Goal: Task Accomplishment & Management: Manage account settings

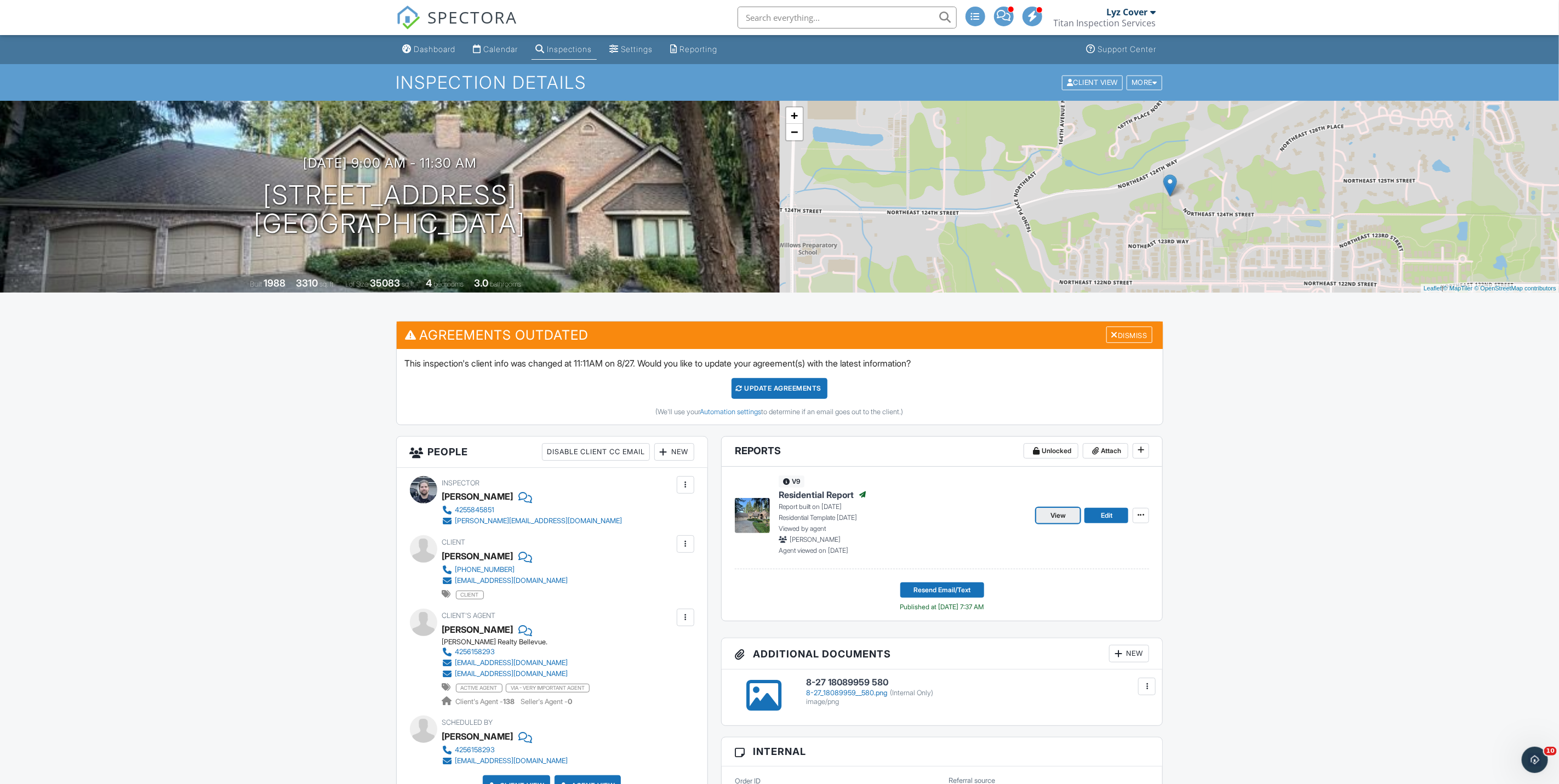
click at [1058, 514] on span "View" at bounding box center [1058, 516] width 15 height 11
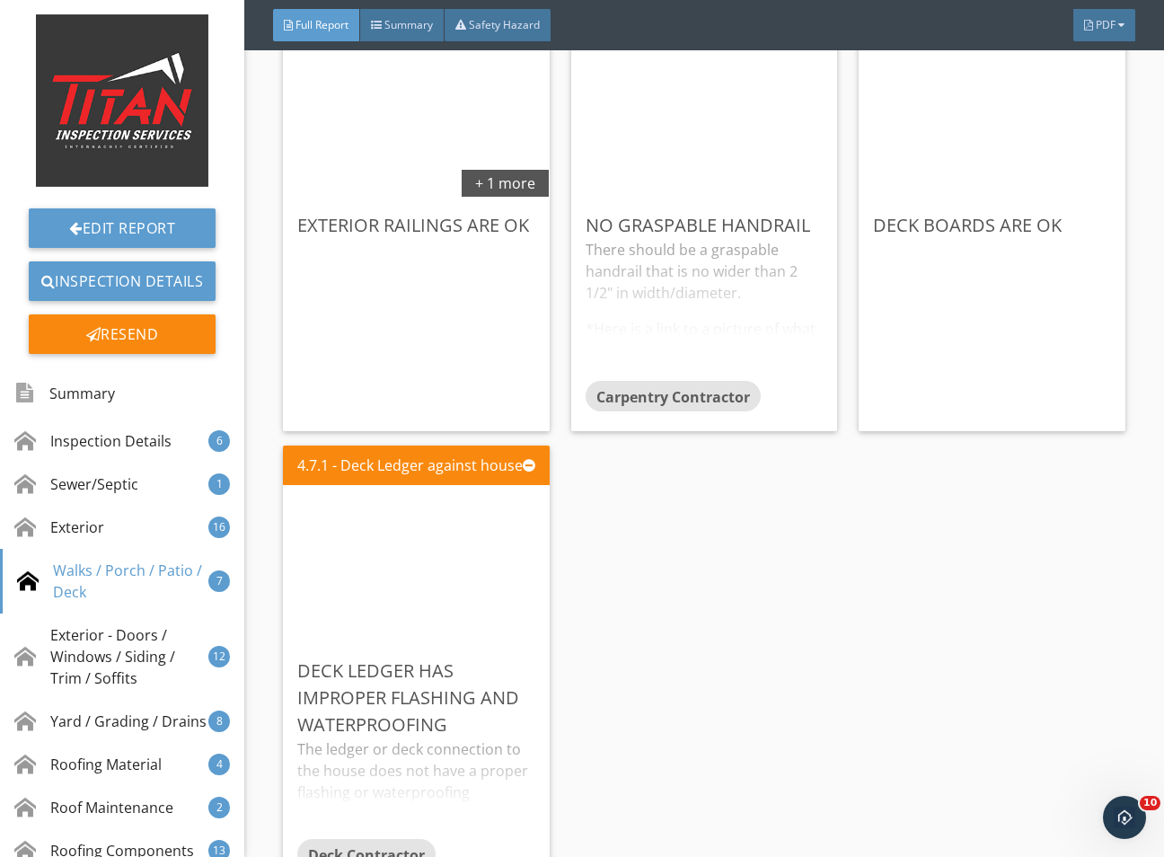
scroll to position [7410, 0]
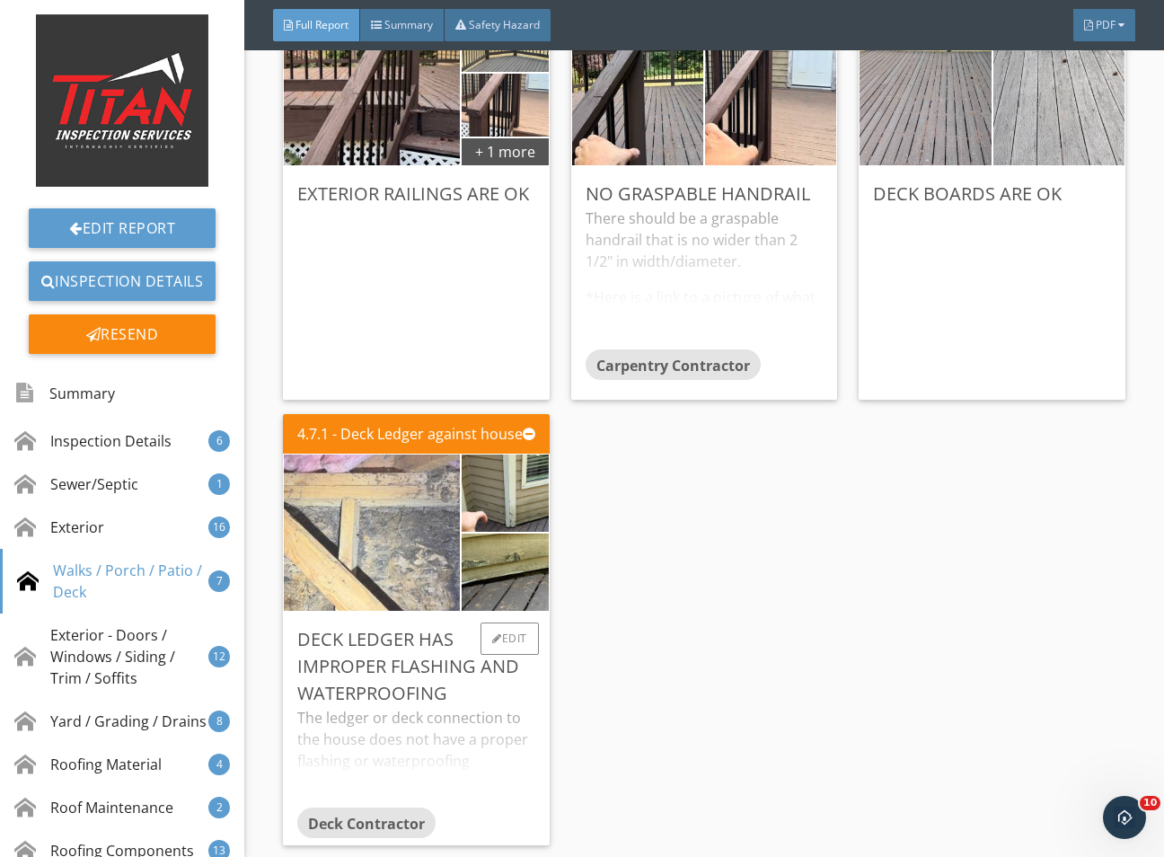
click at [423, 606] on img at bounding box center [371, 532] width 441 height 331
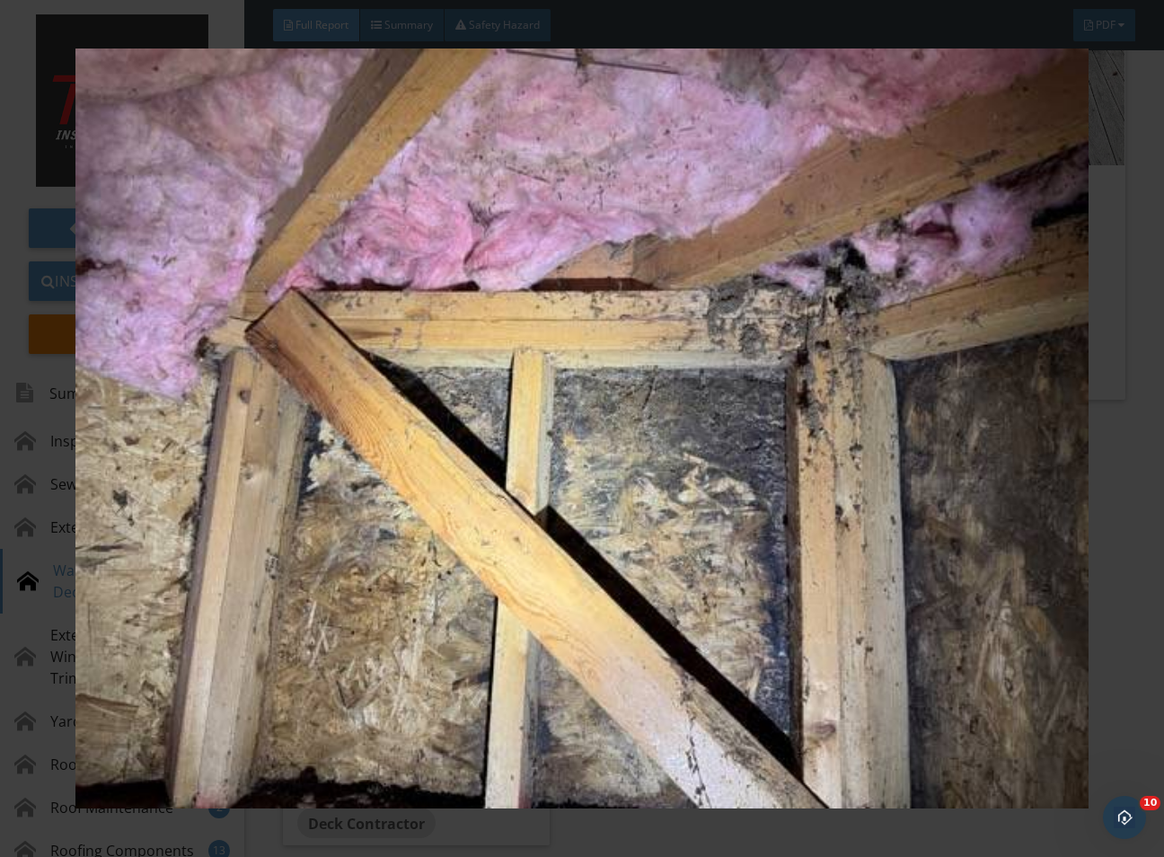
click at [1146, 552] on div at bounding box center [582, 428] width 1164 height 857
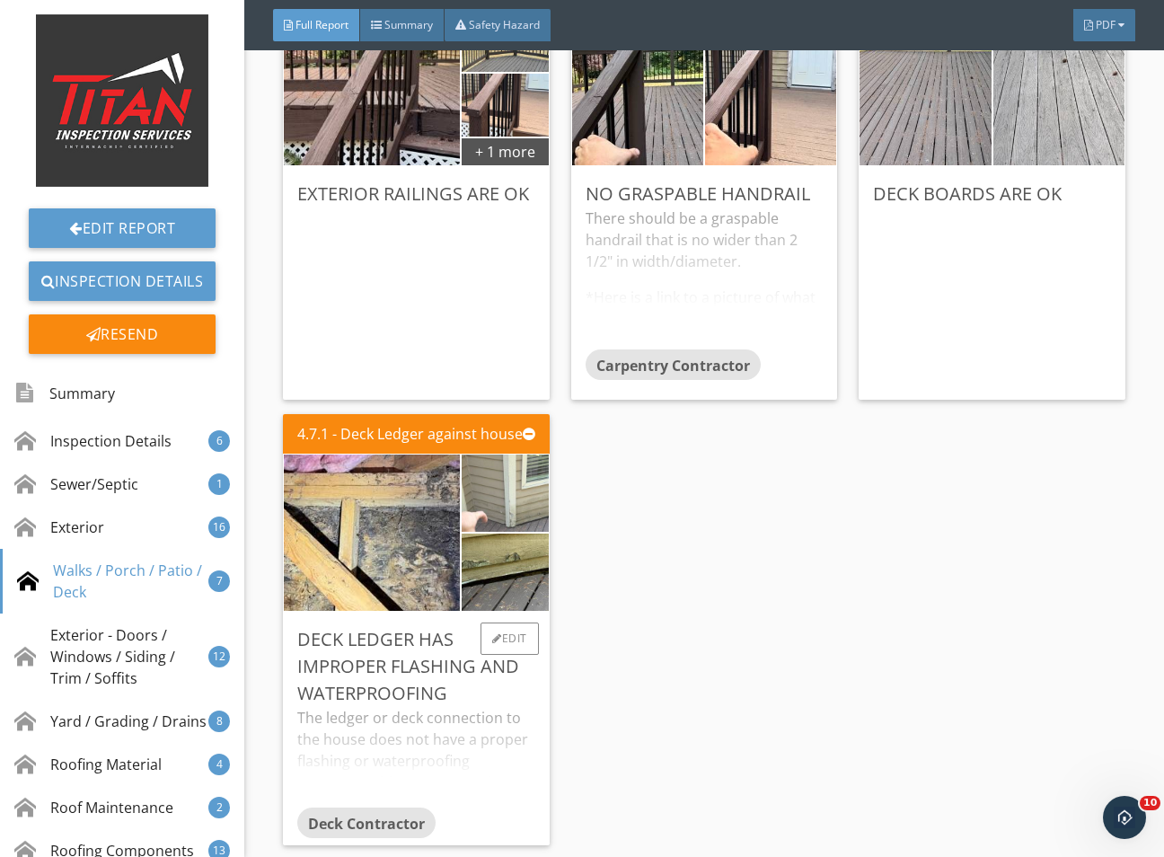
click at [512, 528] on img at bounding box center [505, 493] width 216 height 162
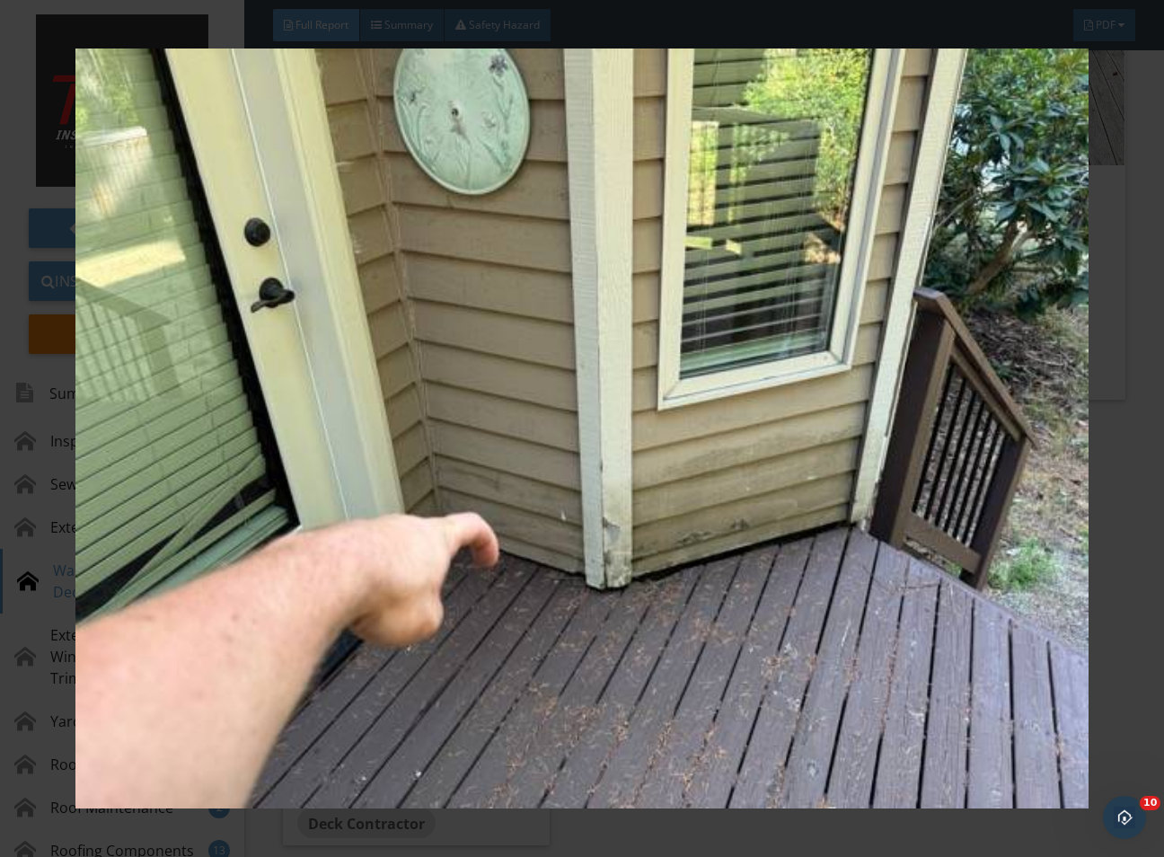
click at [1134, 580] on div at bounding box center [582, 428] width 1164 height 857
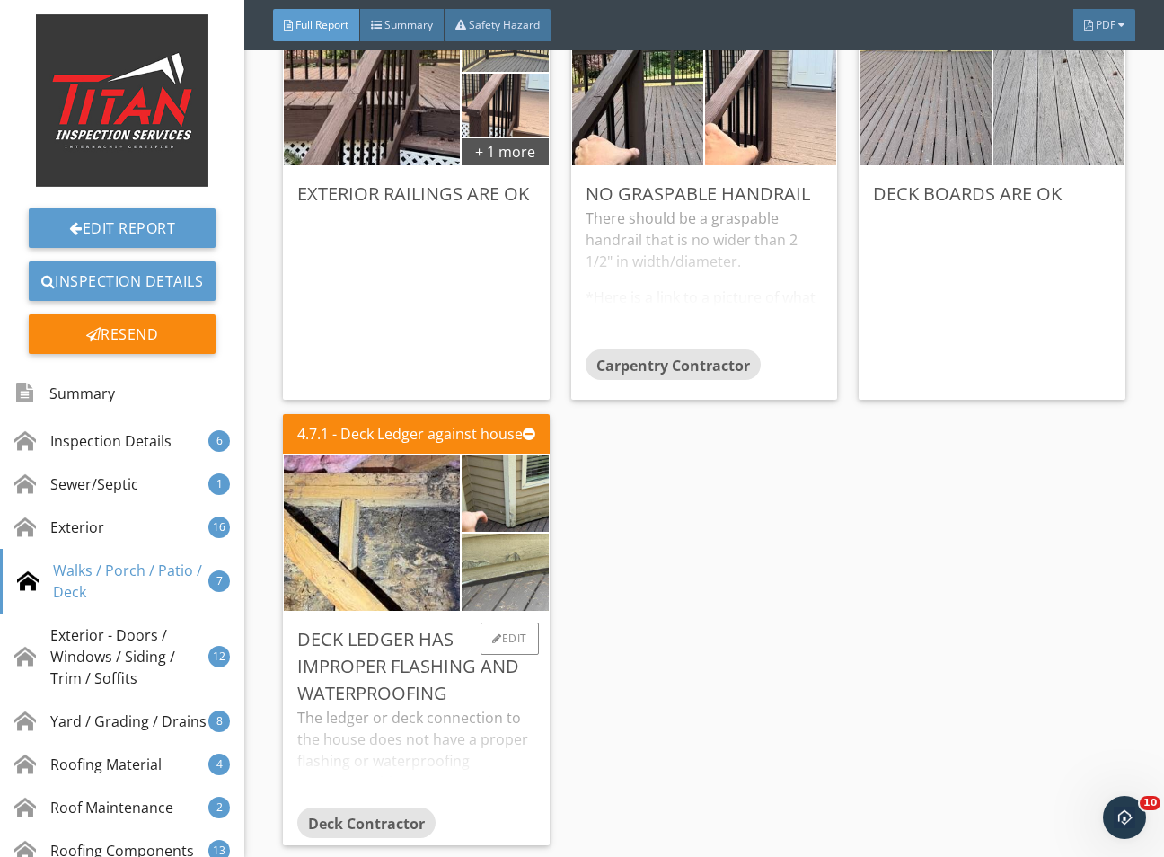
click at [498, 612] on img at bounding box center [505, 572] width 216 height 162
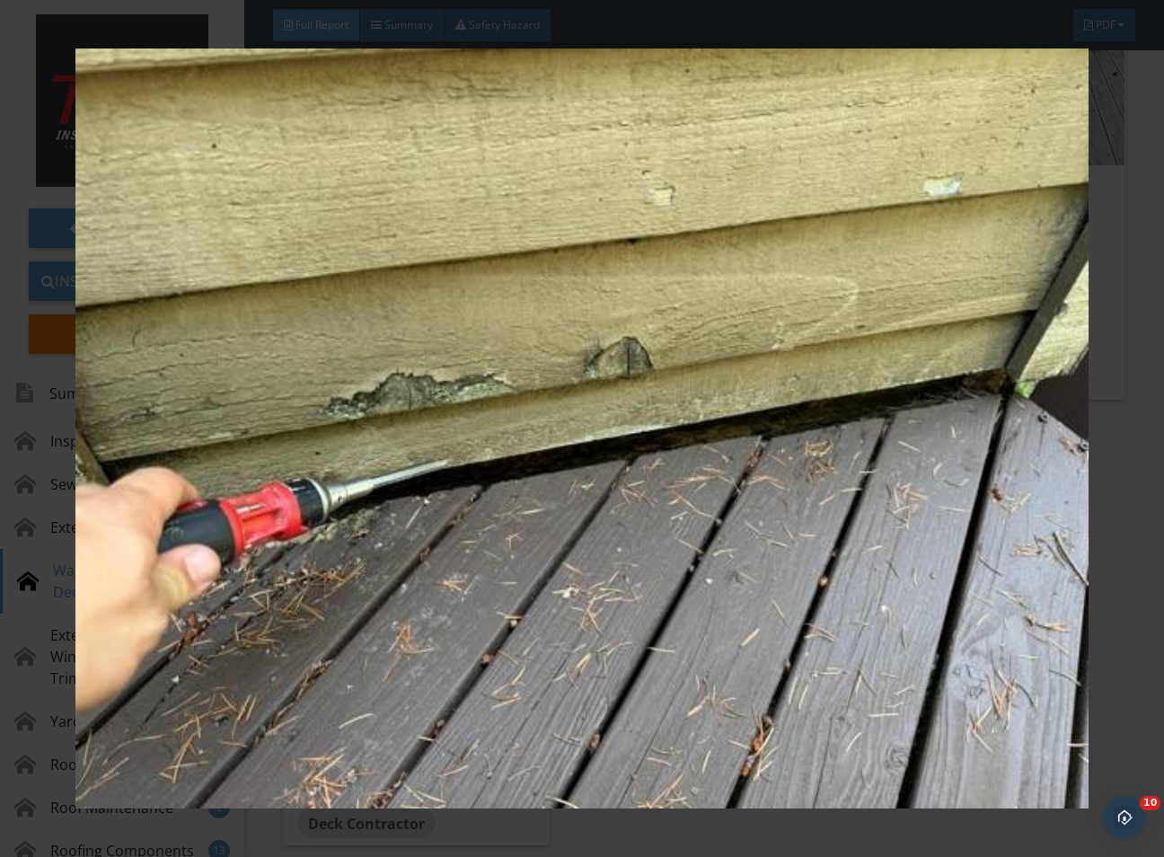
click at [1130, 613] on div at bounding box center [582, 428] width 1164 height 857
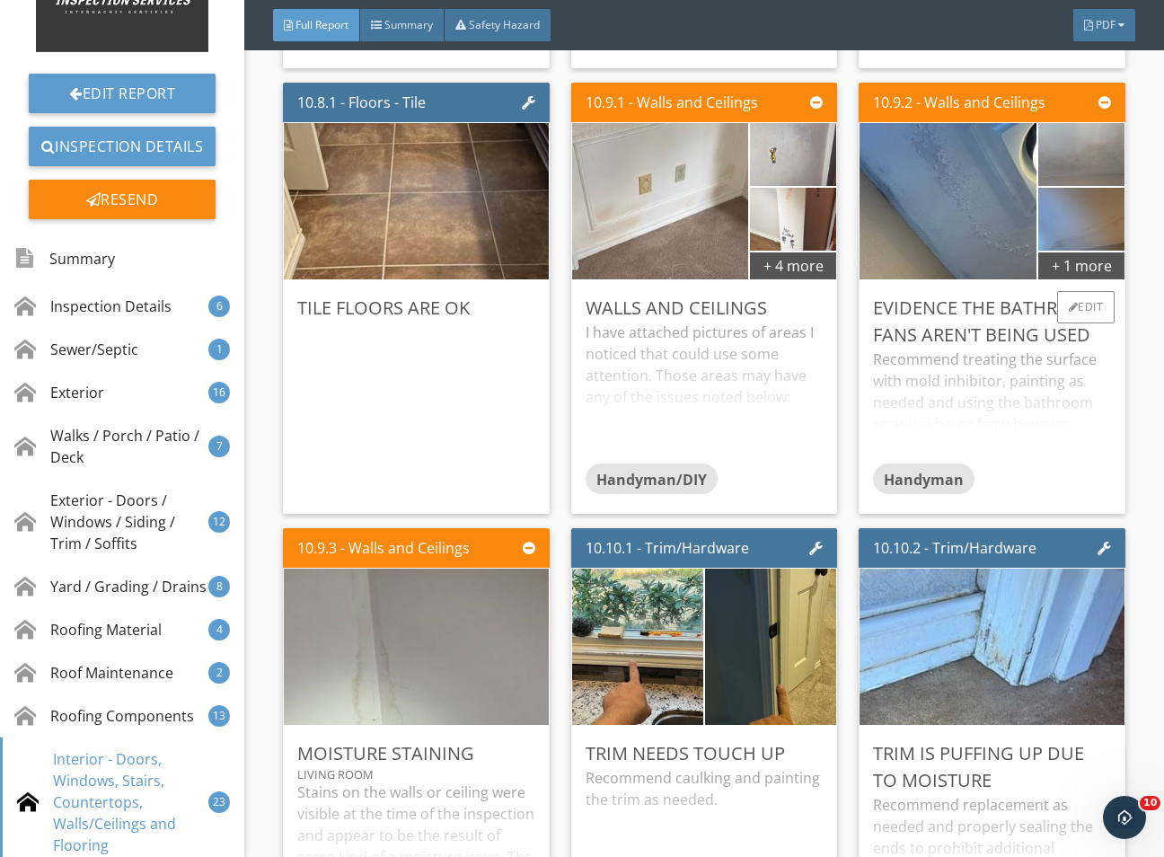
scroll to position [18592, 0]
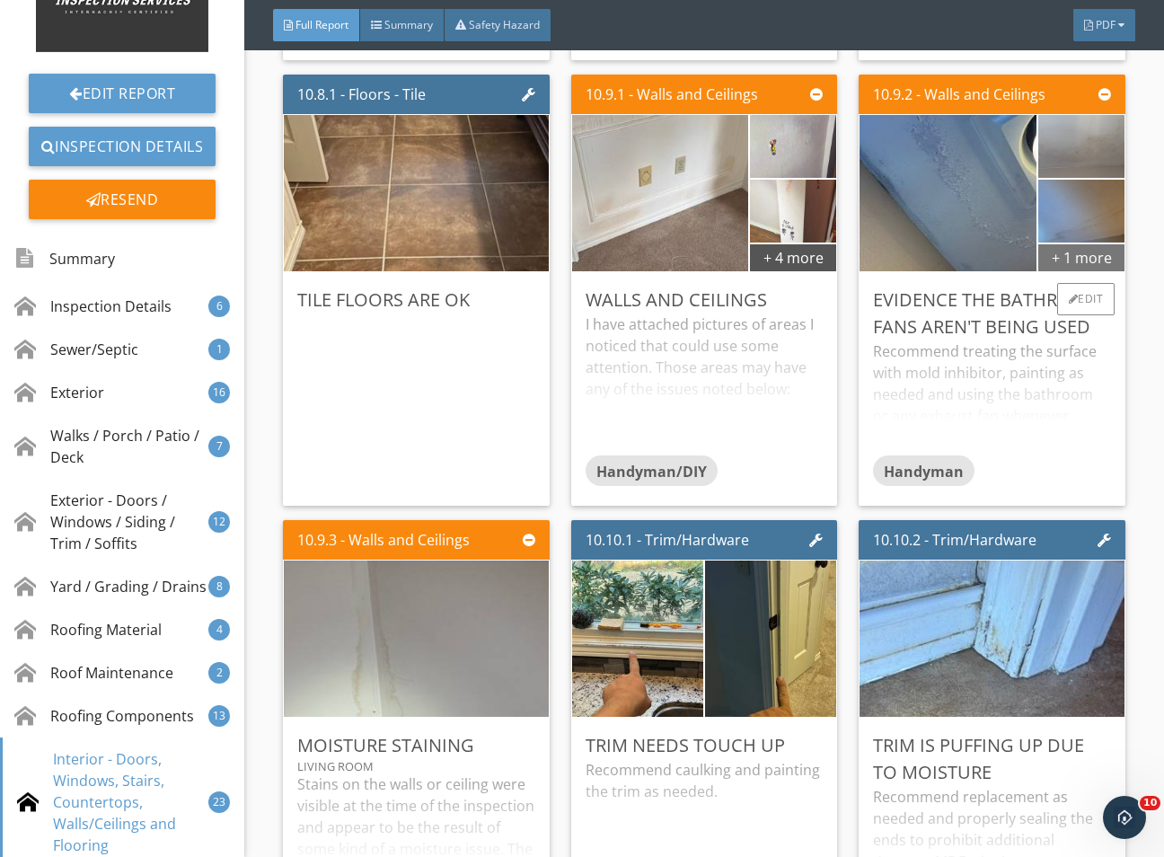
click at [1057, 271] on div "+ 1 more" at bounding box center [1081, 257] width 86 height 29
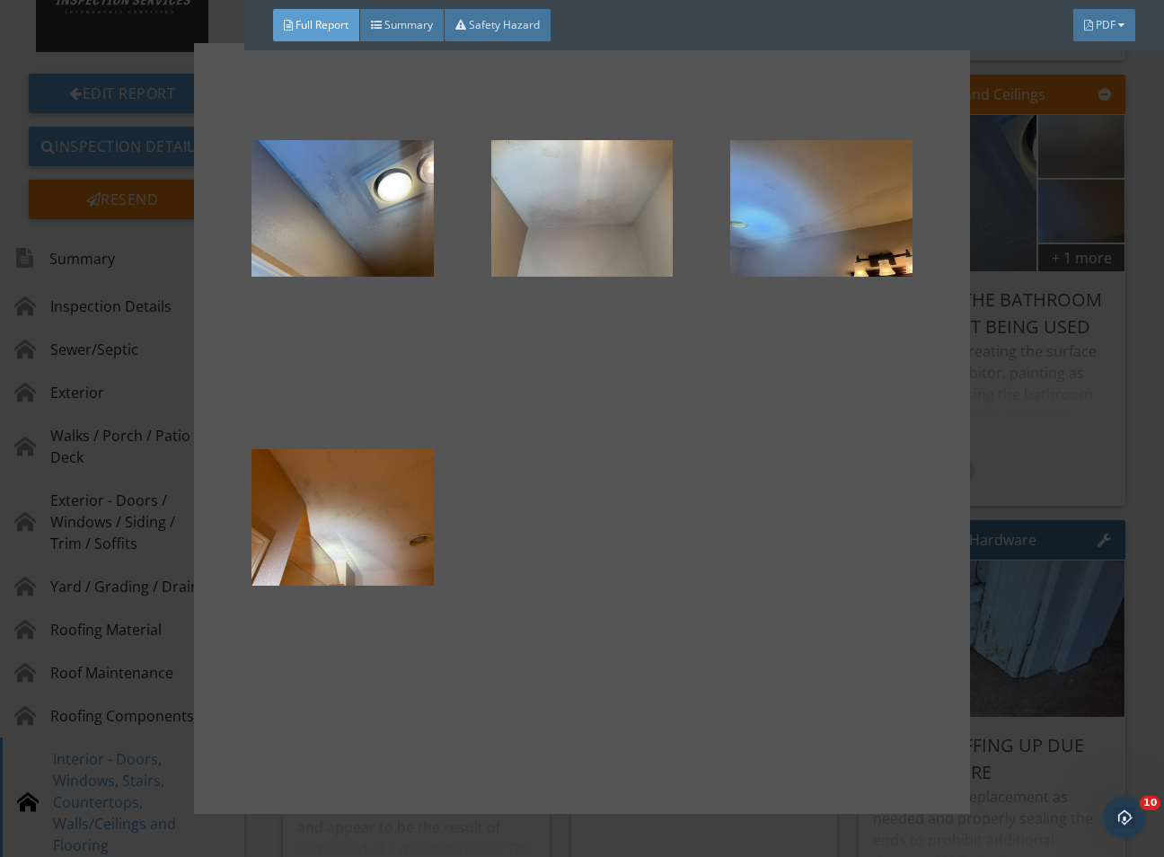
click at [1010, 582] on div at bounding box center [582, 428] width 1164 height 857
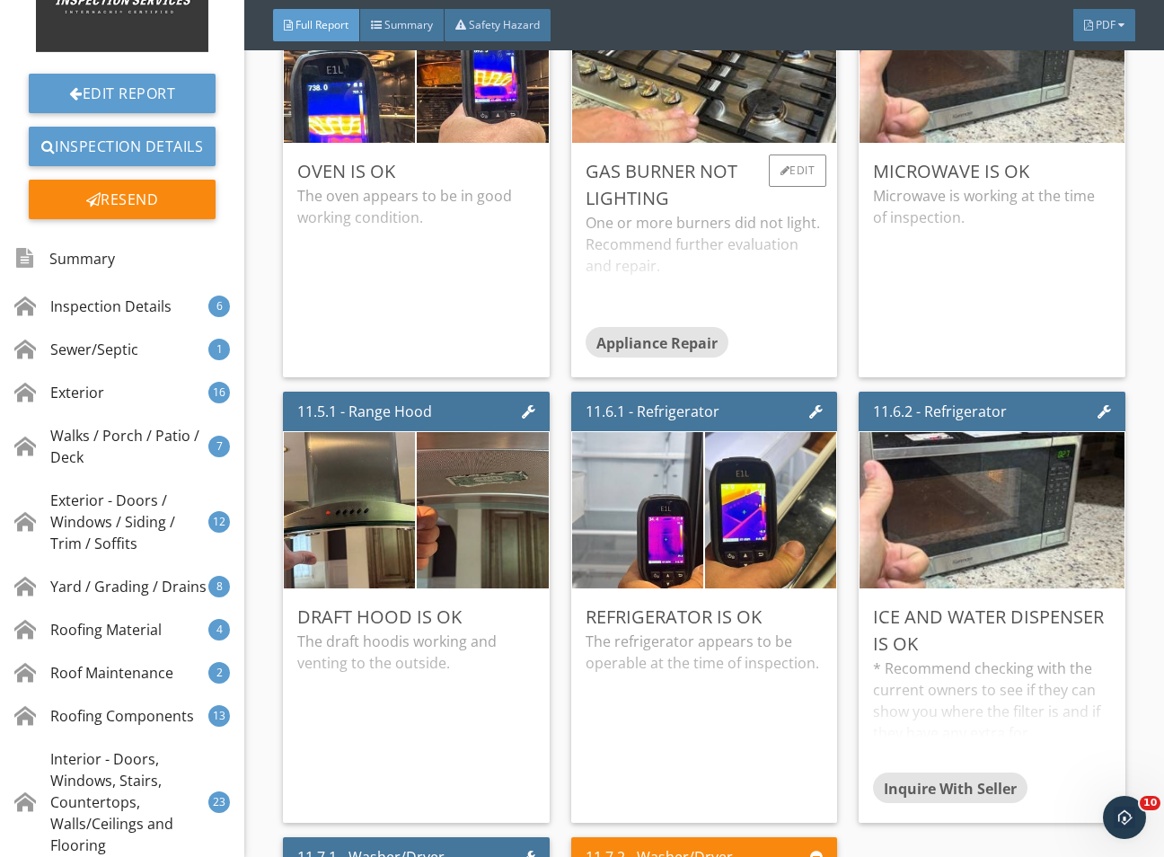
scroll to position [22500, 0]
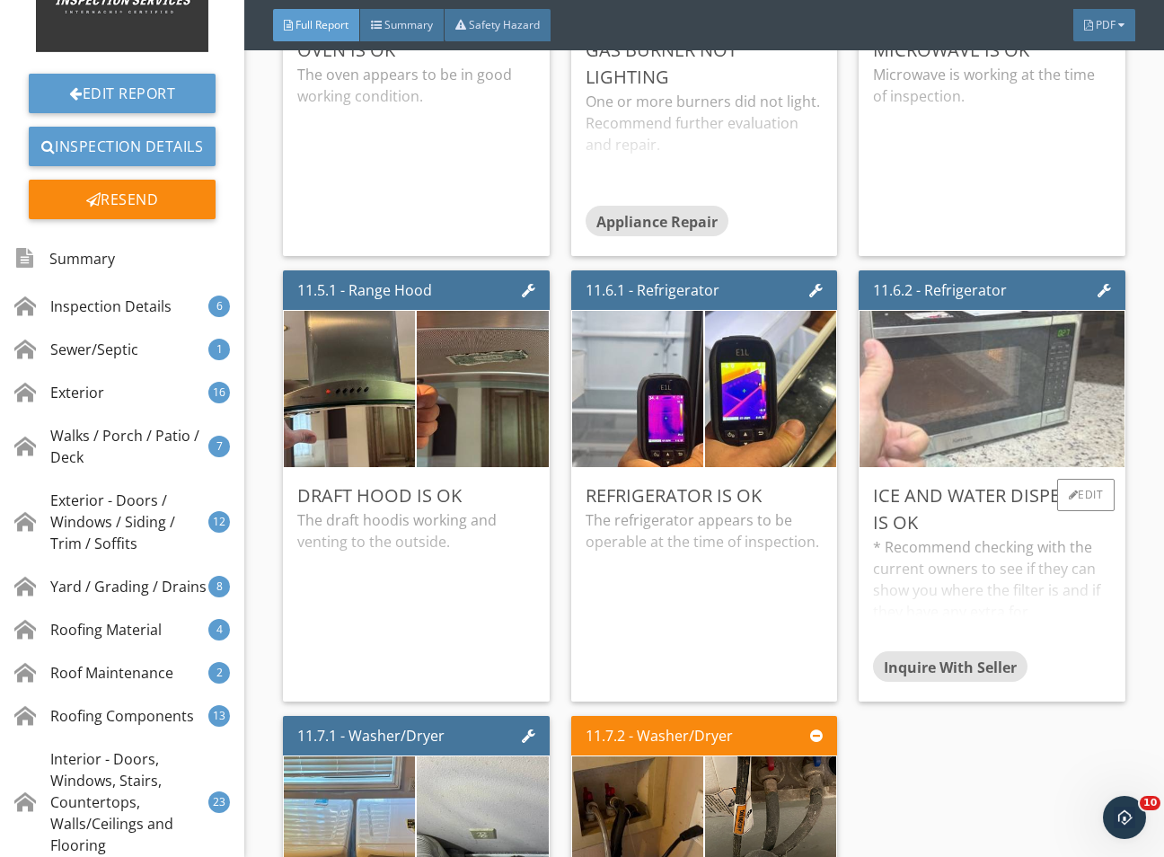
click at [943, 520] on img at bounding box center [992, 389] width 521 height 391
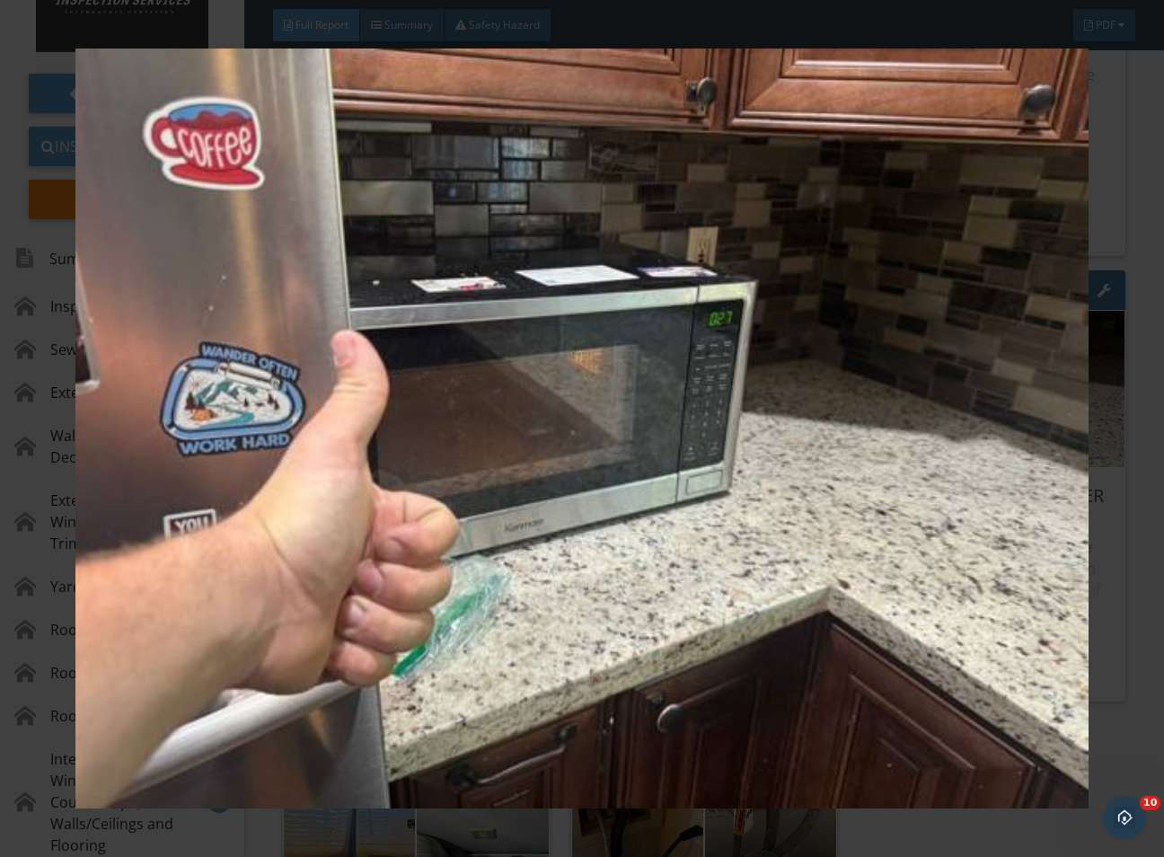
click at [1137, 593] on div at bounding box center [582, 428] width 1164 height 857
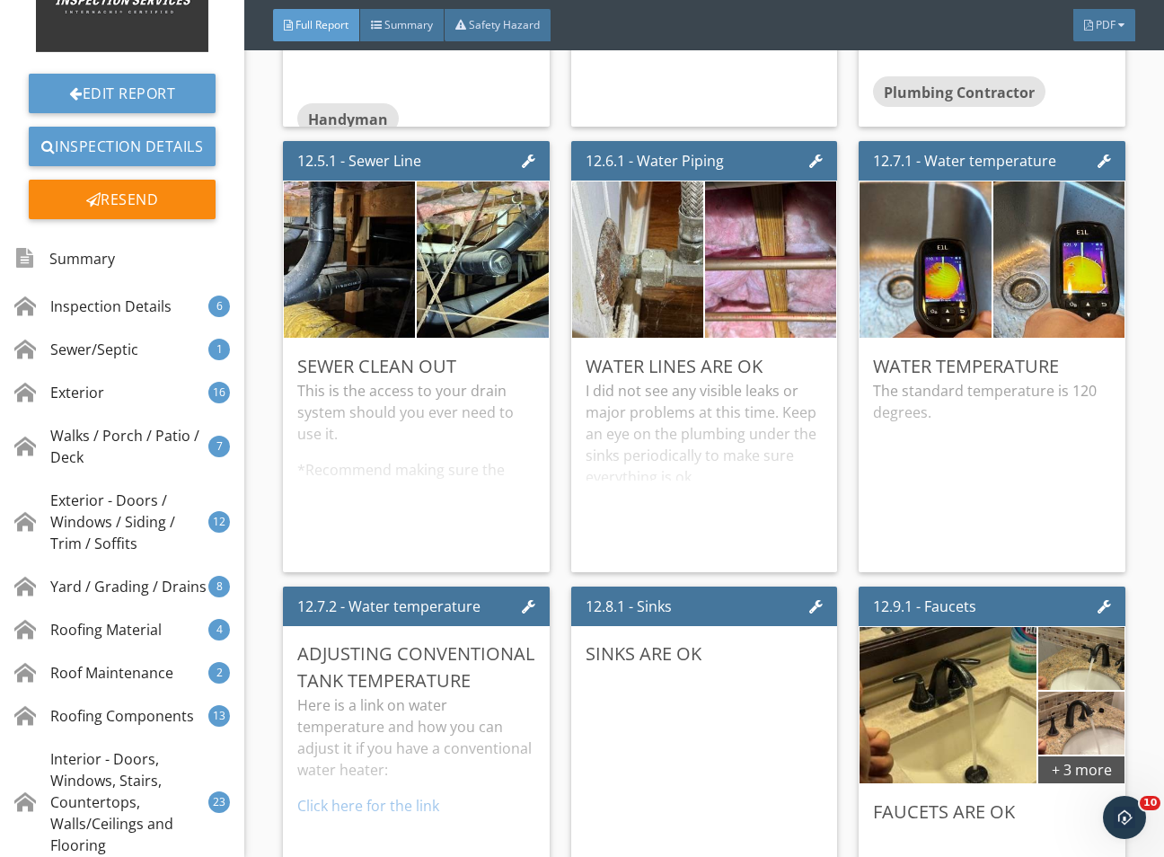
scroll to position [25194, 0]
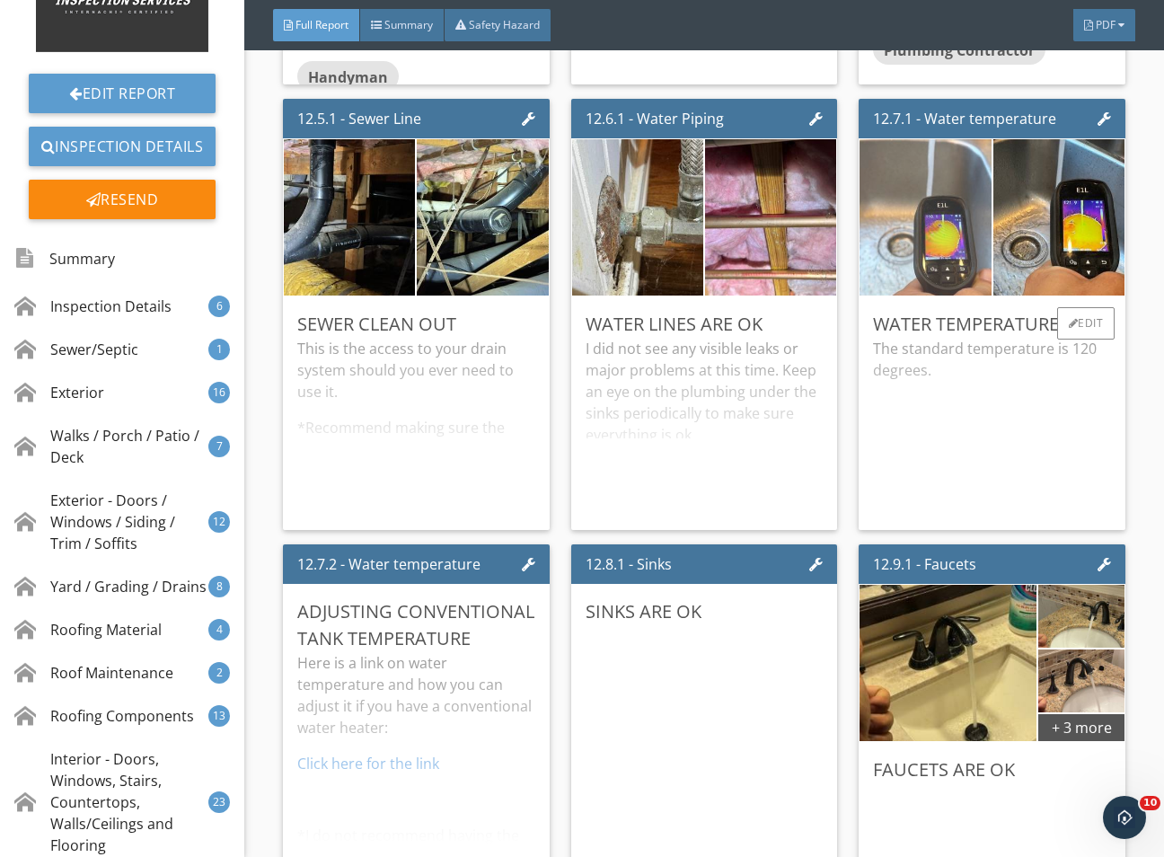
click at [911, 341] on img at bounding box center [926, 217] width 329 height 247
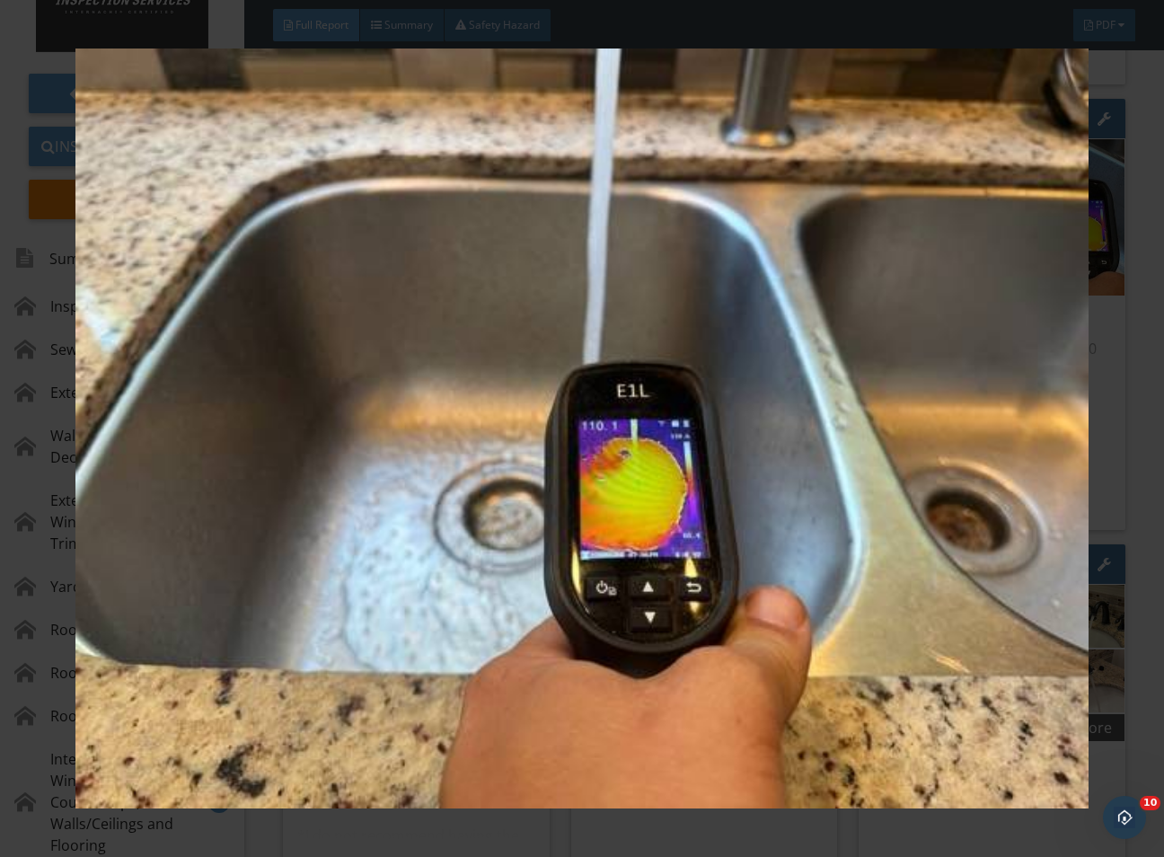
drag, startPoint x: 1119, startPoint y: 504, endPoint x: 1127, endPoint y: 497, distance: 10.8
click at [1121, 504] on div at bounding box center [582, 428] width 1164 height 857
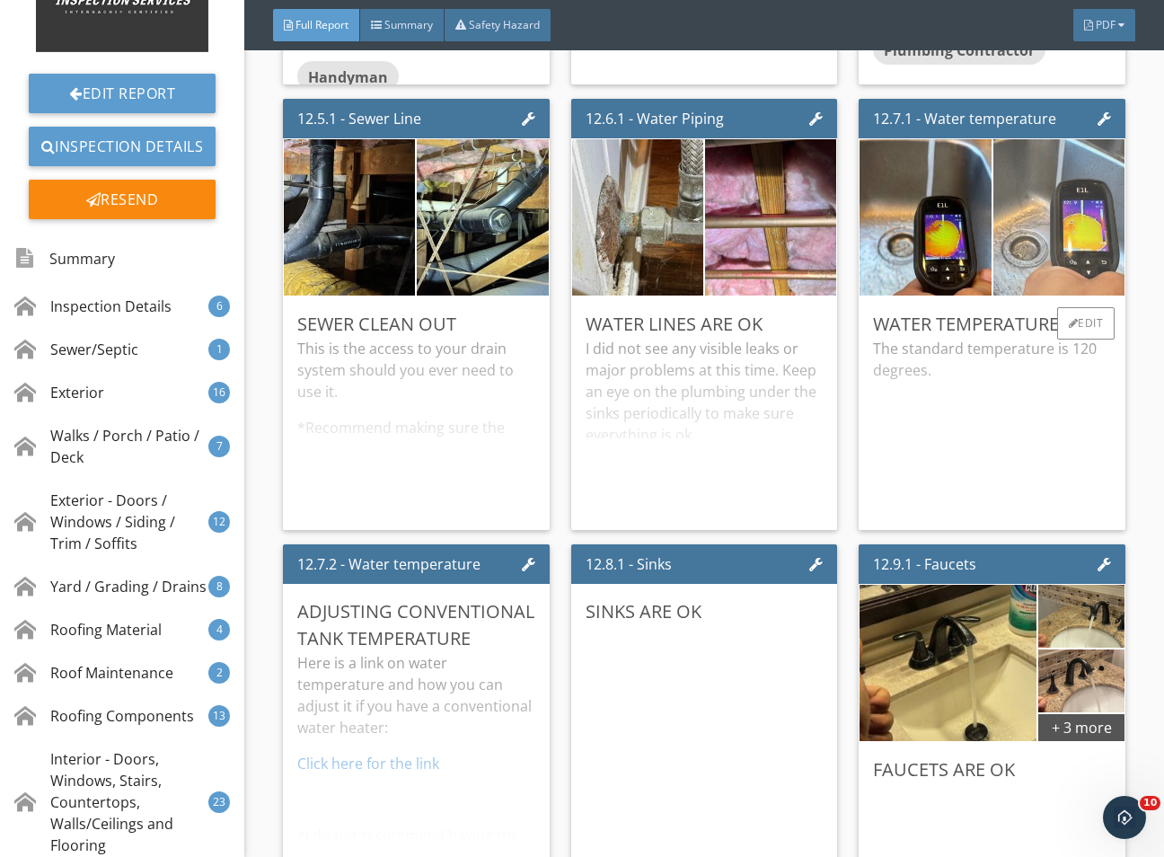
click at [1043, 341] on img at bounding box center [1059, 217] width 329 height 247
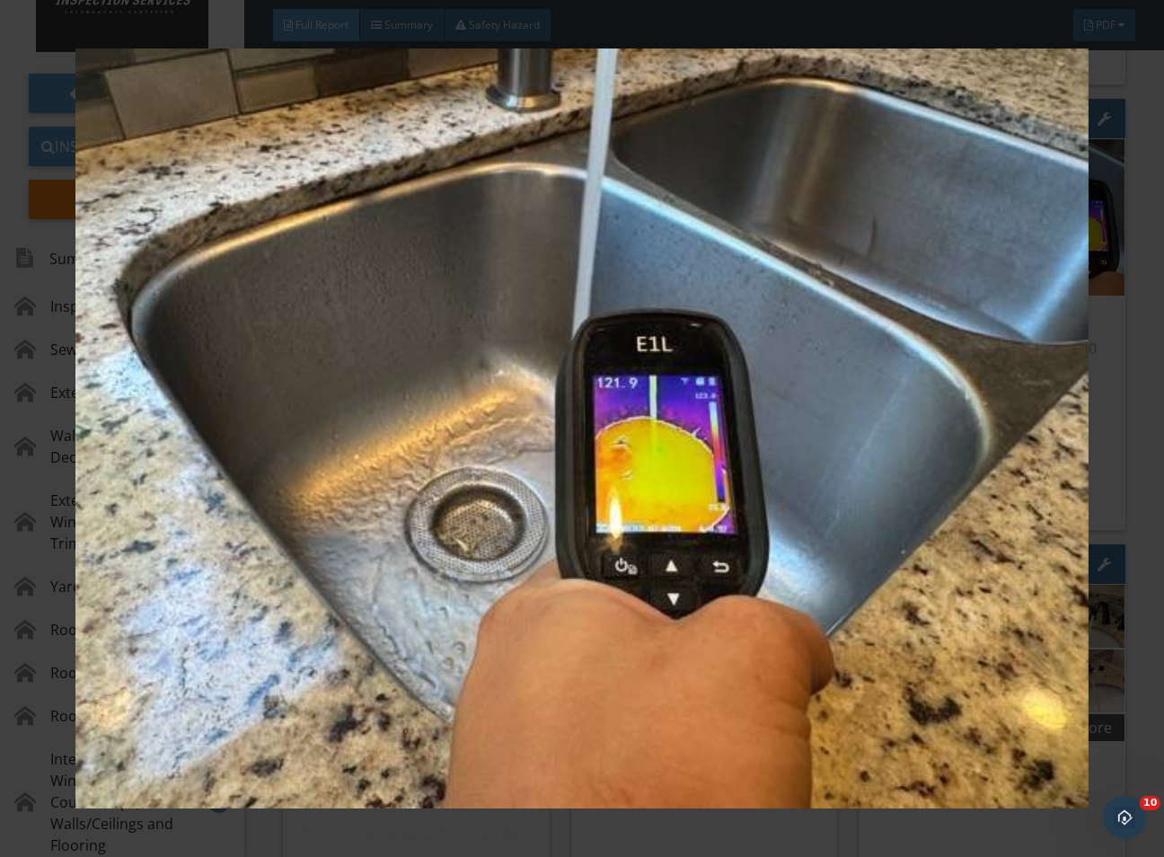
click at [1127, 544] on div at bounding box center [582, 428] width 1164 height 857
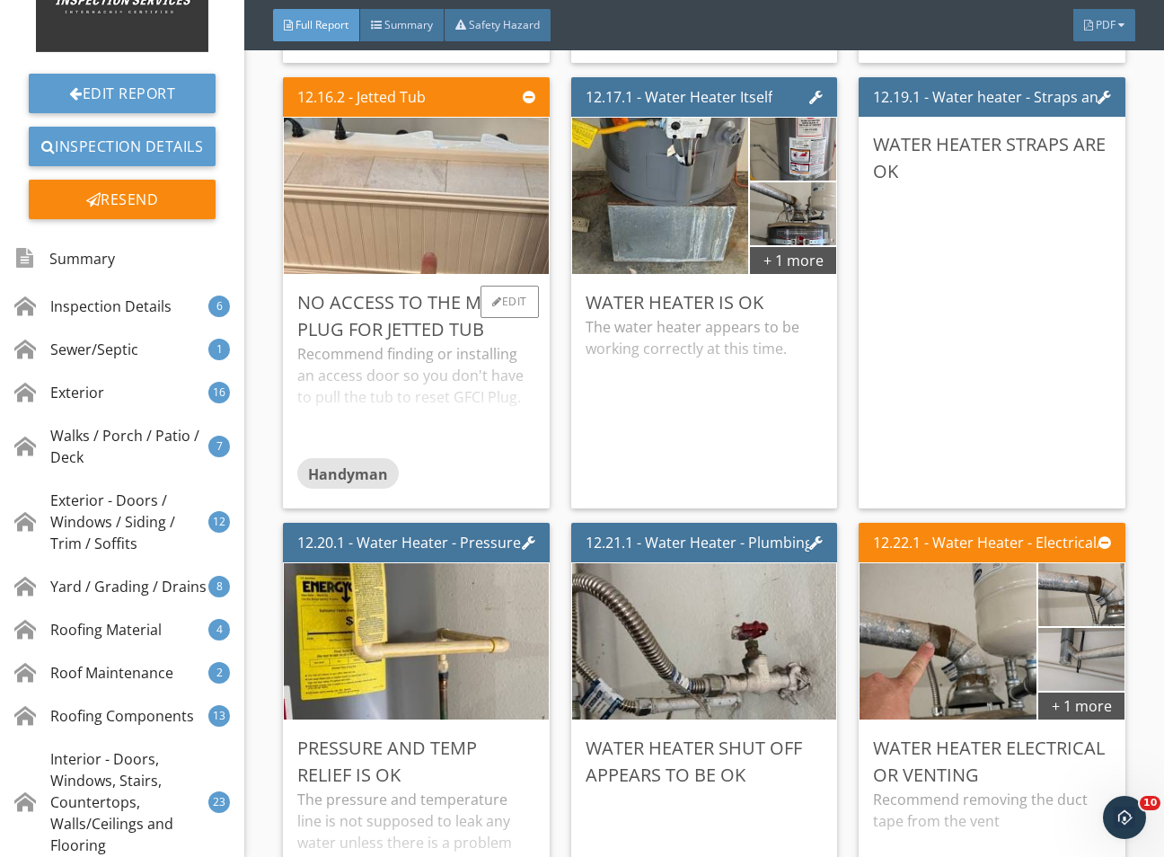
scroll to position [28158, 0]
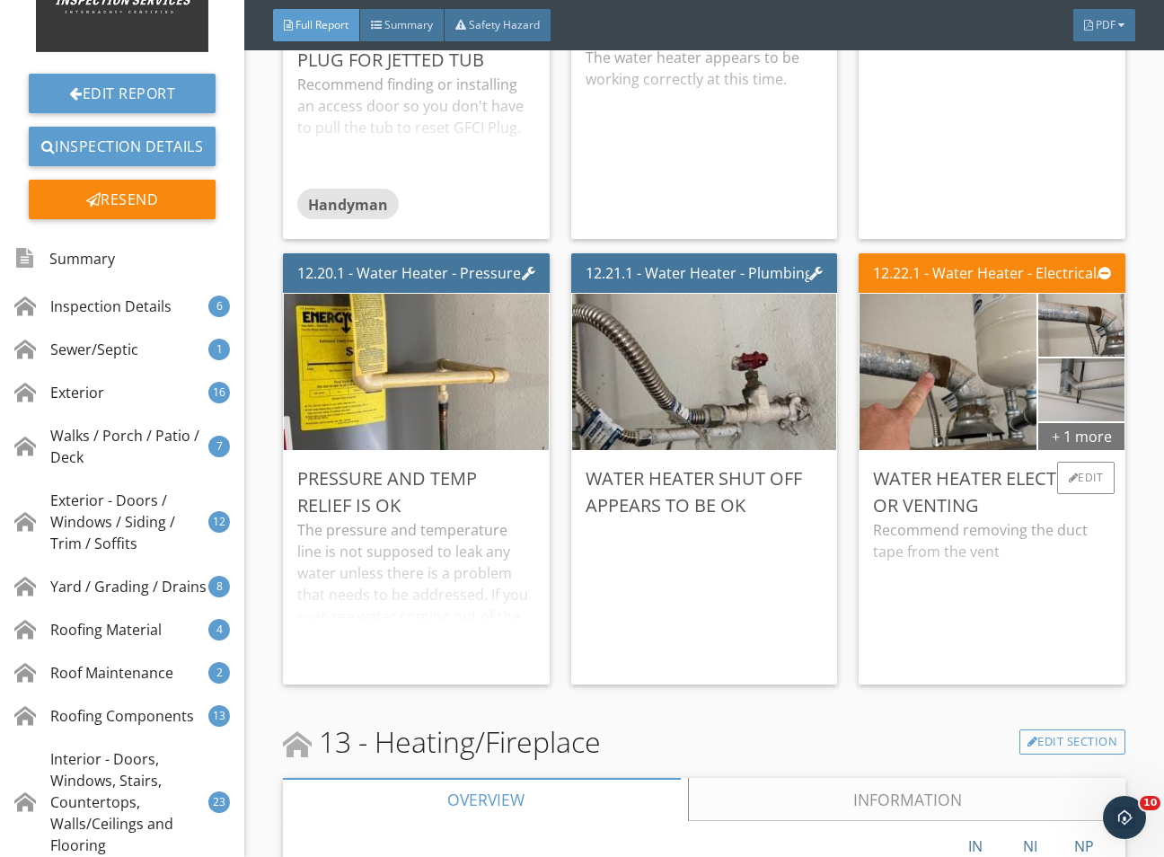
click at [1073, 450] on div "+ 1 more" at bounding box center [1081, 435] width 86 height 29
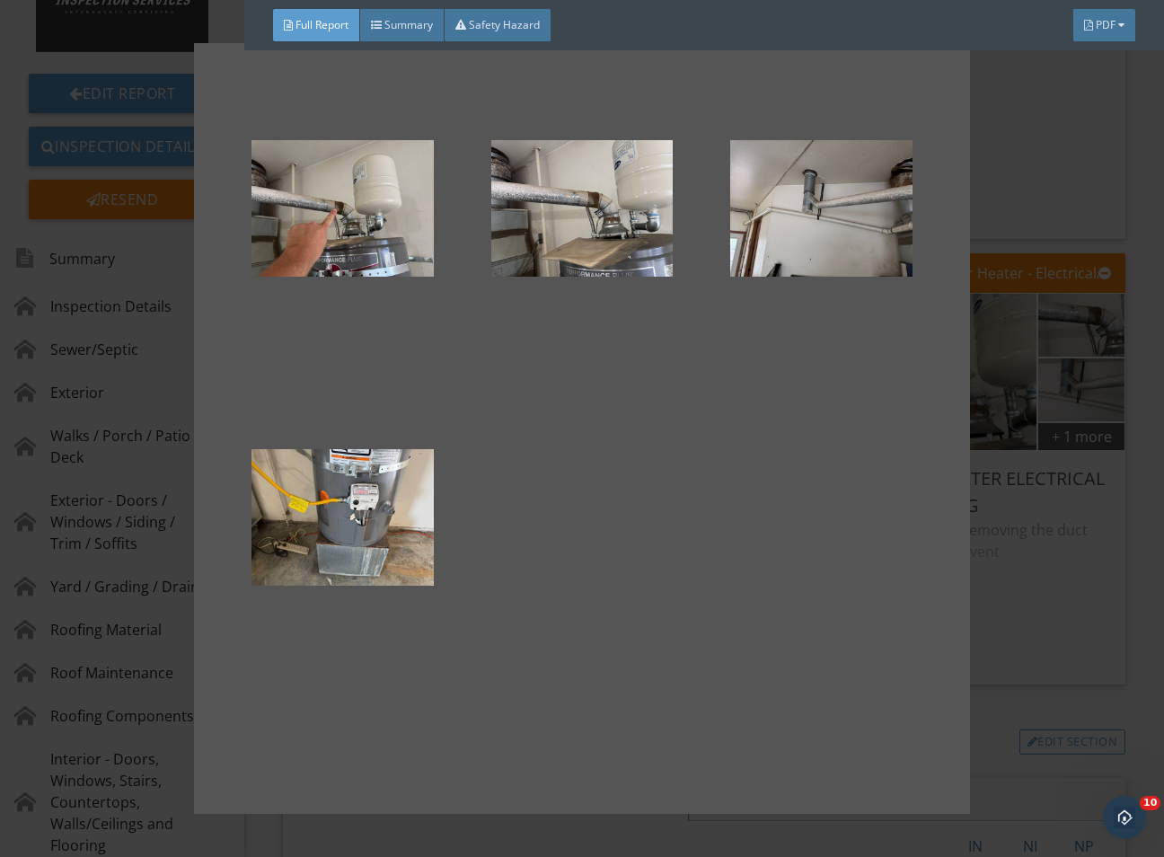
click at [1024, 719] on div at bounding box center [582, 428] width 1164 height 857
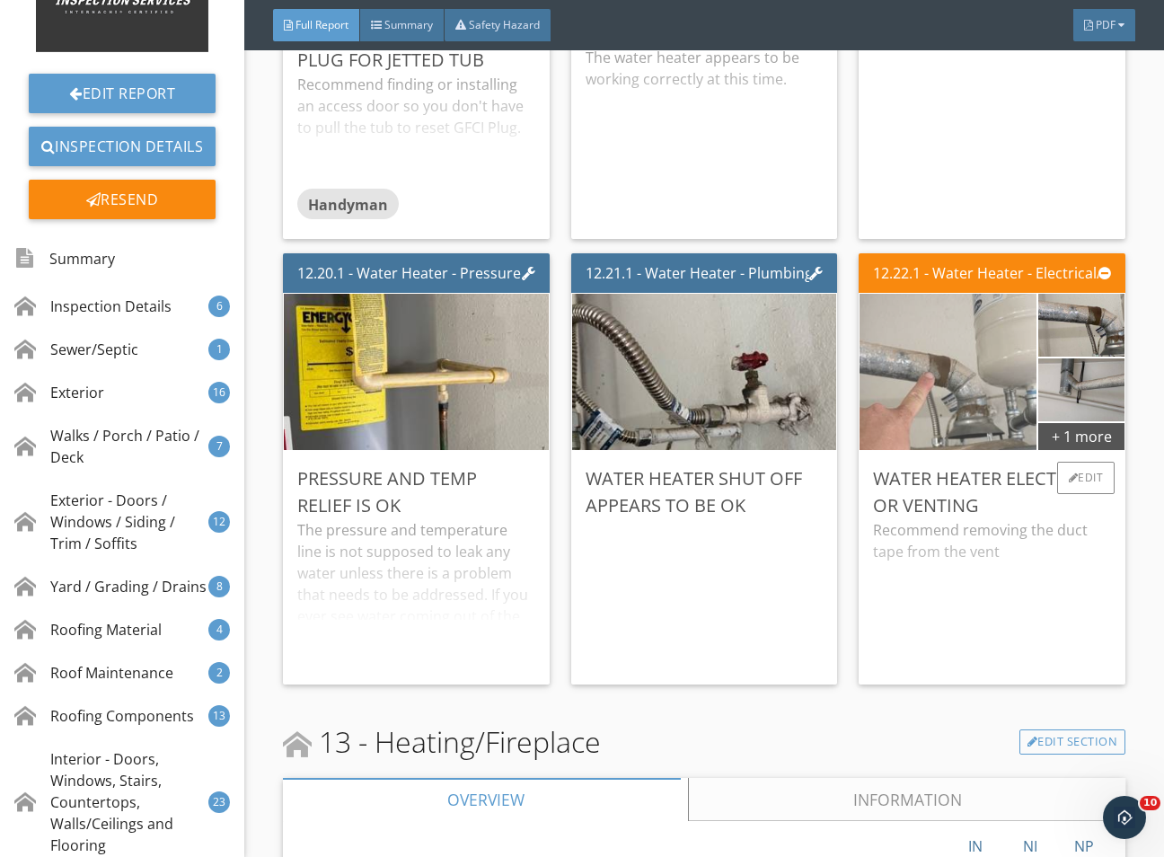
click at [925, 477] on img at bounding box center [948, 372] width 441 height 331
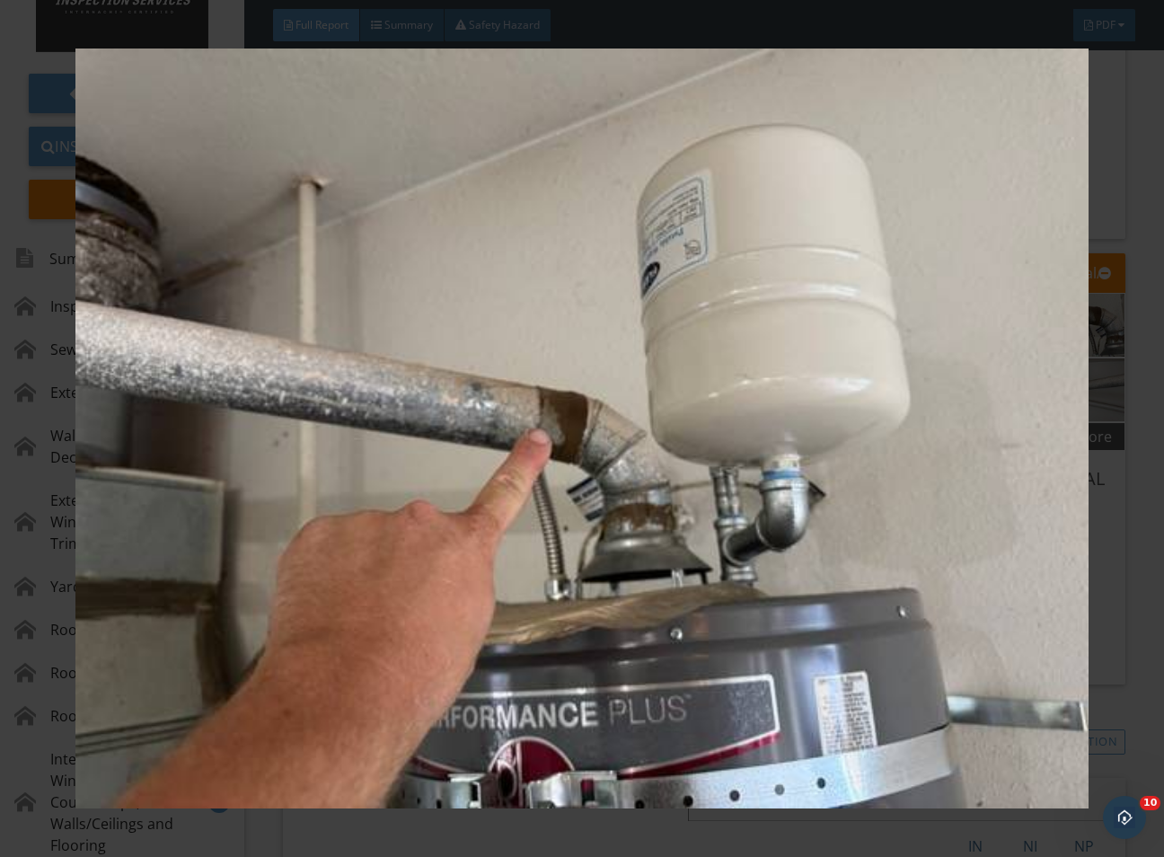
click at [1122, 647] on div at bounding box center [582, 428] width 1164 height 857
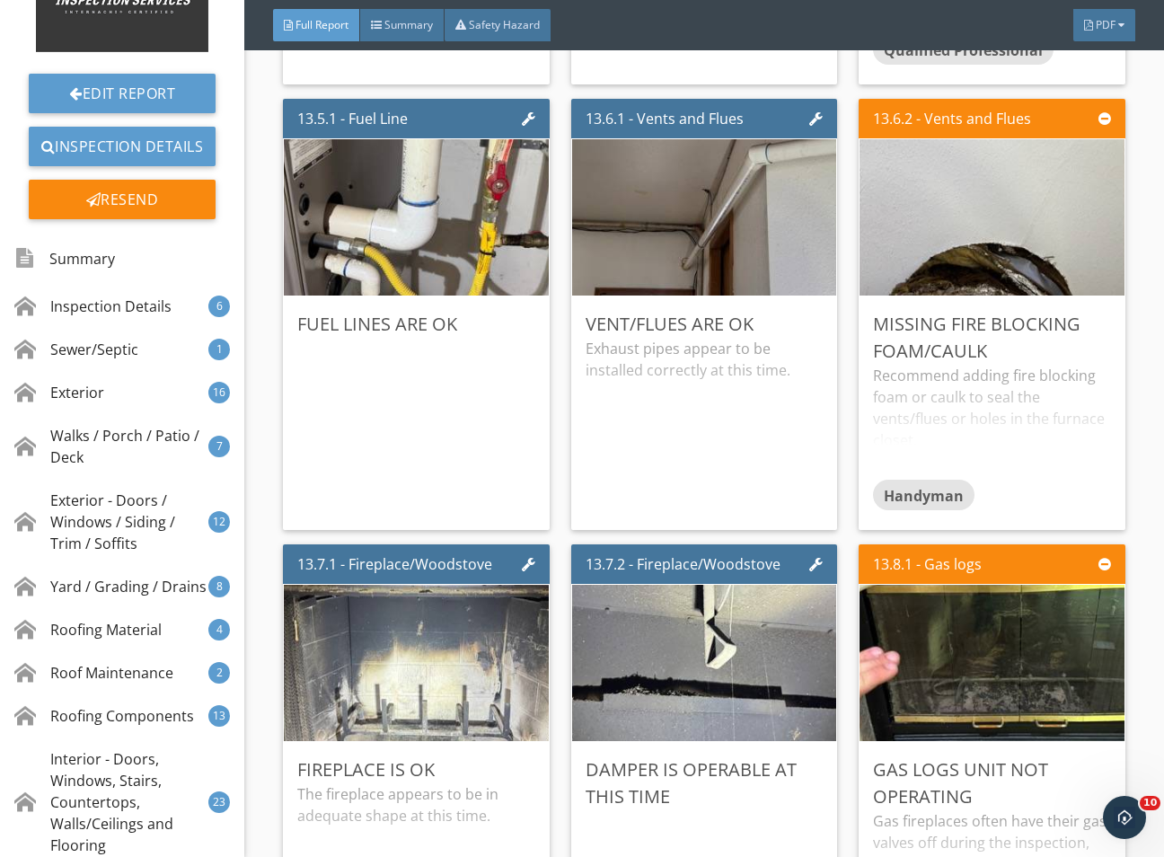
scroll to position [30044, 0]
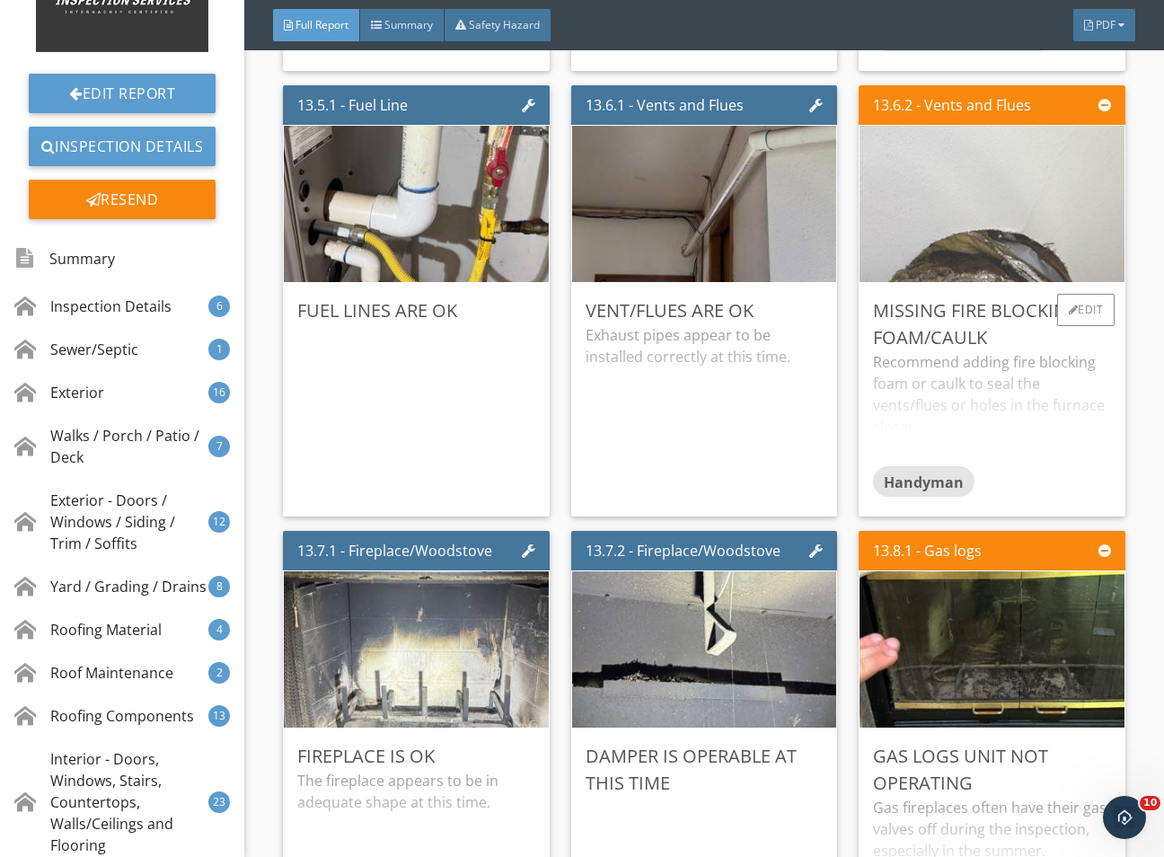
click at [968, 337] on img at bounding box center [992, 204] width 521 height 391
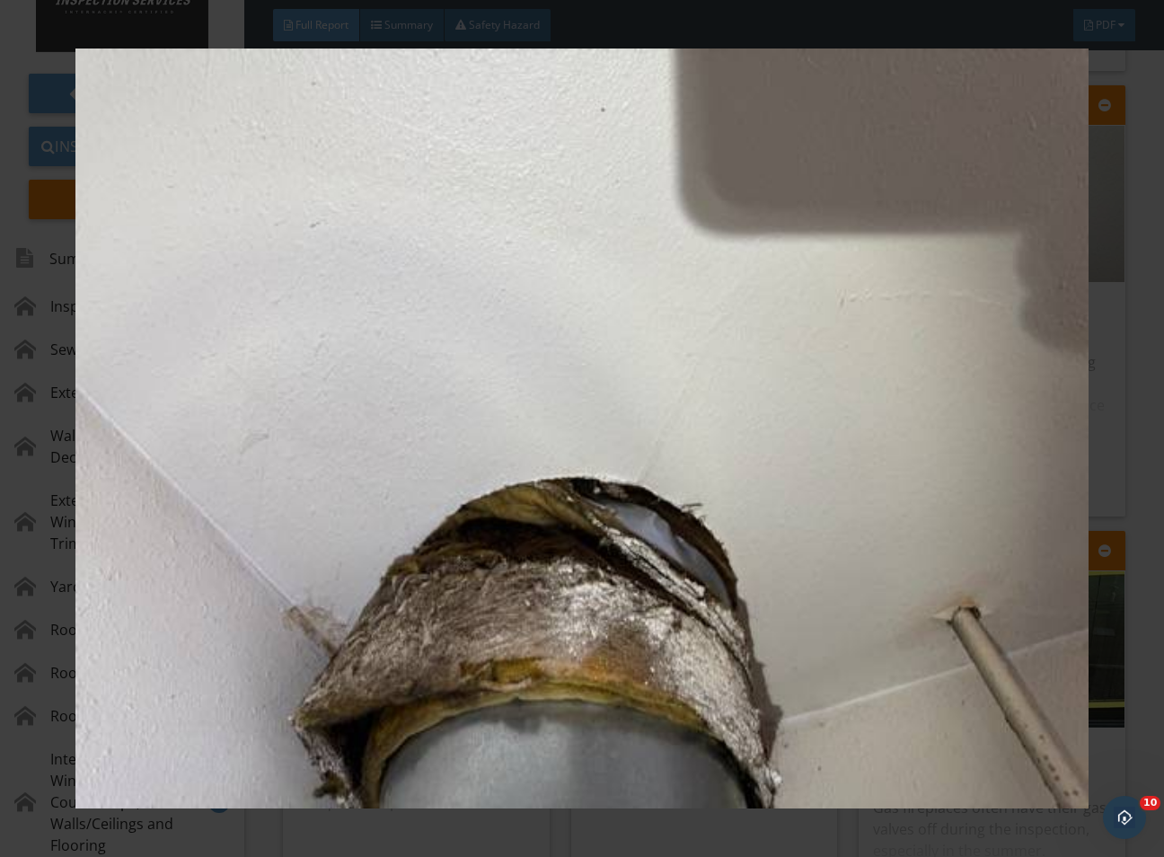
click at [1134, 550] on div at bounding box center [582, 428] width 1164 height 857
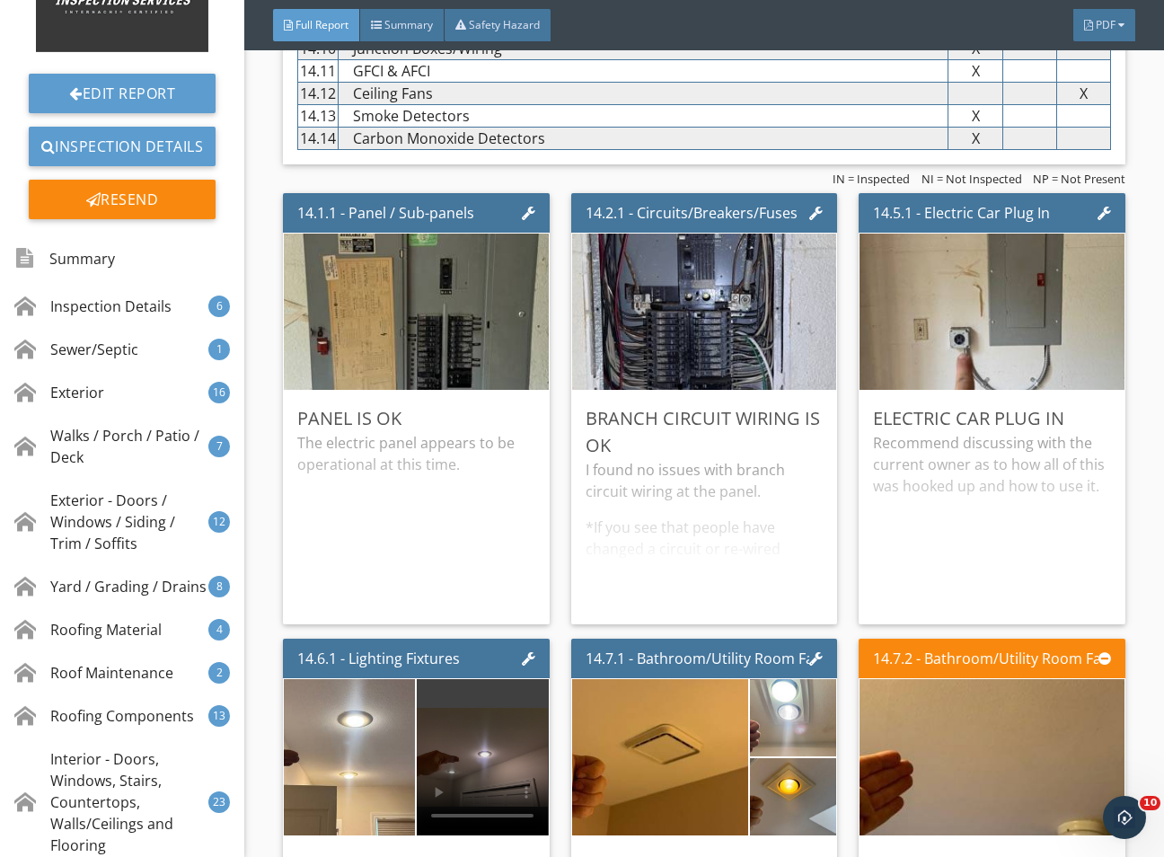
scroll to position [31392, 0]
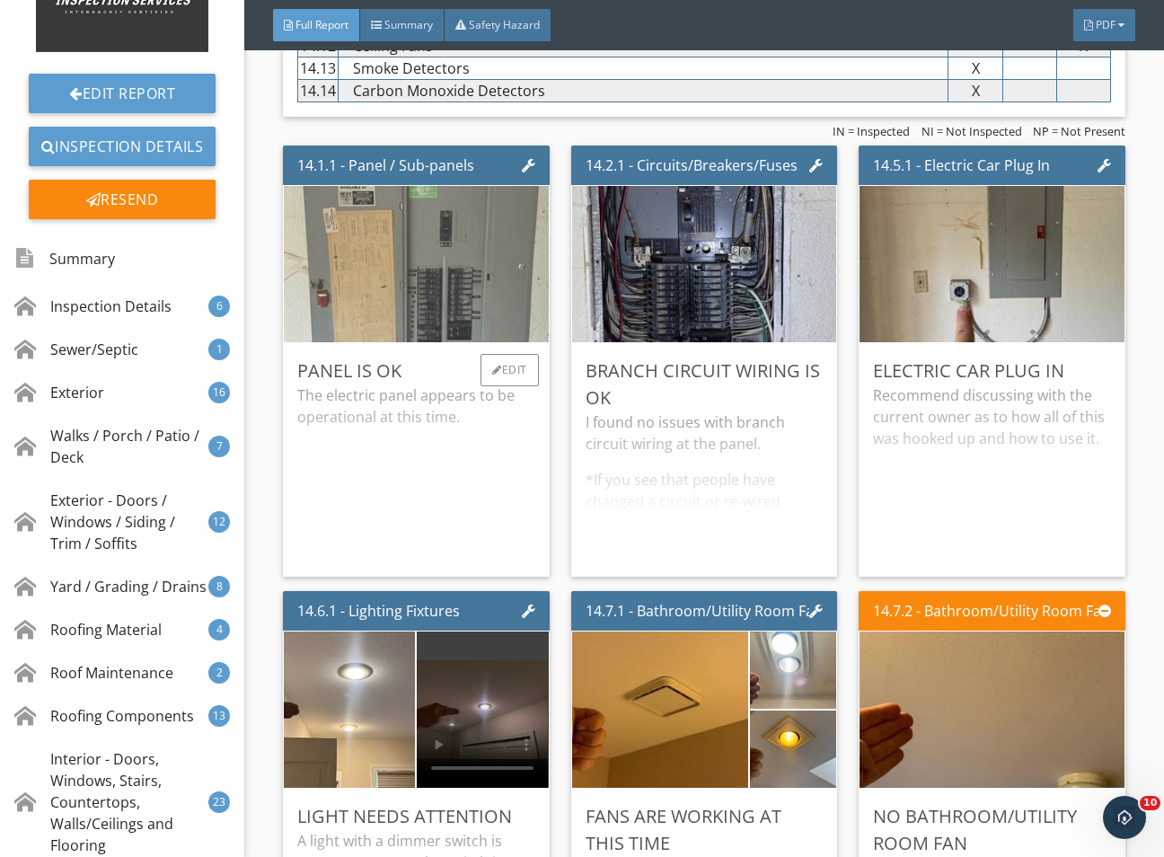
click at [420, 410] on img at bounding box center [415, 264] width 521 height 391
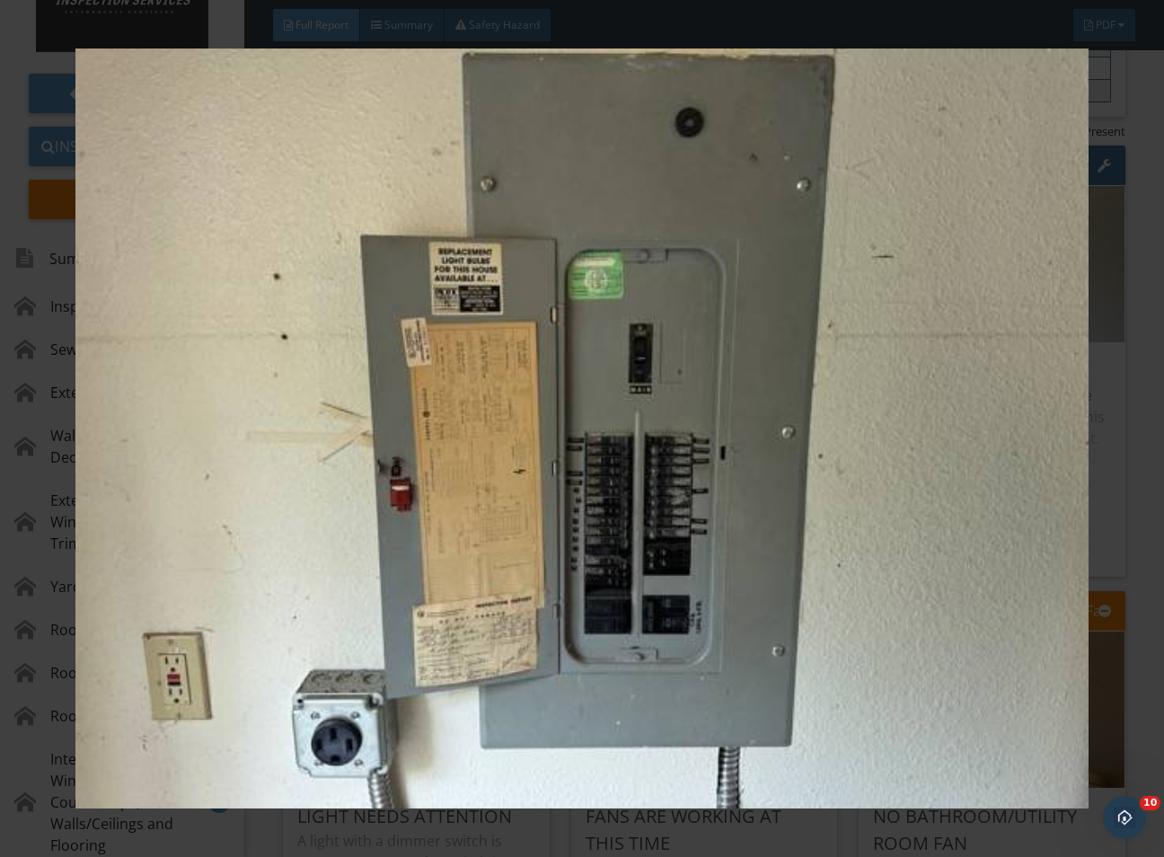
click at [1134, 587] on div at bounding box center [582, 428] width 1164 height 857
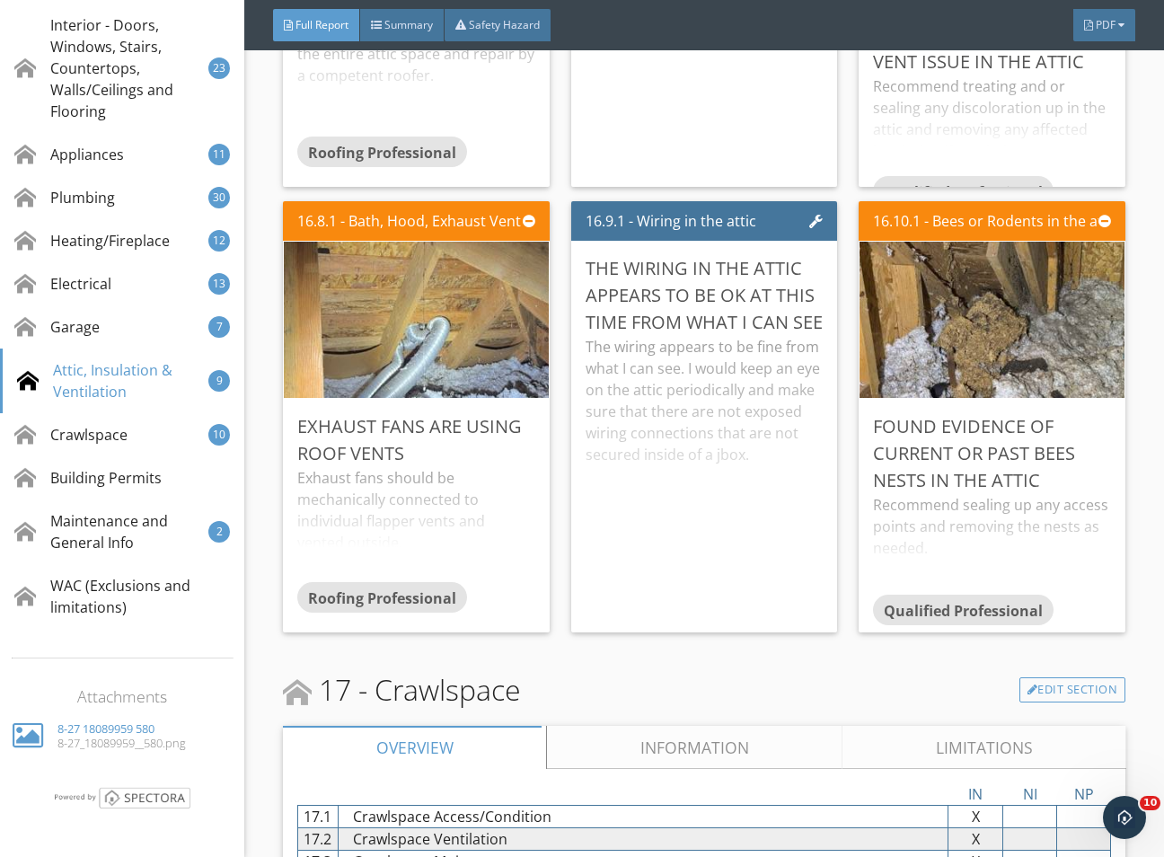
scroll to position [36646, 0]
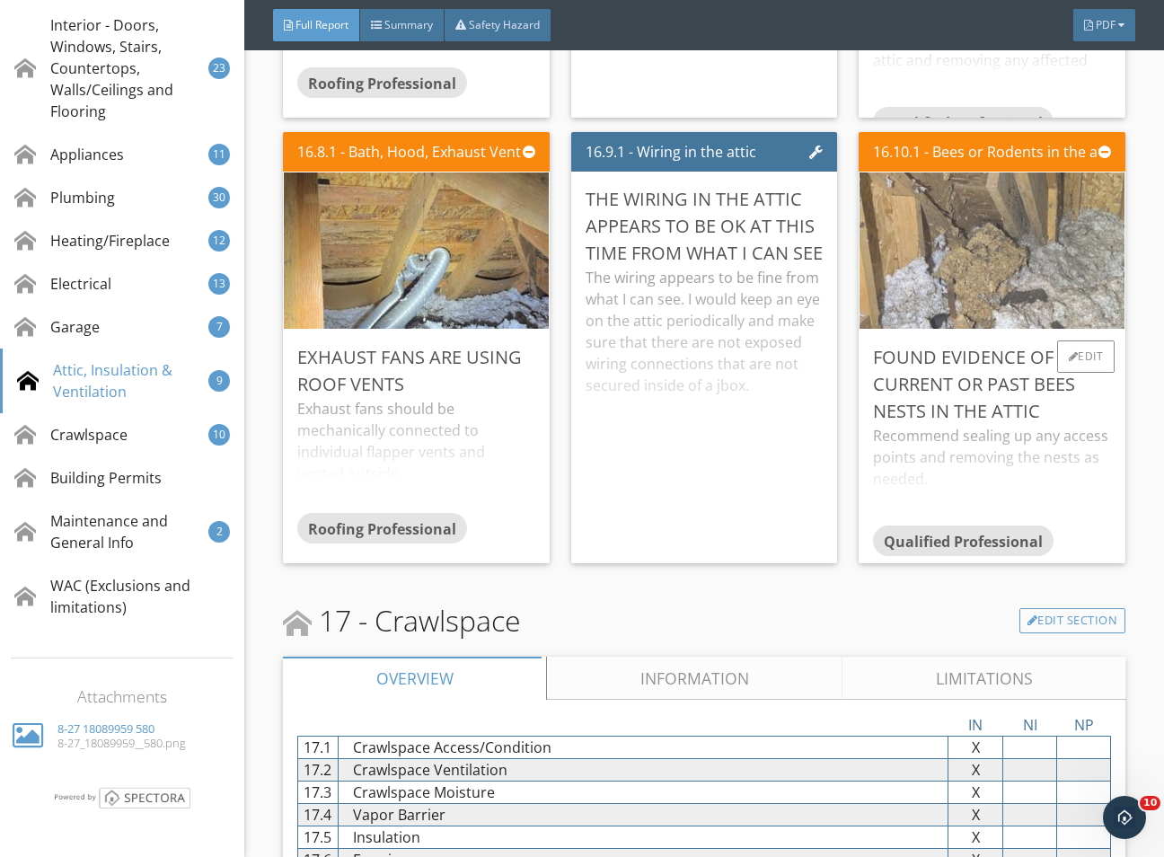
click at [940, 399] on img at bounding box center [992, 251] width 521 height 391
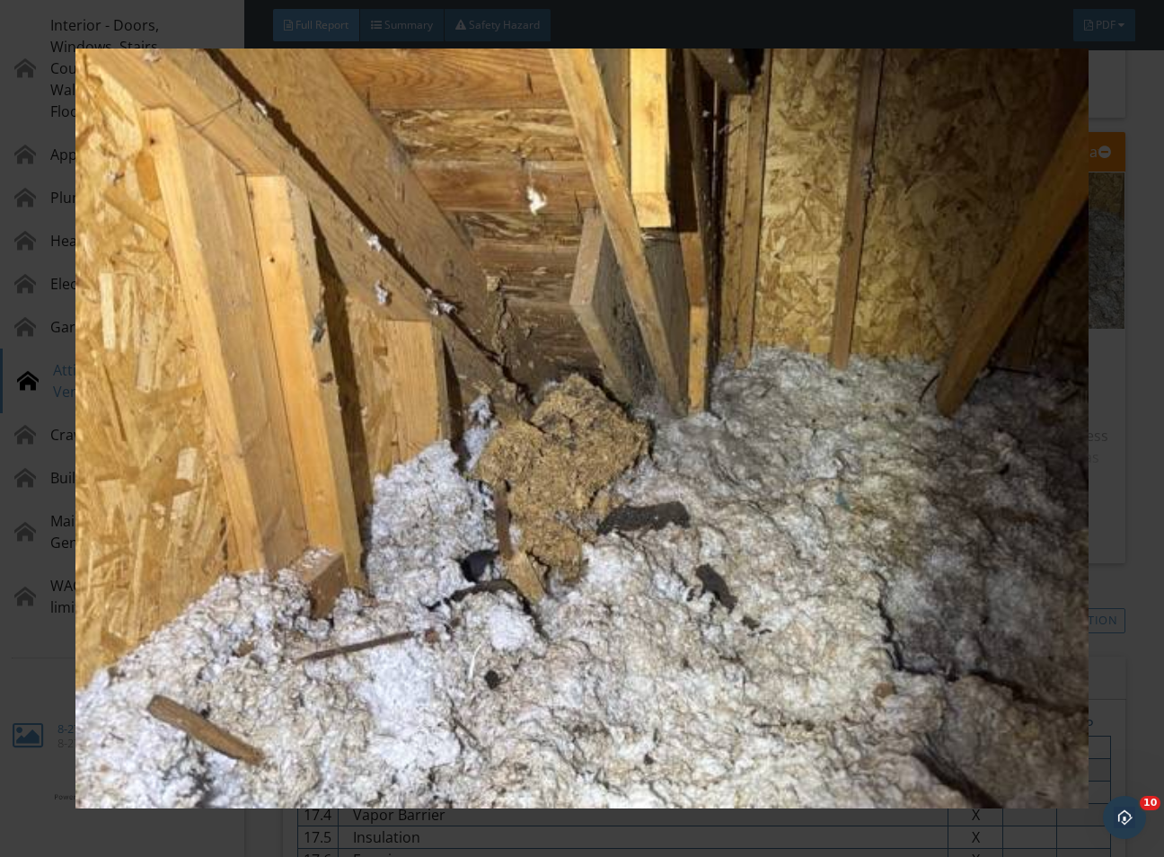
click at [1124, 598] on div at bounding box center [582, 428] width 1164 height 857
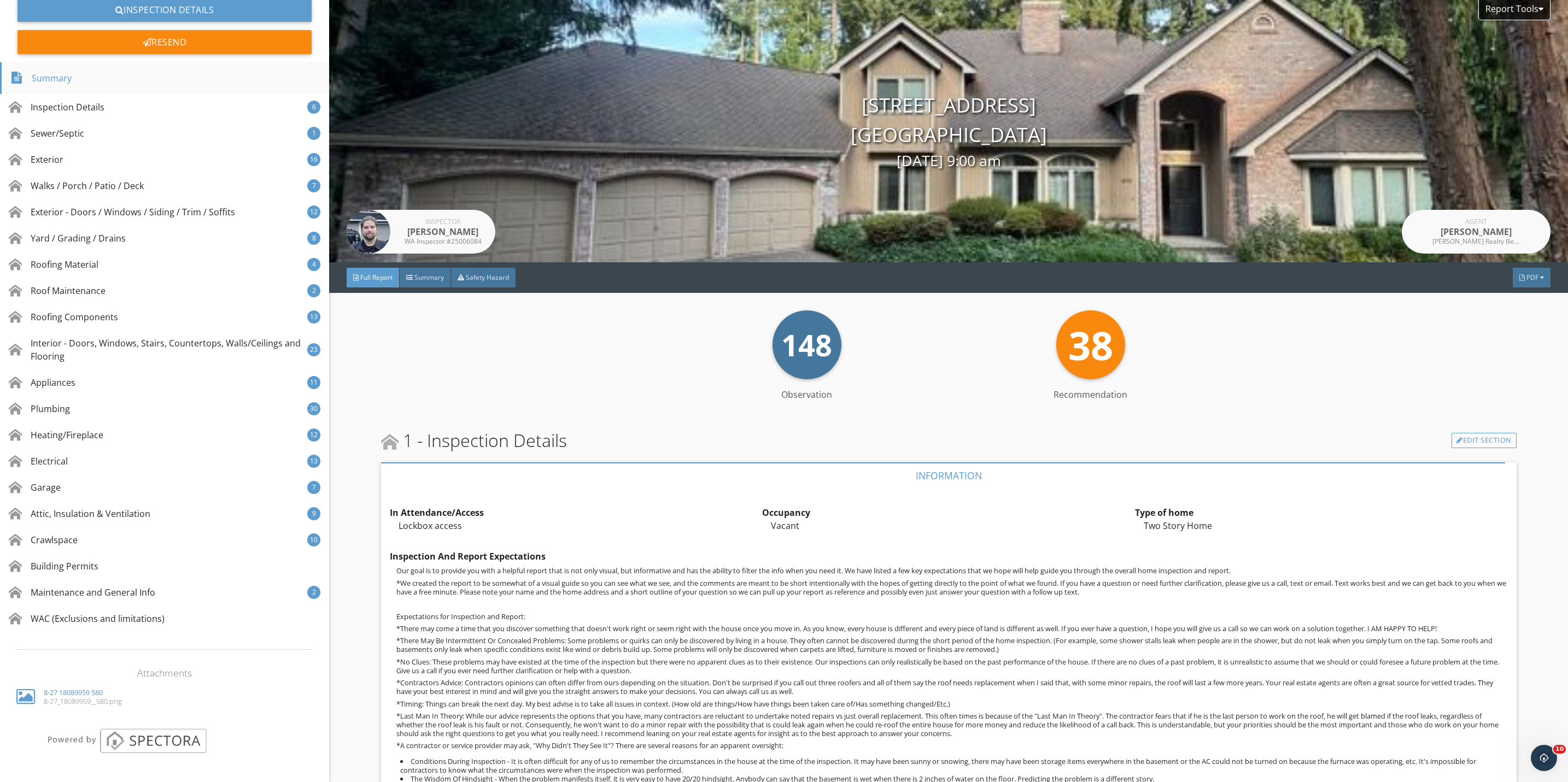
scroll to position [0, 0]
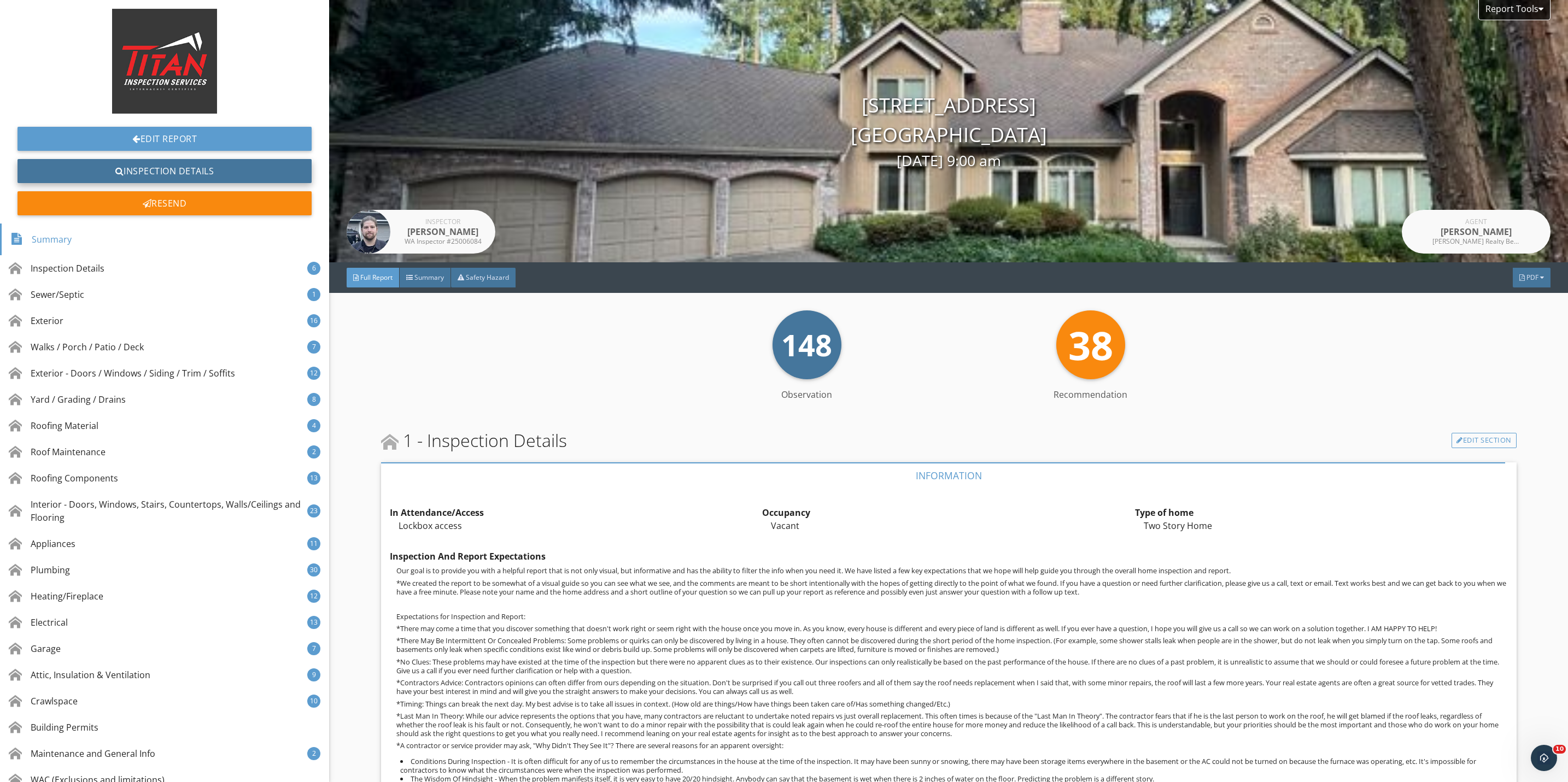
click at [177, 161] on link "Inspection Details" at bounding box center [164, 171] width 294 height 24
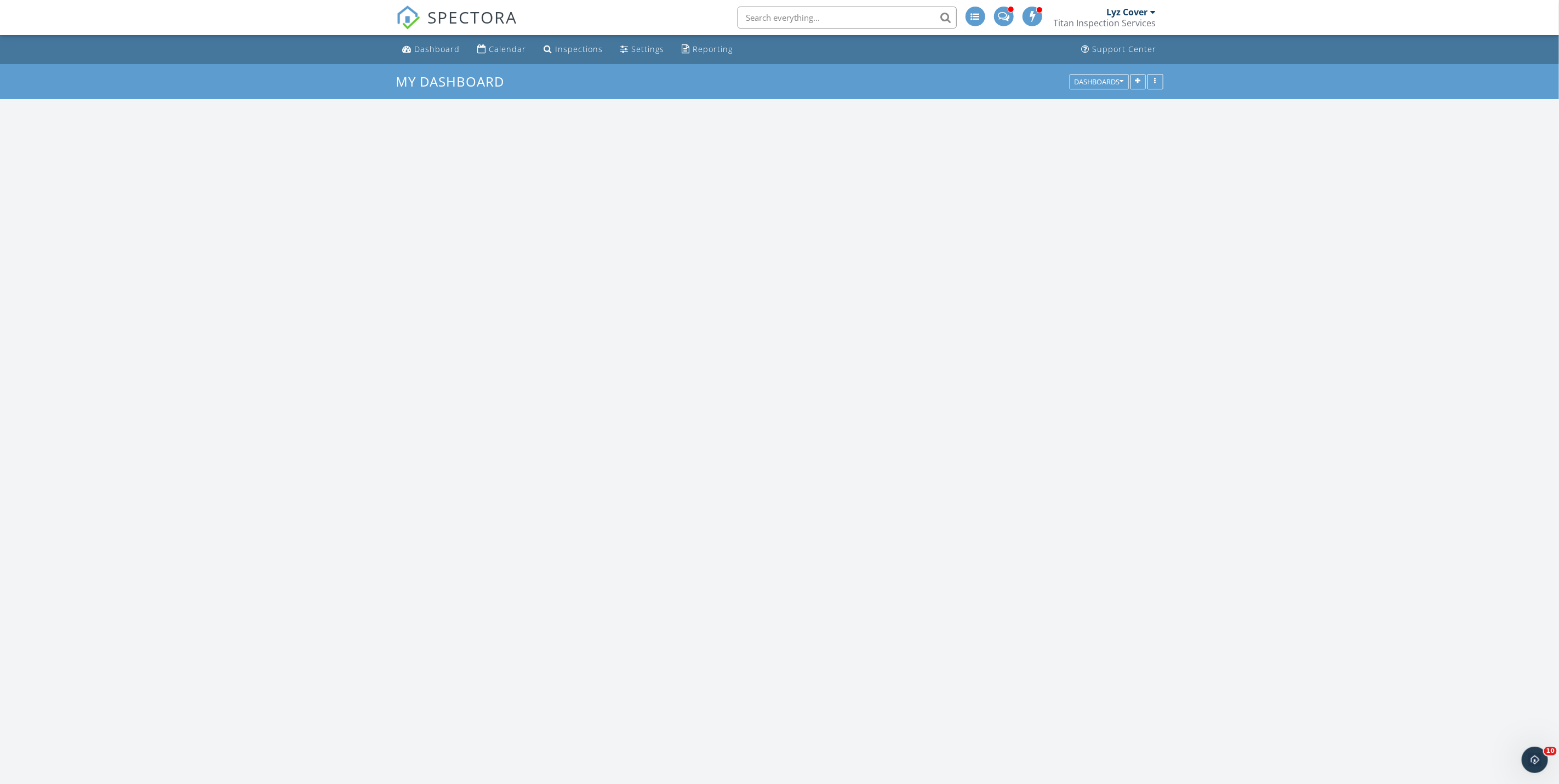
scroll to position [1872, 1585]
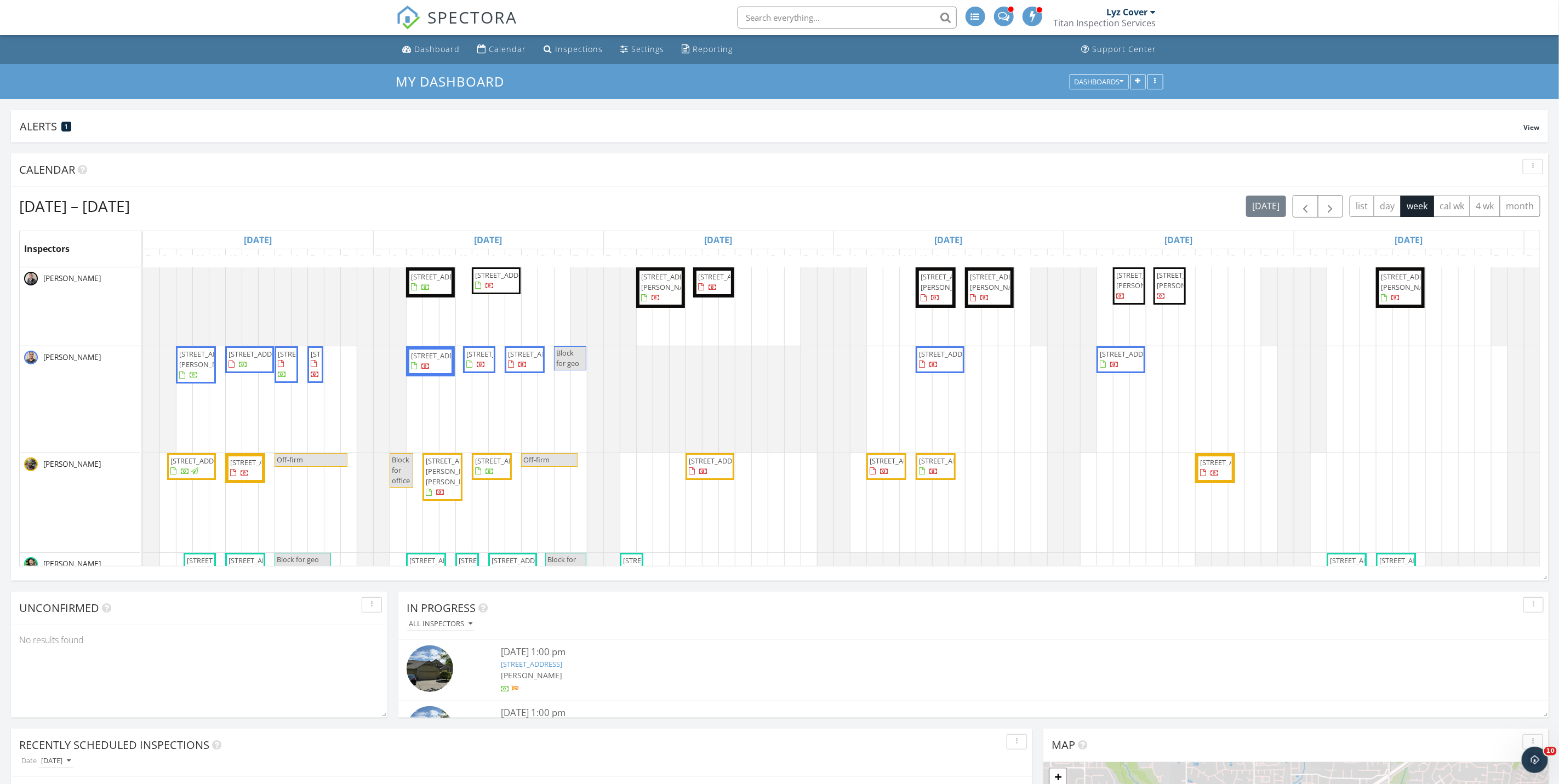
click at [758, 16] on input "text" at bounding box center [847, 18] width 219 height 22
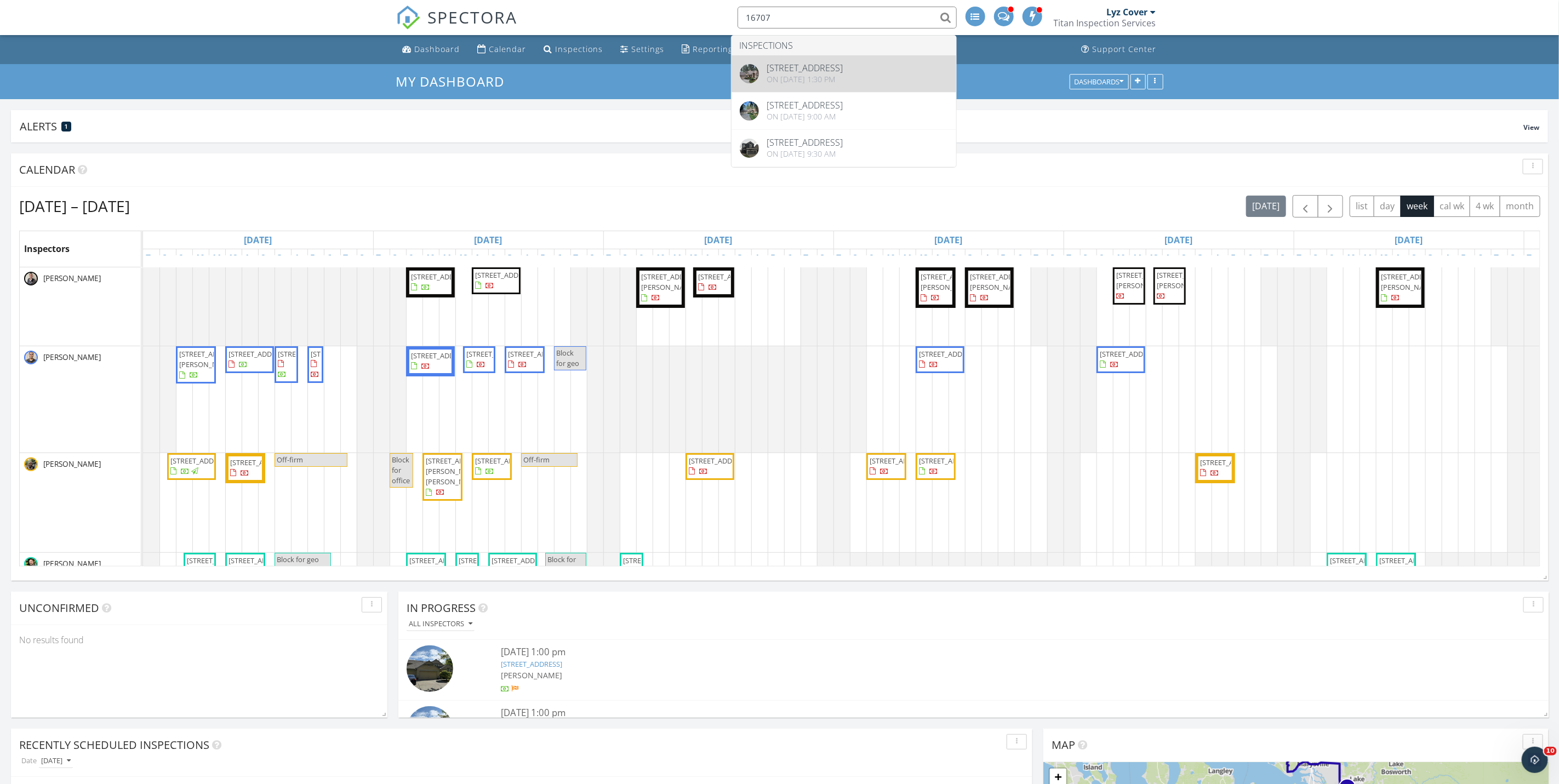
type input "16707"
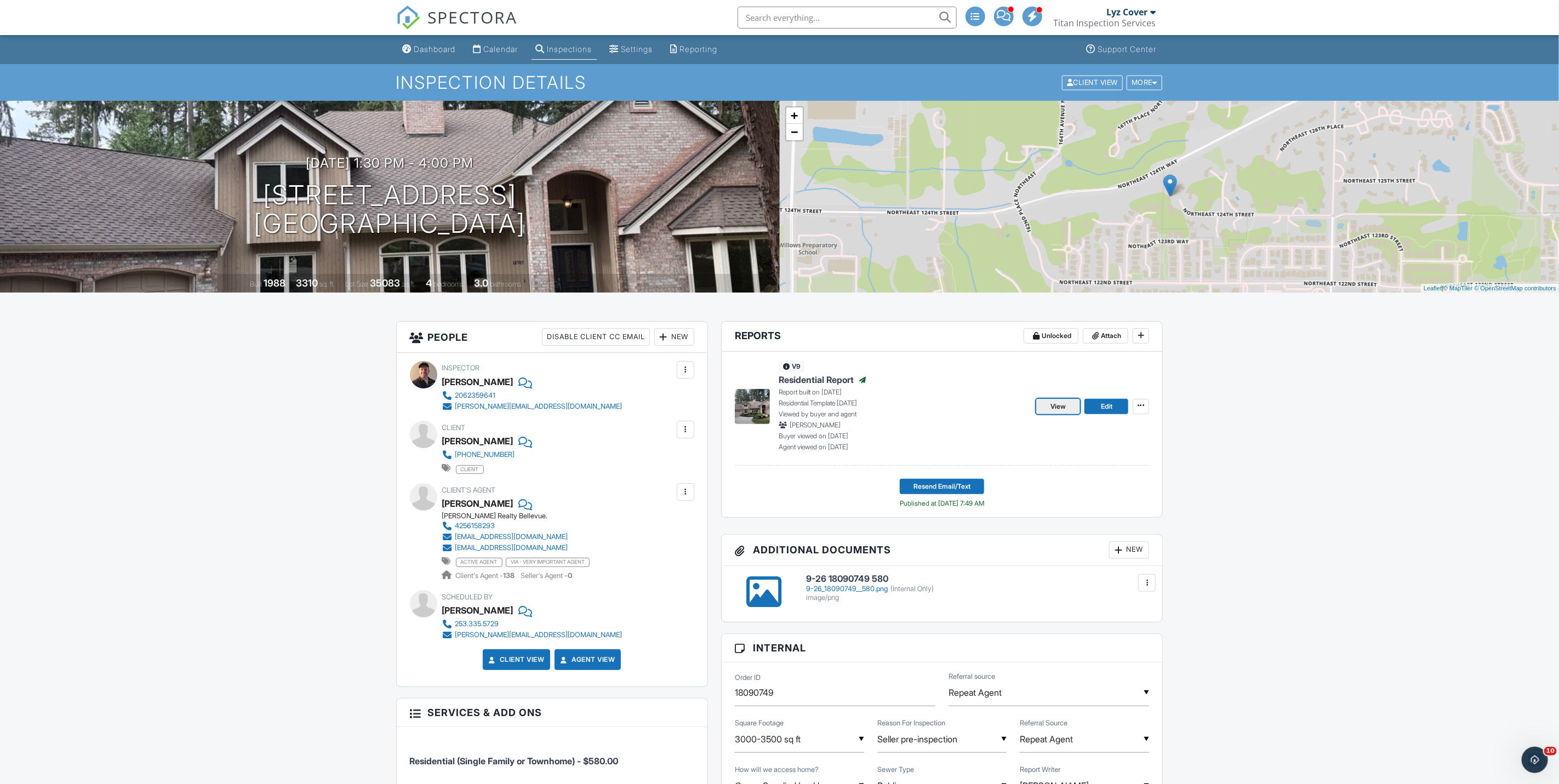
click at [1056, 408] on span "View" at bounding box center [1058, 406] width 15 height 11
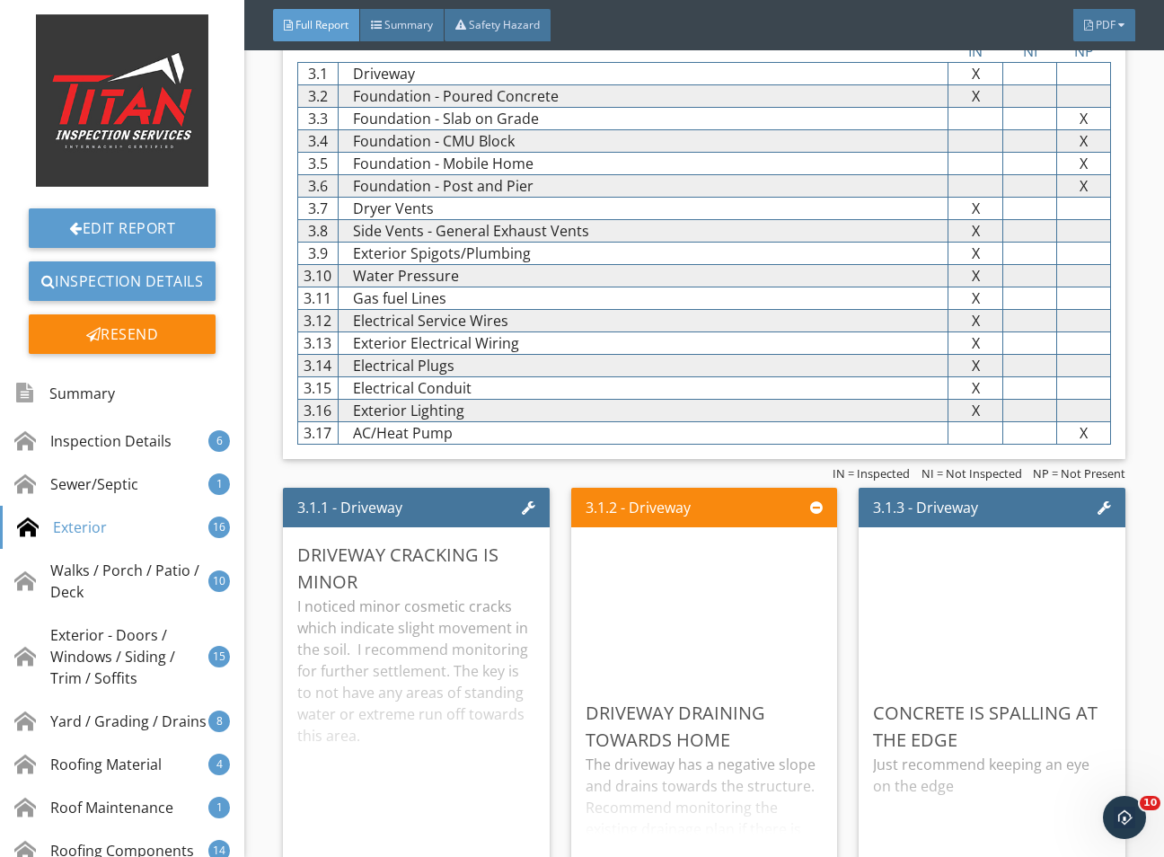
scroll to position [3503, 0]
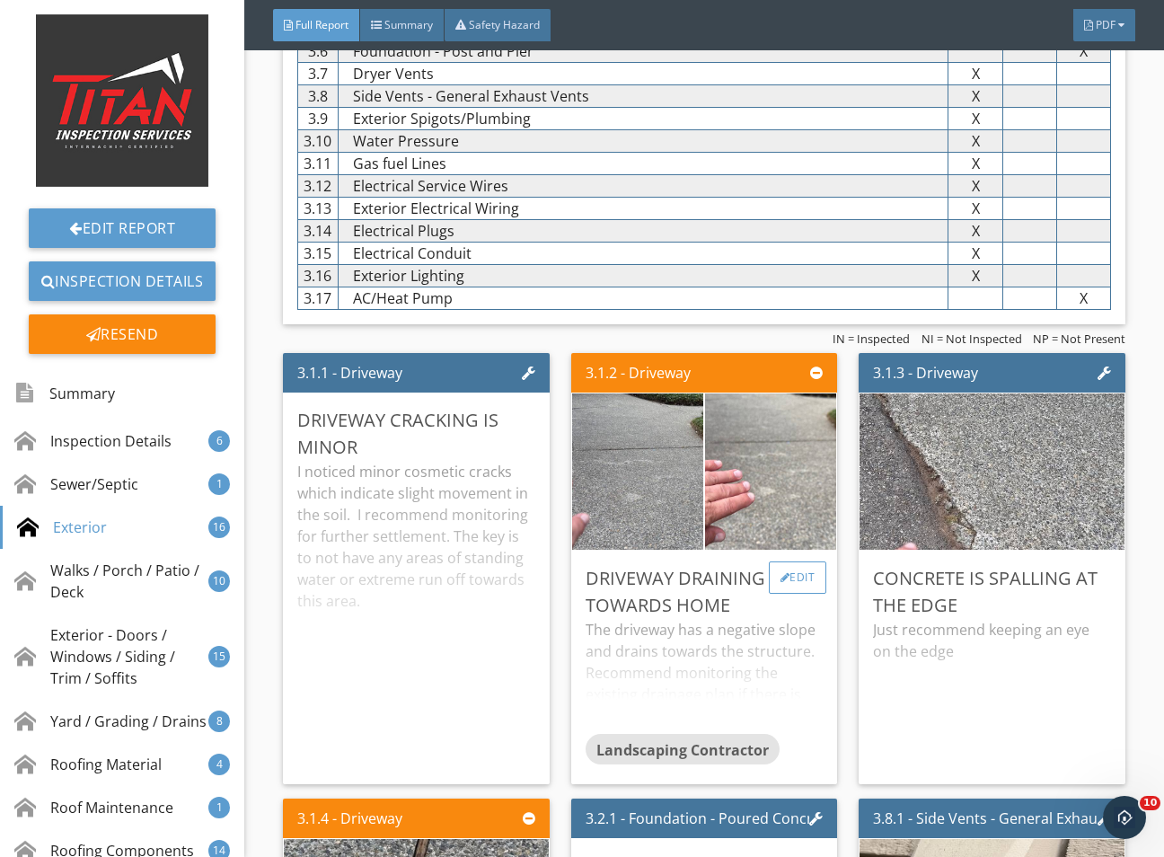
click at [784, 594] on div "Edit" at bounding box center [798, 577] width 58 height 32
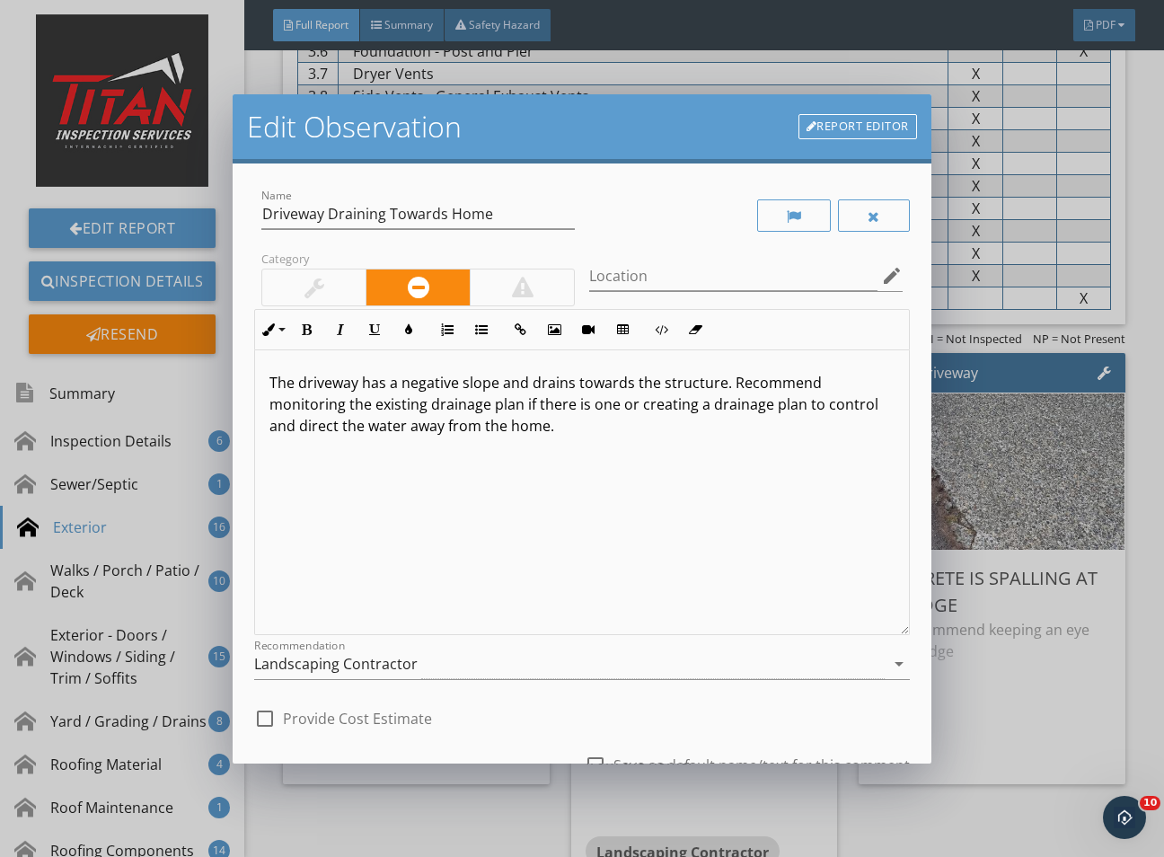
click at [331, 300] on div at bounding box center [313, 287] width 103 height 36
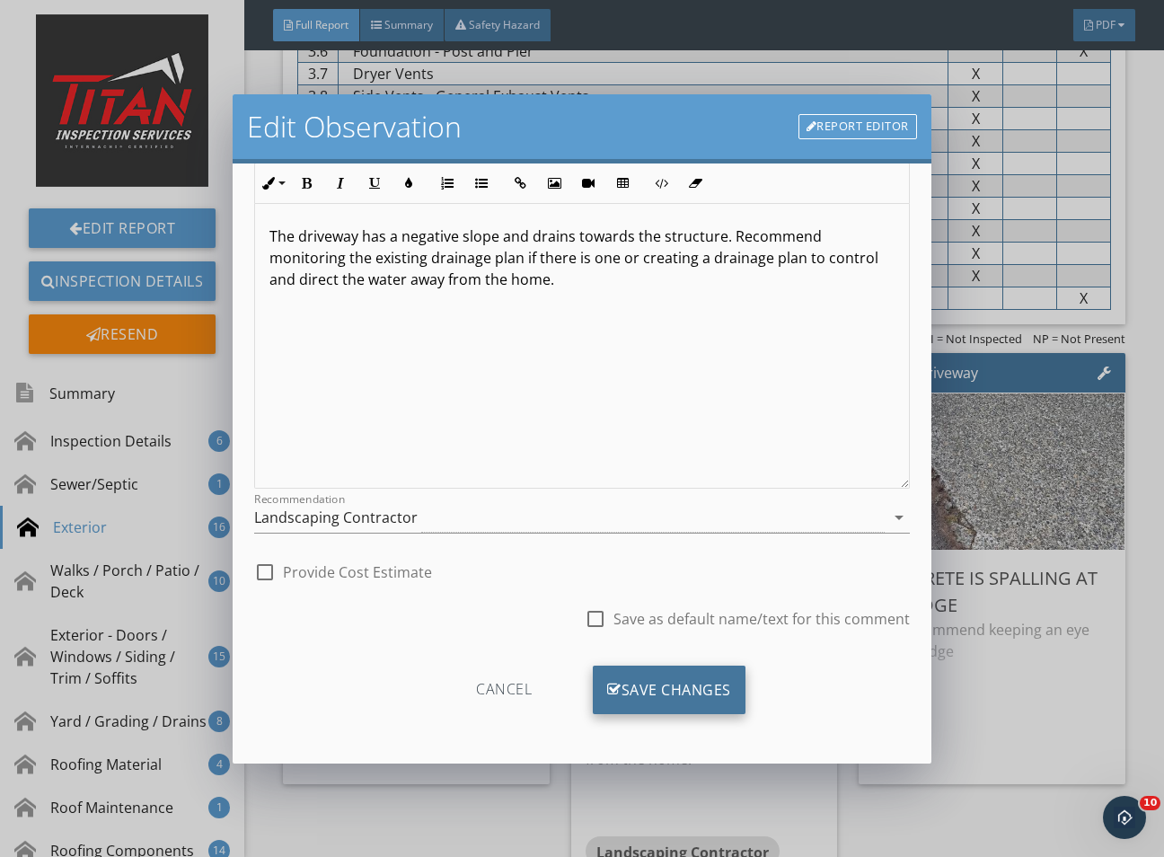
click at [685, 696] on div "Save Changes" at bounding box center [669, 690] width 153 height 49
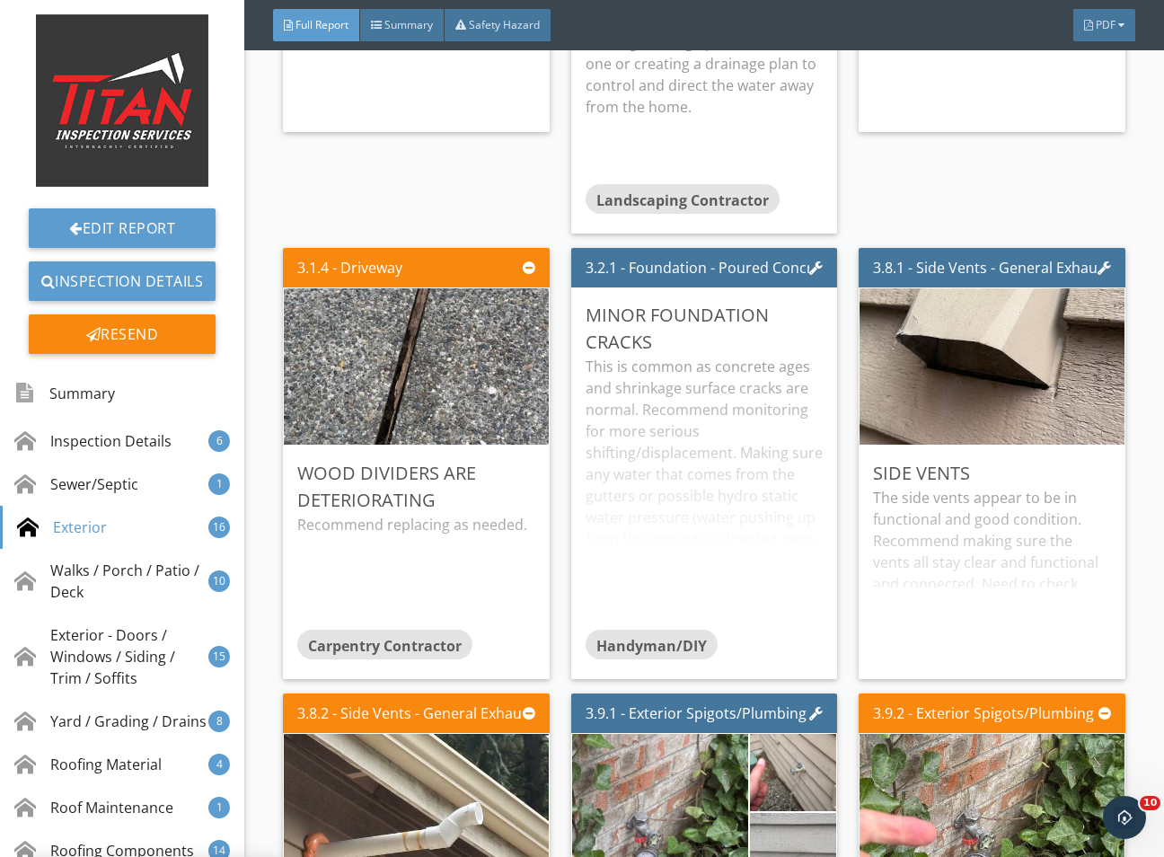
scroll to position [4311, 0]
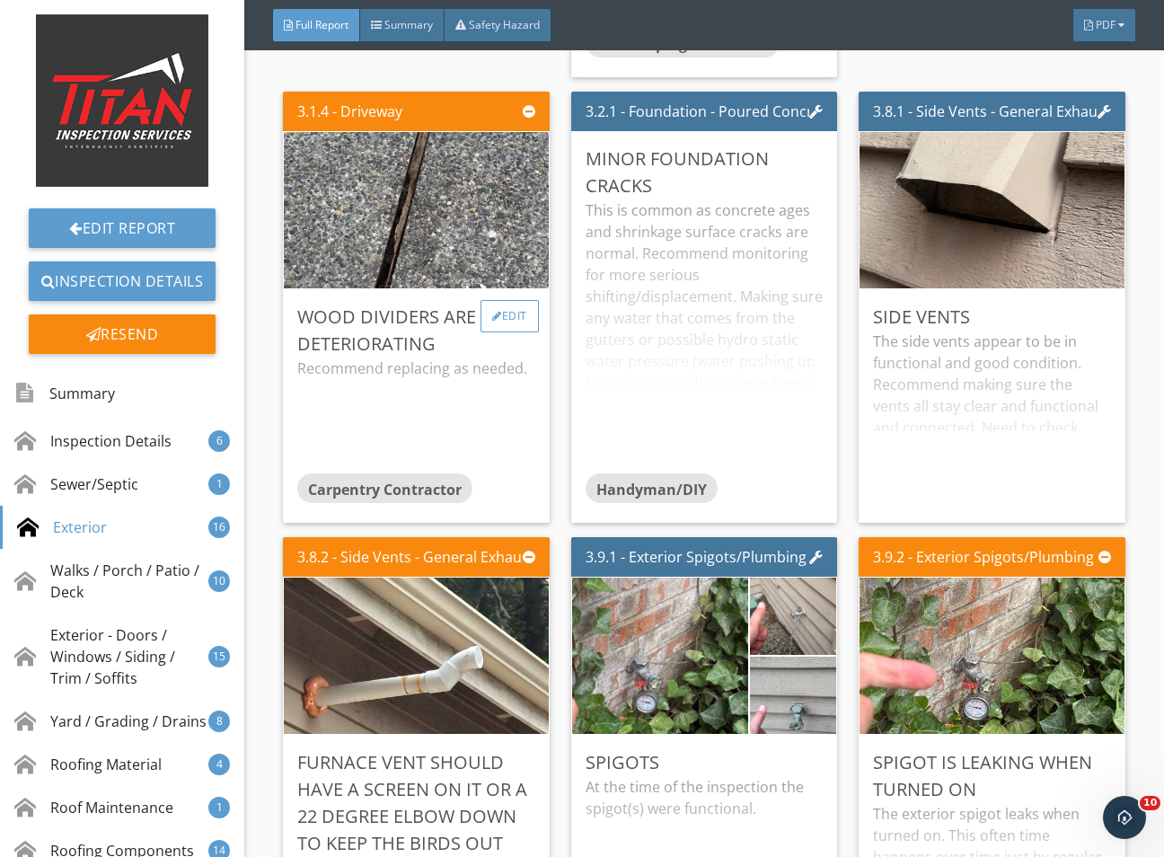
click at [507, 332] on div "Edit" at bounding box center [510, 316] width 58 height 32
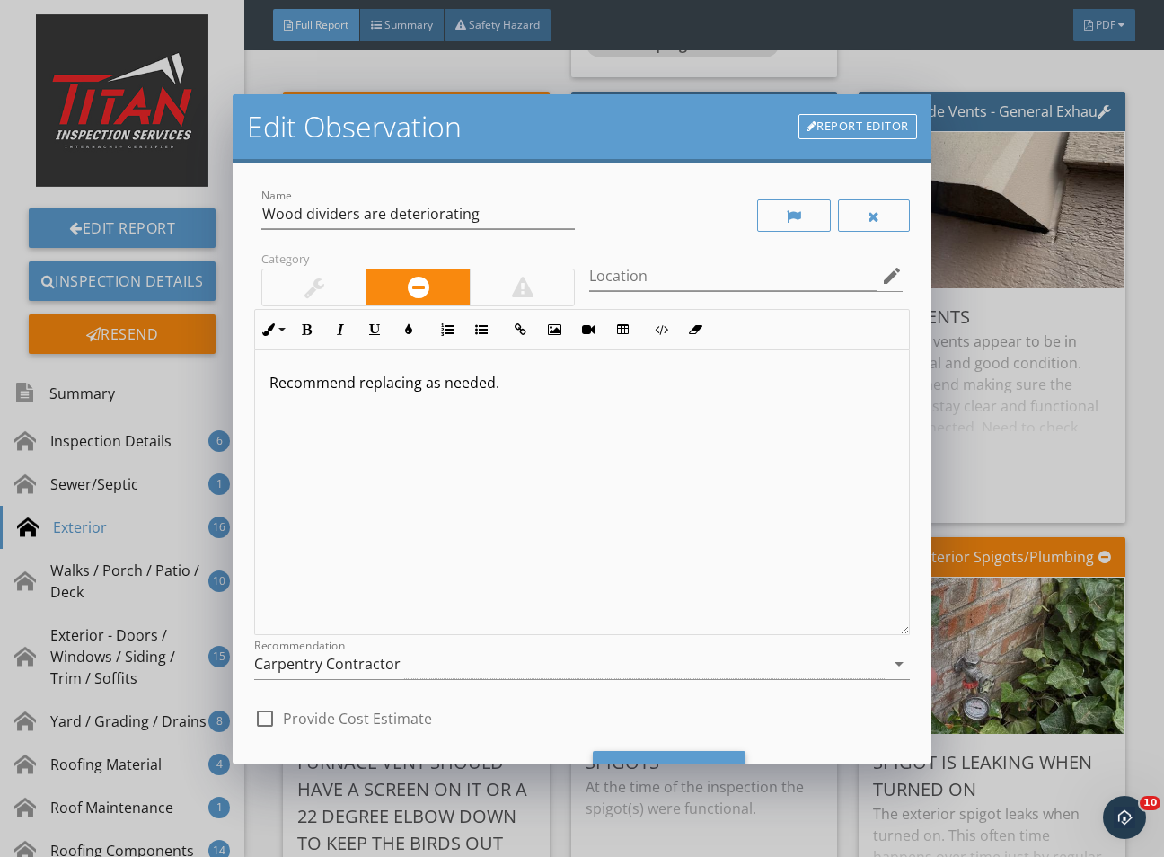
click at [331, 284] on div at bounding box center [313, 287] width 103 height 36
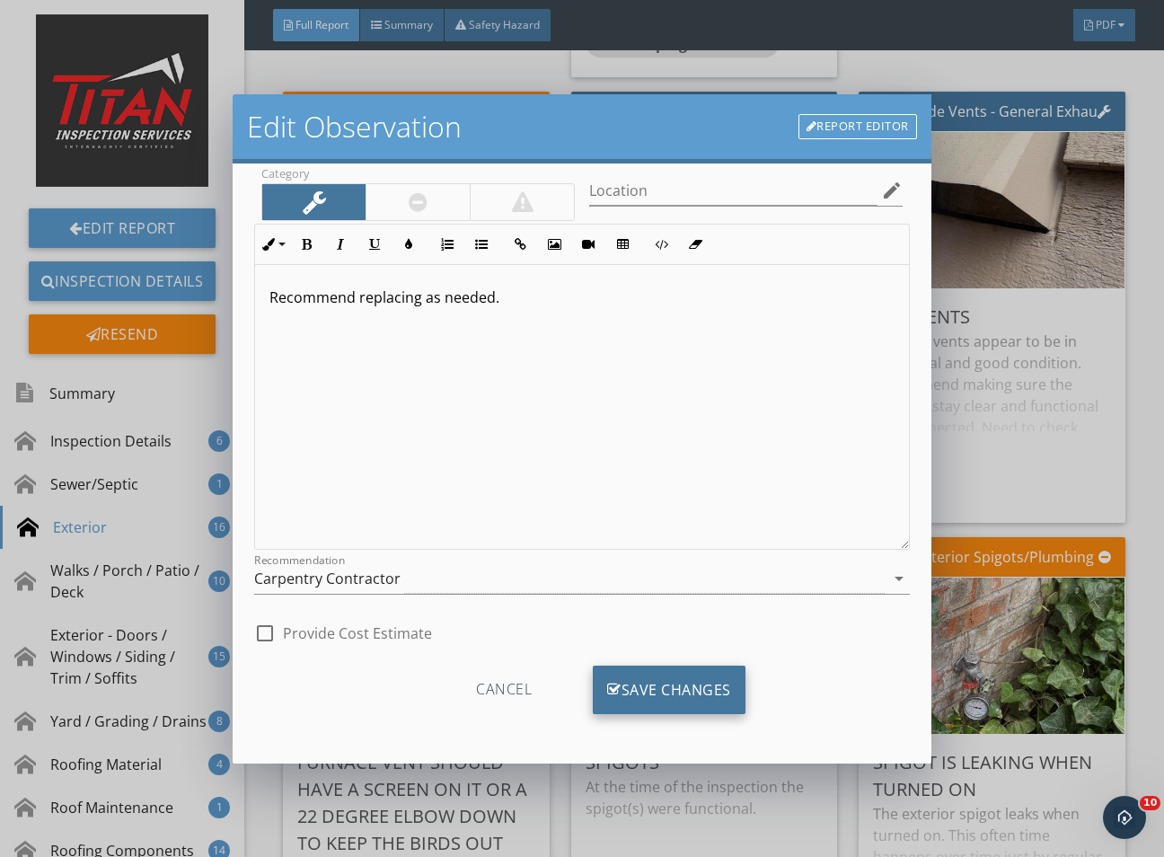
click at [633, 676] on div "Save Changes" at bounding box center [669, 690] width 153 height 49
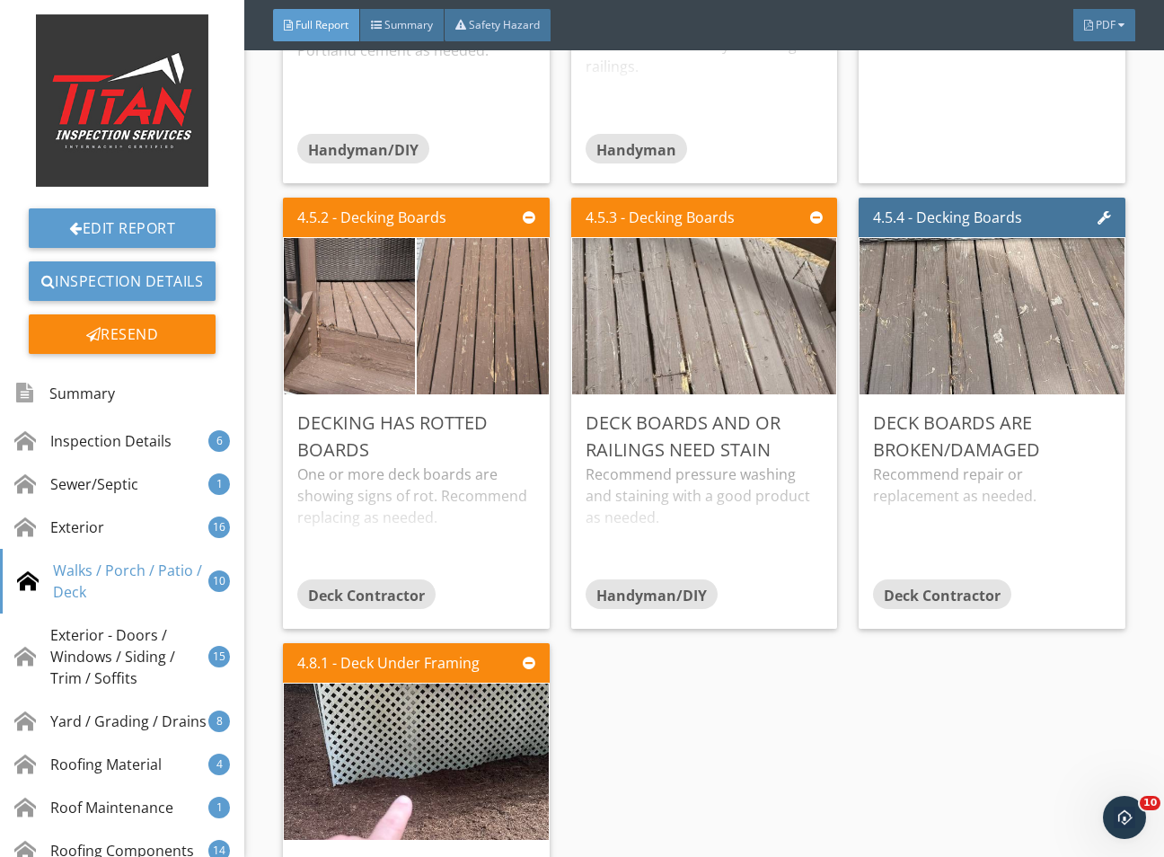
scroll to position [7679, 0]
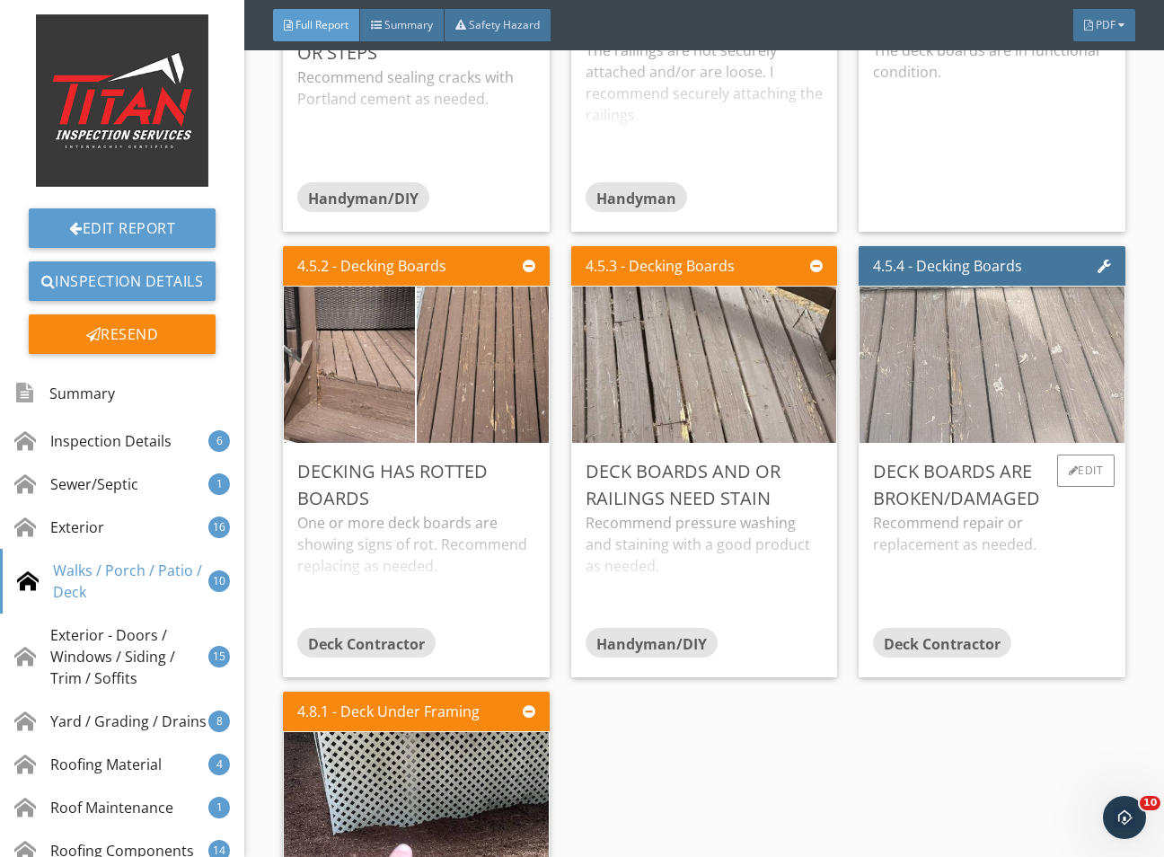
click at [1010, 443] on img at bounding box center [992, 365] width 521 height 391
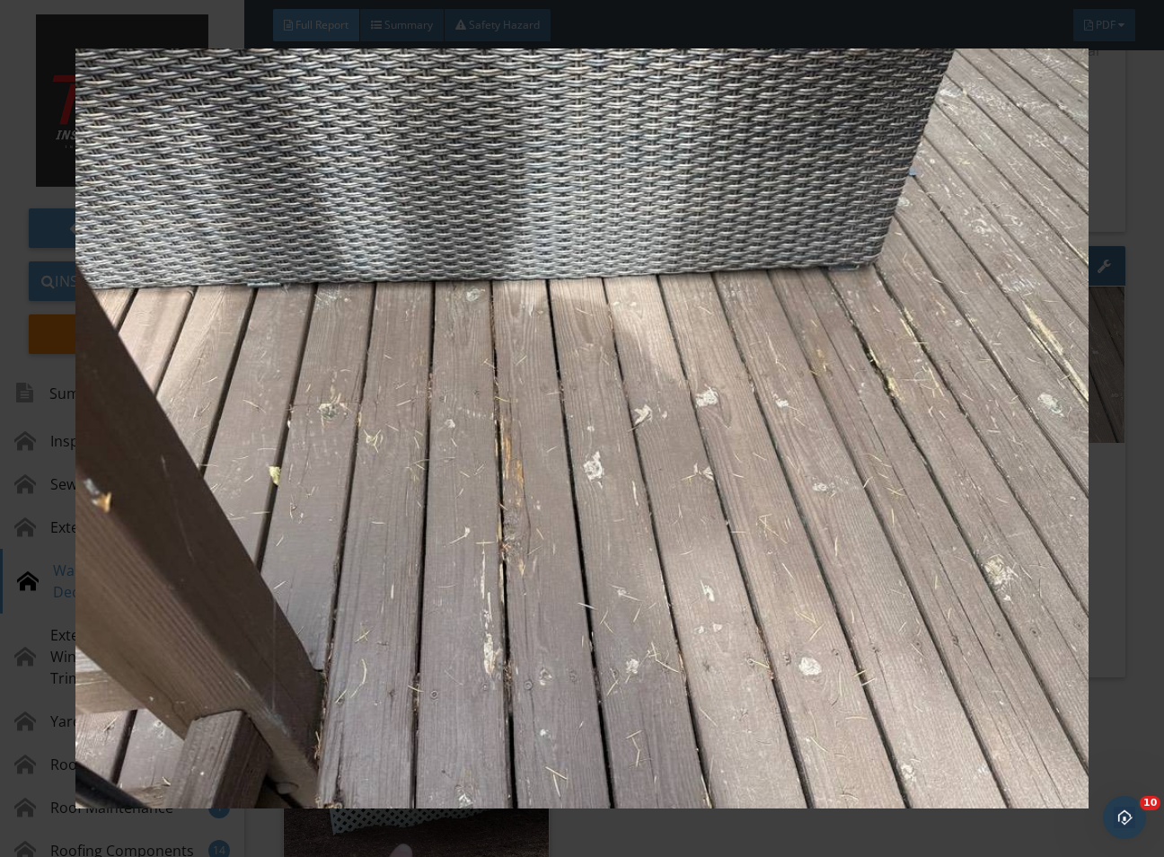
click at [1116, 773] on div at bounding box center [582, 428] width 1164 height 857
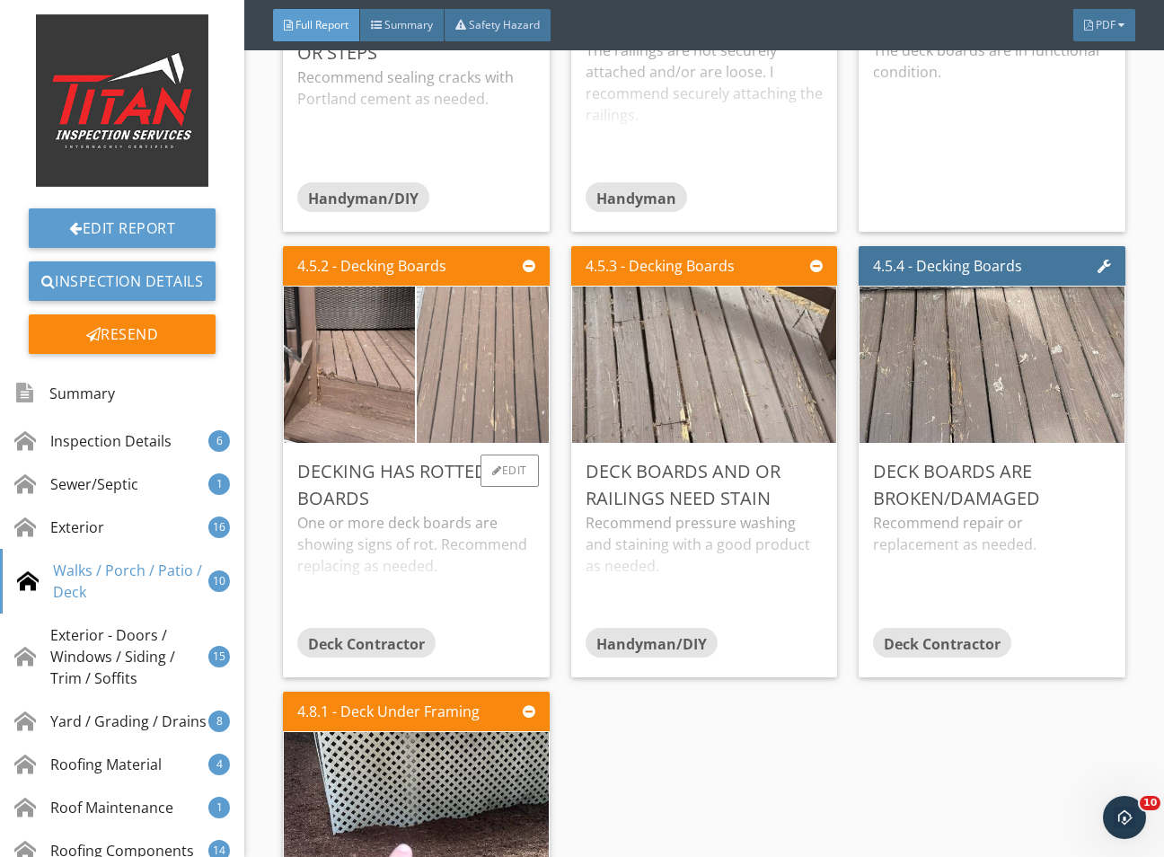
click at [462, 458] on img at bounding box center [482, 365] width 329 height 247
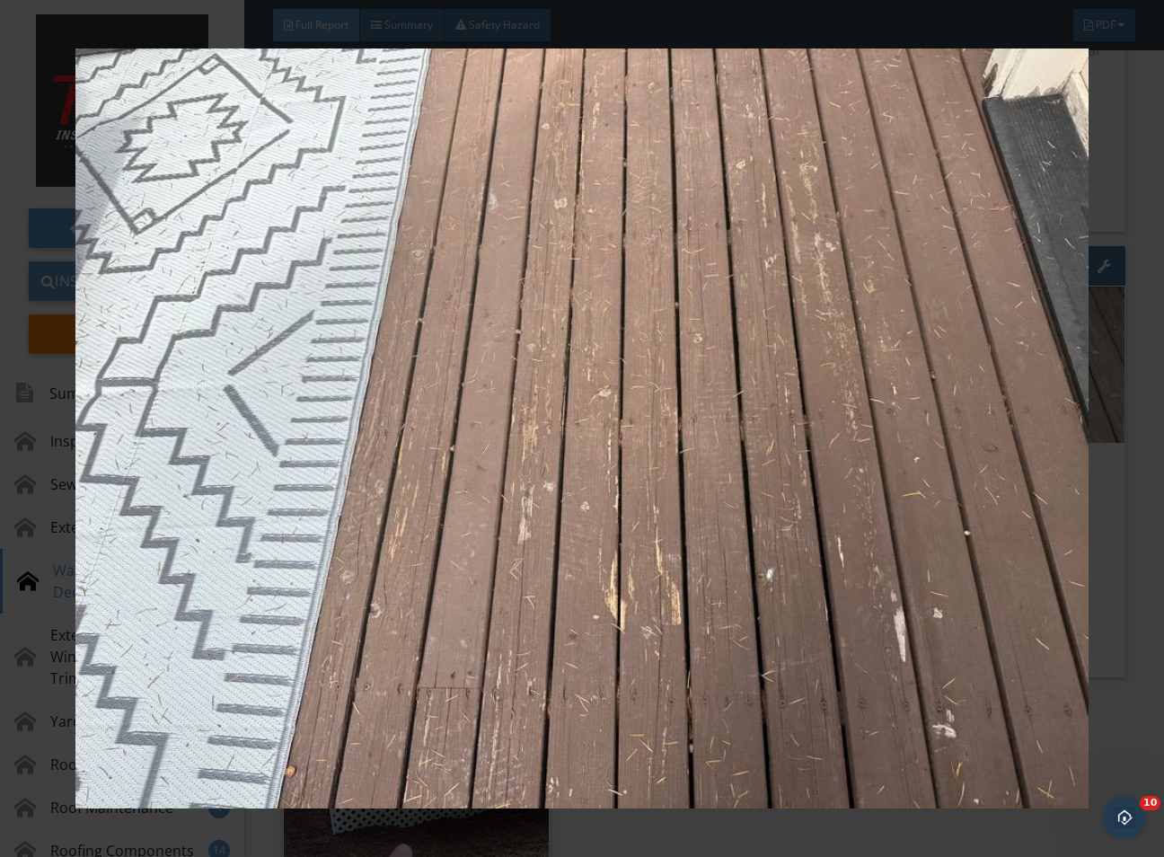
click at [1129, 701] on div at bounding box center [582, 428] width 1164 height 857
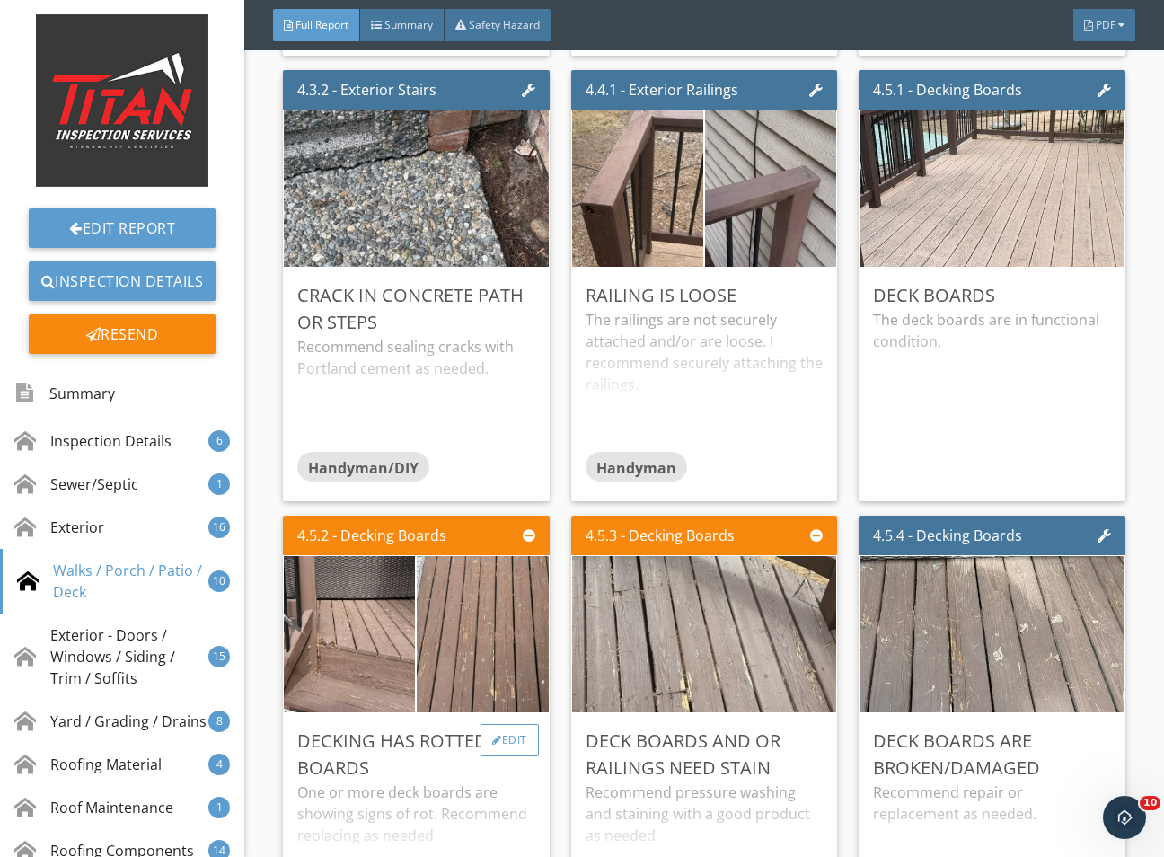
scroll to position [7275, 0]
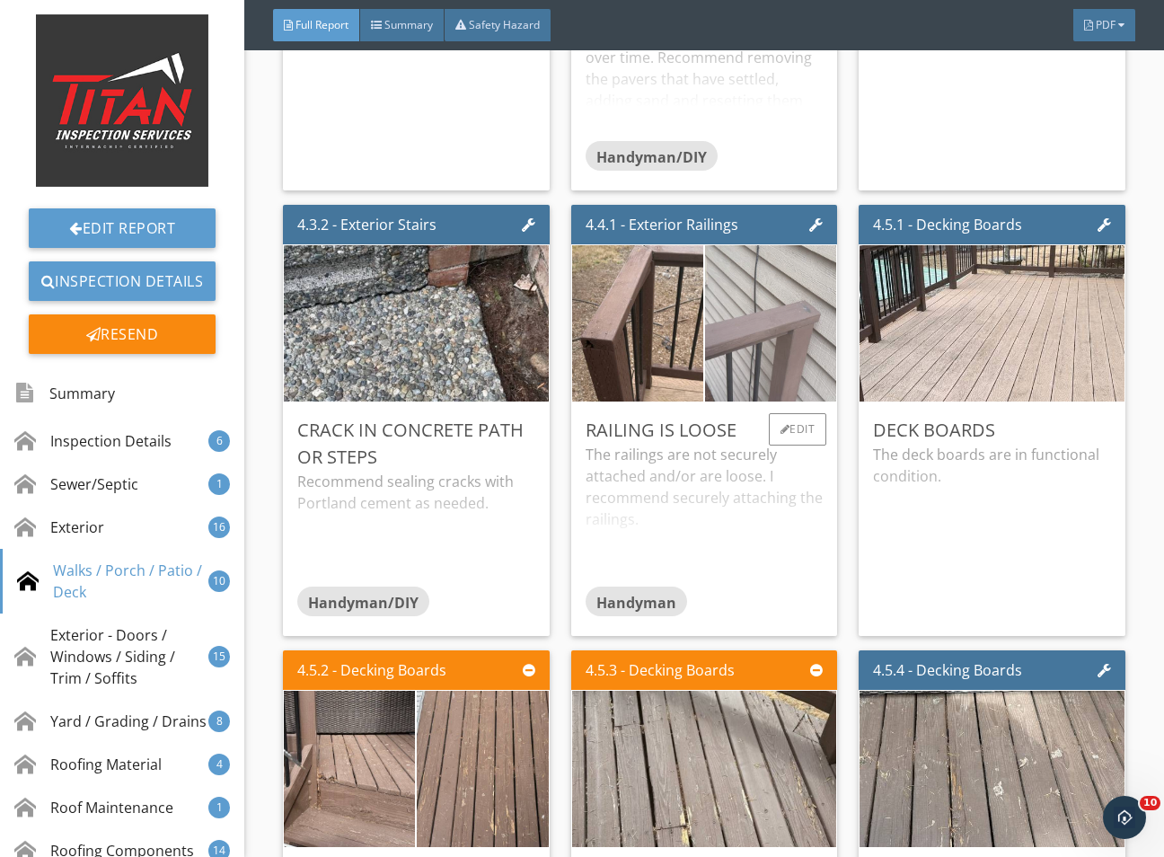
click at [739, 364] on img at bounding box center [770, 323] width 329 height 247
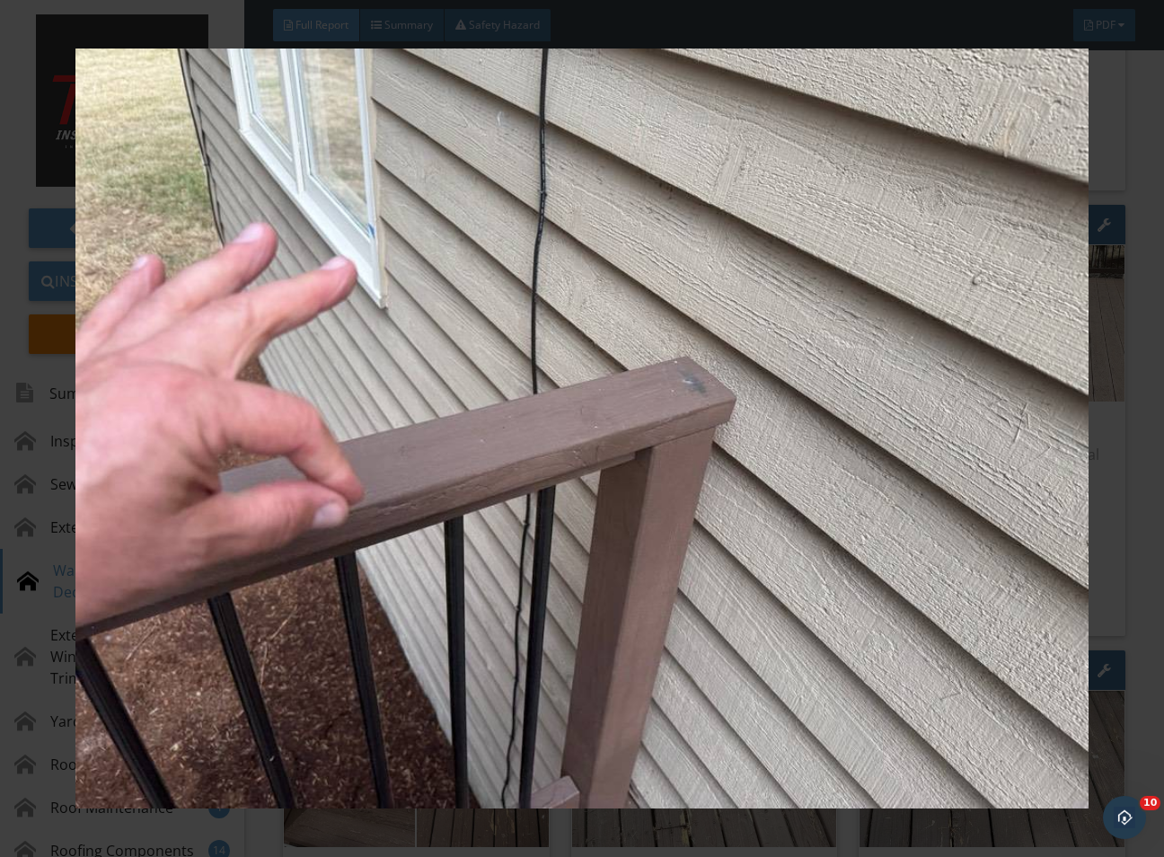
click at [1134, 610] on div at bounding box center [582, 428] width 1164 height 857
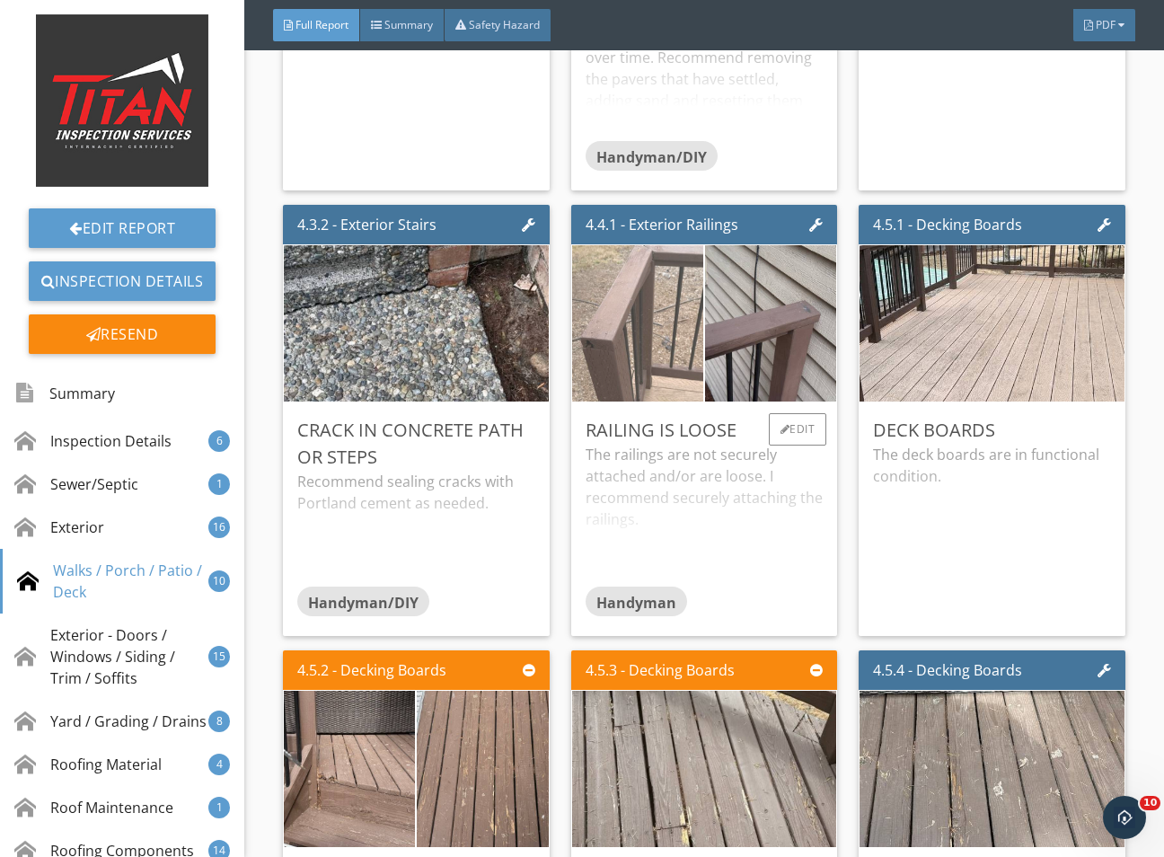
click at [674, 375] on img at bounding box center [637, 323] width 329 height 247
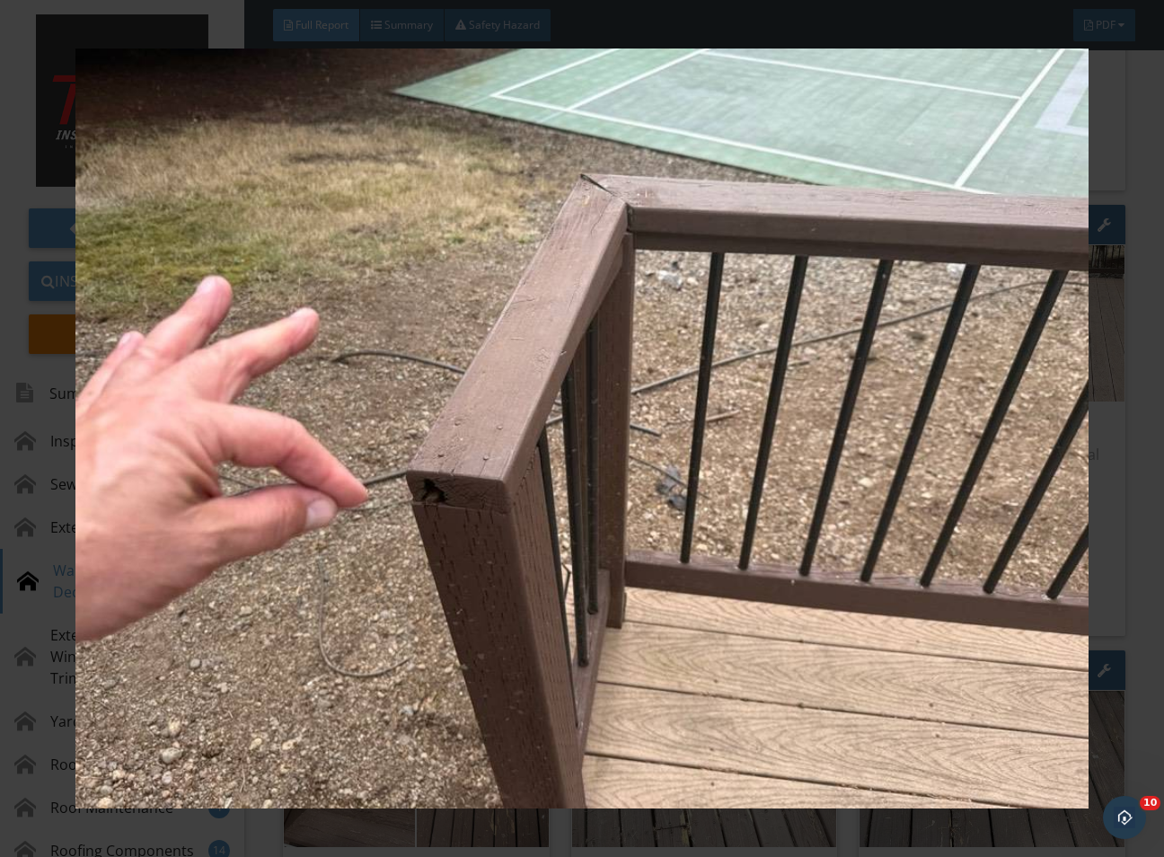
click at [1129, 572] on div at bounding box center [582, 428] width 1164 height 857
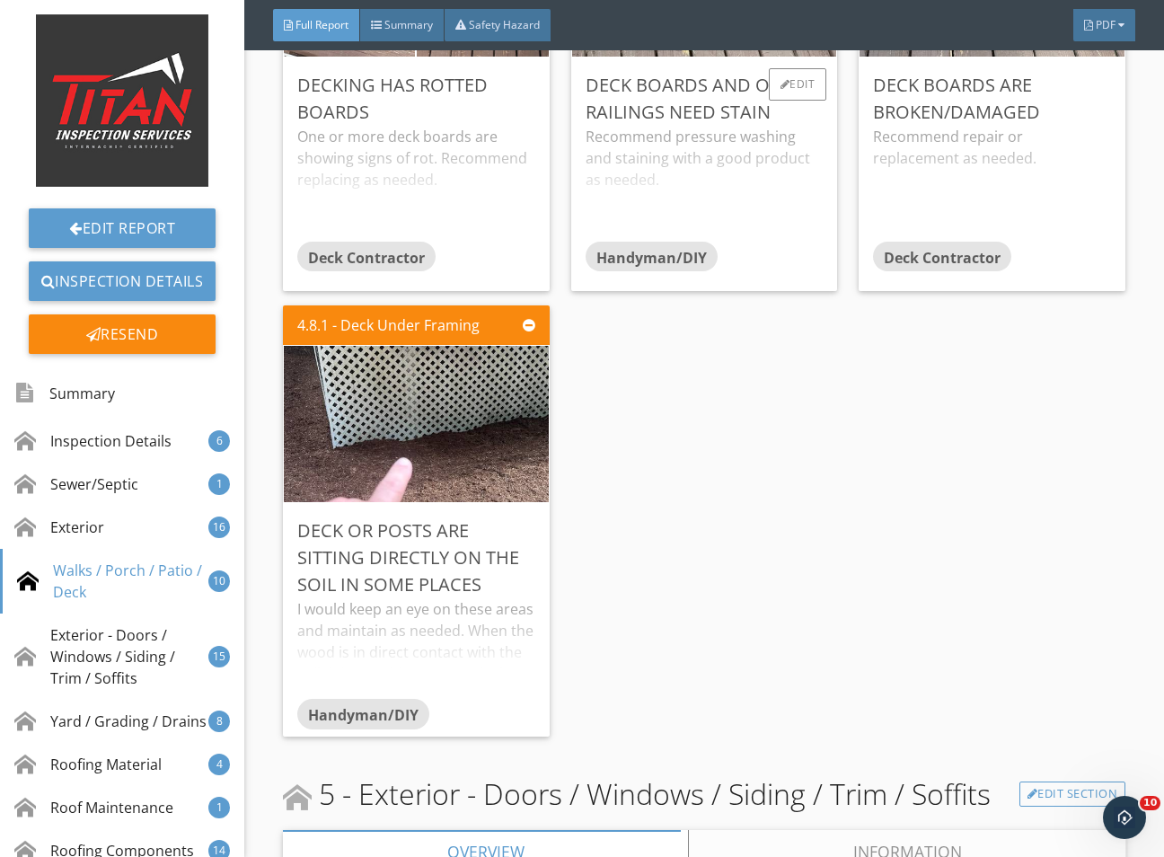
scroll to position [8084, 0]
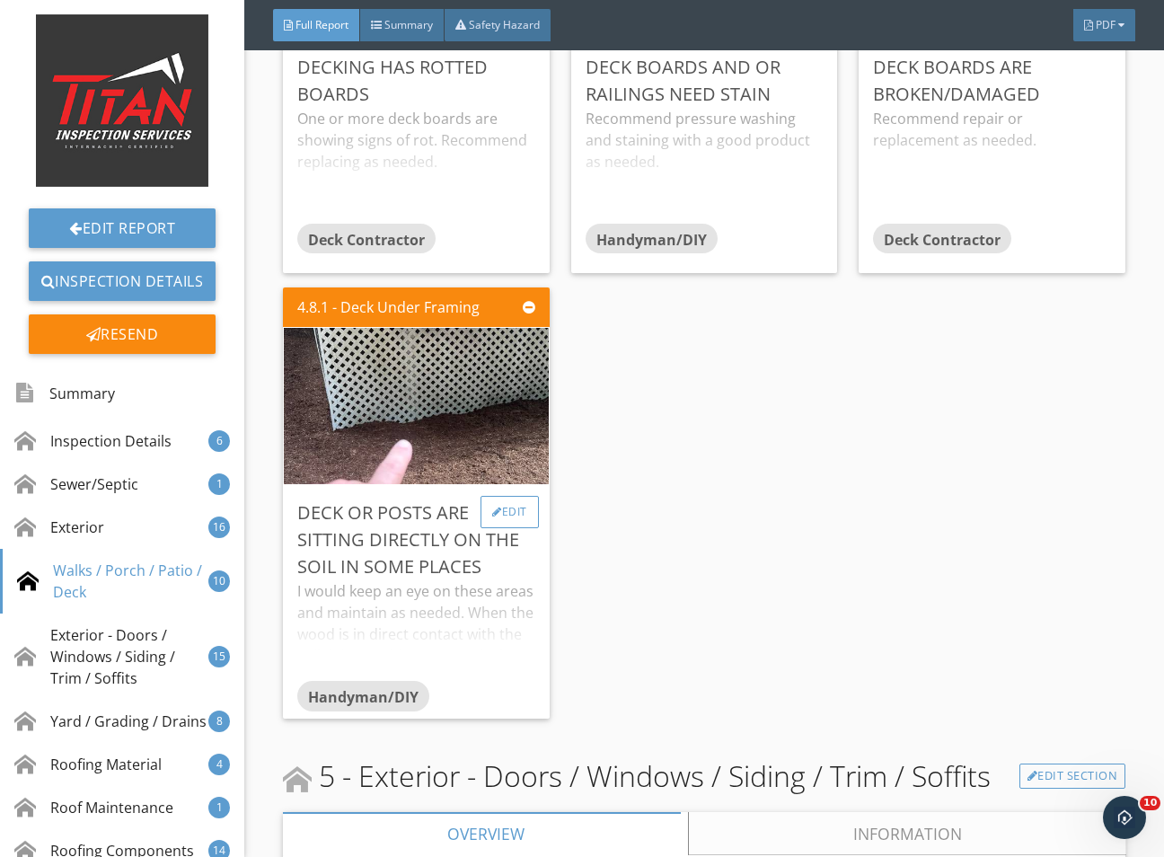
click at [498, 528] on div "Edit" at bounding box center [510, 512] width 58 height 32
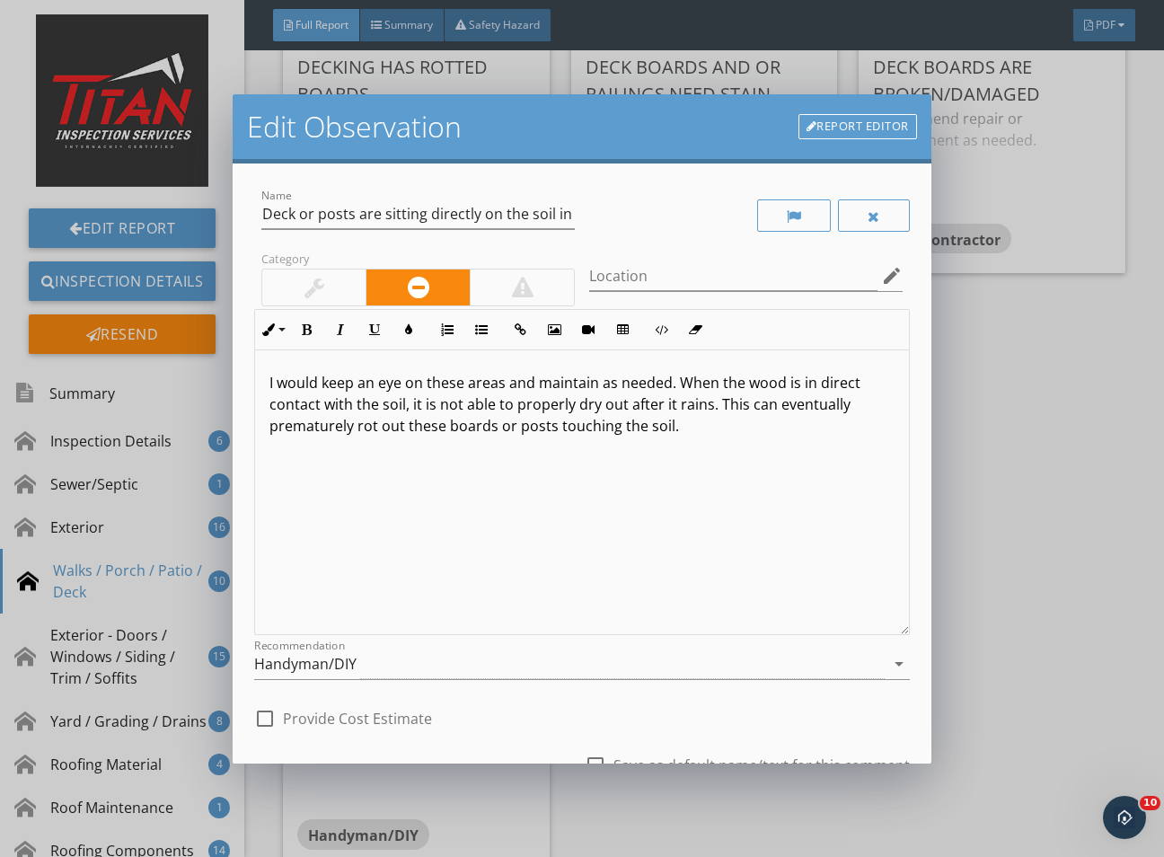
click at [335, 289] on div at bounding box center [313, 287] width 103 height 36
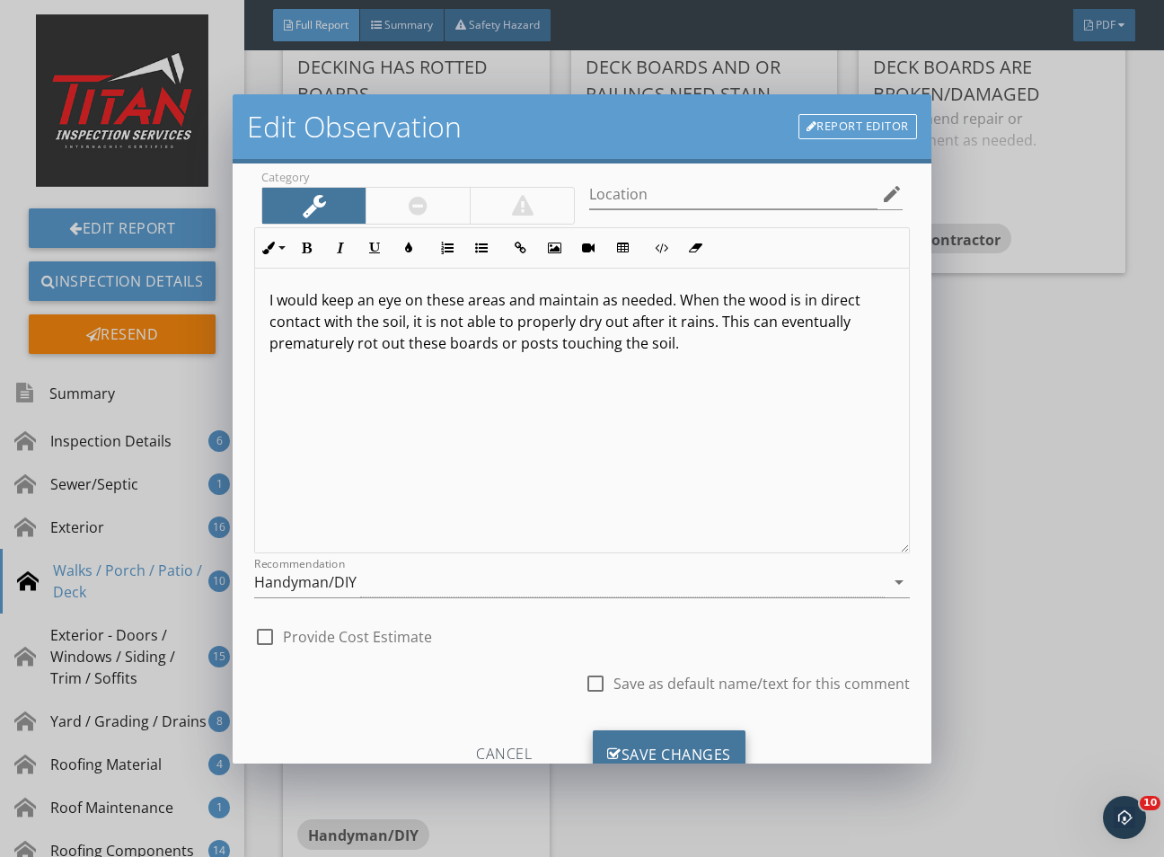
scroll to position [148, 0]
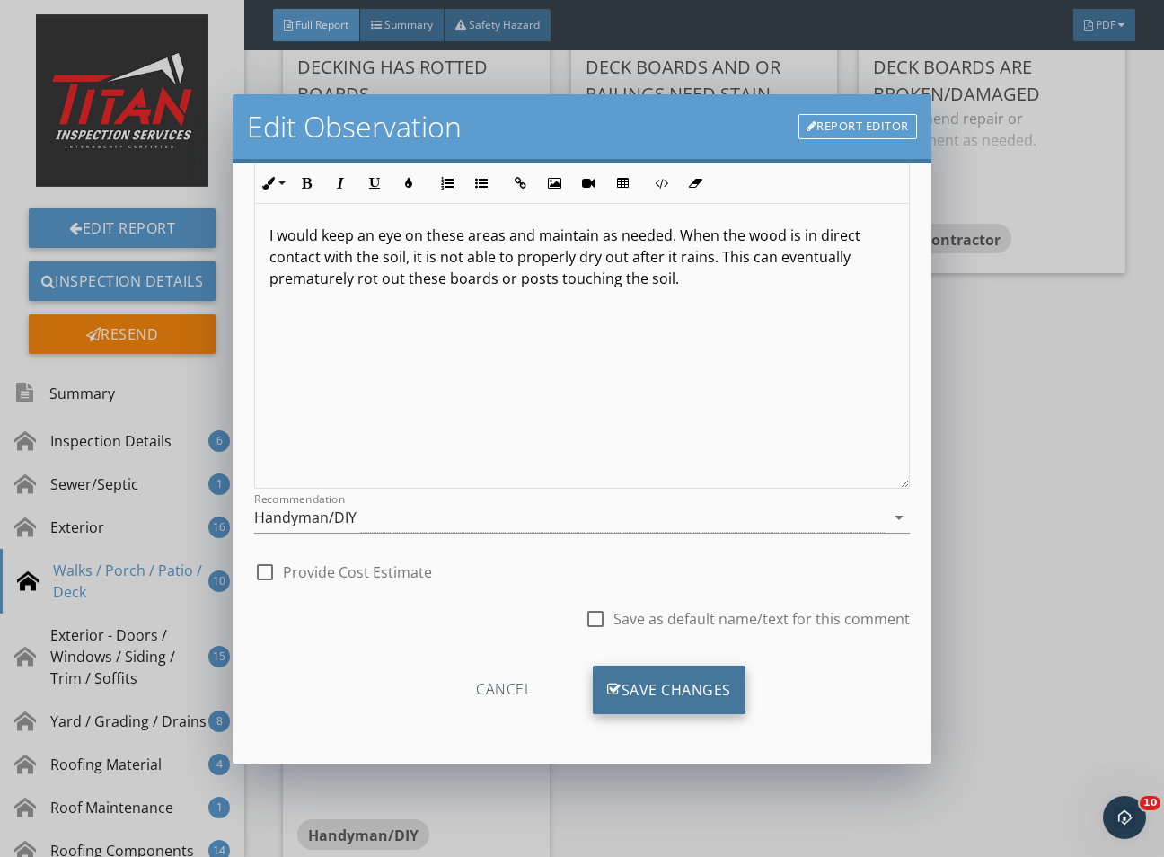
click at [636, 683] on div "Save Changes" at bounding box center [669, 690] width 153 height 49
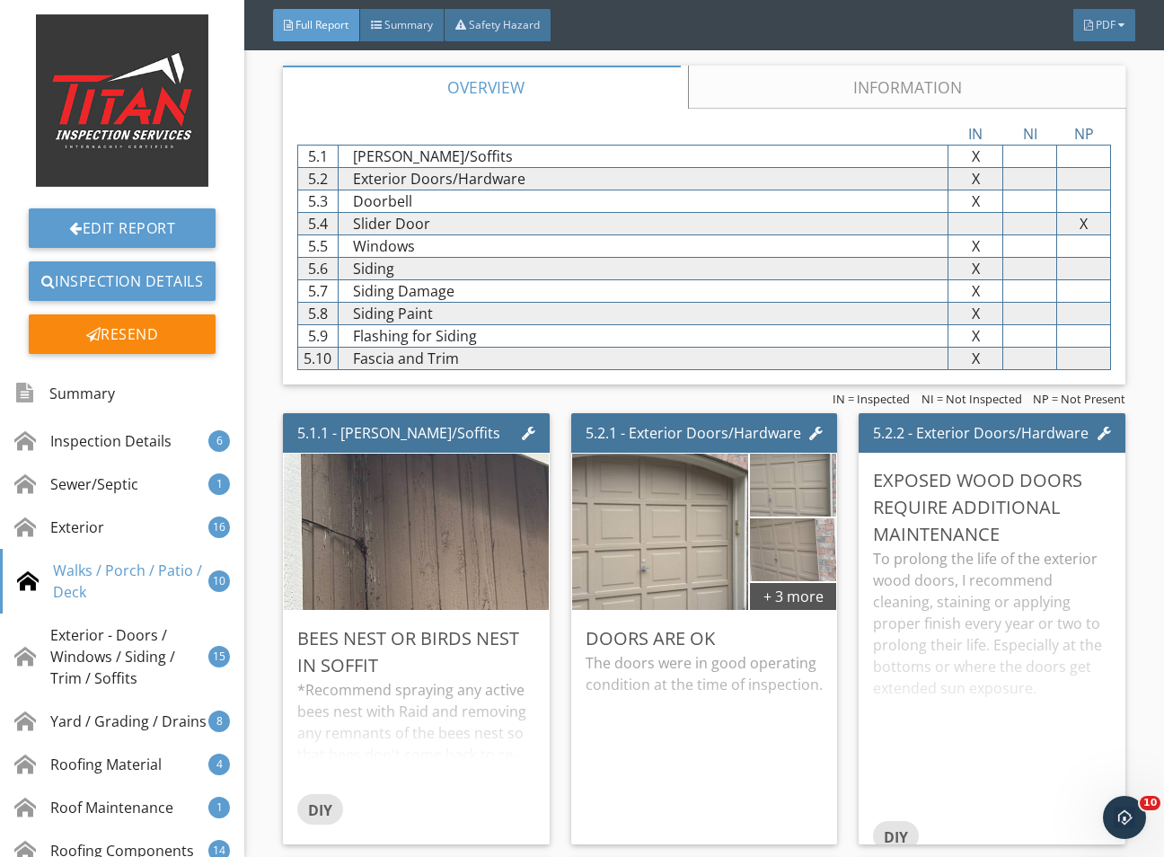
scroll to position [9027, 0]
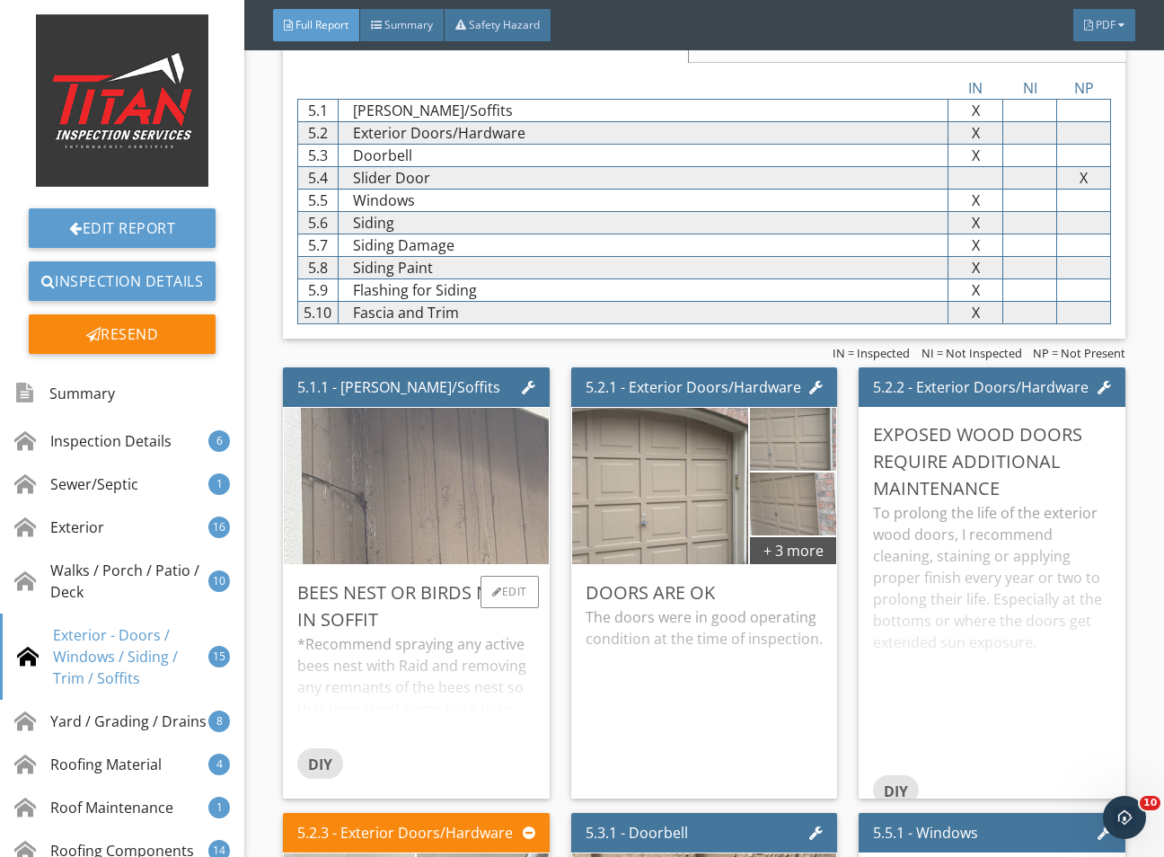
click at [418, 585] on img at bounding box center [415, 485] width 521 height 391
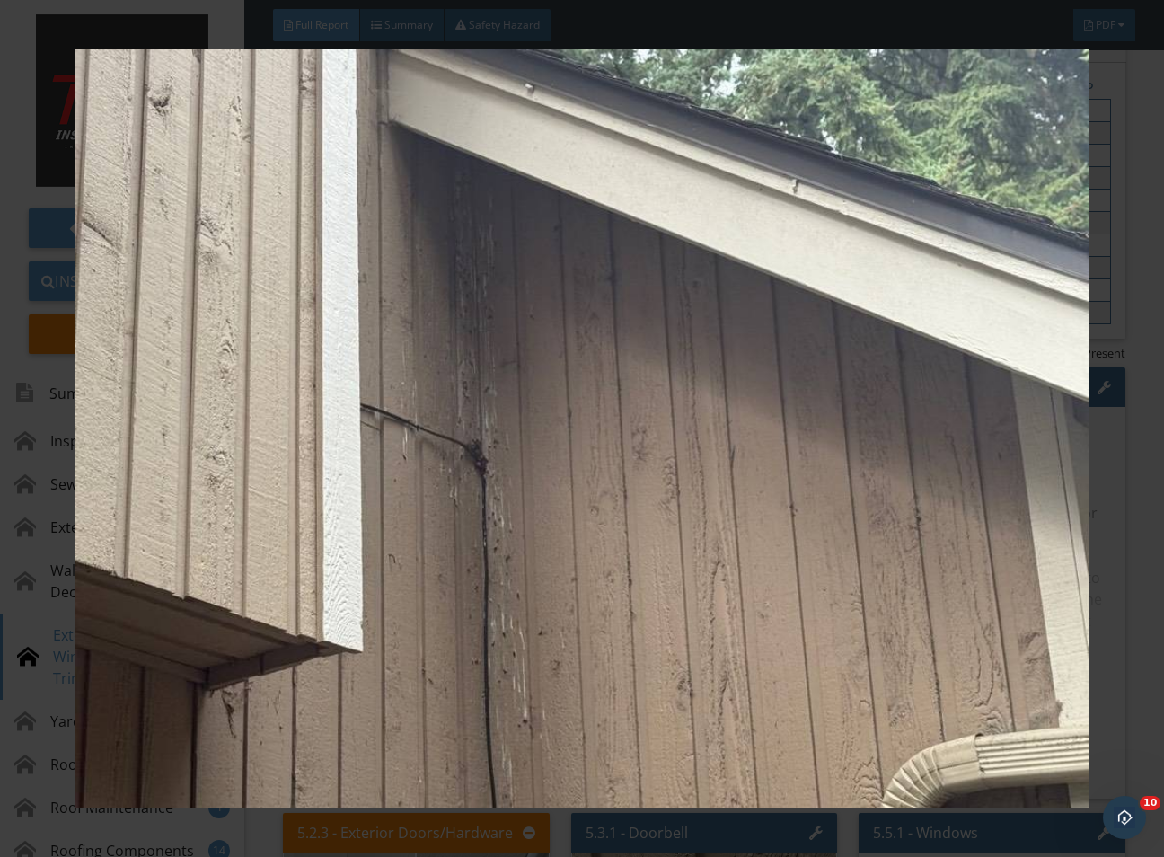
click at [1146, 649] on div at bounding box center [582, 428] width 1164 height 857
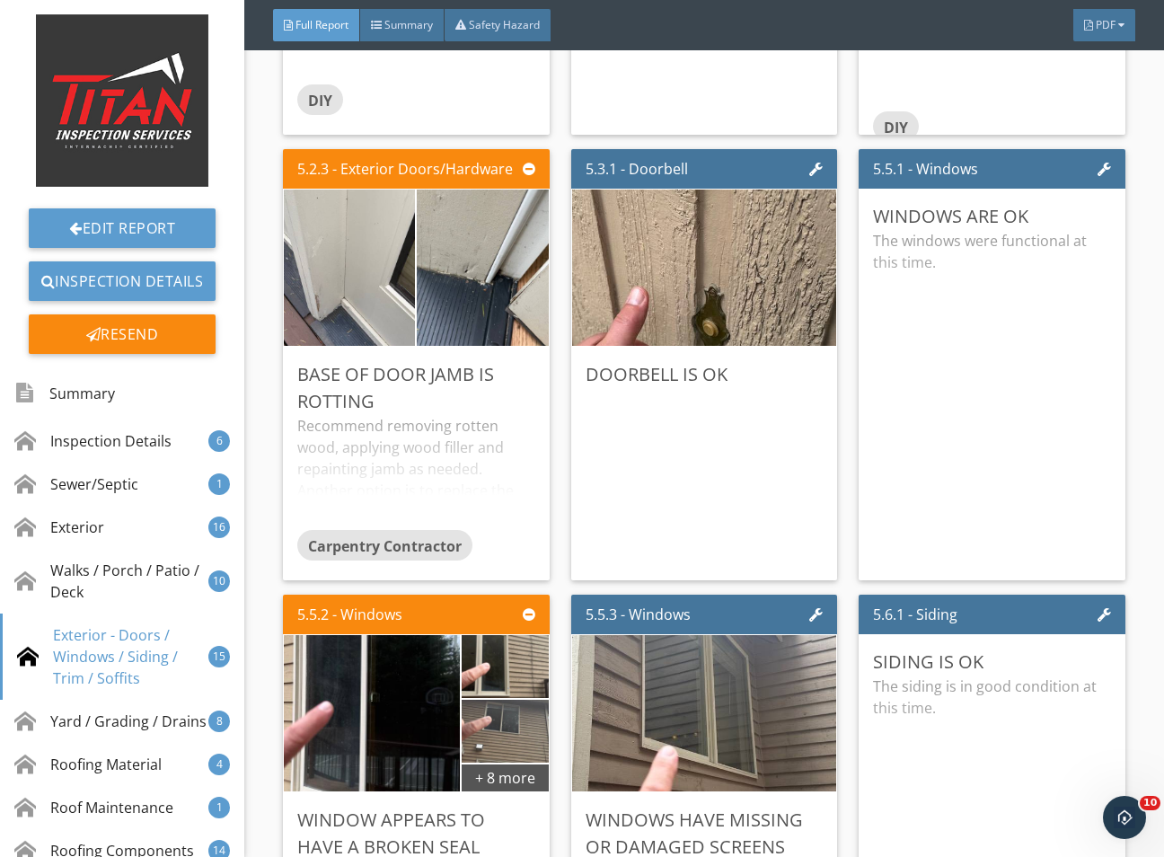
scroll to position [9700, 0]
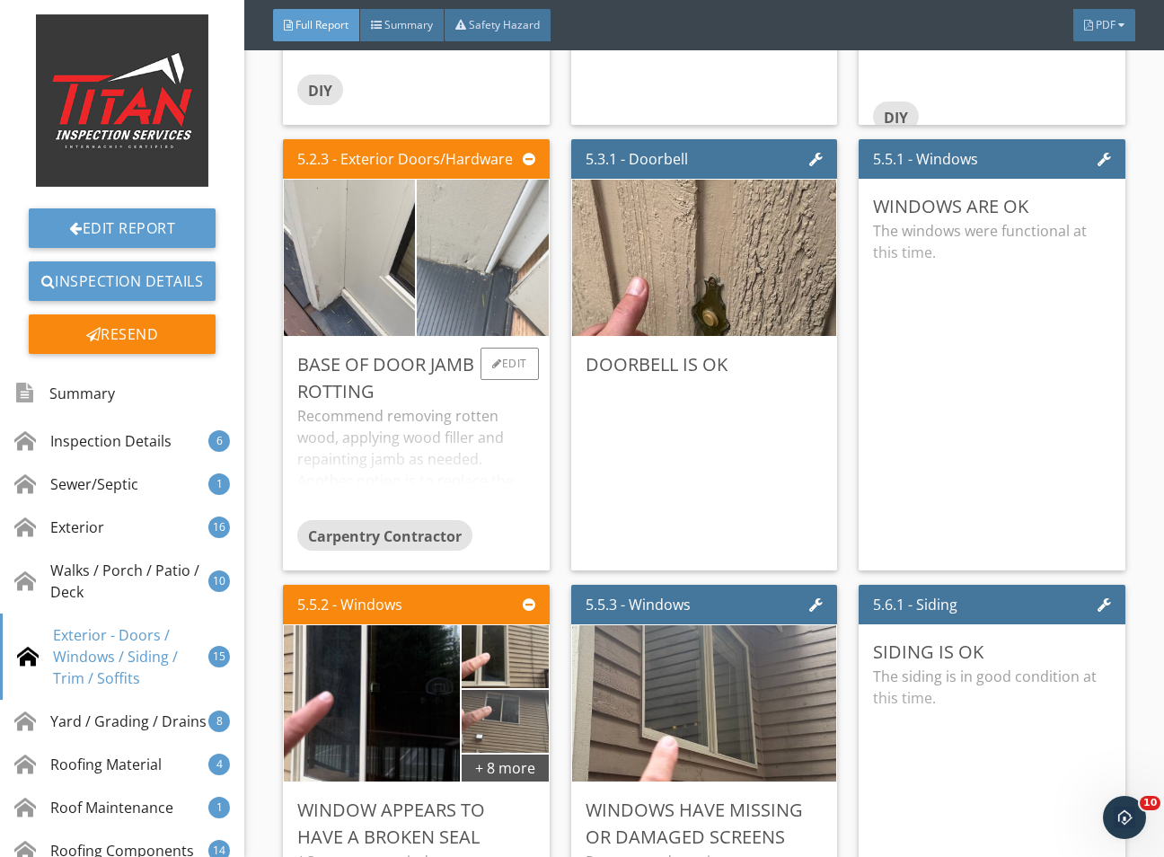
click at [474, 375] on img at bounding box center [482, 257] width 329 height 247
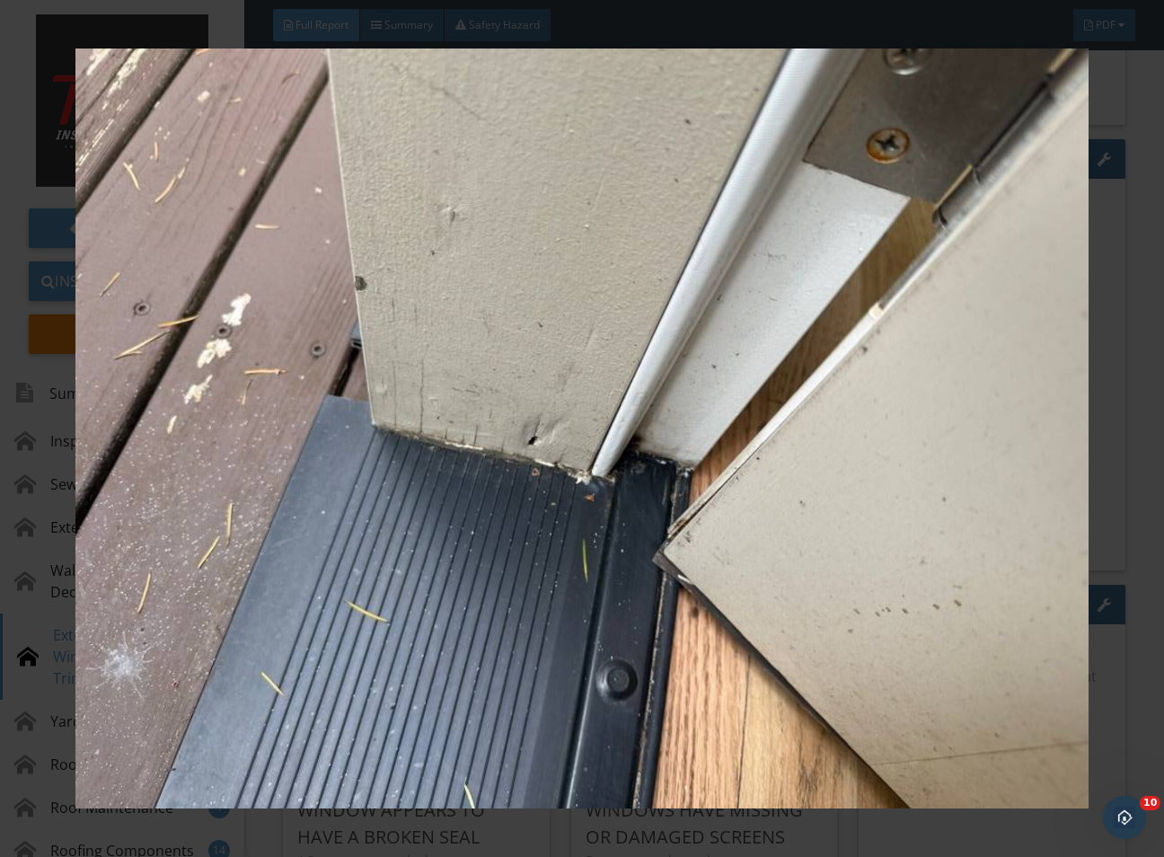
click at [1143, 553] on div at bounding box center [582, 428] width 1164 height 857
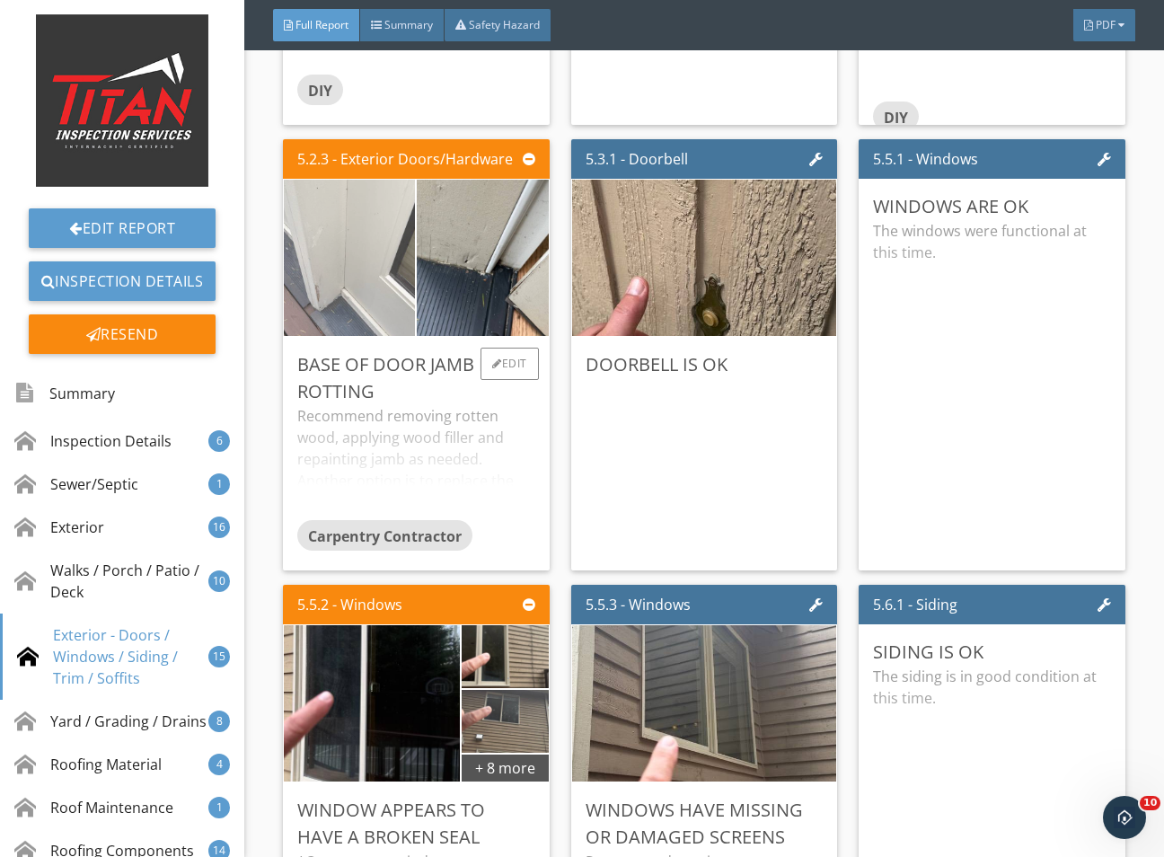
click at [313, 373] on img at bounding box center [349, 257] width 329 height 247
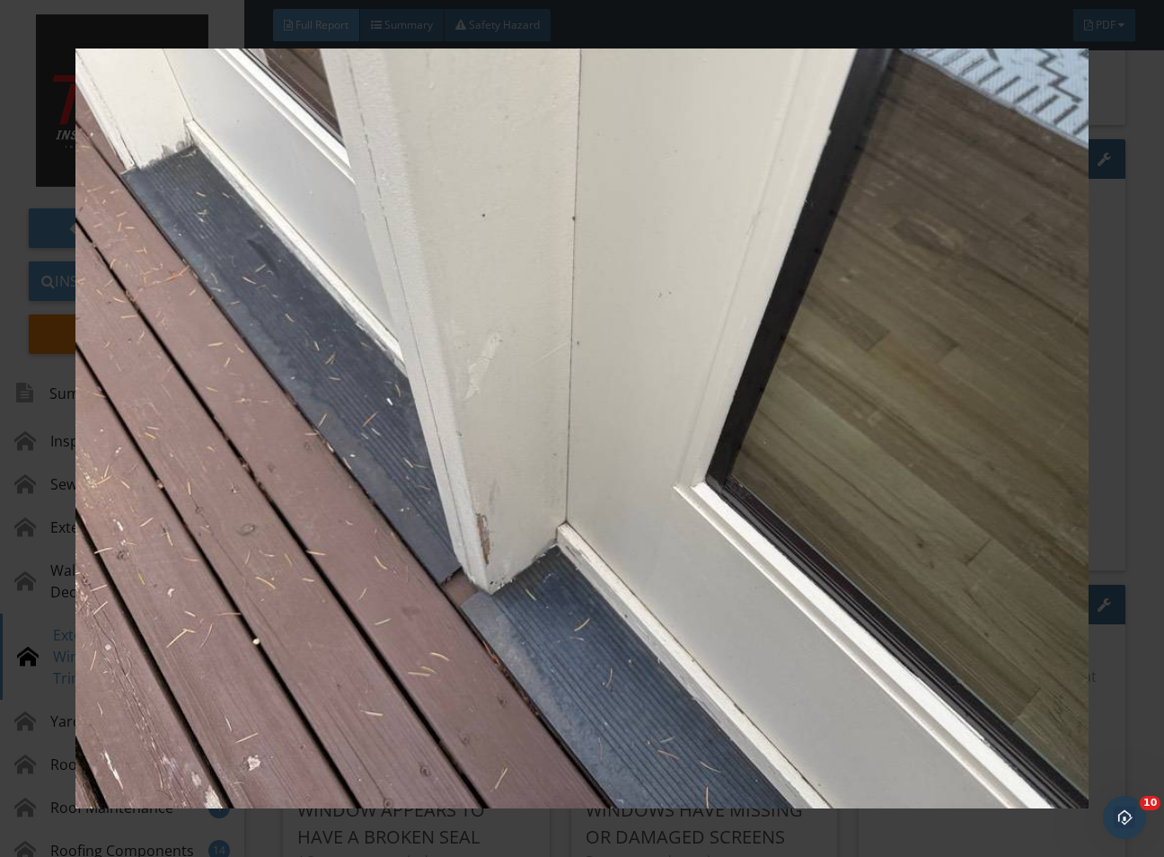
click at [1151, 566] on div at bounding box center [582, 428] width 1164 height 857
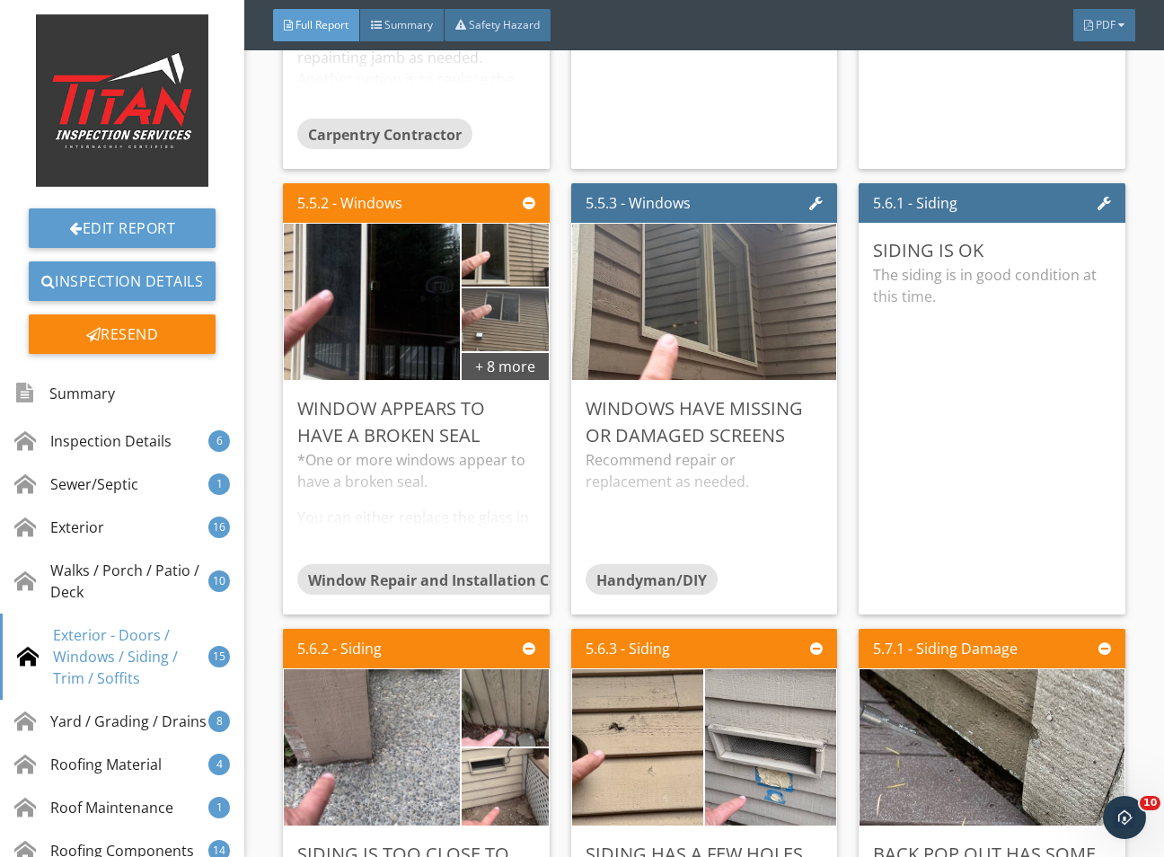
scroll to position [10105, 0]
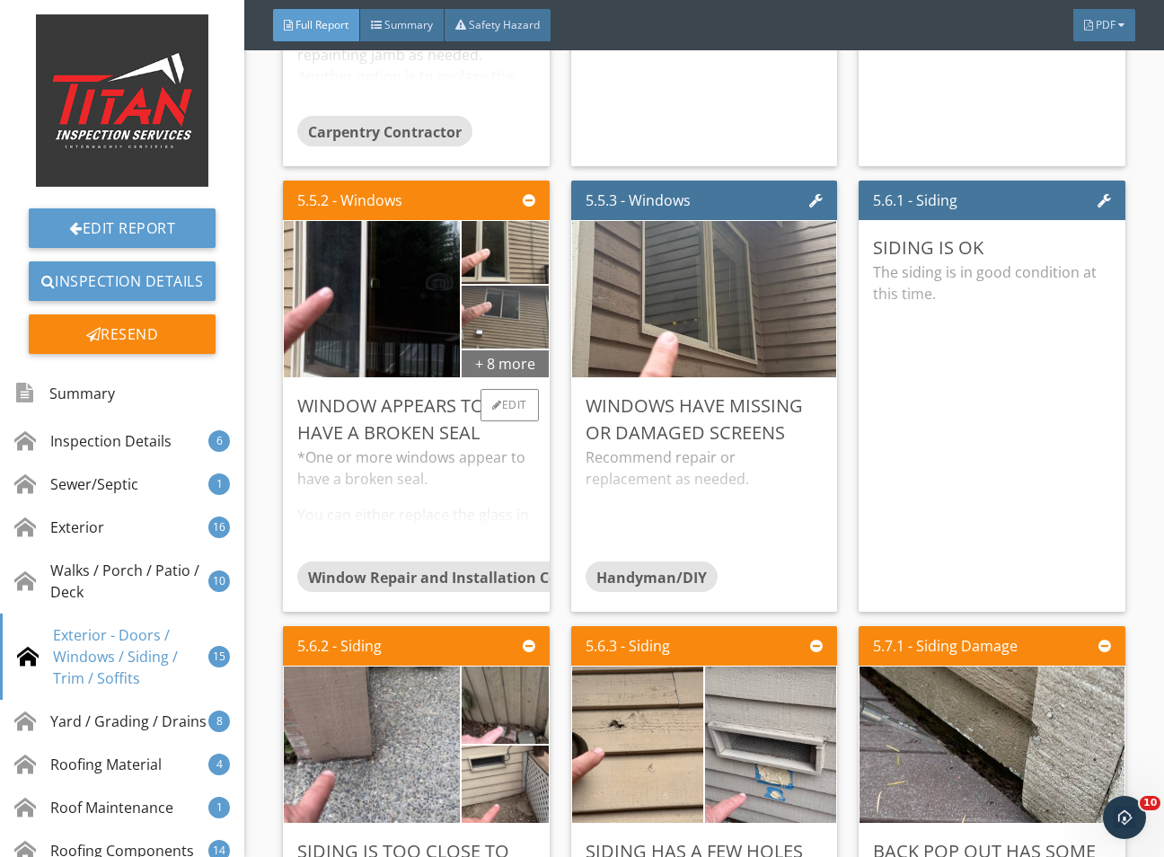
click at [497, 377] on div "+ 8 more" at bounding box center [505, 362] width 86 height 29
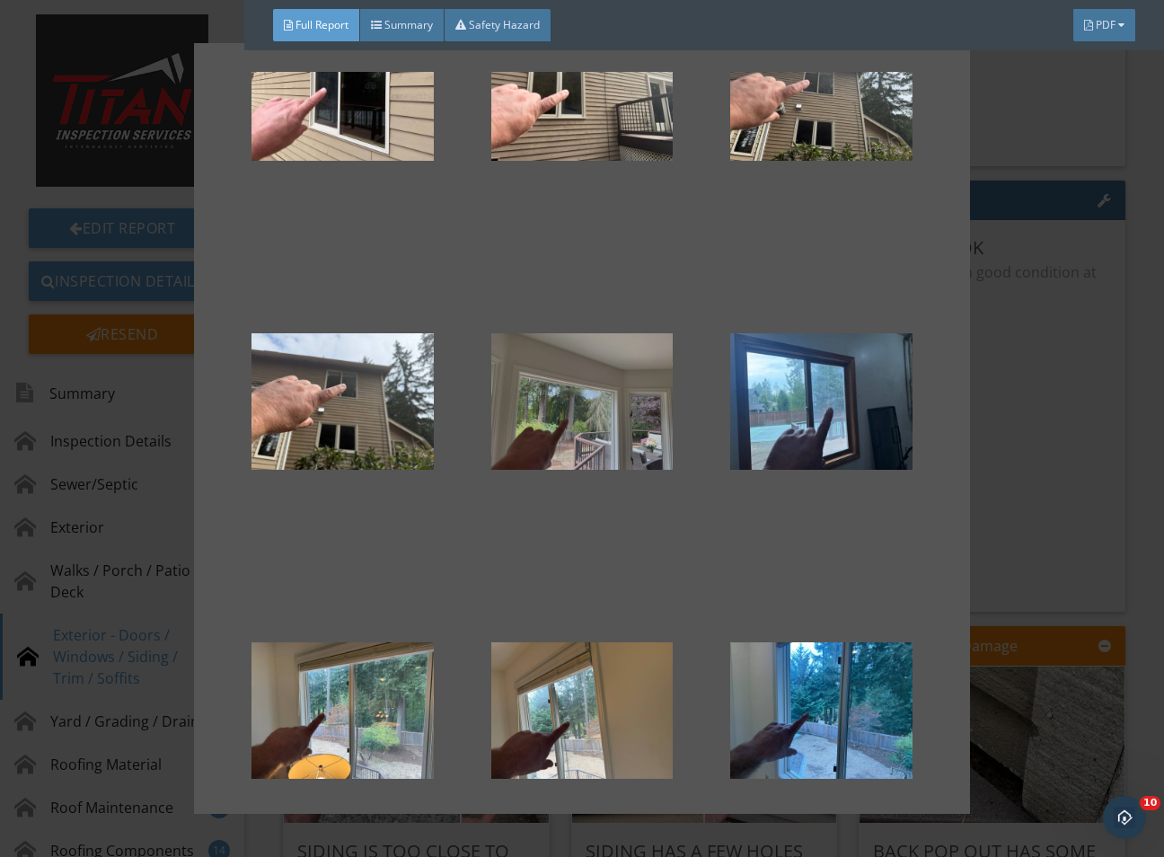
scroll to position [521, 0]
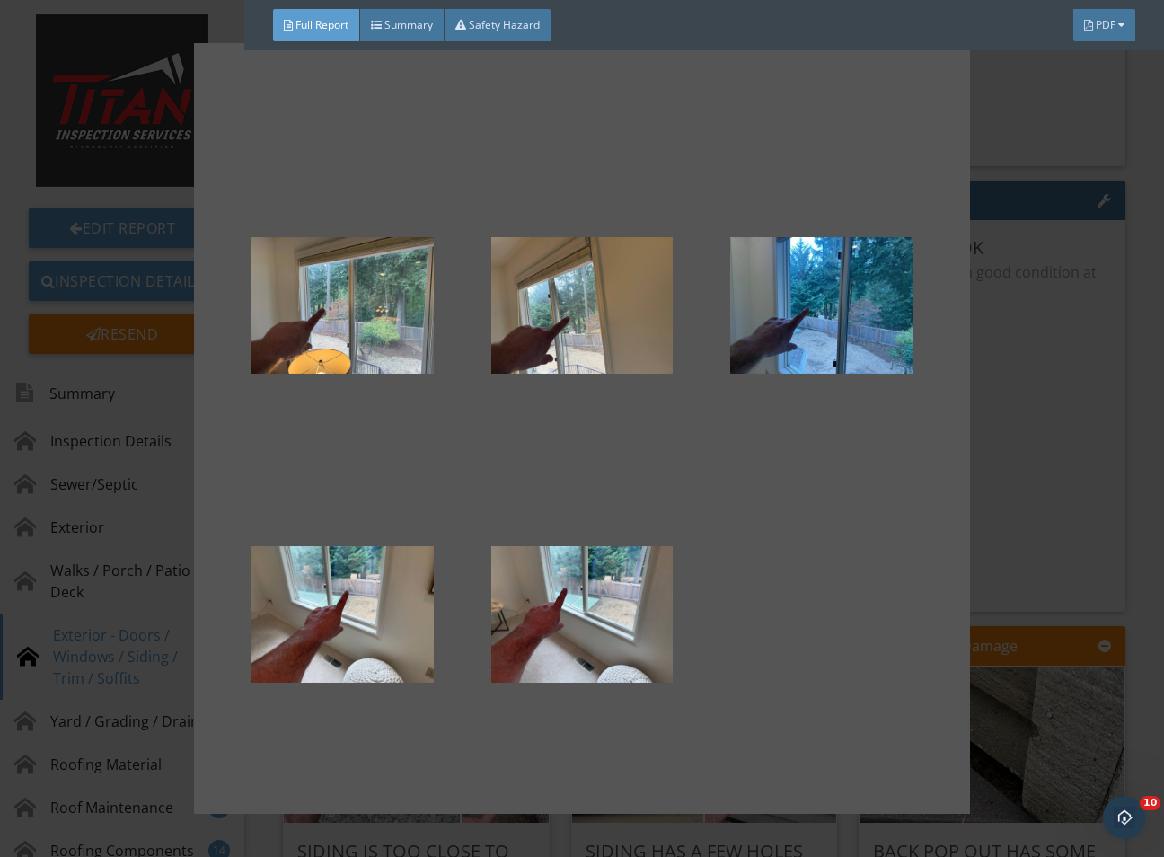
click at [1048, 525] on div at bounding box center [582, 428] width 1164 height 857
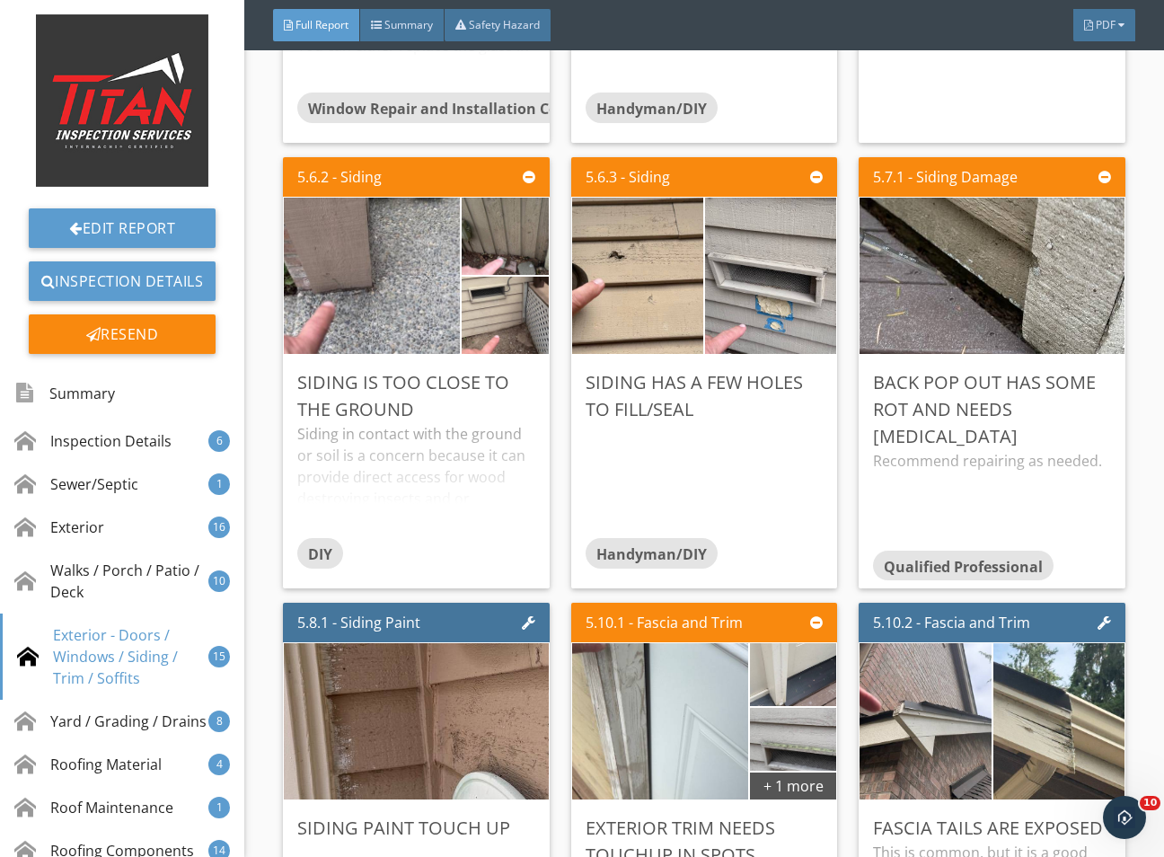
scroll to position [10644, 0]
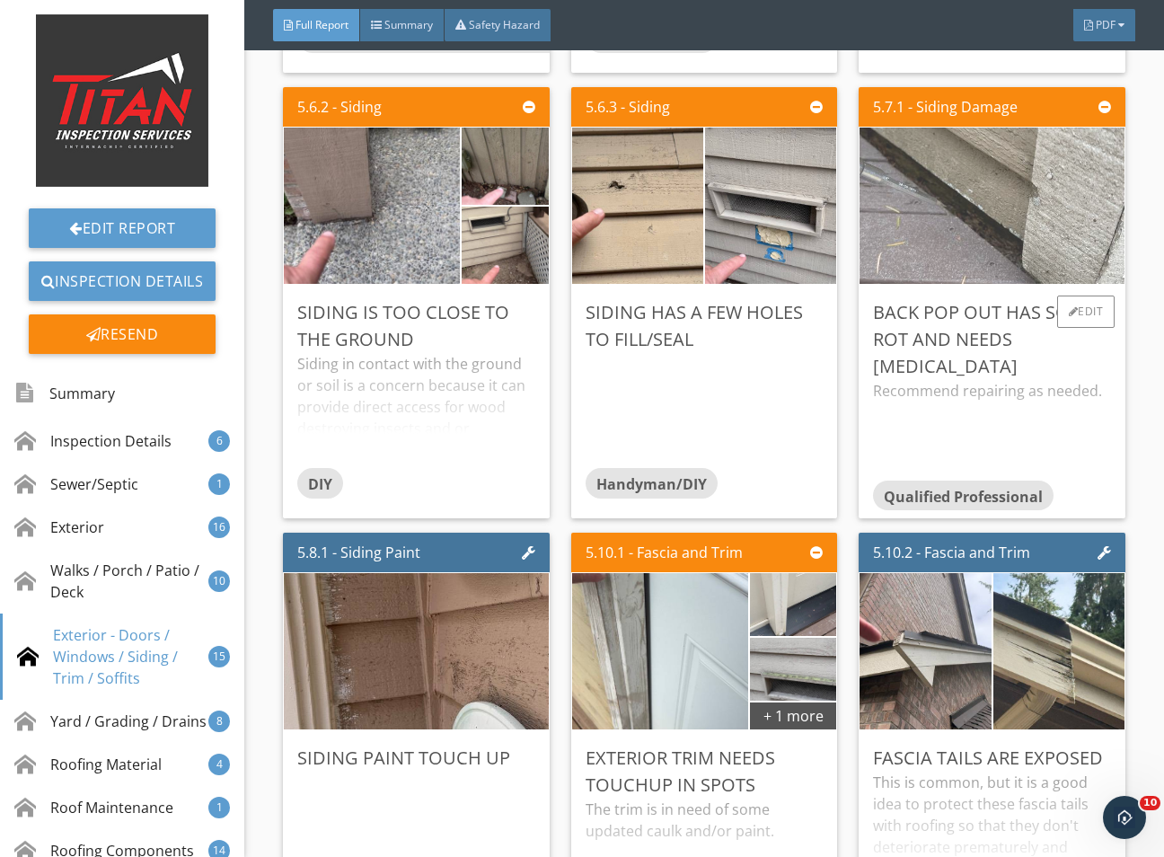
click at [925, 299] on img at bounding box center [992, 205] width 521 height 391
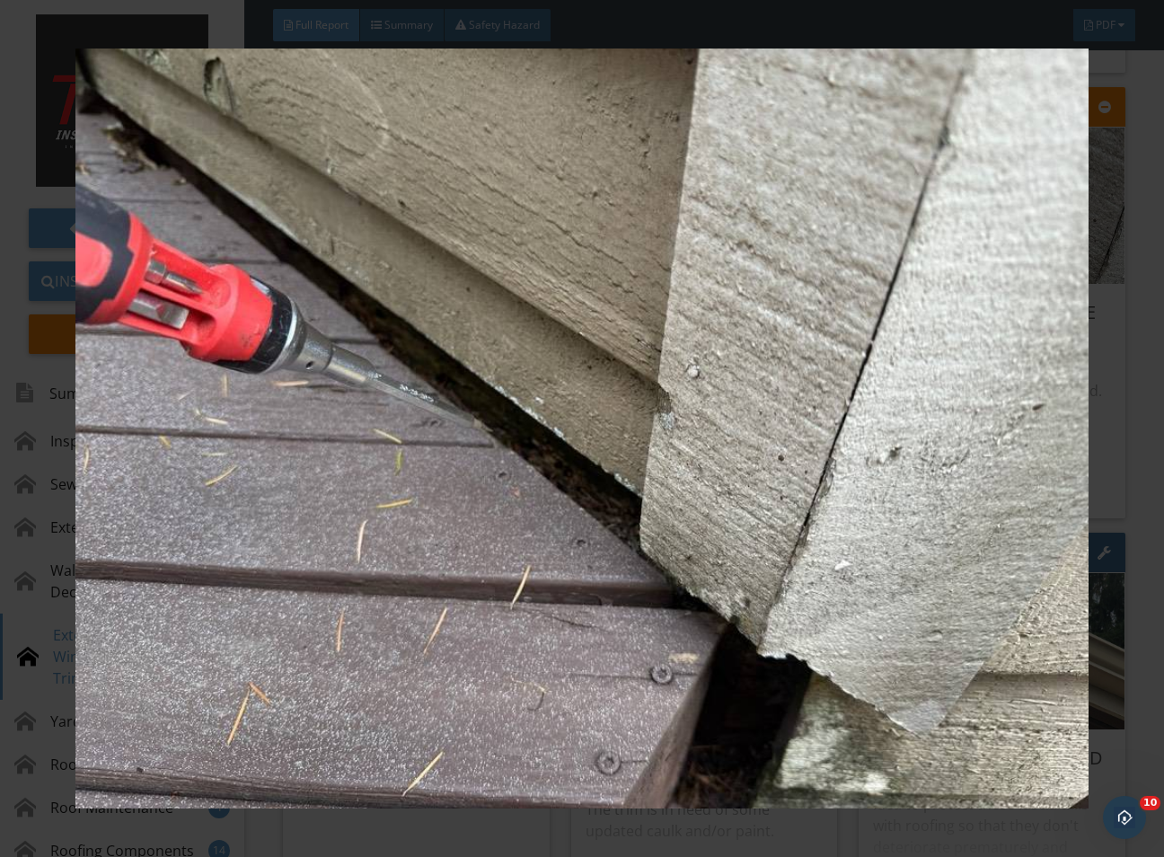
click at [1142, 569] on div at bounding box center [582, 428] width 1164 height 857
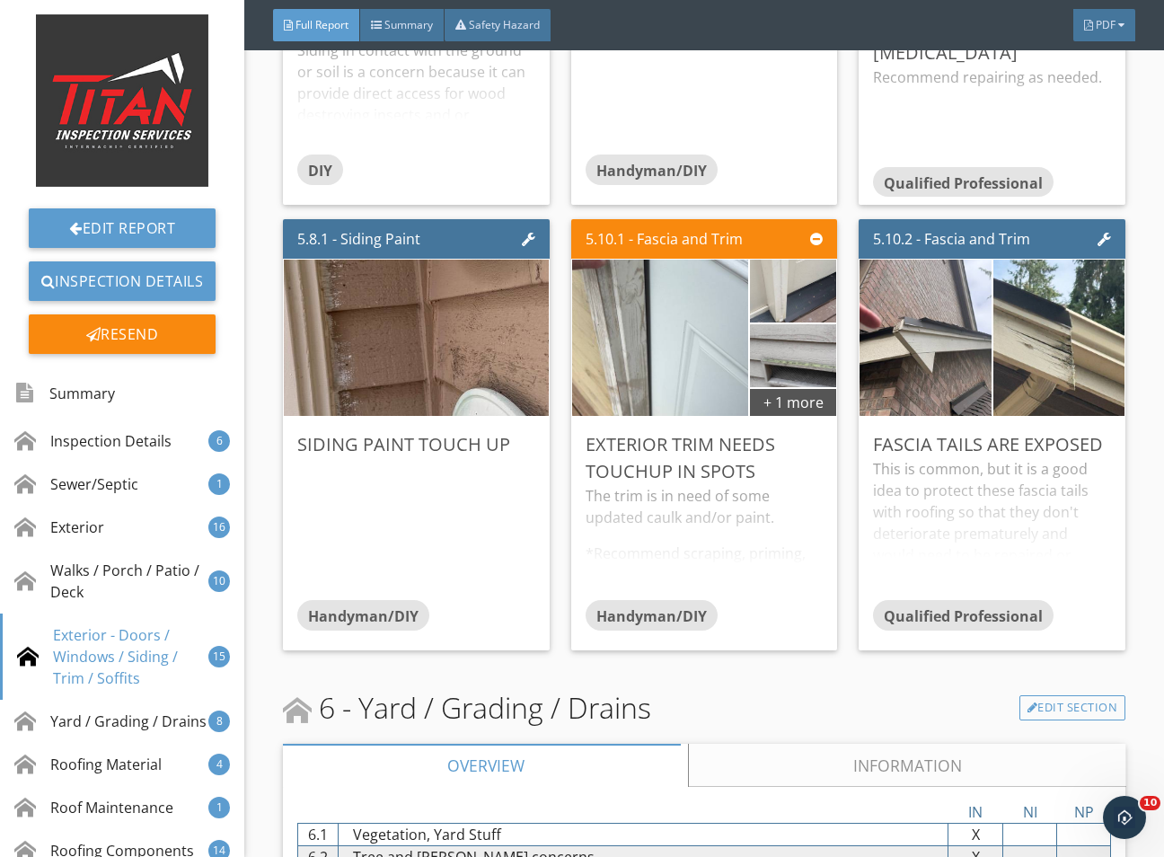
scroll to position [11048, 0]
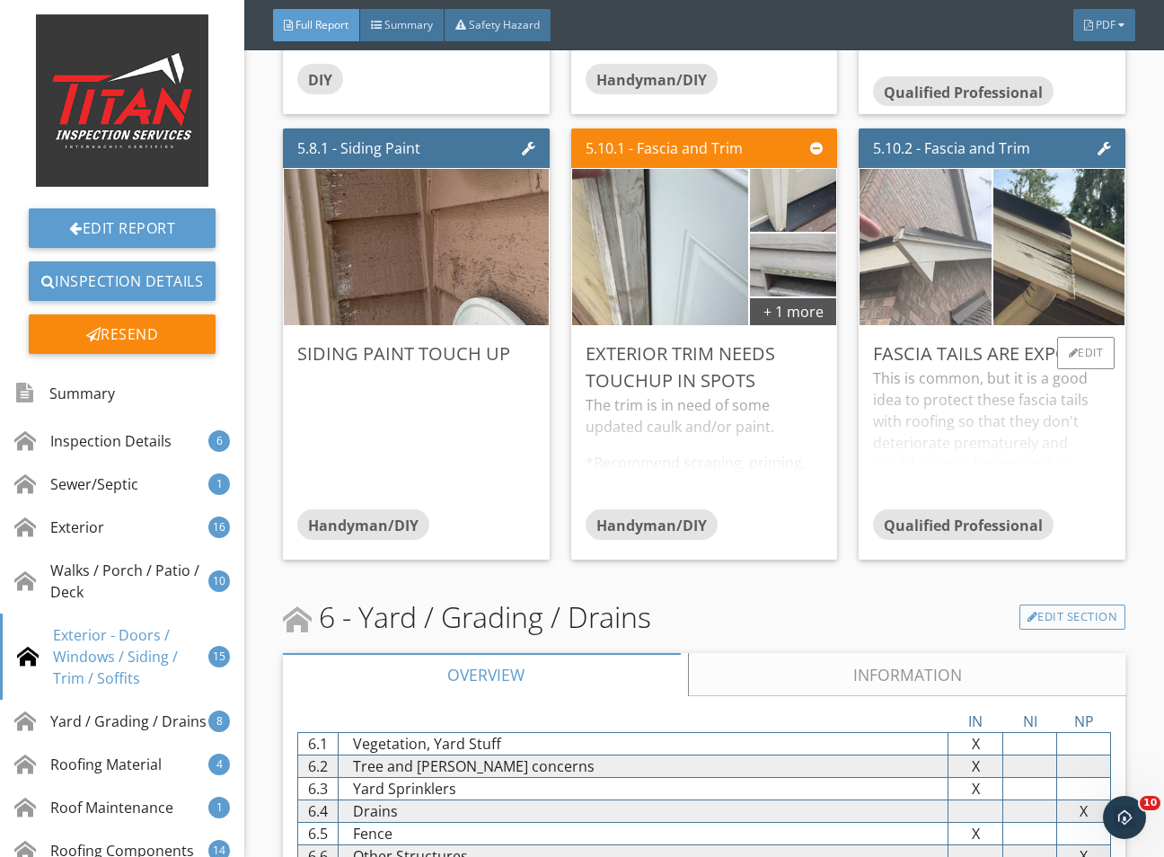
click at [943, 354] on img at bounding box center [926, 246] width 329 height 247
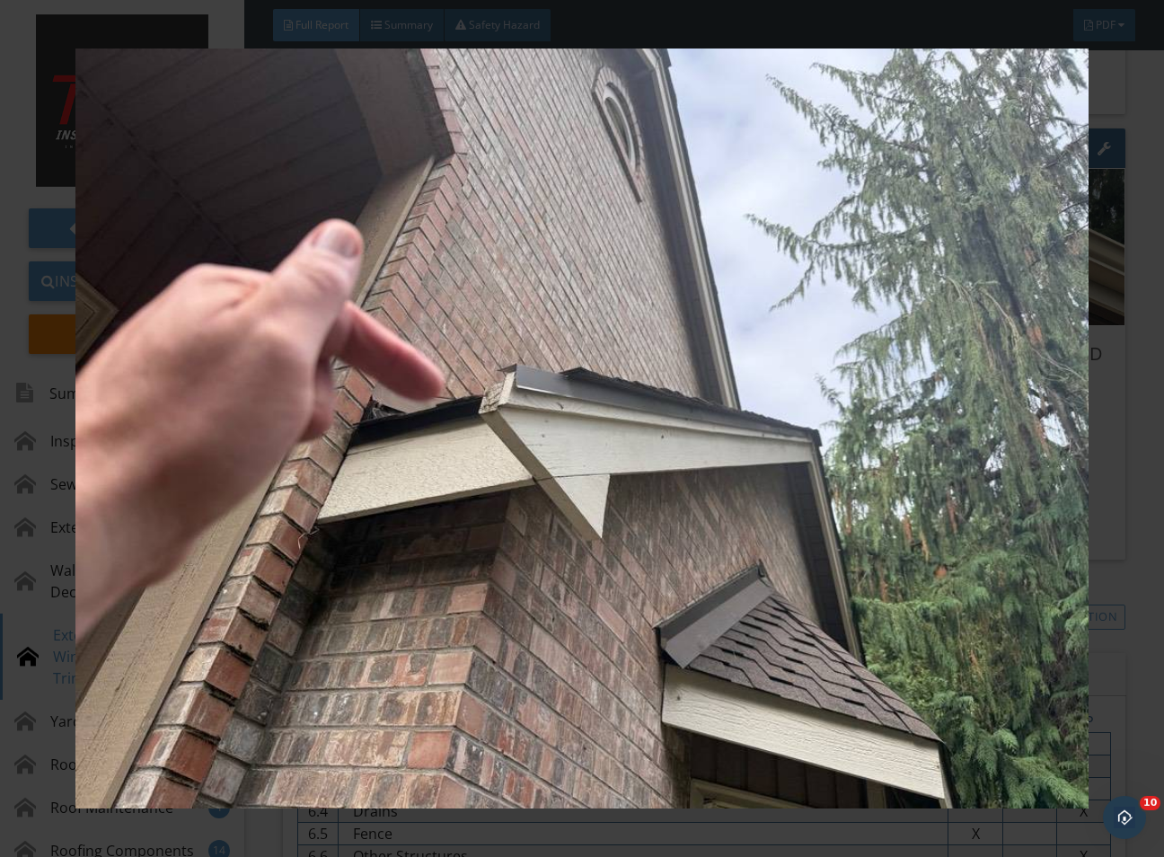
click at [1154, 489] on div at bounding box center [582, 428] width 1164 height 857
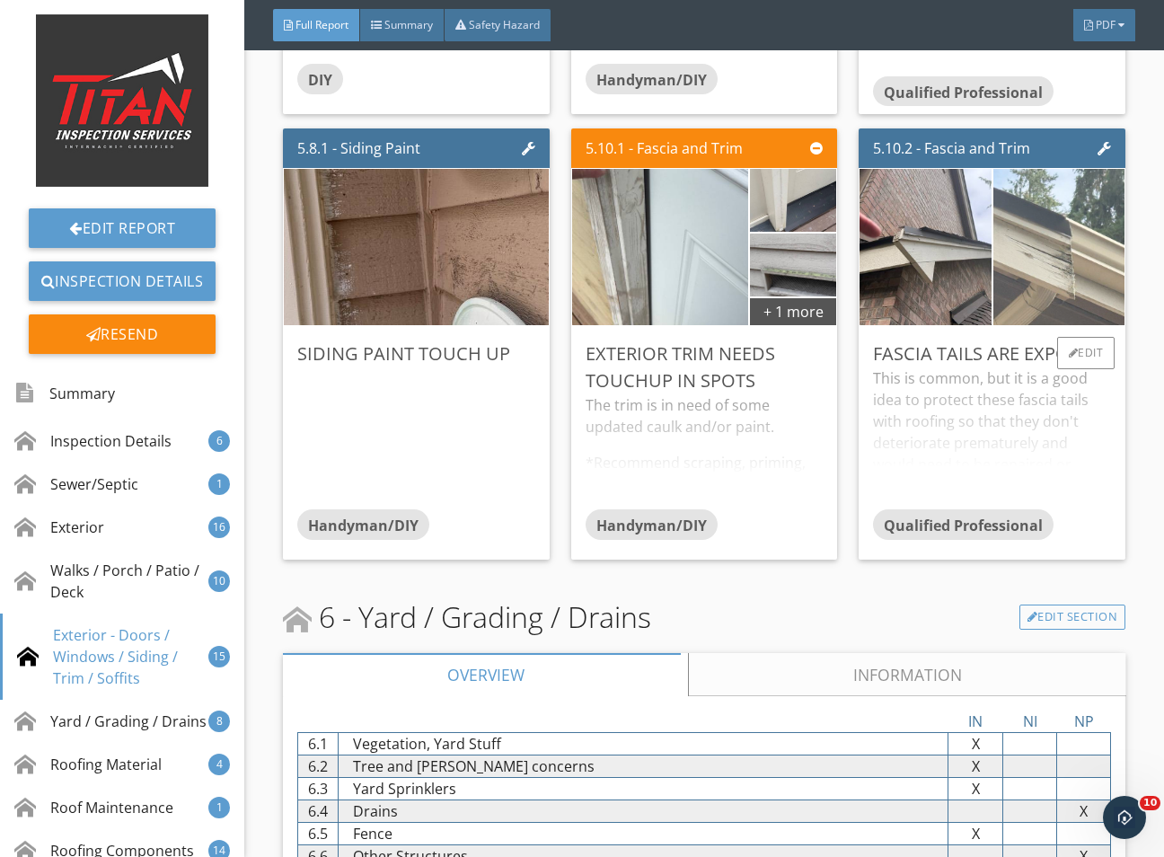
click at [1022, 359] on img at bounding box center [1059, 246] width 329 height 247
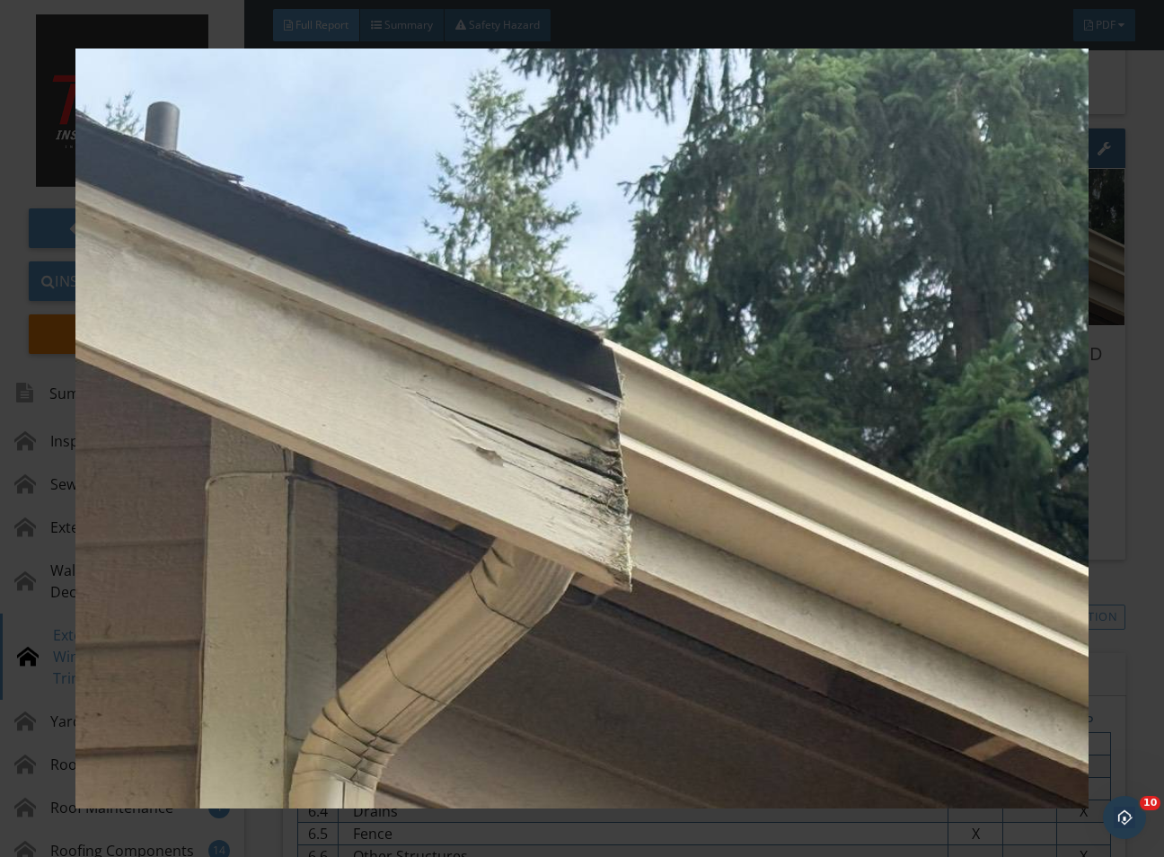
click at [1134, 505] on div at bounding box center [582, 428] width 1164 height 857
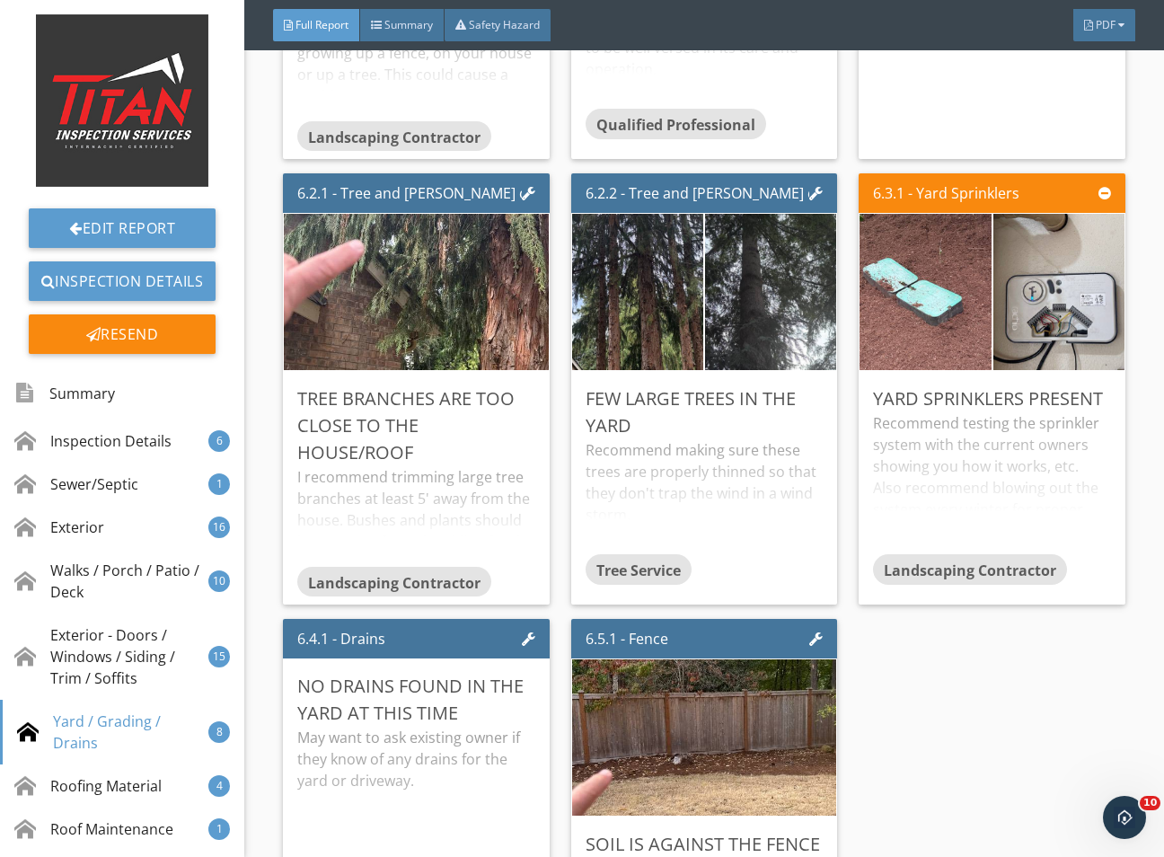
scroll to position [12260, 0]
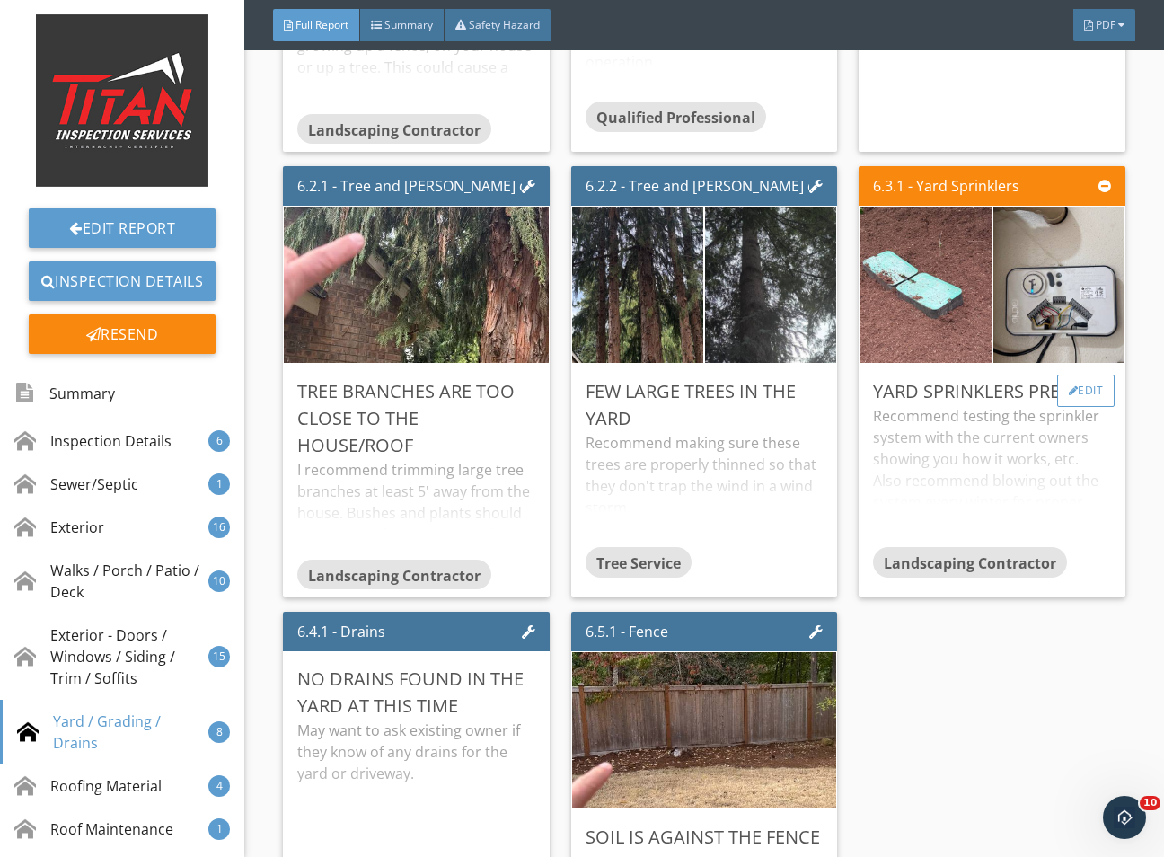
click at [1069, 396] on div at bounding box center [1074, 390] width 10 height 11
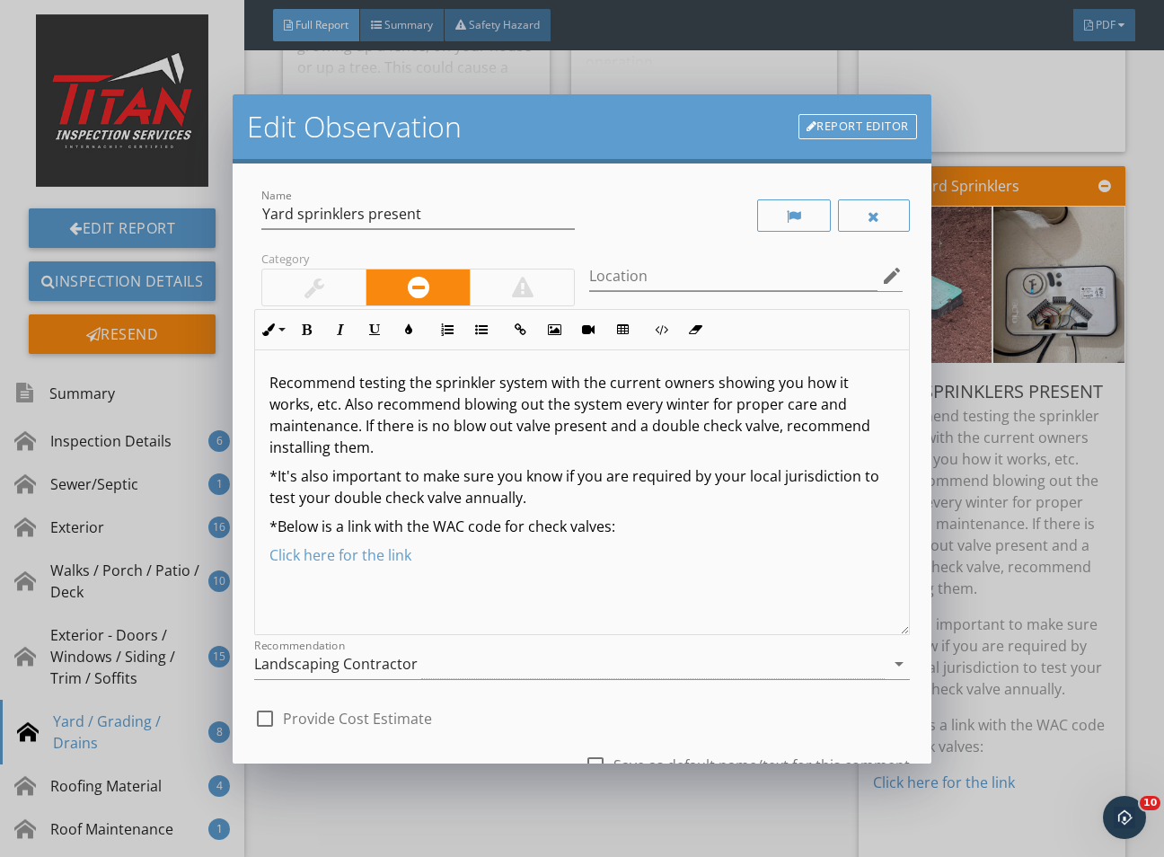
click at [308, 294] on div at bounding box center [314, 288] width 20 height 22
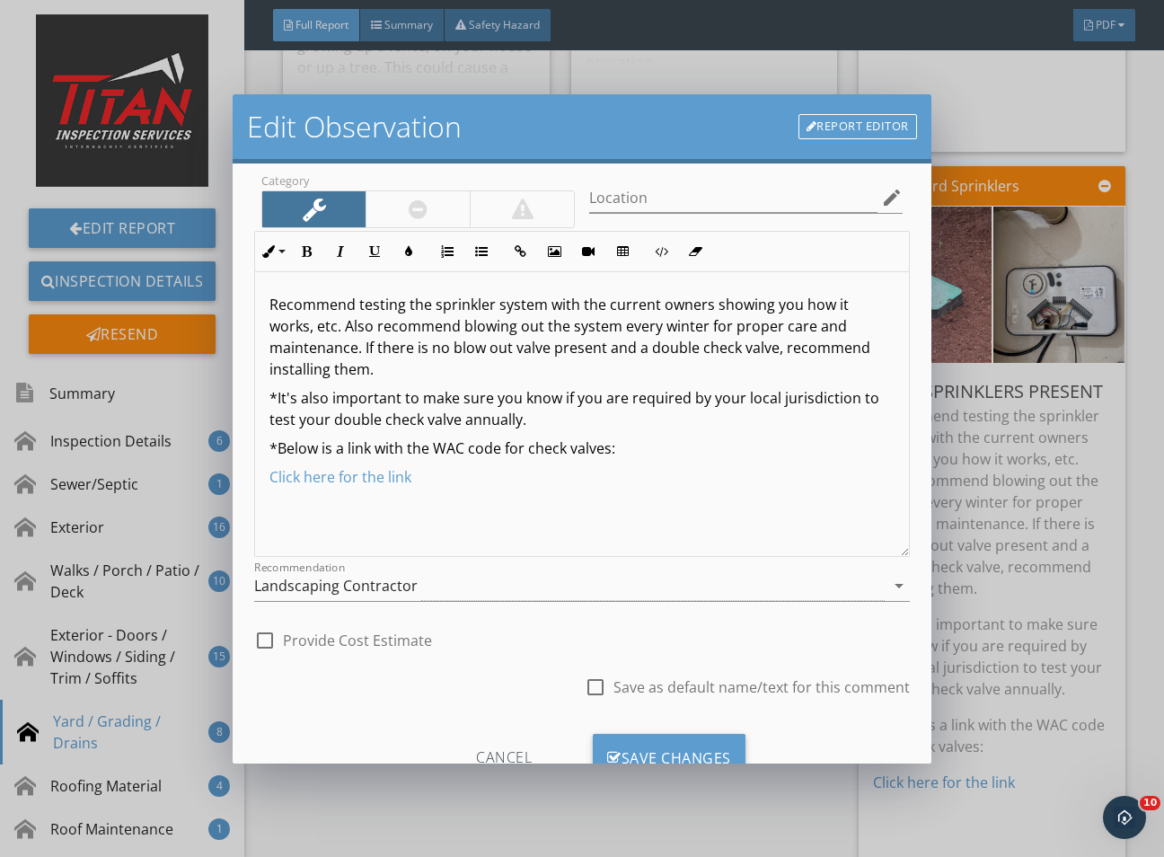
scroll to position [148, 0]
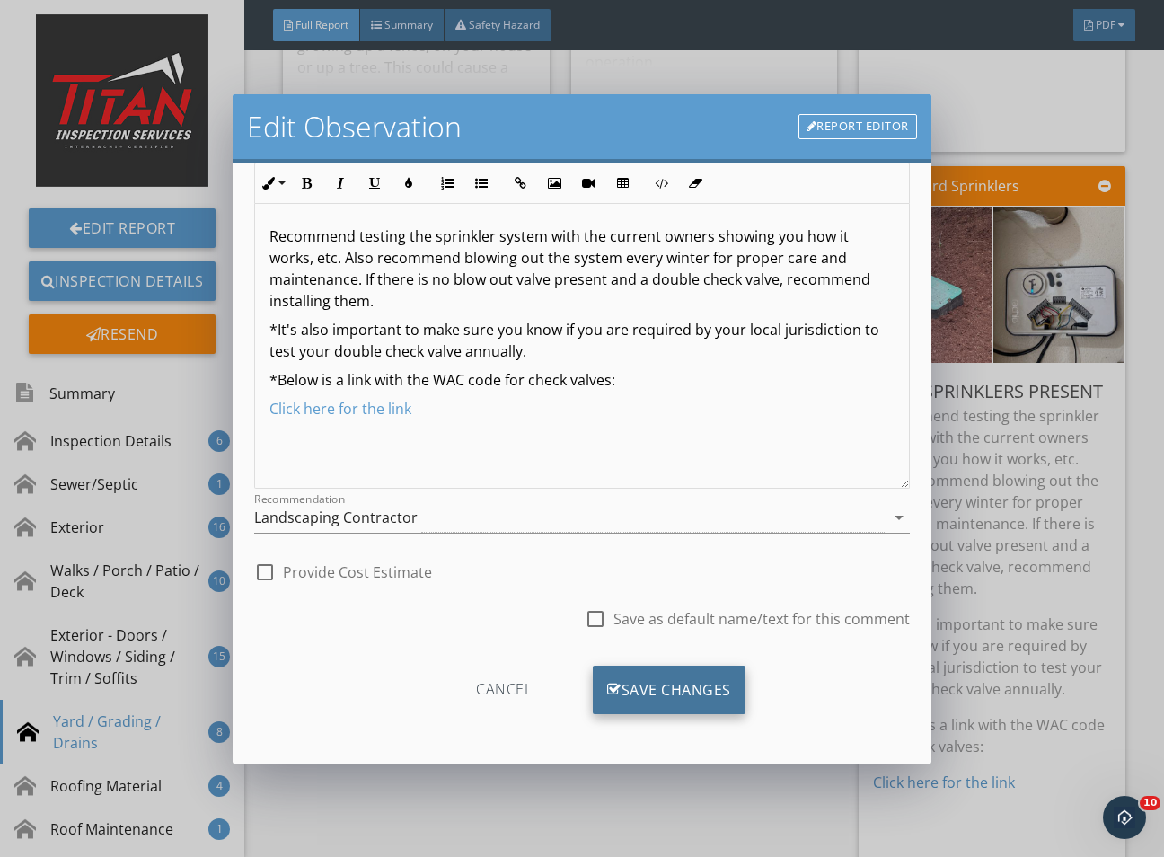
click at [682, 699] on div "Save Changes" at bounding box center [669, 690] width 153 height 49
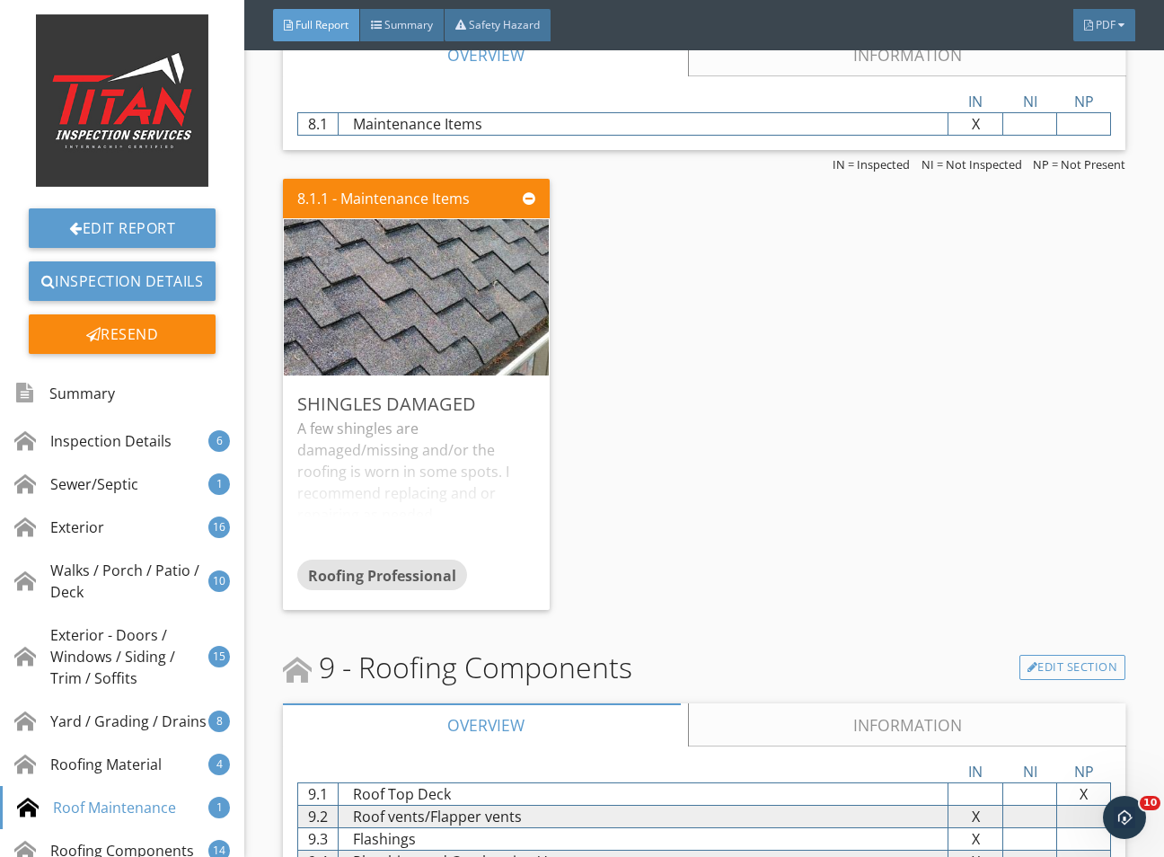
scroll to position [14955, 0]
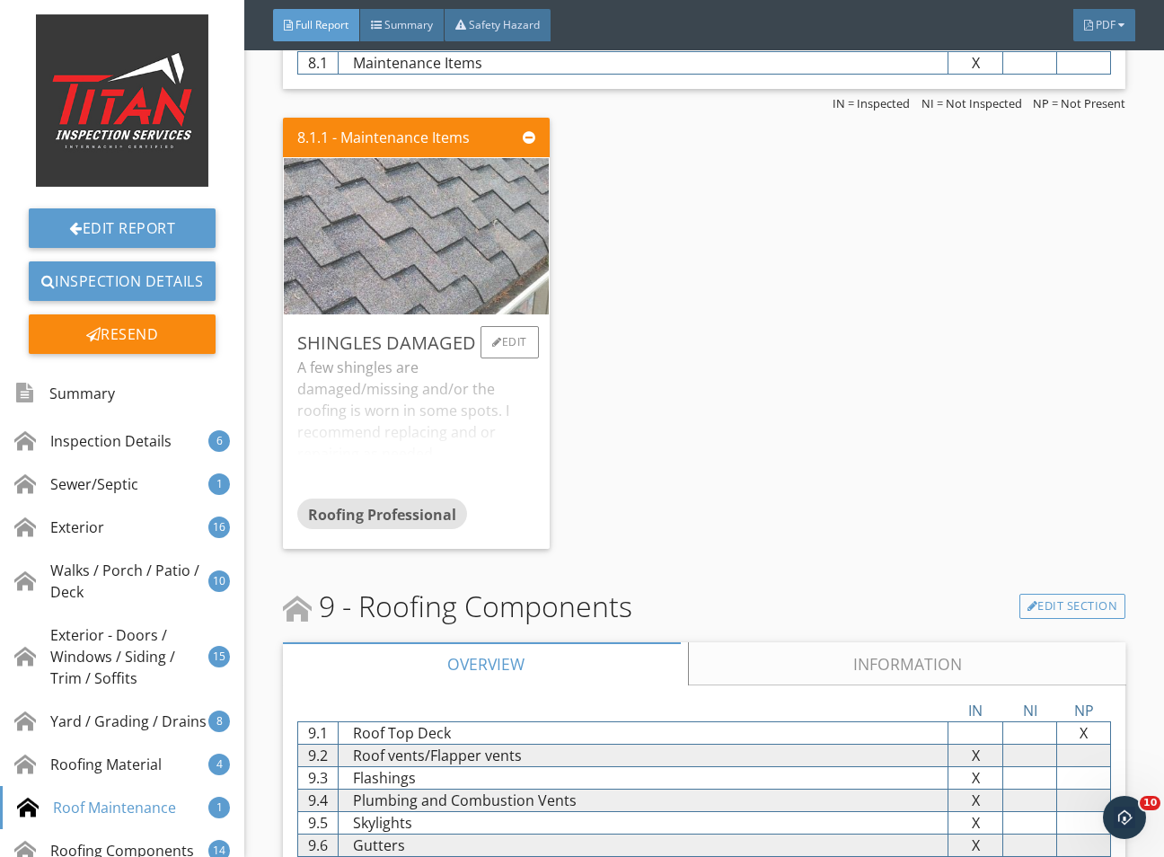
click at [434, 303] on img at bounding box center [416, 236] width 662 height 373
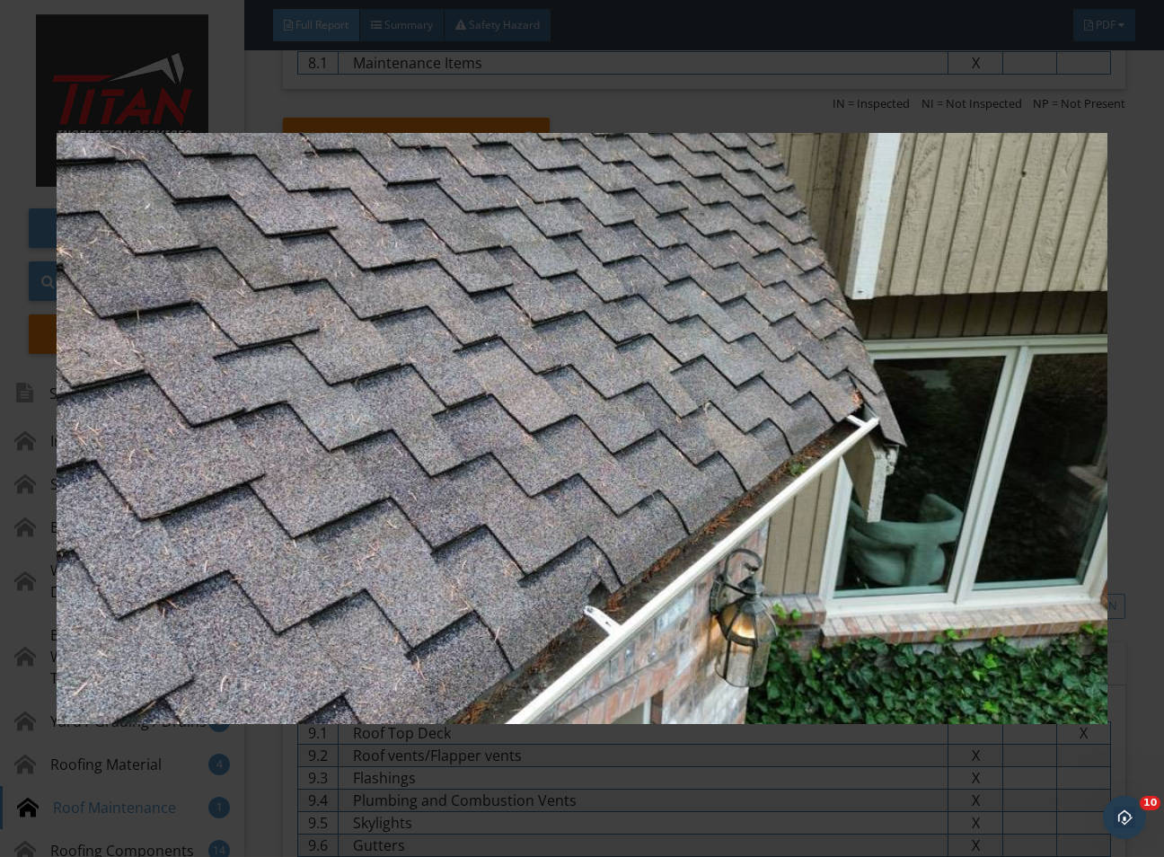
click at [1134, 543] on div at bounding box center [582, 428] width 1164 height 857
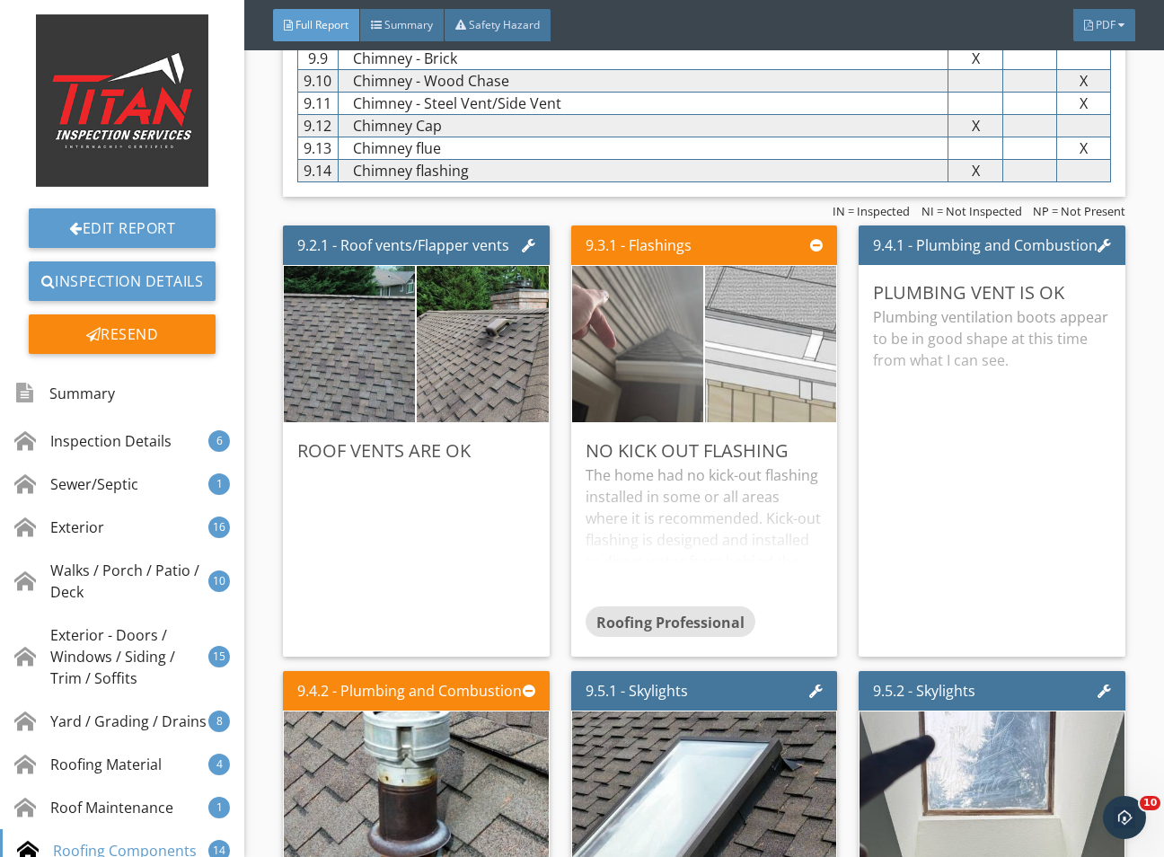
scroll to position [15898, 0]
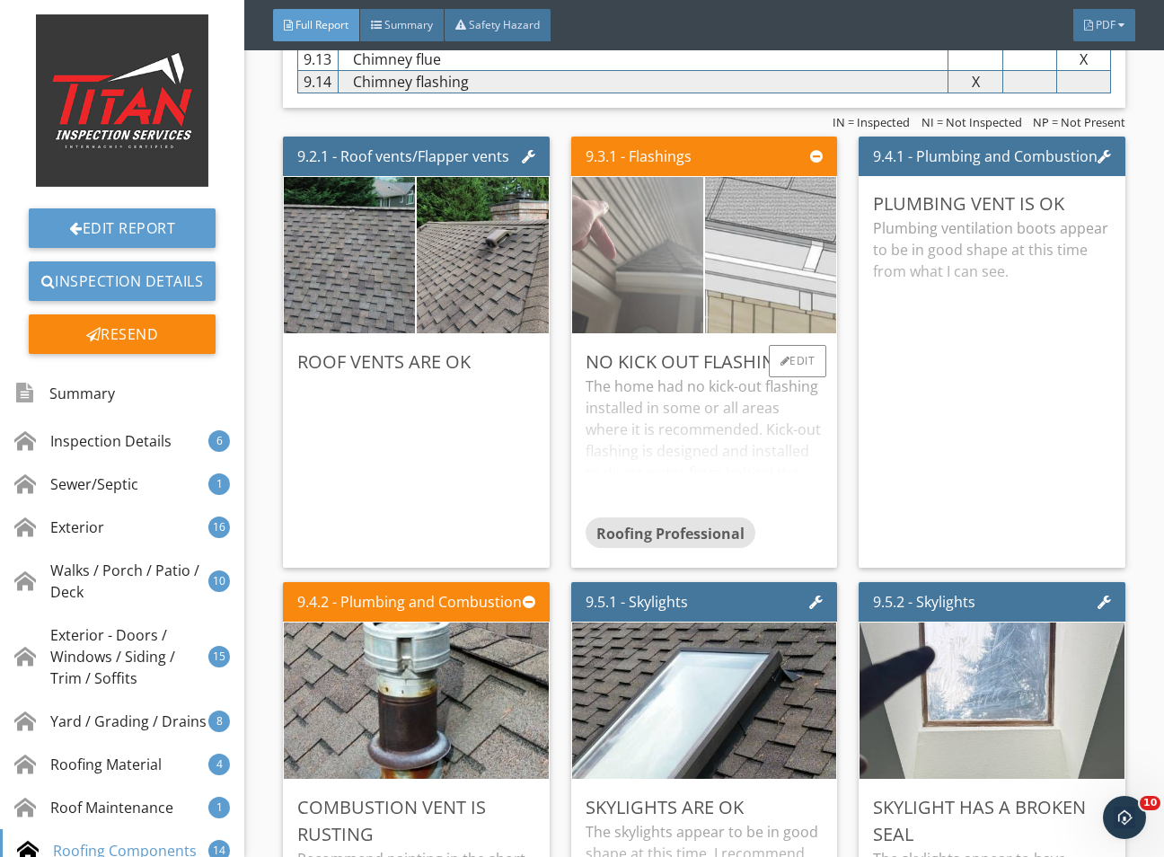
click at [612, 364] on img at bounding box center [637, 255] width 329 height 247
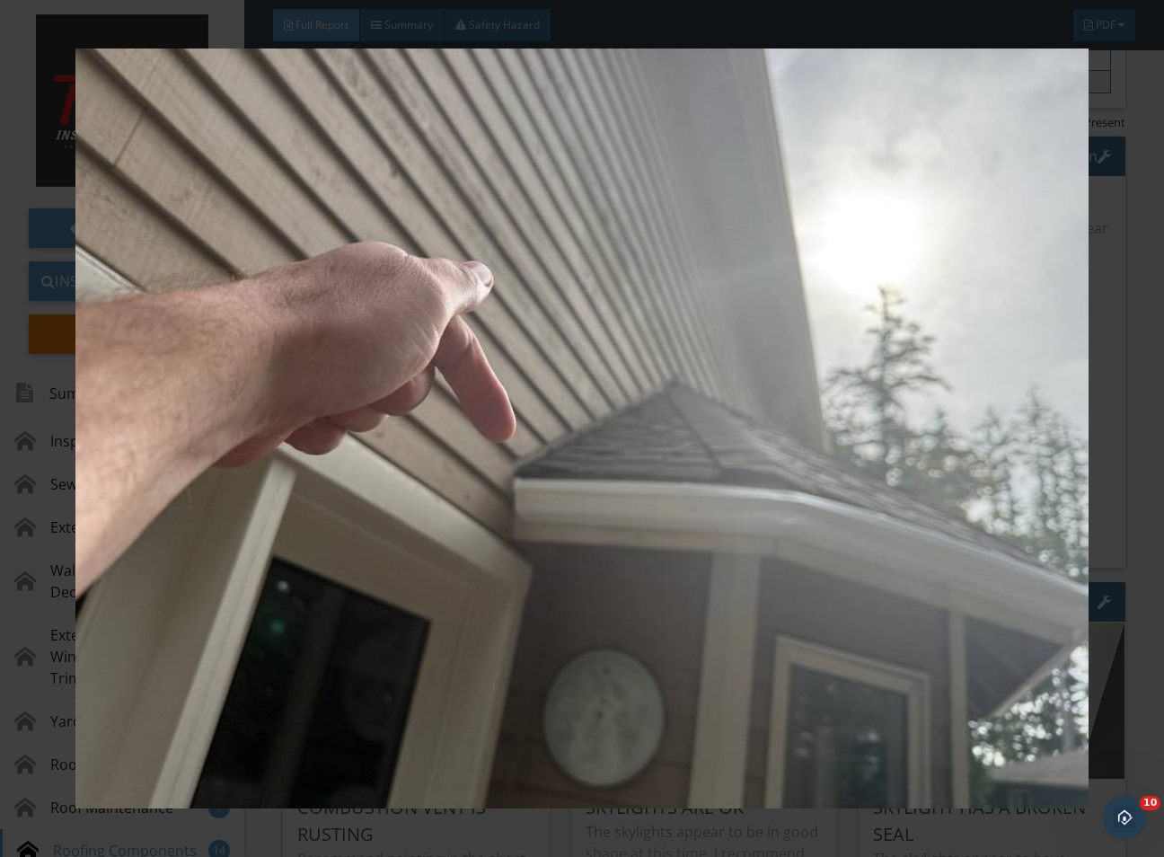
click at [1121, 483] on div at bounding box center [582, 428] width 1164 height 857
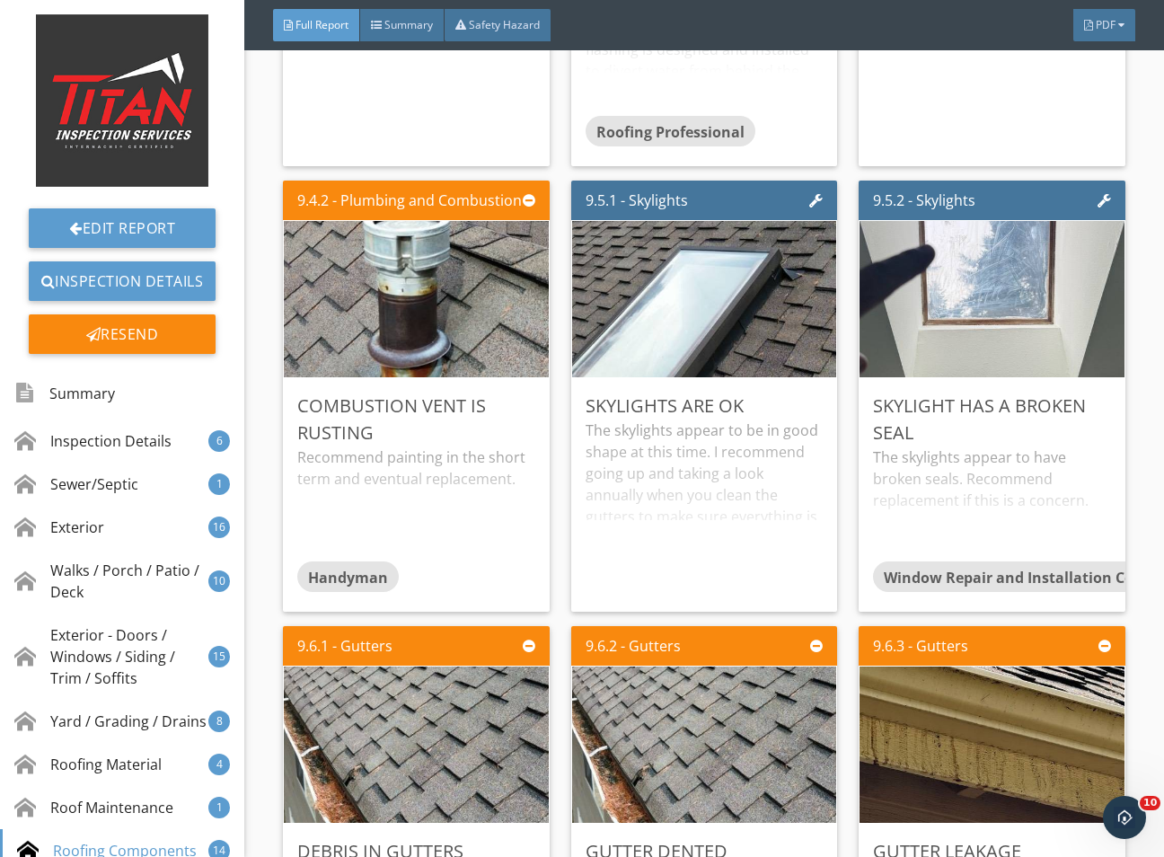
scroll to position [16302, 0]
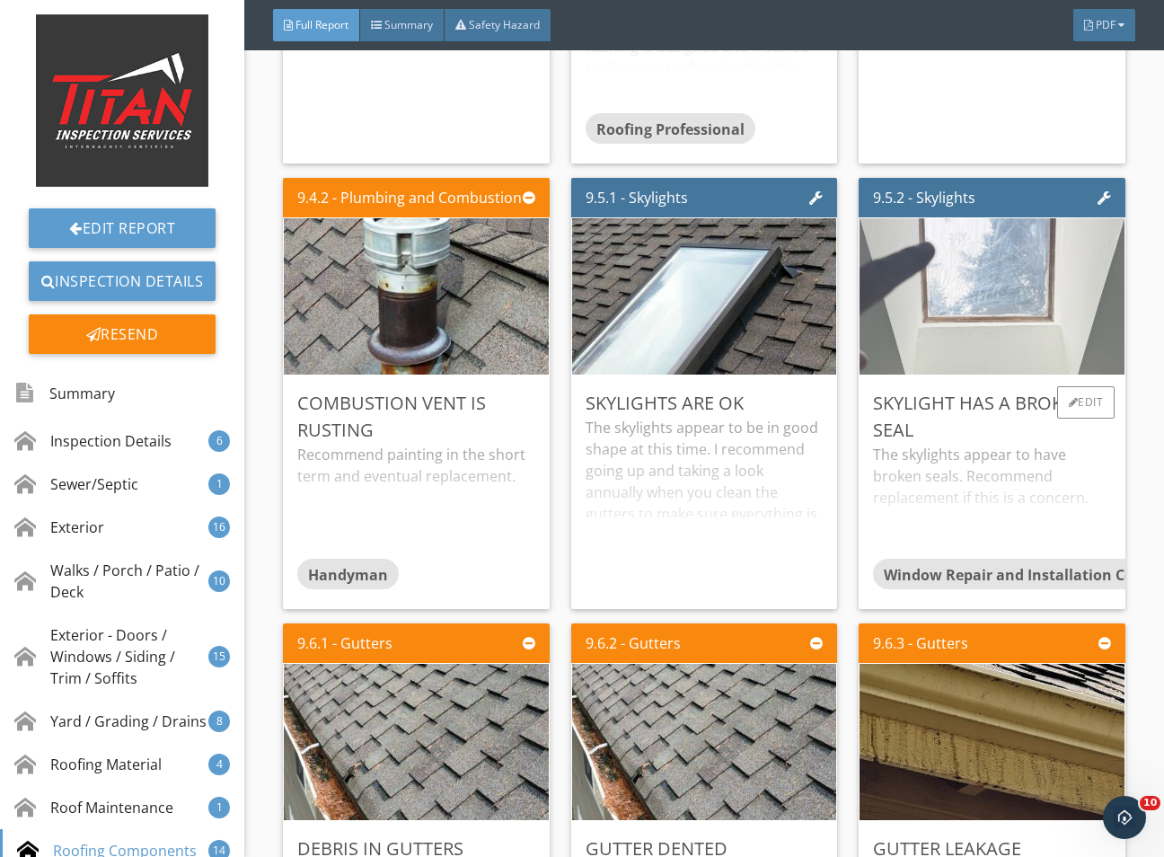
click at [1027, 375] on img at bounding box center [992, 296] width 521 height 391
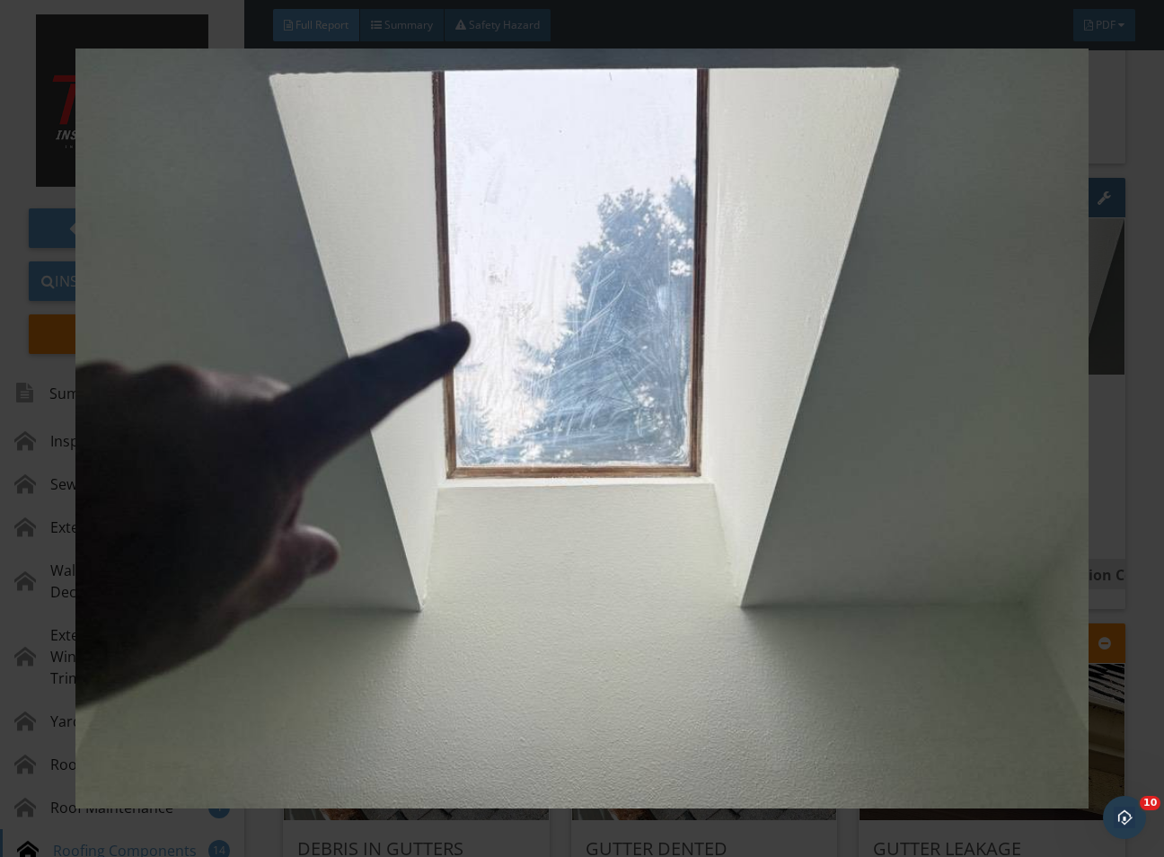
click at [1135, 552] on div at bounding box center [582, 428] width 1164 height 857
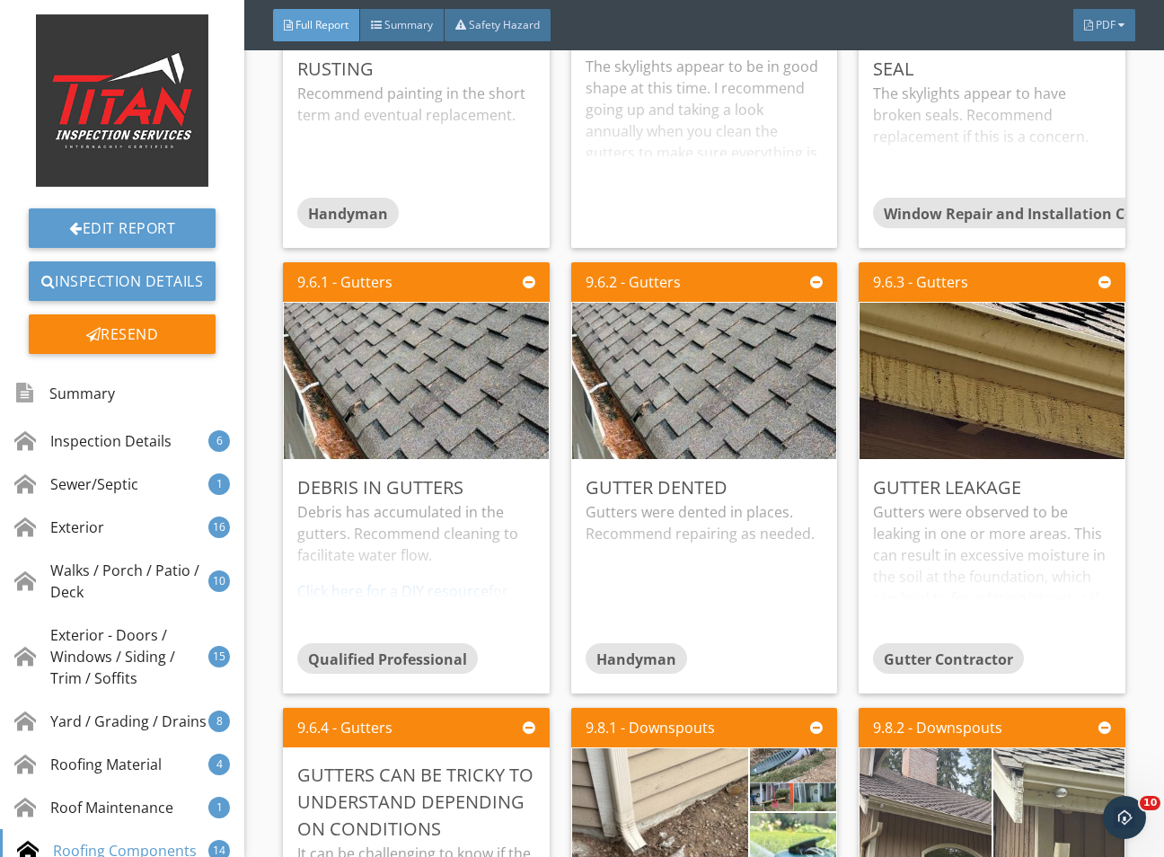
scroll to position [16841, 0]
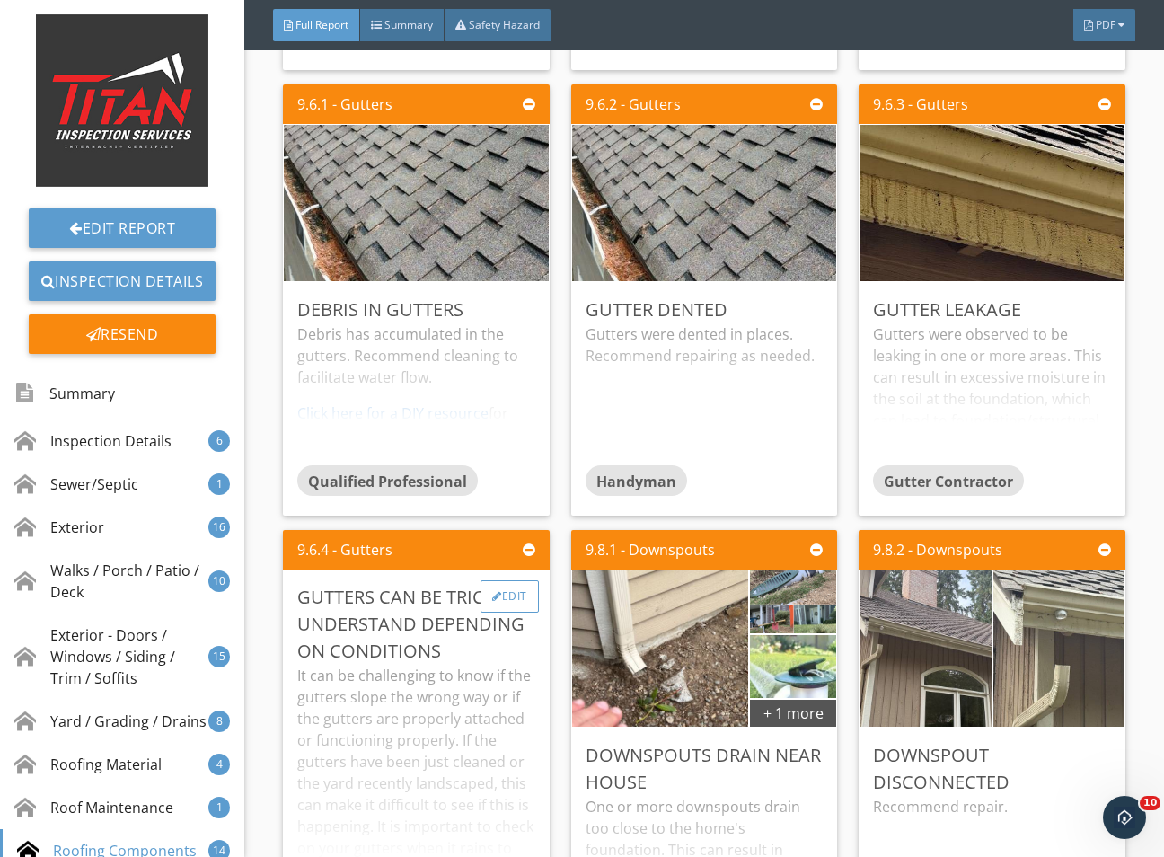
click at [501, 613] on div "Edit" at bounding box center [510, 596] width 58 height 32
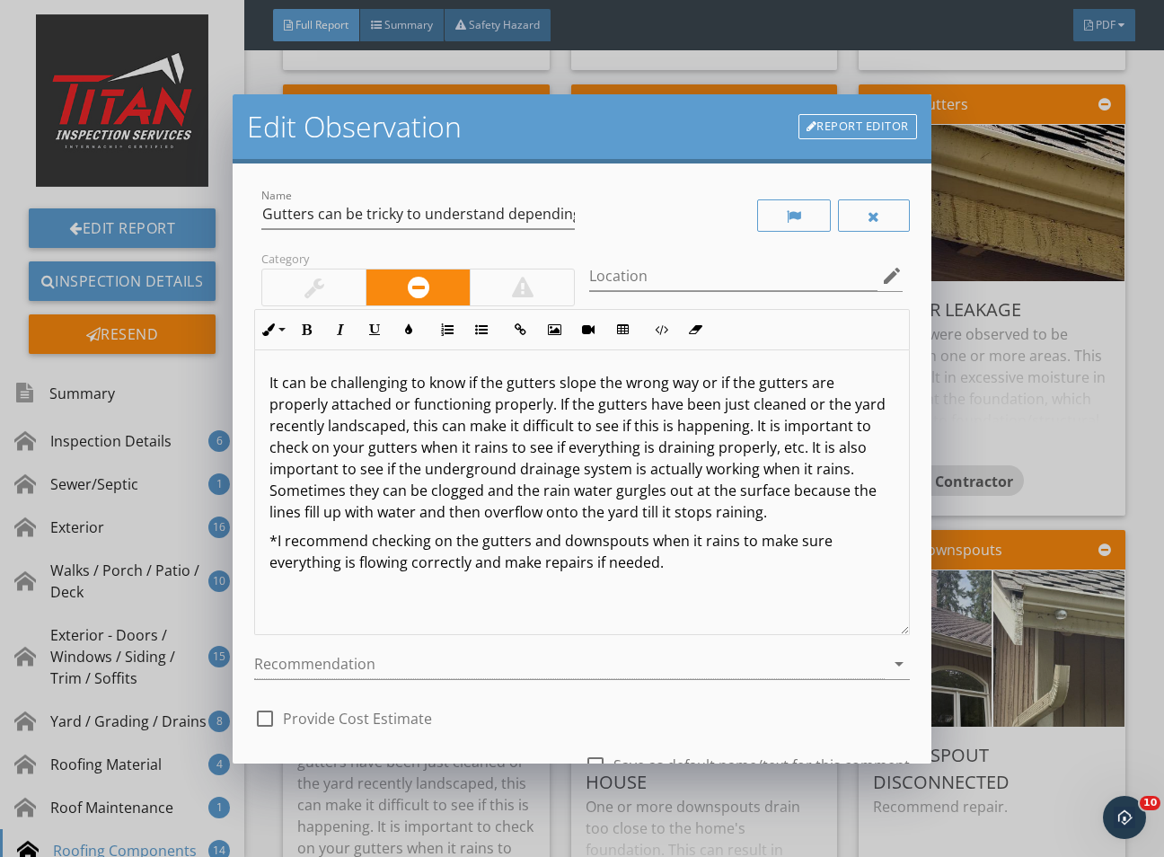
click at [313, 284] on div at bounding box center [314, 288] width 20 height 22
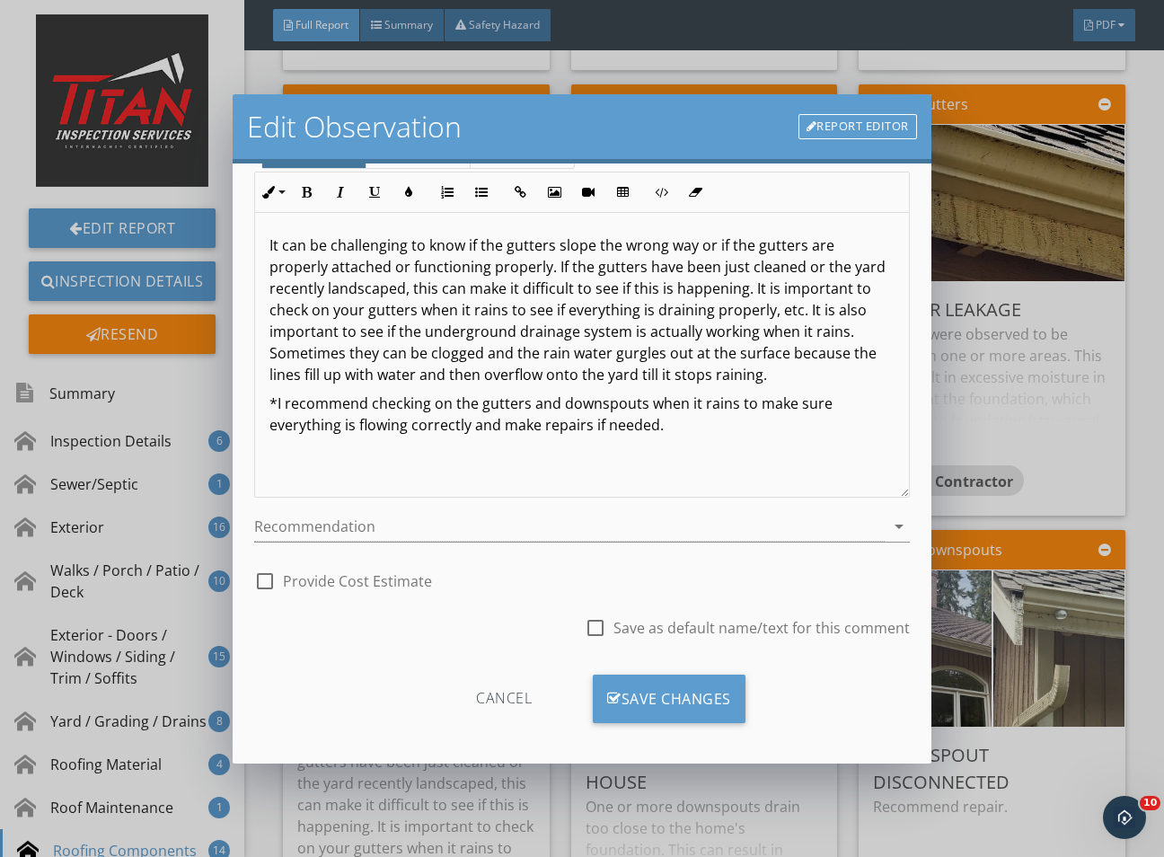
scroll to position [148, 0]
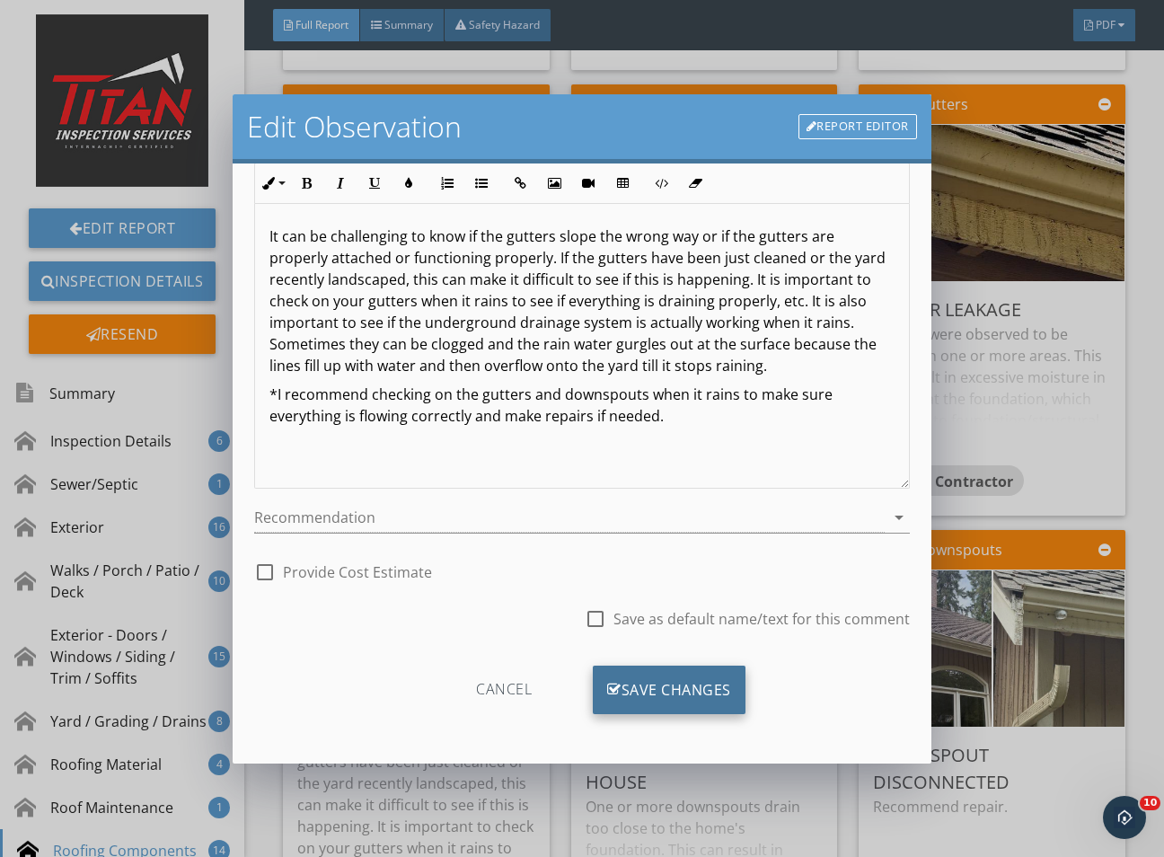
click at [690, 683] on div "Save Changes" at bounding box center [669, 690] width 153 height 49
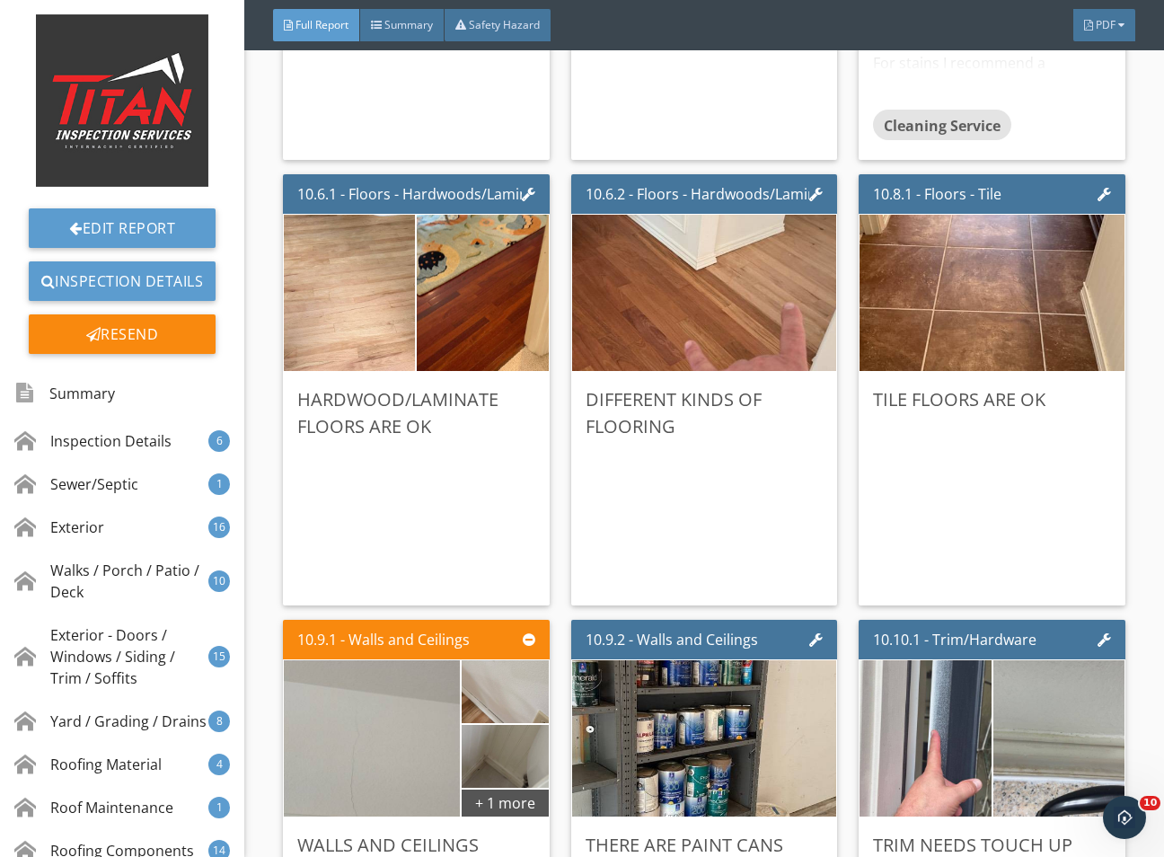
scroll to position [20748, 0]
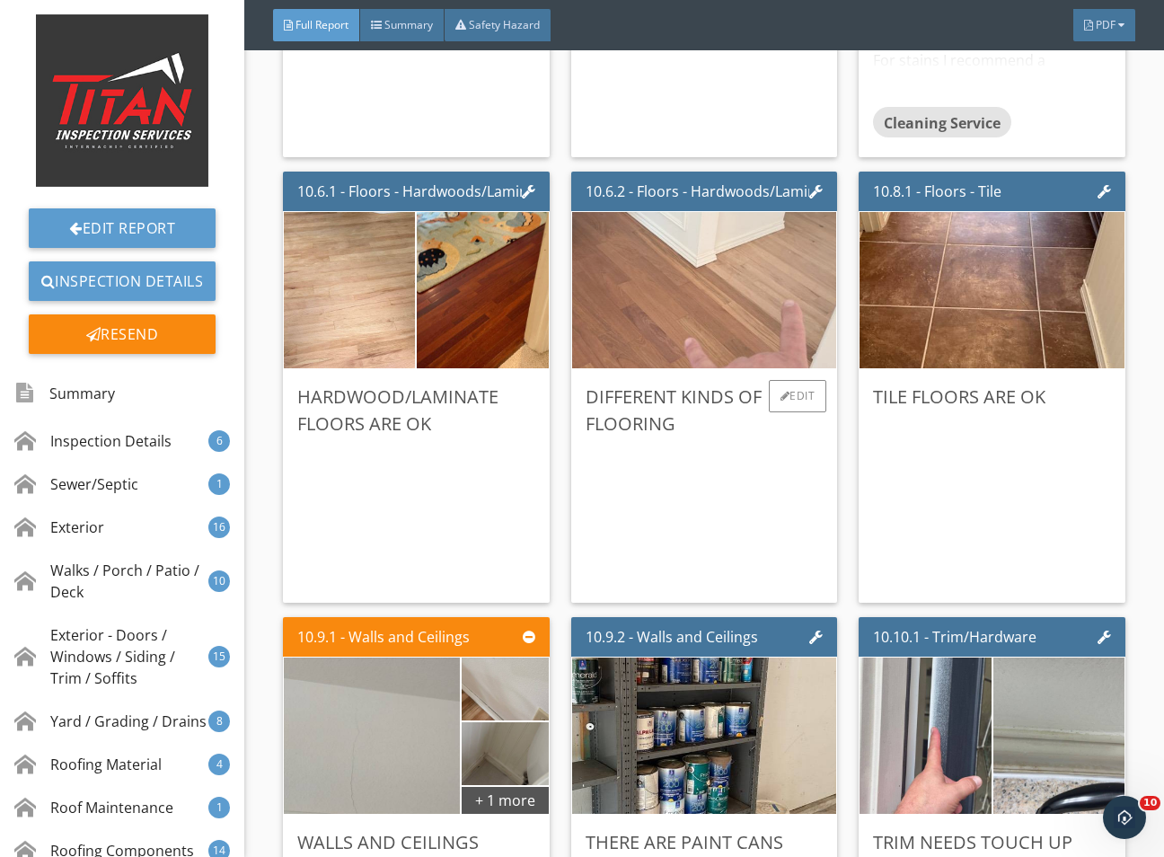
click at [720, 437] on img at bounding box center [704, 289] width 521 height 391
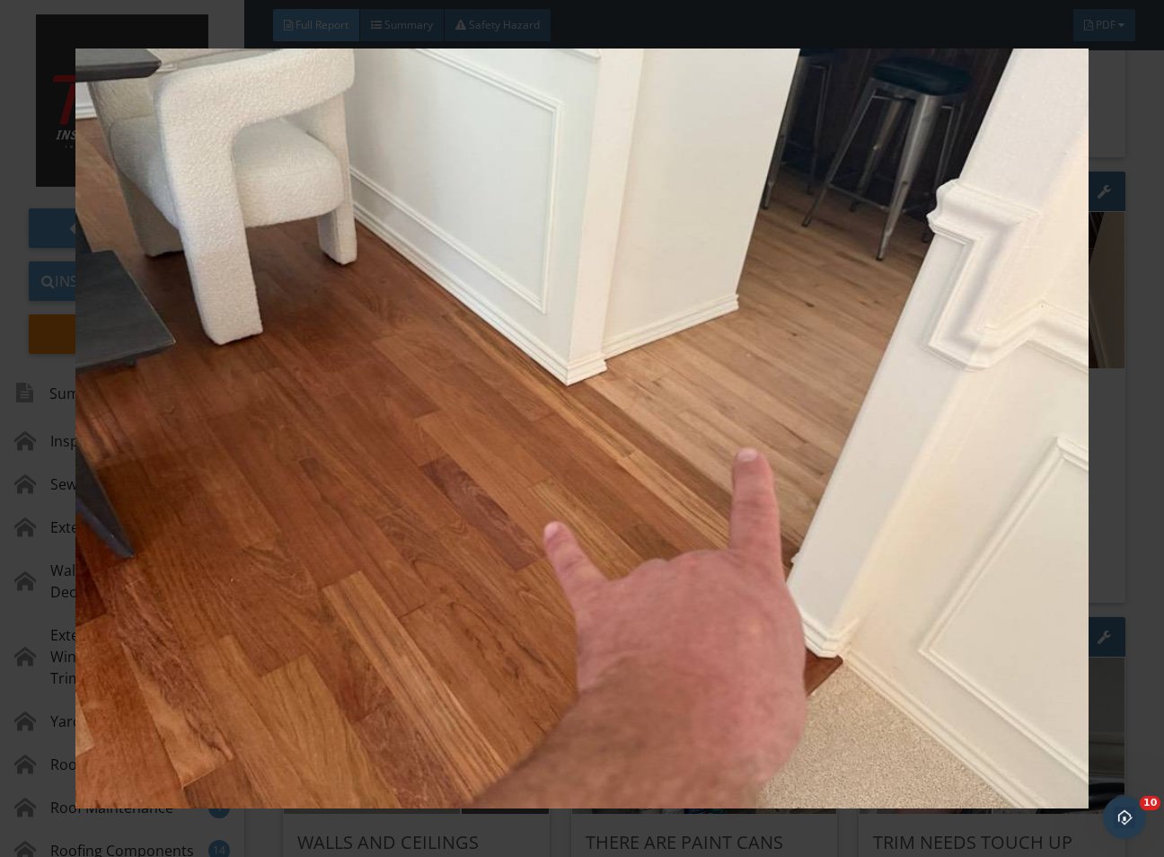
click at [1121, 580] on div at bounding box center [582, 428] width 1164 height 857
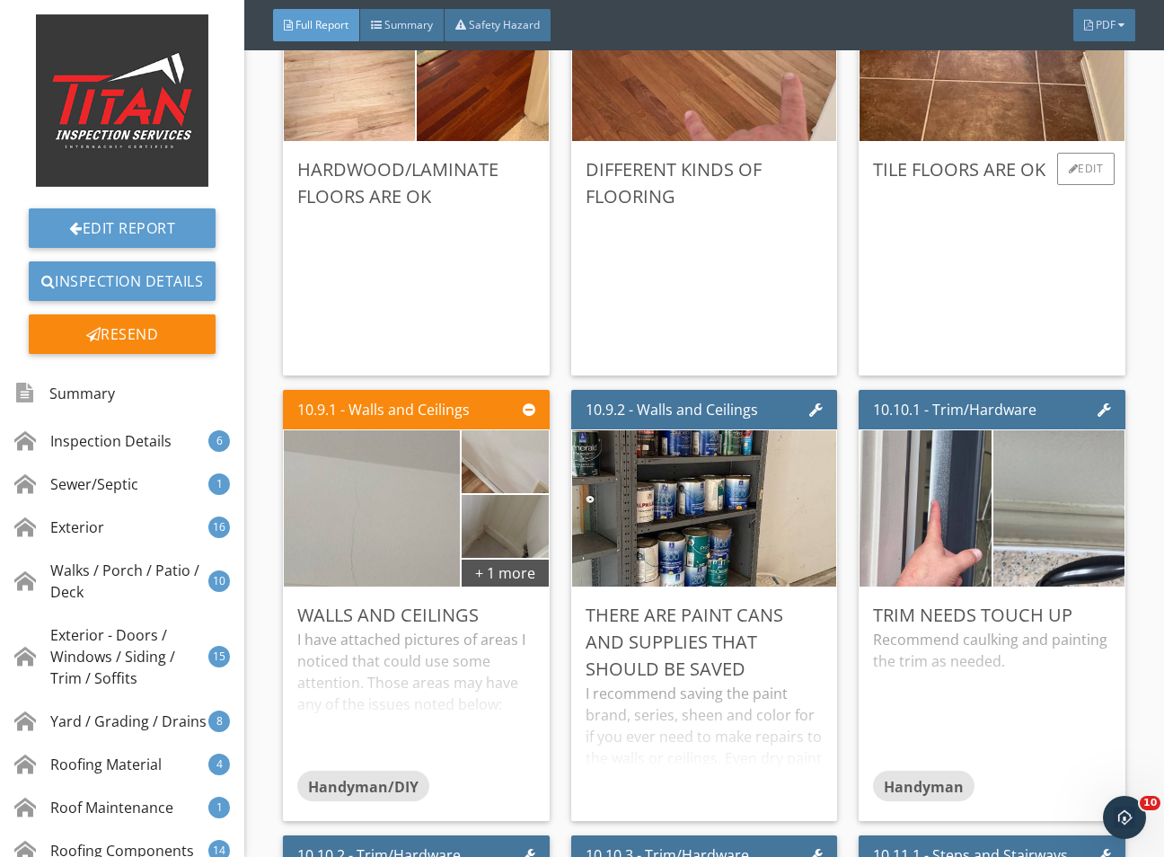
scroll to position [21152, 0]
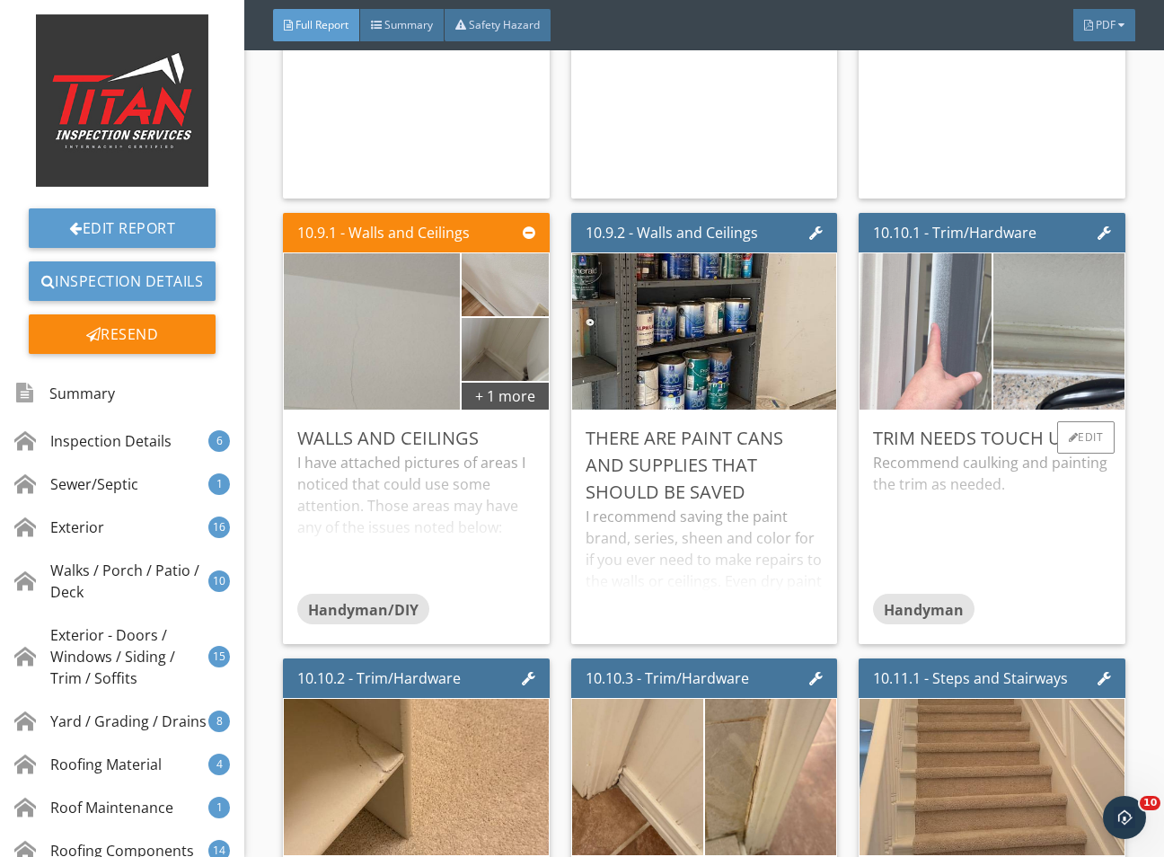
click at [970, 454] on img at bounding box center [926, 330] width 329 height 247
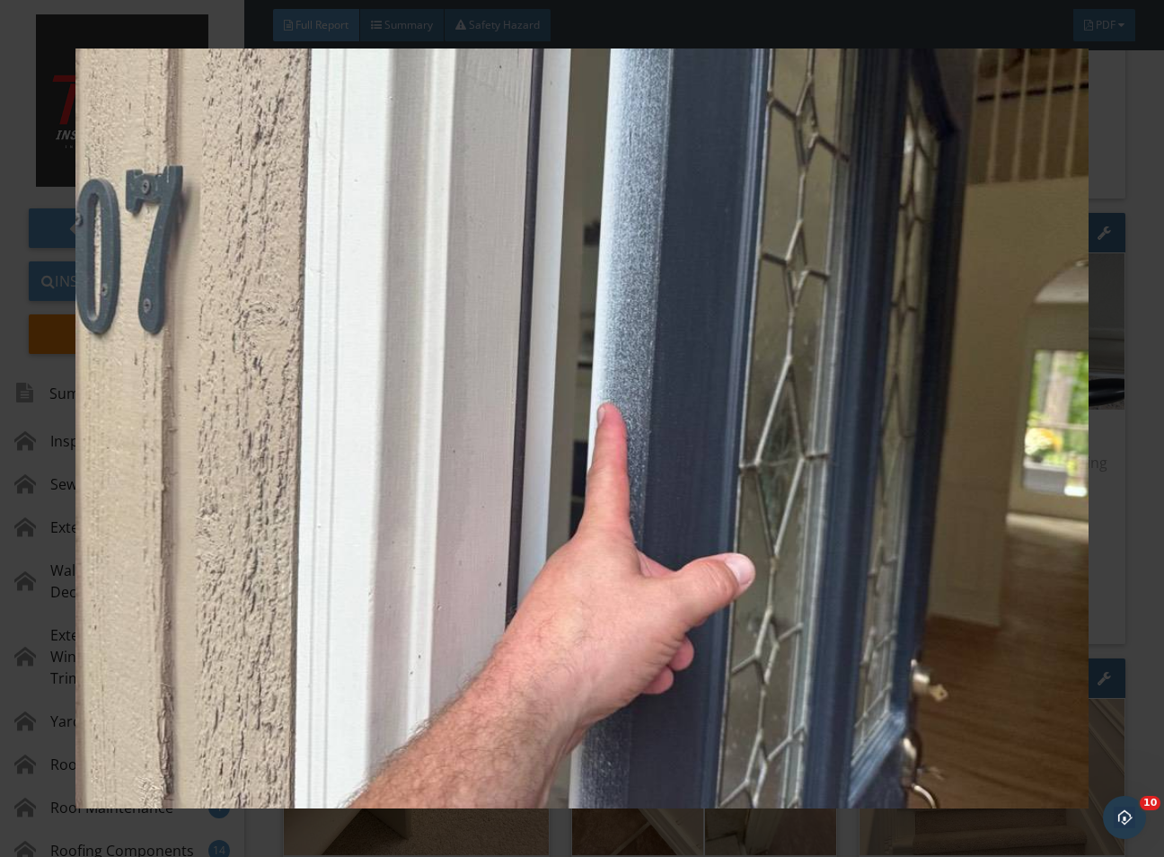
click at [1154, 543] on div at bounding box center [582, 428] width 1164 height 857
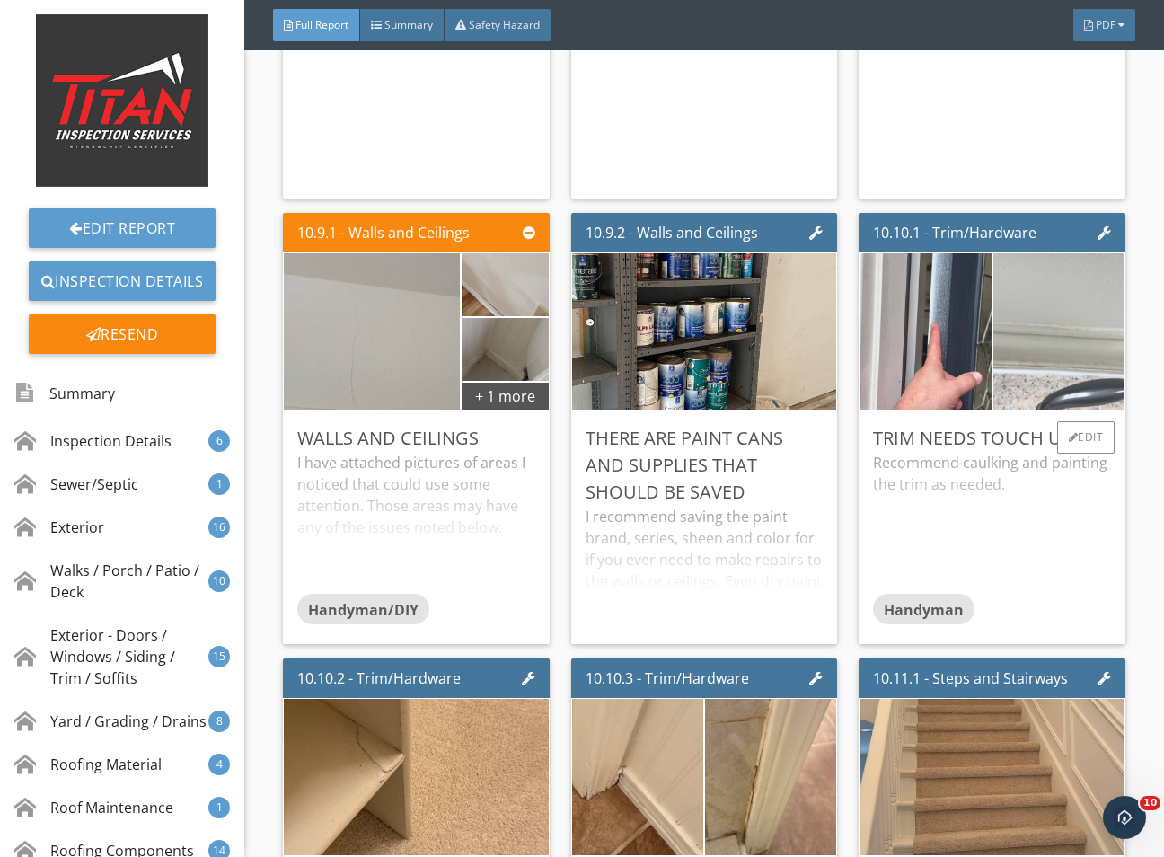
click at [1032, 450] on img at bounding box center [1059, 330] width 329 height 247
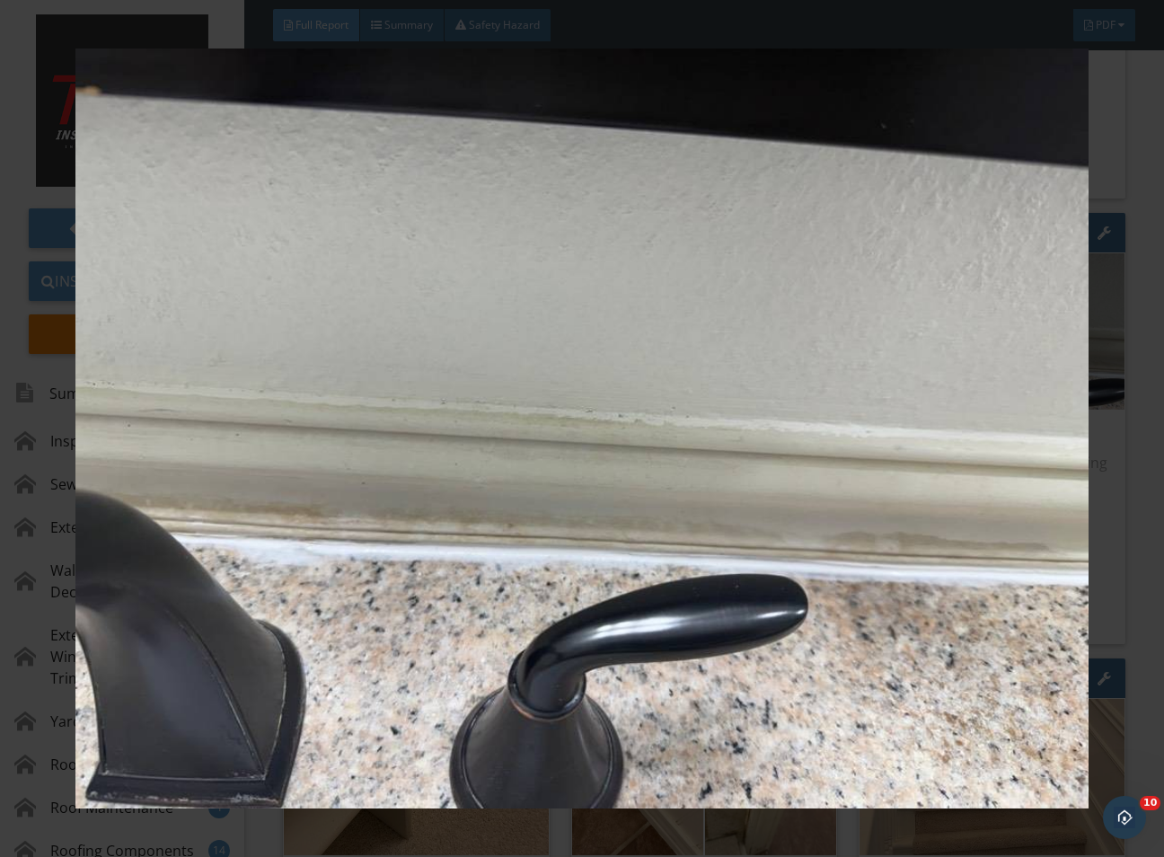
click at [1135, 567] on div at bounding box center [582, 428] width 1164 height 857
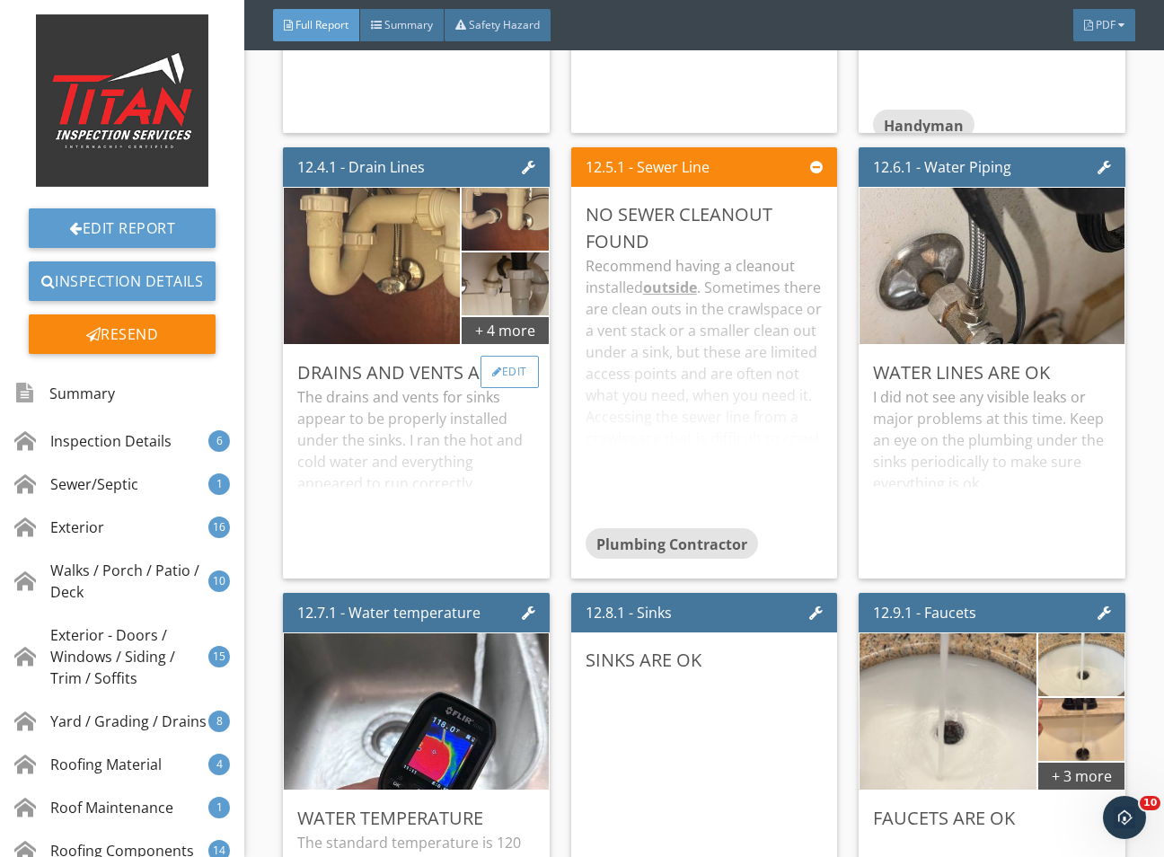
scroll to position [27350, 0]
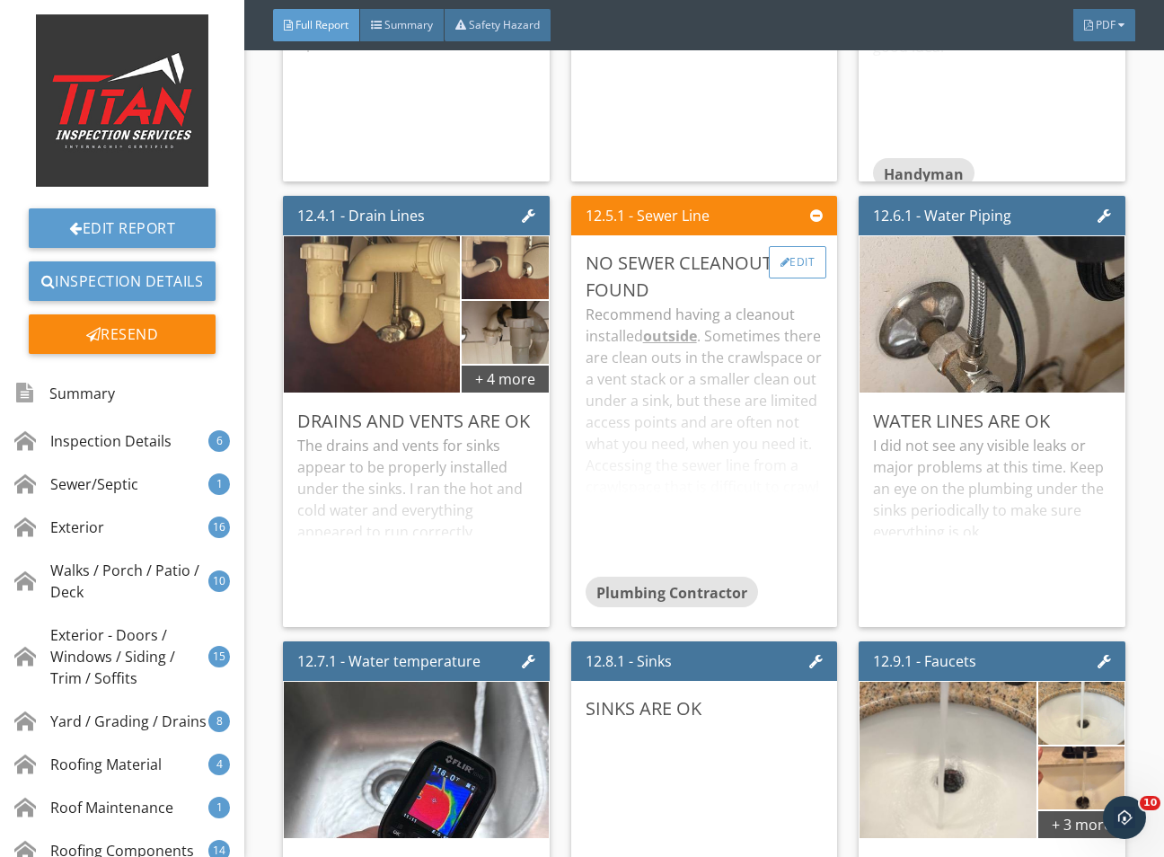
click at [790, 278] on div "Edit" at bounding box center [798, 262] width 58 height 32
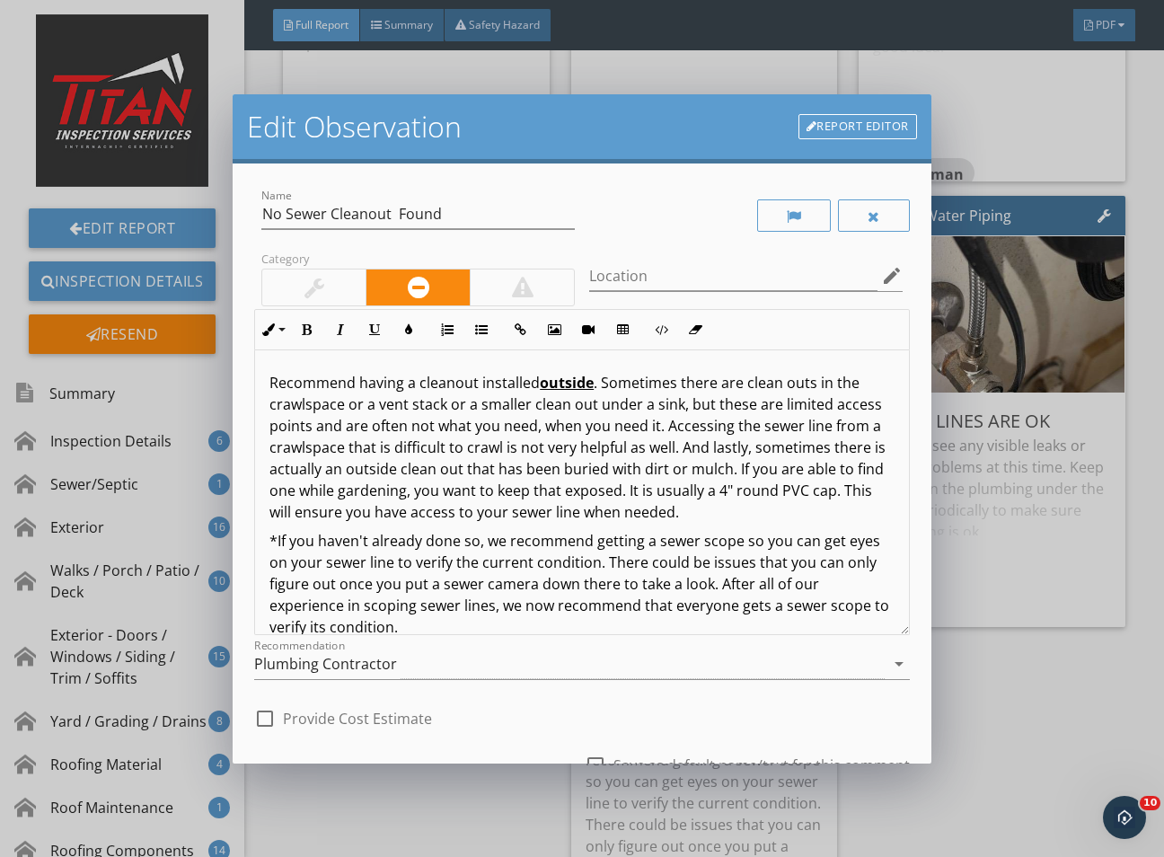
click at [322, 284] on div at bounding box center [314, 288] width 20 height 22
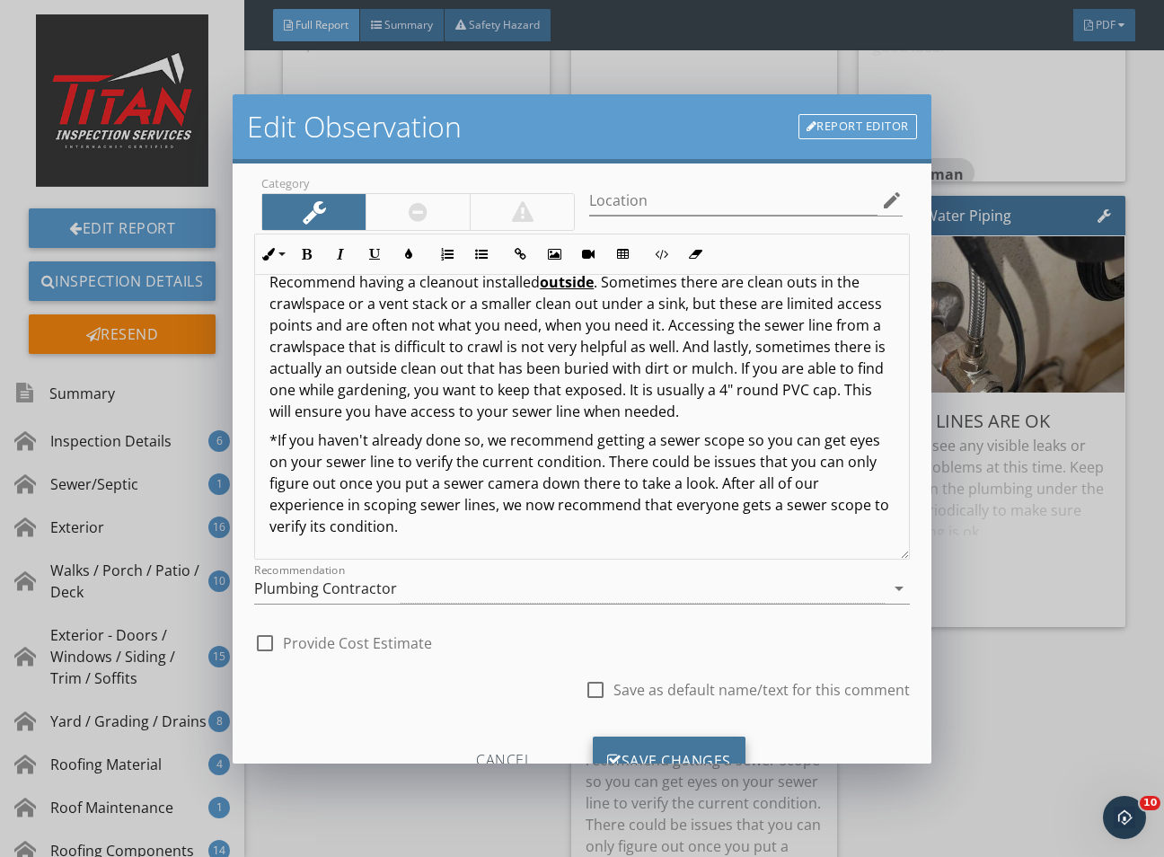
scroll to position [148, 0]
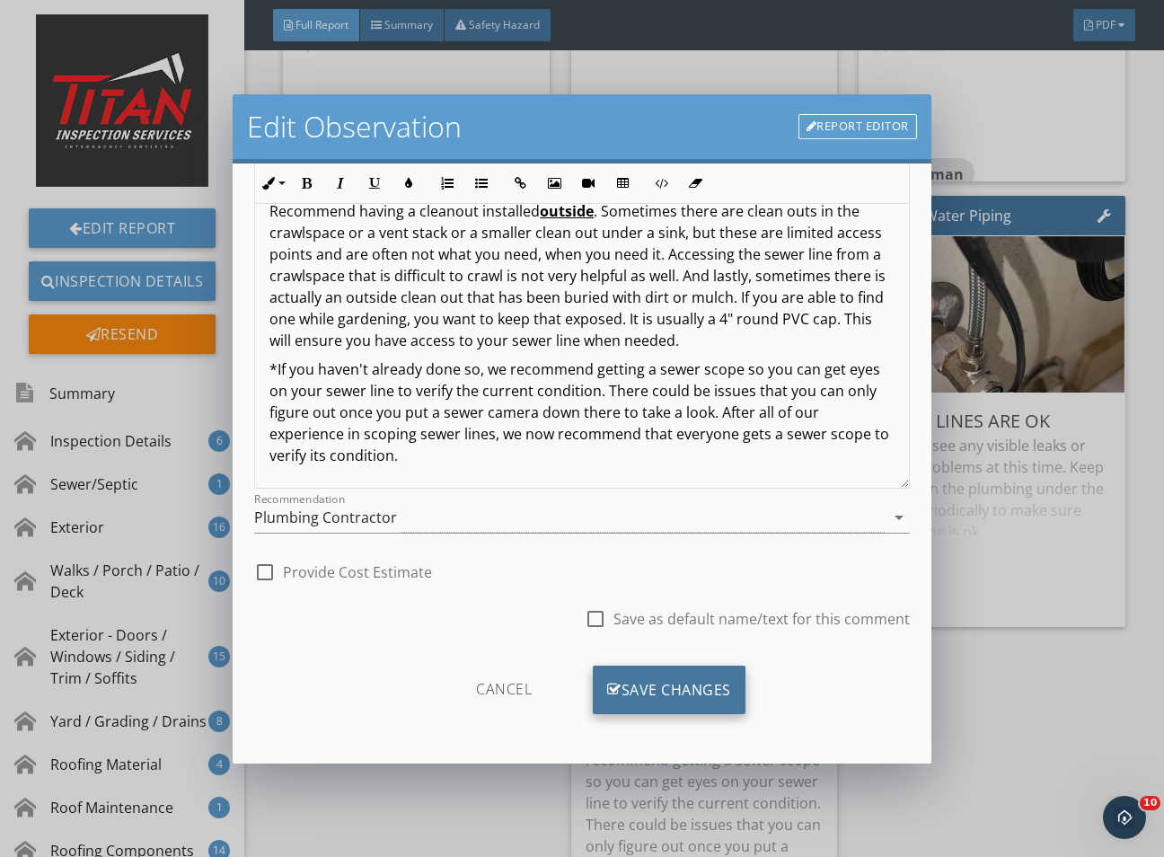
click at [701, 699] on div "Save Changes" at bounding box center [669, 690] width 153 height 49
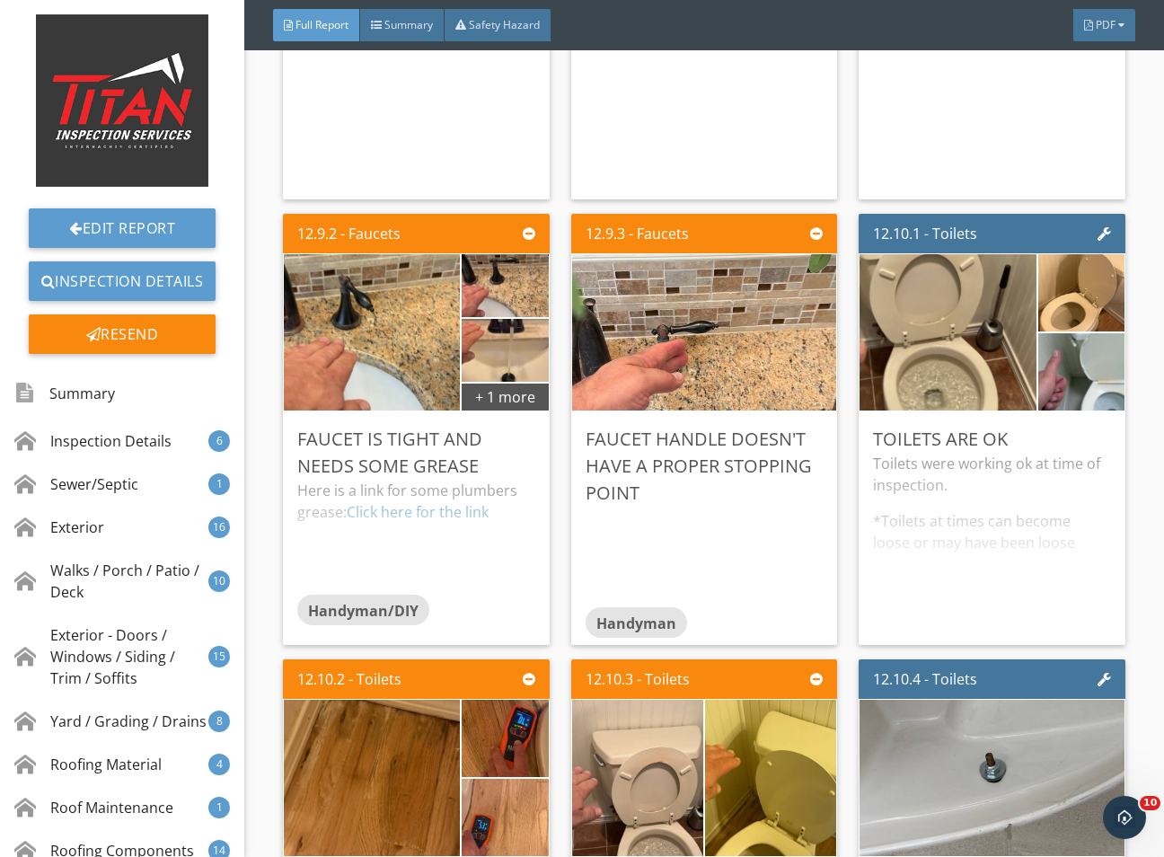
scroll to position [28832, 0]
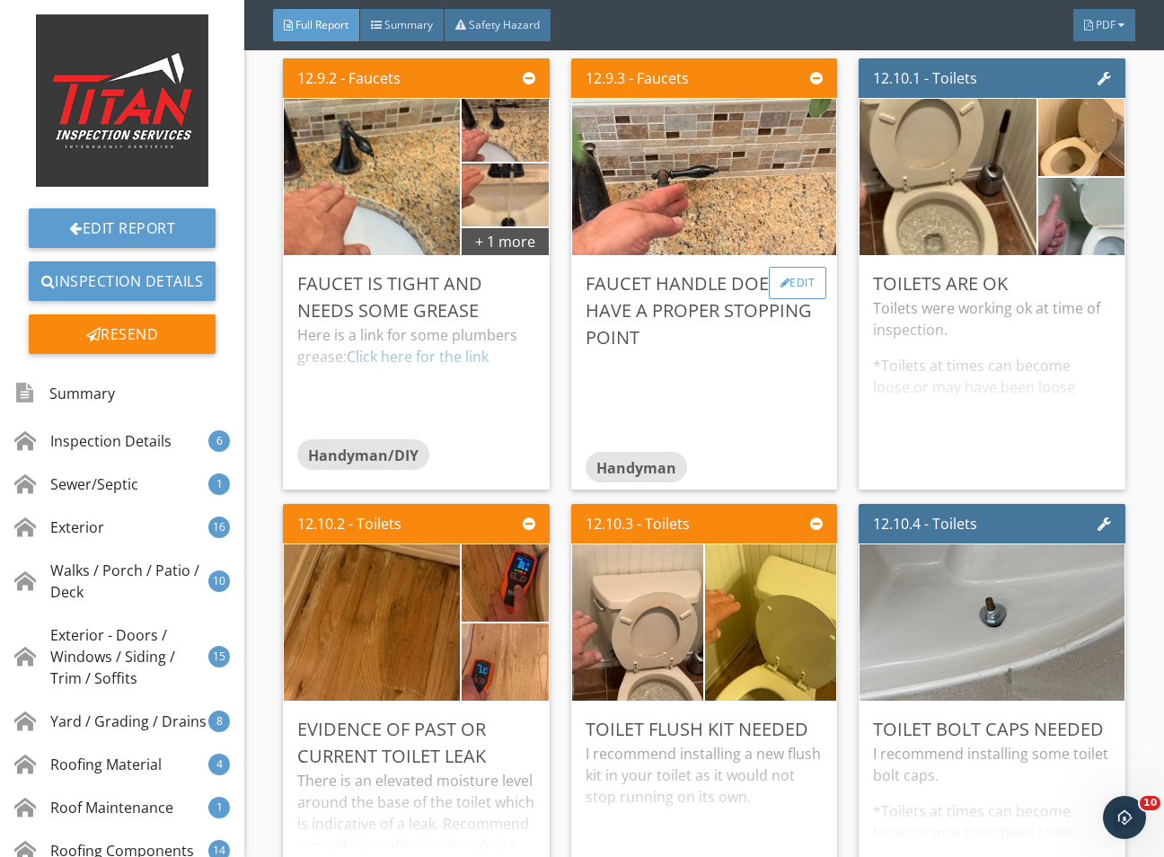
click at [782, 299] on div "Edit" at bounding box center [798, 283] width 58 height 32
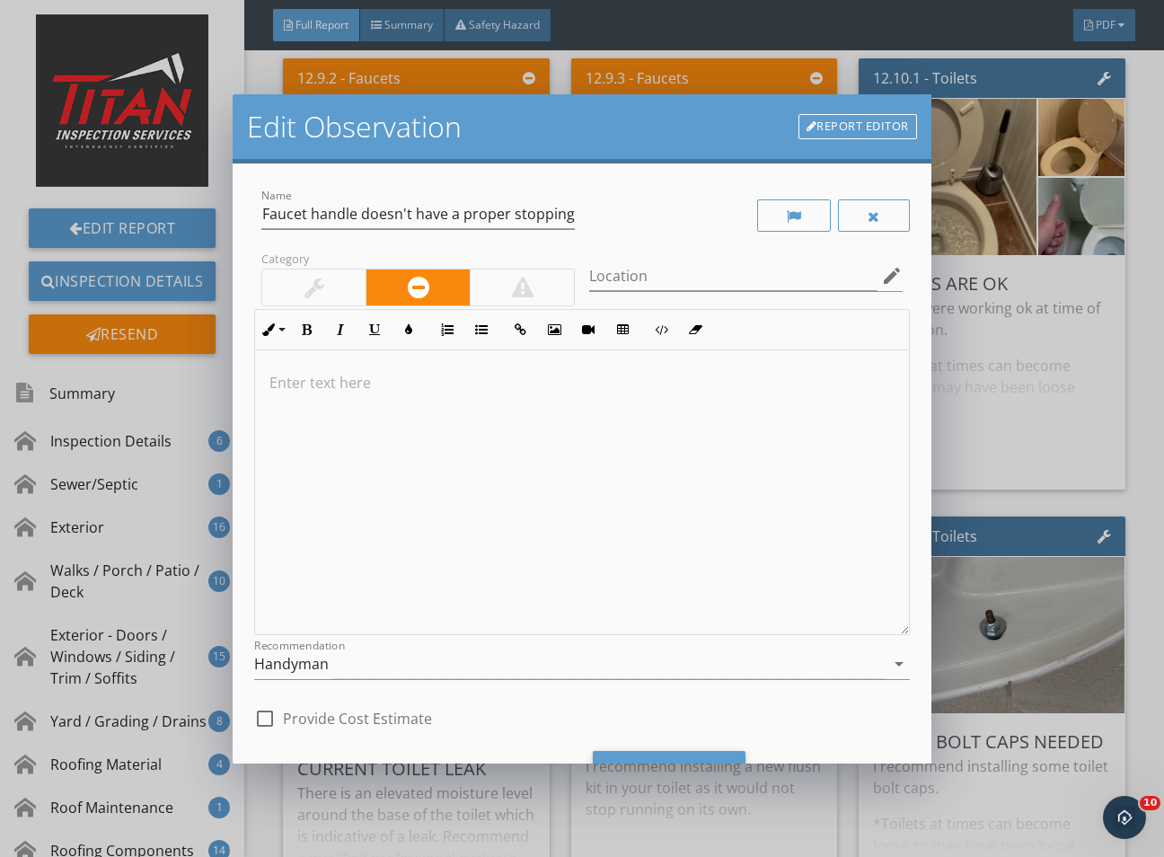
click at [318, 292] on div at bounding box center [314, 288] width 20 height 22
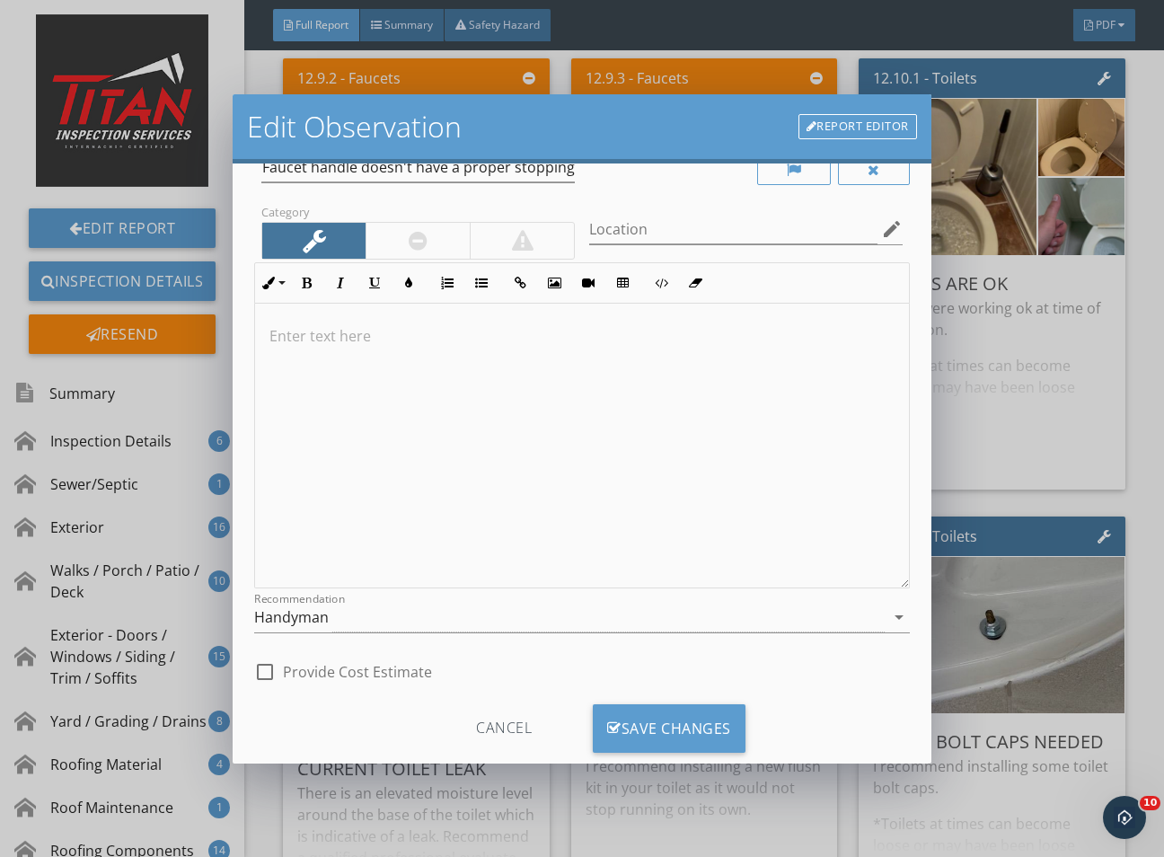
scroll to position [87, 0]
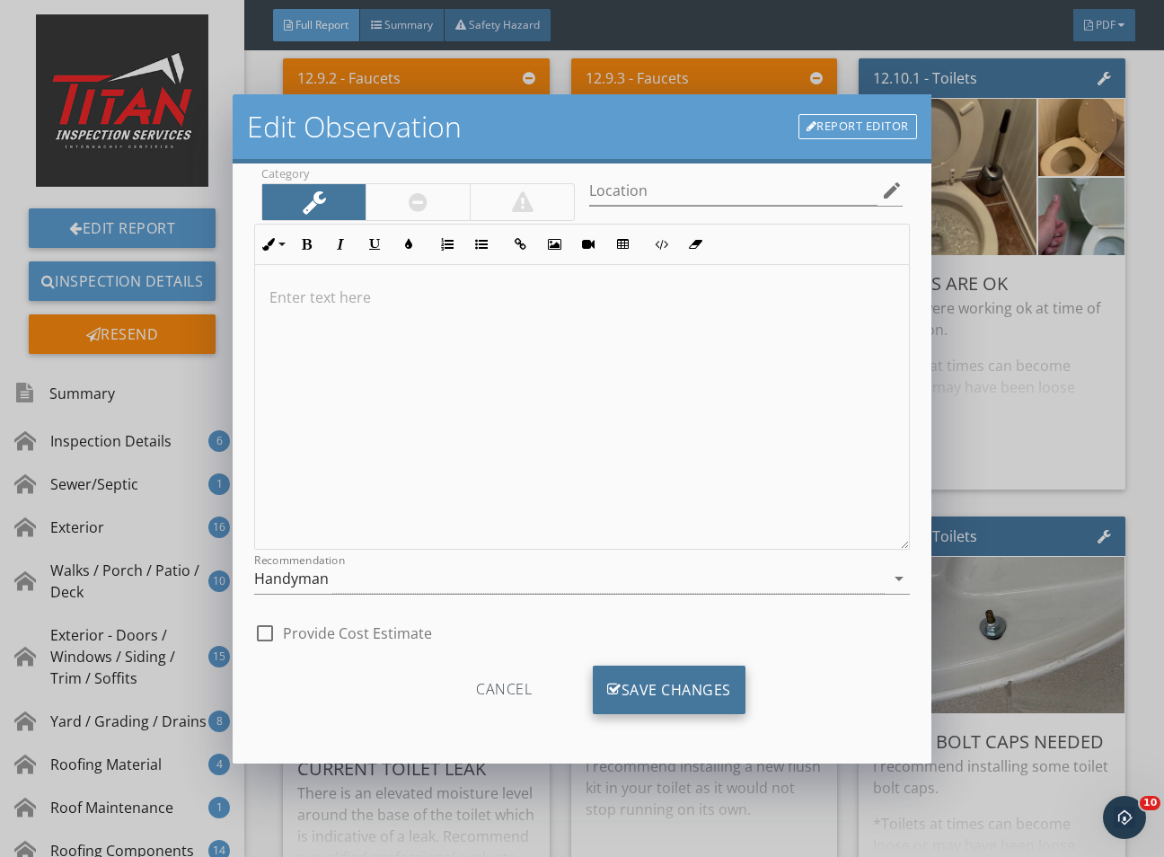
click at [658, 676] on div "Save Changes" at bounding box center [669, 690] width 153 height 49
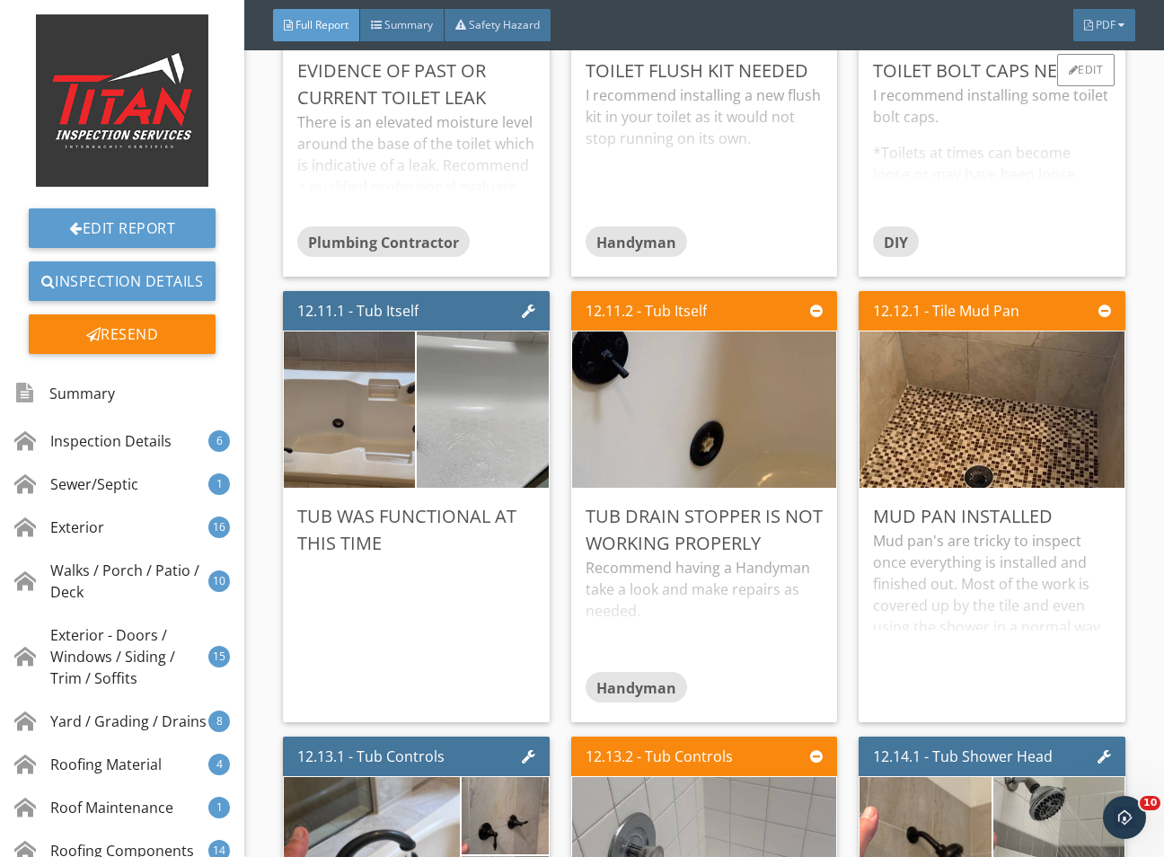
scroll to position [29505, 0]
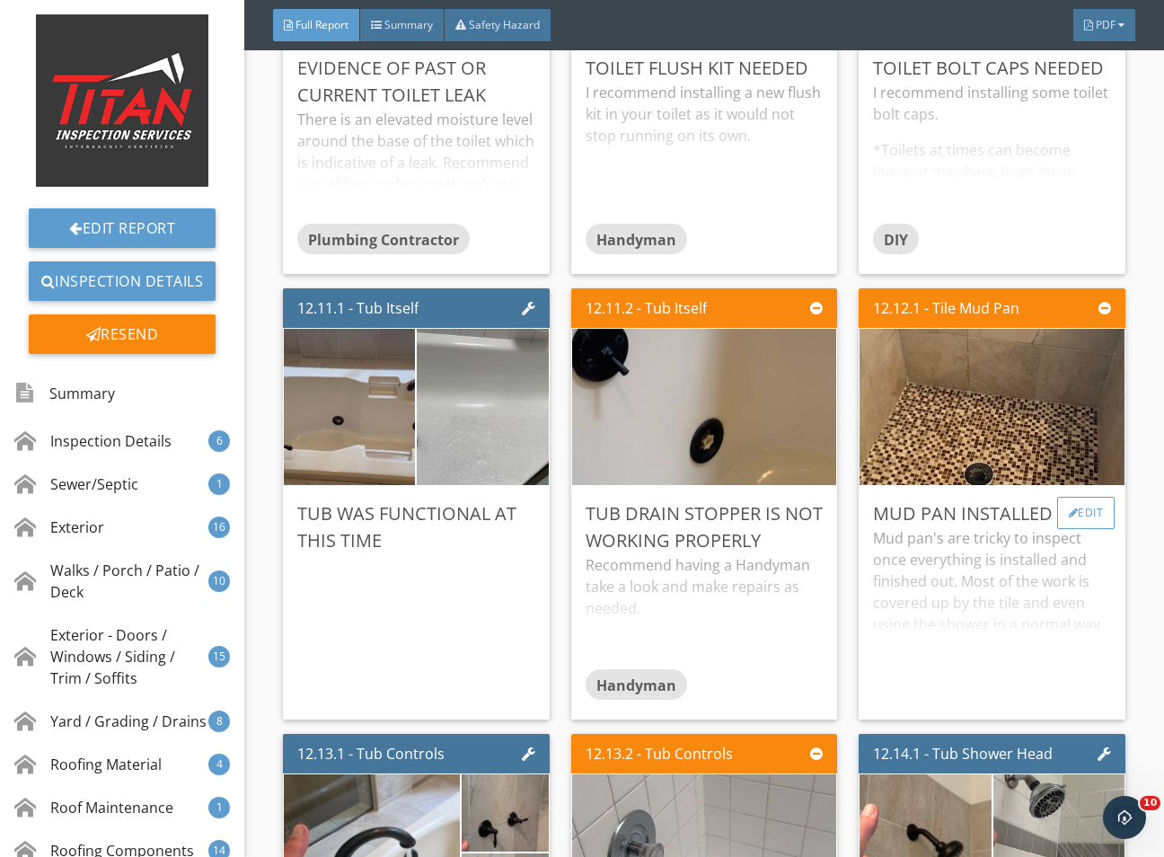
click at [1063, 529] on div "Edit" at bounding box center [1086, 513] width 58 height 32
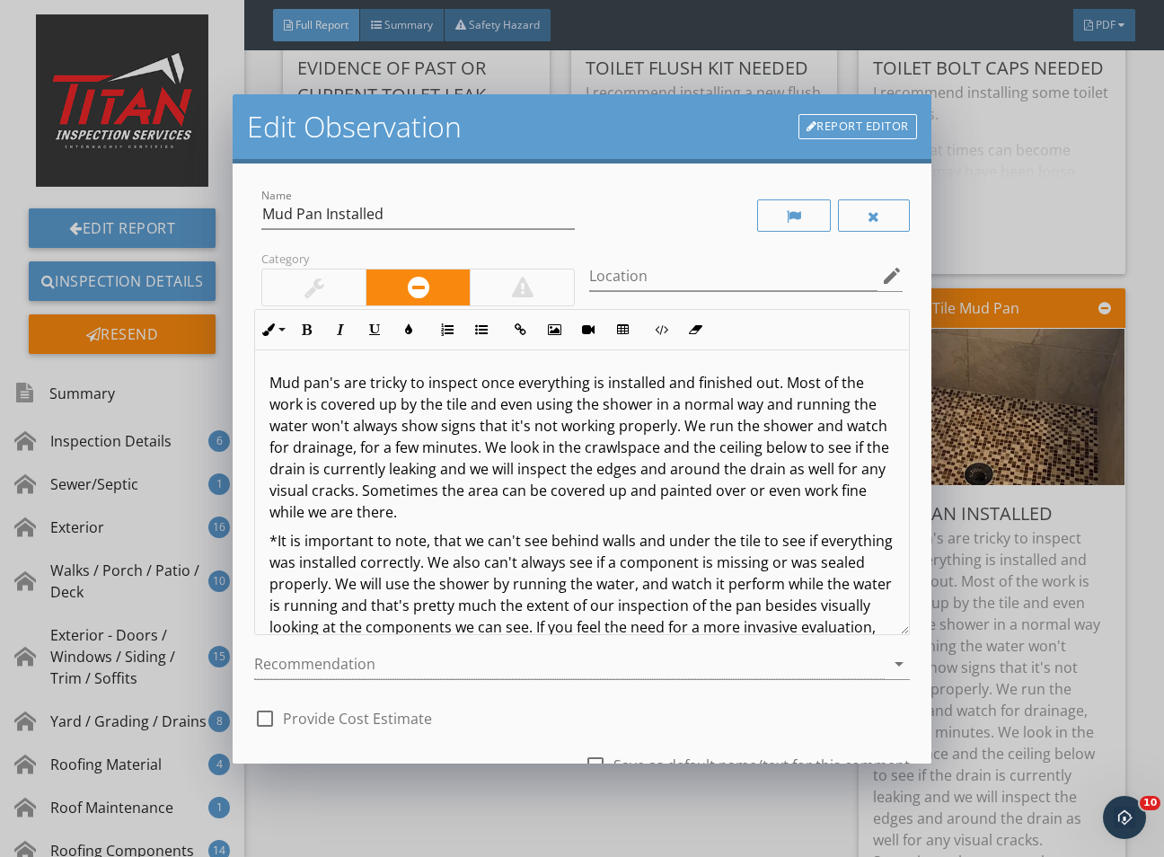
click at [330, 289] on div at bounding box center [313, 287] width 103 height 36
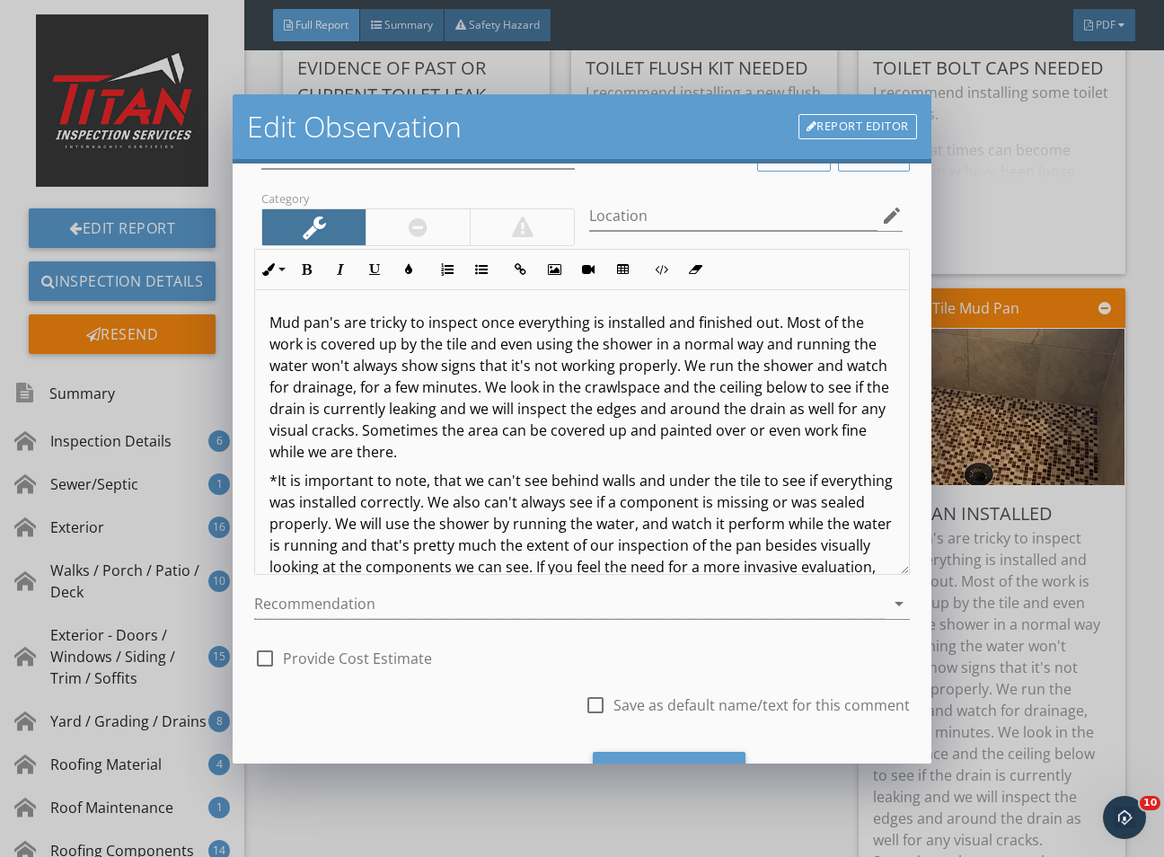
scroll to position [148, 0]
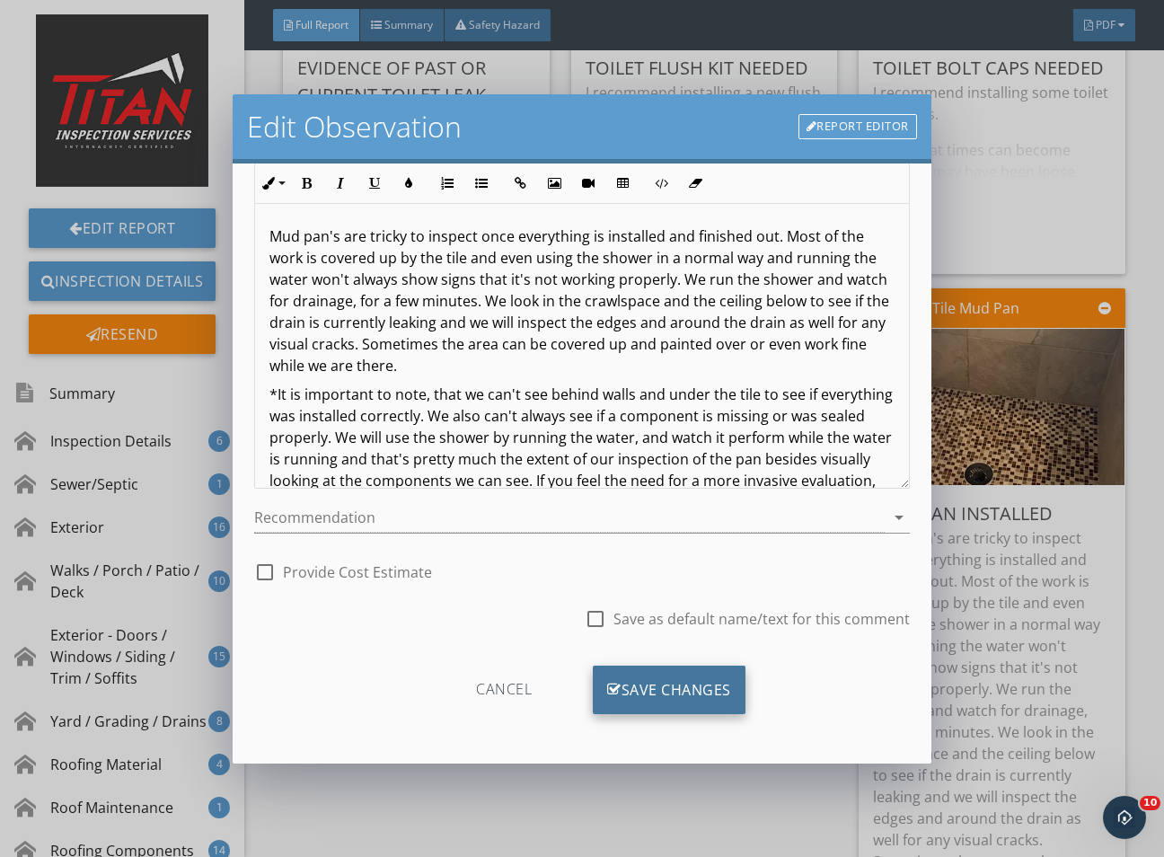
click at [711, 701] on div "Save Changes" at bounding box center [669, 690] width 153 height 49
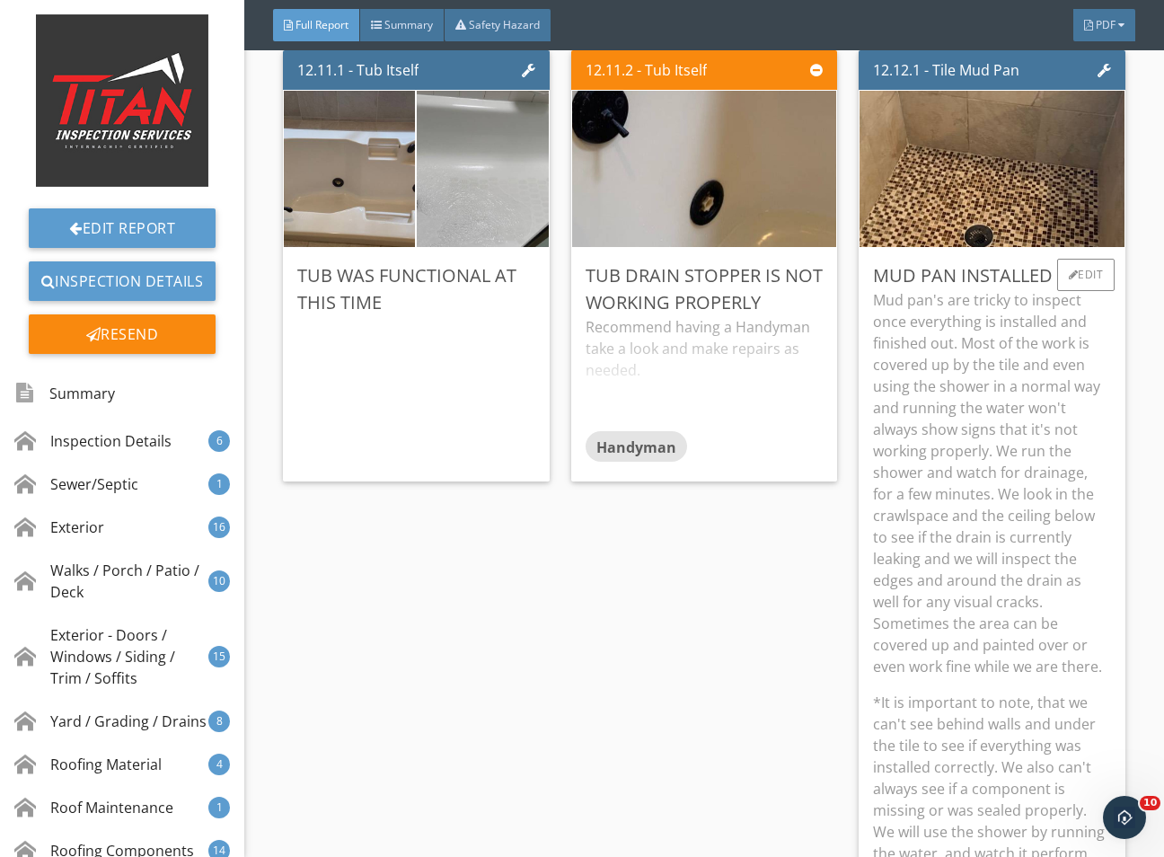
scroll to position [29775, 0]
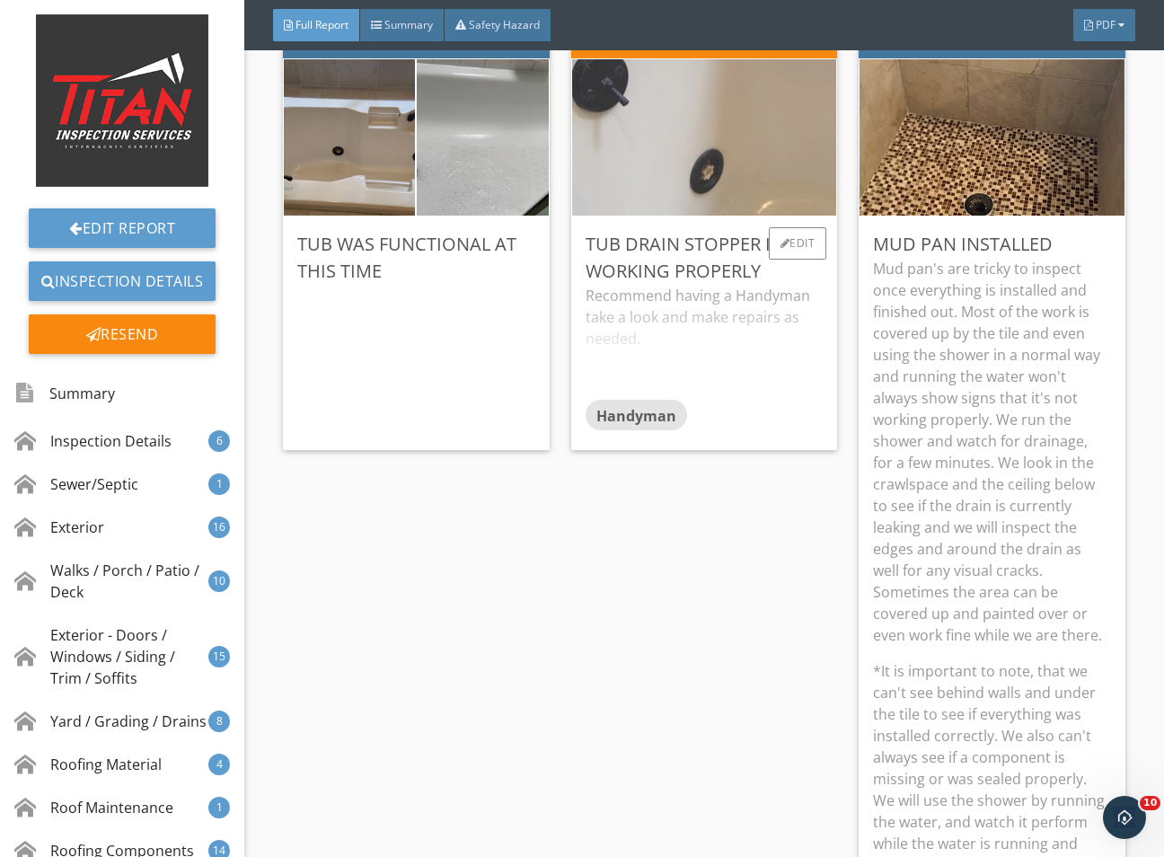
click at [777, 332] on img at bounding box center [704, 137] width 521 height 391
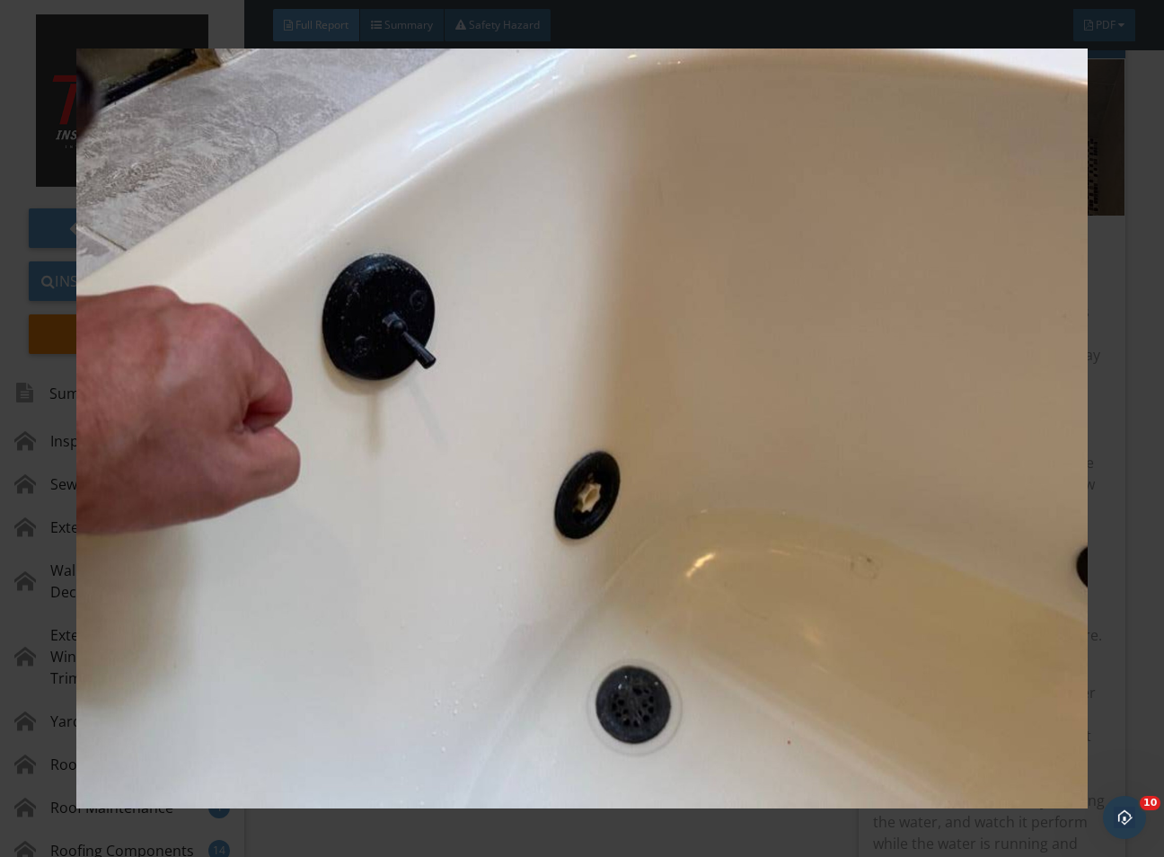
click at [1129, 683] on div at bounding box center [582, 428] width 1164 height 857
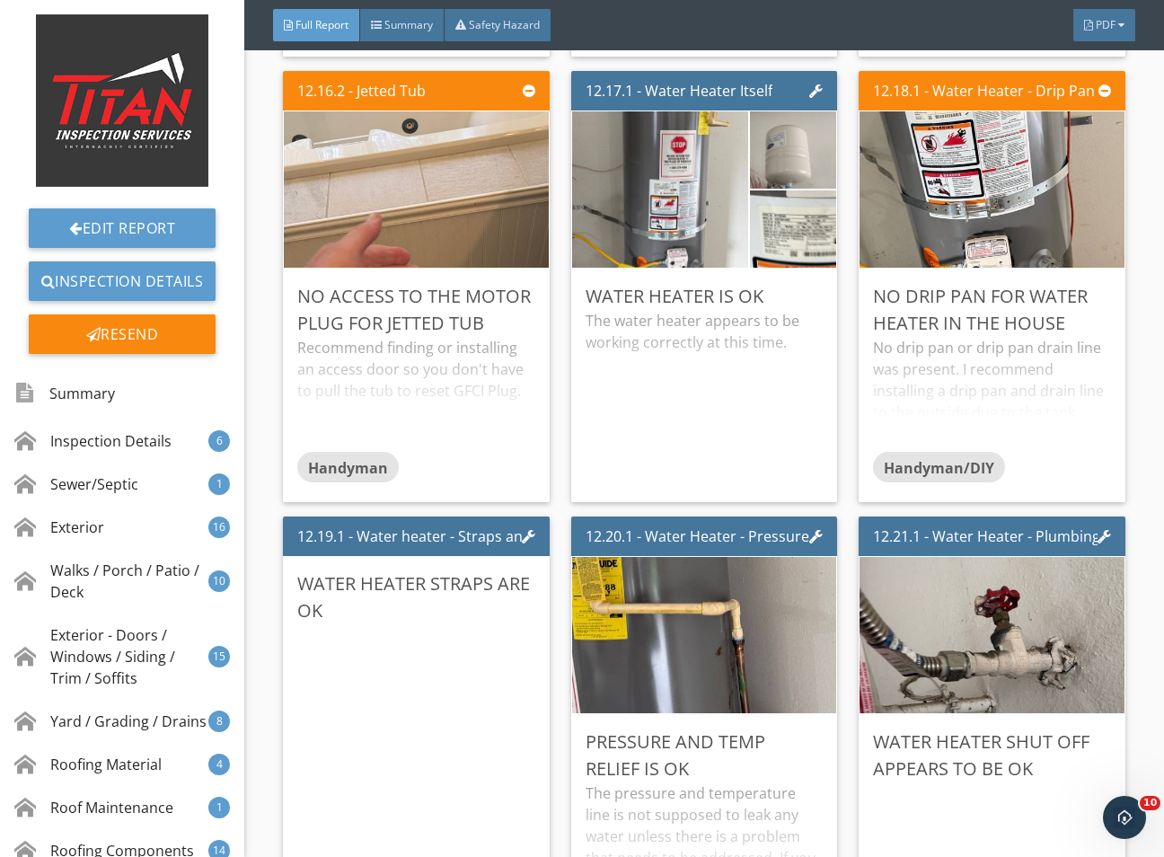
scroll to position [32874, 0]
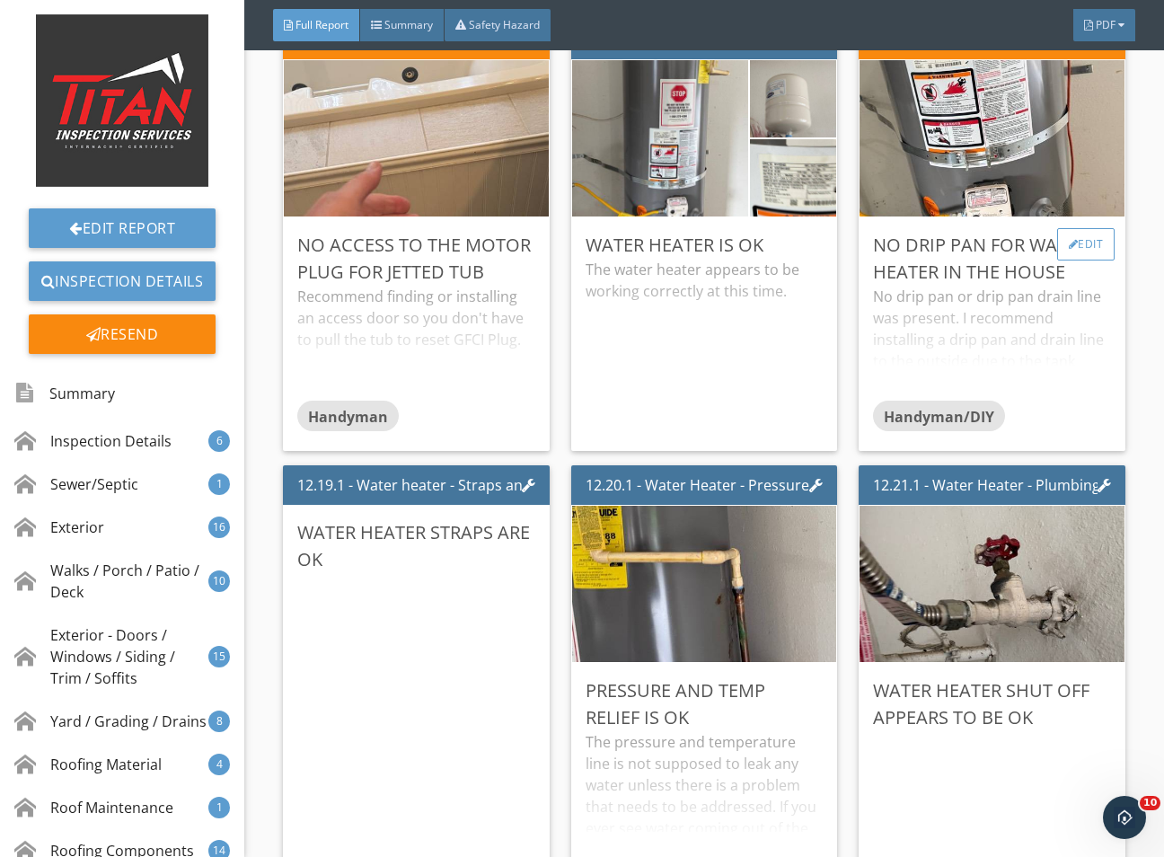
click at [1069, 250] on div at bounding box center [1074, 244] width 10 height 11
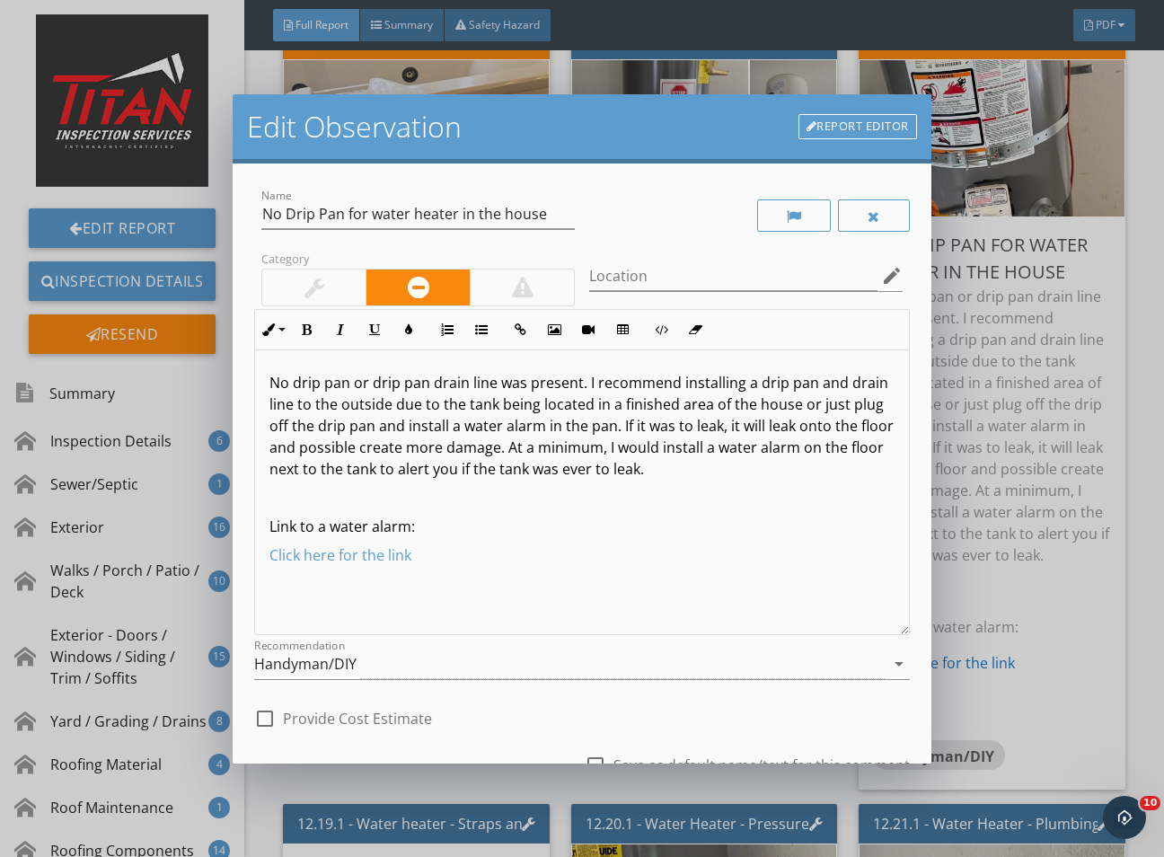
click at [288, 278] on div at bounding box center [313, 287] width 103 height 36
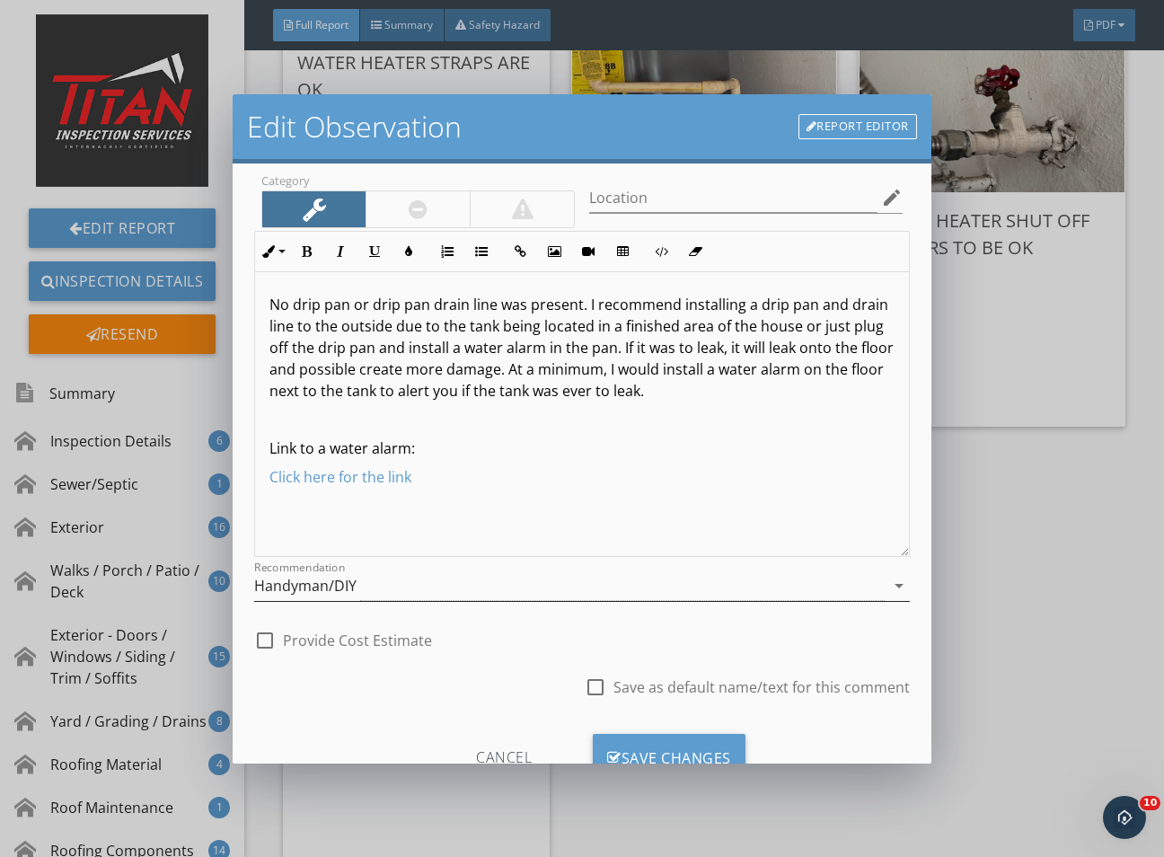
scroll to position [148, 0]
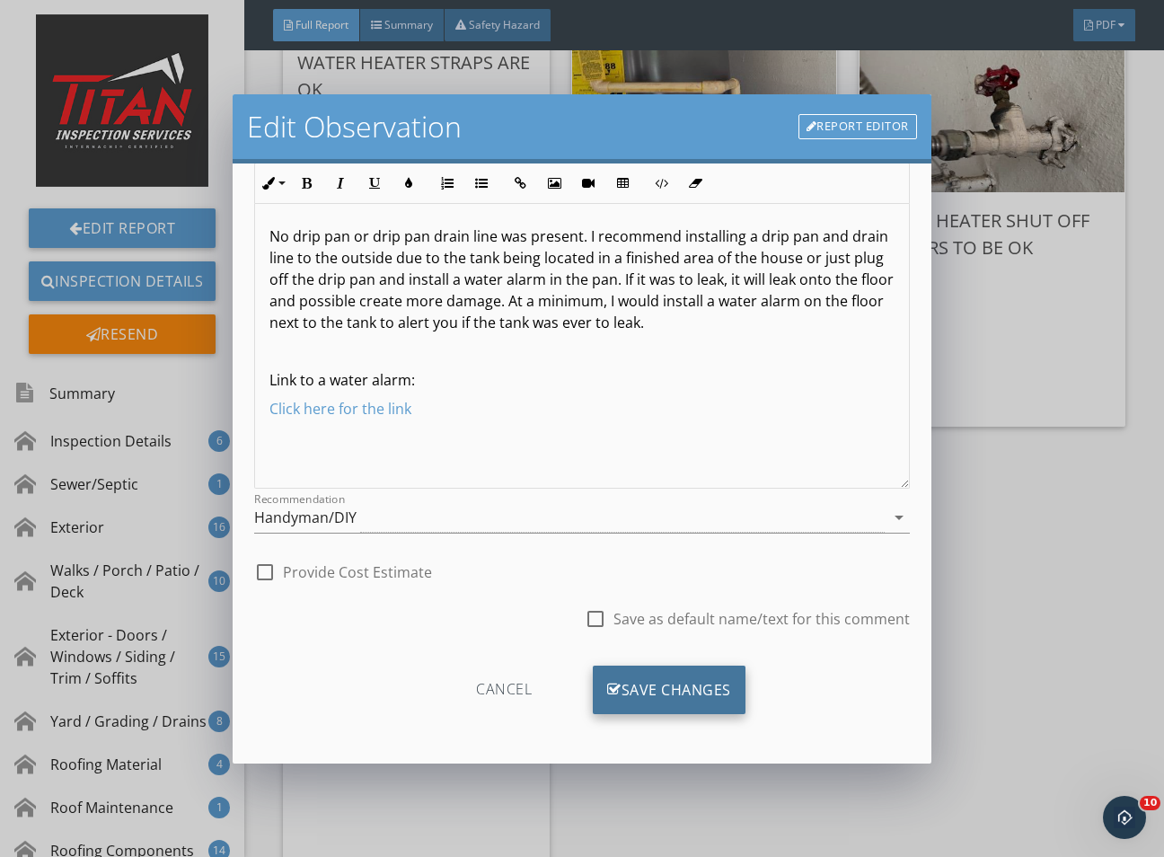
click at [679, 693] on div "Save Changes" at bounding box center [669, 690] width 153 height 49
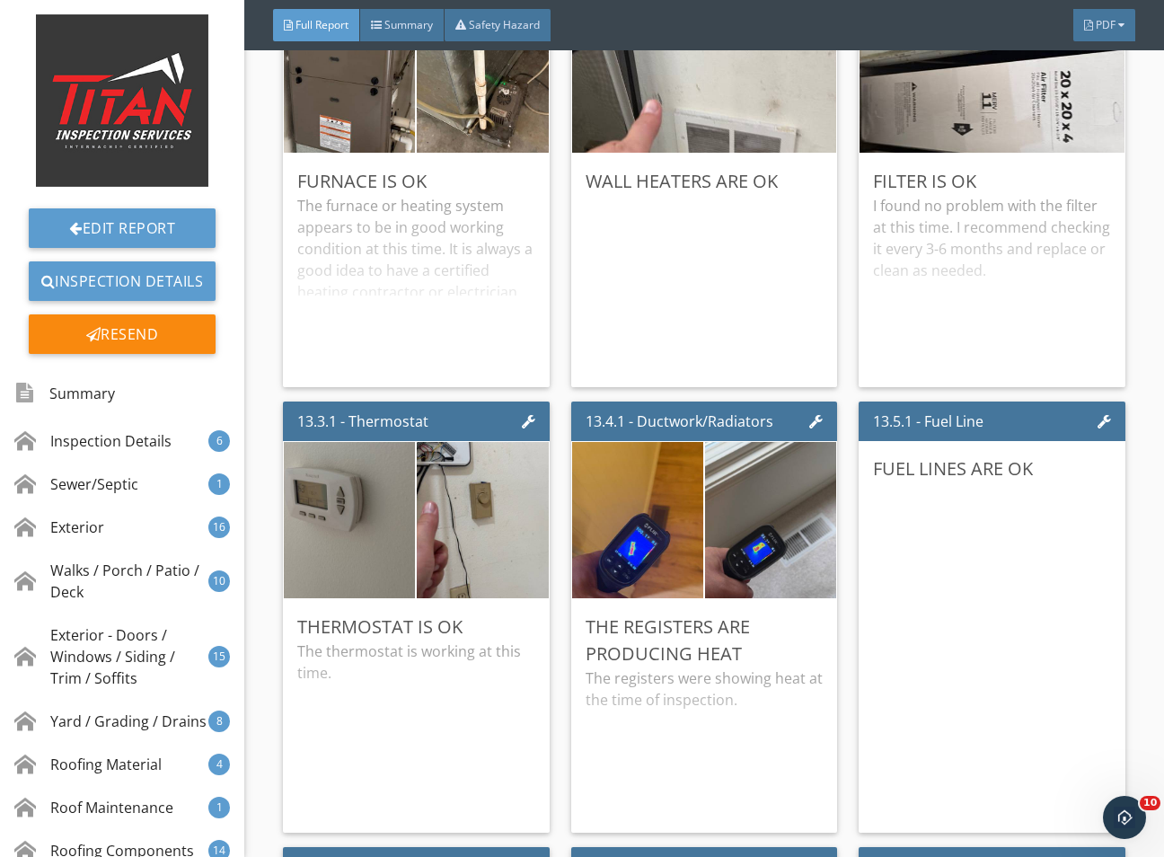
scroll to position [35029, 0]
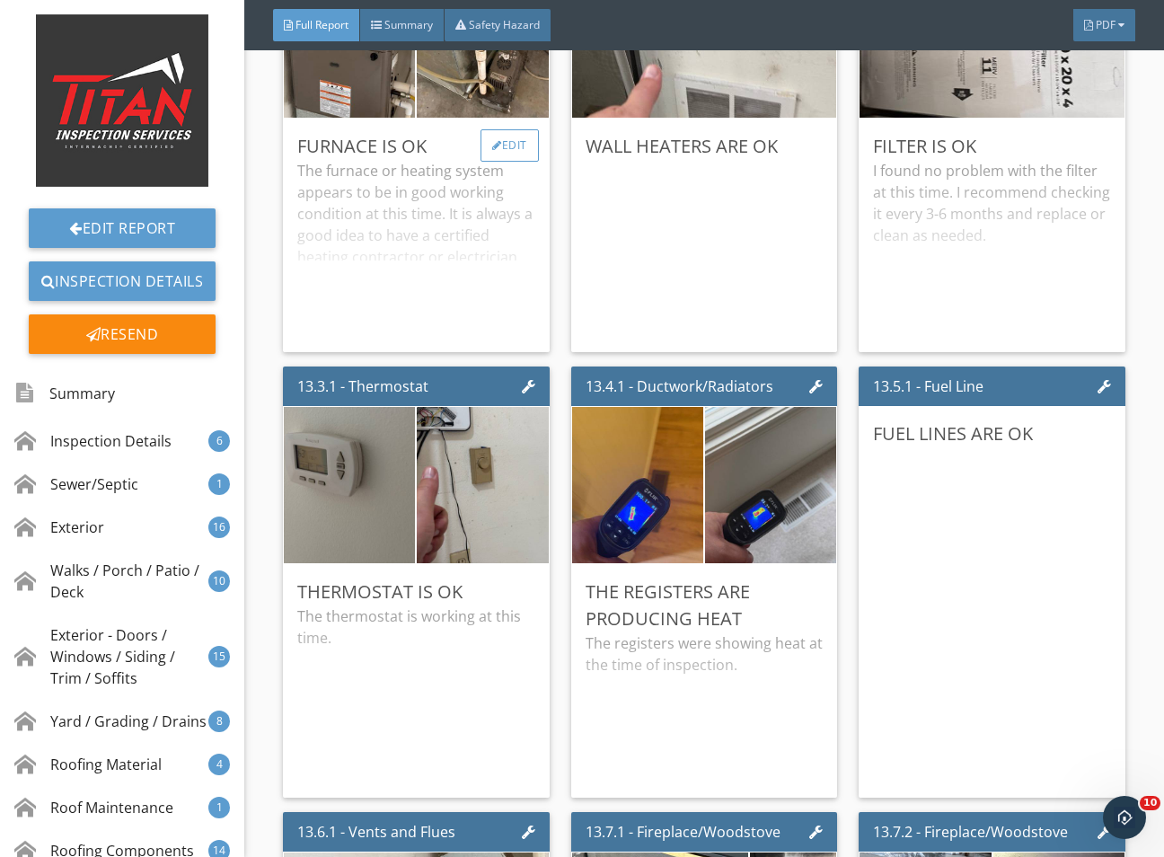
click at [507, 162] on div "Edit" at bounding box center [510, 145] width 58 height 32
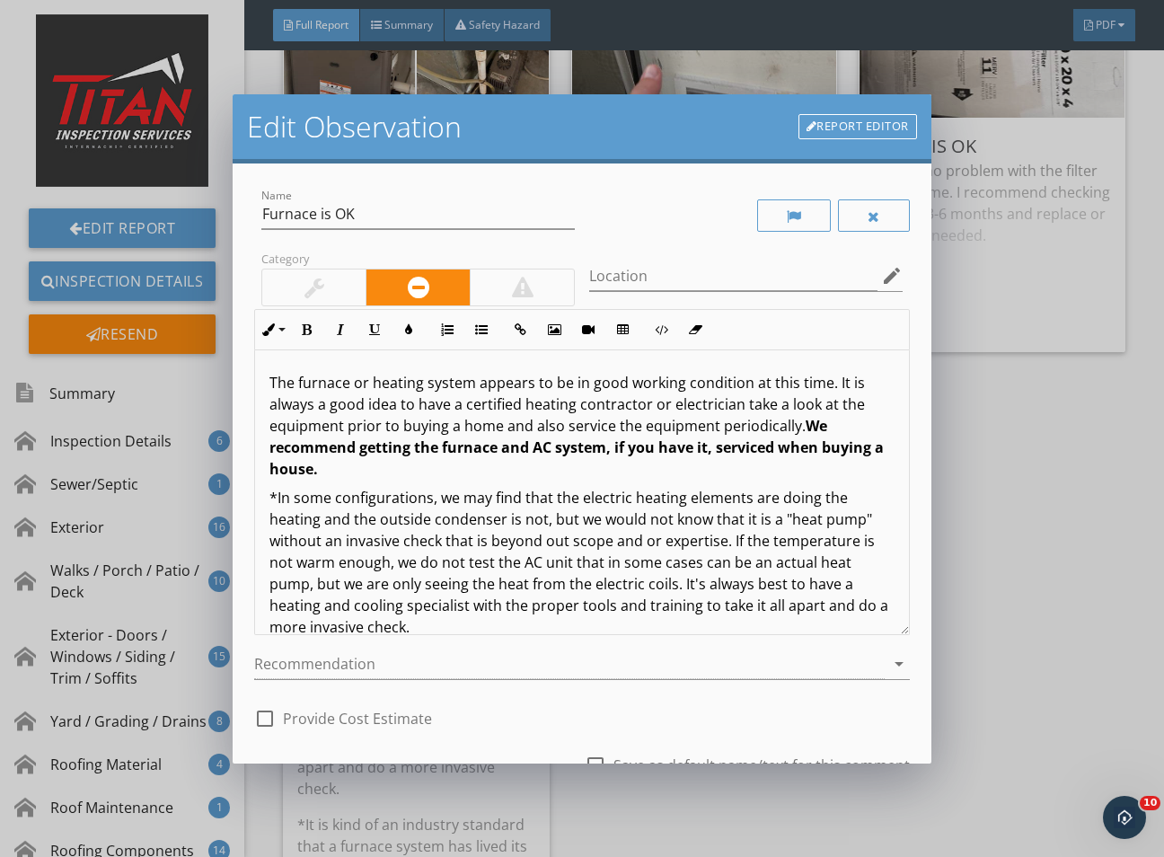
click at [311, 281] on div at bounding box center [314, 288] width 20 height 22
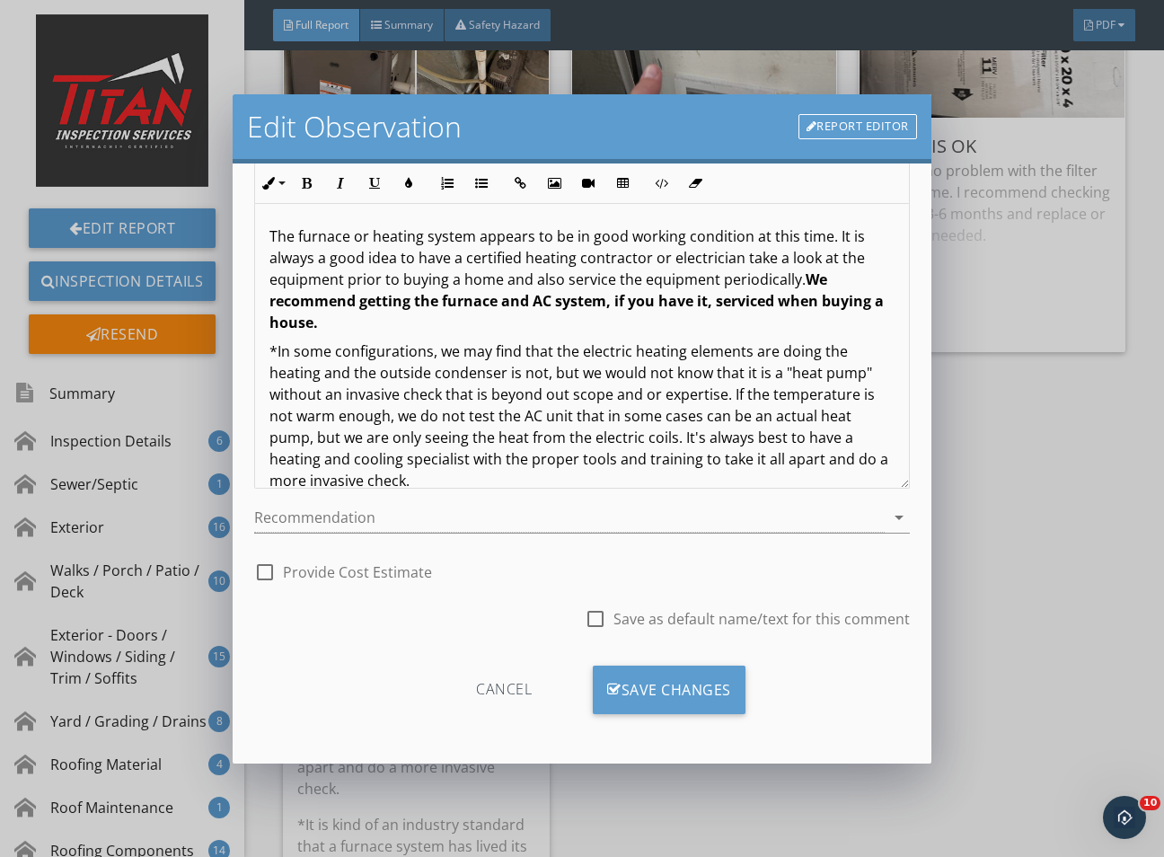
scroll to position [148, 0]
click at [725, 687] on div "Save Changes" at bounding box center [669, 690] width 153 height 49
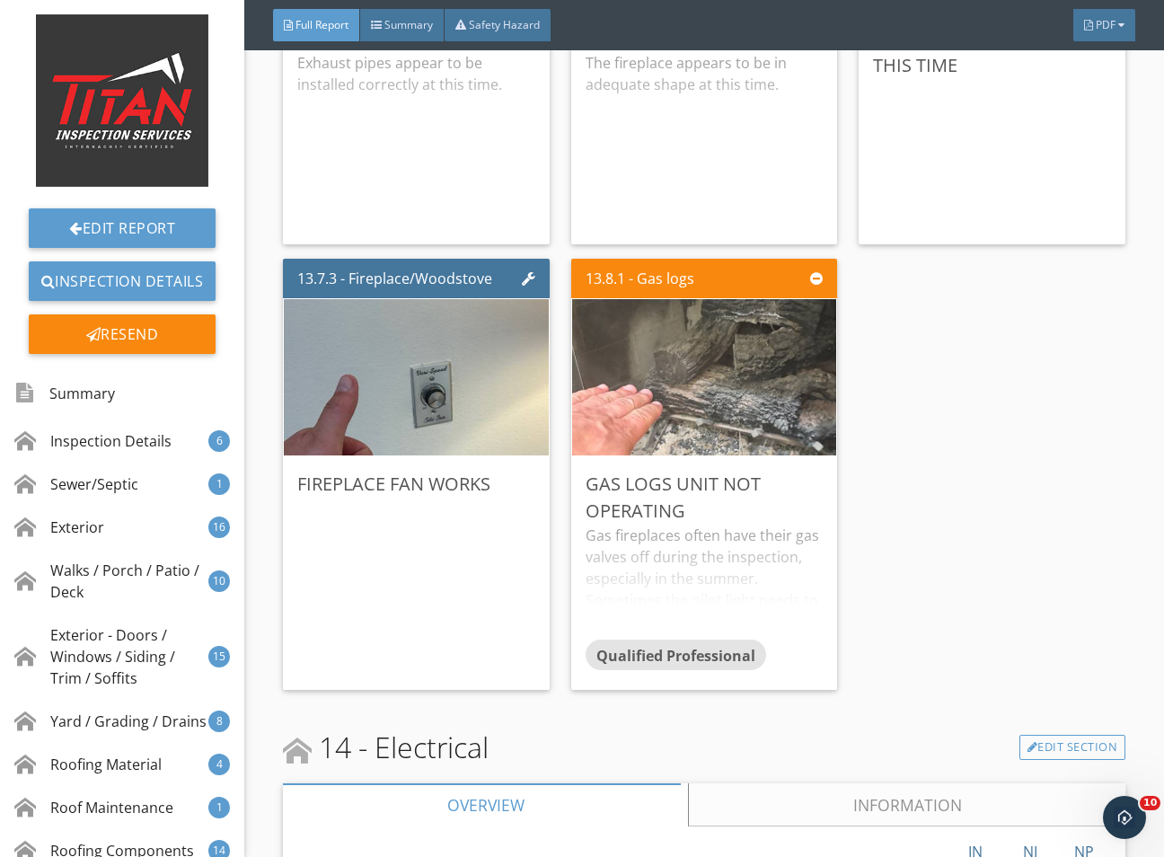
scroll to position [36781, 0]
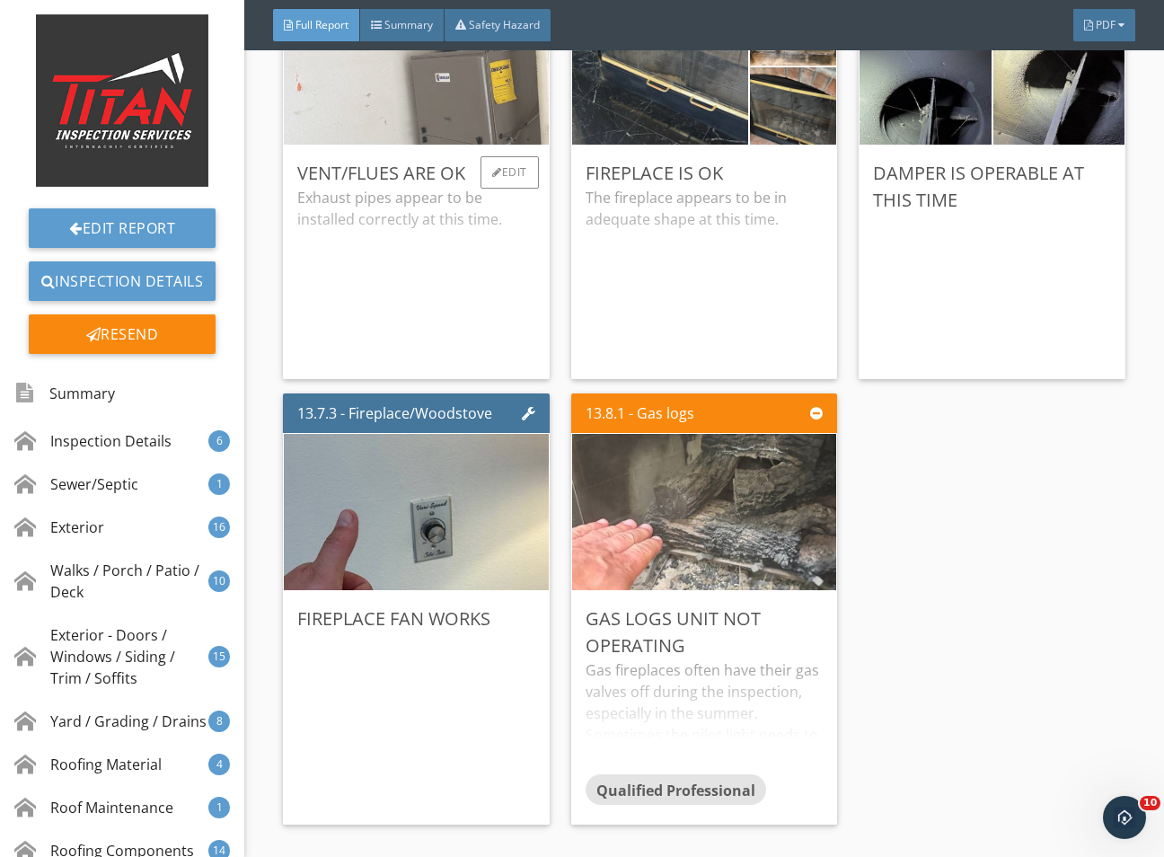
click at [509, 262] on img at bounding box center [415, 67] width 521 height 391
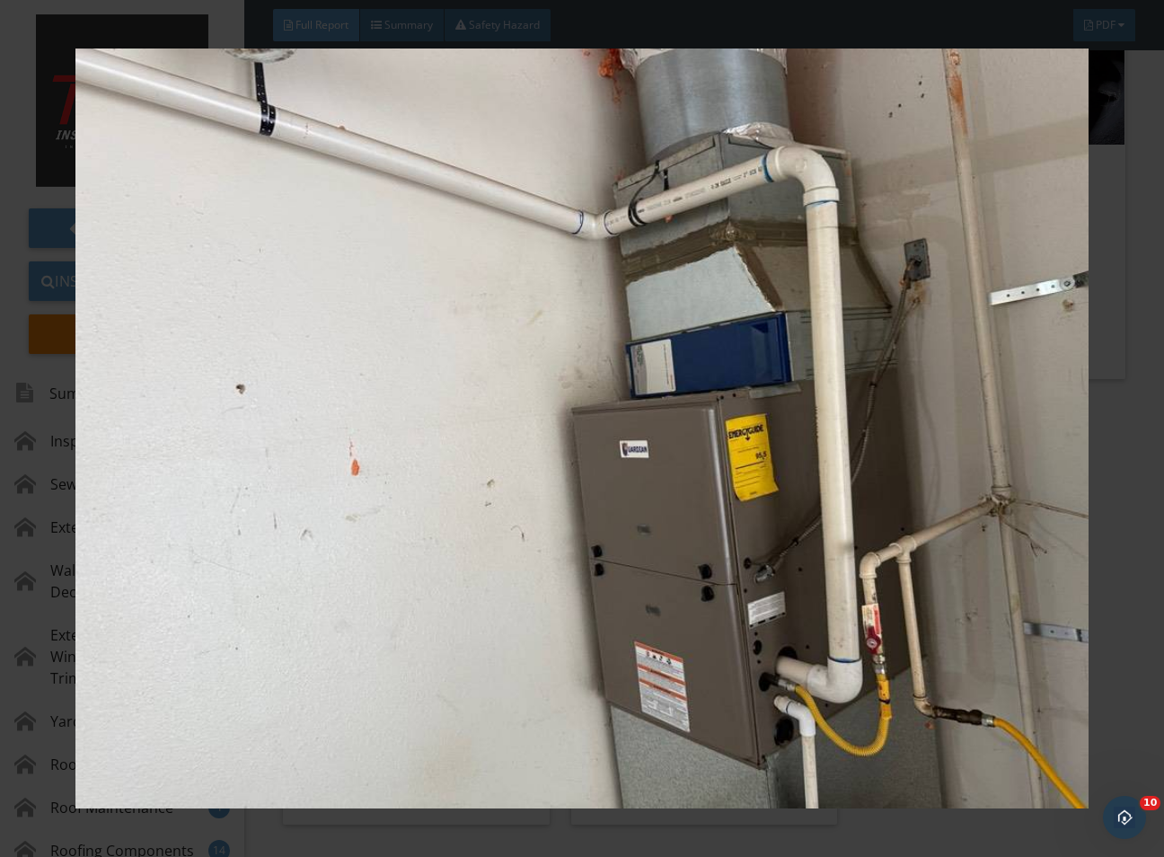
click at [1127, 563] on div at bounding box center [582, 428] width 1164 height 857
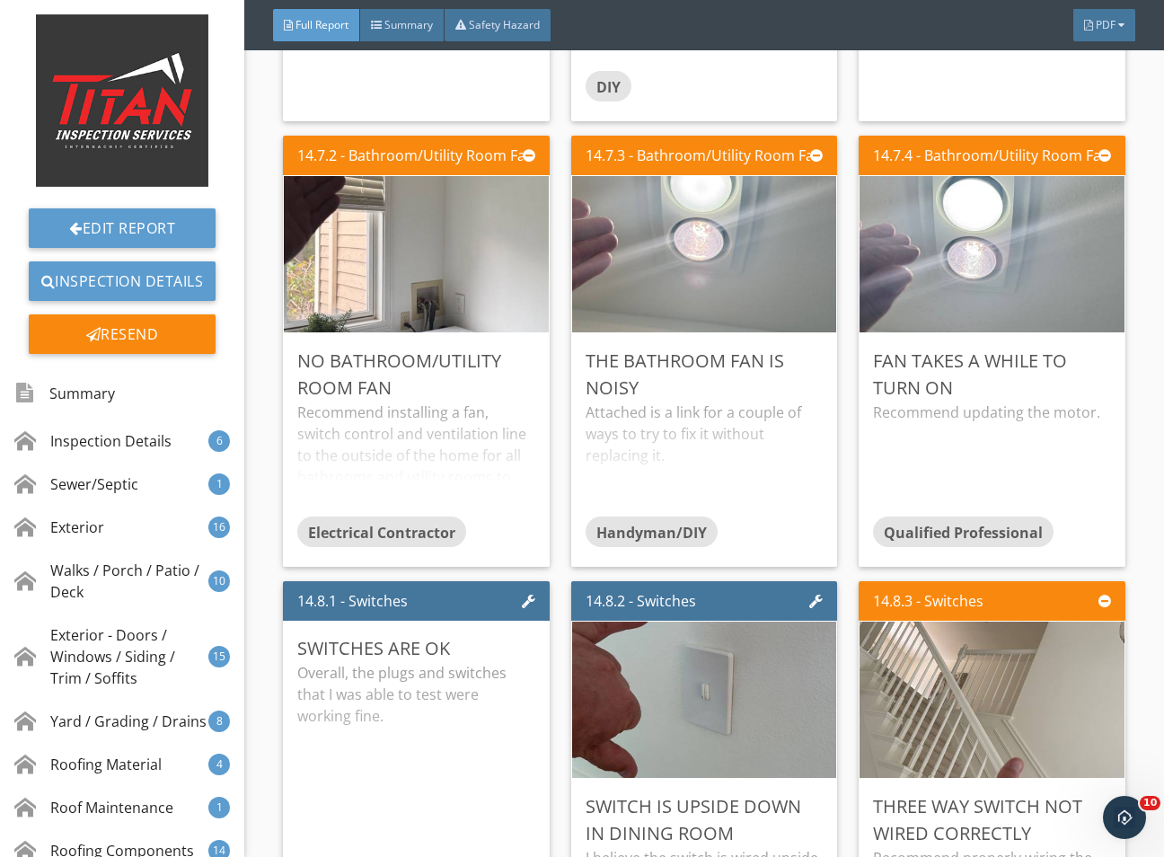
scroll to position [38936, 0]
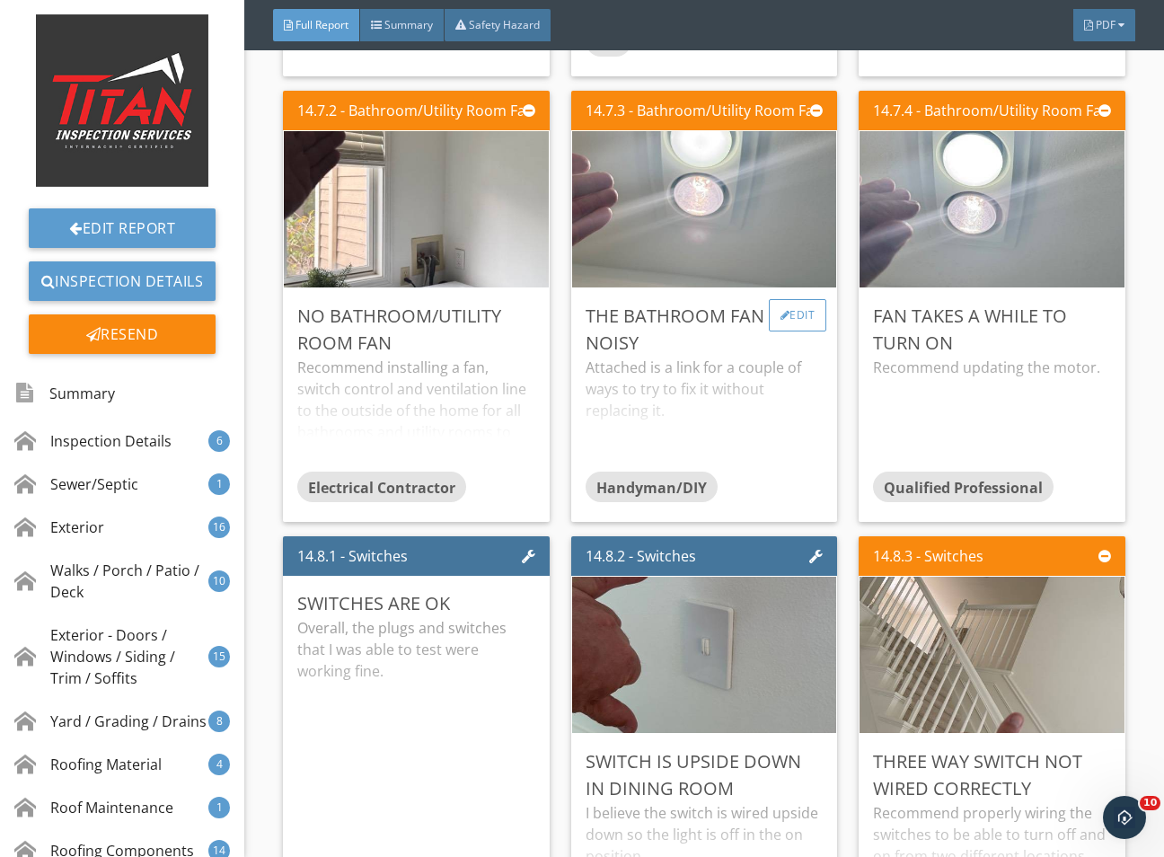
click at [769, 331] on div "Edit" at bounding box center [798, 315] width 58 height 32
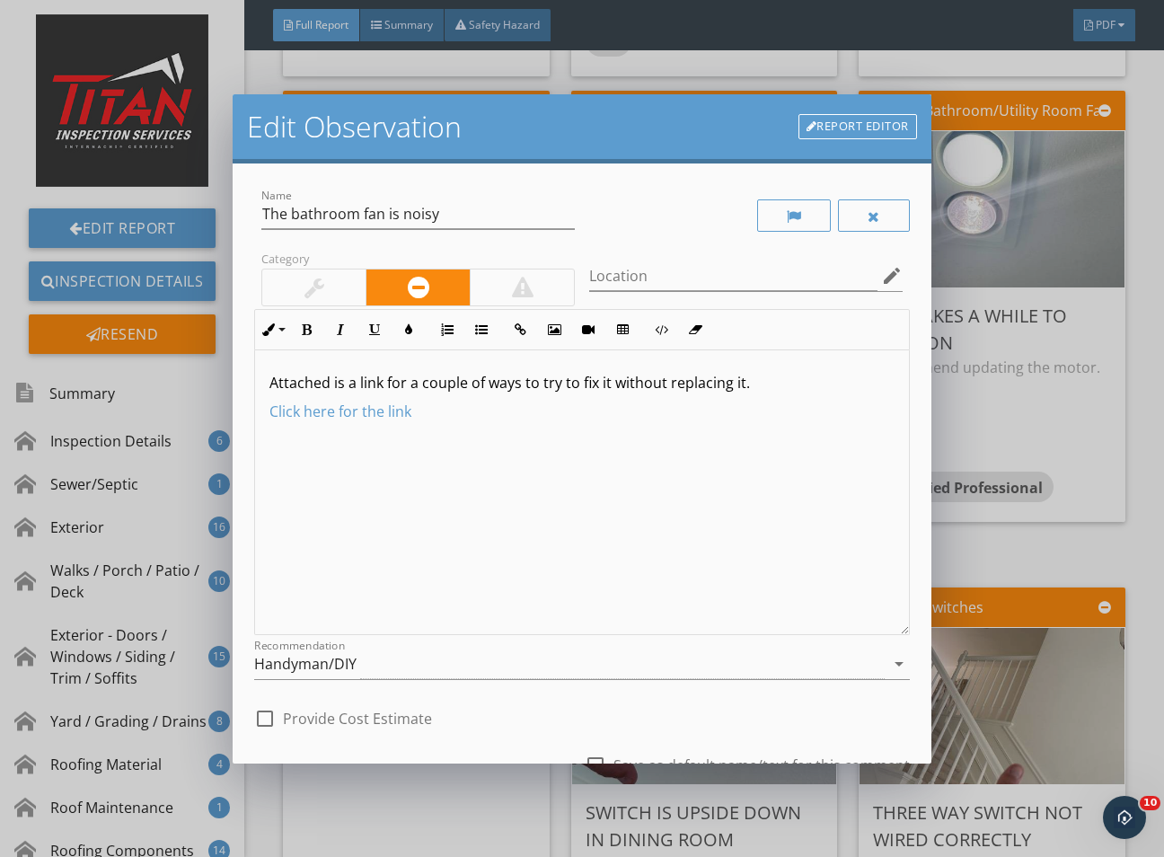
click at [305, 291] on div at bounding box center [314, 288] width 20 height 22
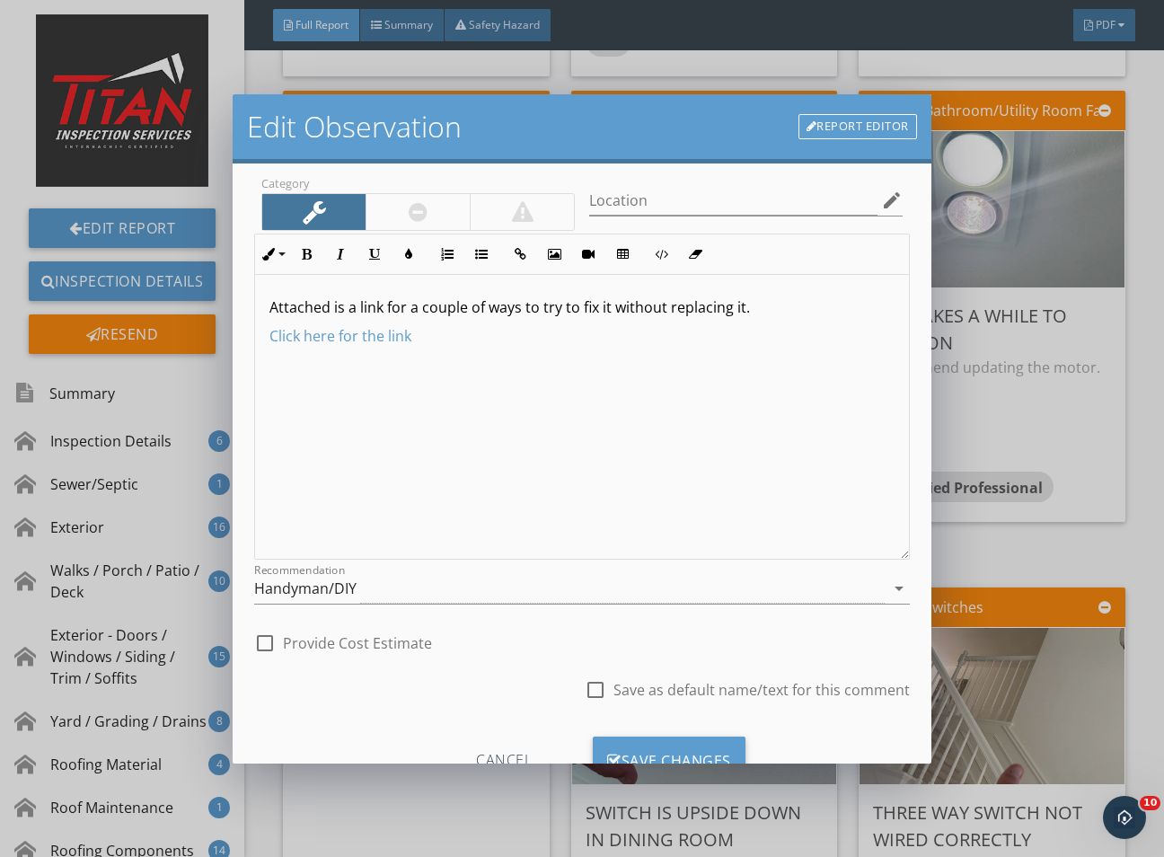
scroll to position [148, 0]
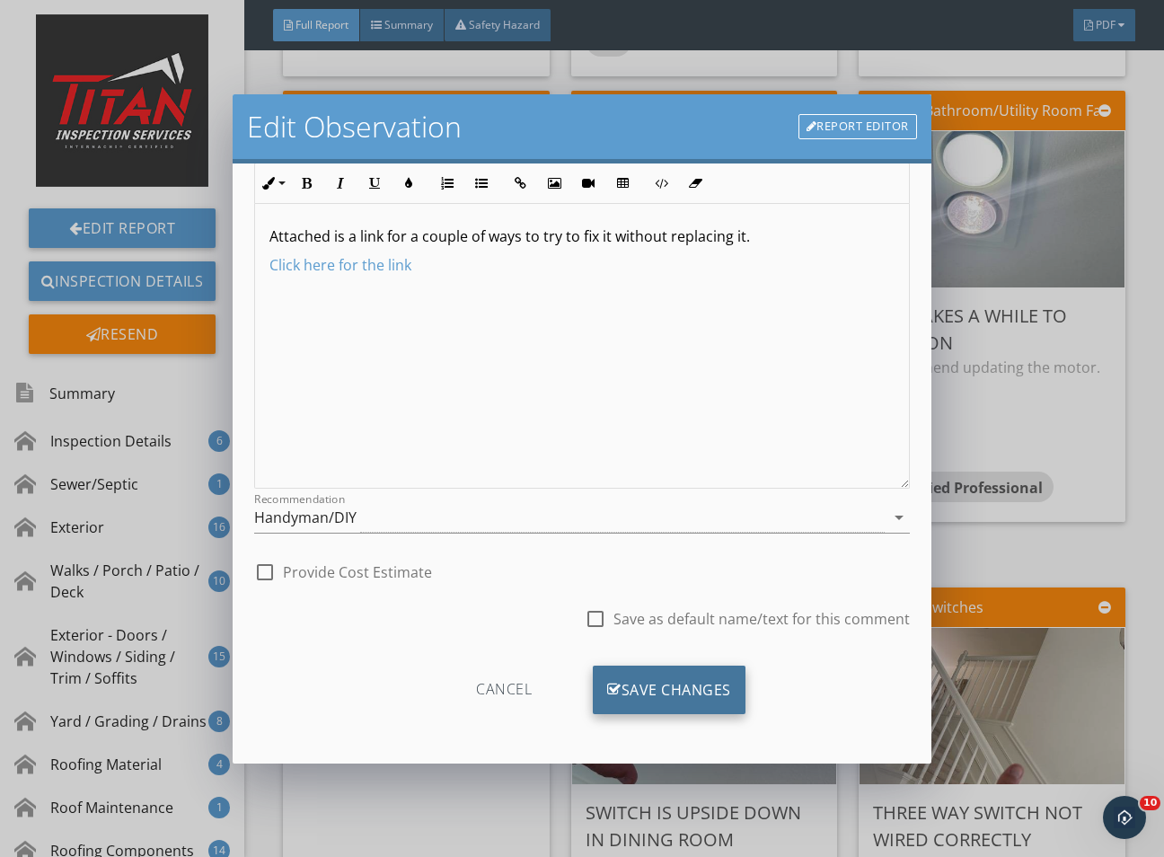
click at [633, 680] on div "Save Changes" at bounding box center [669, 690] width 153 height 49
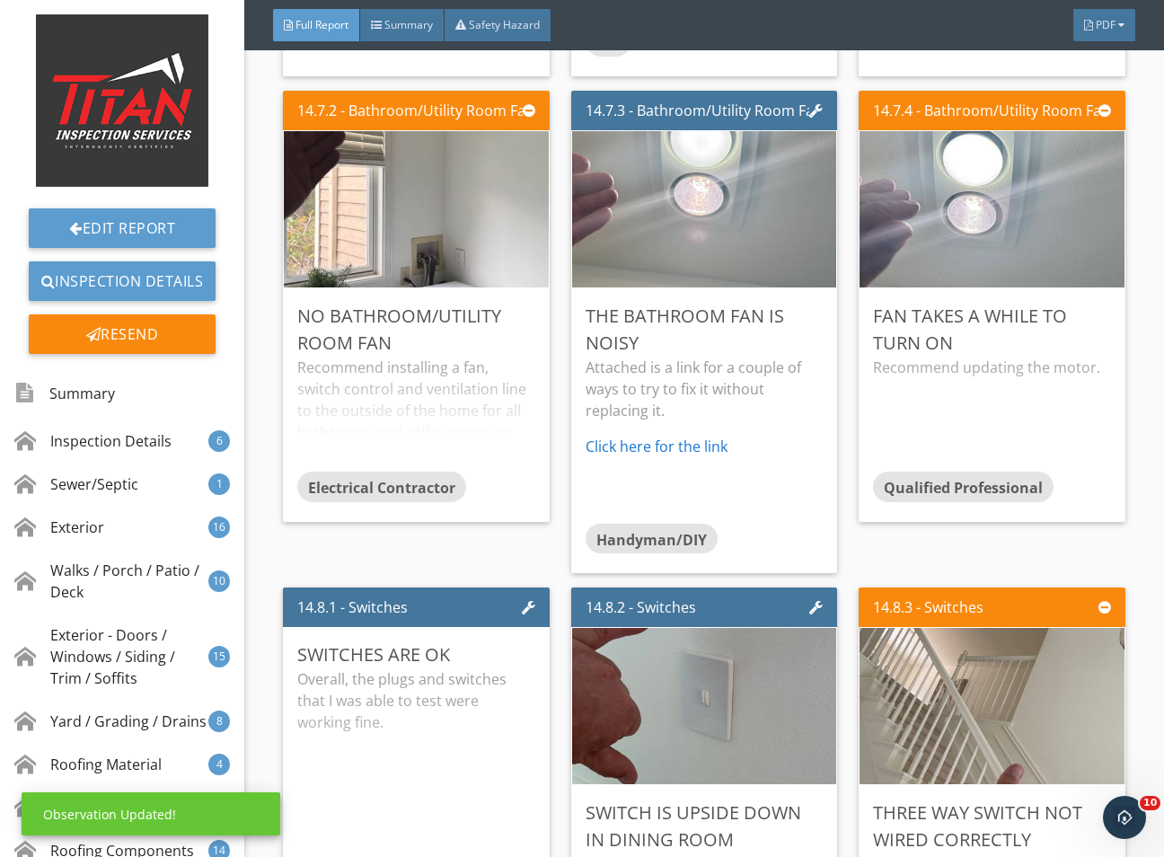
scroll to position [0, 0]
click at [1063, 331] on div "Edit" at bounding box center [1086, 315] width 58 height 32
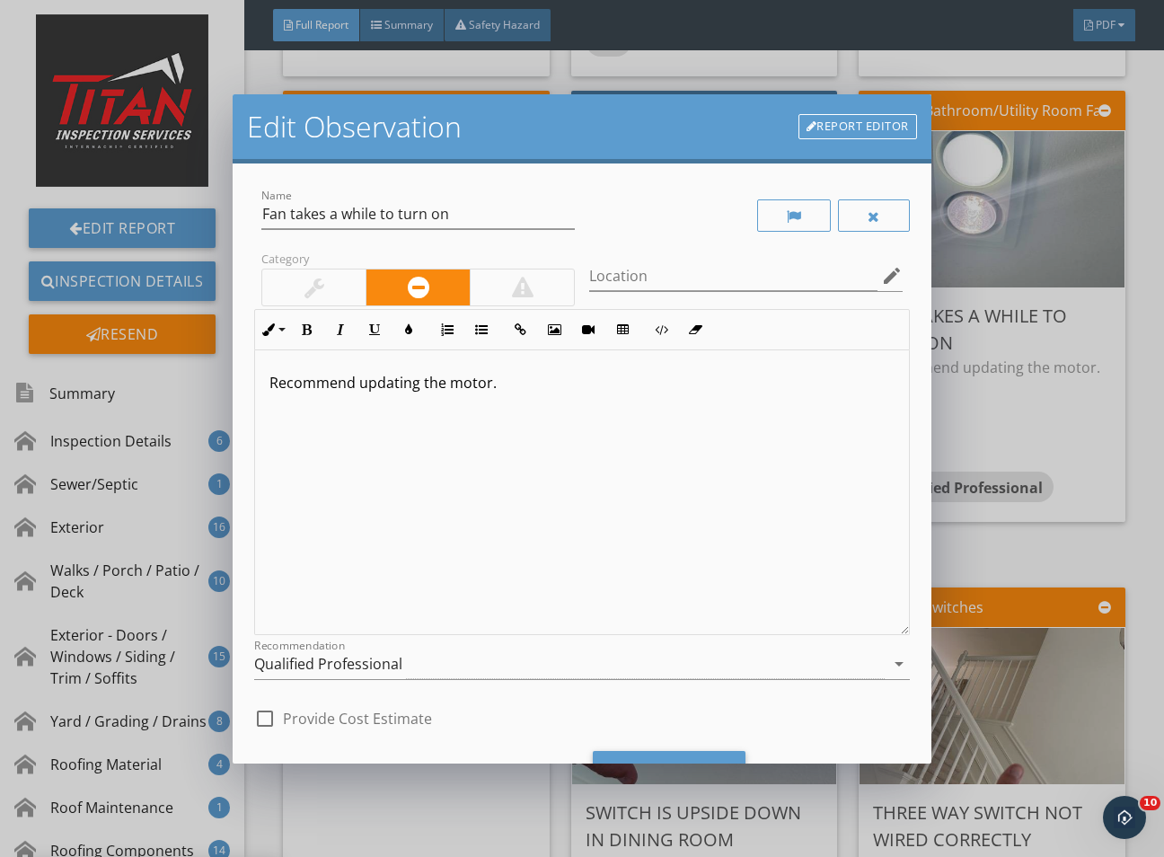
click at [337, 288] on div at bounding box center [313, 287] width 103 height 36
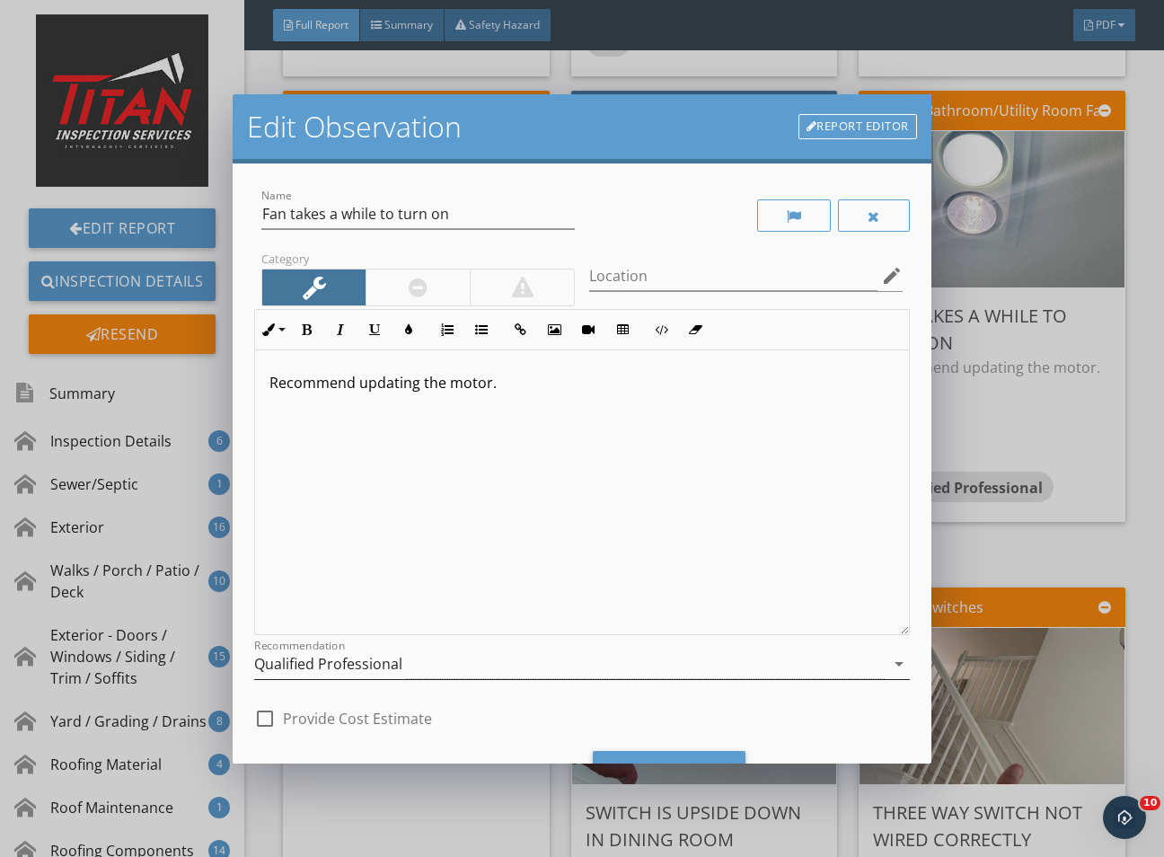
scroll to position [87, 0]
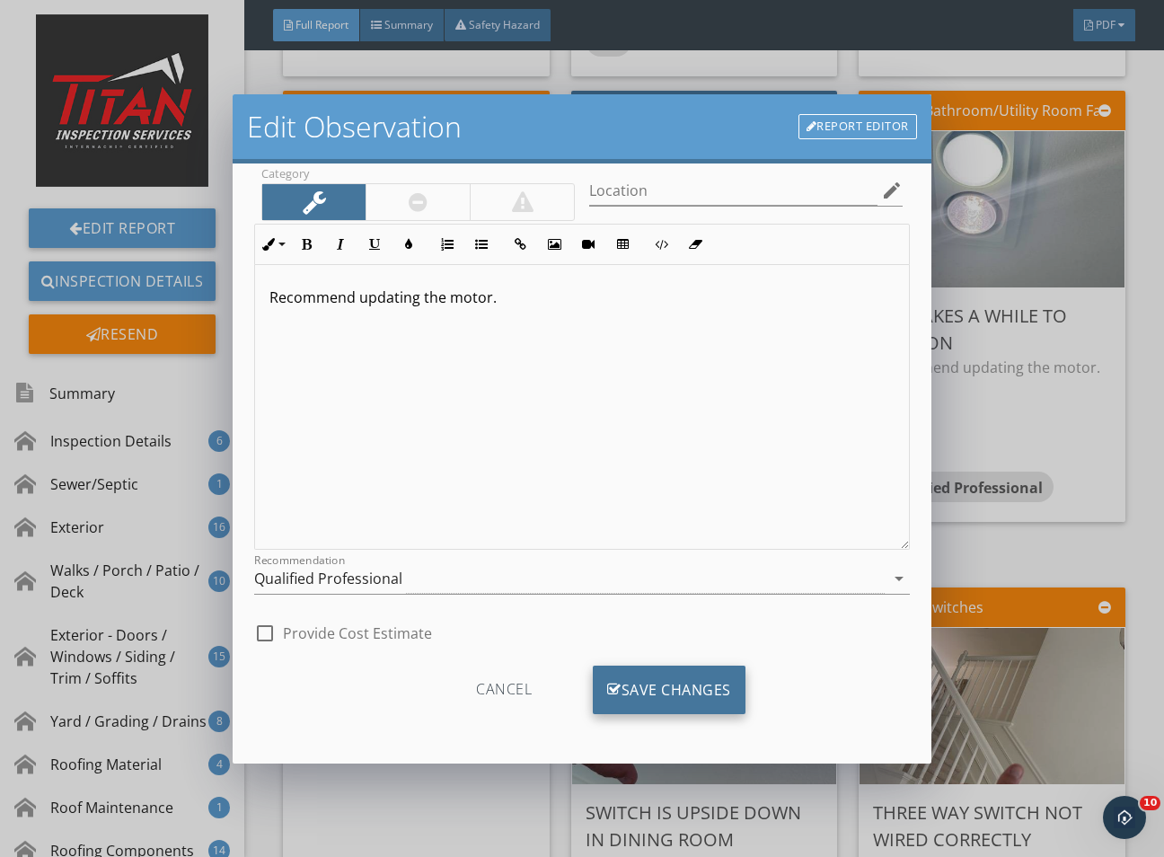
click at [650, 688] on div "Save Changes" at bounding box center [669, 690] width 153 height 49
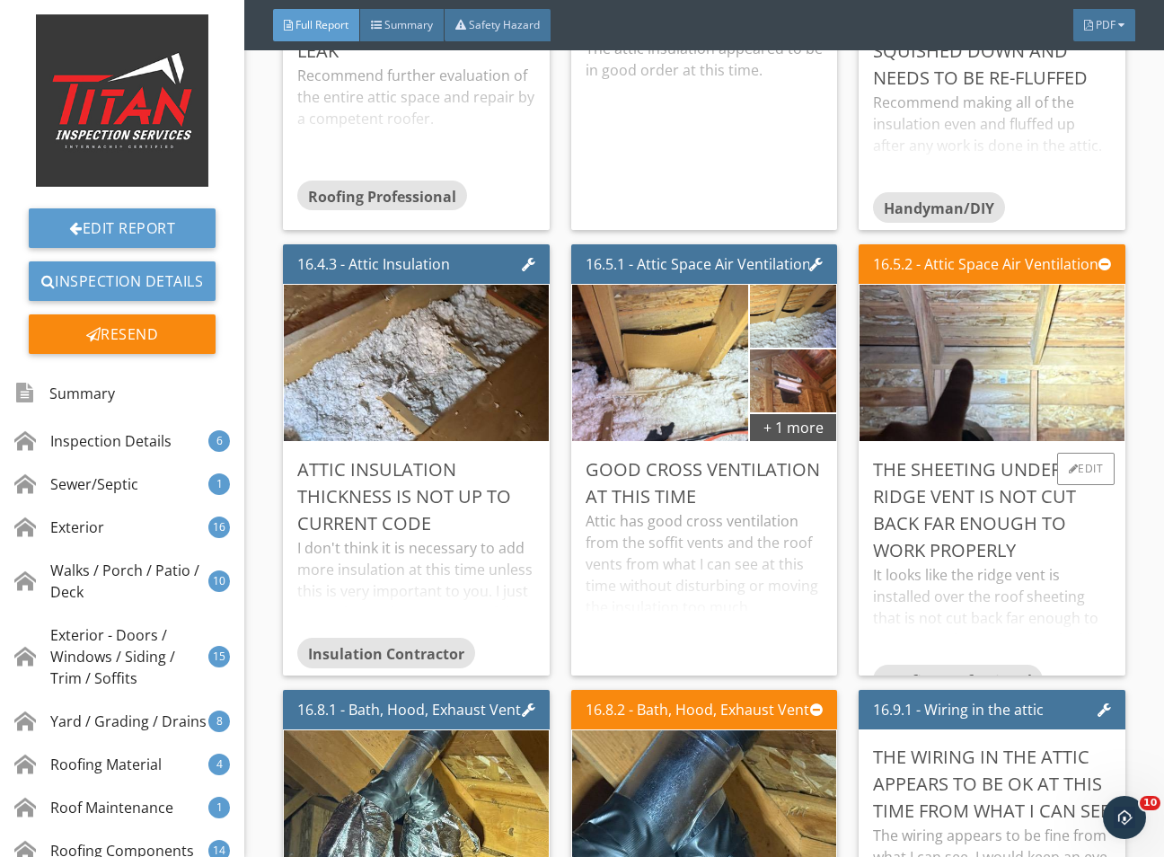
scroll to position [44460, 0]
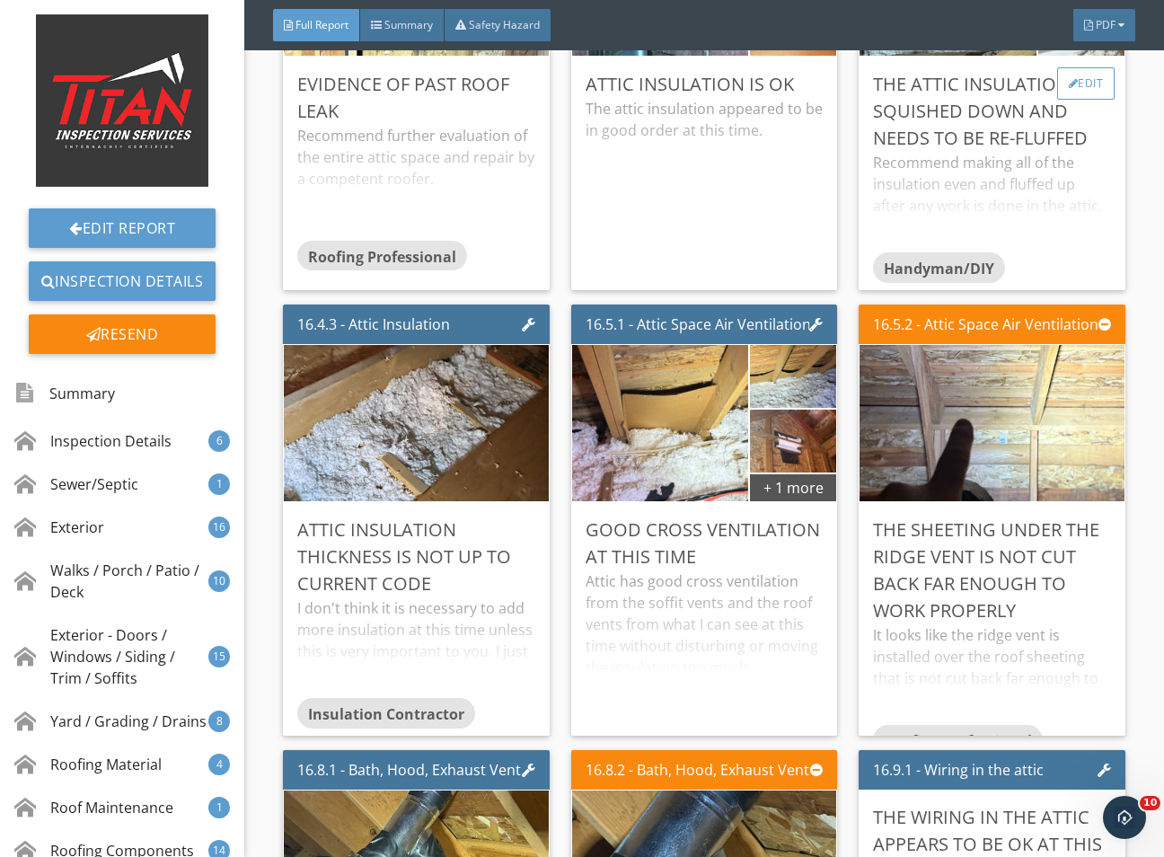
click at [1071, 100] on div "Edit" at bounding box center [1086, 83] width 58 height 32
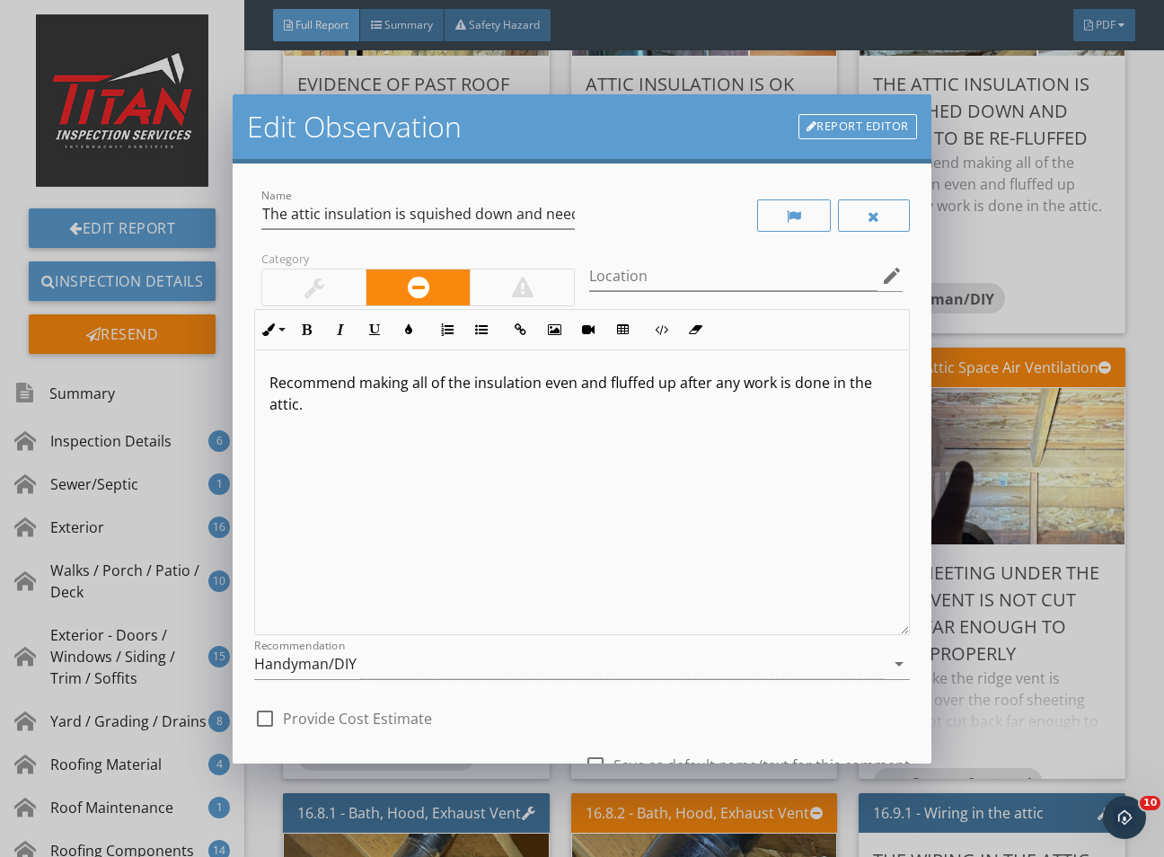
click at [313, 303] on div at bounding box center [313, 287] width 103 height 36
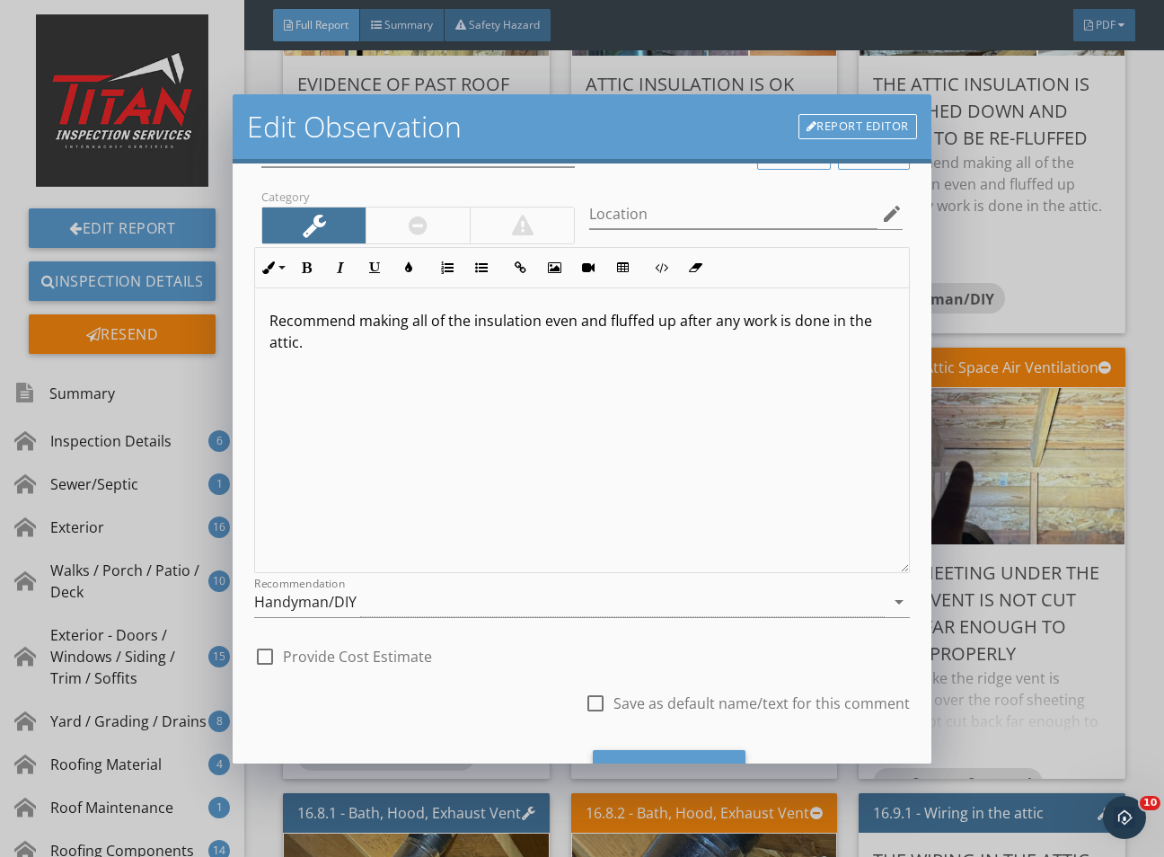
scroll to position [148, 0]
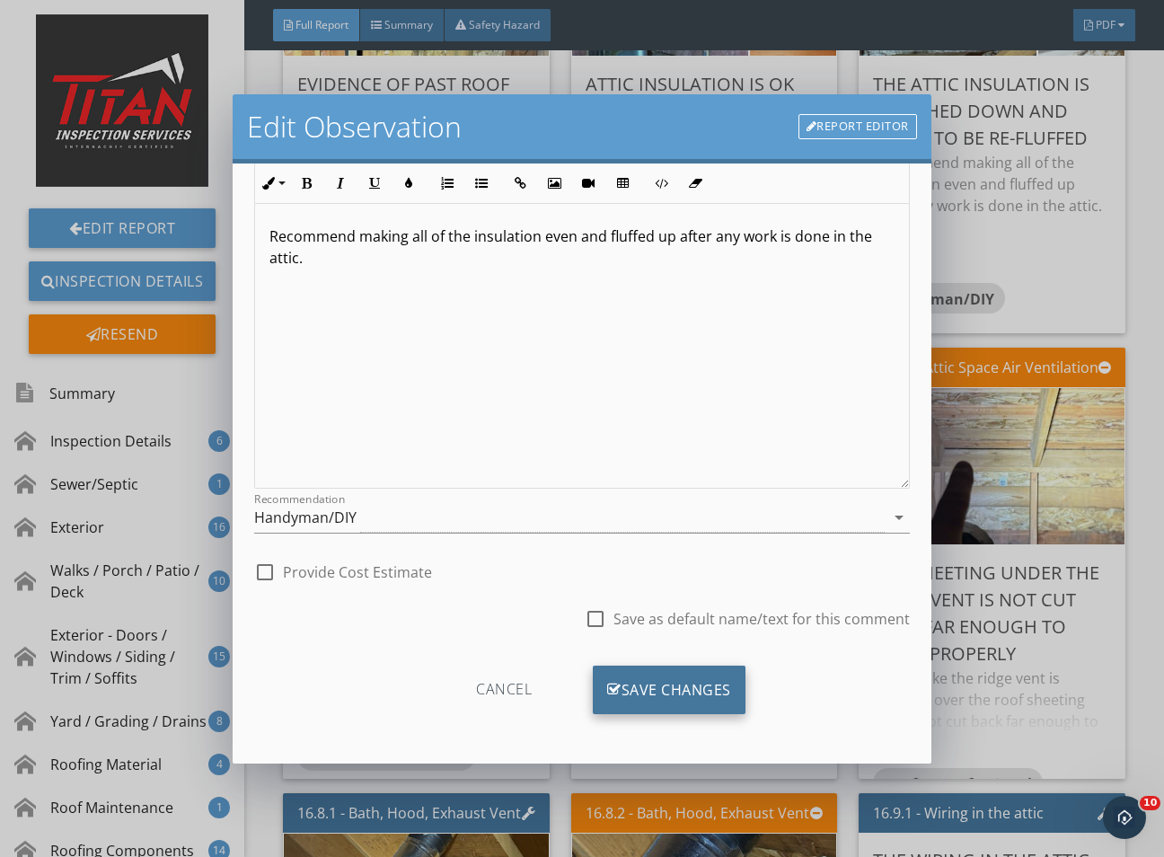
click at [666, 680] on div "Save Changes" at bounding box center [669, 690] width 153 height 49
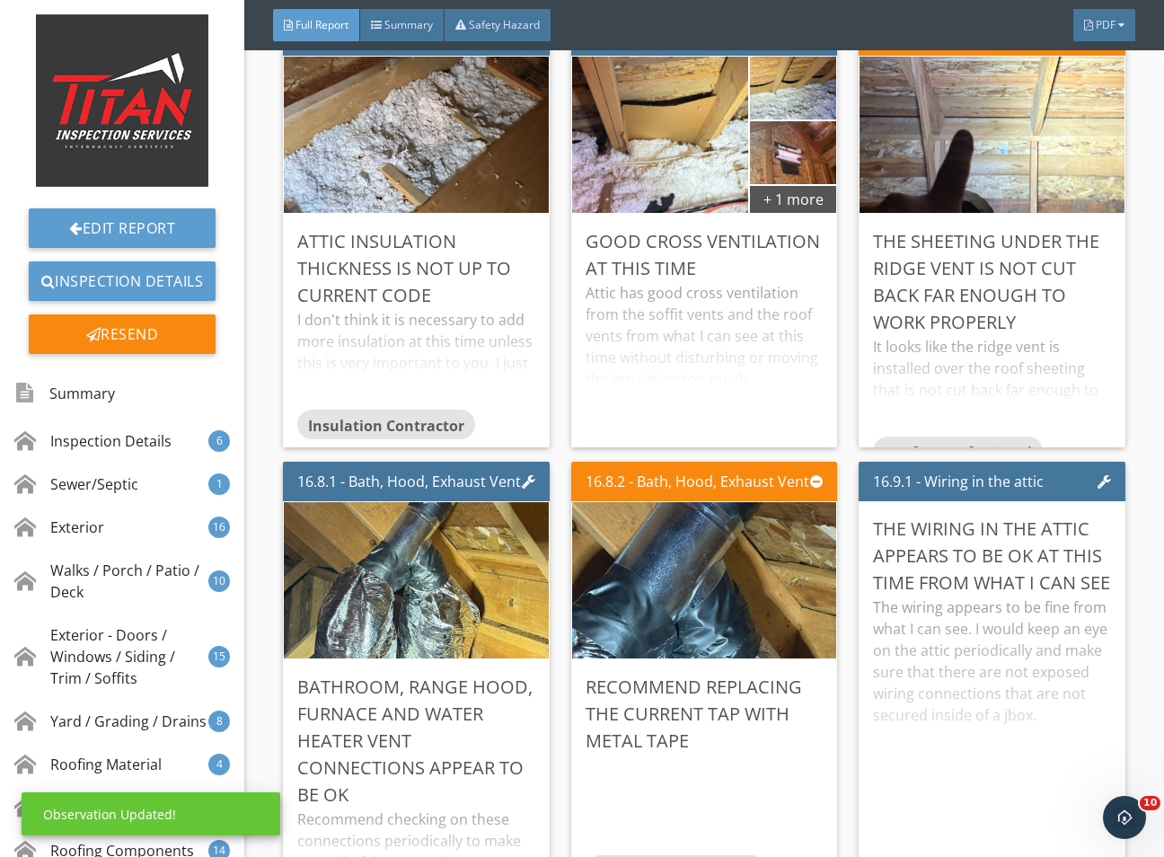
scroll to position [44864, 0]
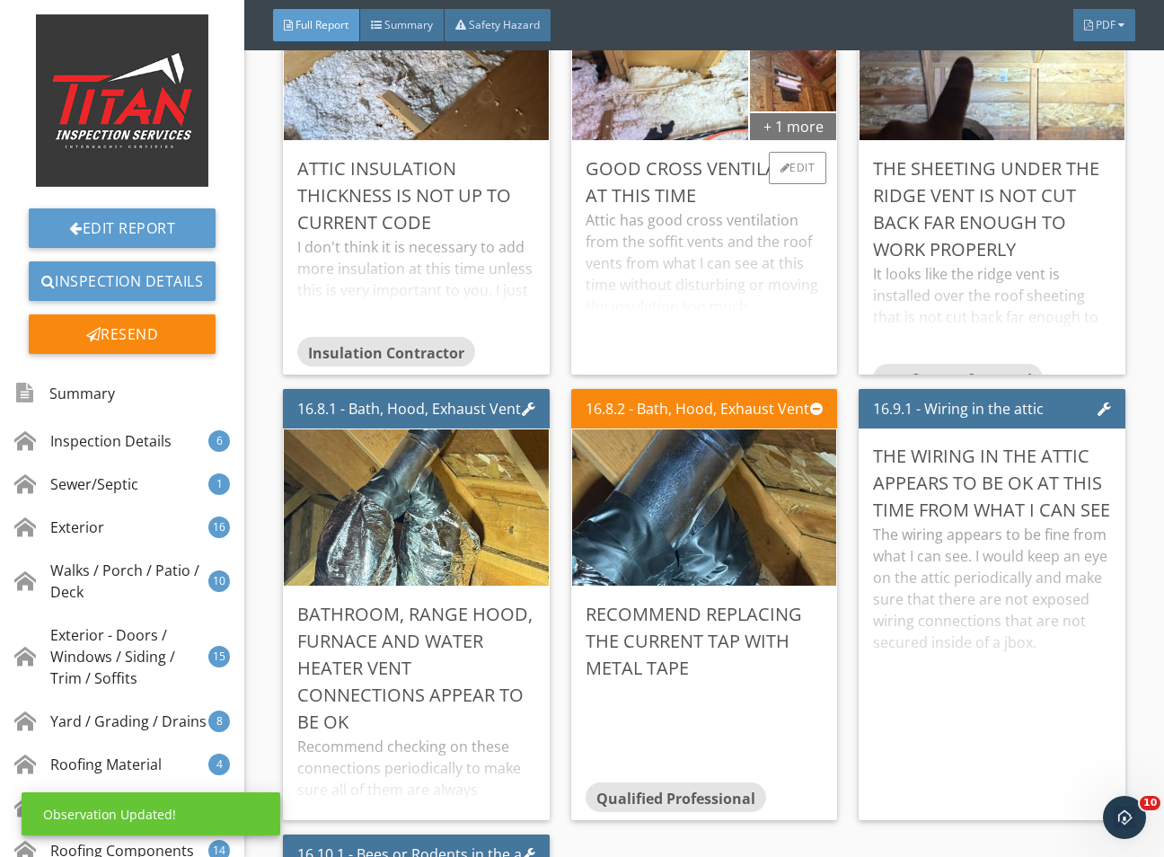
click at [776, 140] on div "+ 1 more" at bounding box center [793, 125] width 86 height 29
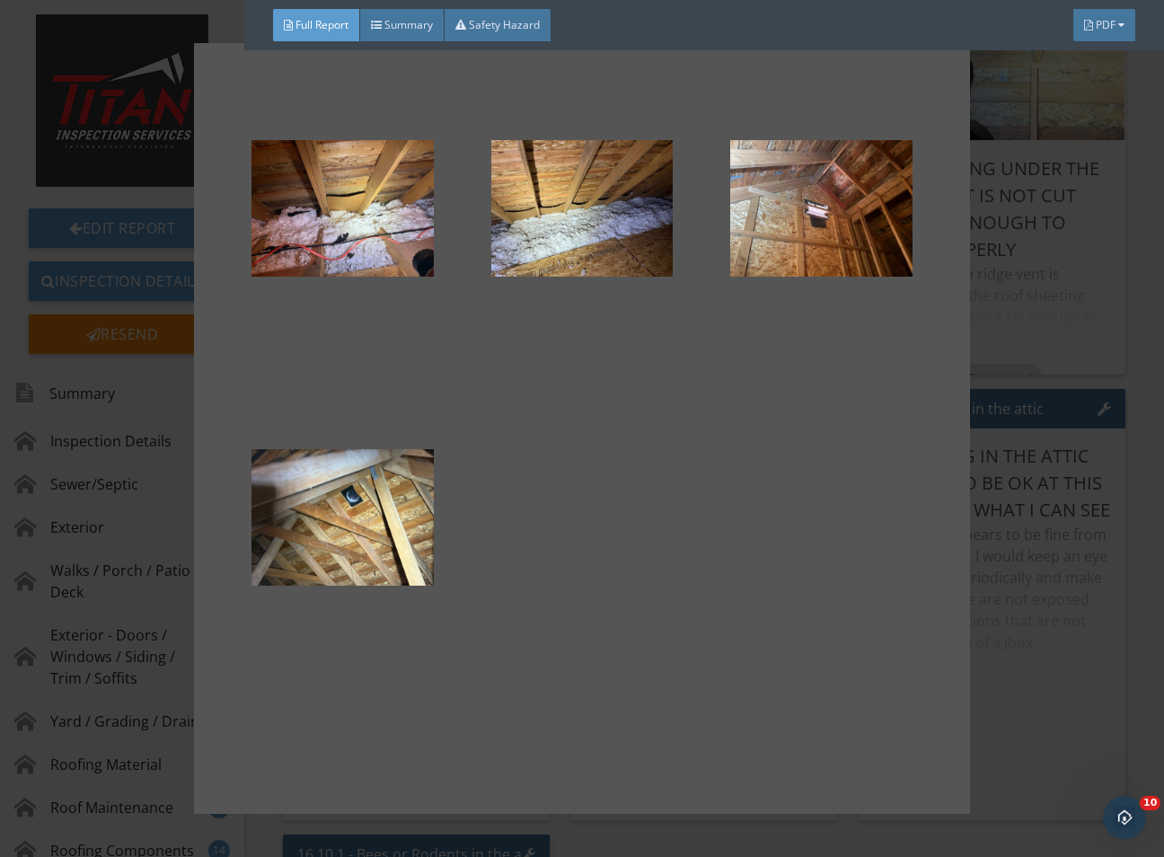
click at [1081, 518] on div at bounding box center [582, 428] width 1164 height 857
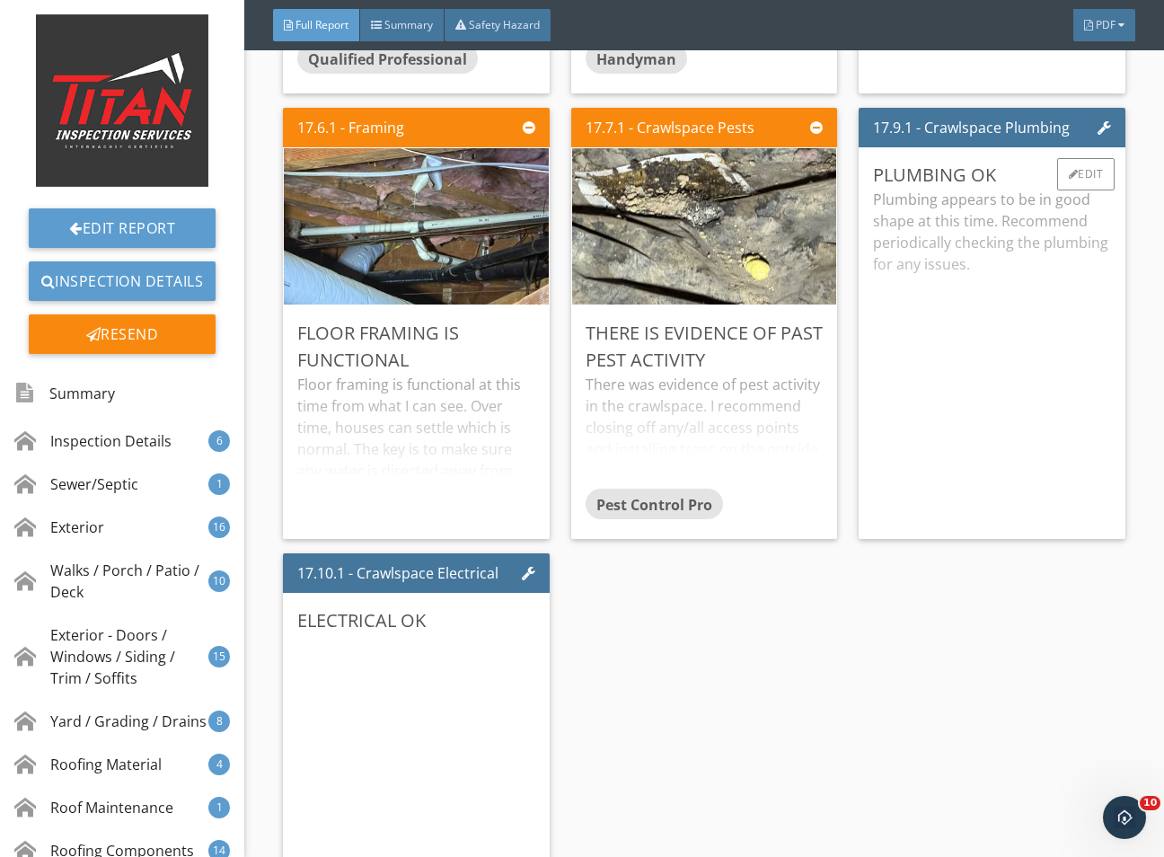
scroll to position [47424, 0]
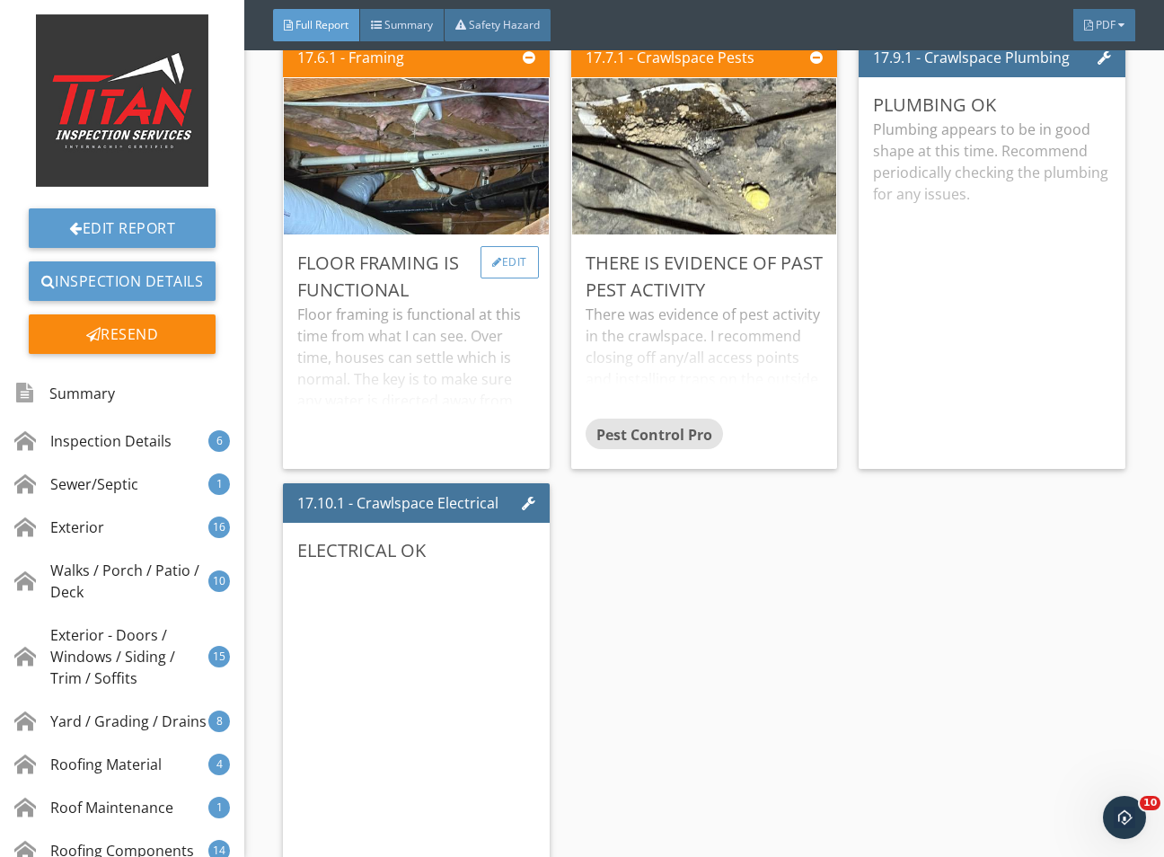
click at [501, 278] on div "Edit" at bounding box center [510, 262] width 58 height 32
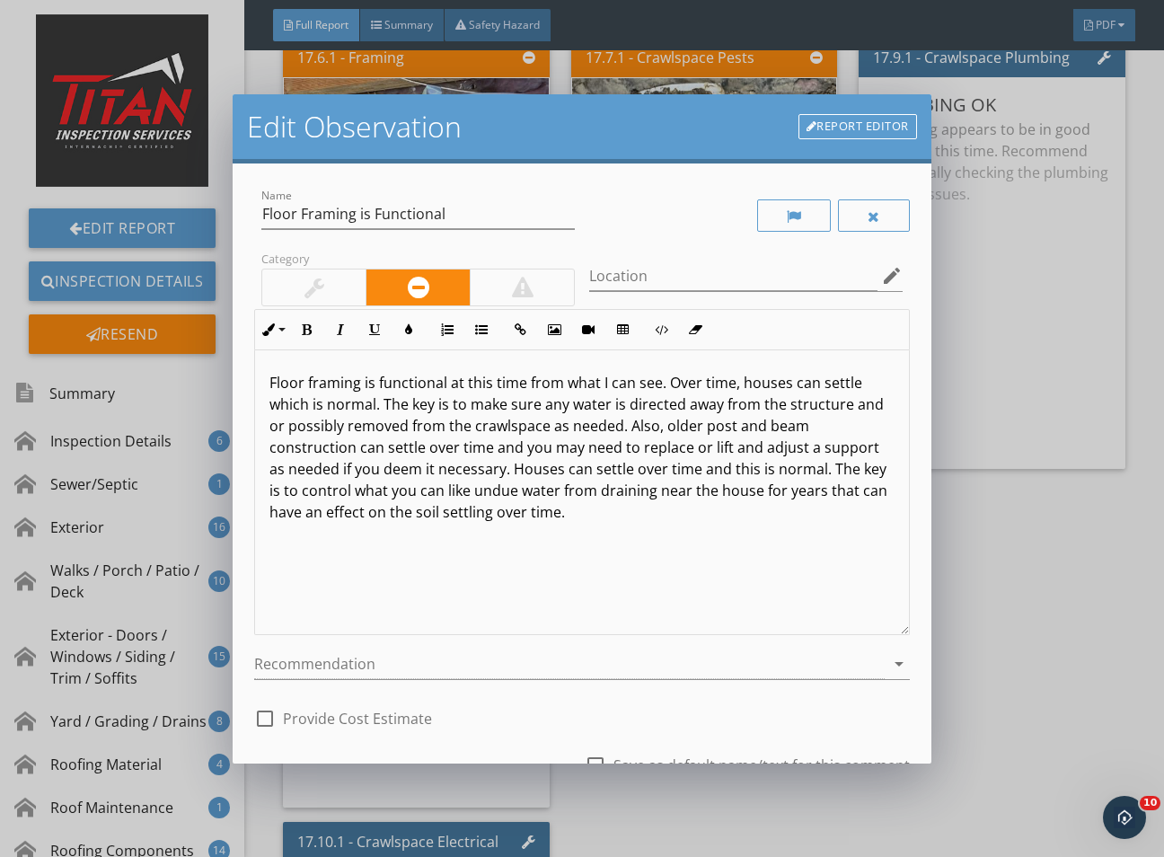
click at [330, 288] on div at bounding box center [313, 287] width 103 height 36
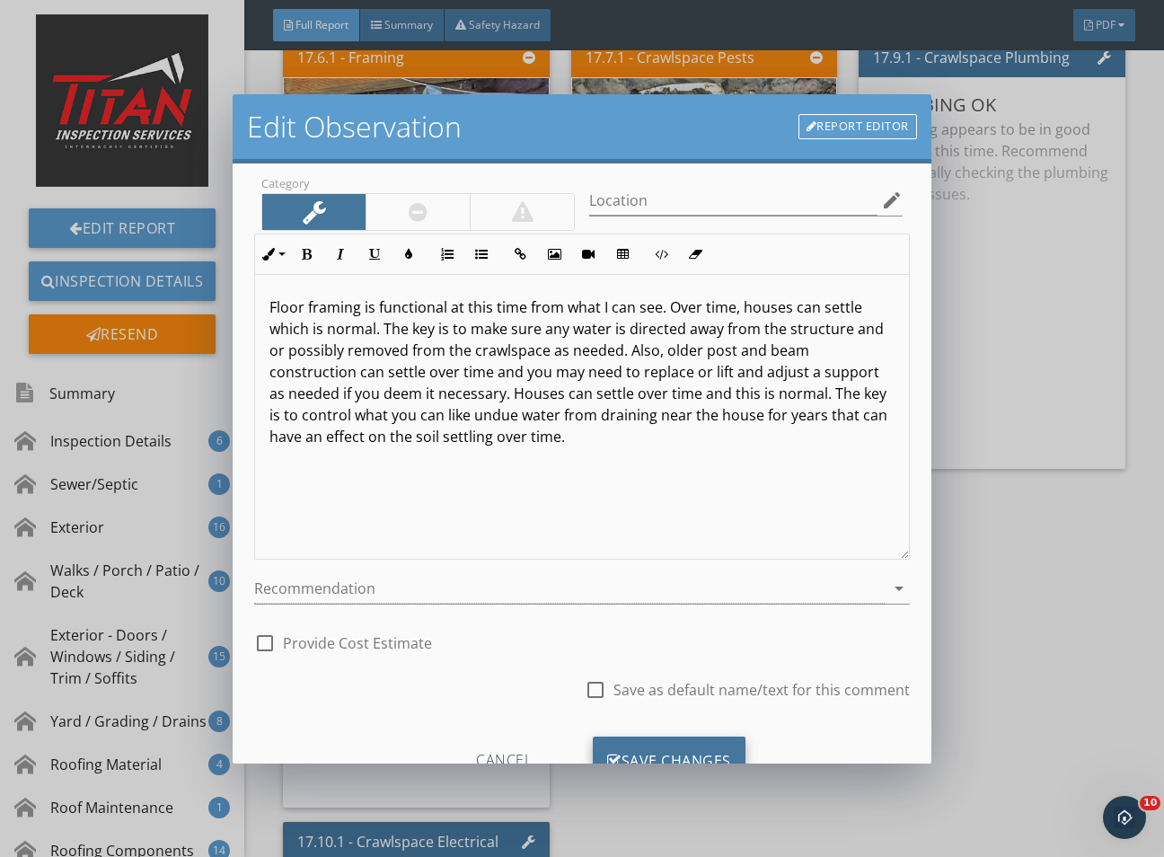
scroll to position [148, 0]
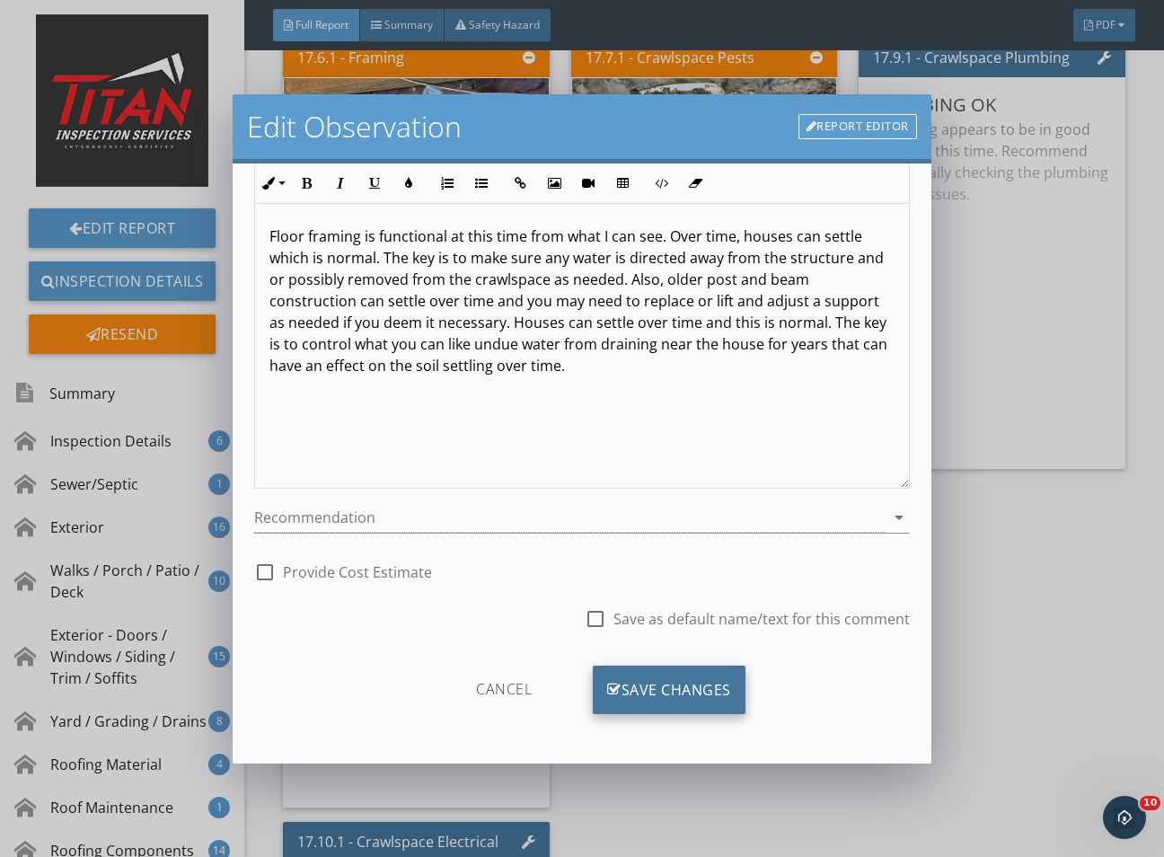
click at [640, 696] on div "Save Changes" at bounding box center [669, 690] width 153 height 49
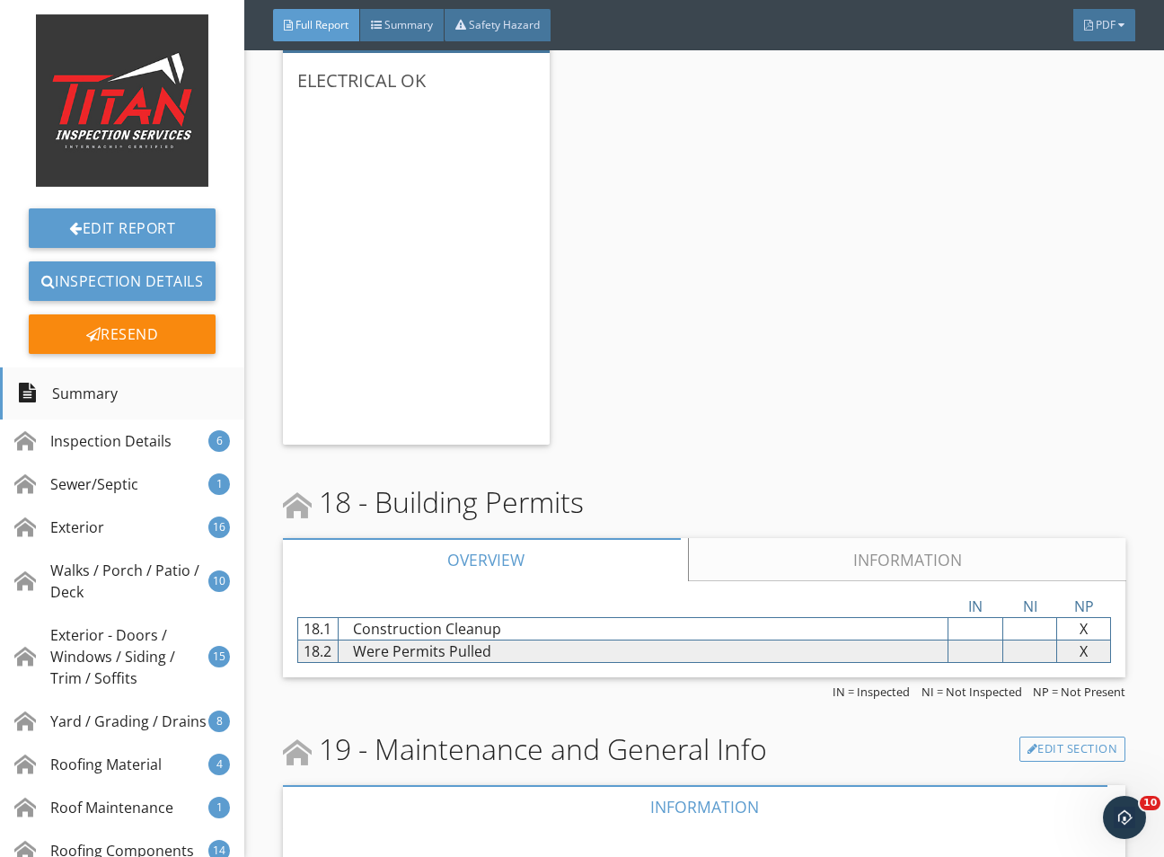
scroll to position [47963, 0]
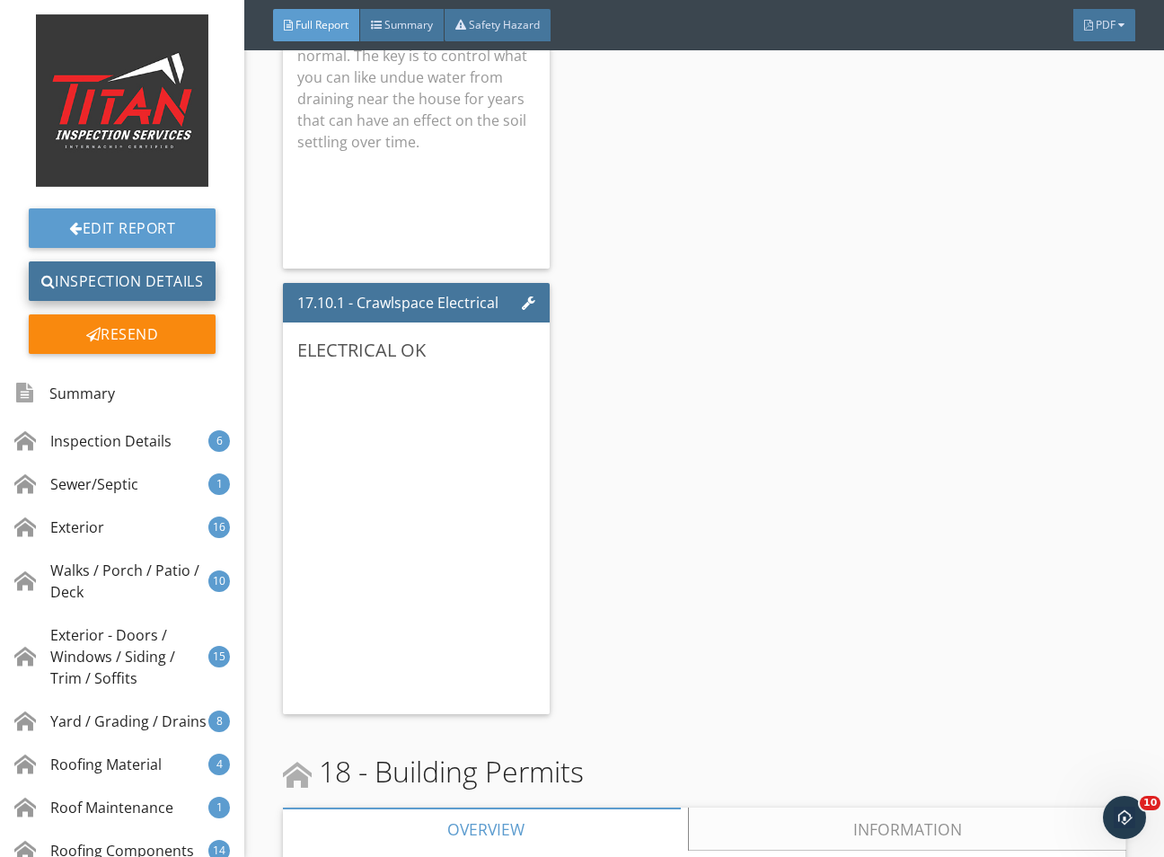
click at [135, 270] on link "Inspection Details" at bounding box center [122, 281] width 187 height 40
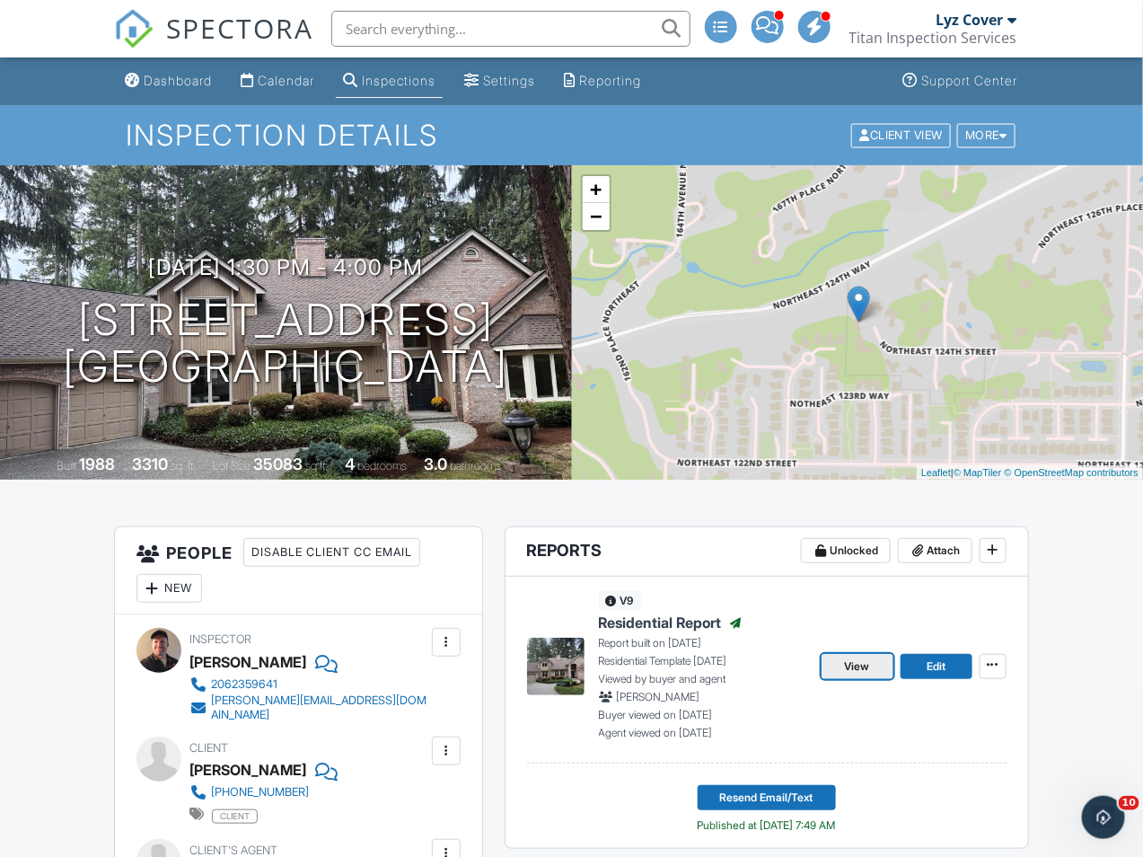
click at [845, 671] on span "View" at bounding box center [857, 666] width 25 height 18
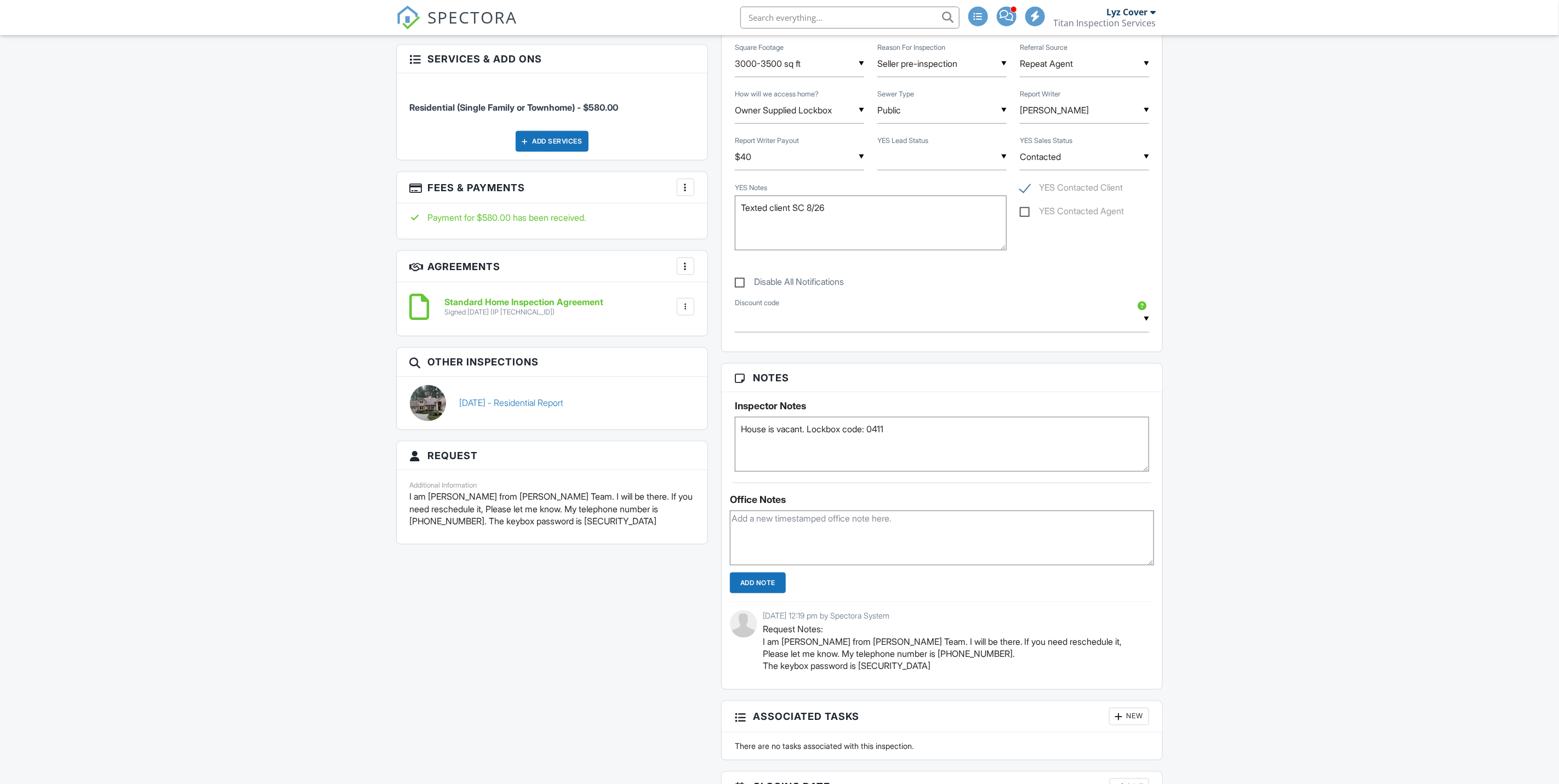
scroll to position [822, 0]
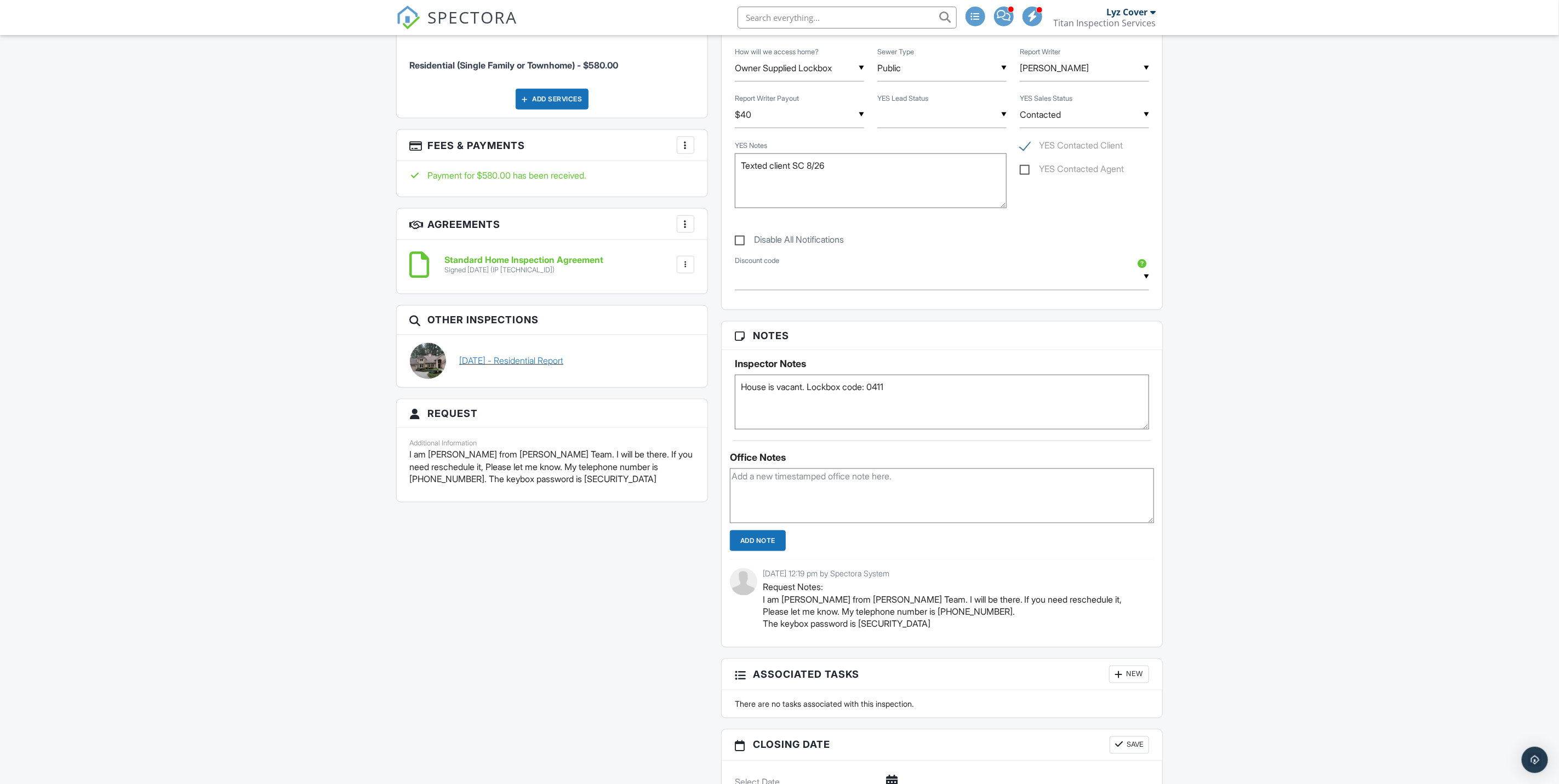
click at [536, 365] on link "09/25/2025 - Residential Report" at bounding box center [511, 361] width 104 height 12
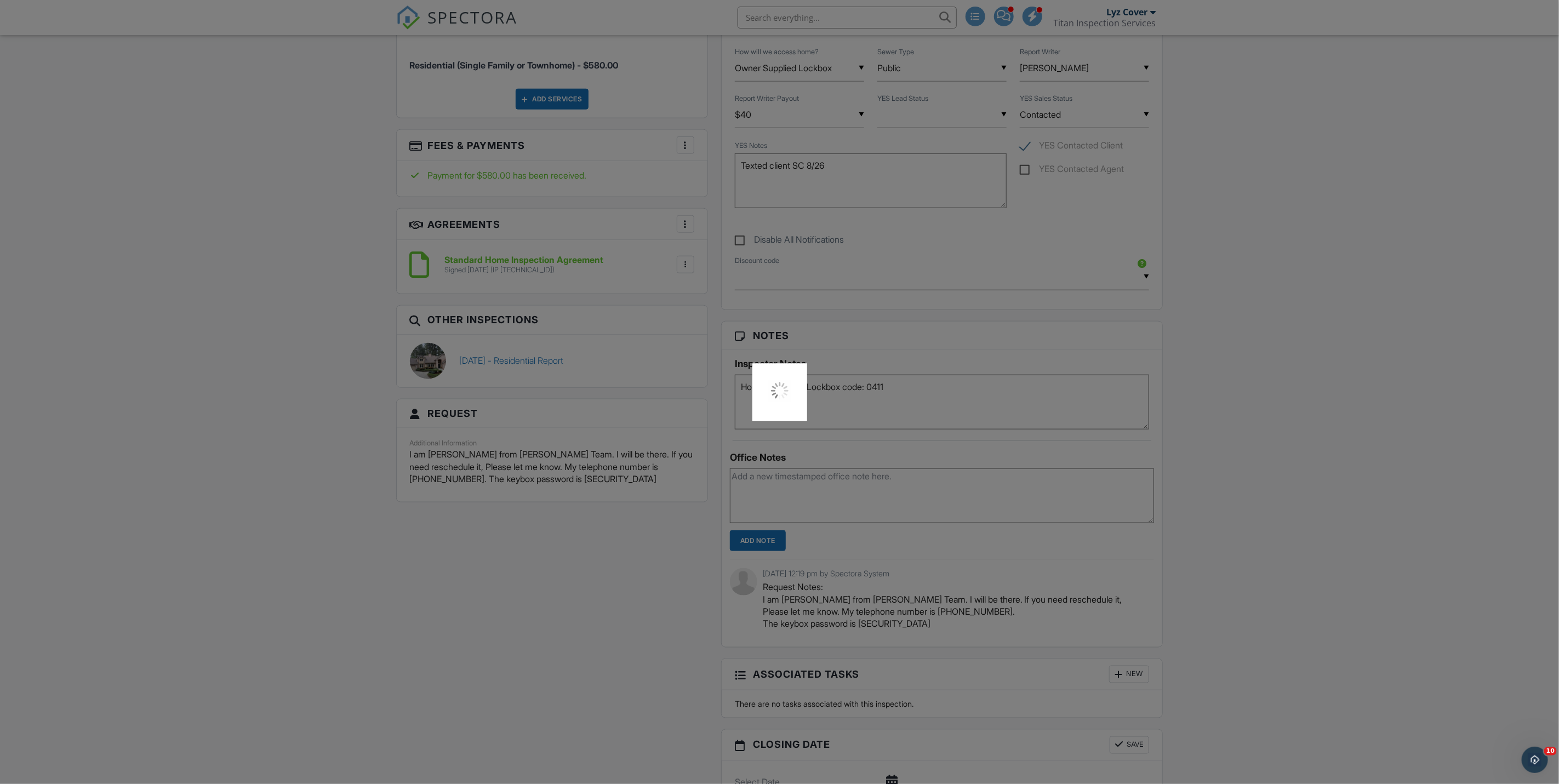
scroll to position [0, 0]
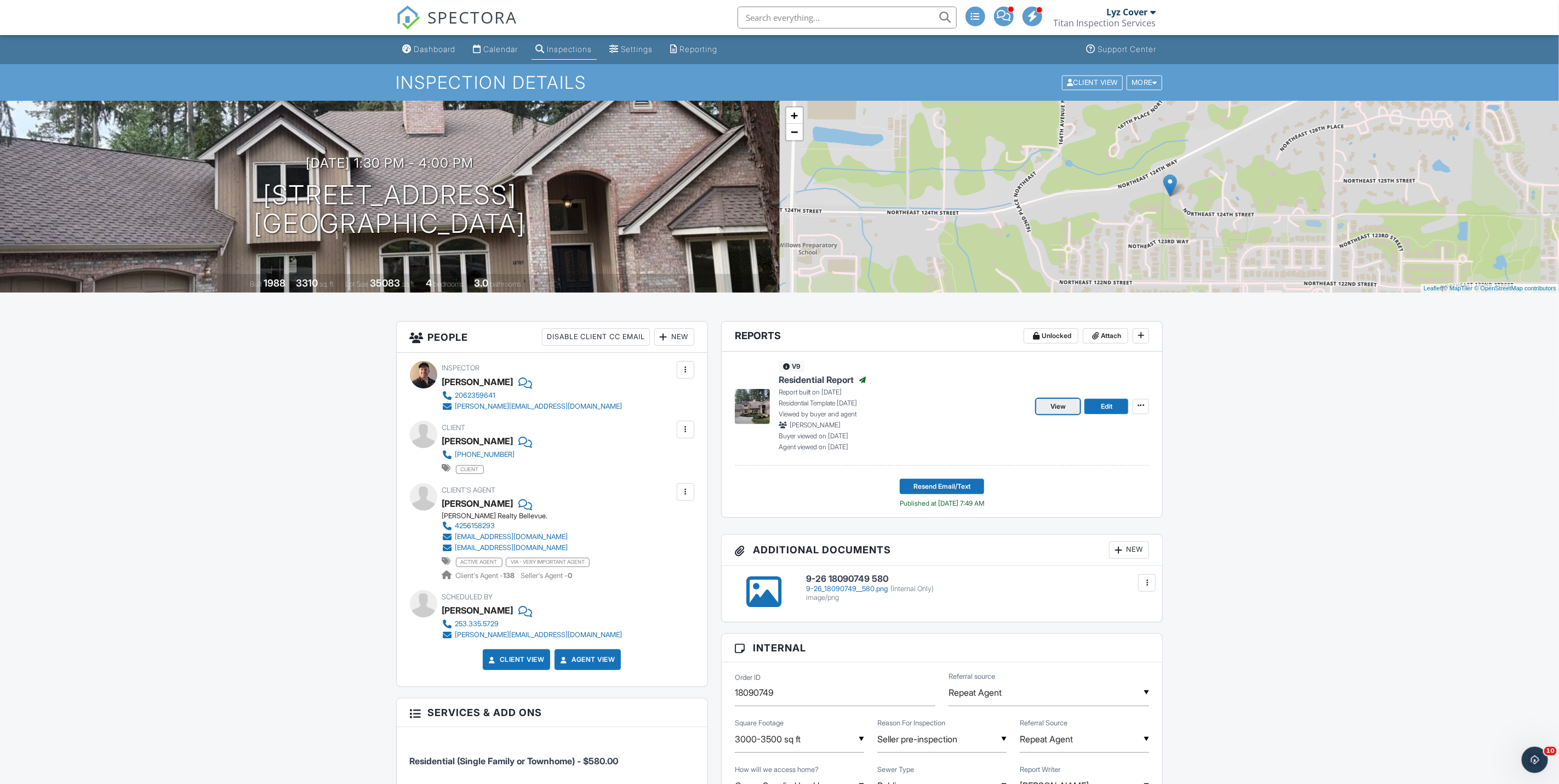
click at [1056, 401] on span "View" at bounding box center [1058, 406] width 15 height 11
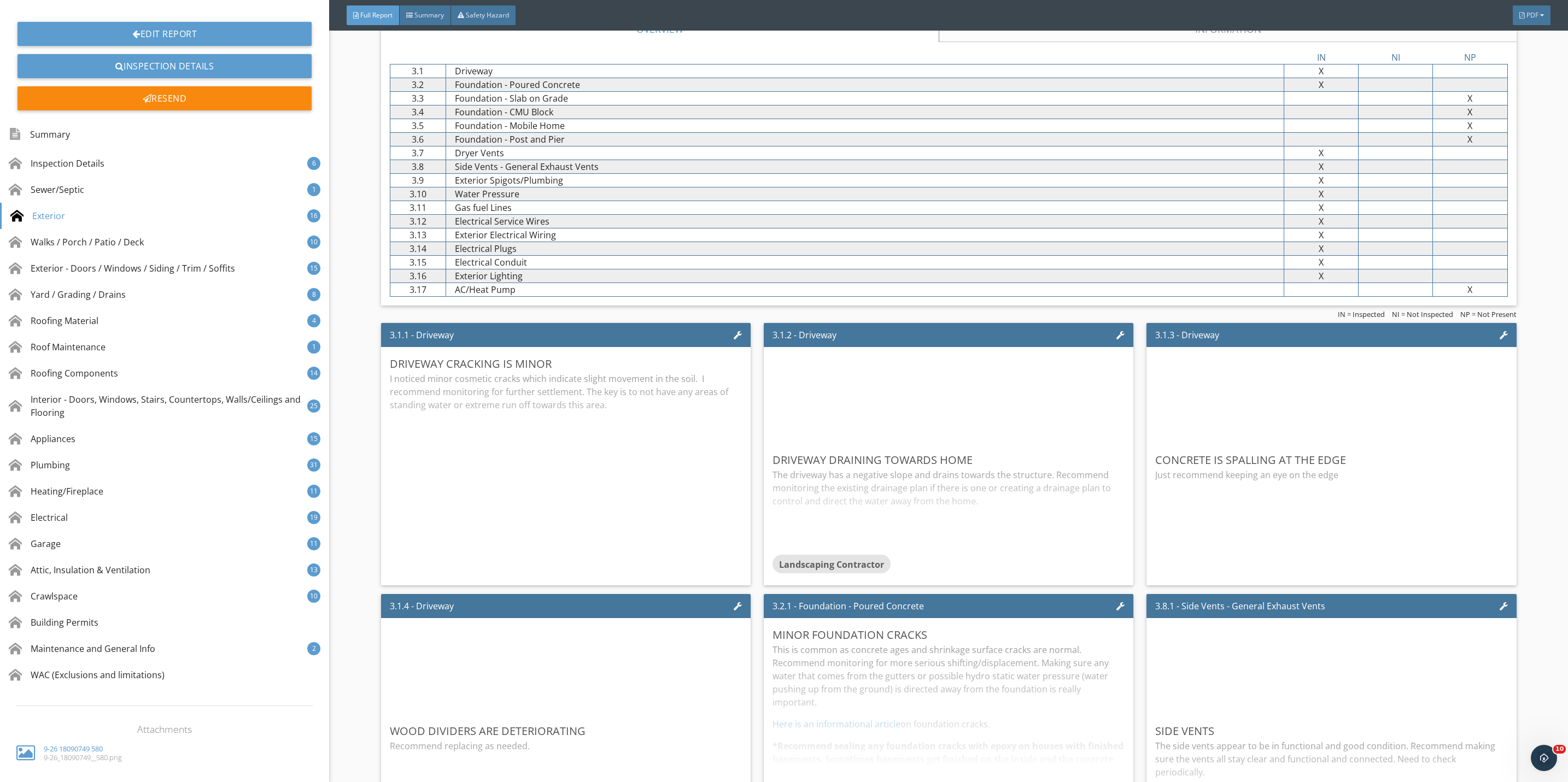
scroll to position [1967, 0]
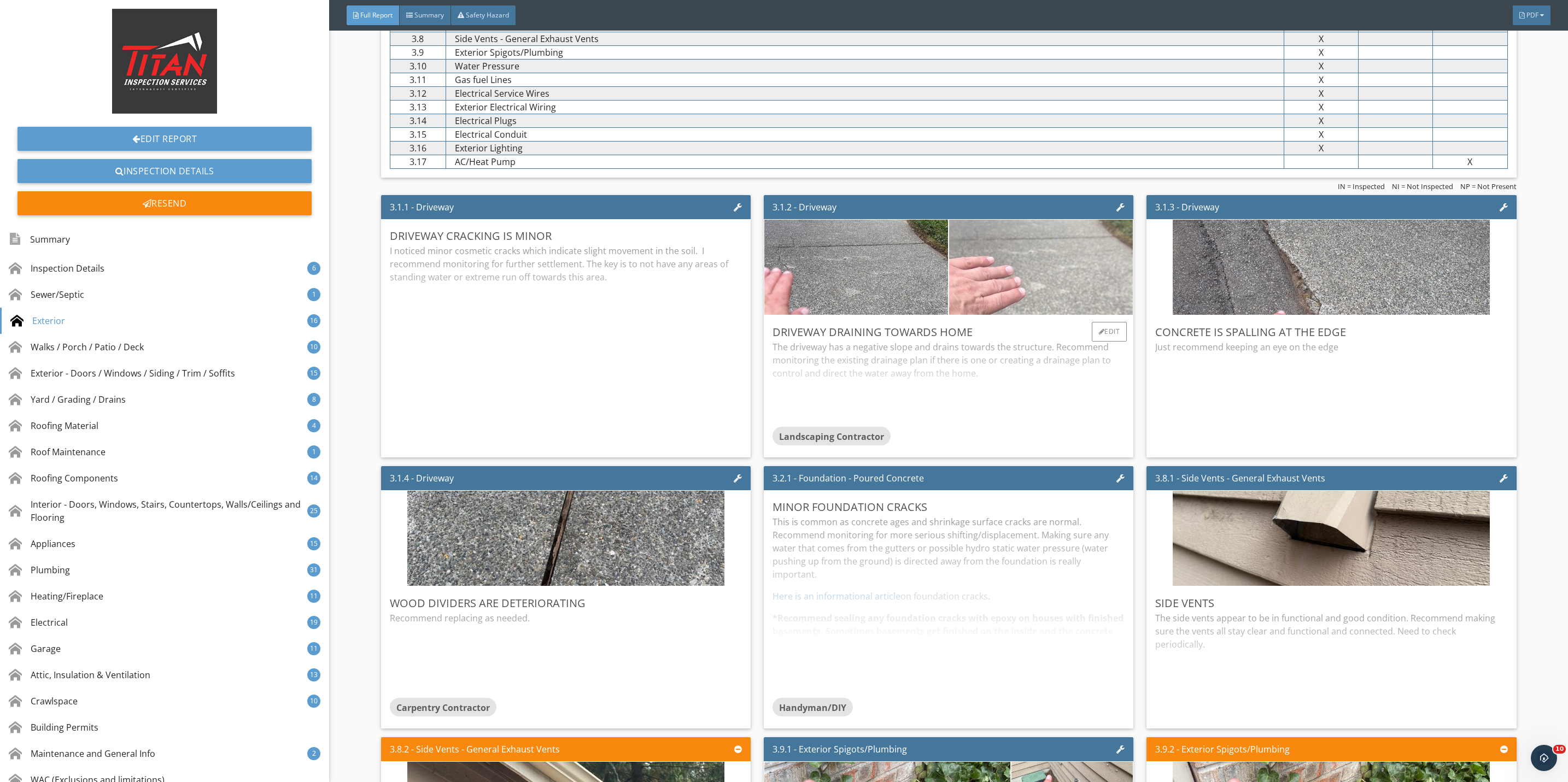
click at [968, 267] on img at bounding box center [1041, 267] width 317 height 238
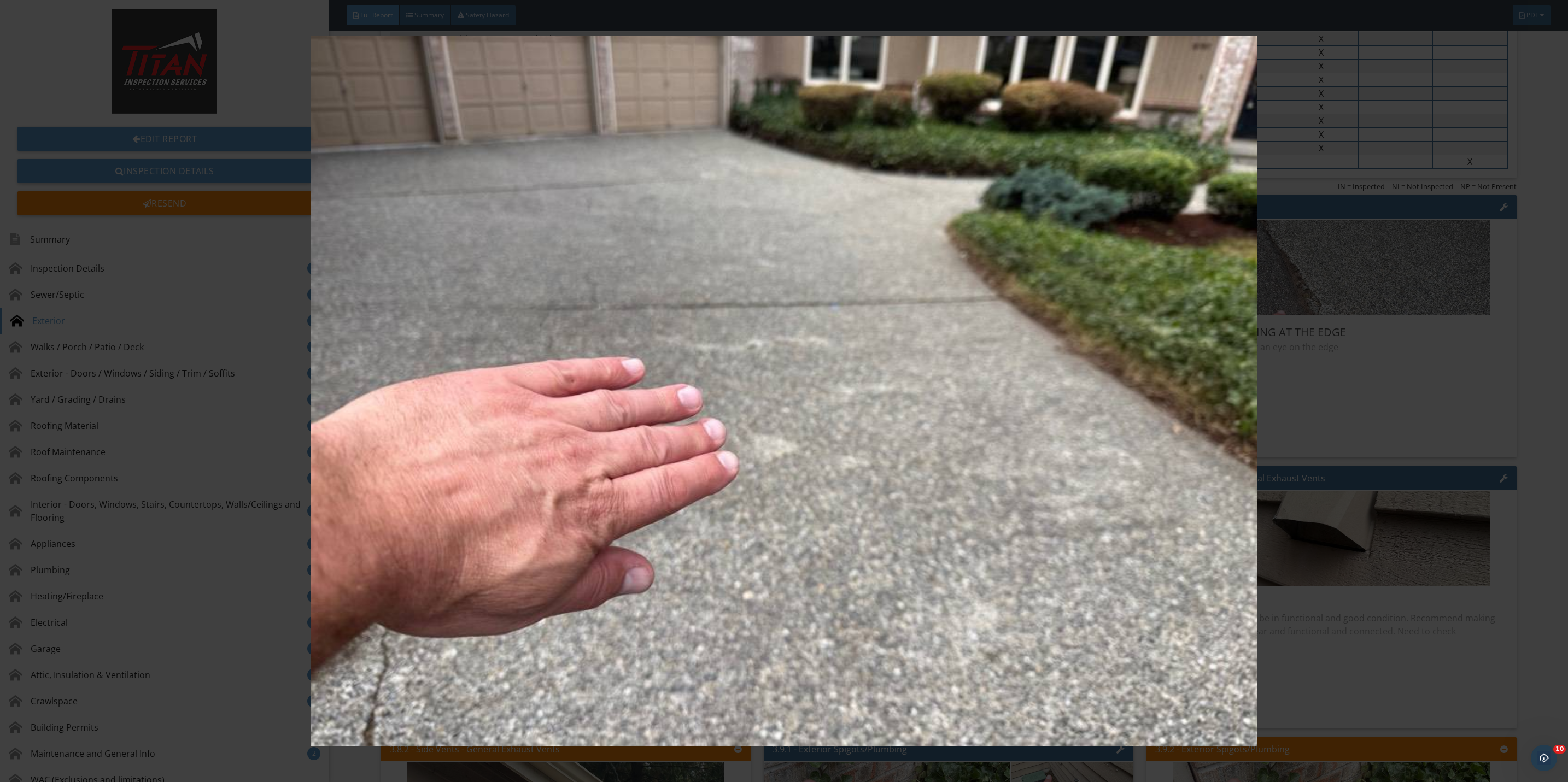
click at [1319, 433] on img at bounding box center [784, 391] width 1457 height 710
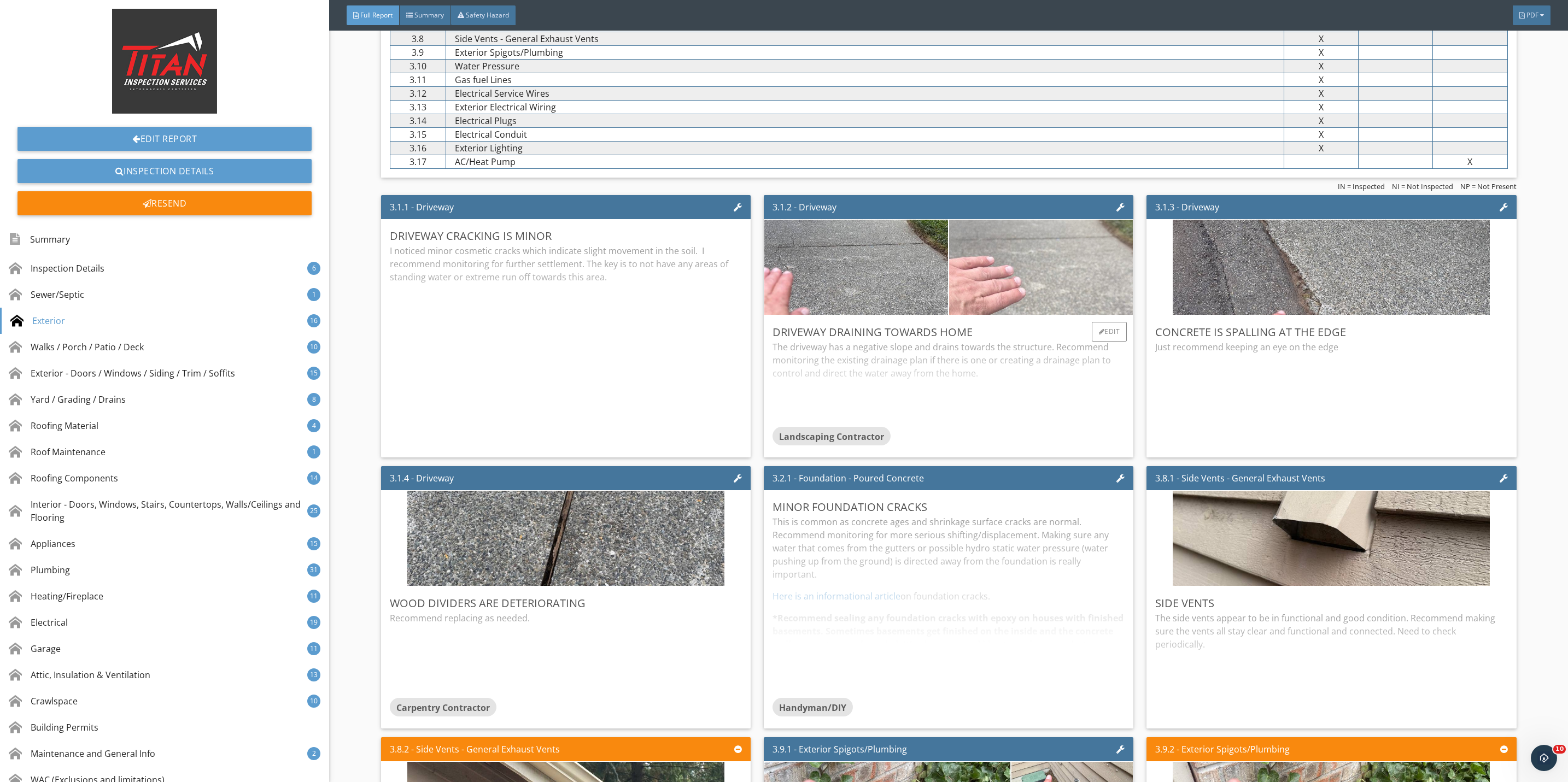
click at [1001, 265] on img at bounding box center [1041, 267] width 317 height 238
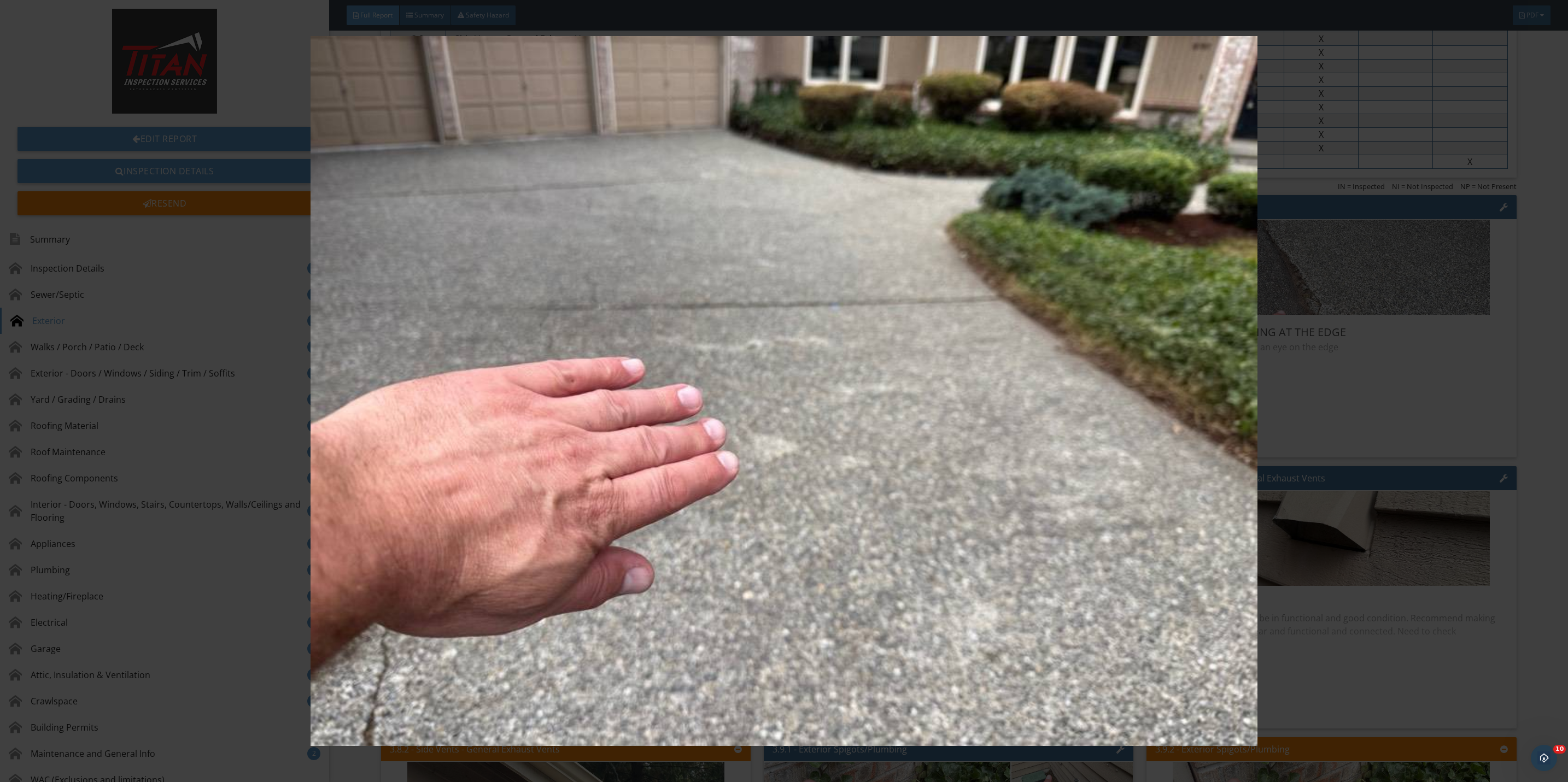
click at [1322, 399] on img at bounding box center [784, 391] width 1457 height 710
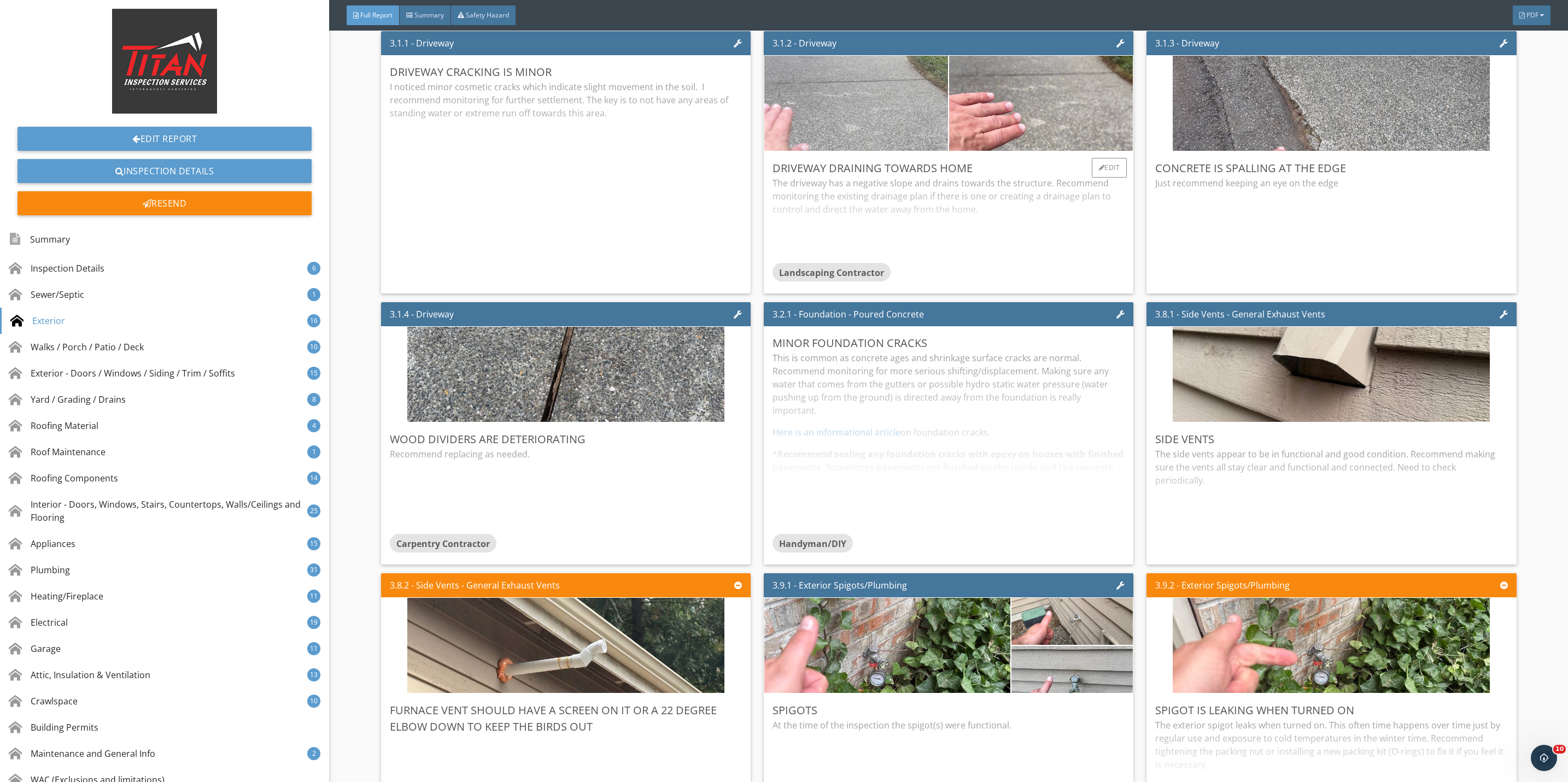
scroll to position [2050, 0]
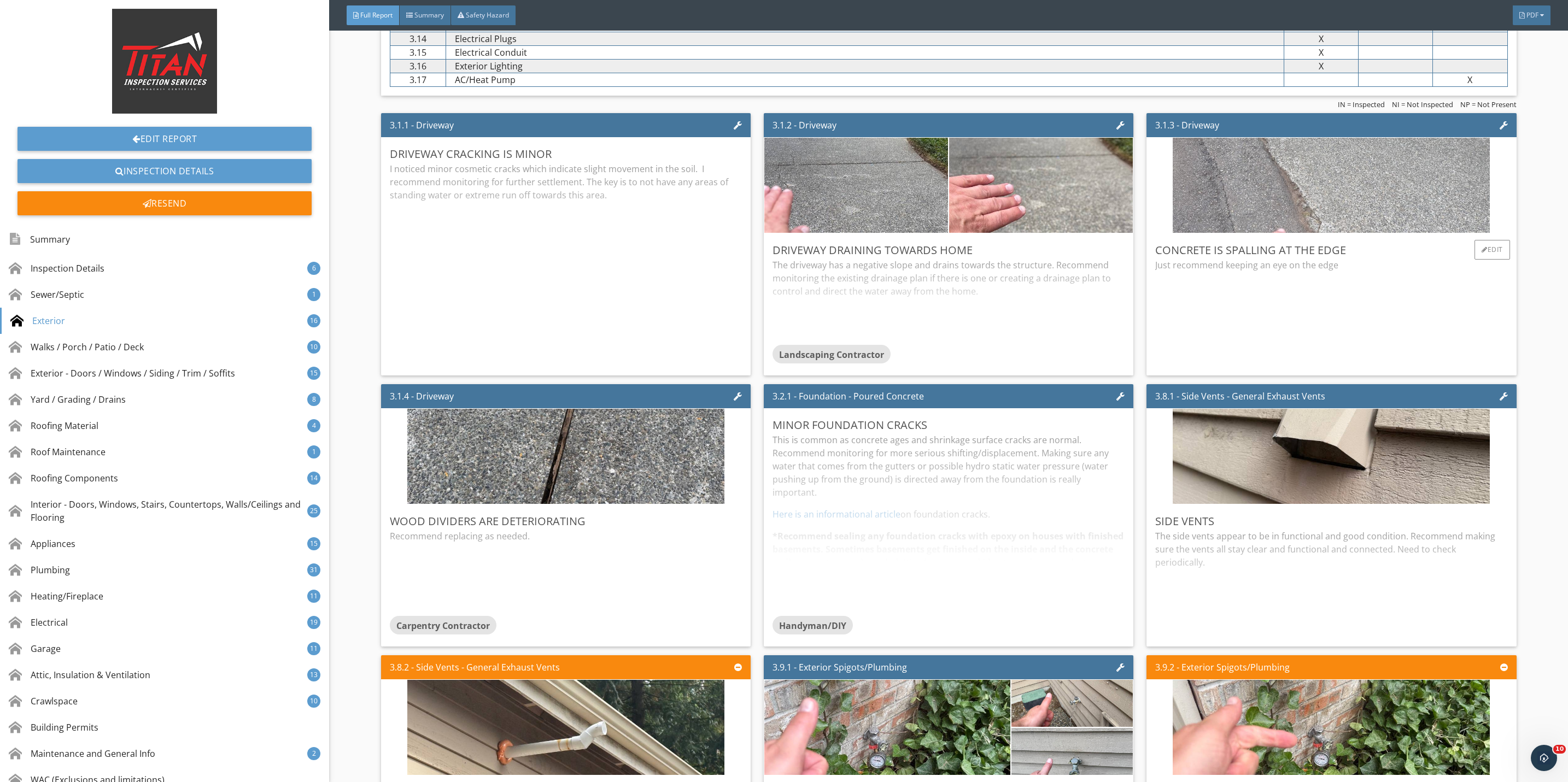
click at [1313, 220] on img at bounding box center [1331, 186] width 317 height 238
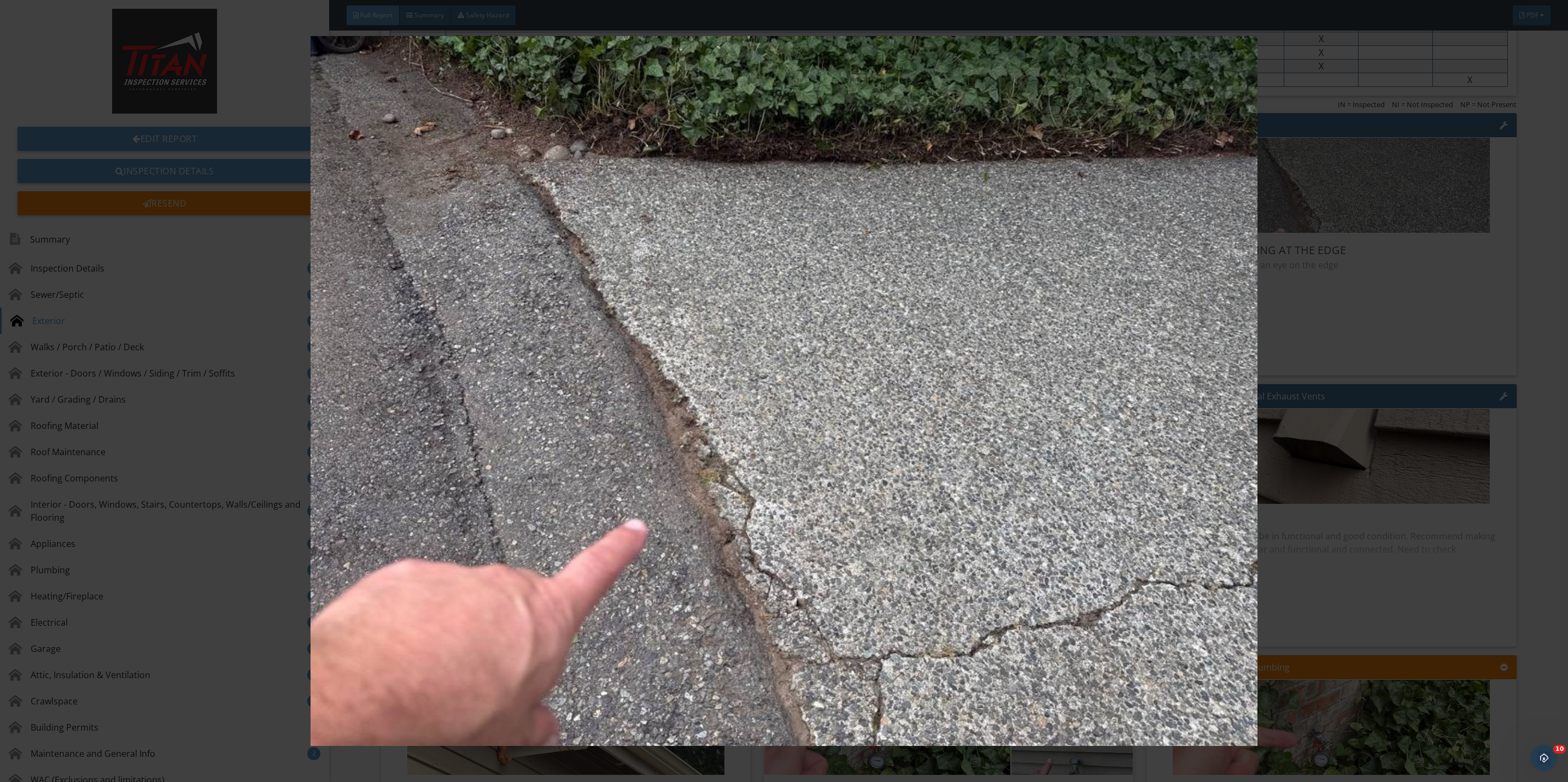
click at [1331, 310] on img at bounding box center [784, 391] width 1457 height 710
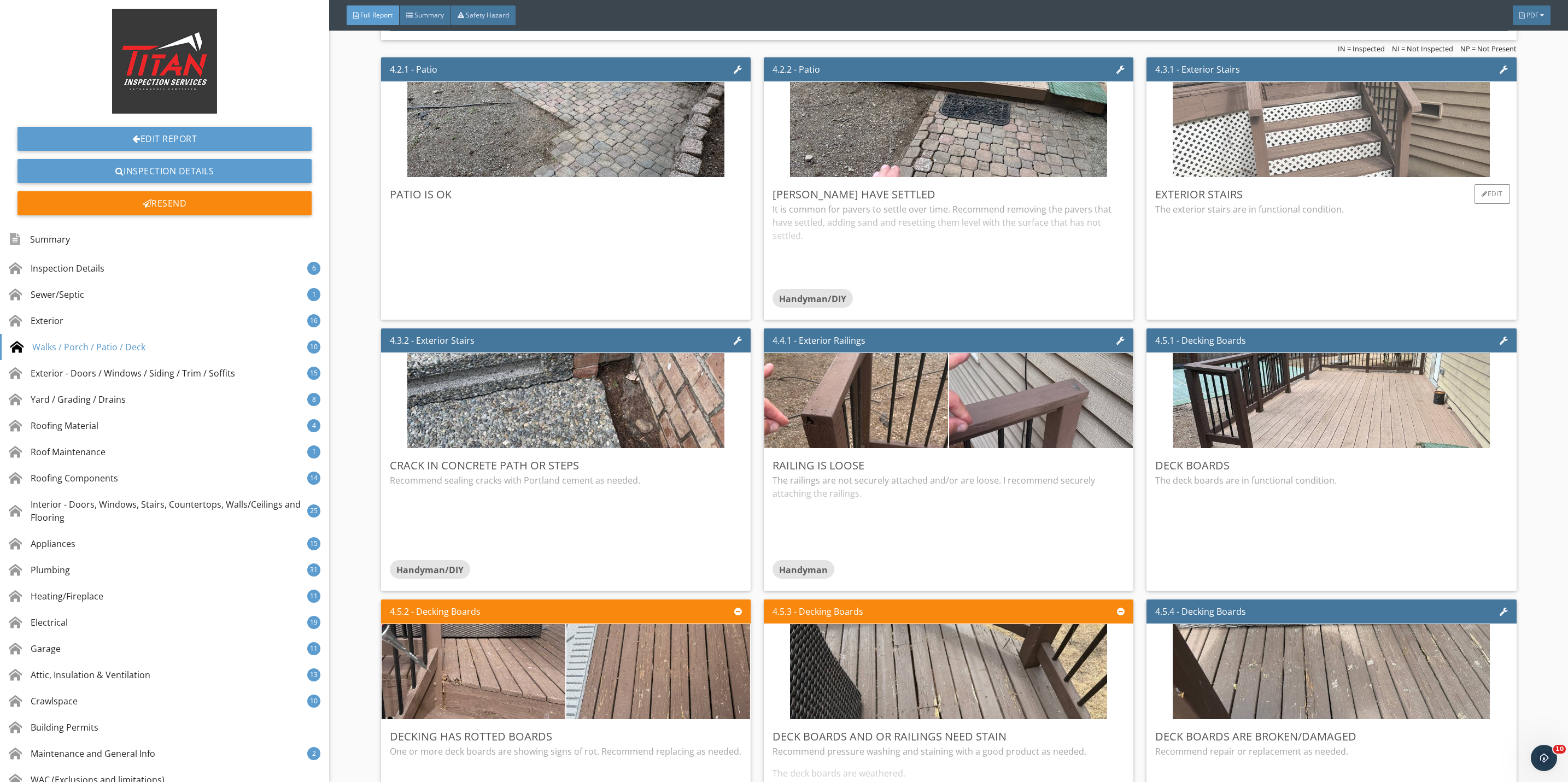
scroll to position [4018, 0]
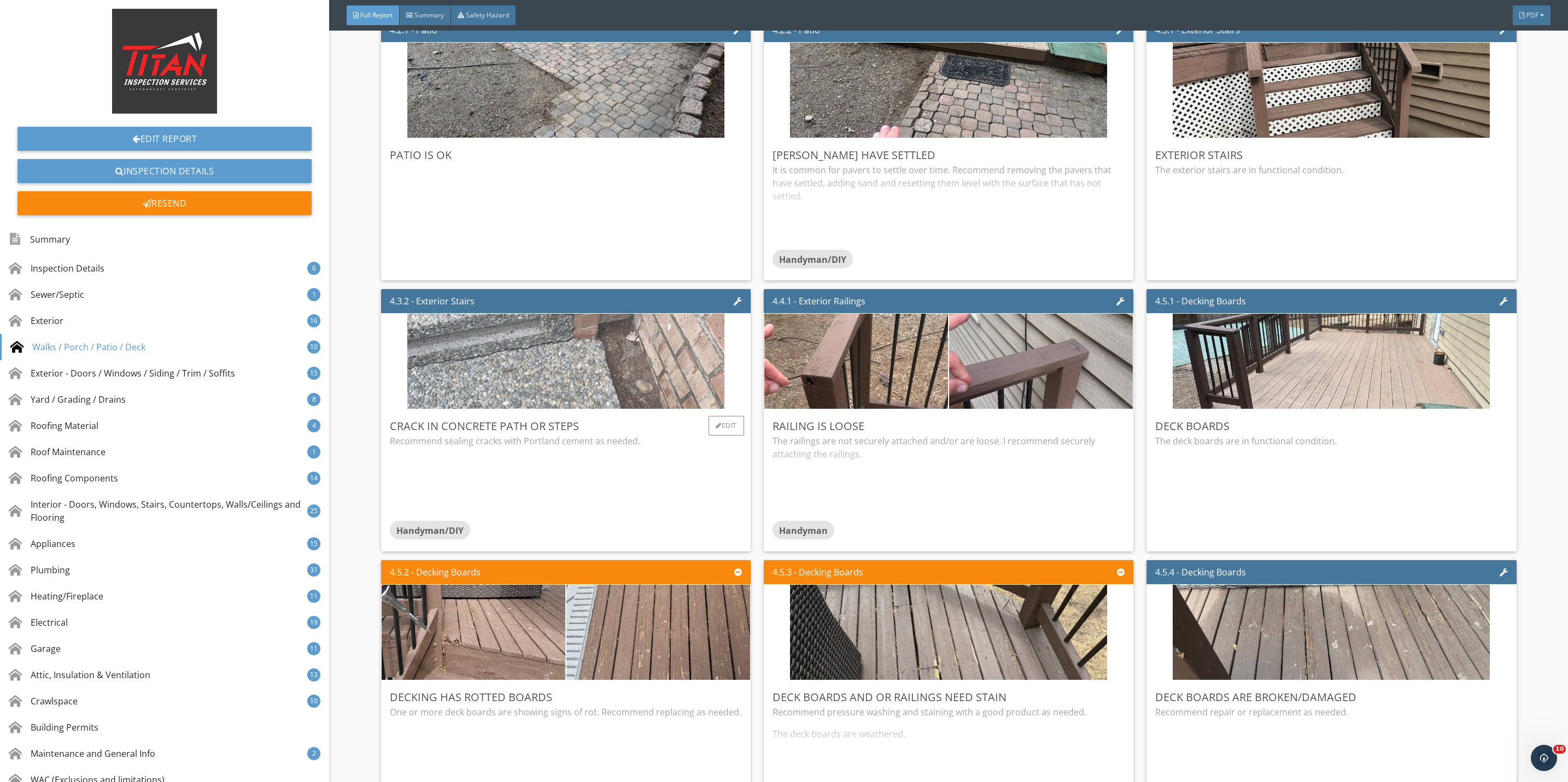
click at [640, 388] on img at bounding box center [565, 361] width 317 height 238
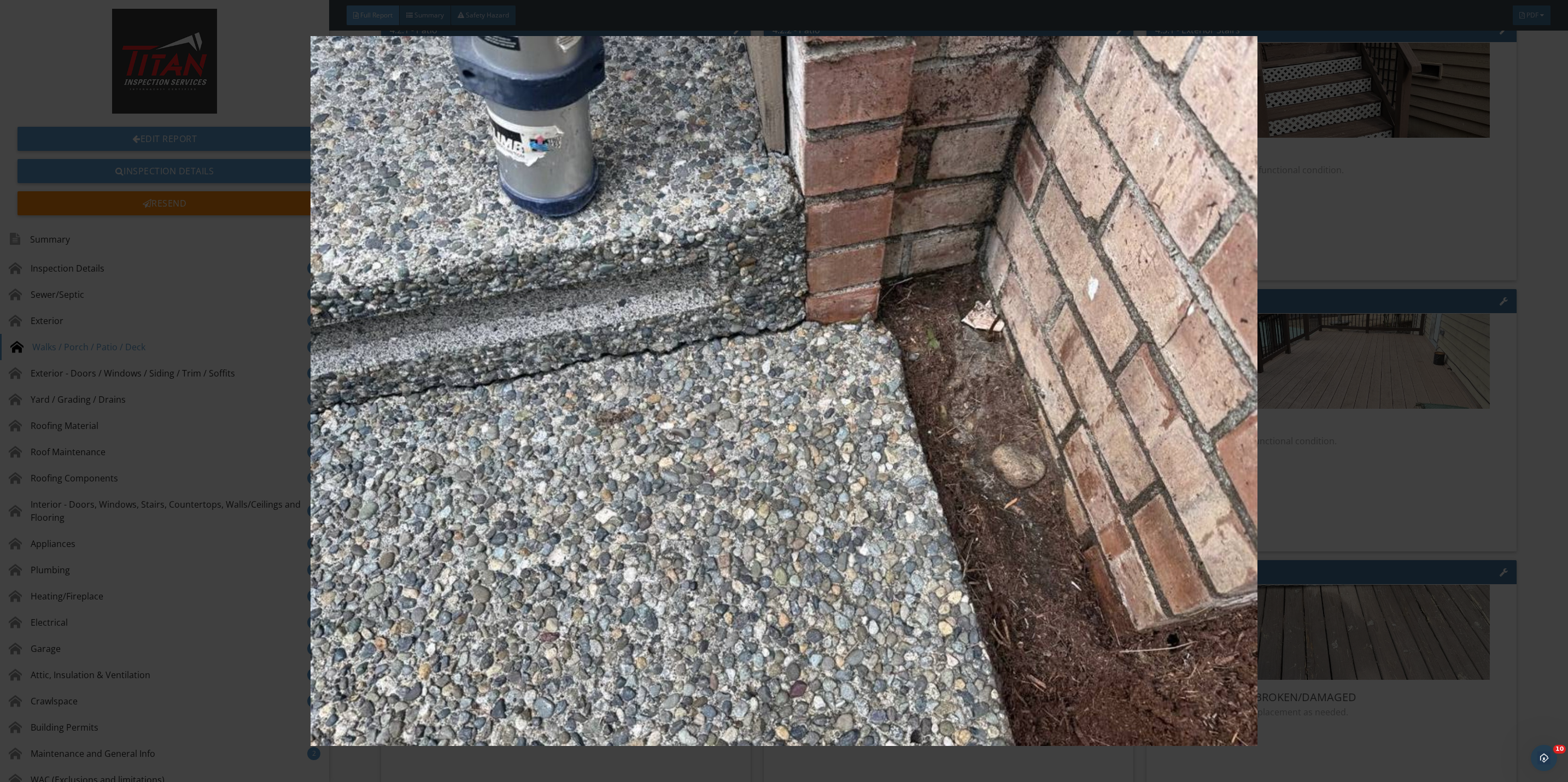
click at [1329, 500] on img at bounding box center [784, 391] width 1457 height 710
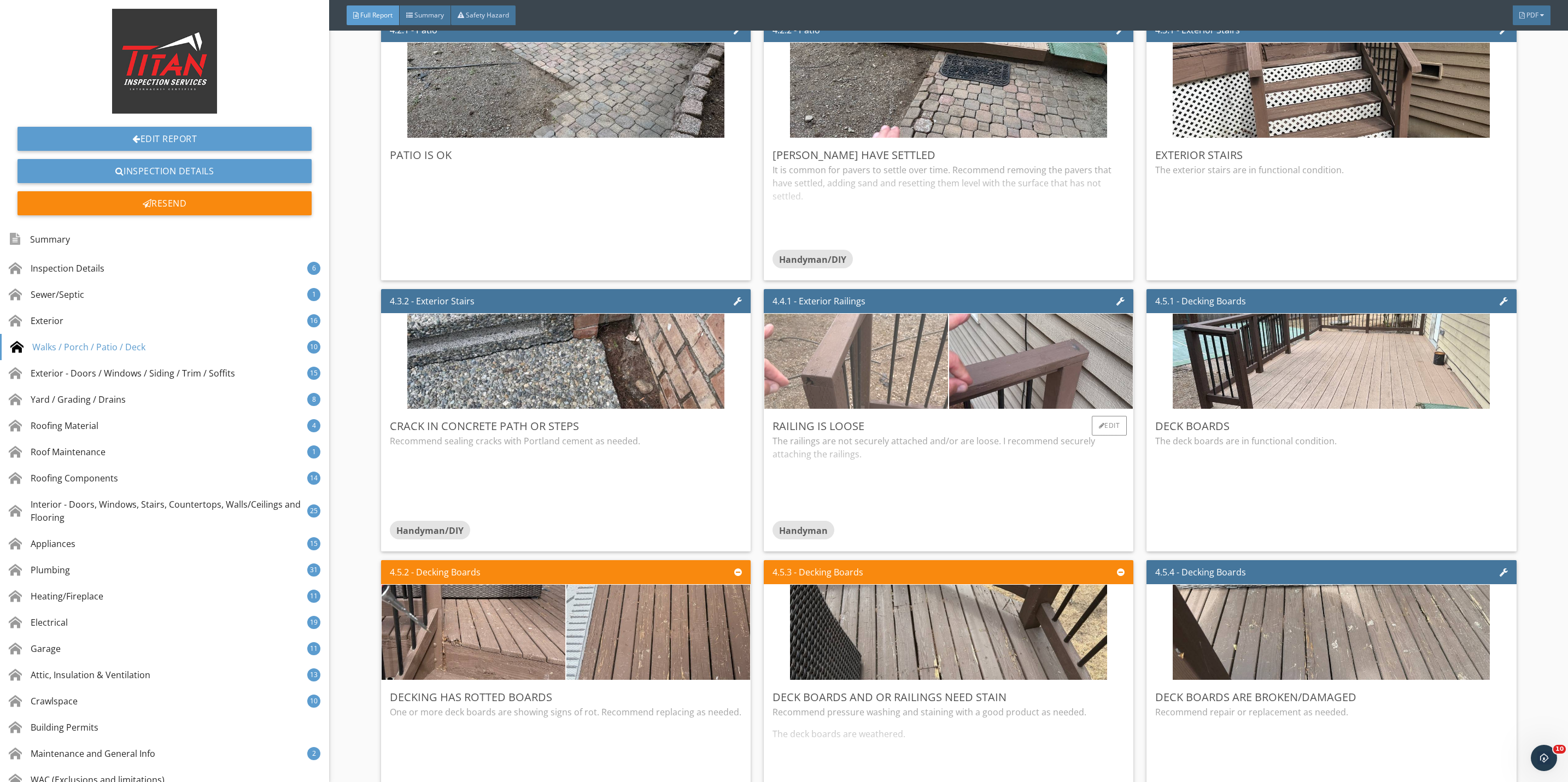
click at [908, 394] on img at bounding box center [856, 361] width 317 height 238
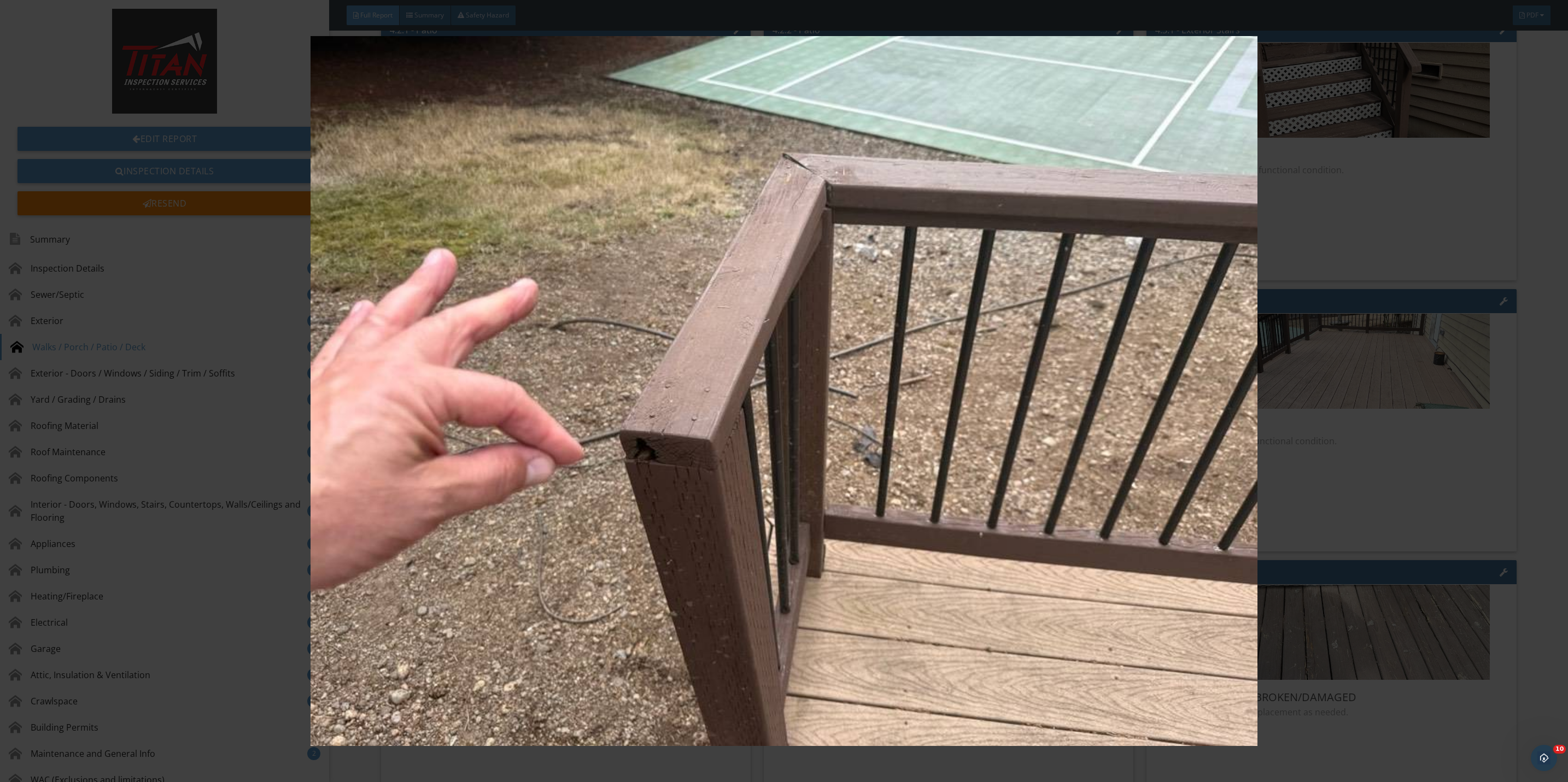
click at [1362, 504] on img at bounding box center [784, 391] width 1457 height 710
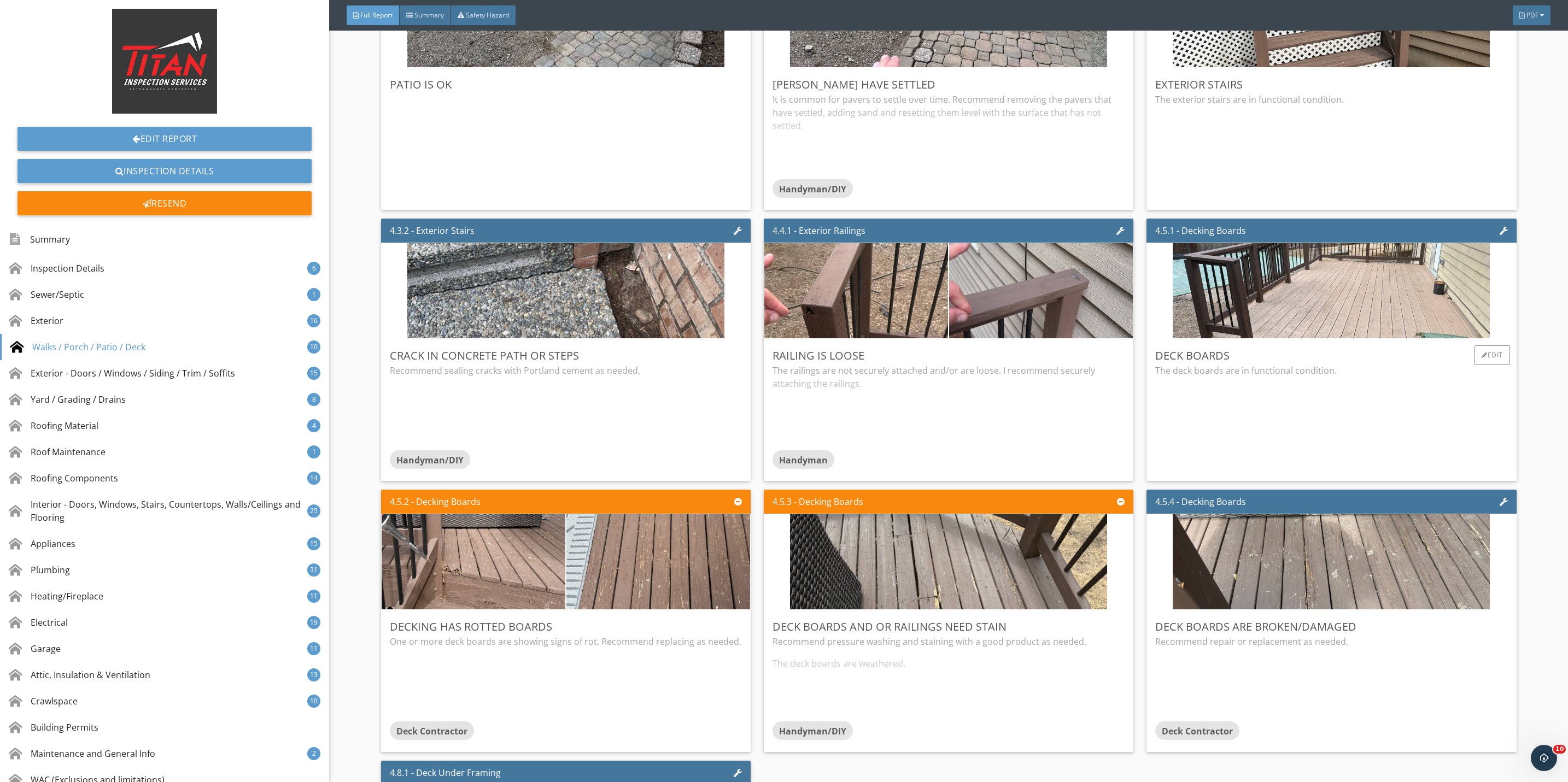
scroll to position [4264, 0]
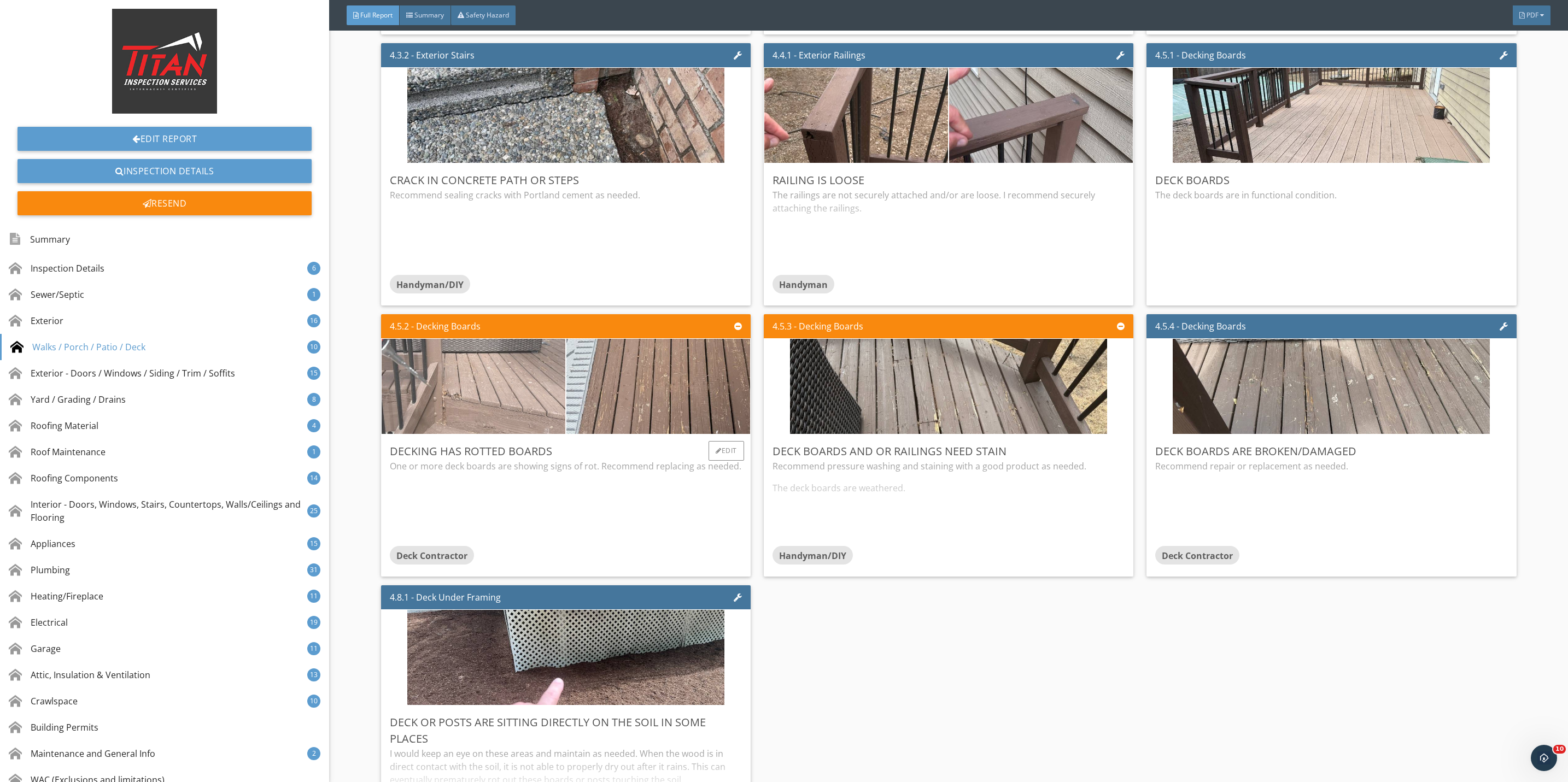
click at [475, 408] on img at bounding box center [473, 386] width 317 height 238
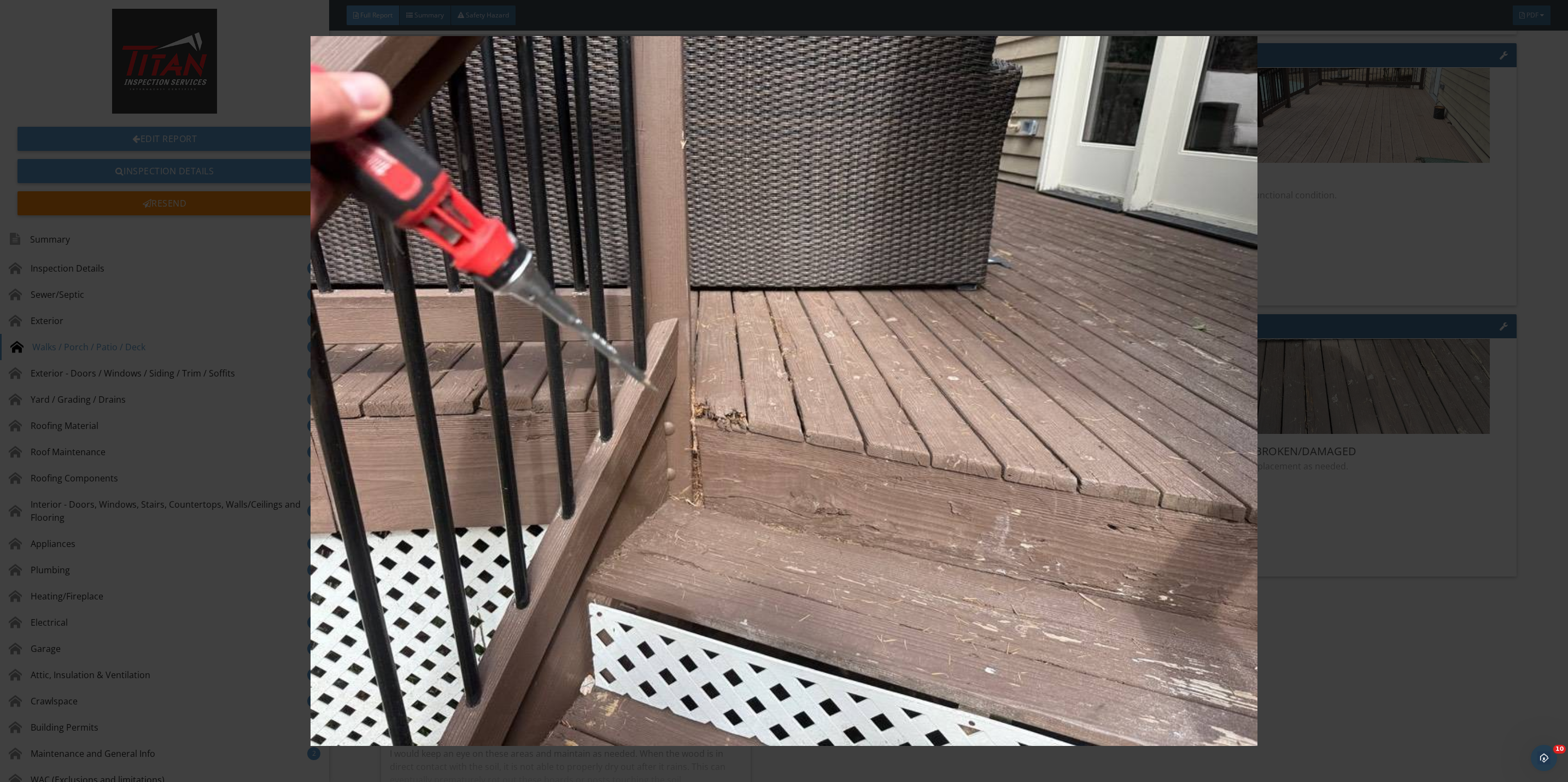
click at [1347, 562] on img at bounding box center [784, 391] width 1457 height 710
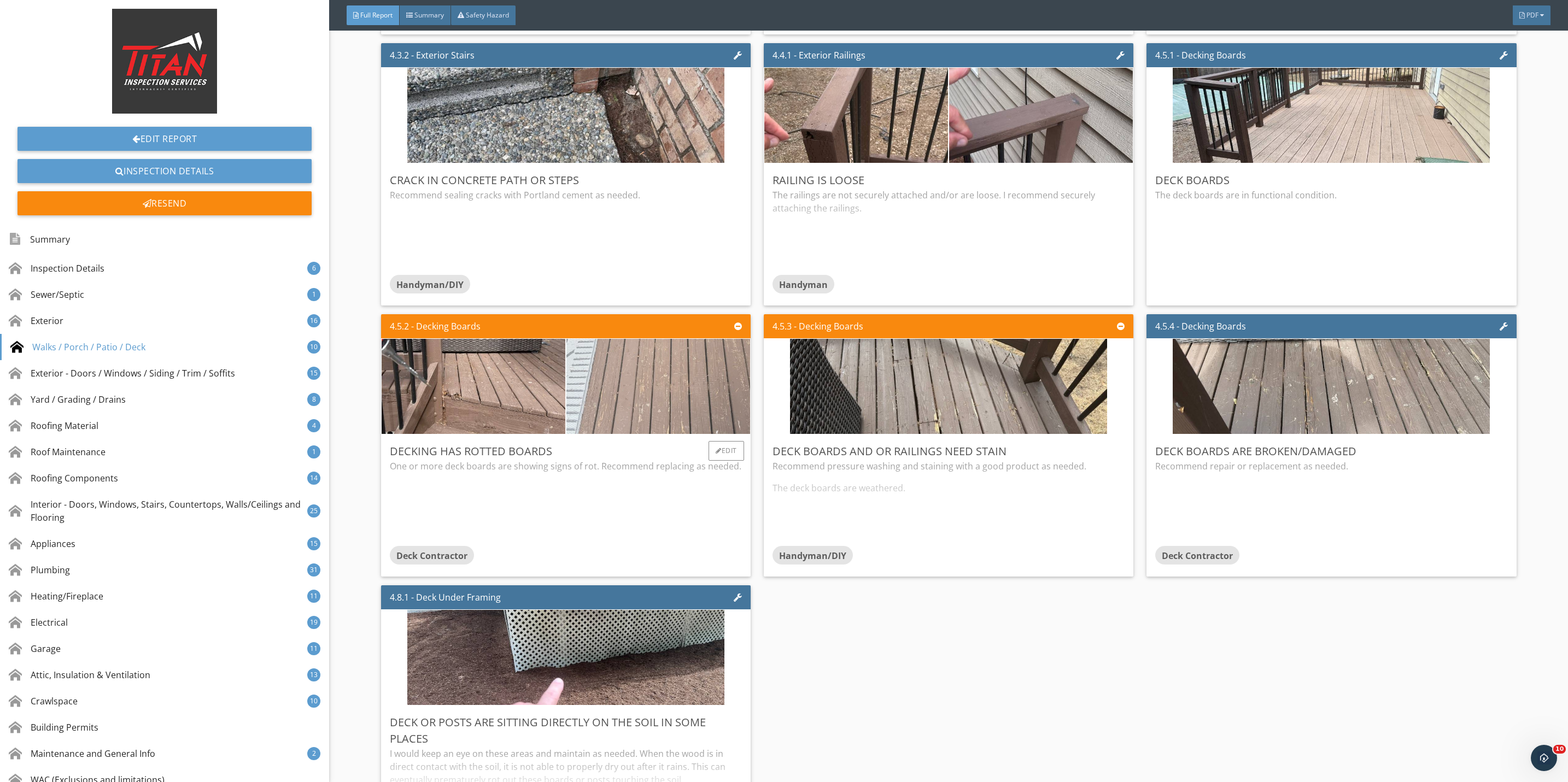
click at [687, 397] on img at bounding box center [658, 386] width 317 height 238
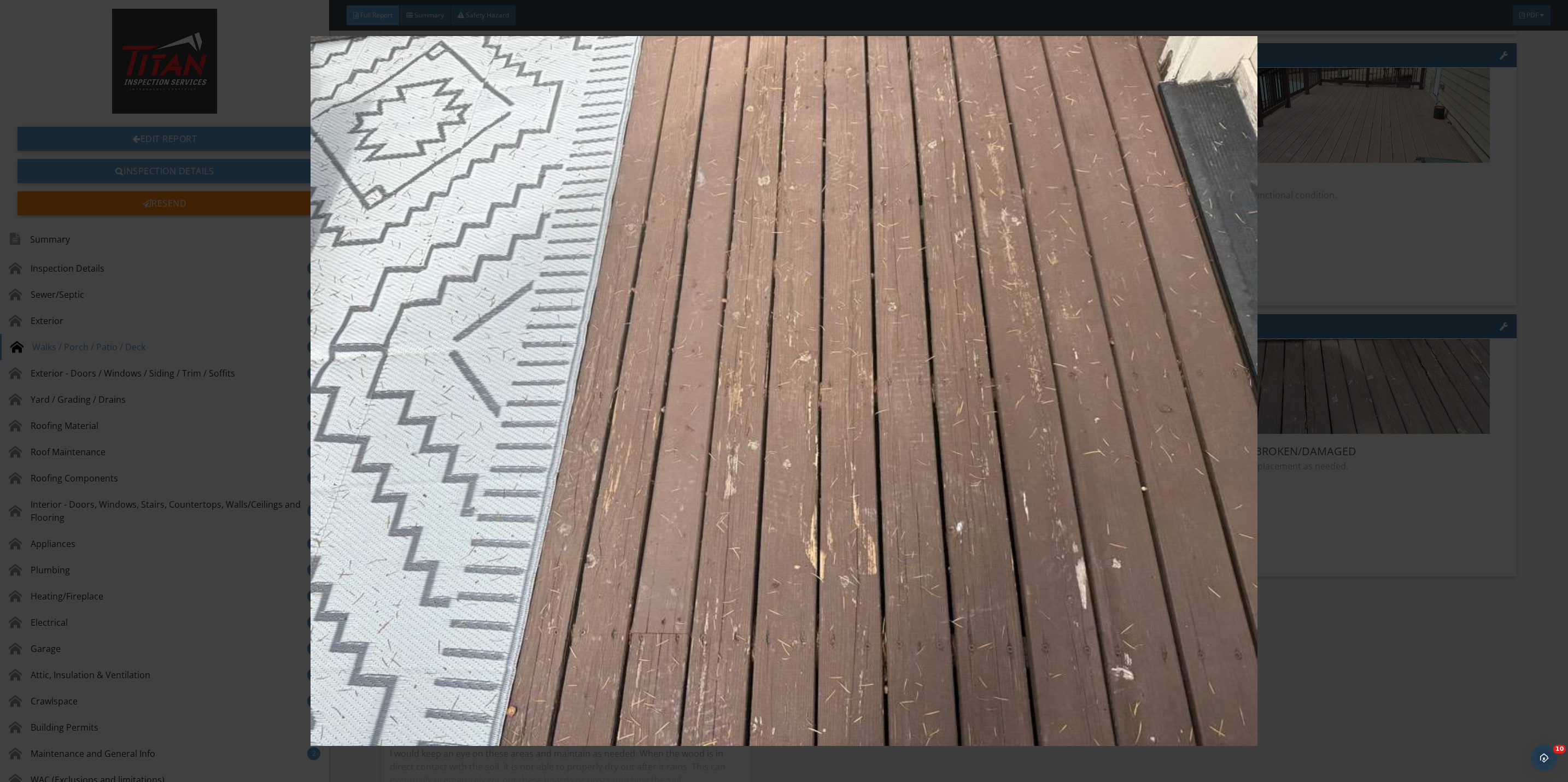
click at [1337, 528] on img at bounding box center [784, 391] width 1457 height 710
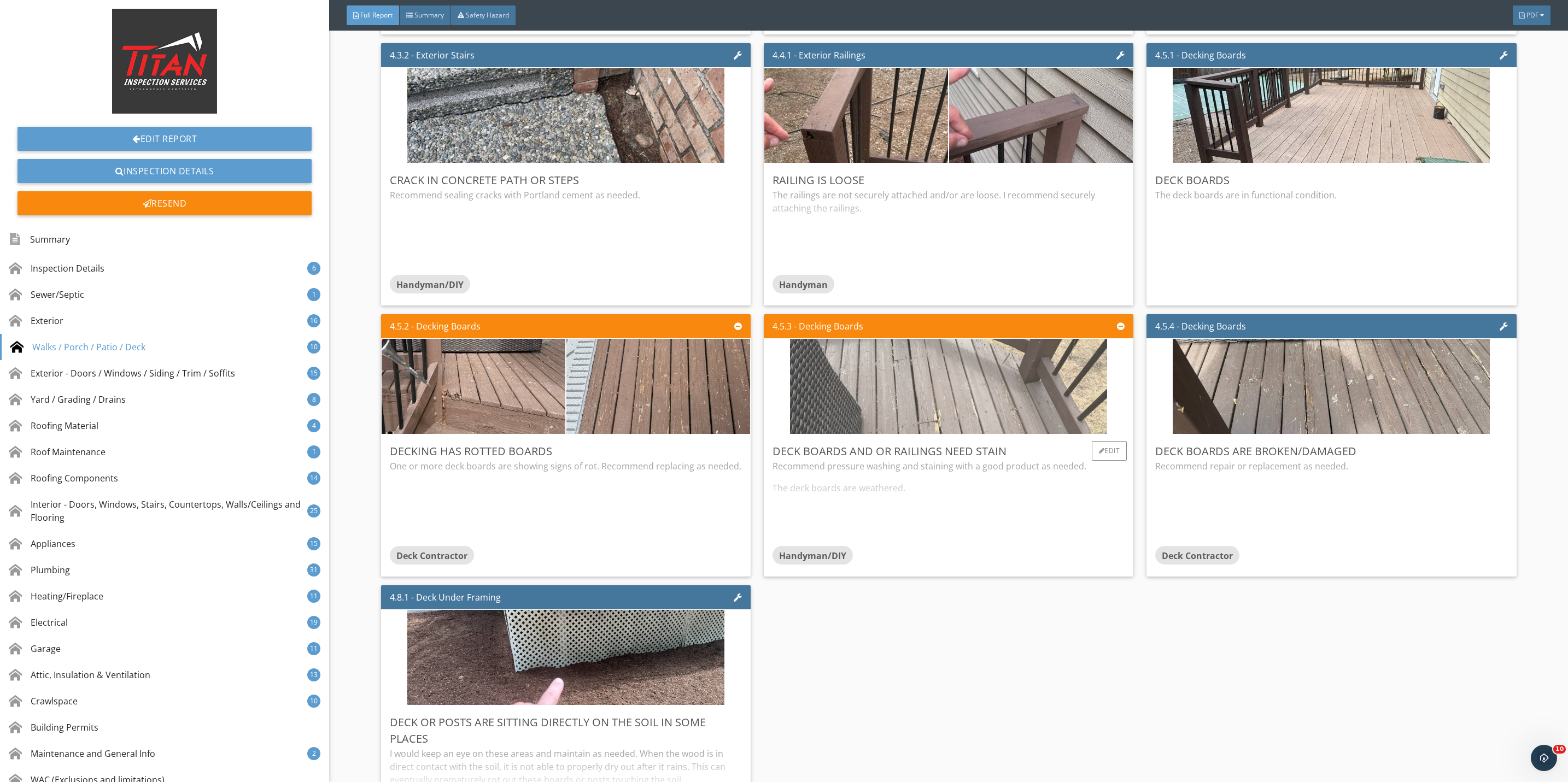
click at [976, 428] on img at bounding box center [948, 386] width 317 height 238
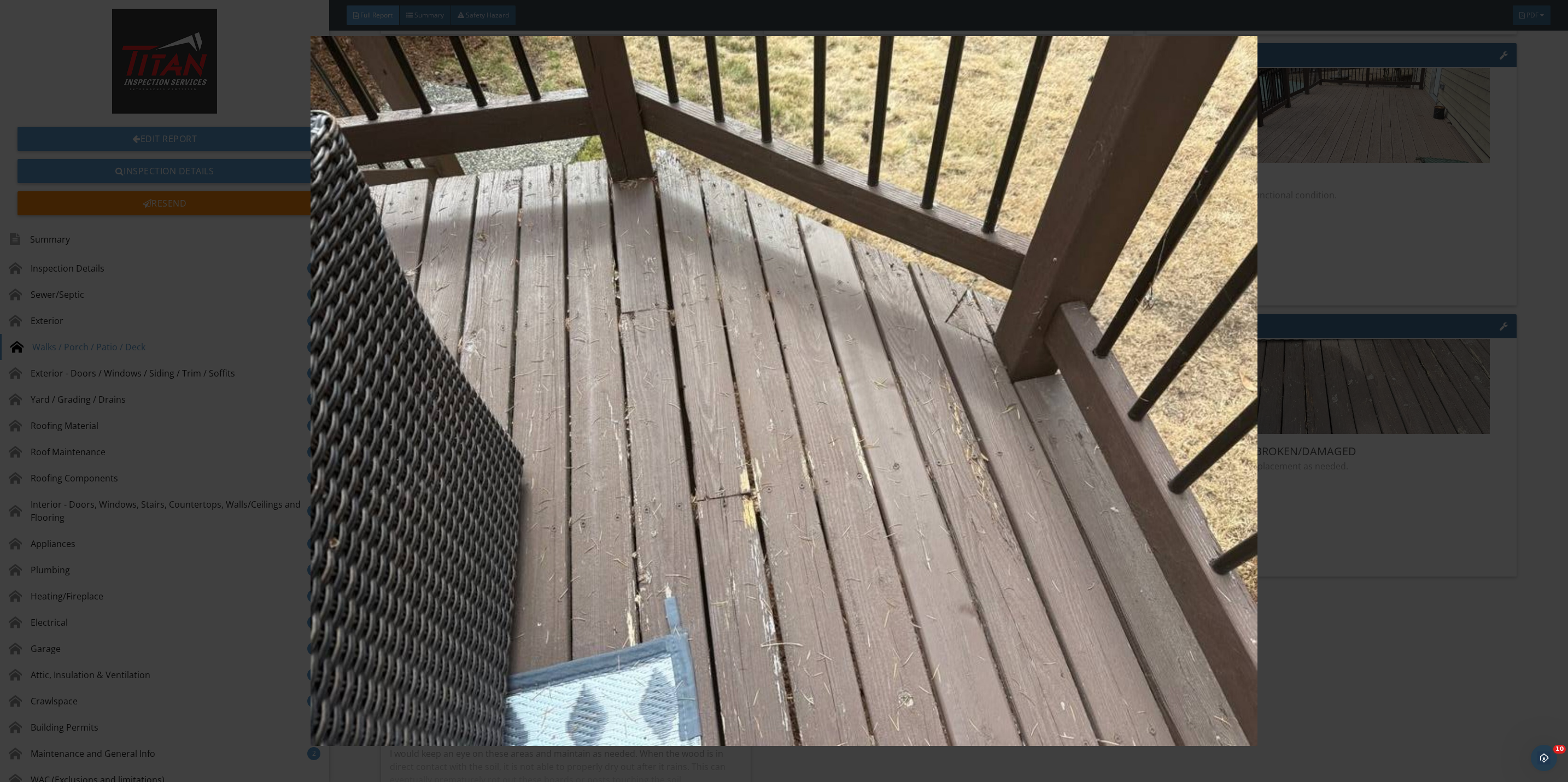
click at [1318, 556] on img at bounding box center [784, 391] width 1457 height 710
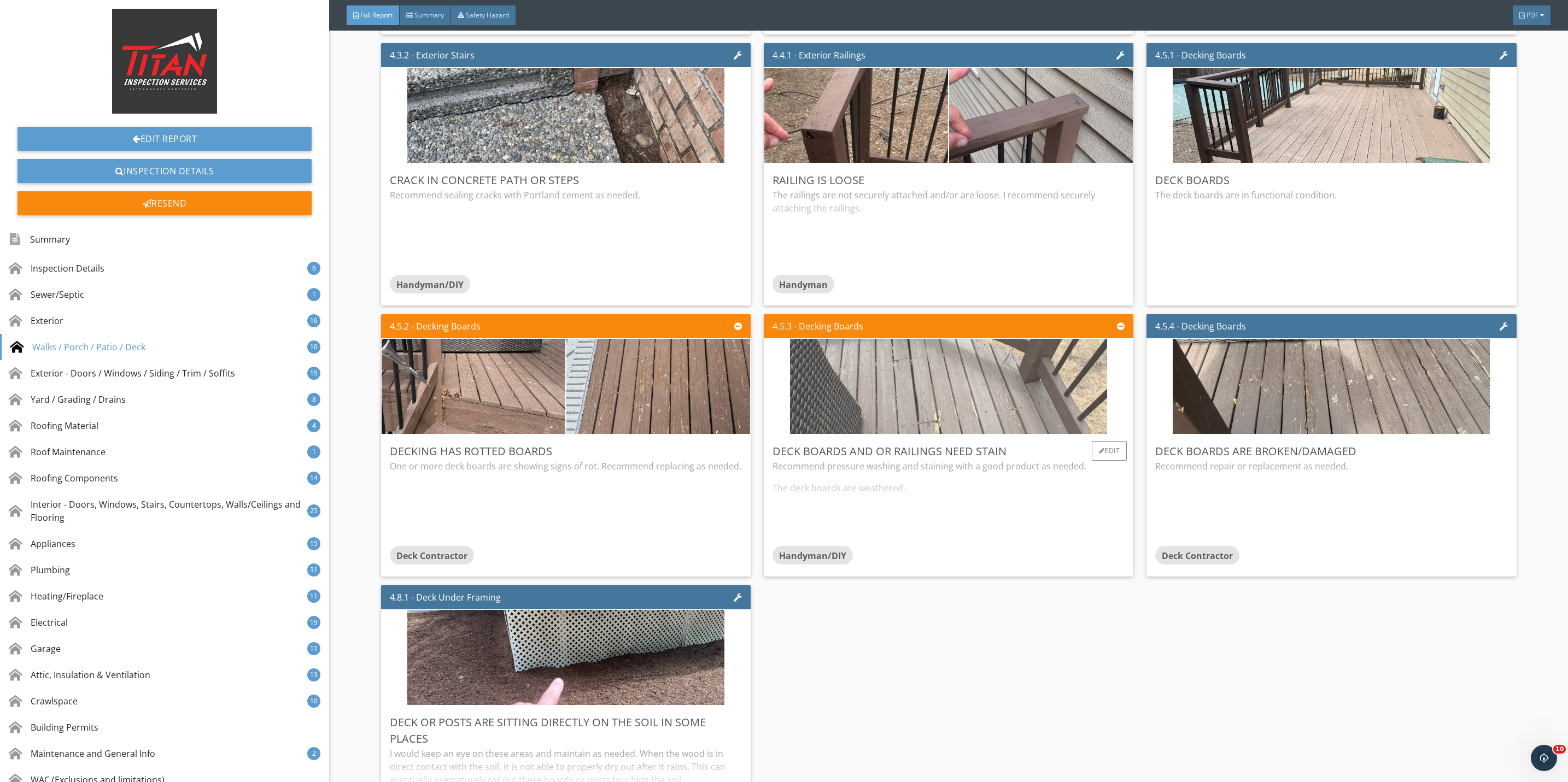
click at [975, 400] on img at bounding box center [948, 386] width 317 height 238
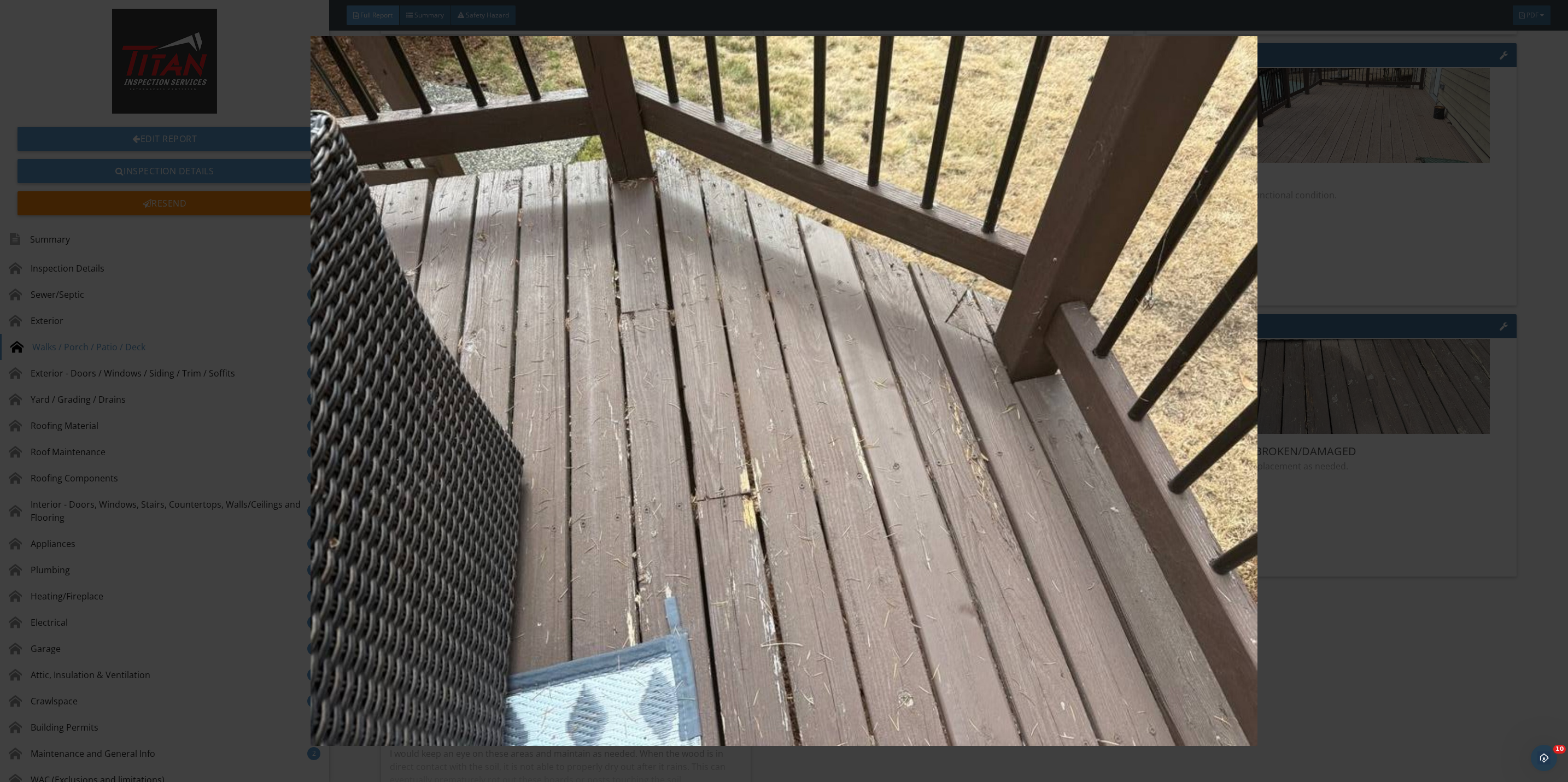
click at [1423, 567] on img at bounding box center [784, 391] width 1457 height 710
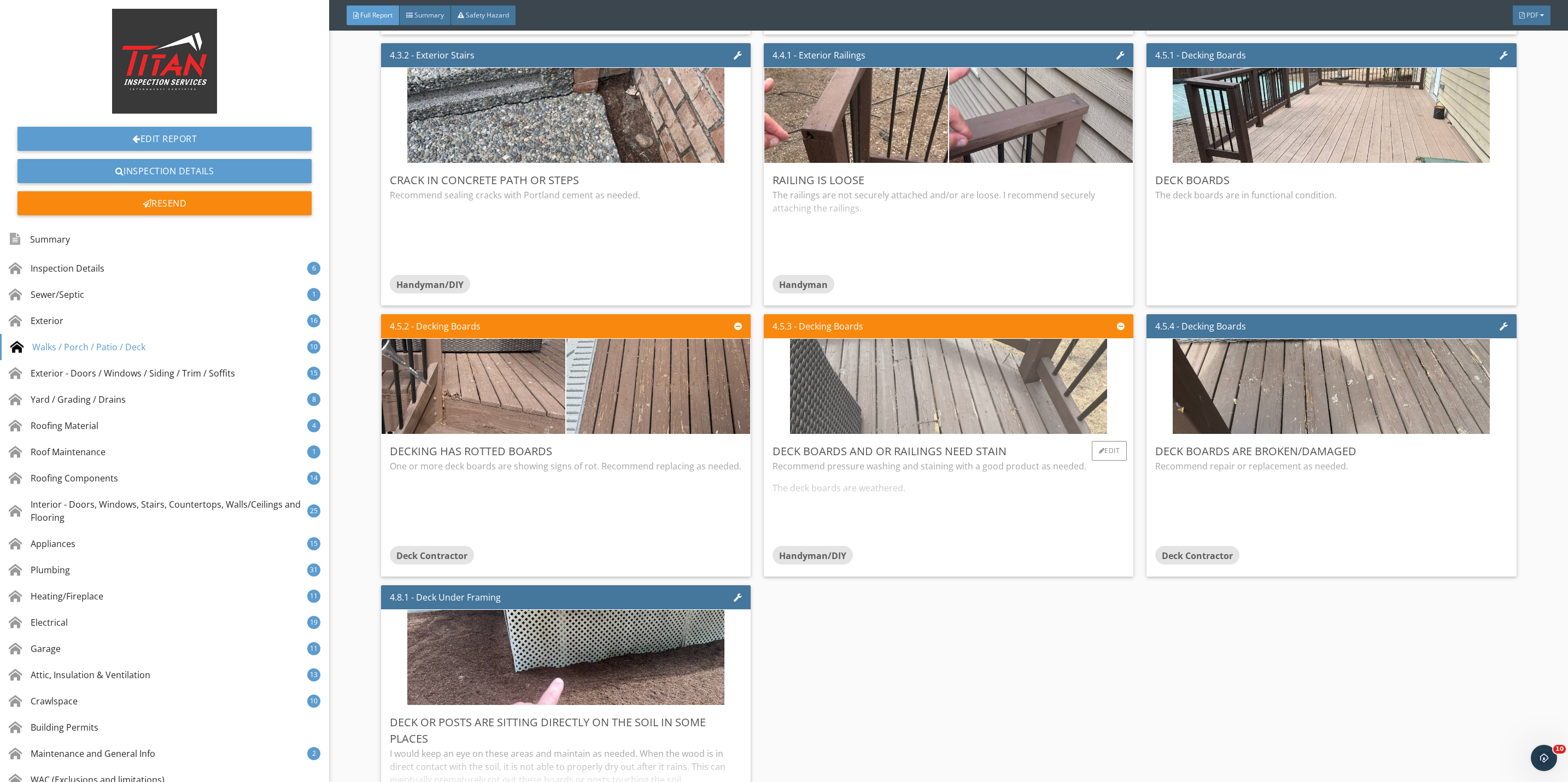
click at [991, 399] on img at bounding box center [948, 386] width 317 height 238
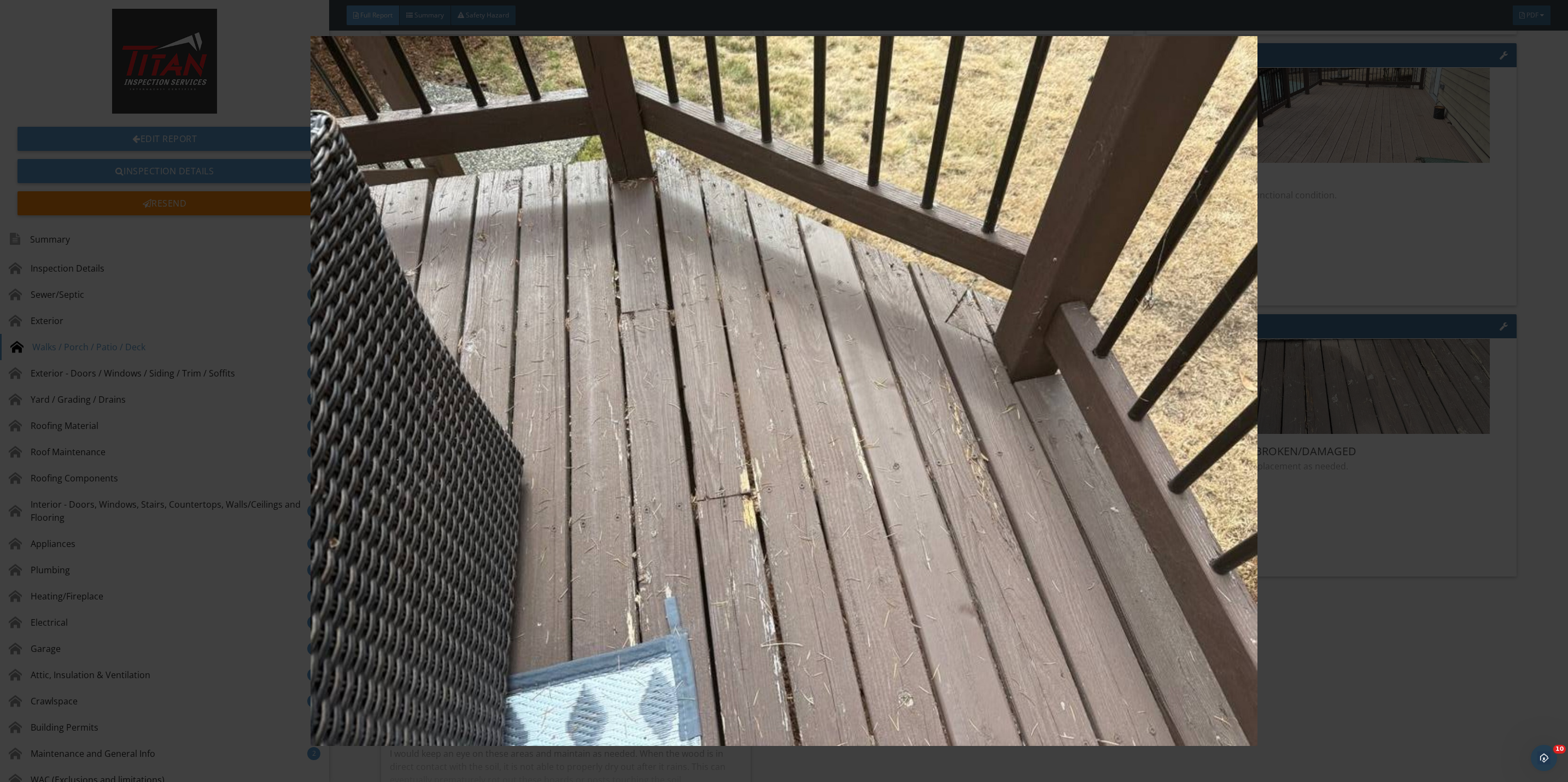
click at [1373, 536] on img at bounding box center [784, 391] width 1457 height 710
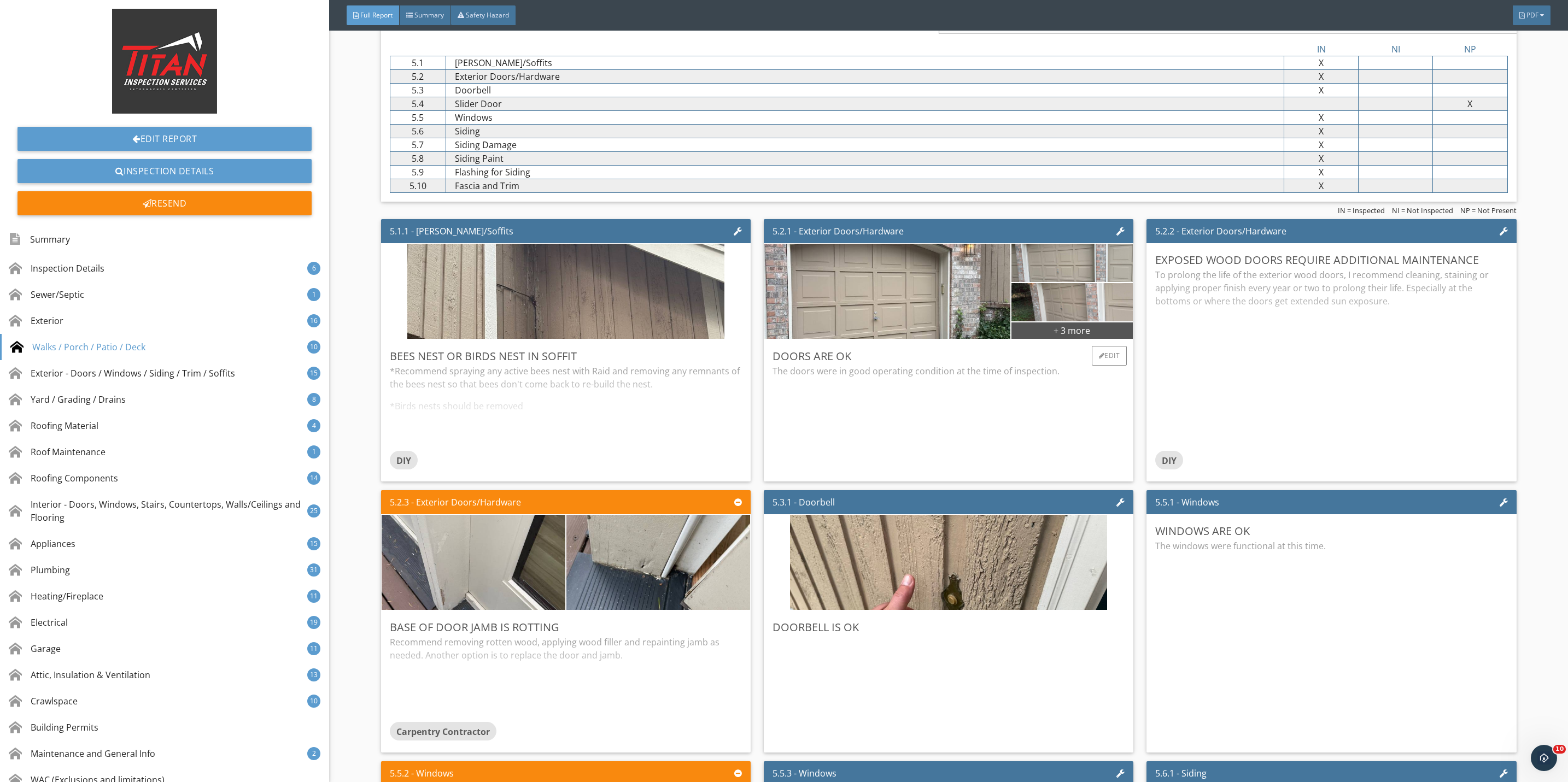
scroll to position [5165, 0]
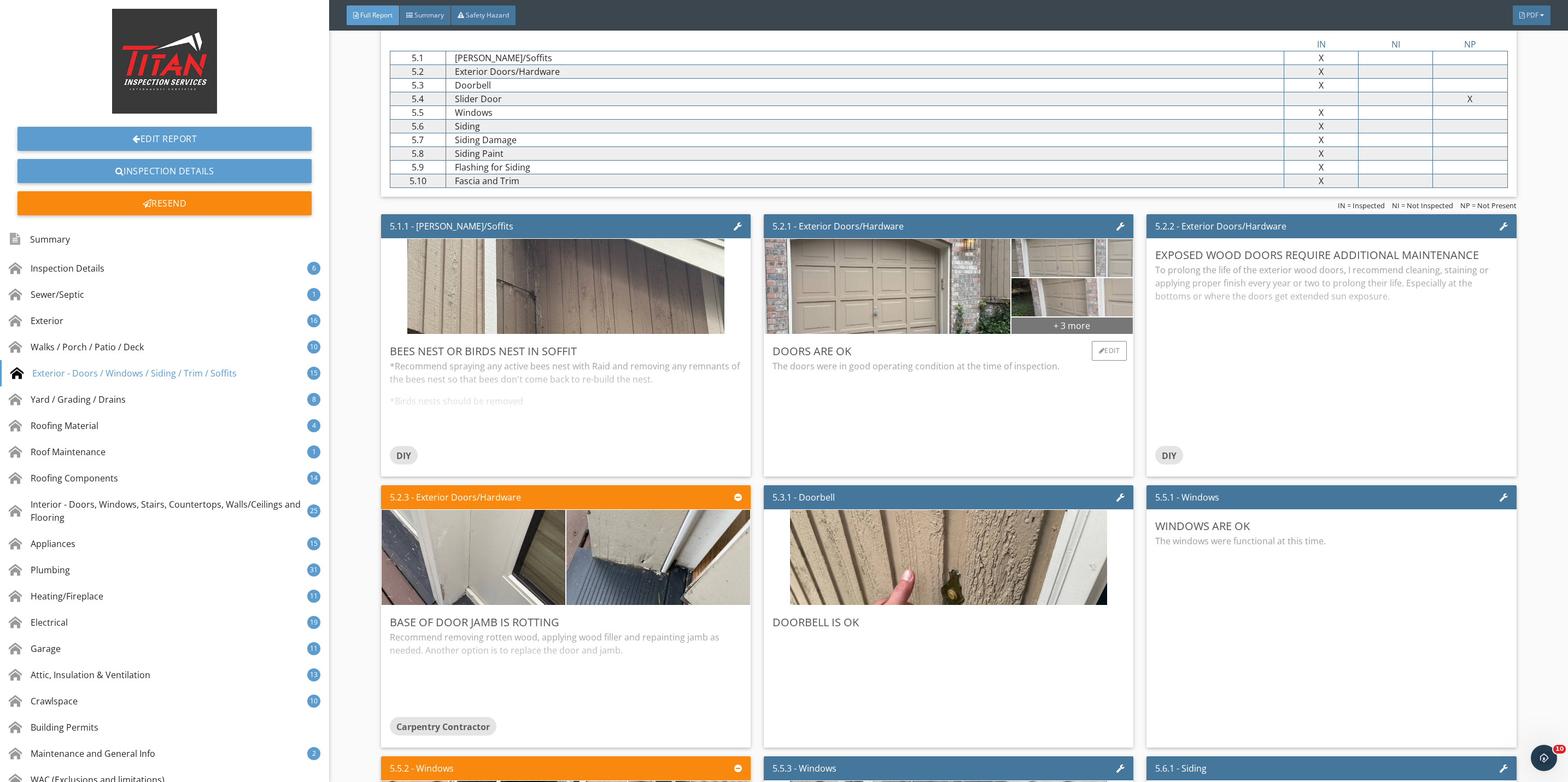
click at [1042, 334] on div "+ 3 more" at bounding box center [1073, 325] width 122 height 18
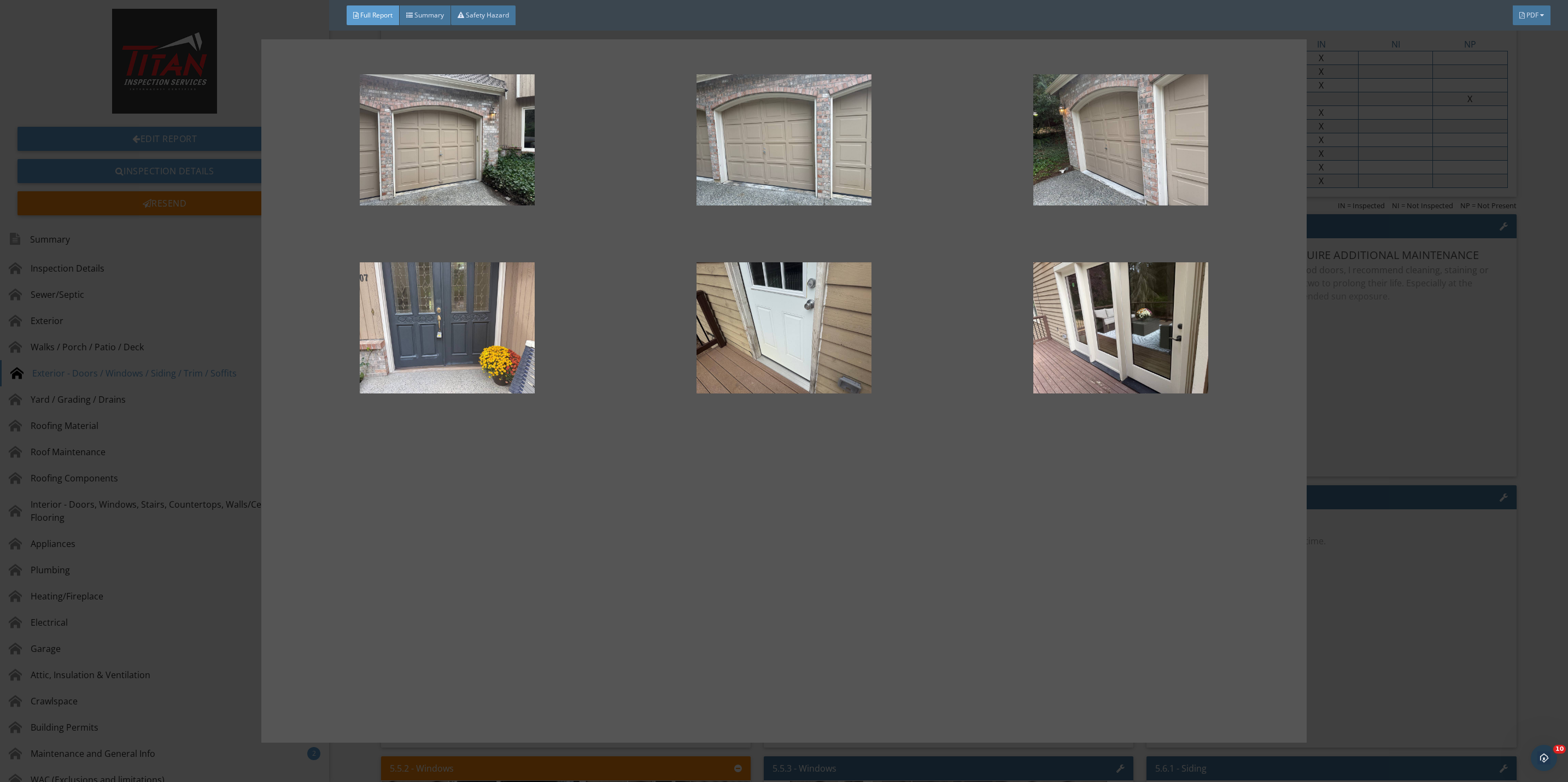
click at [1393, 417] on div at bounding box center [784, 391] width 1568 height 782
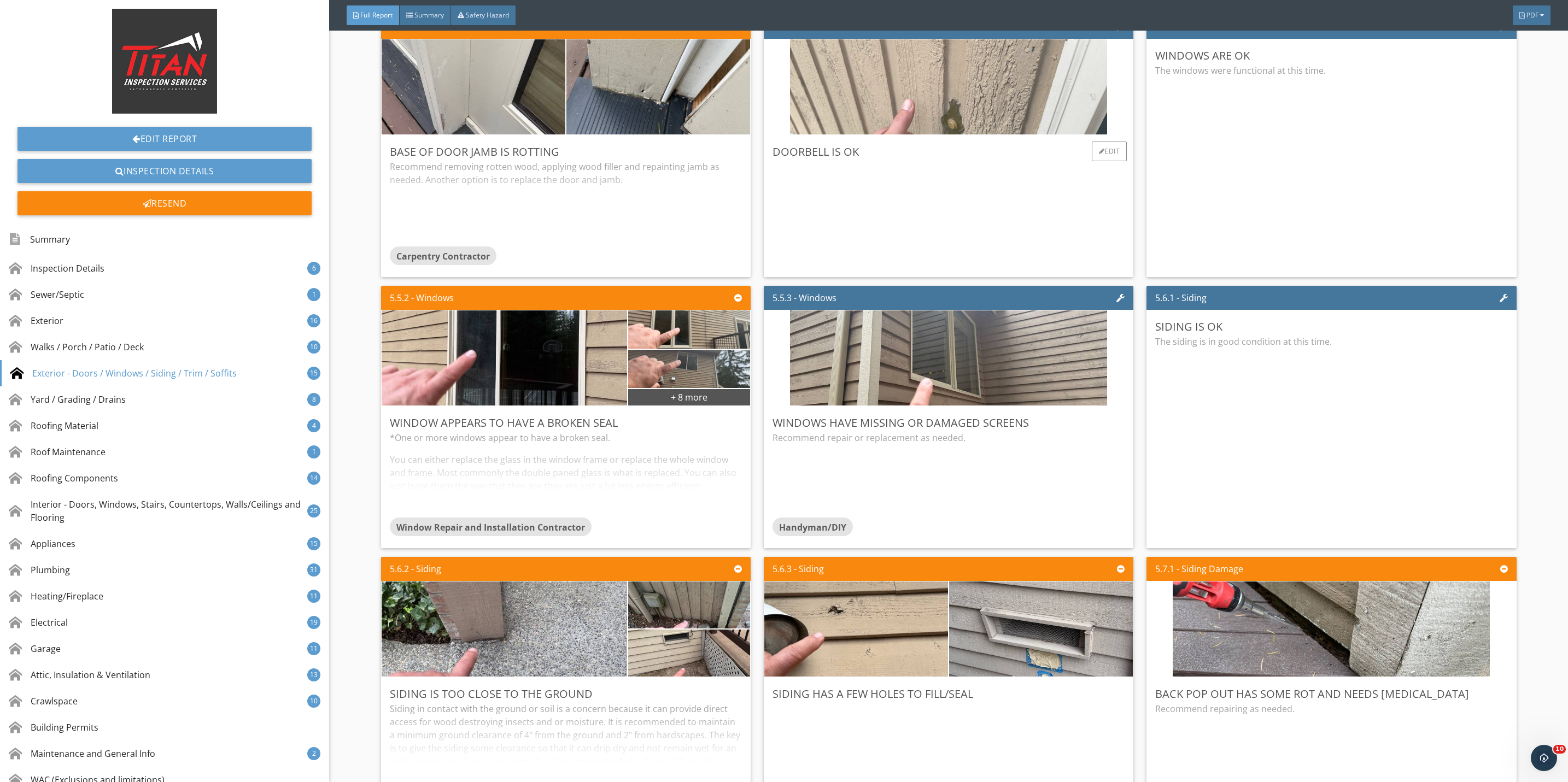
scroll to position [5657, 0]
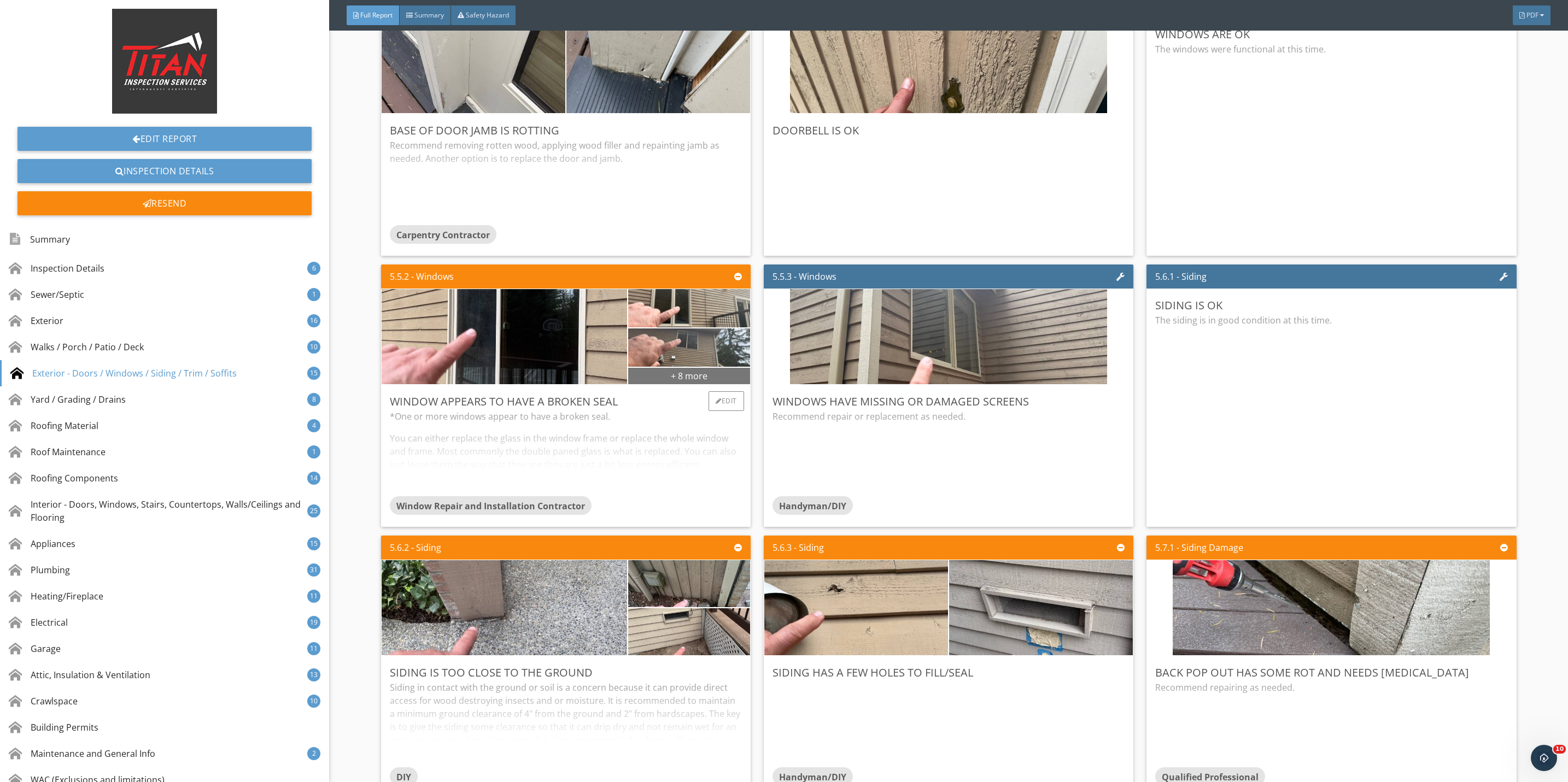
click at [673, 384] on div "+ 8 more" at bounding box center [689, 375] width 122 height 18
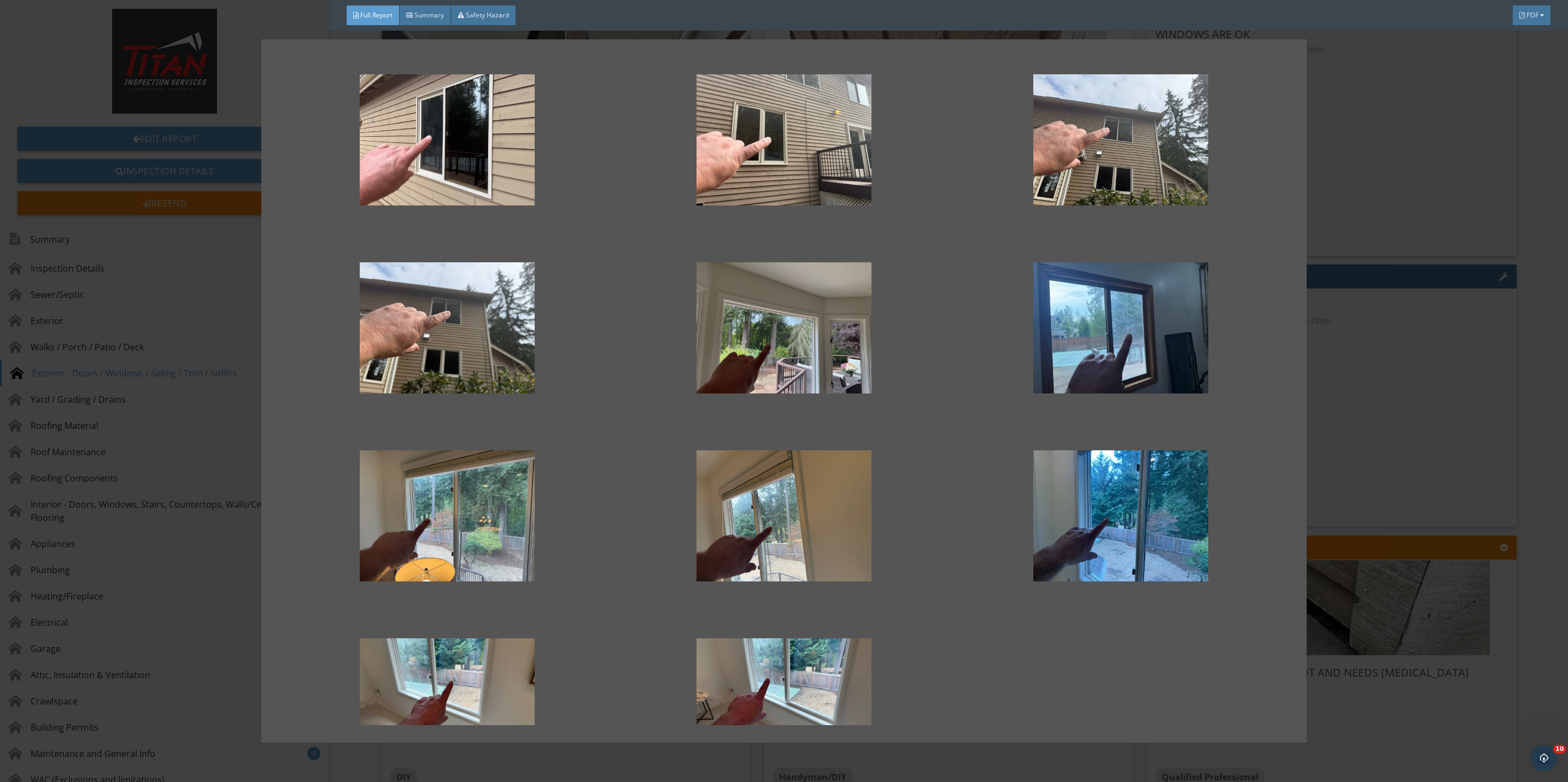
click at [1365, 459] on div at bounding box center [784, 391] width 1568 height 782
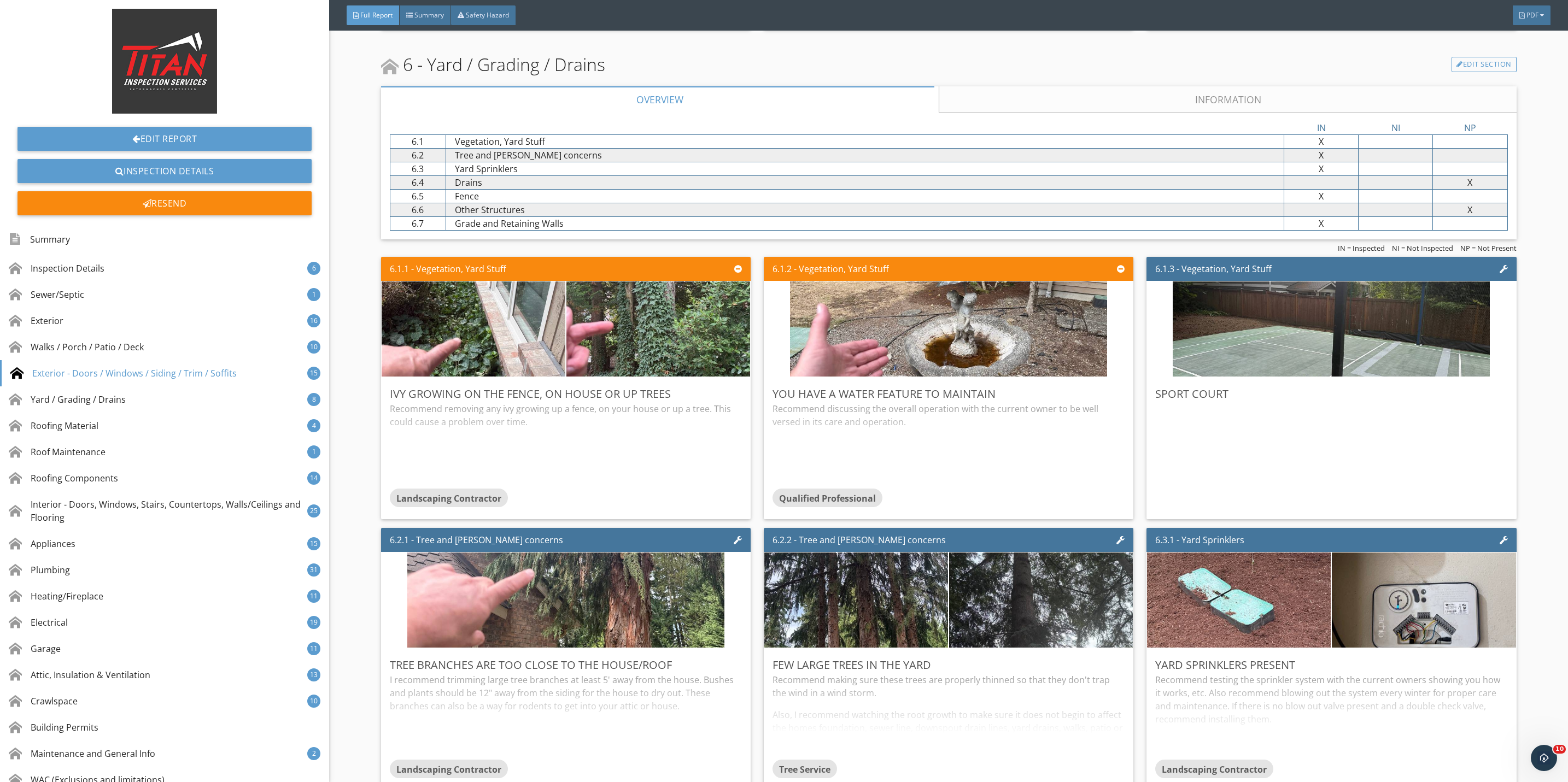
scroll to position [6723, 0]
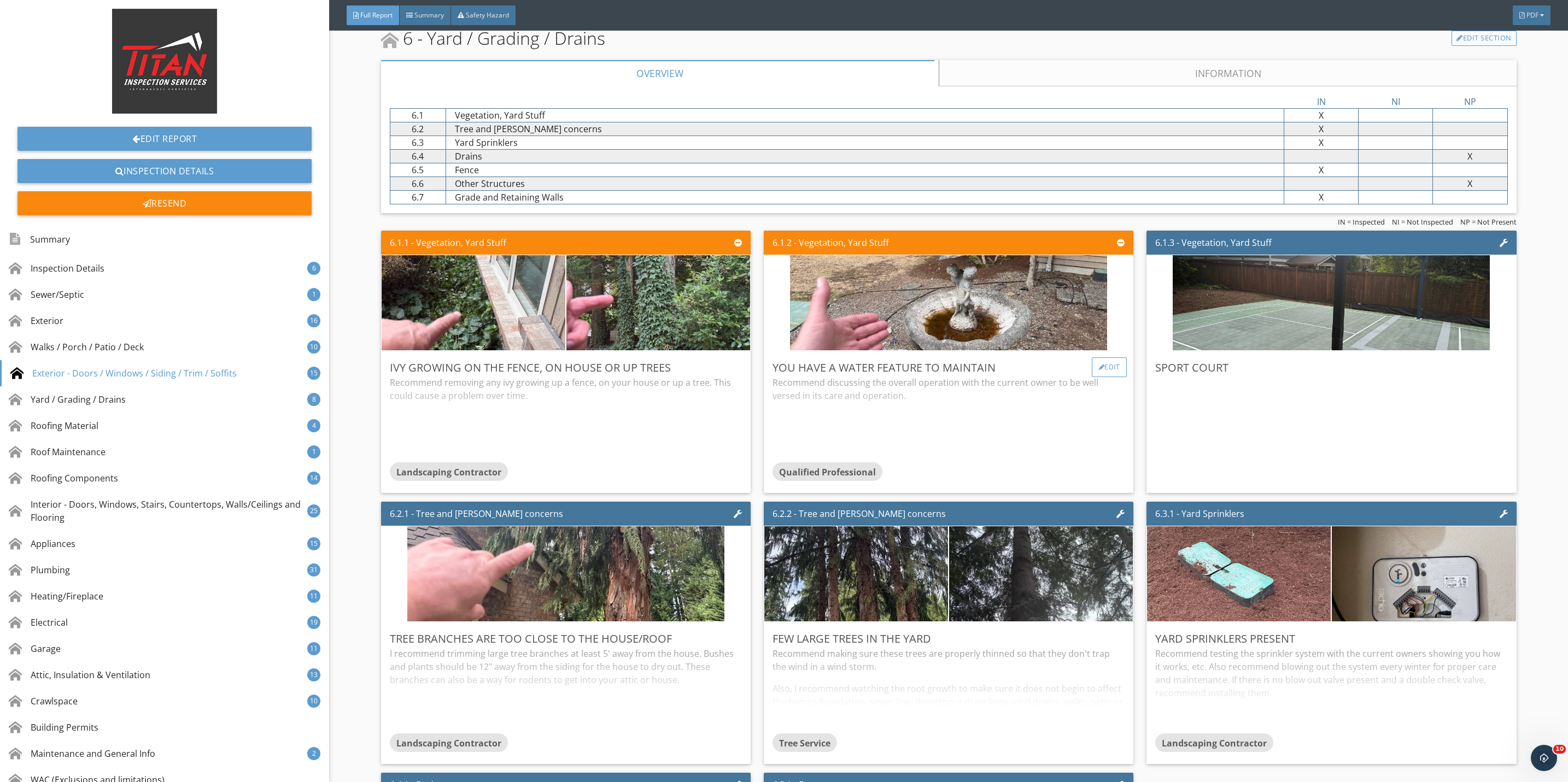
click at [1098, 377] on div "Edit" at bounding box center [1110, 367] width 35 height 19
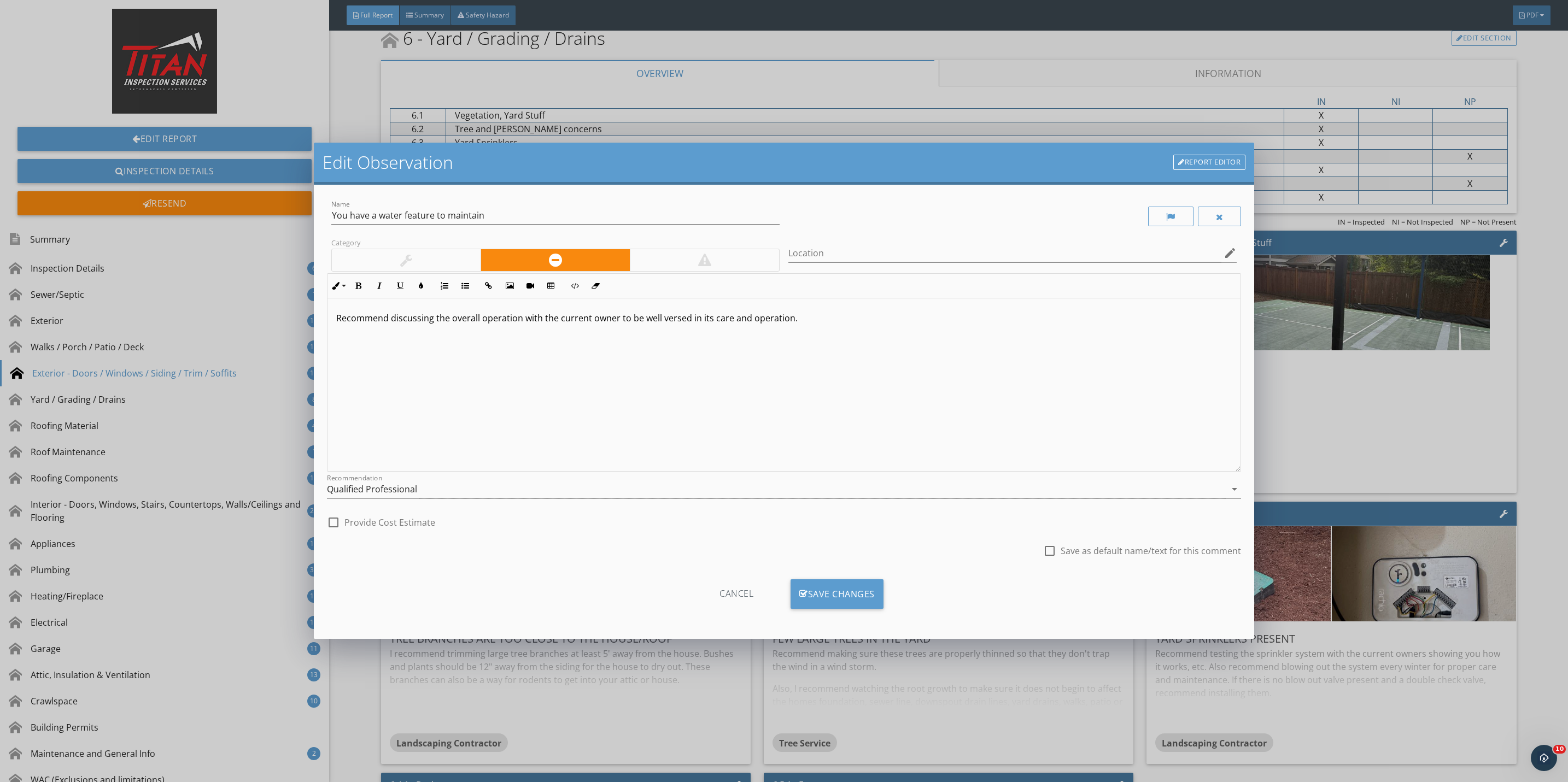
click at [404, 256] on div at bounding box center [406, 260] width 12 height 13
click at [831, 600] on div "Save Changes" at bounding box center [837, 594] width 93 height 30
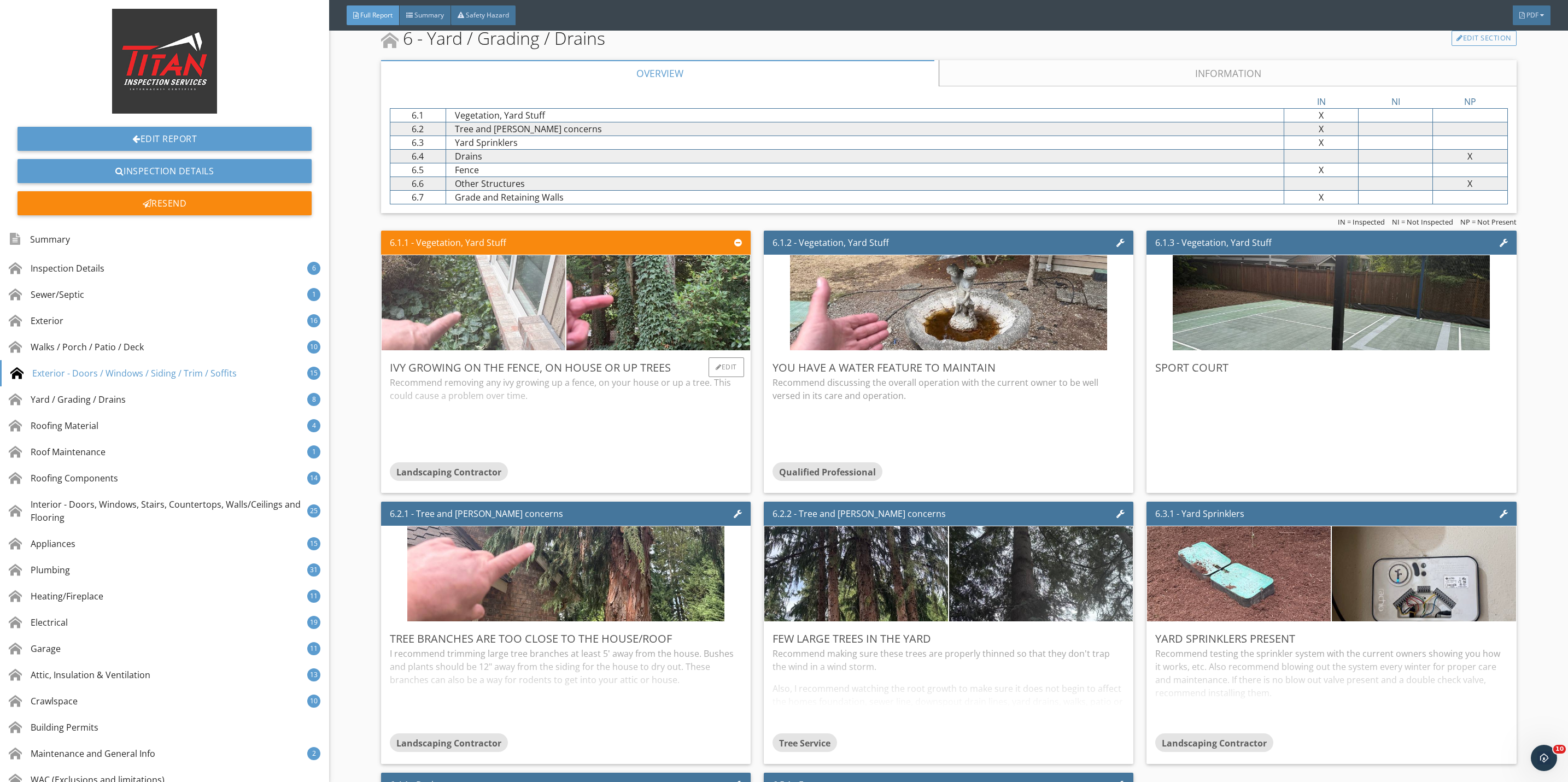
click at [517, 332] on img at bounding box center [473, 303] width 317 height 238
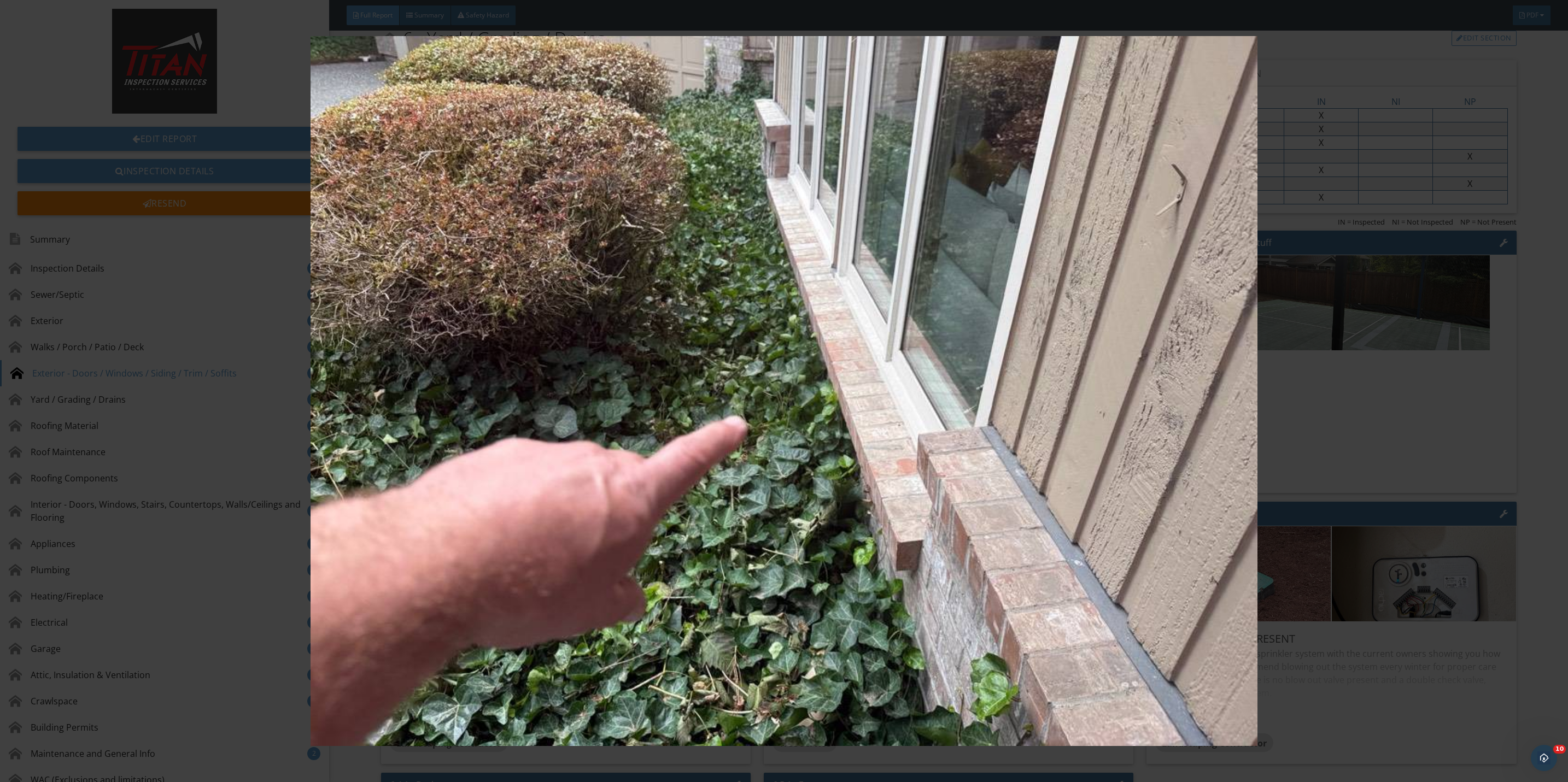
click at [1301, 459] on img at bounding box center [784, 391] width 1457 height 710
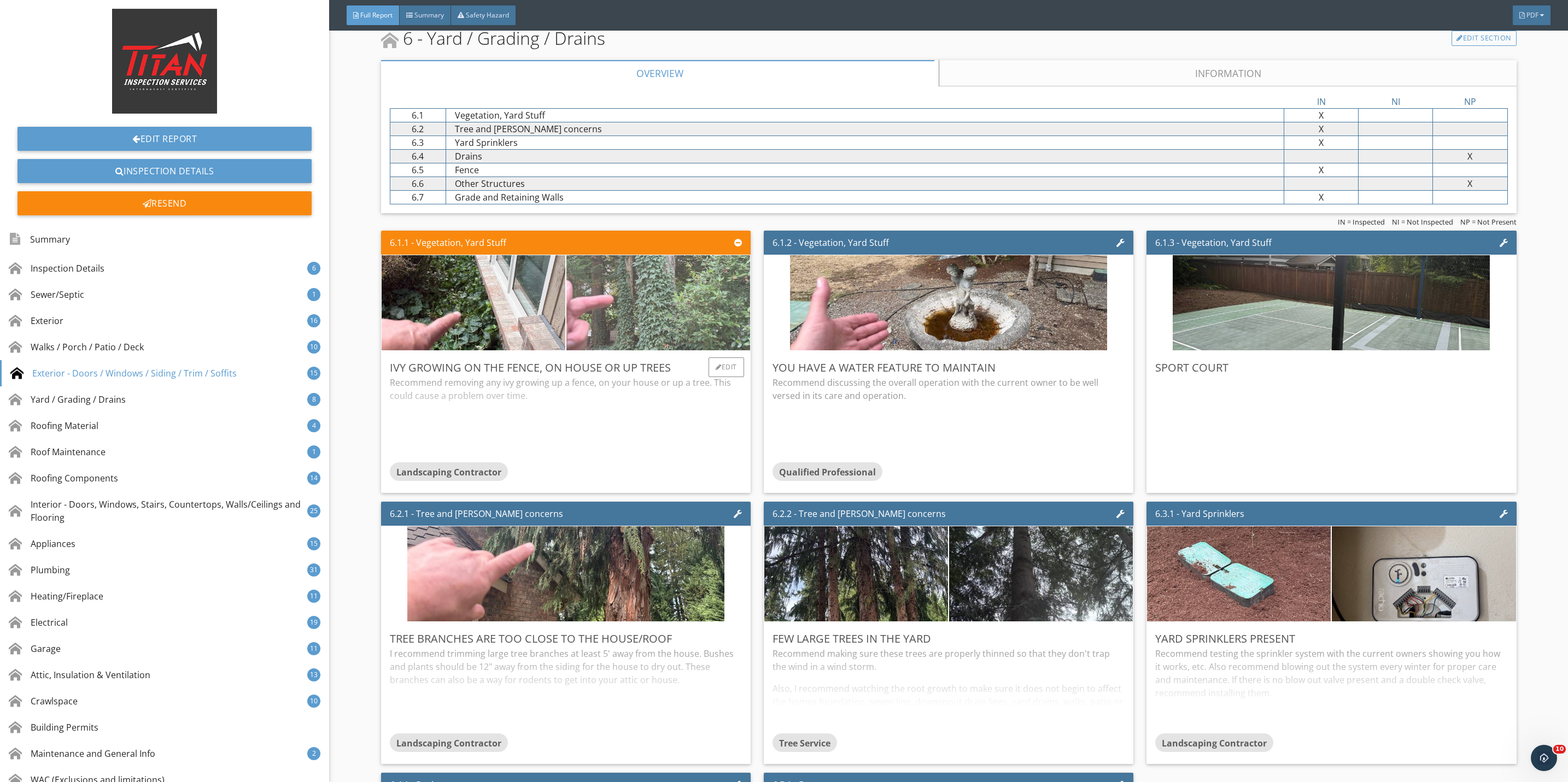
click at [670, 326] on img at bounding box center [658, 303] width 317 height 238
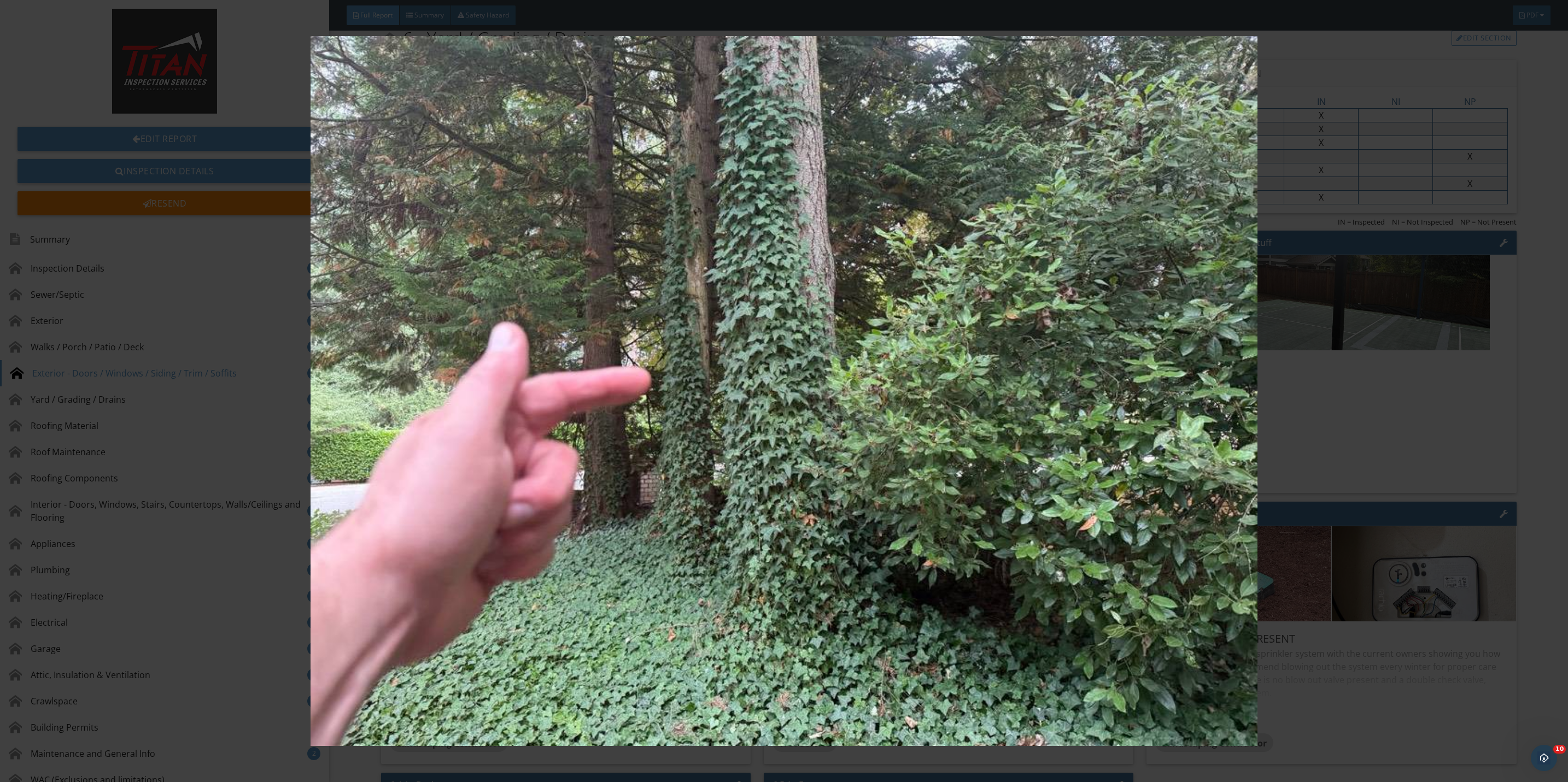
click at [1334, 439] on img at bounding box center [784, 391] width 1457 height 710
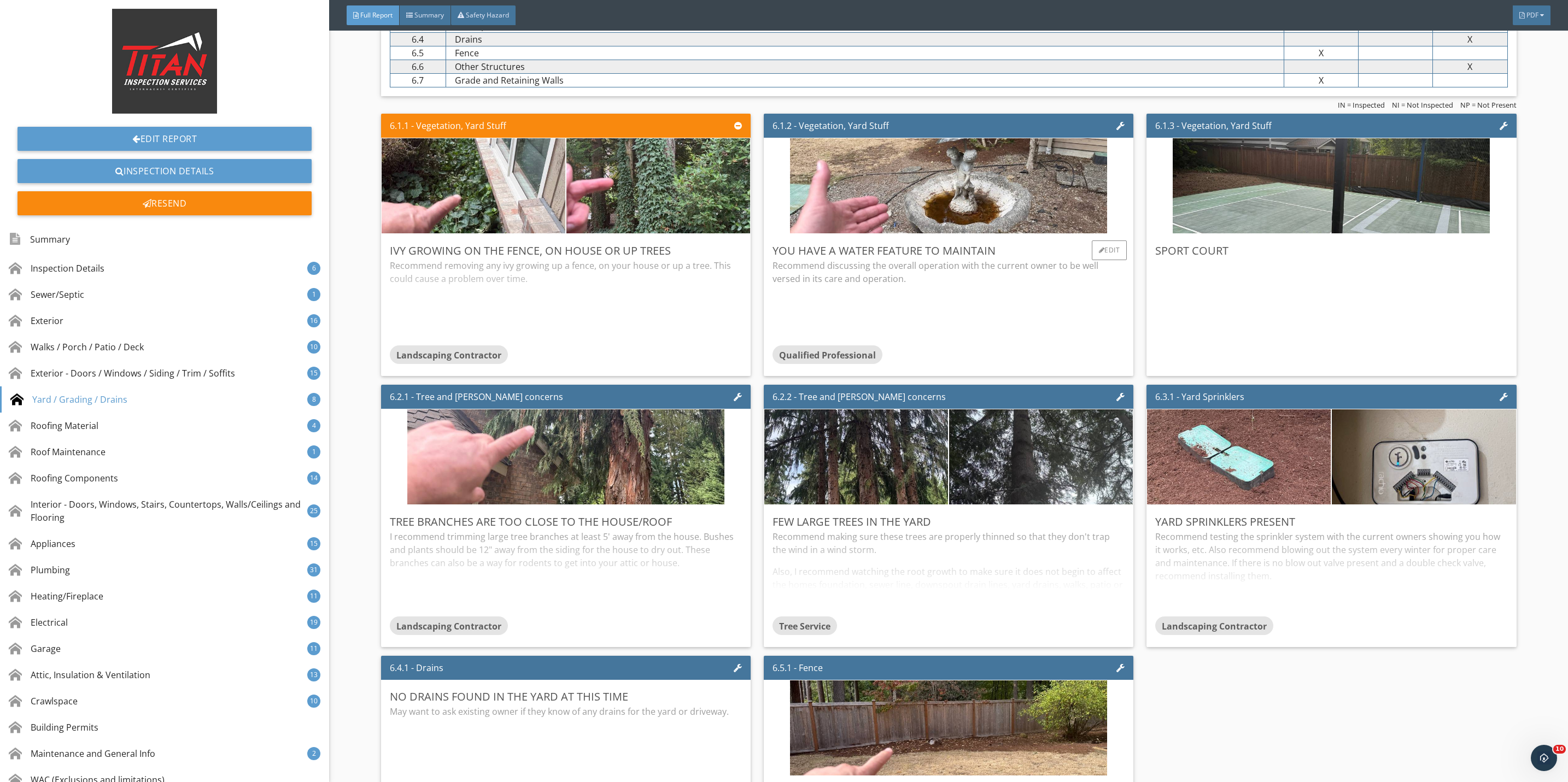
scroll to position [6887, 0]
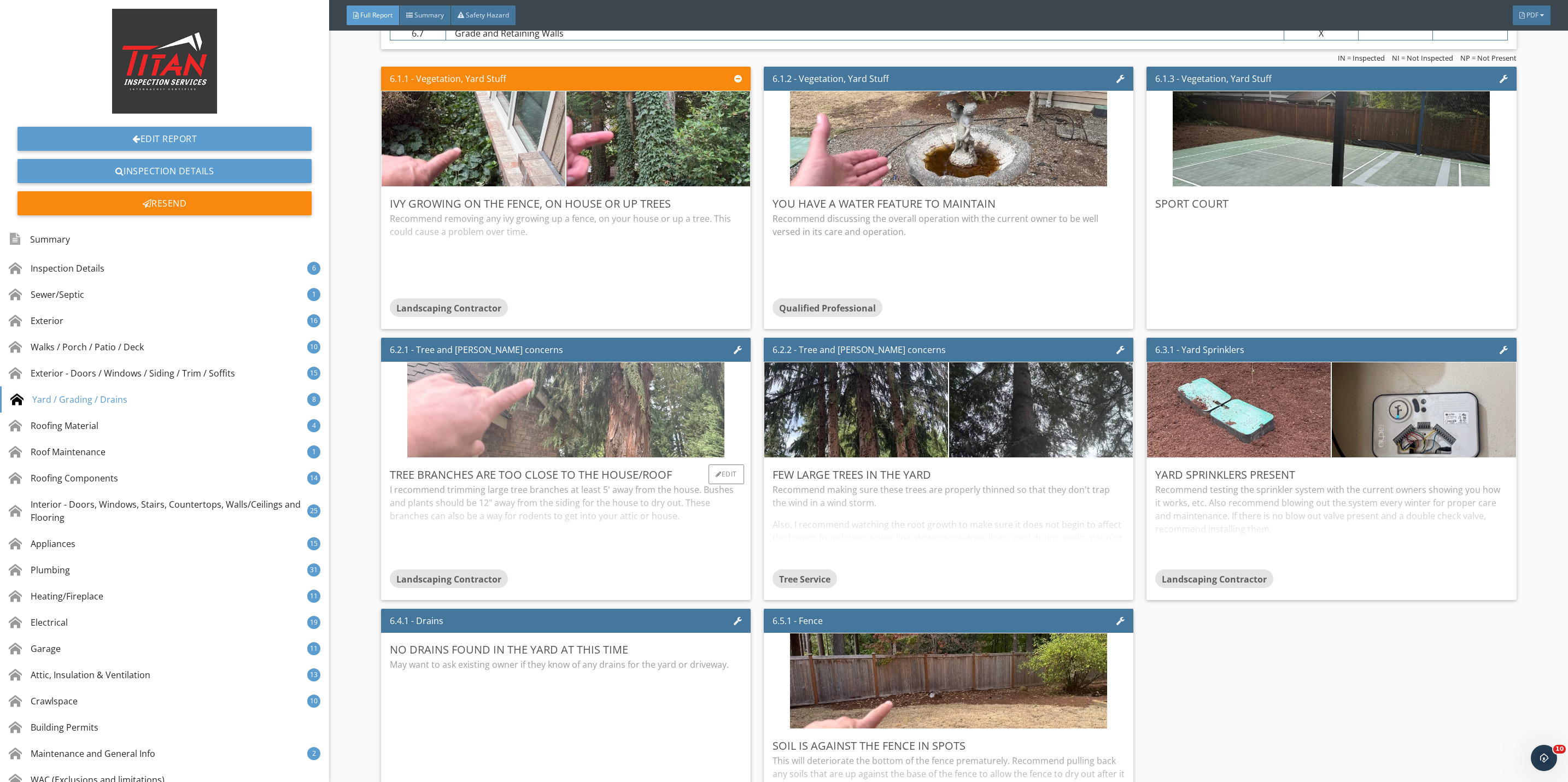
click at [667, 423] on img at bounding box center [565, 410] width 317 height 238
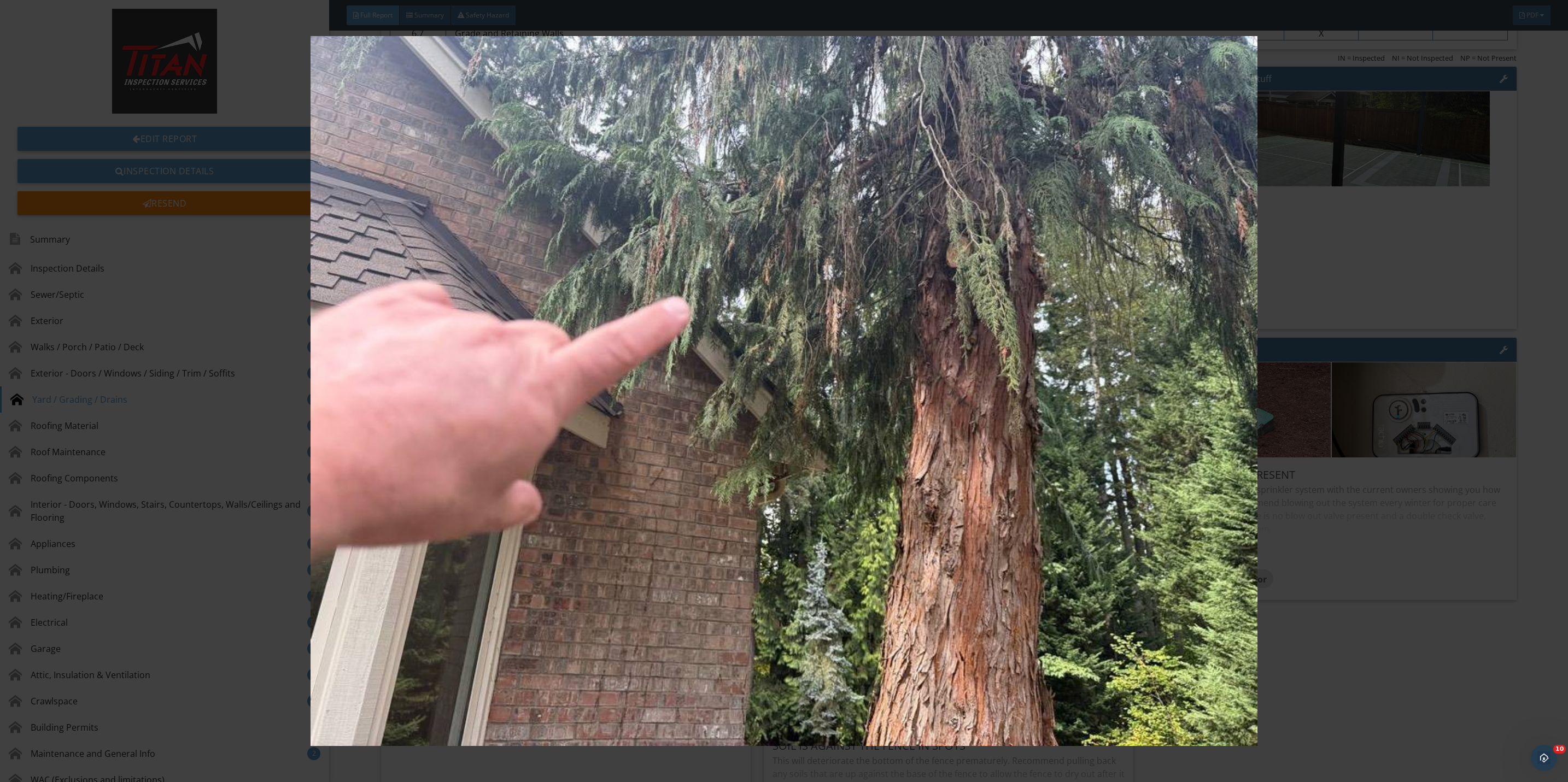
click at [1342, 564] on img at bounding box center [784, 391] width 1457 height 710
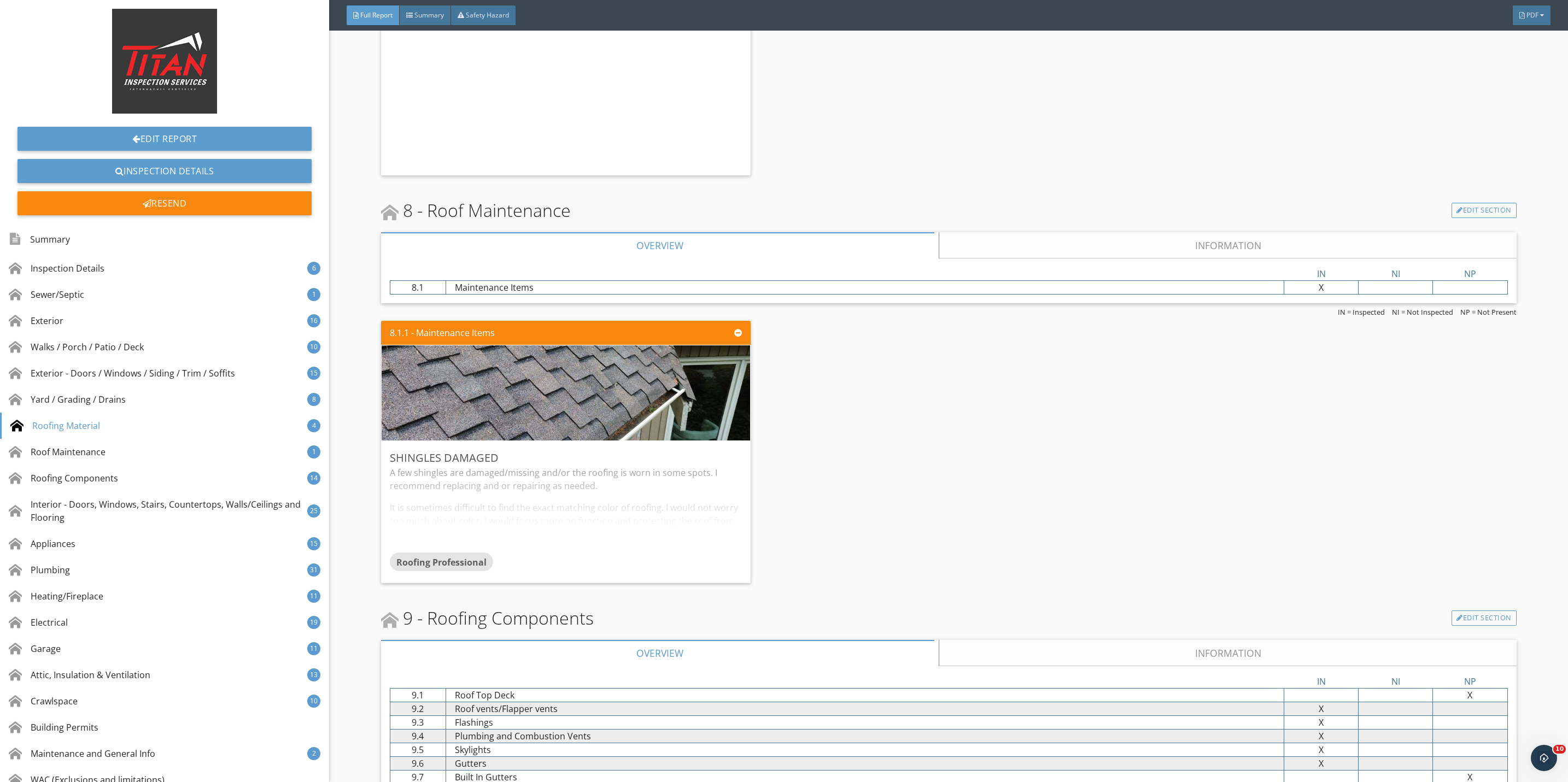
scroll to position [8363, 0]
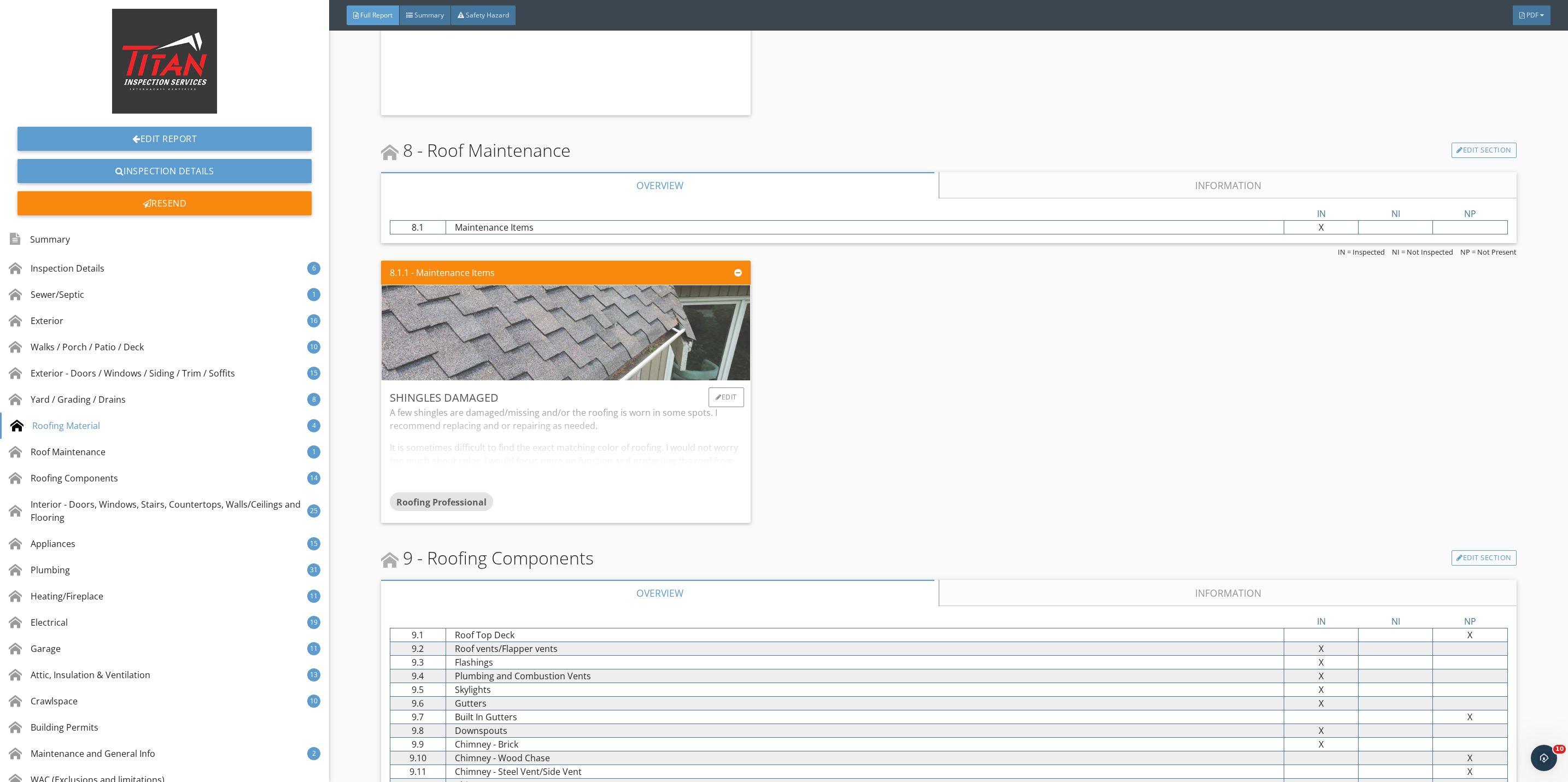
click at [626, 346] on img at bounding box center [565, 333] width 422 height 238
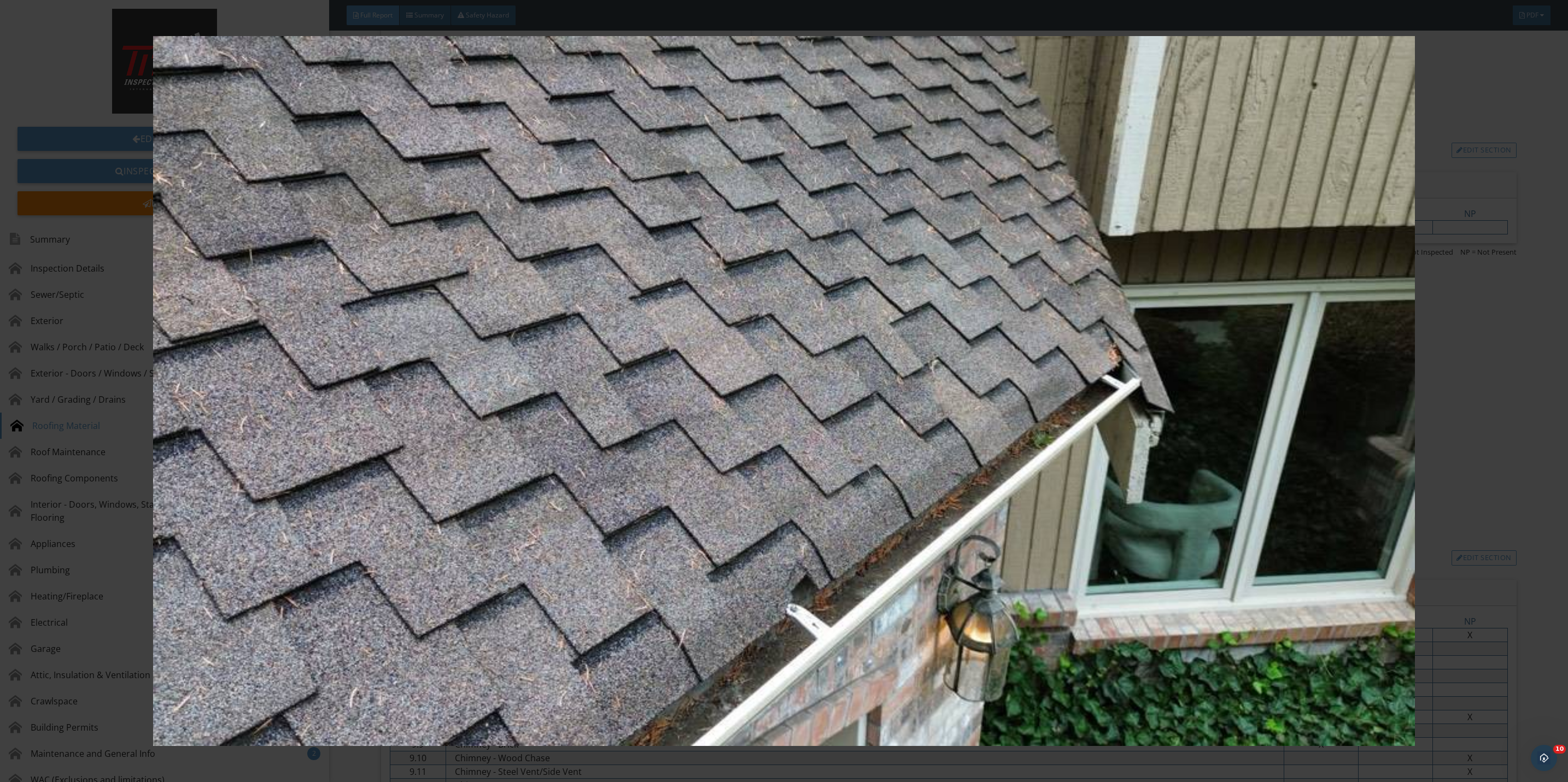
click at [1463, 502] on img at bounding box center [784, 391] width 1457 height 710
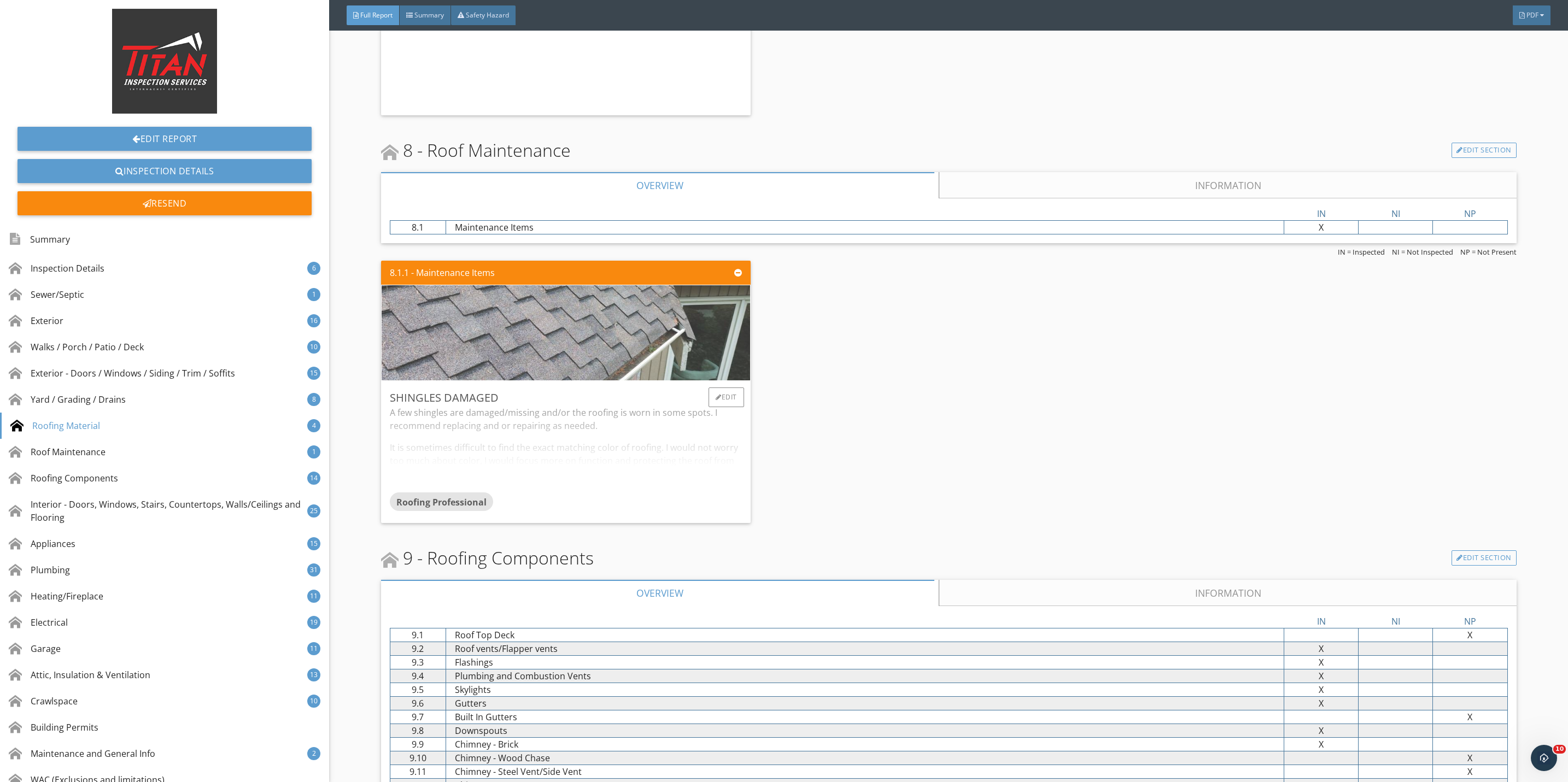
click at [659, 381] on img at bounding box center [565, 333] width 422 height 238
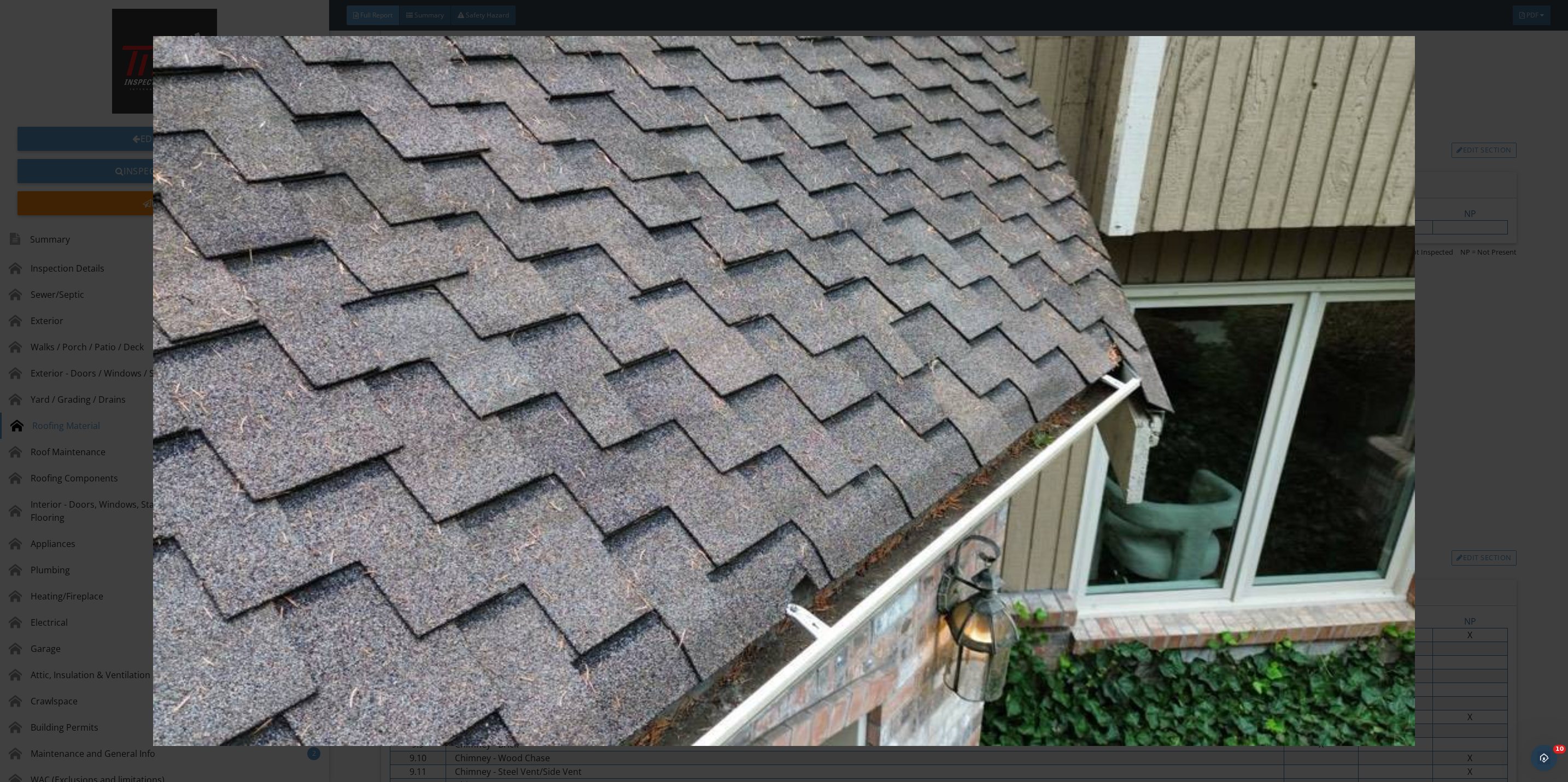
click at [1469, 458] on img at bounding box center [784, 391] width 1457 height 710
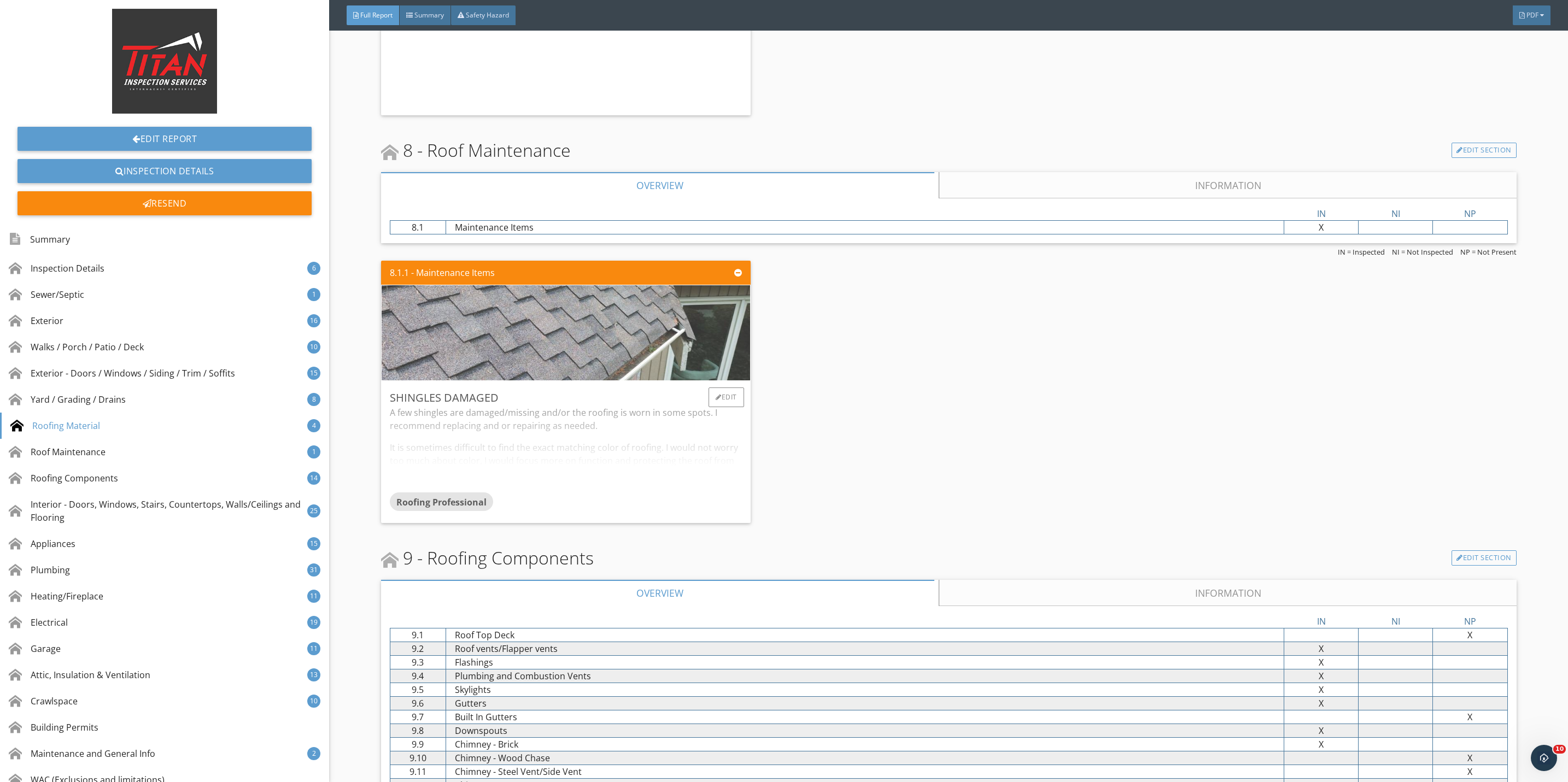
click at [555, 350] on img at bounding box center [565, 333] width 422 height 238
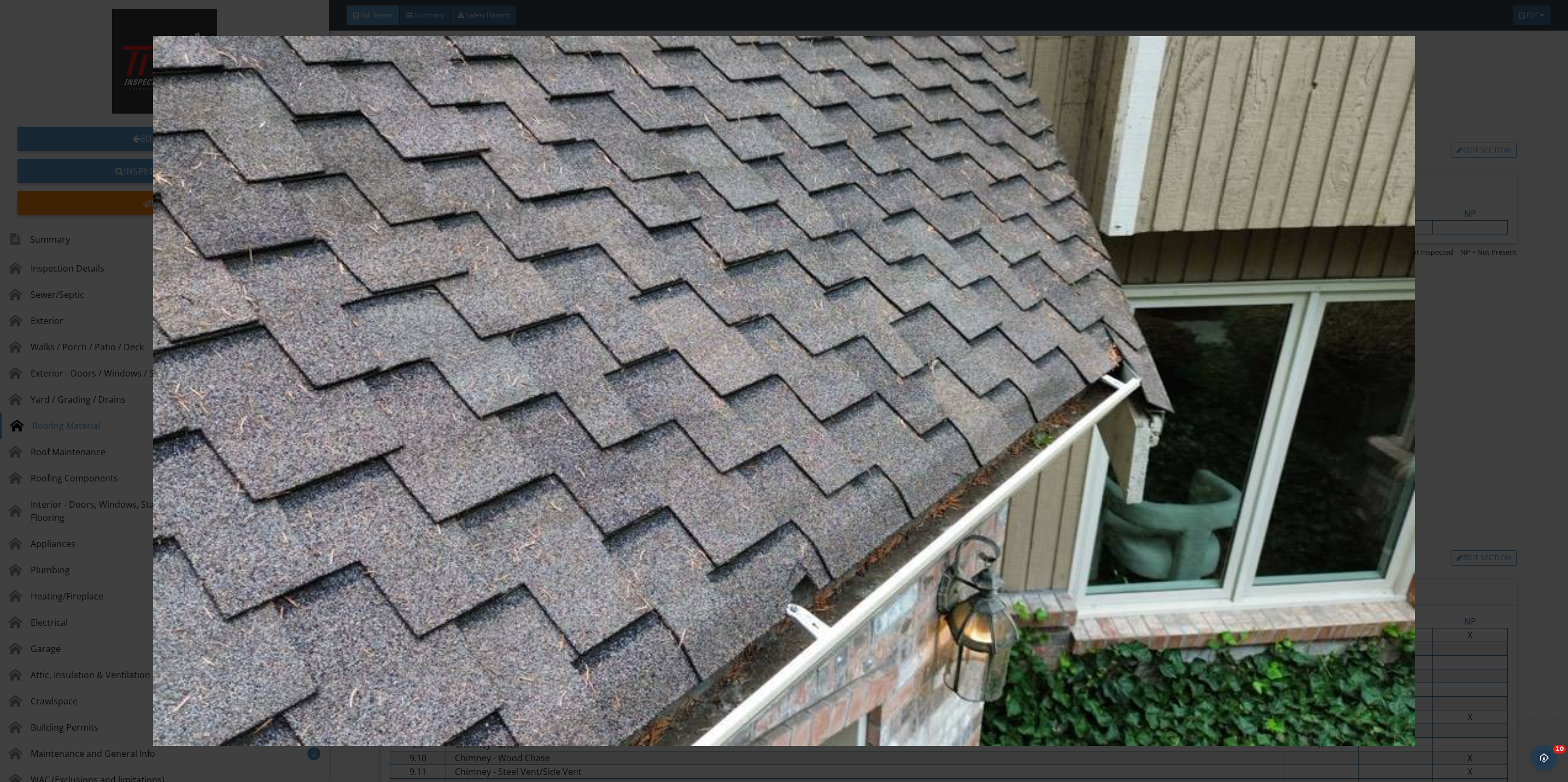
click at [1516, 464] on div at bounding box center [784, 391] width 1568 height 782
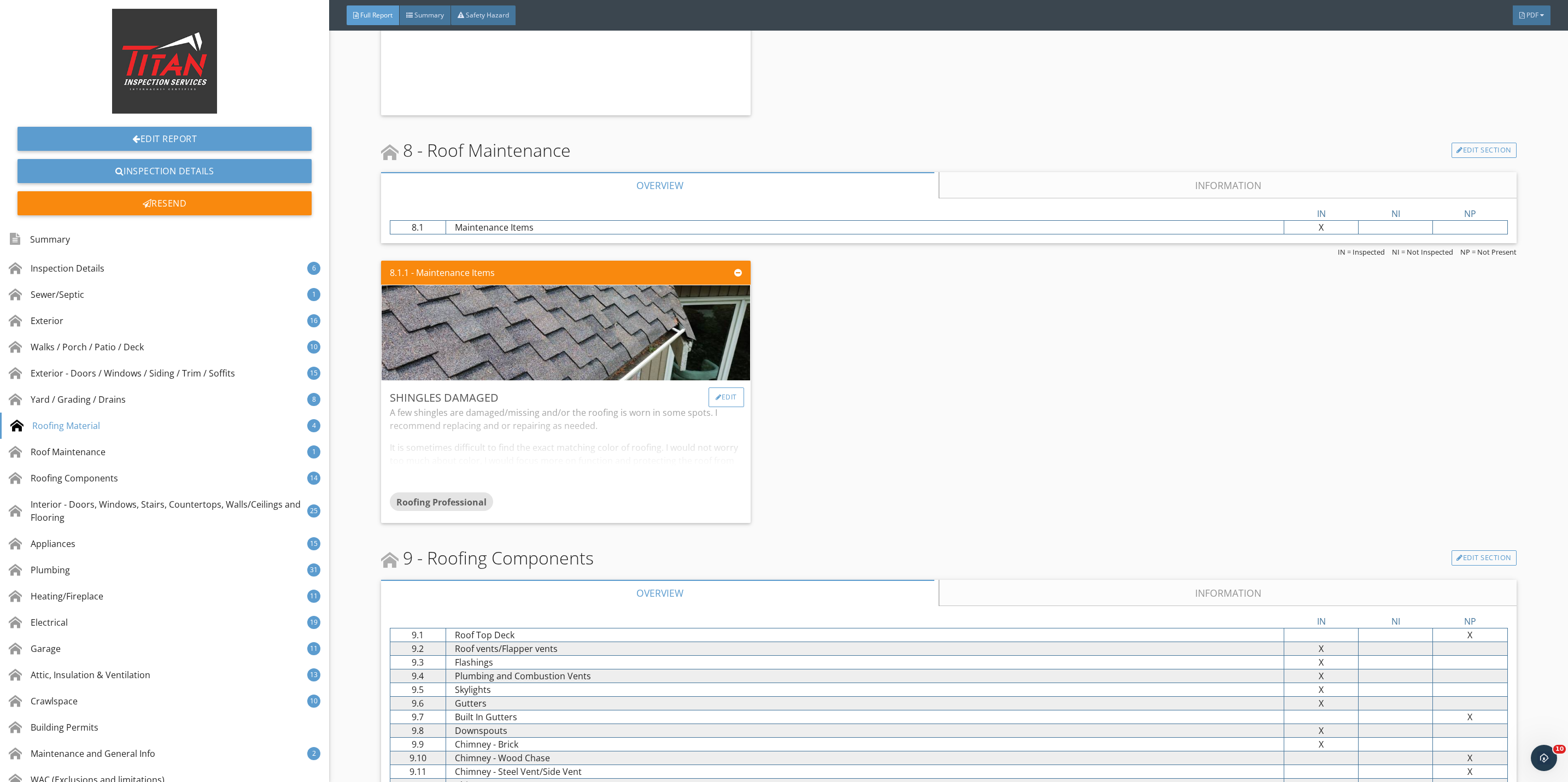
click at [722, 407] on div "Edit" at bounding box center [726, 397] width 35 height 19
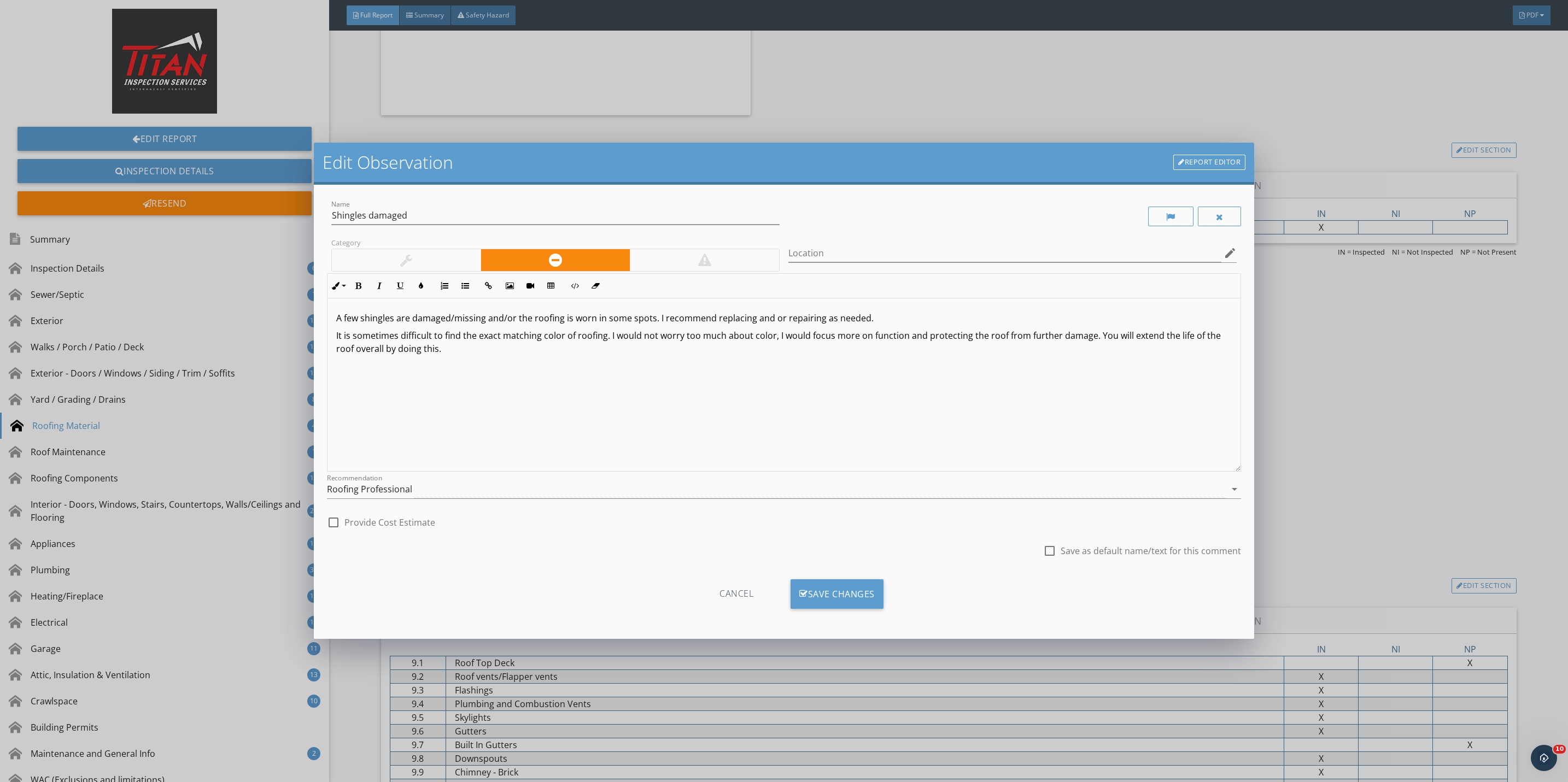
click at [377, 266] on div at bounding box center [406, 260] width 149 height 22
click at [812, 593] on div "Save Changes" at bounding box center [837, 594] width 93 height 30
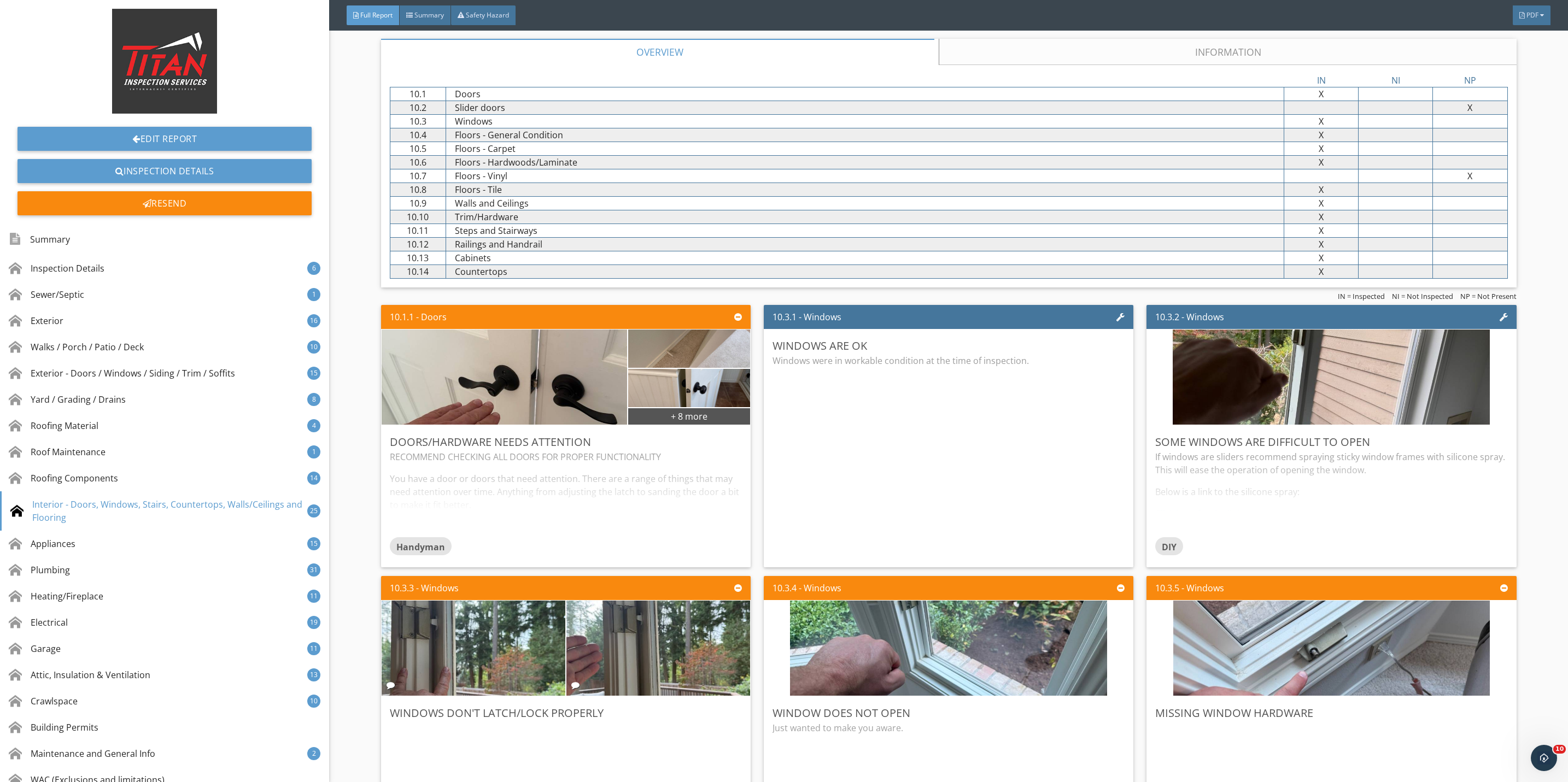
scroll to position [10740, 0]
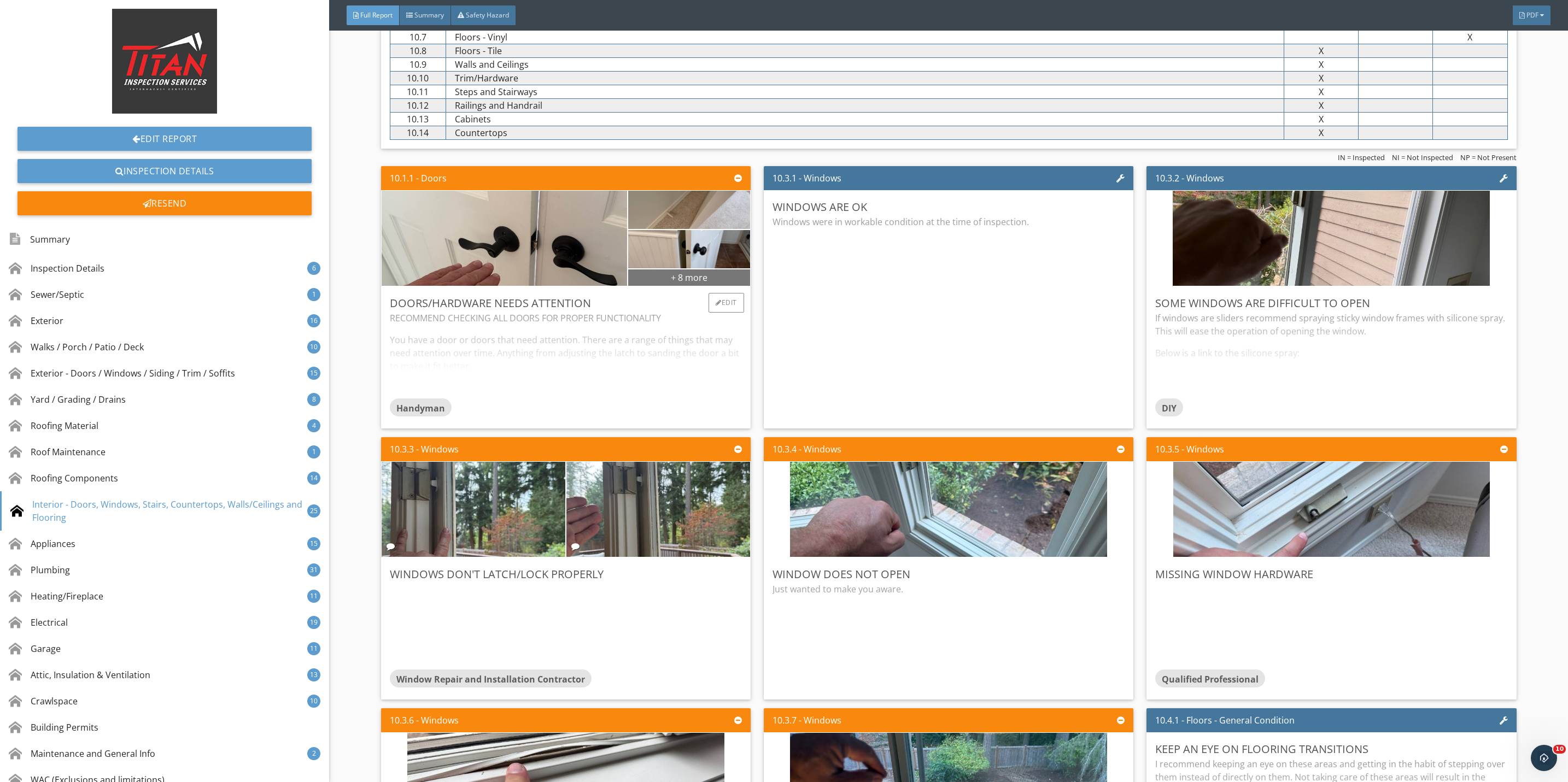
click at [699, 286] on div "+ 8 more" at bounding box center [689, 277] width 122 height 18
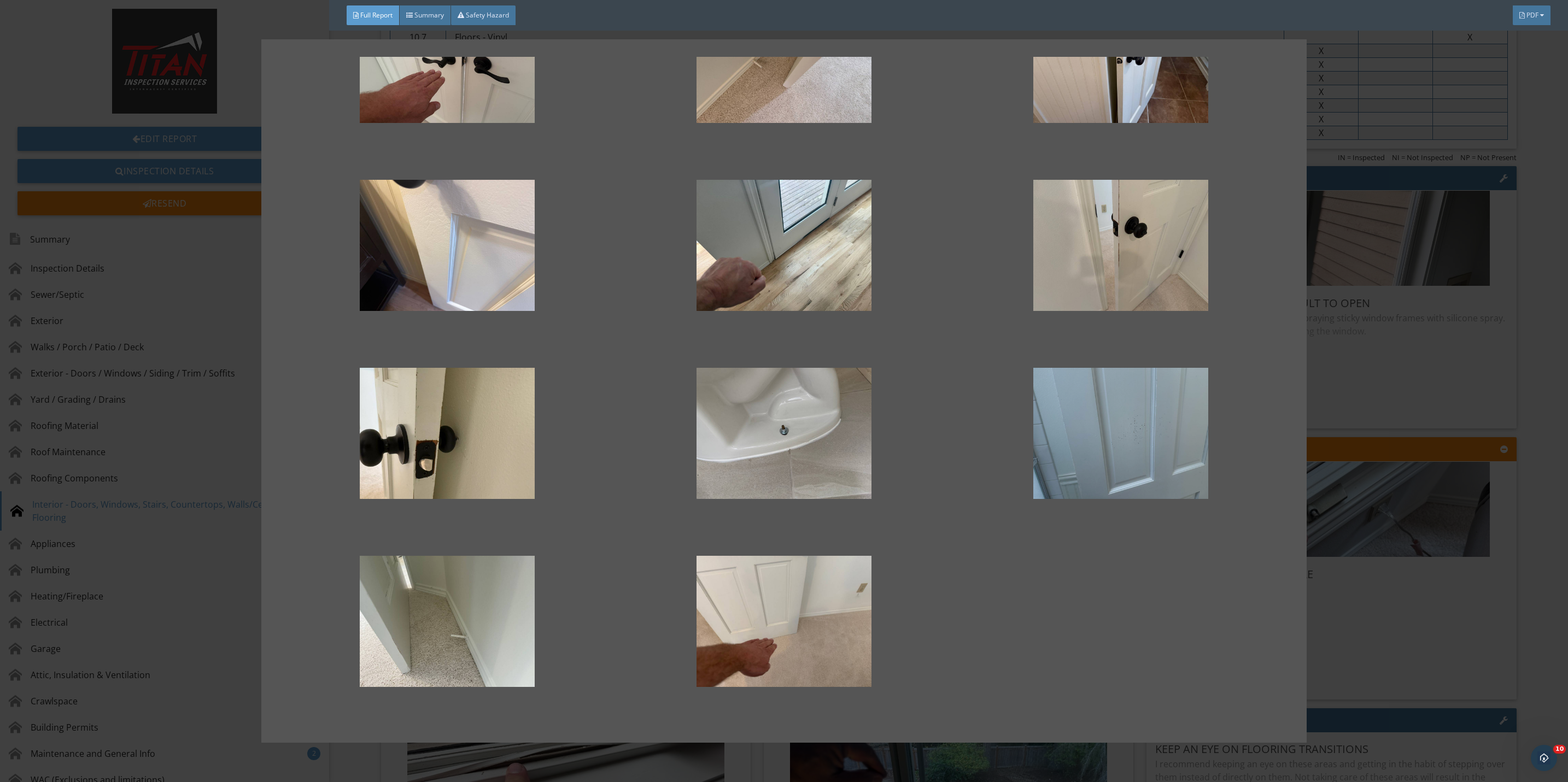
scroll to position [0, 0]
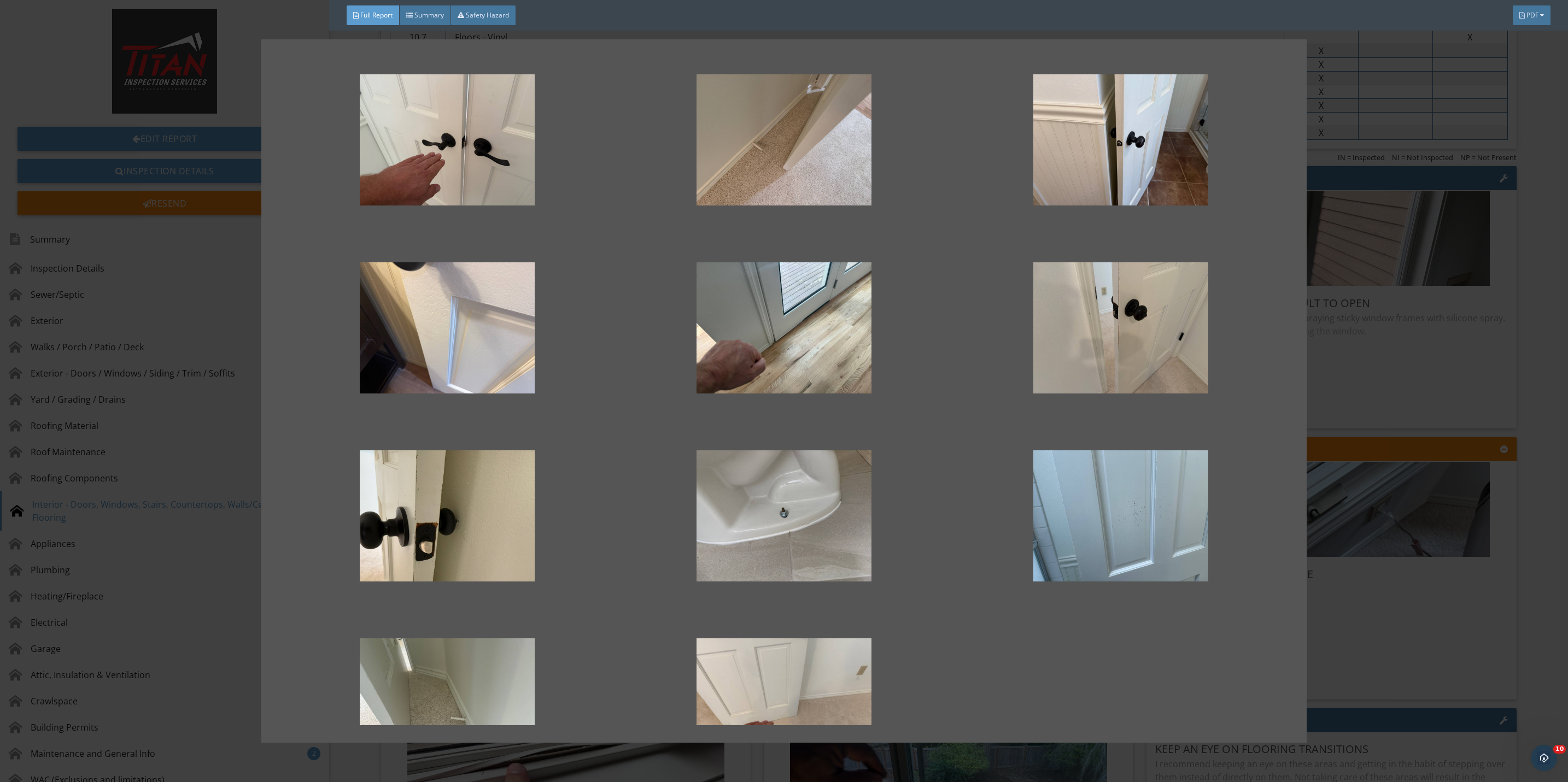
click at [1373, 435] on div at bounding box center [784, 391] width 1568 height 782
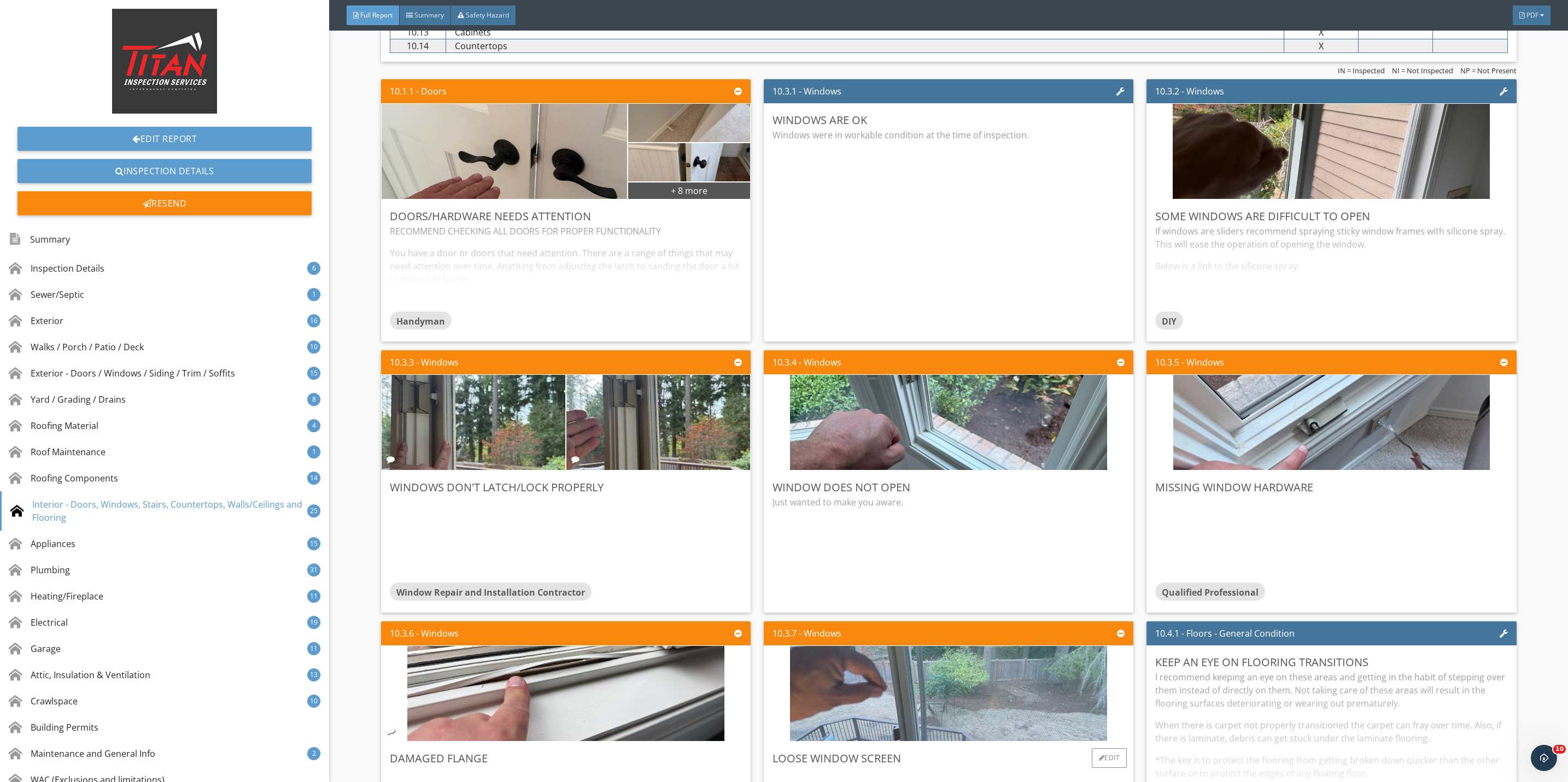
scroll to position [10823, 0]
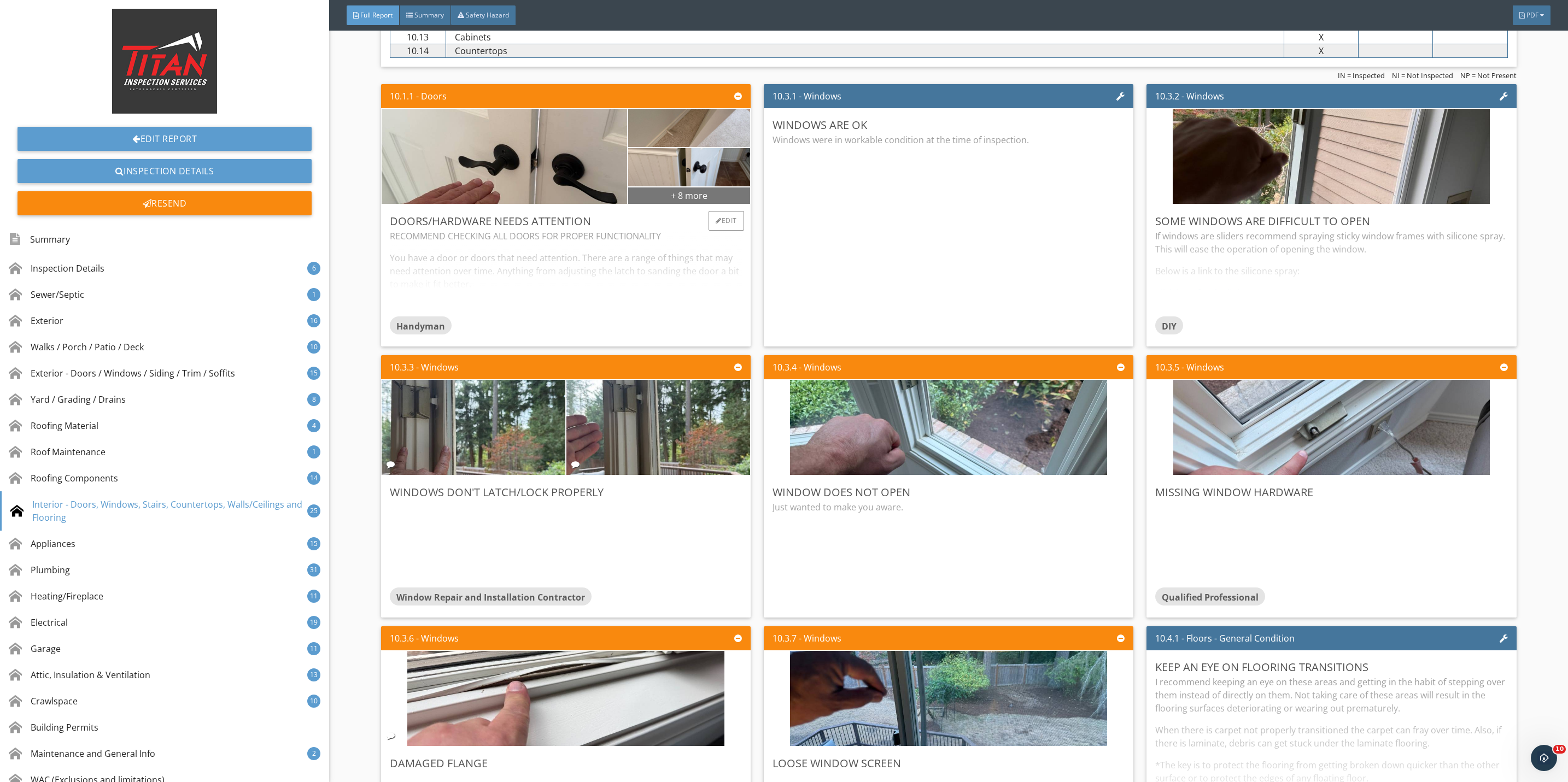
click at [687, 204] on div "+ 8 more" at bounding box center [689, 195] width 122 height 18
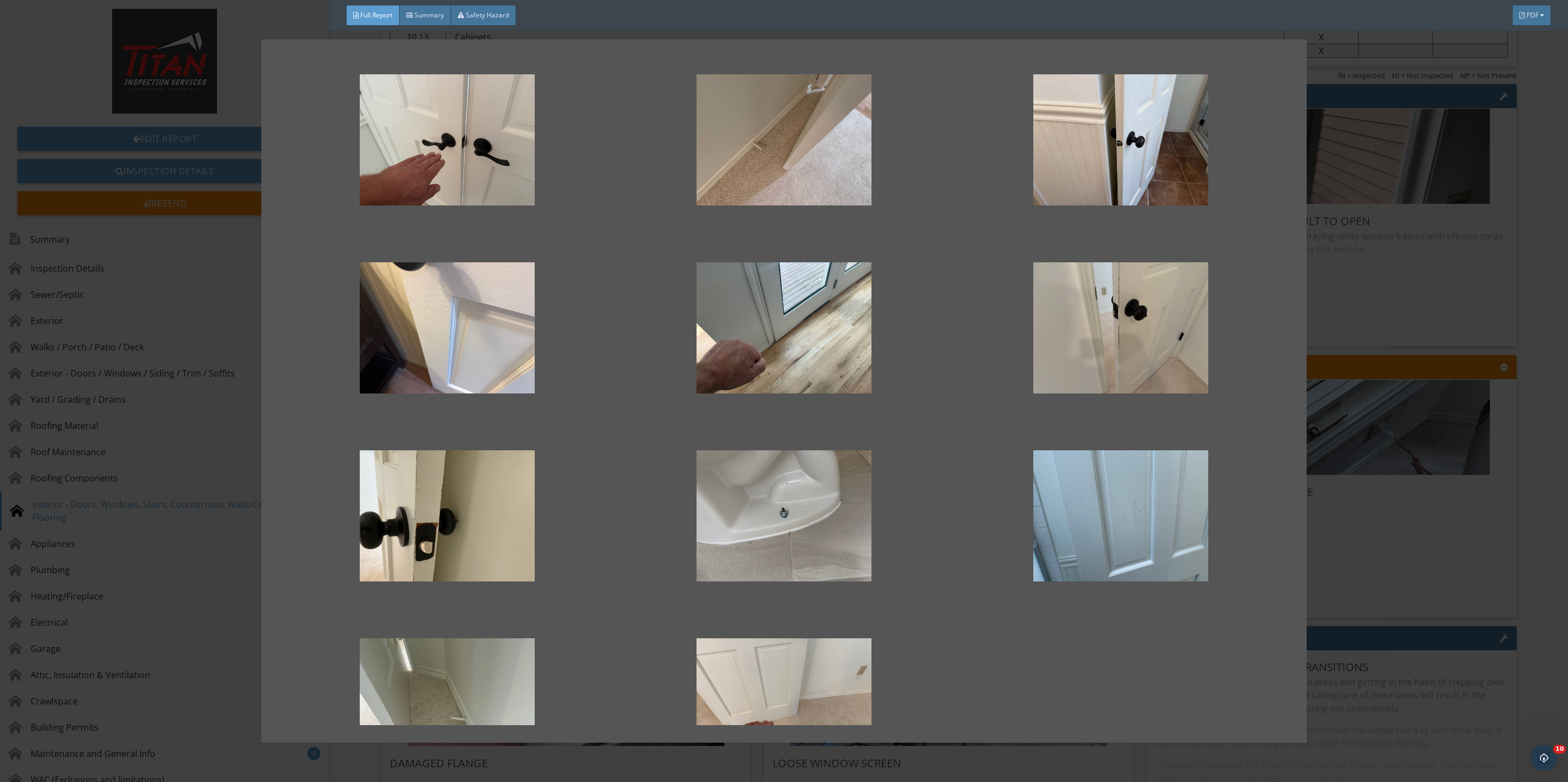
click at [1343, 570] on div at bounding box center [784, 391] width 1568 height 782
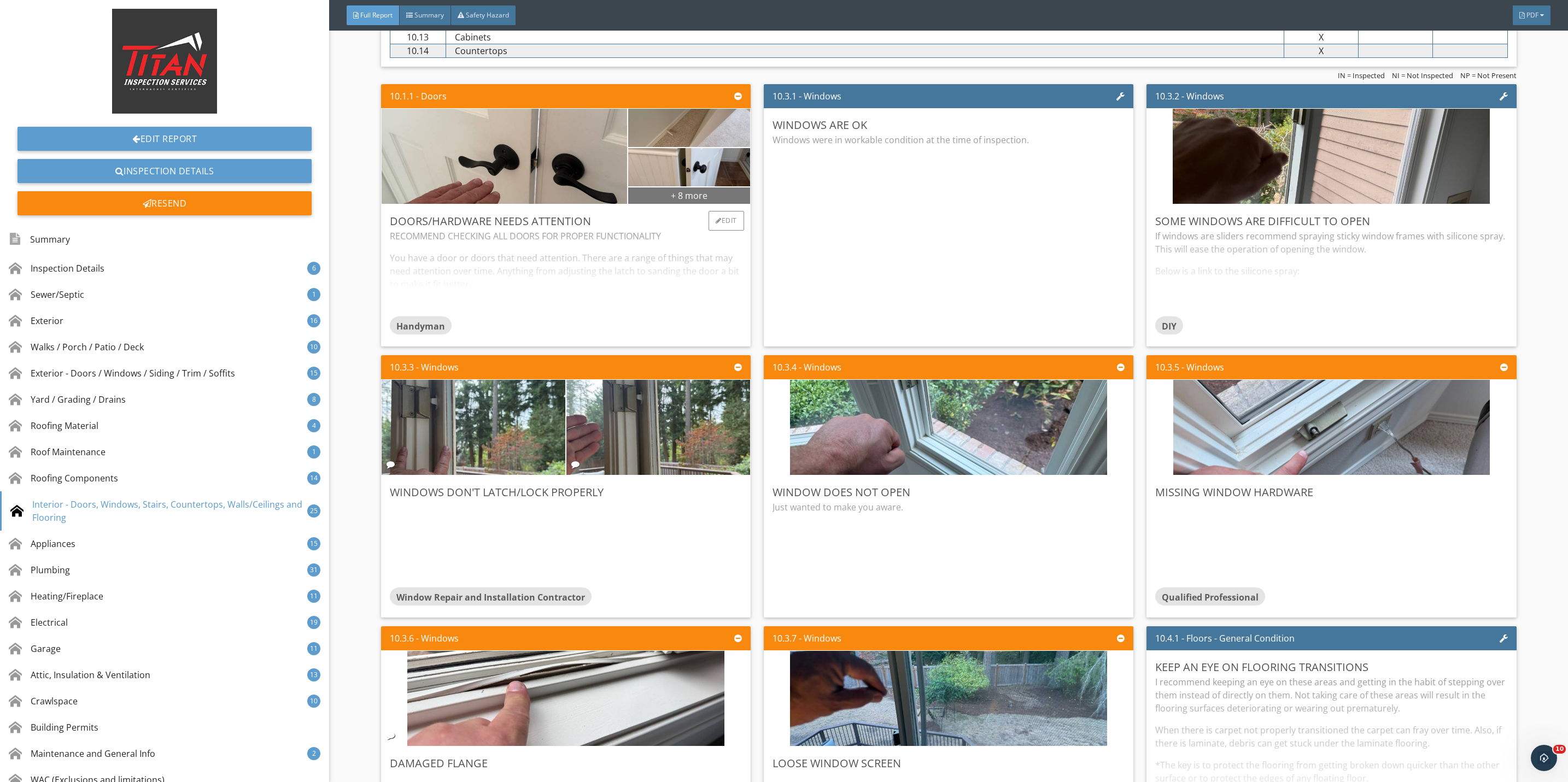
click at [679, 204] on div "+ 8 more" at bounding box center [689, 195] width 122 height 18
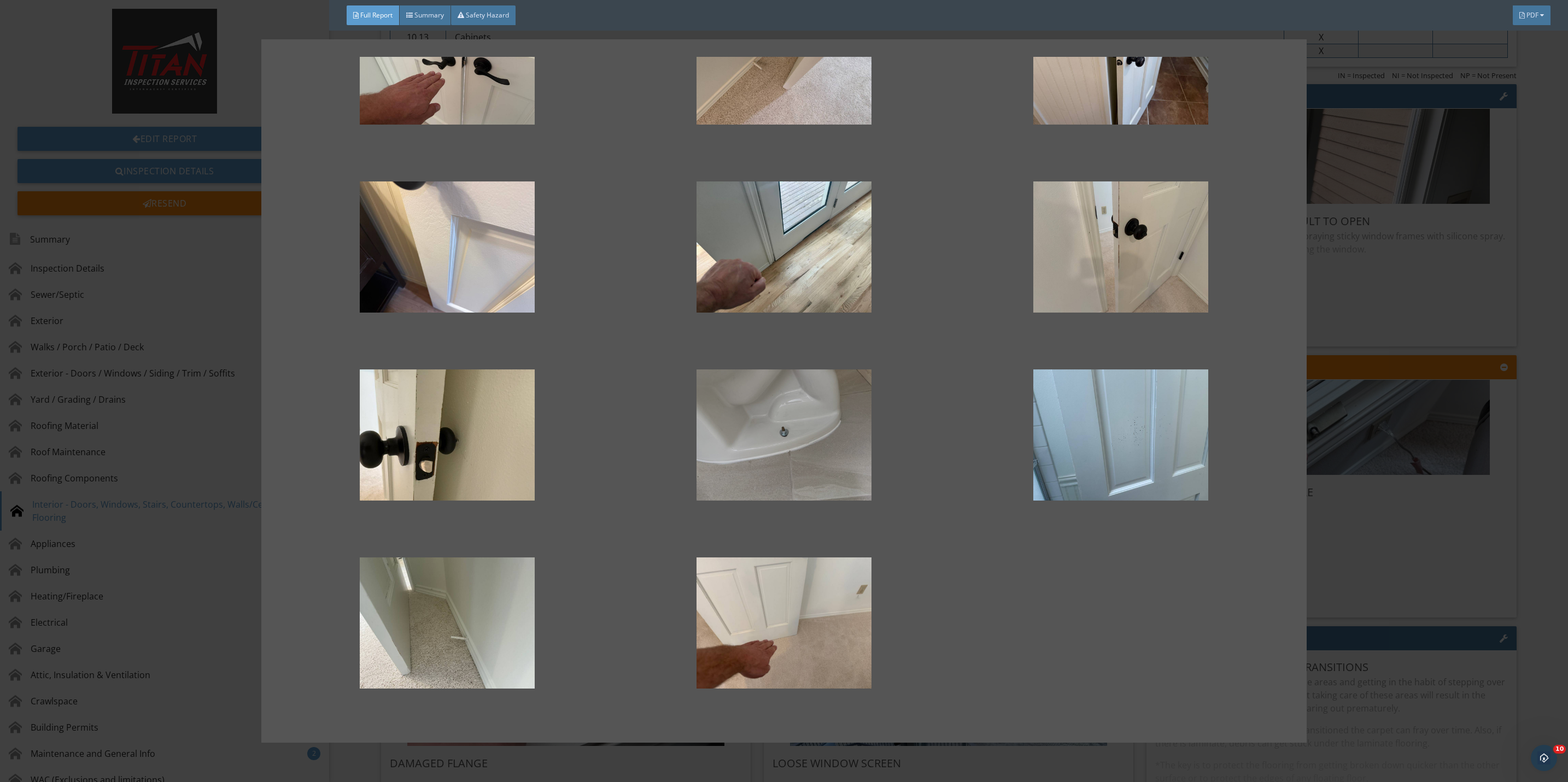
scroll to position [83, 0]
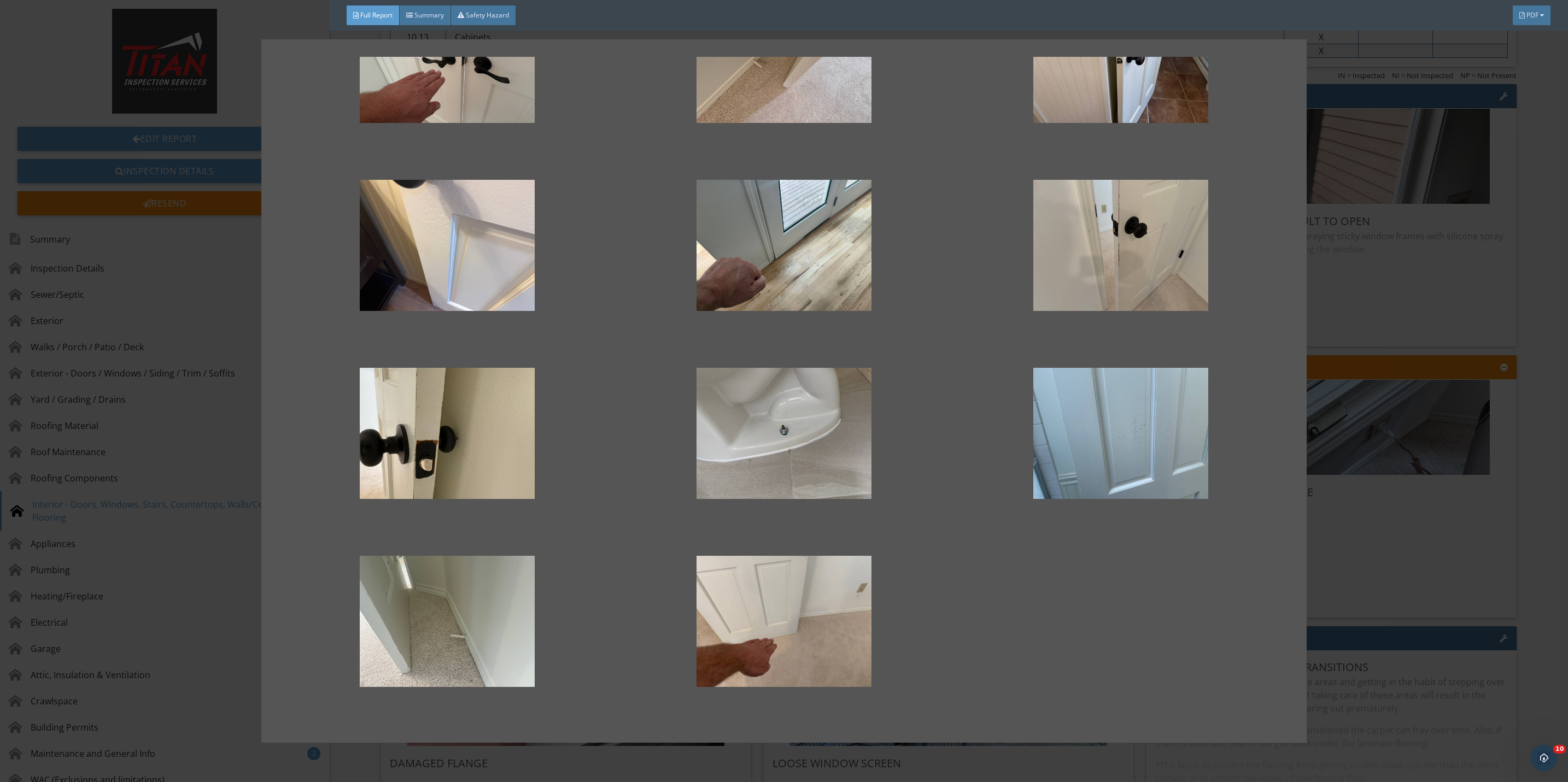
click at [1367, 582] on div at bounding box center [784, 391] width 1568 height 782
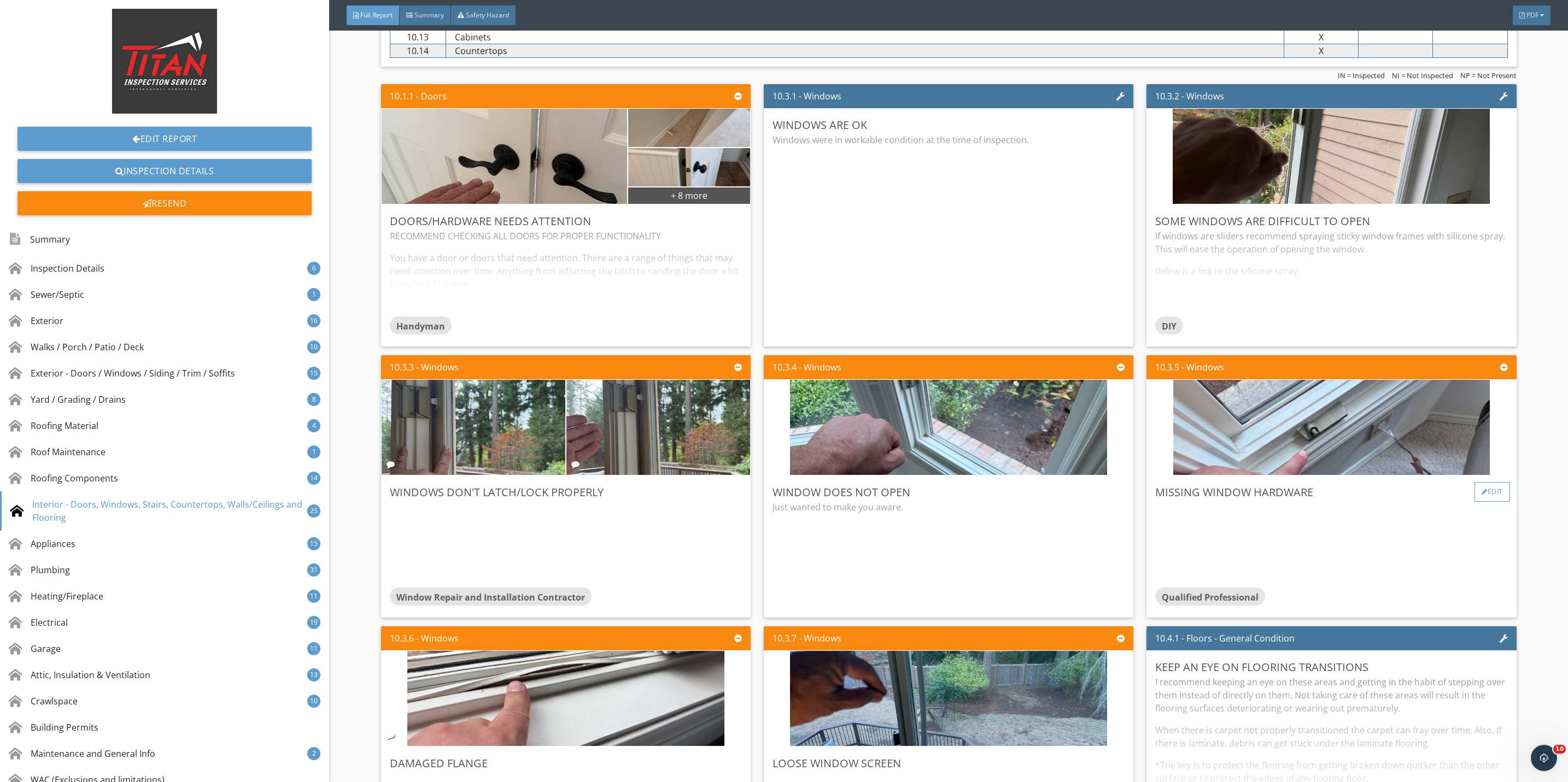
click at [1483, 502] on div "Edit" at bounding box center [1492, 492] width 35 height 19
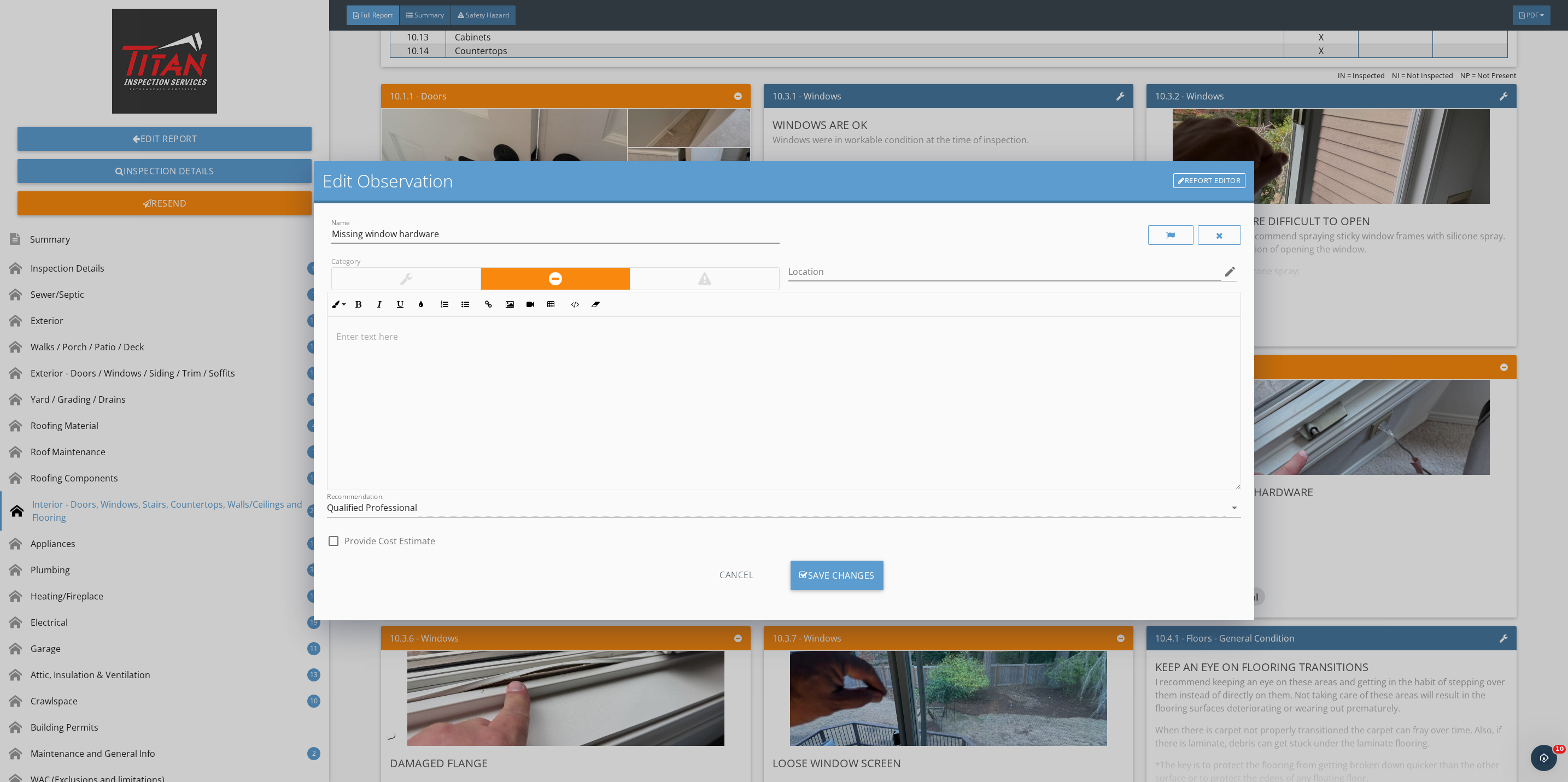
click at [446, 276] on div at bounding box center [406, 279] width 149 height 22
click at [822, 573] on div "Save Changes" at bounding box center [837, 576] width 93 height 30
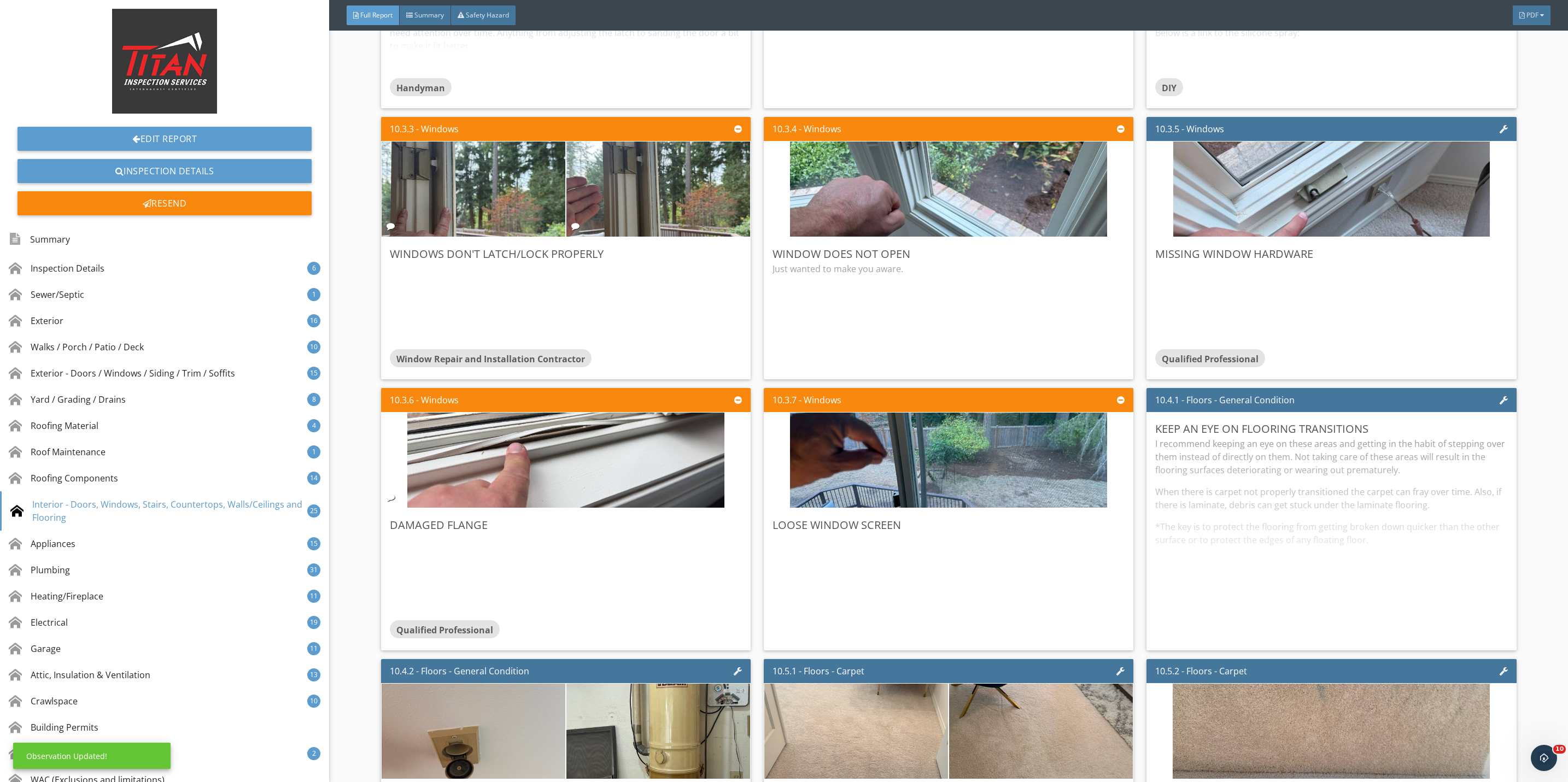
scroll to position [11068, 0]
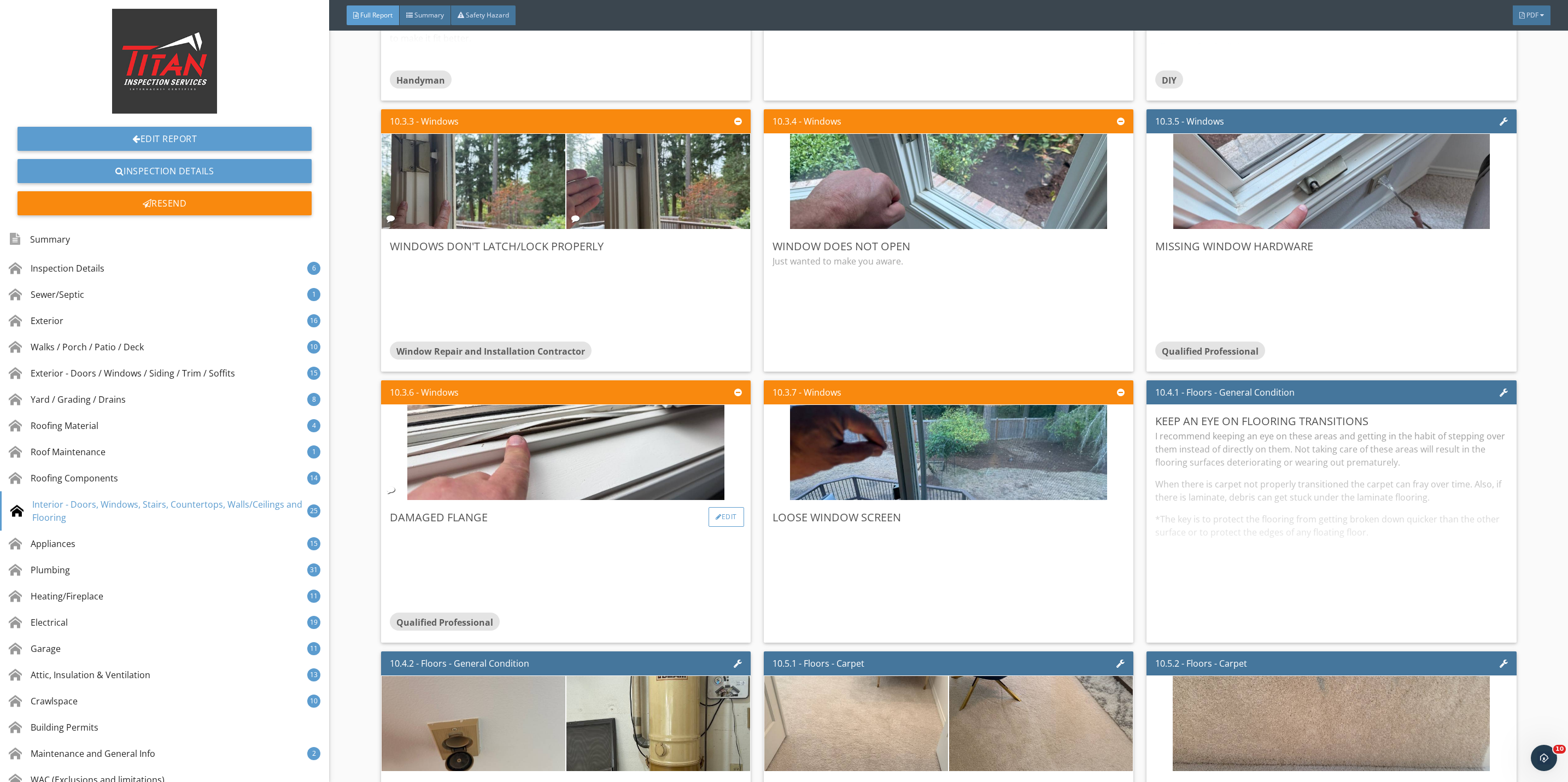
click at [715, 527] on div "Edit" at bounding box center [726, 517] width 35 height 19
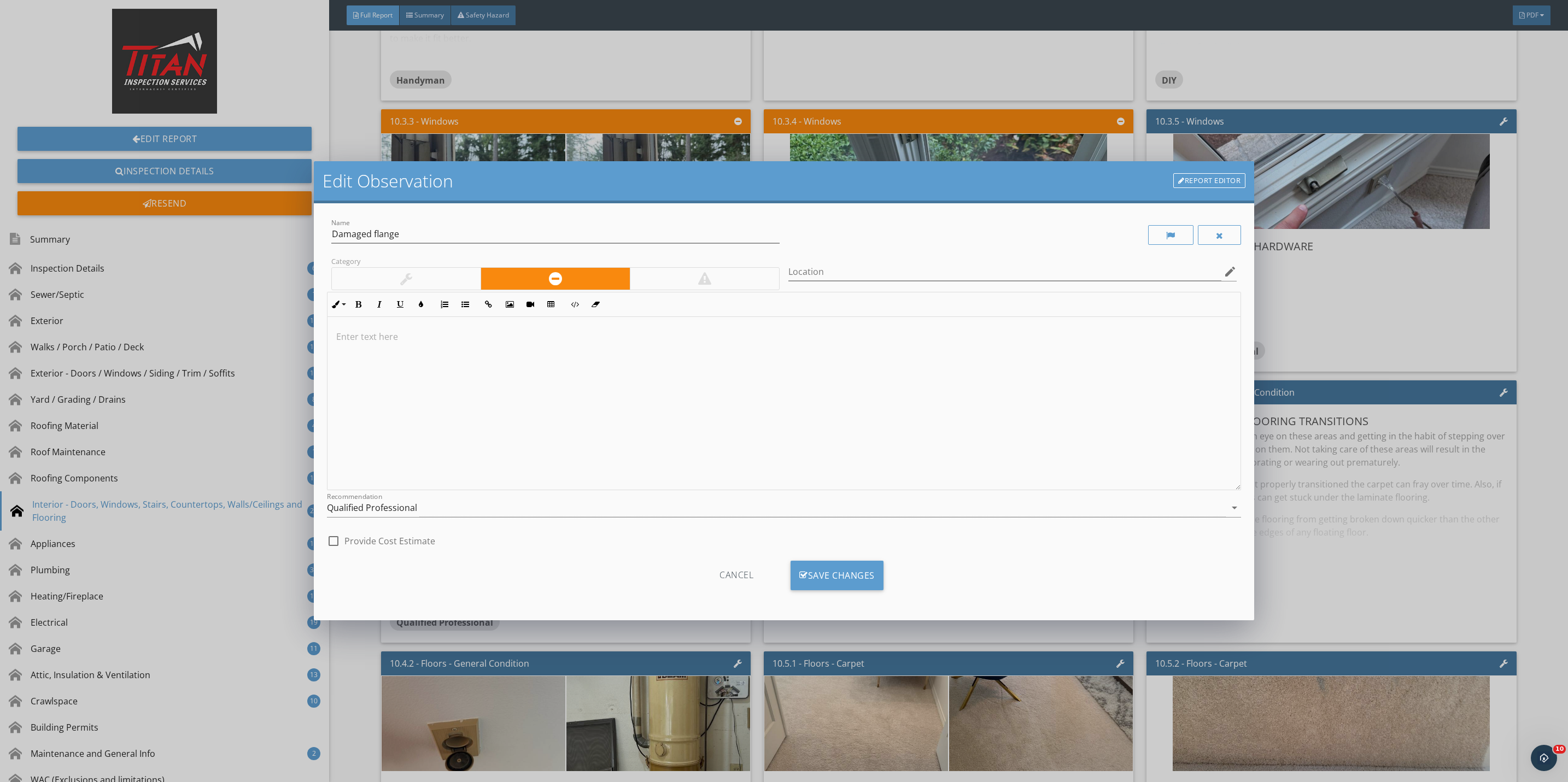
click at [451, 288] on div at bounding box center [406, 279] width 149 height 22
click at [839, 582] on div "Save Changes" at bounding box center [837, 576] width 93 height 30
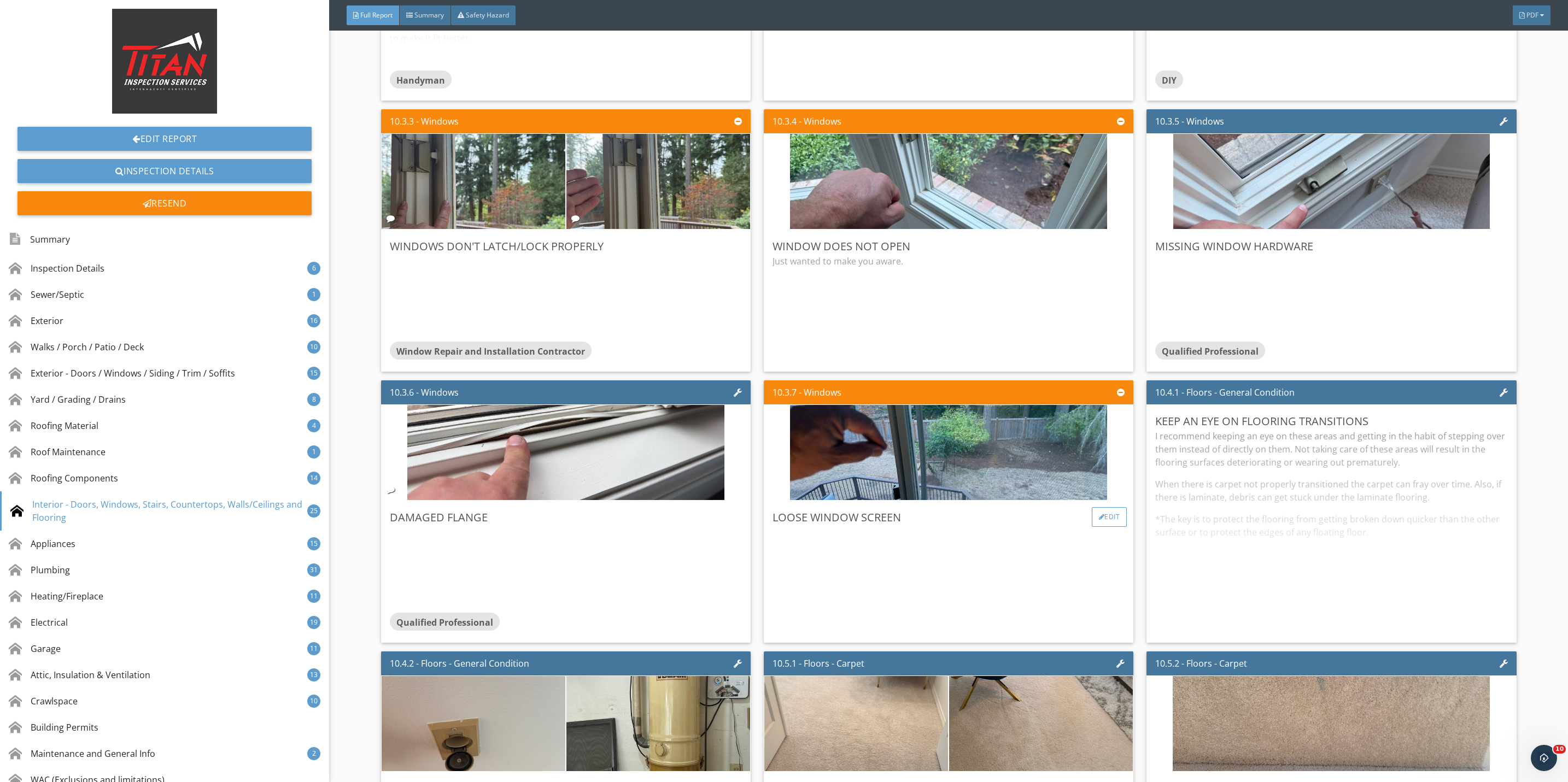
click at [1099, 520] on div at bounding box center [1102, 517] width 6 height 7
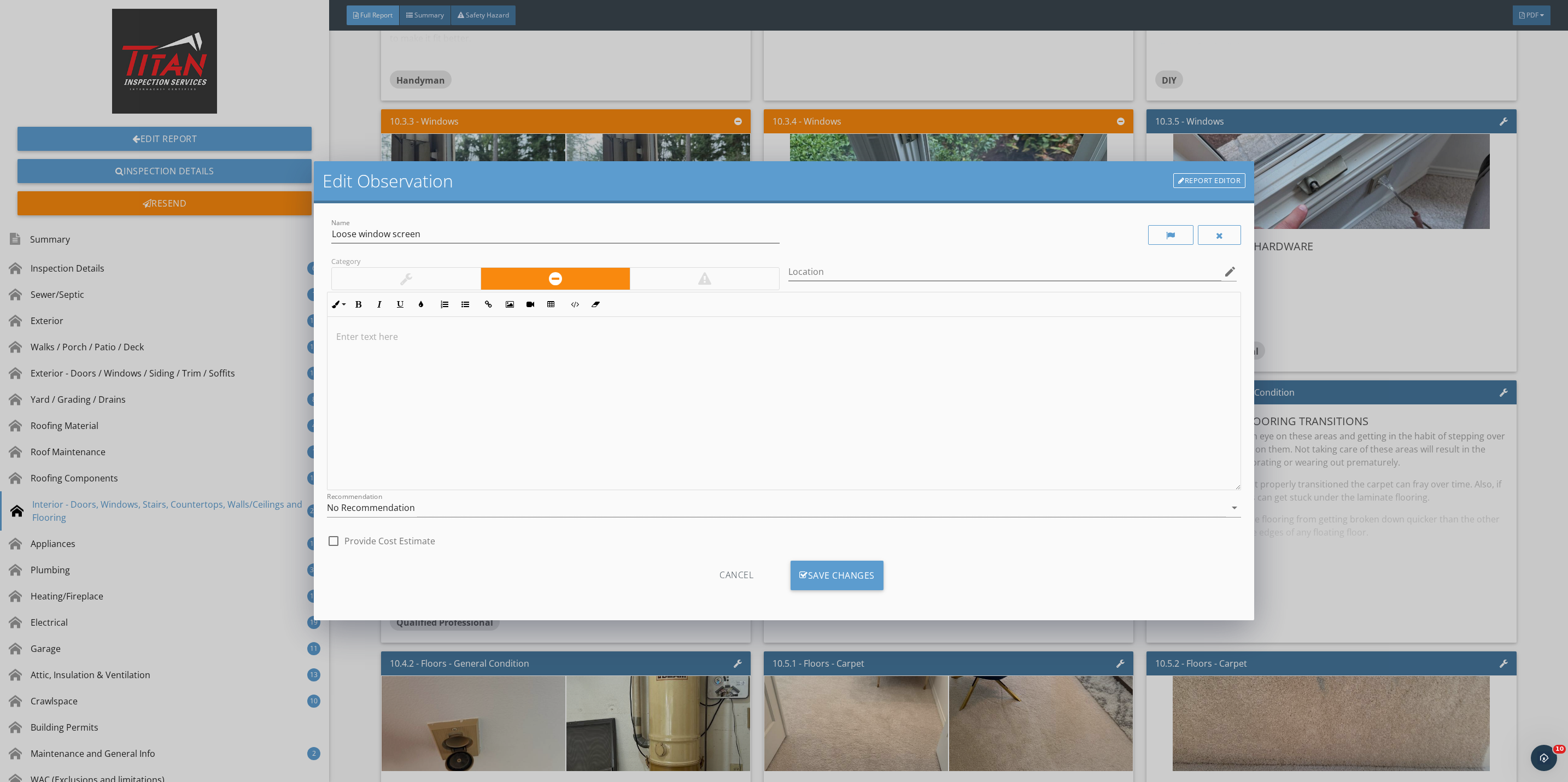
drag, startPoint x: 422, startPoint y: 279, endPoint x: 540, endPoint y: 381, distance: 156.0
click at [422, 281] on div at bounding box center [406, 279] width 149 height 22
click at [824, 581] on div "Save Changes" at bounding box center [837, 576] width 93 height 30
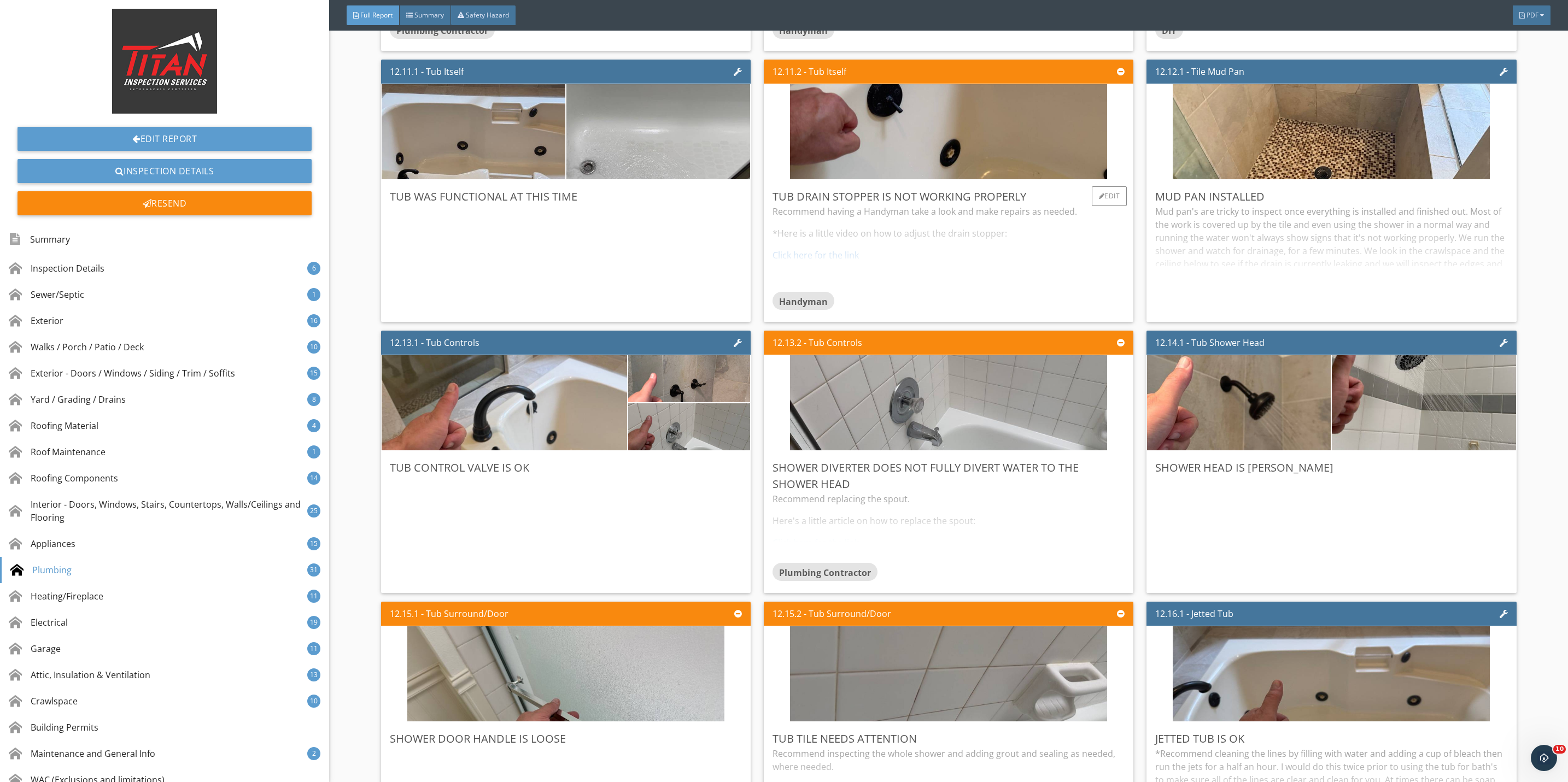
scroll to position [16972, 0]
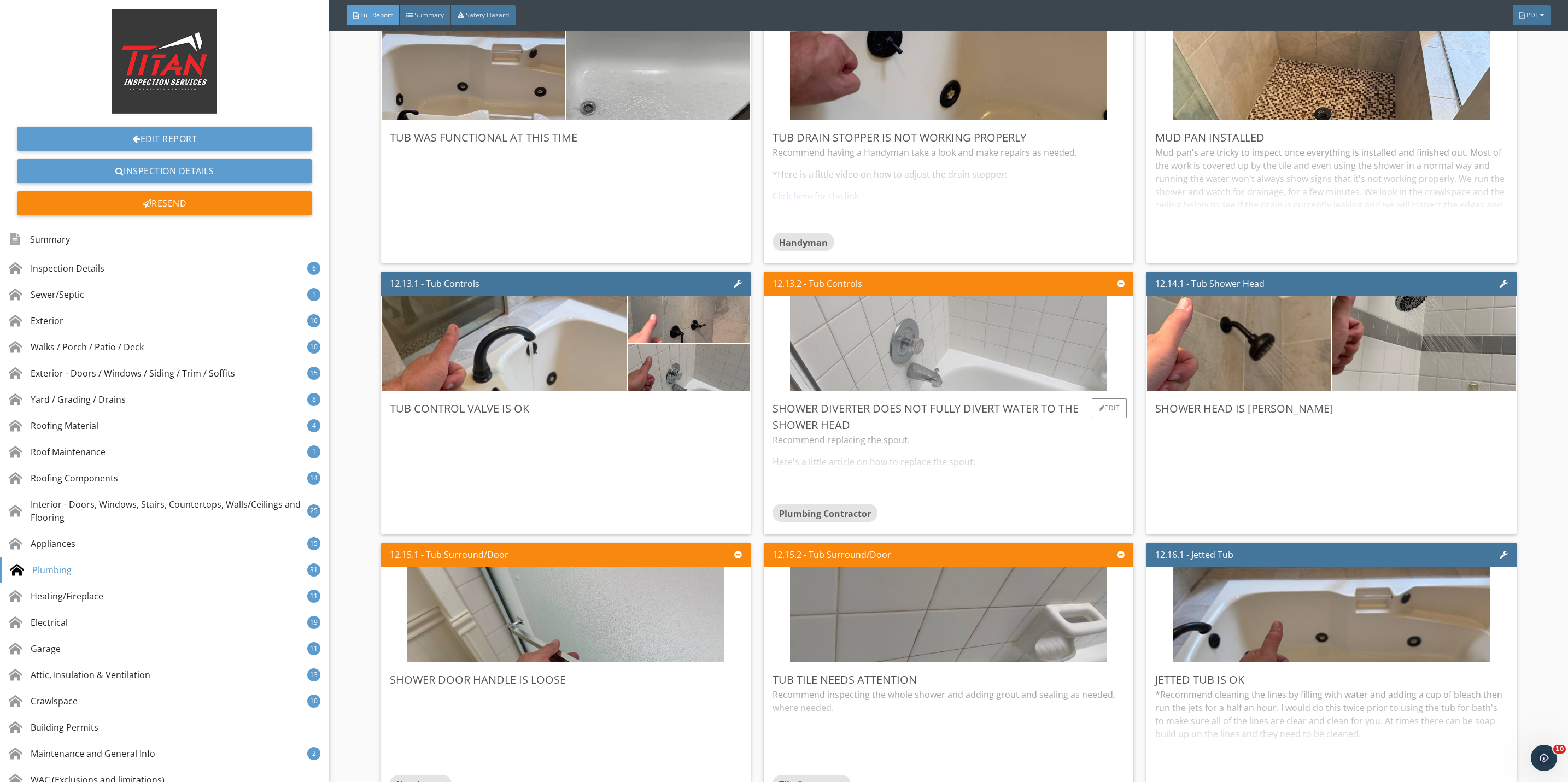
click at [978, 381] on img at bounding box center [948, 344] width 317 height 238
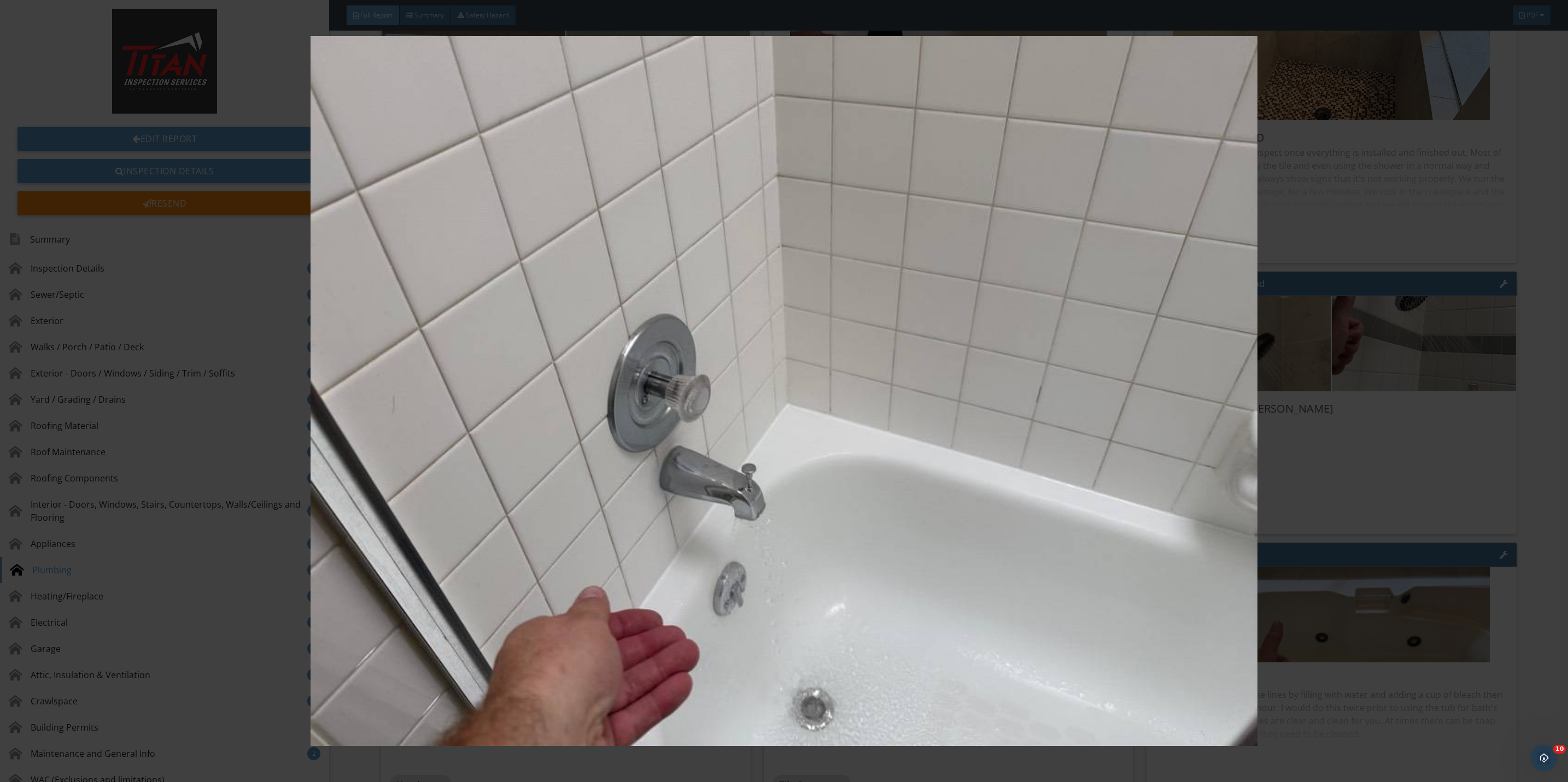
click at [1337, 522] on img at bounding box center [784, 391] width 1457 height 710
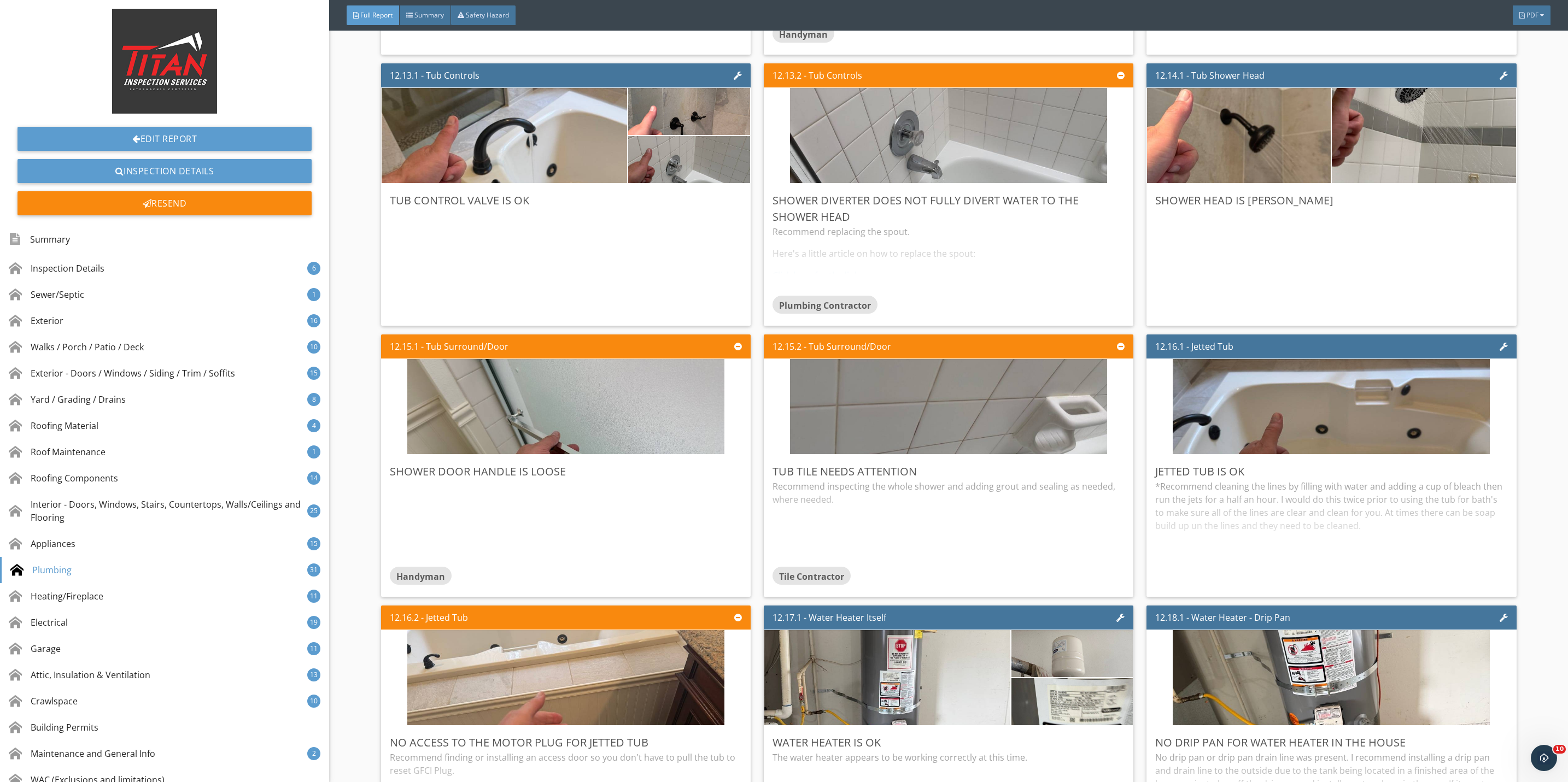
scroll to position [17218, 0]
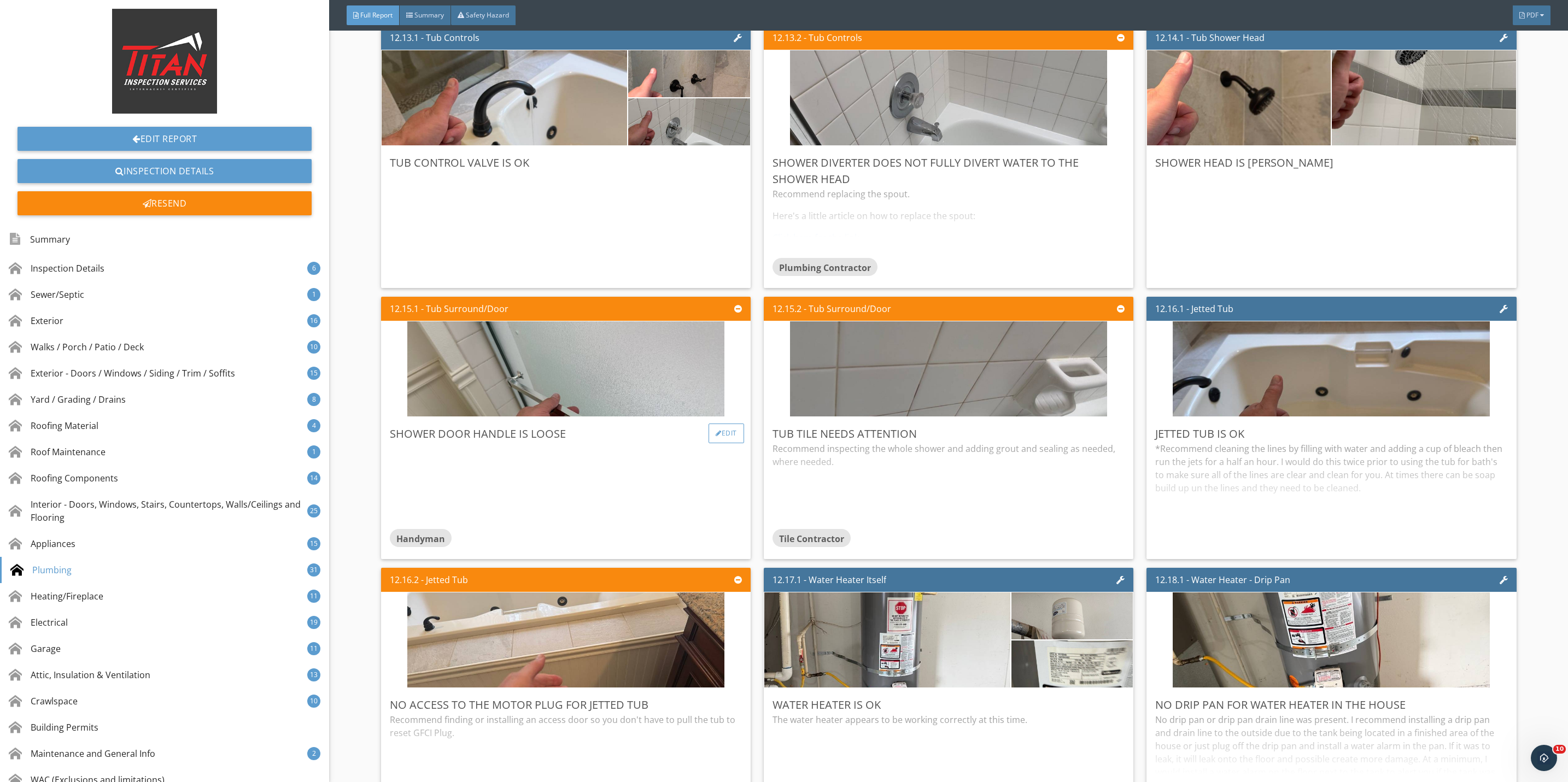
click at [713, 443] on div "Edit" at bounding box center [726, 433] width 35 height 19
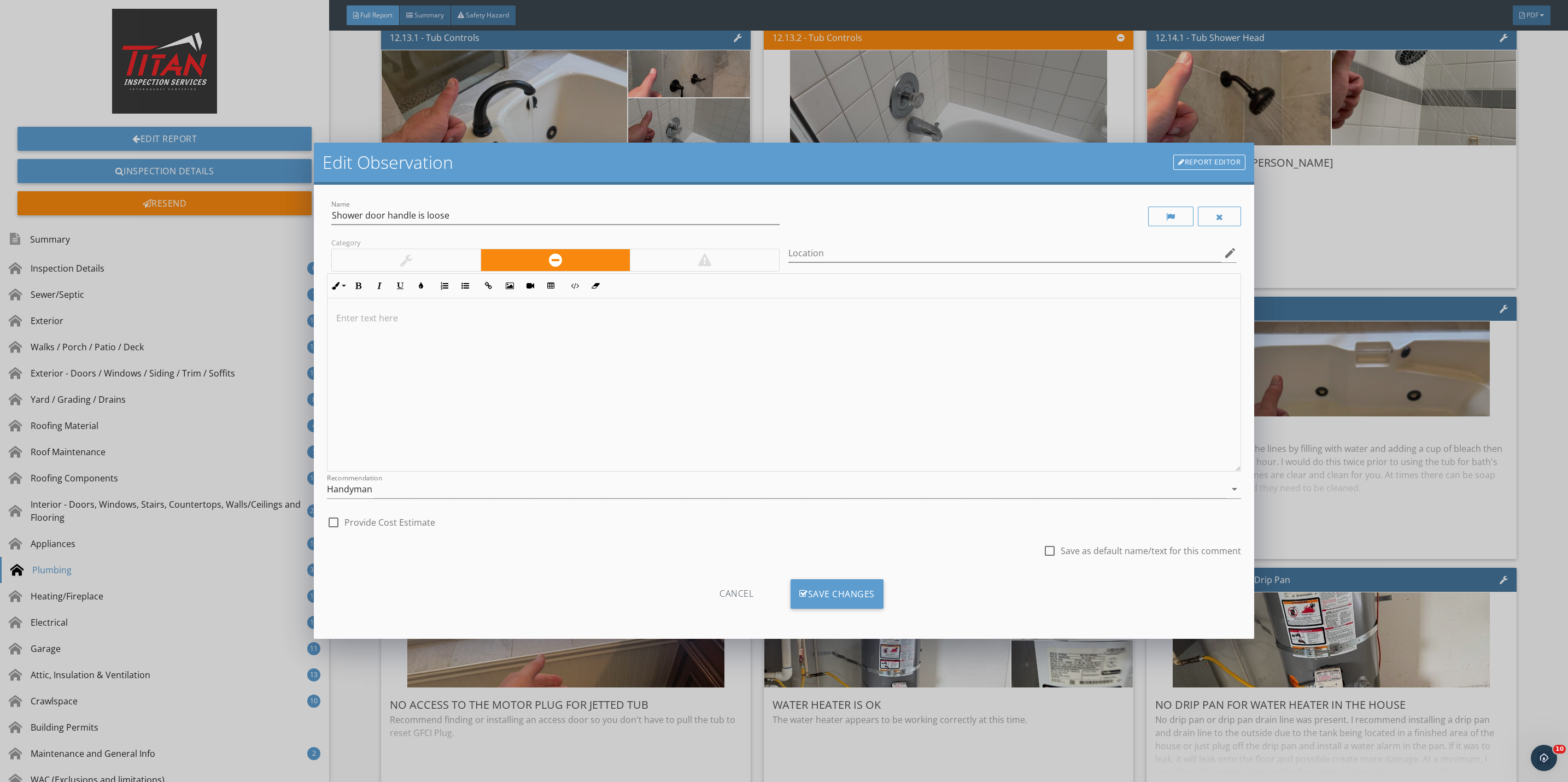
drag, startPoint x: 430, startPoint y: 257, endPoint x: 435, endPoint y: 269, distance: 13.0
click at [430, 256] on div at bounding box center [406, 260] width 149 height 22
click at [843, 601] on div "Save Changes" at bounding box center [837, 594] width 93 height 30
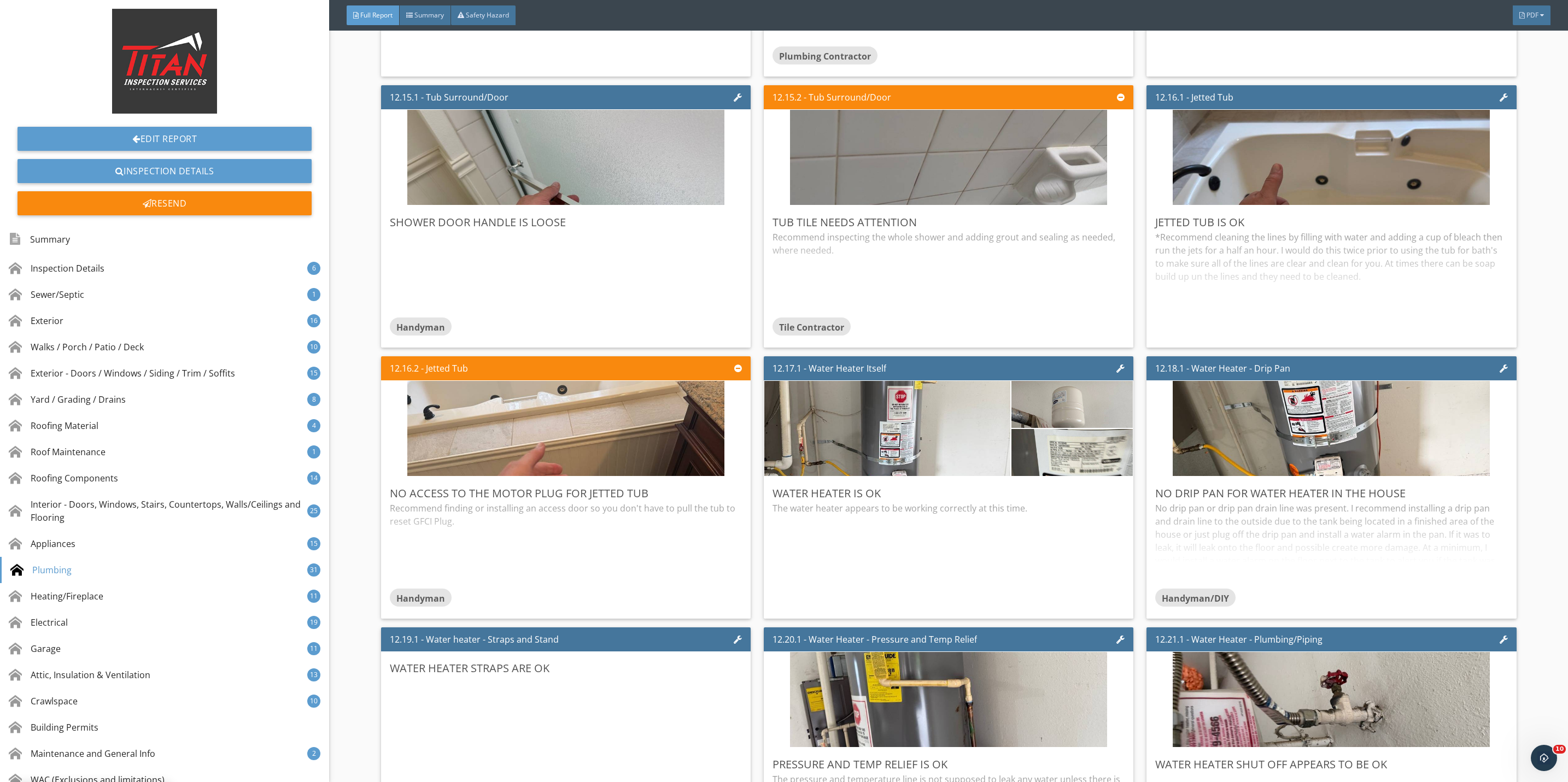
scroll to position [17464, 0]
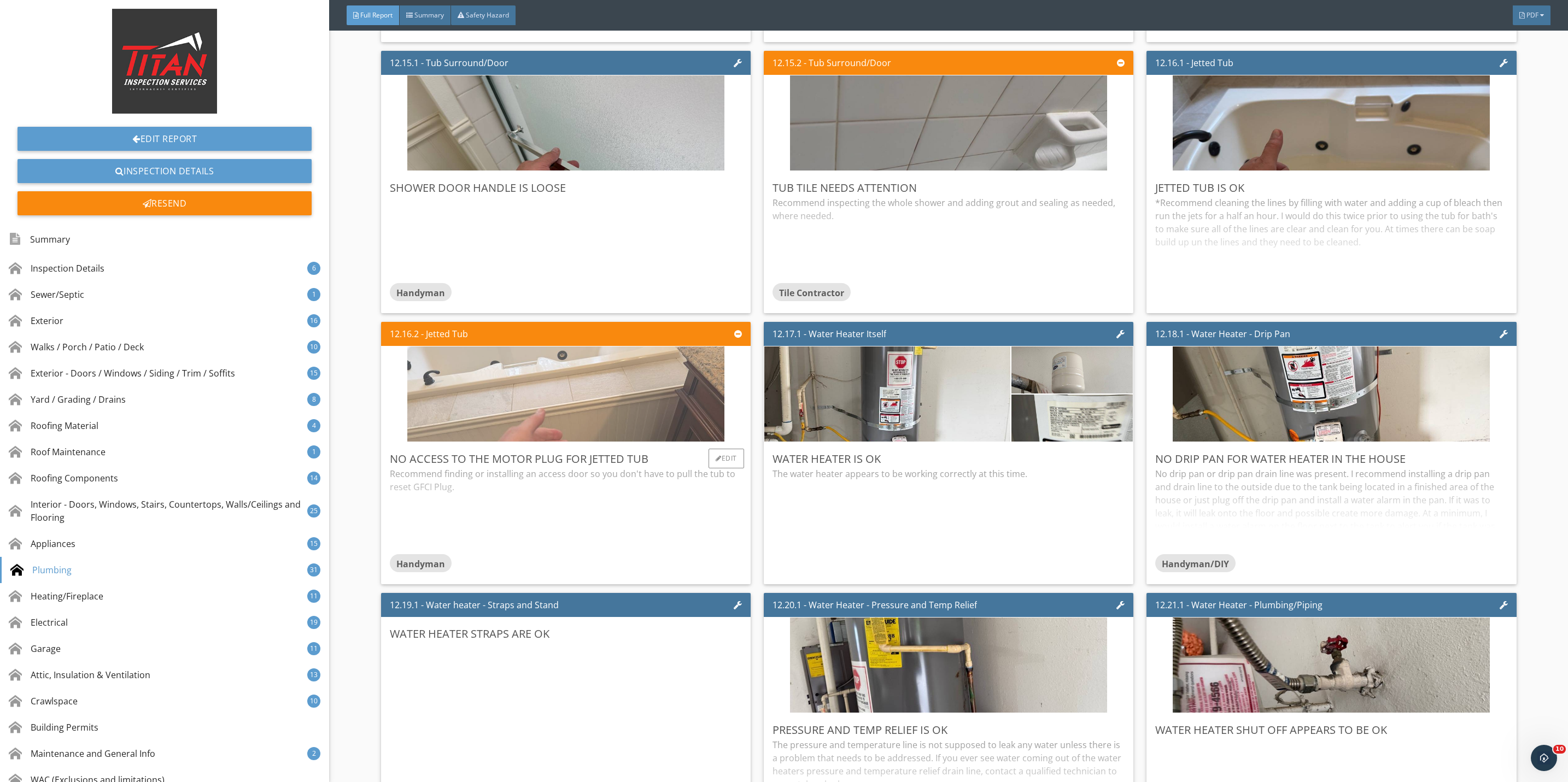
click at [667, 451] on img at bounding box center [565, 394] width 317 height 238
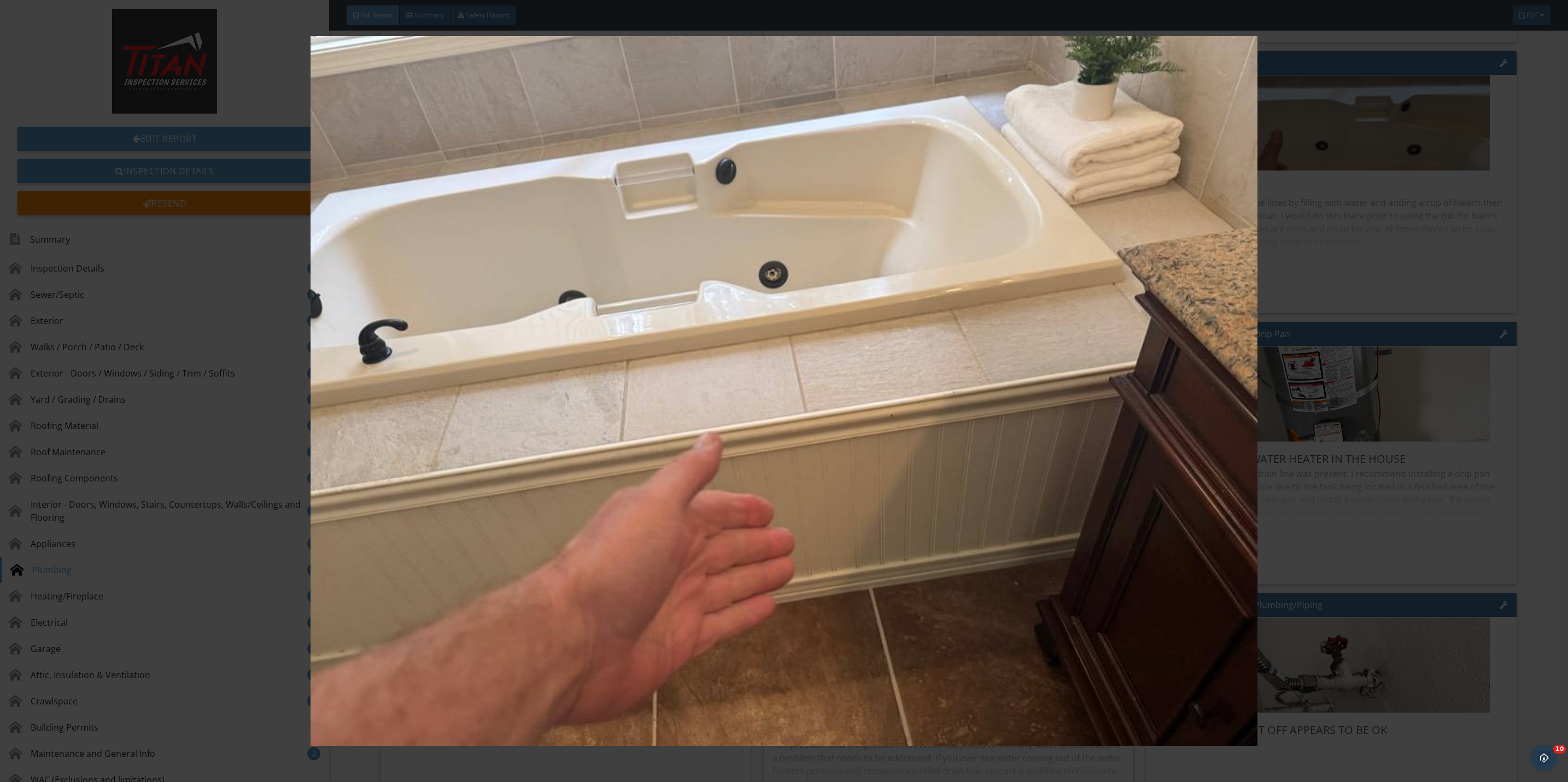
click at [1307, 593] on img at bounding box center [784, 391] width 1457 height 710
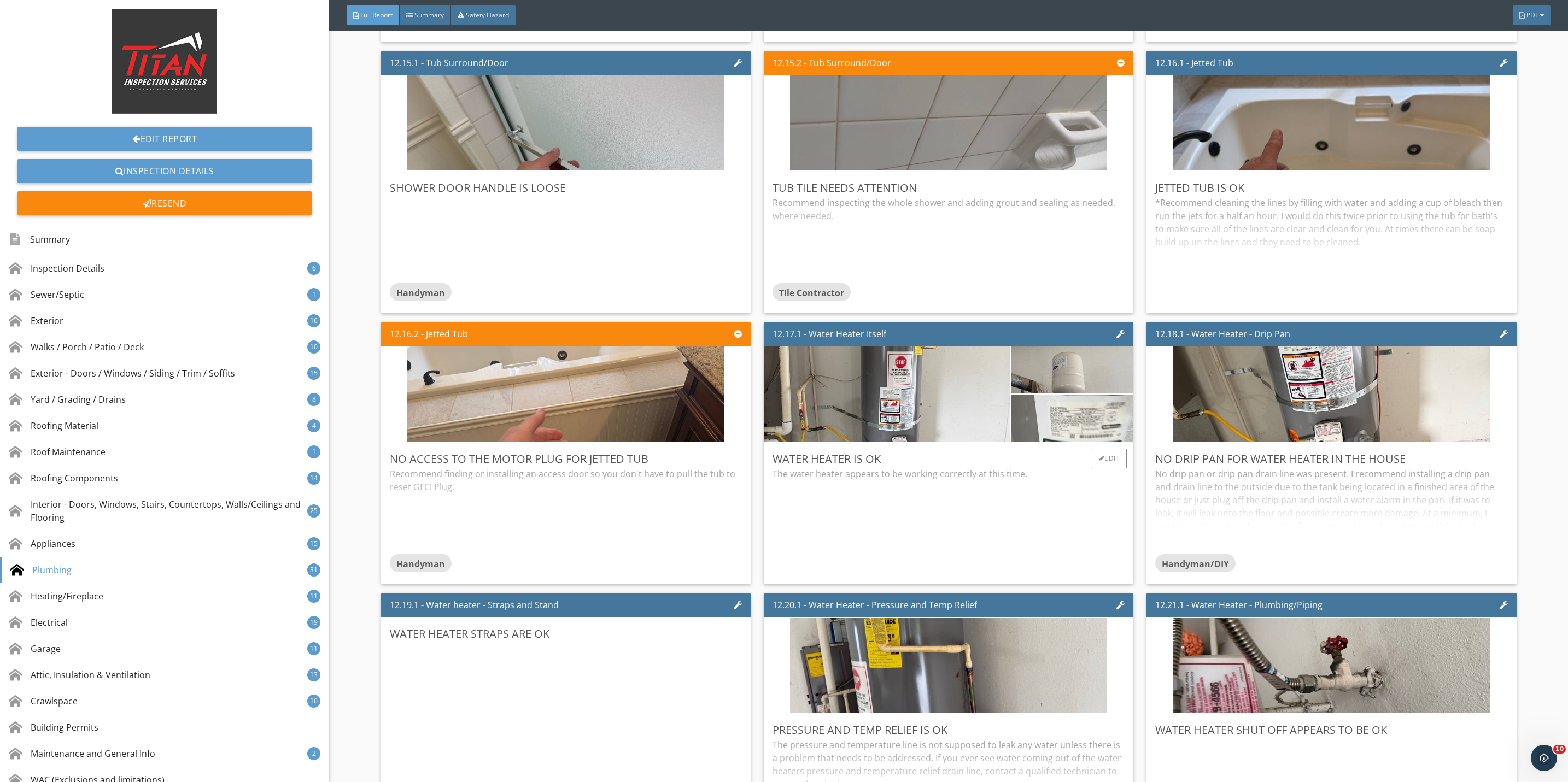
click at [1050, 458] on img at bounding box center [1073, 418] width 157 height 117
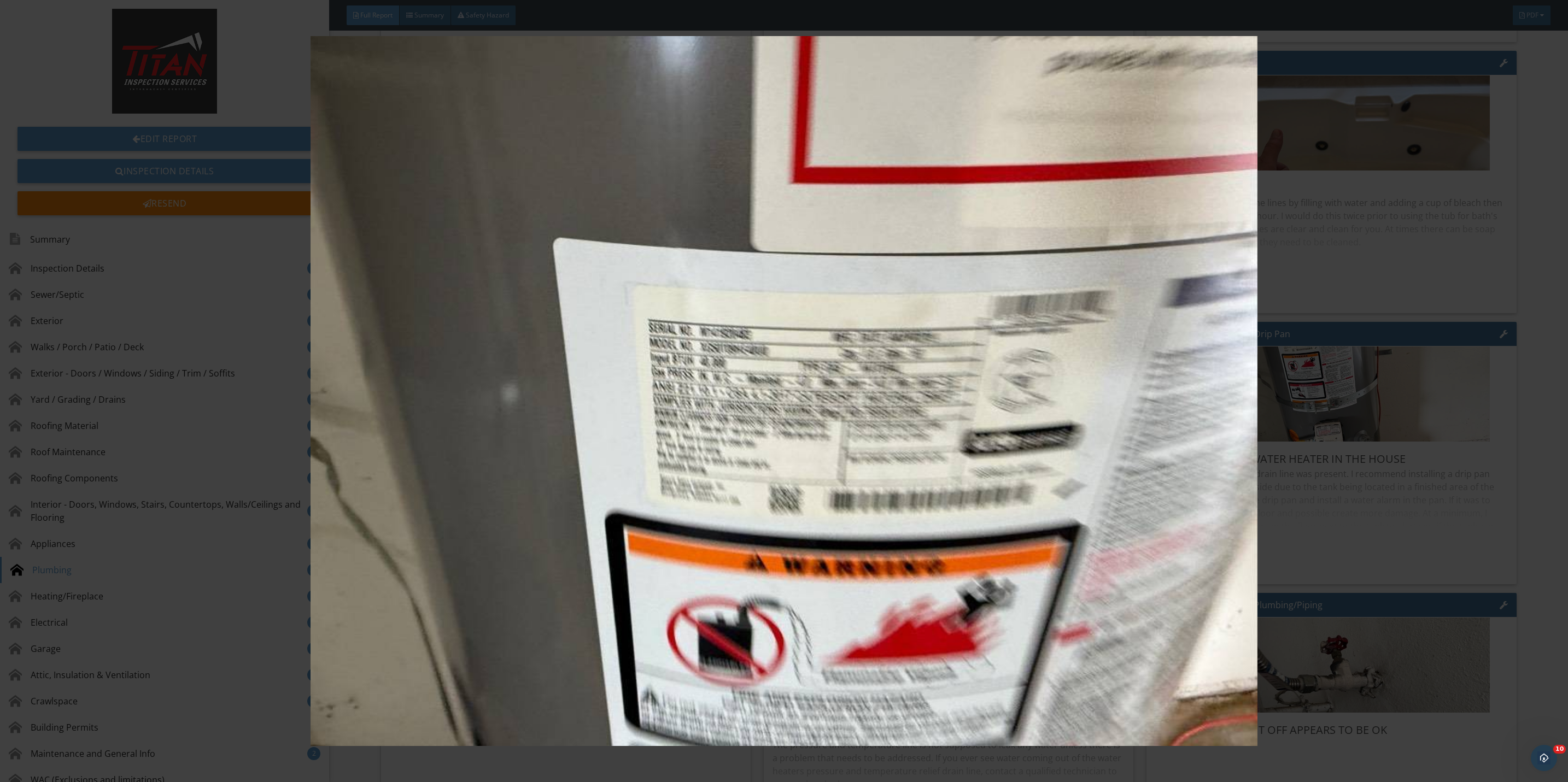
click at [1354, 595] on img at bounding box center [784, 391] width 1457 height 710
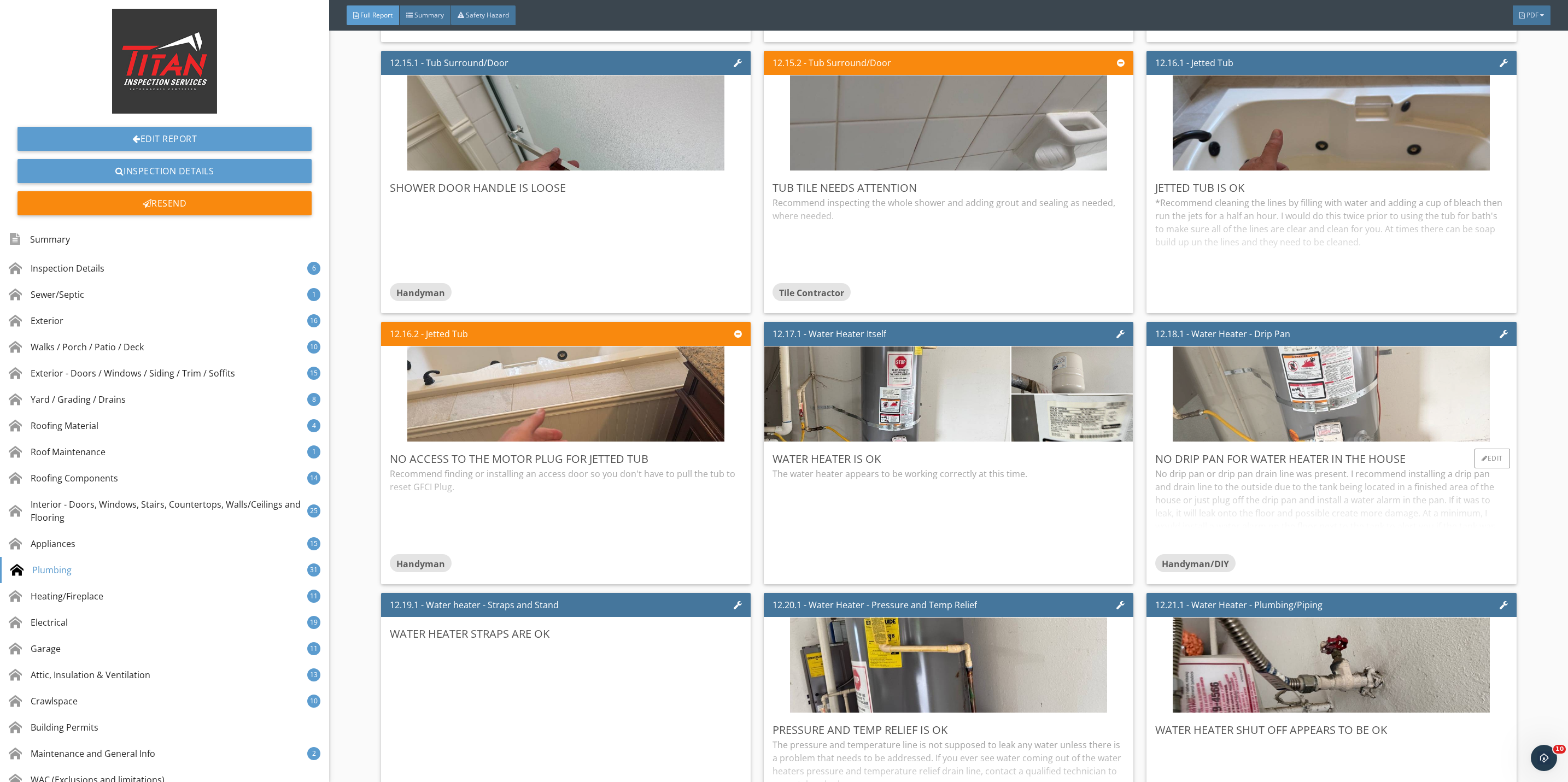
scroll to position [17546, 0]
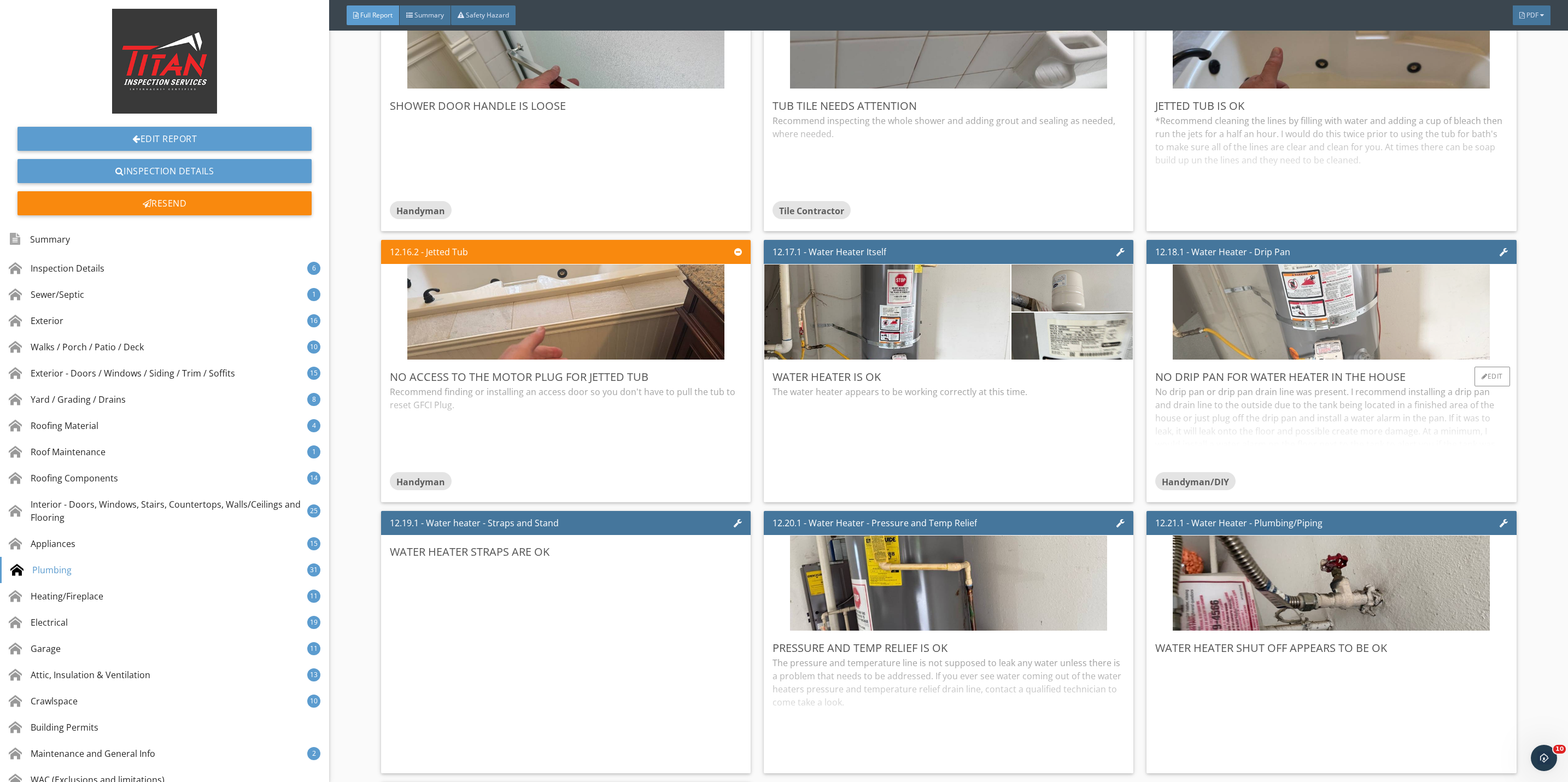
click at [1262, 348] on img at bounding box center [1331, 312] width 317 height 238
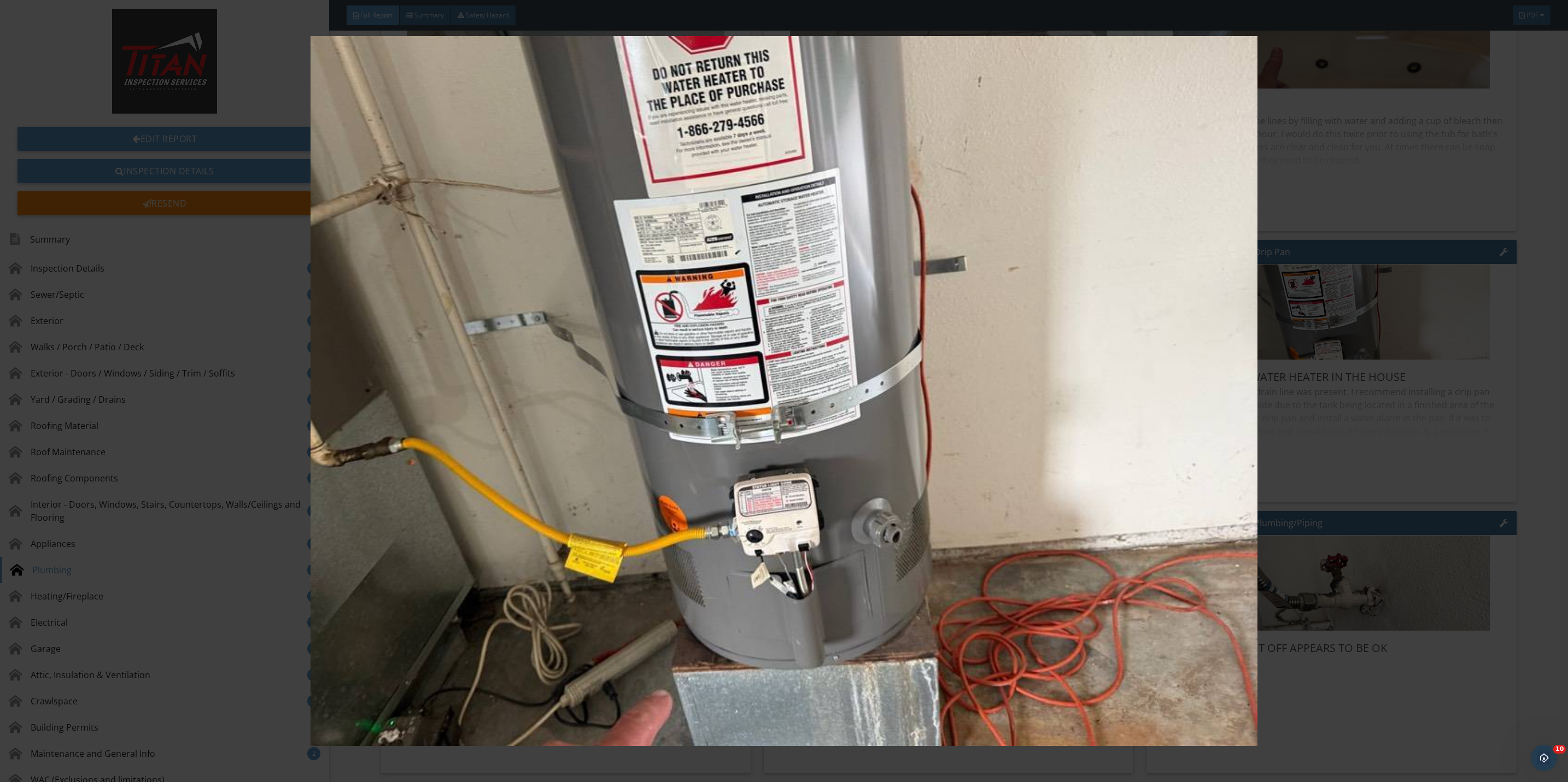
click at [1337, 509] on img at bounding box center [784, 391] width 1457 height 710
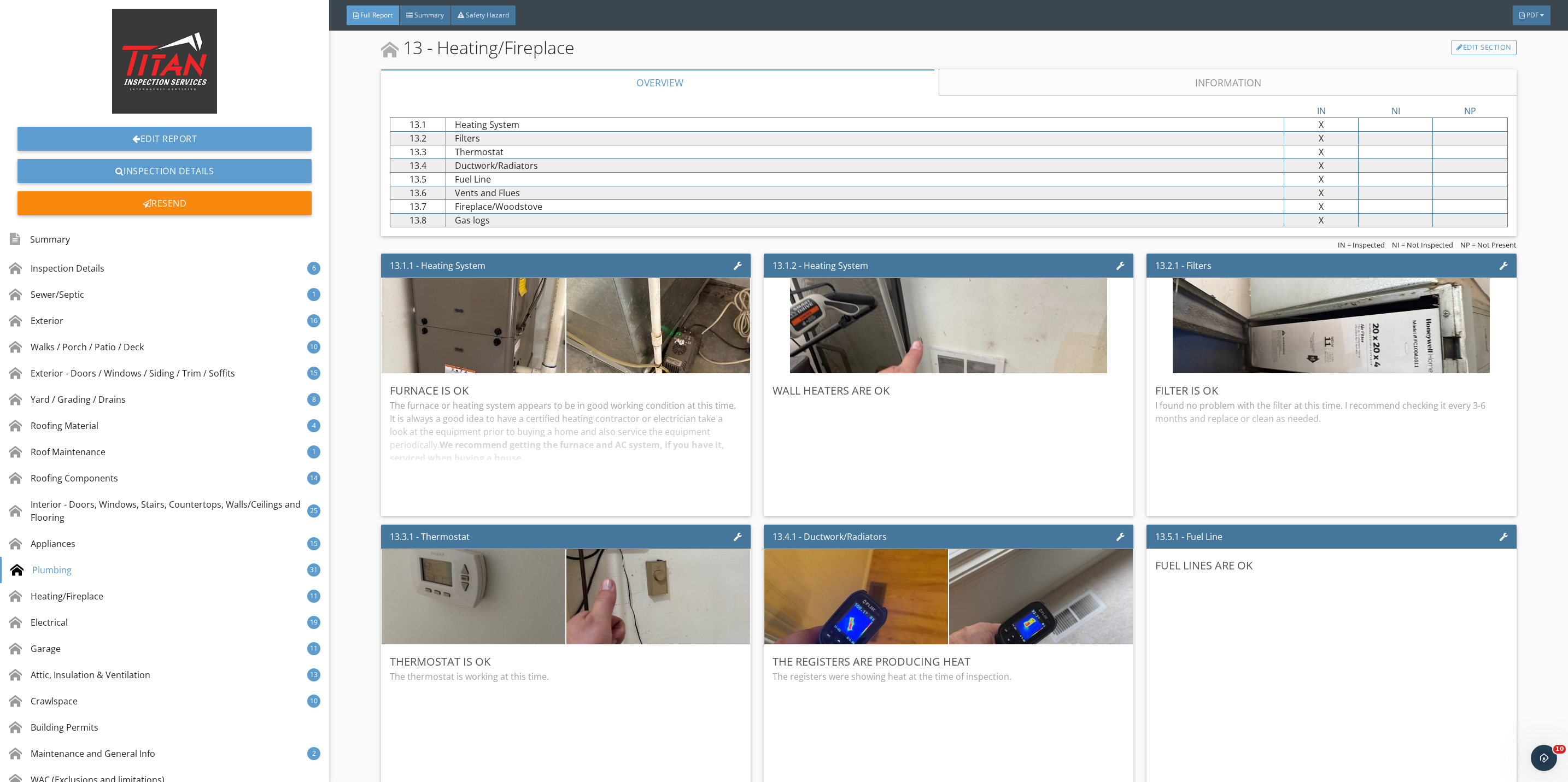
scroll to position [18612, 0]
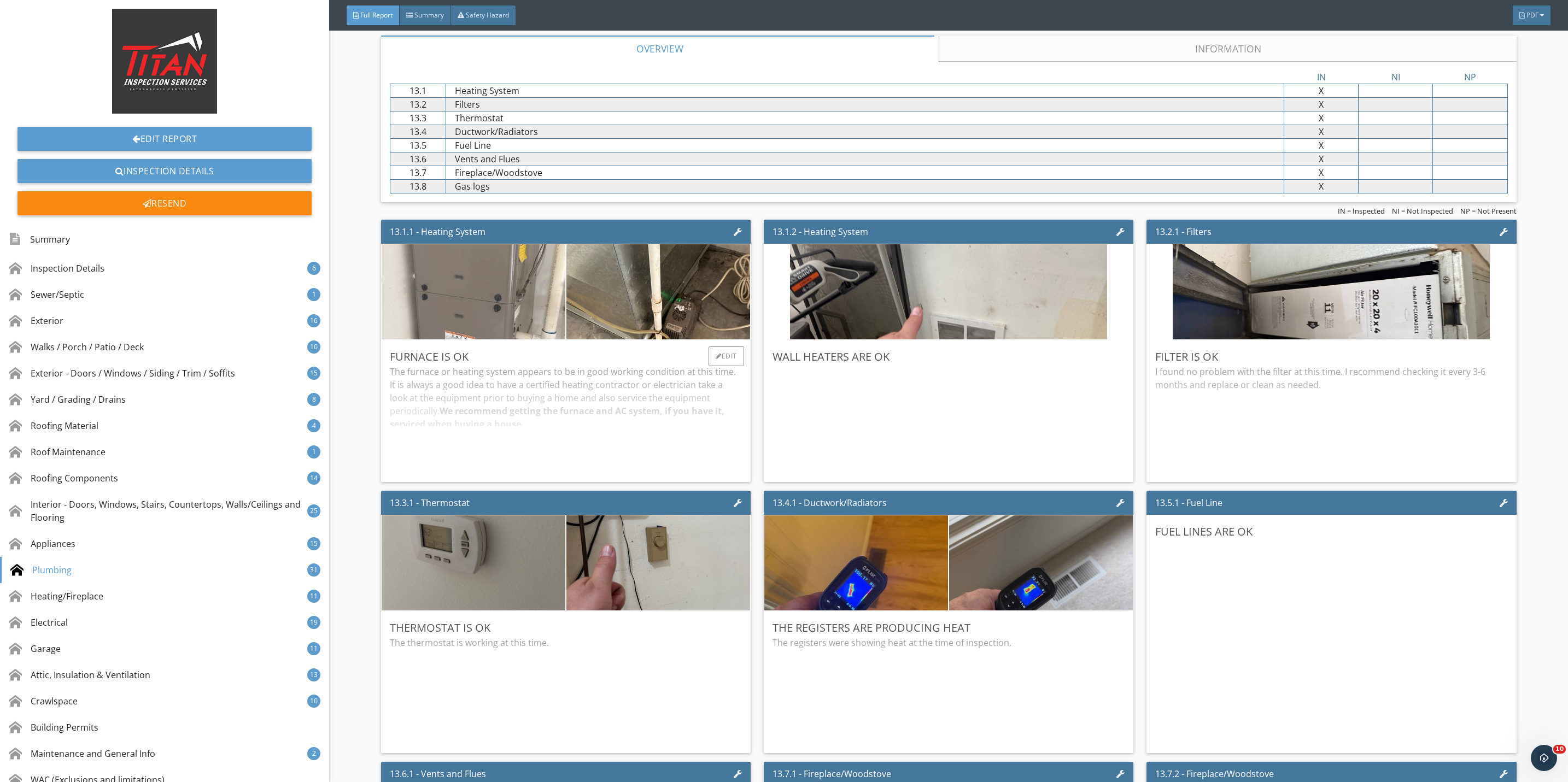
click at [539, 345] on img at bounding box center [473, 292] width 317 height 238
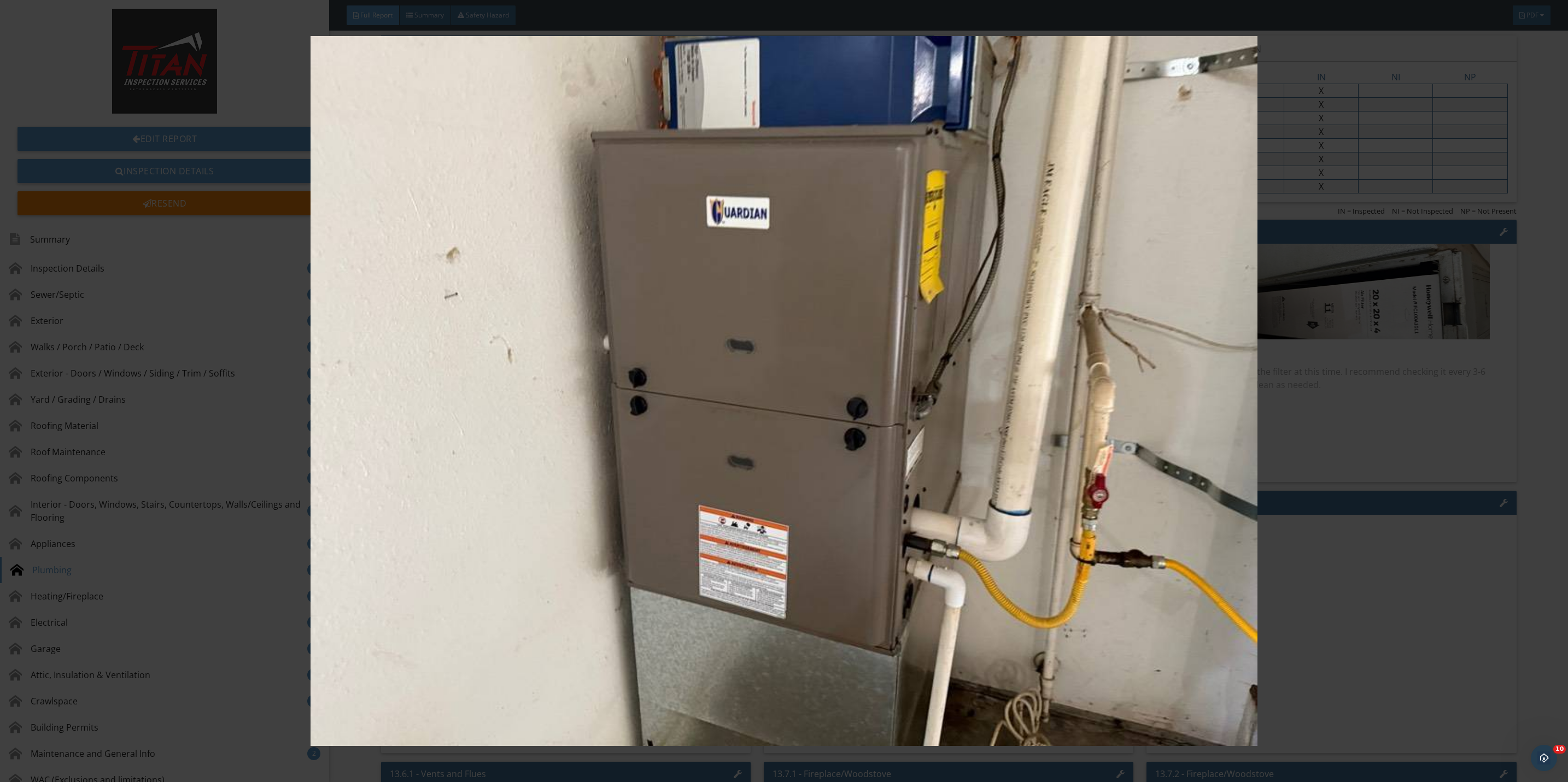
click at [1376, 474] on img at bounding box center [784, 391] width 1457 height 710
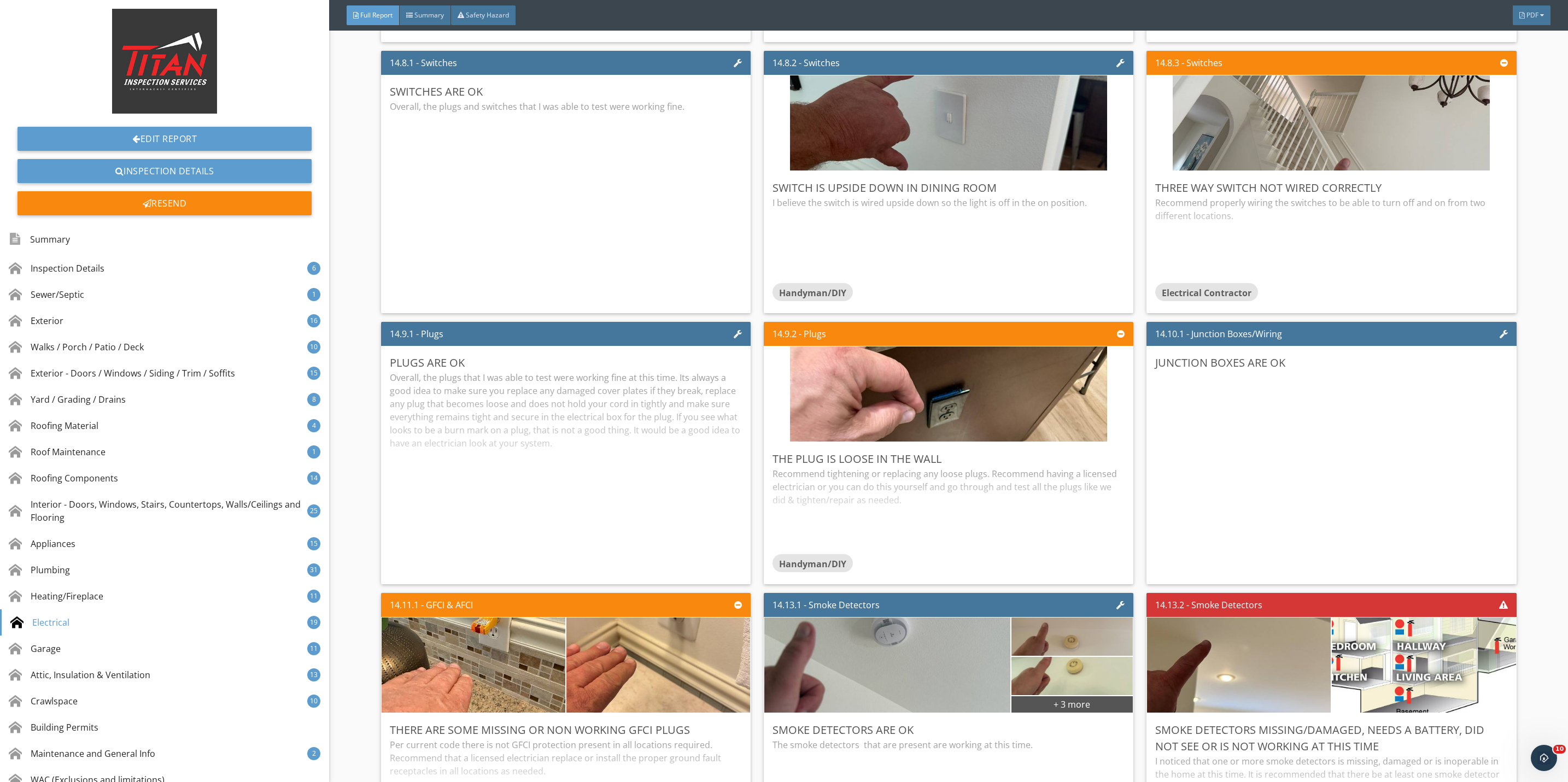
scroll to position [21071, 0]
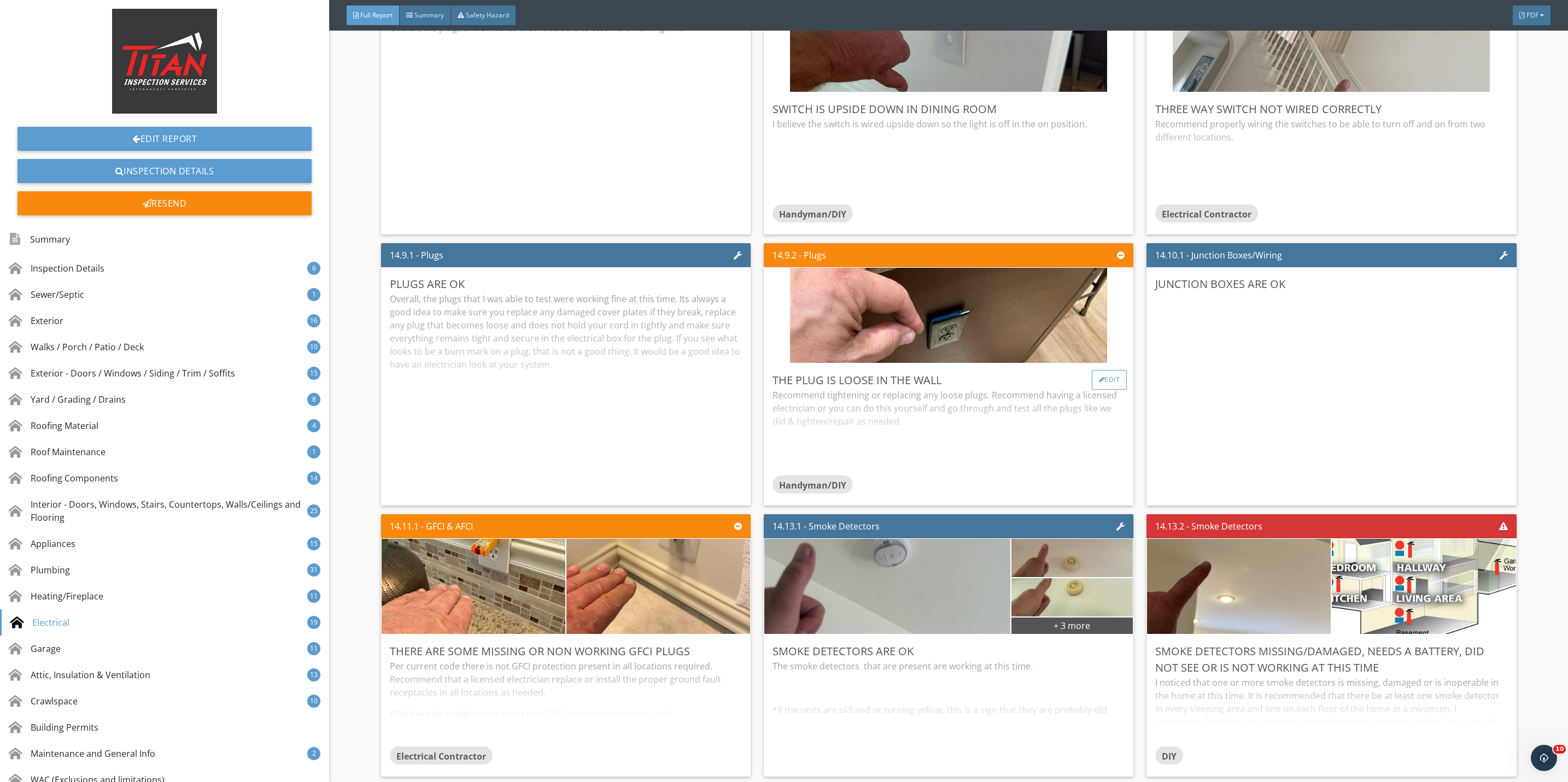
click at [1099, 389] on div "Edit" at bounding box center [1110, 380] width 35 height 19
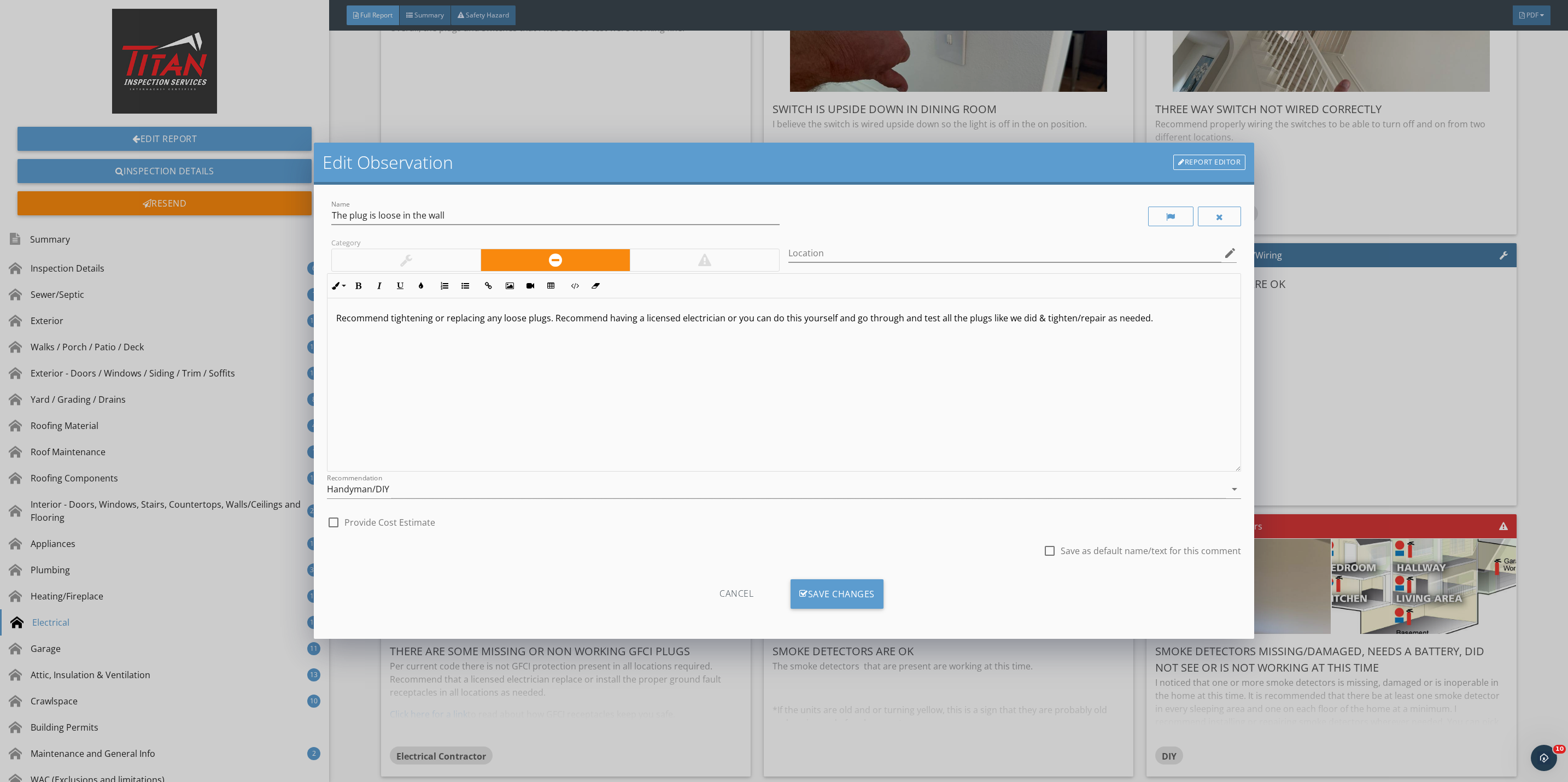
click at [427, 261] on div at bounding box center [406, 260] width 149 height 22
click at [819, 596] on div "Save Changes" at bounding box center [837, 594] width 93 height 30
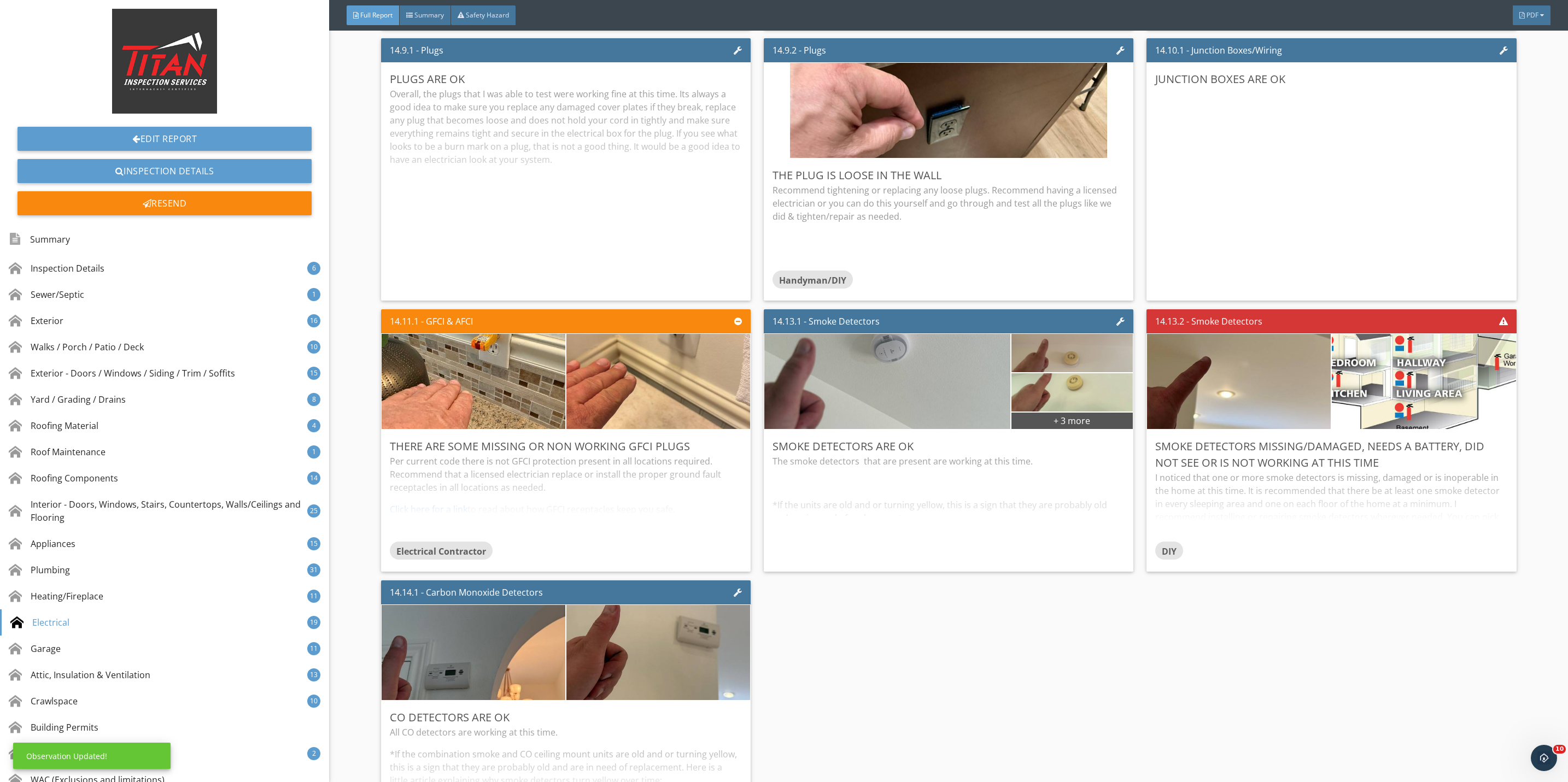
scroll to position [21317, 0]
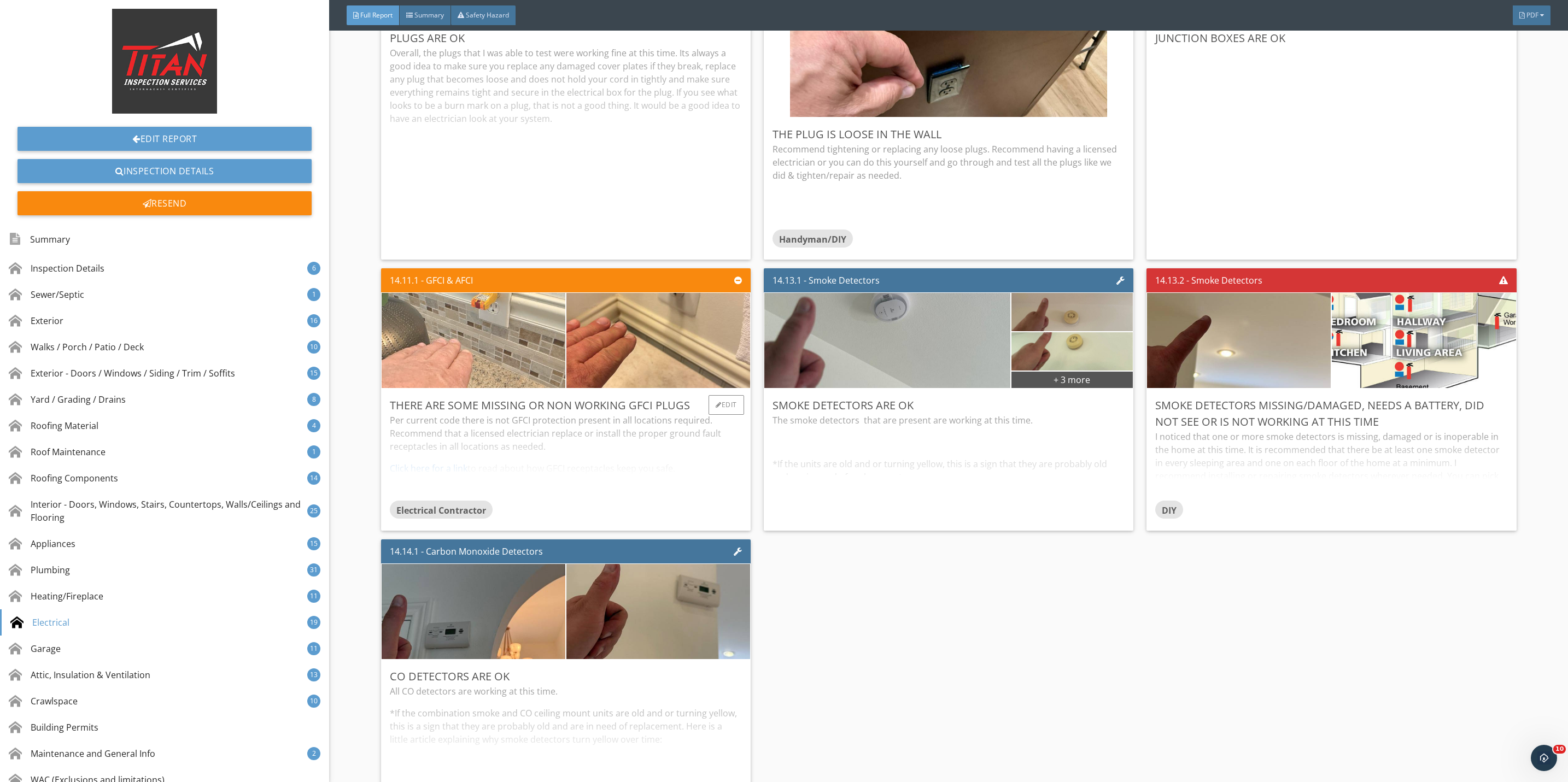
click at [480, 394] on img at bounding box center [473, 341] width 317 height 238
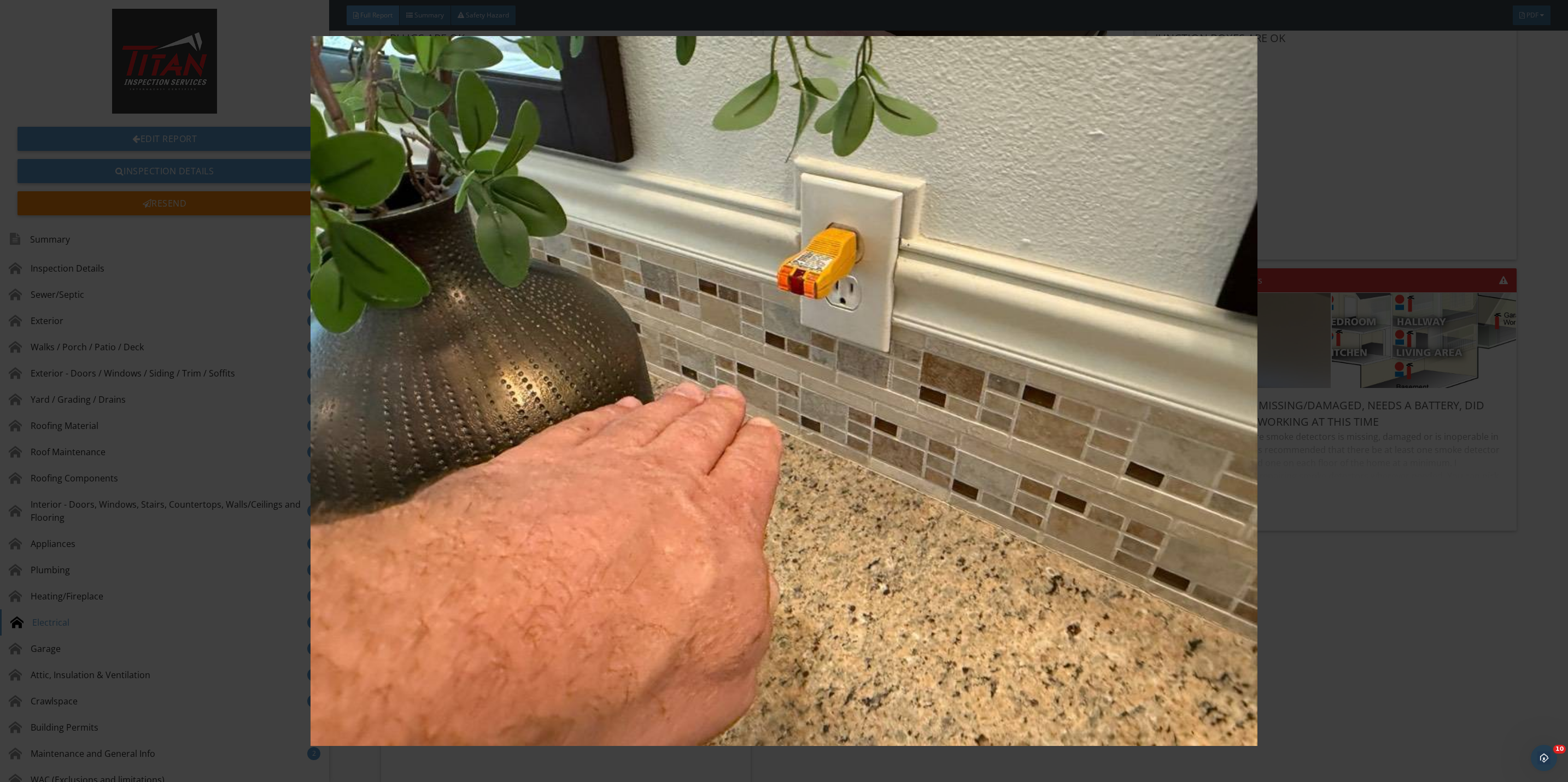
click at [1340, 616] on img at bounding box center [784, 391] width 1457 height 710
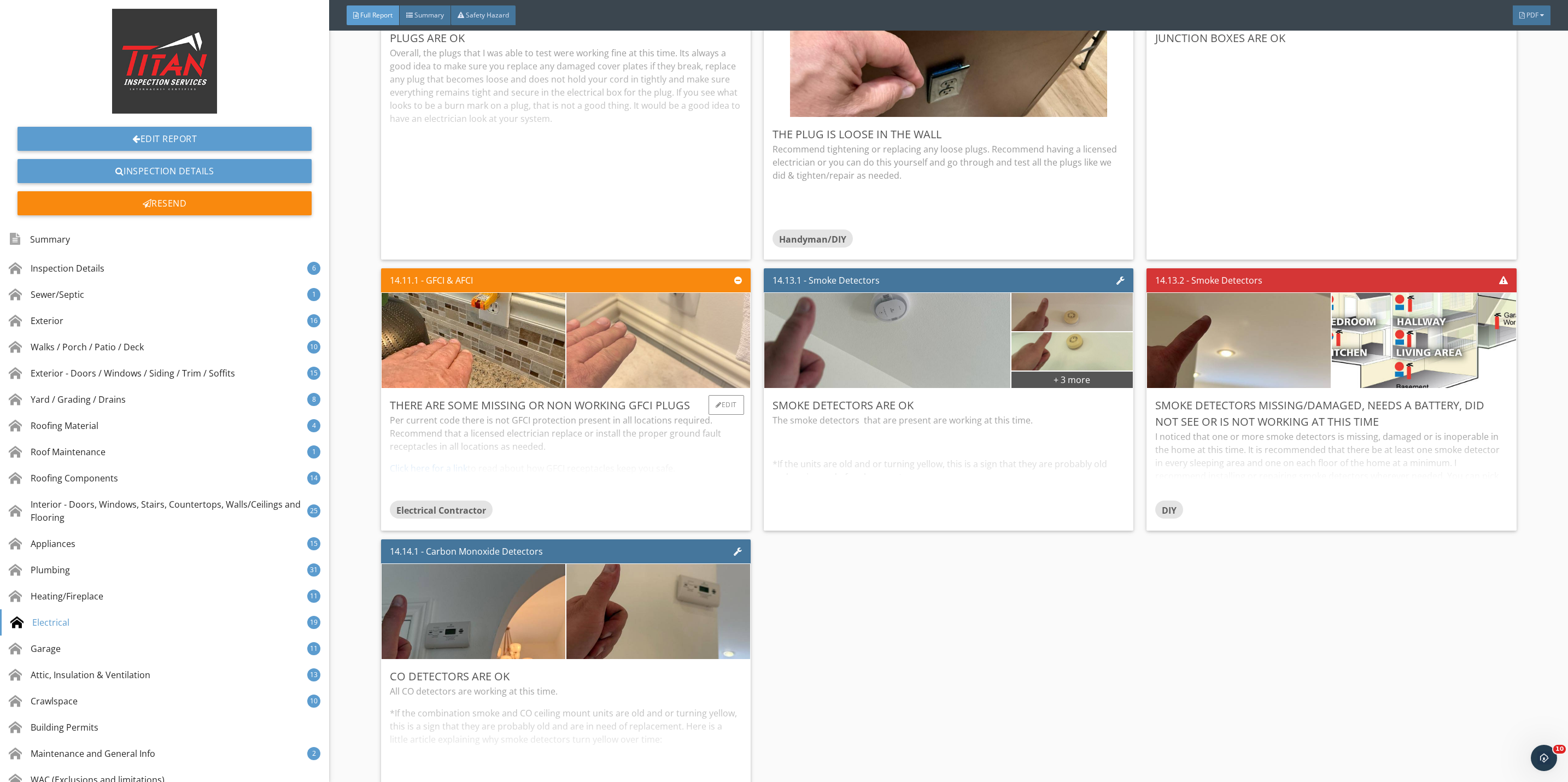
click at [653, 393] on img at bounding box center [658, 341] width 317 height 238
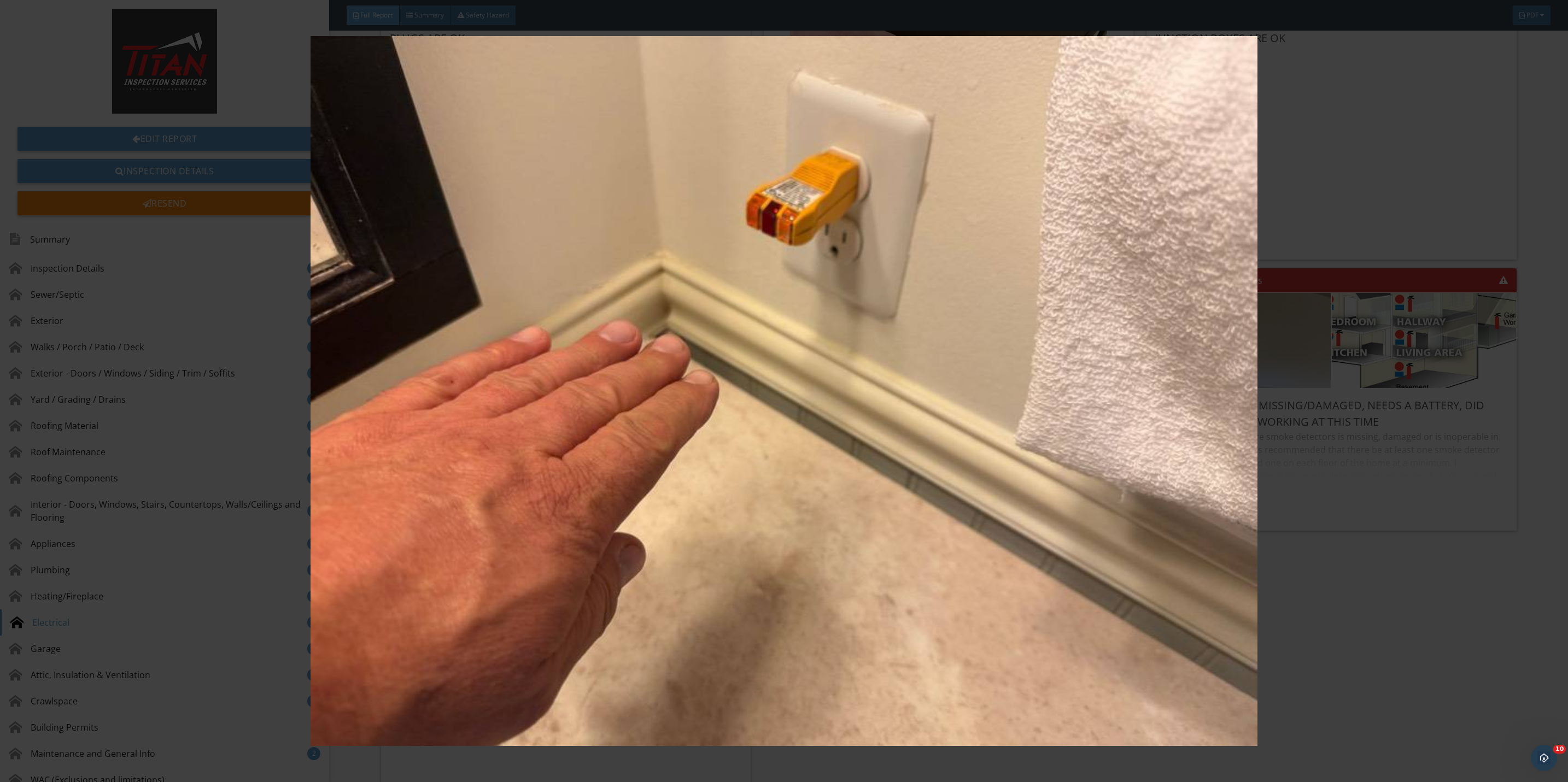
click at [1299, 568] on img at bounding box center [784, 391] width 1457 height 710
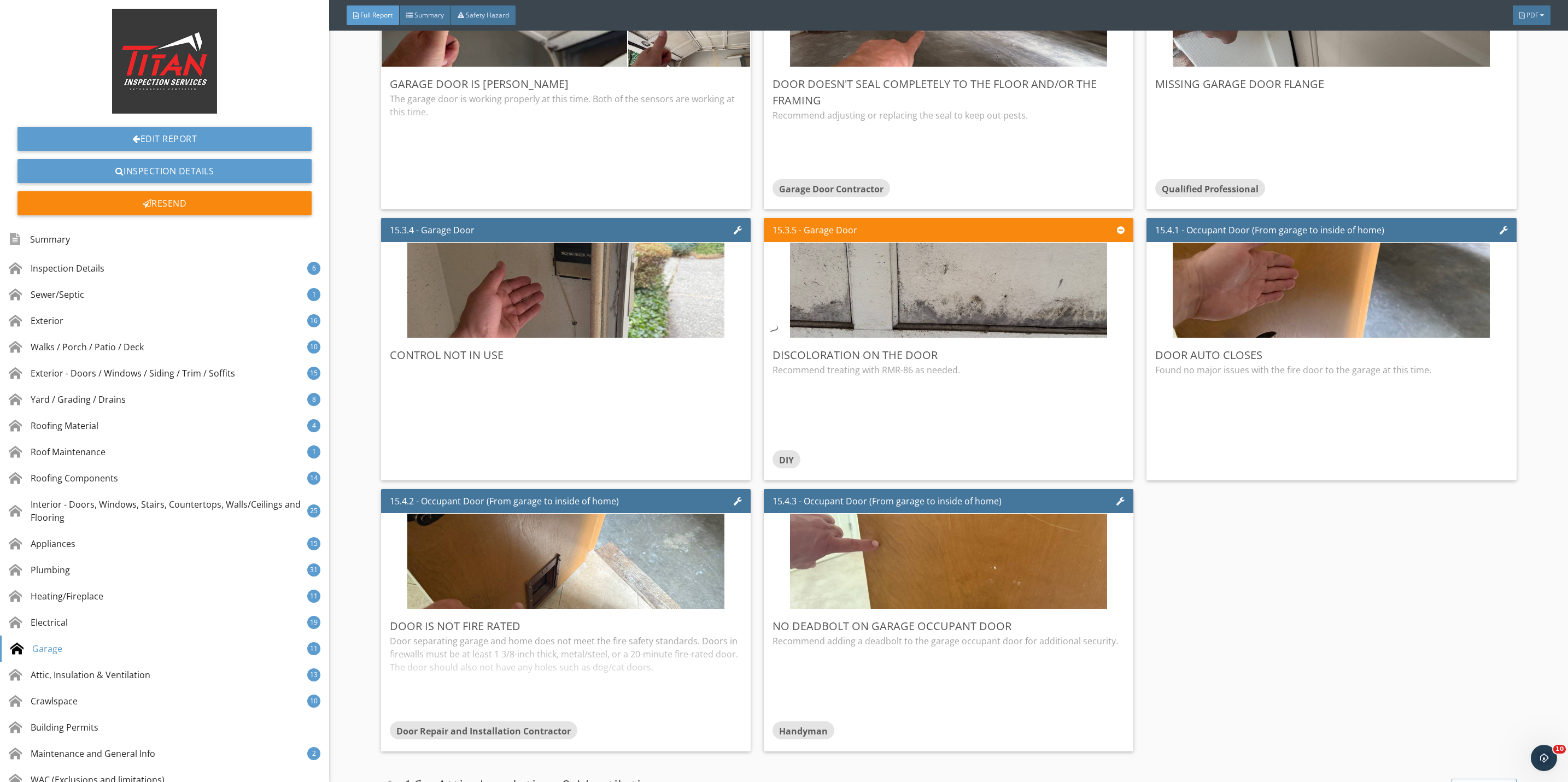
scroll to position [22711, 0]
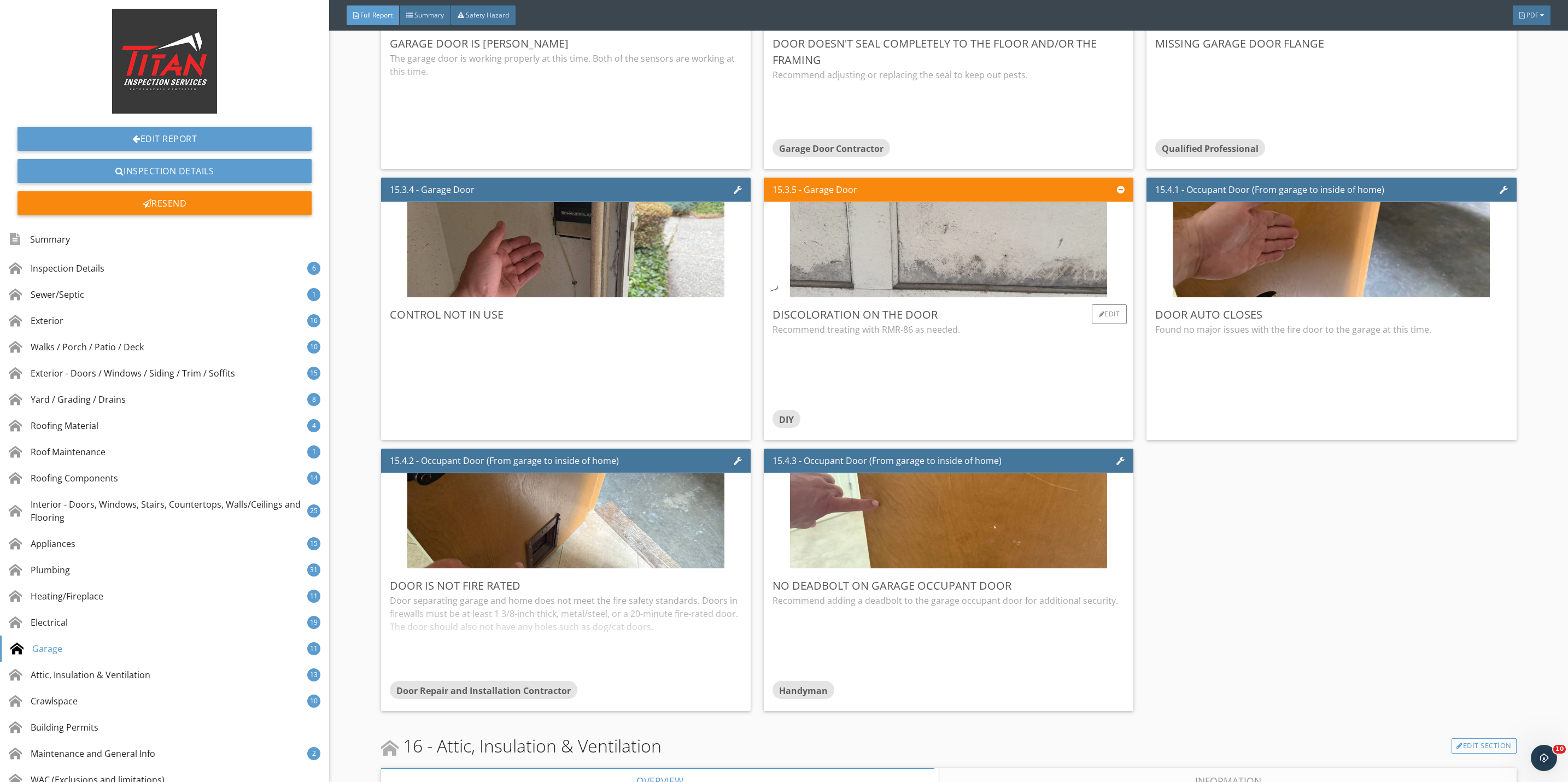
click at [981, 305] on img at bounding box center [948, 250] width 317 height 238
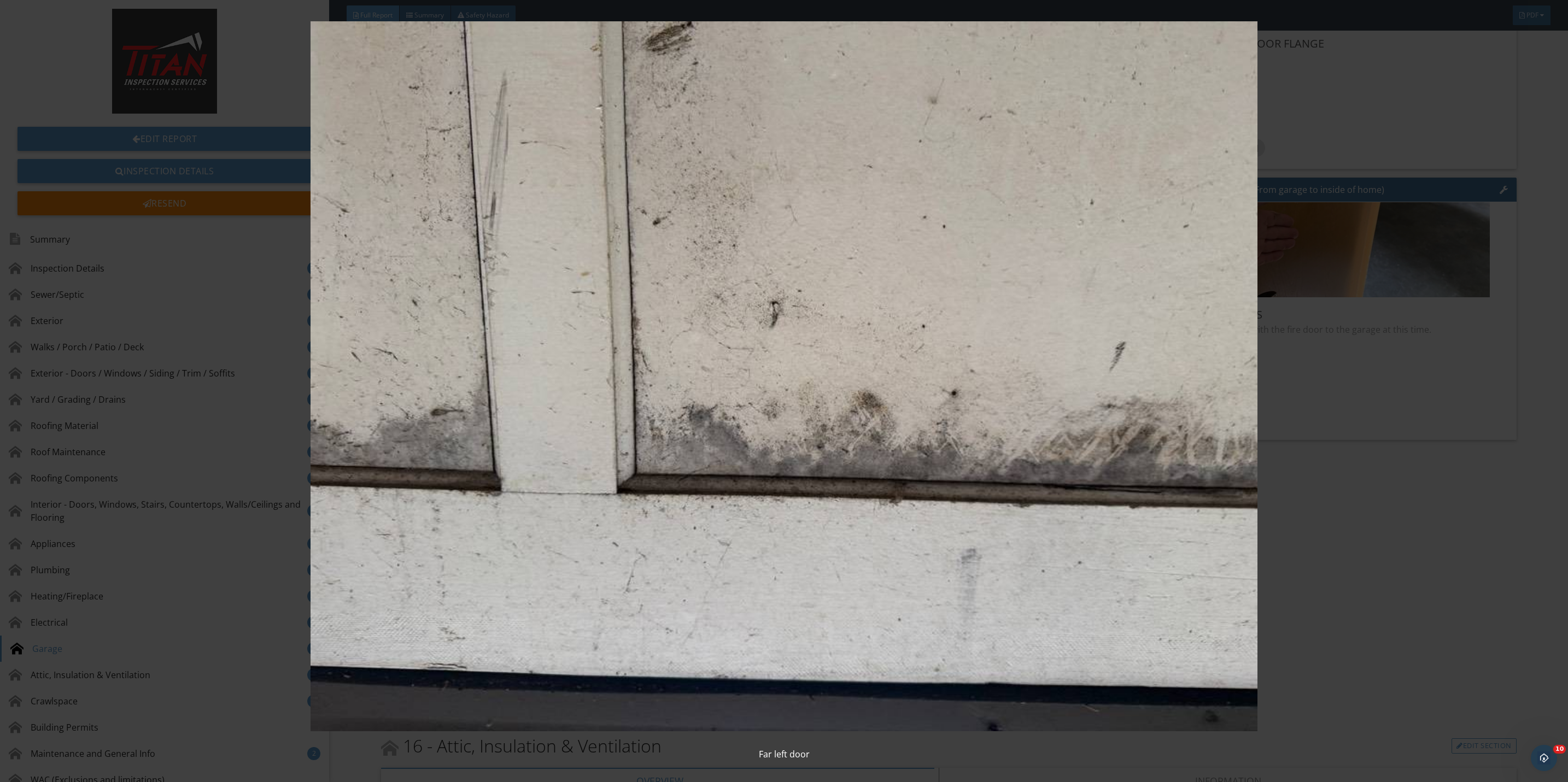
click at [1379, 550] on img at bounding box center [784, 376] width 1457 height 710
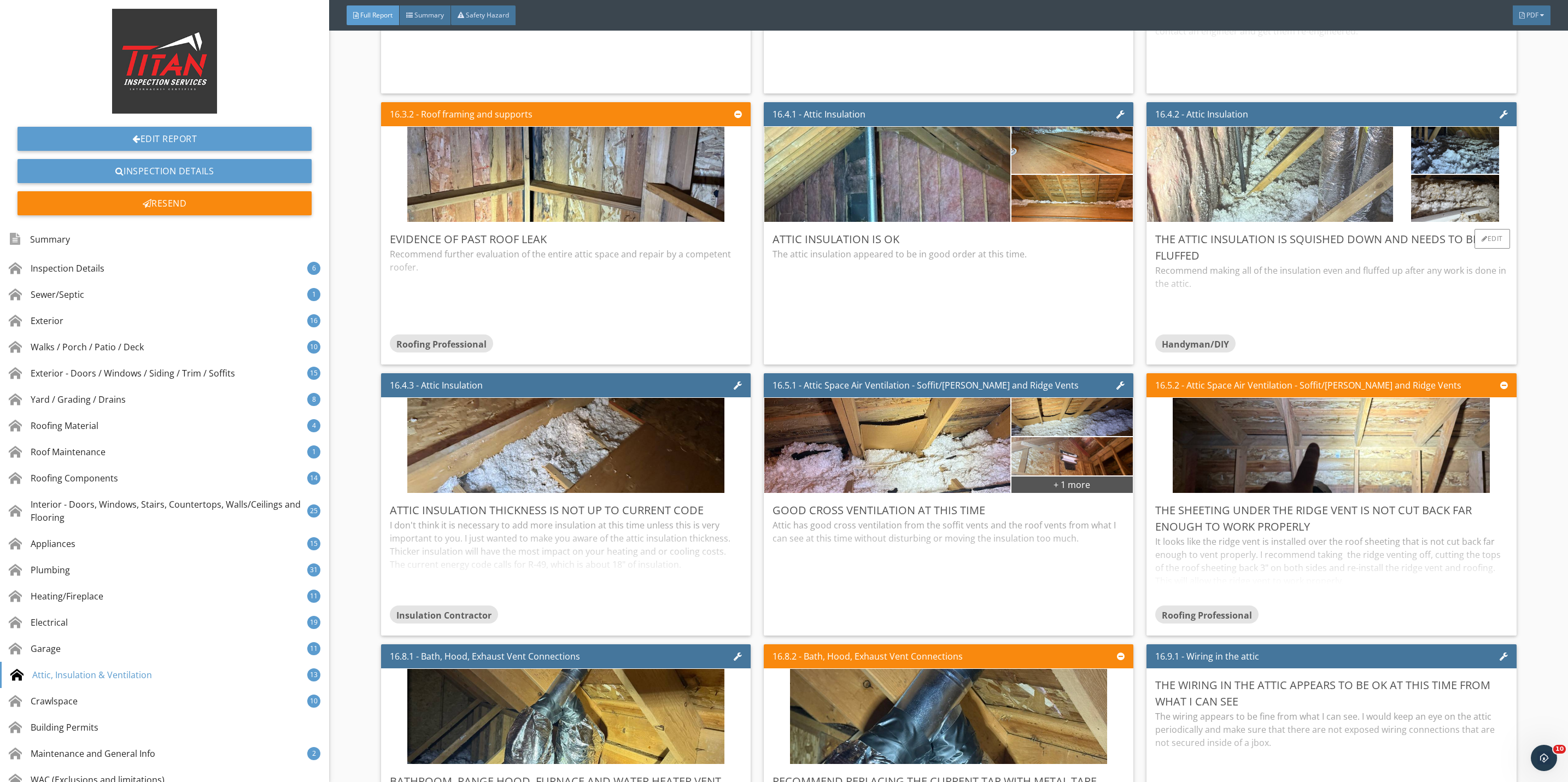
scroll to position [23941, 0]
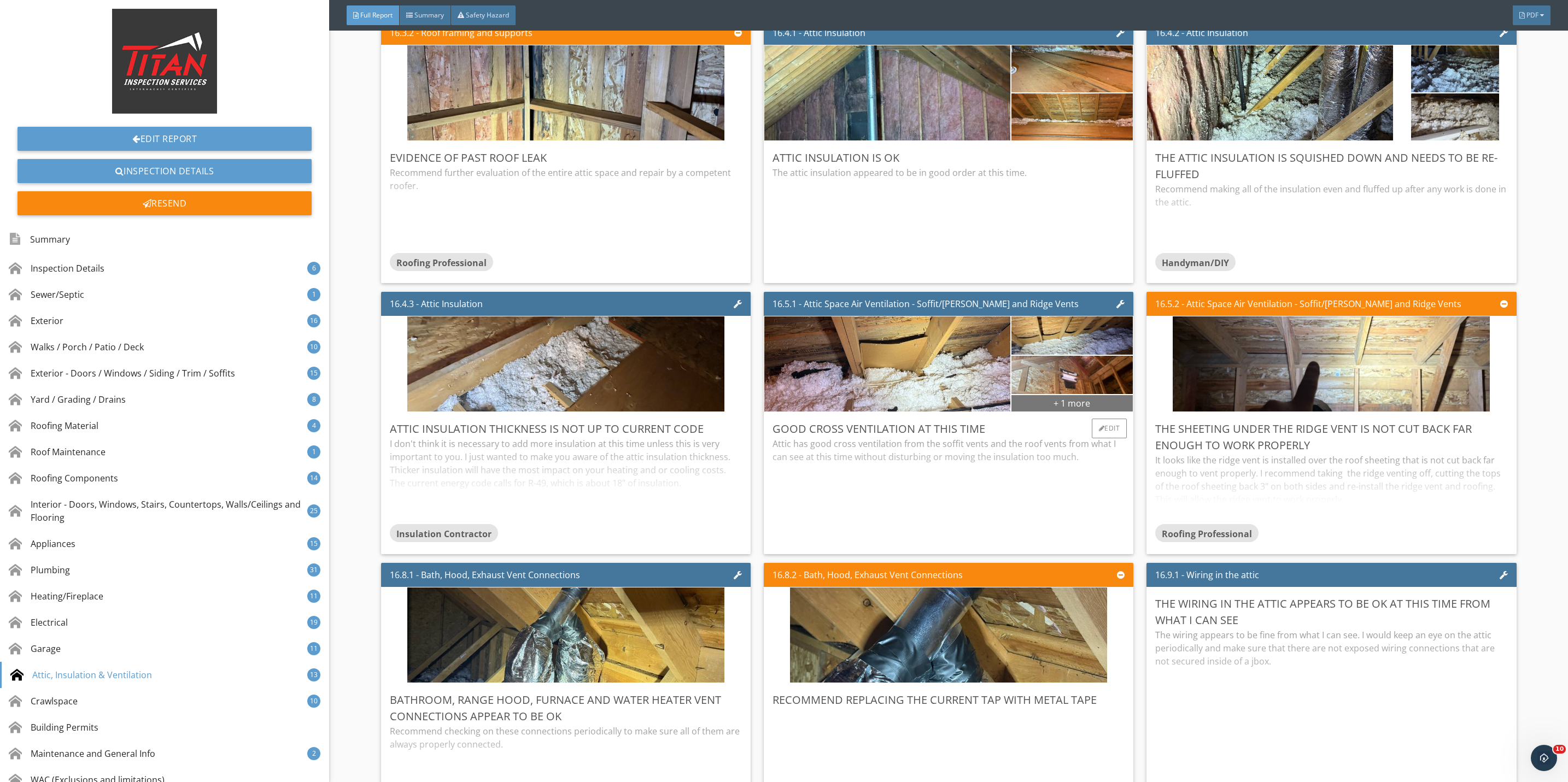
click at [1055, 411] on div "+ 1 more" at bounding box center [1073, 403] width 122 height 18
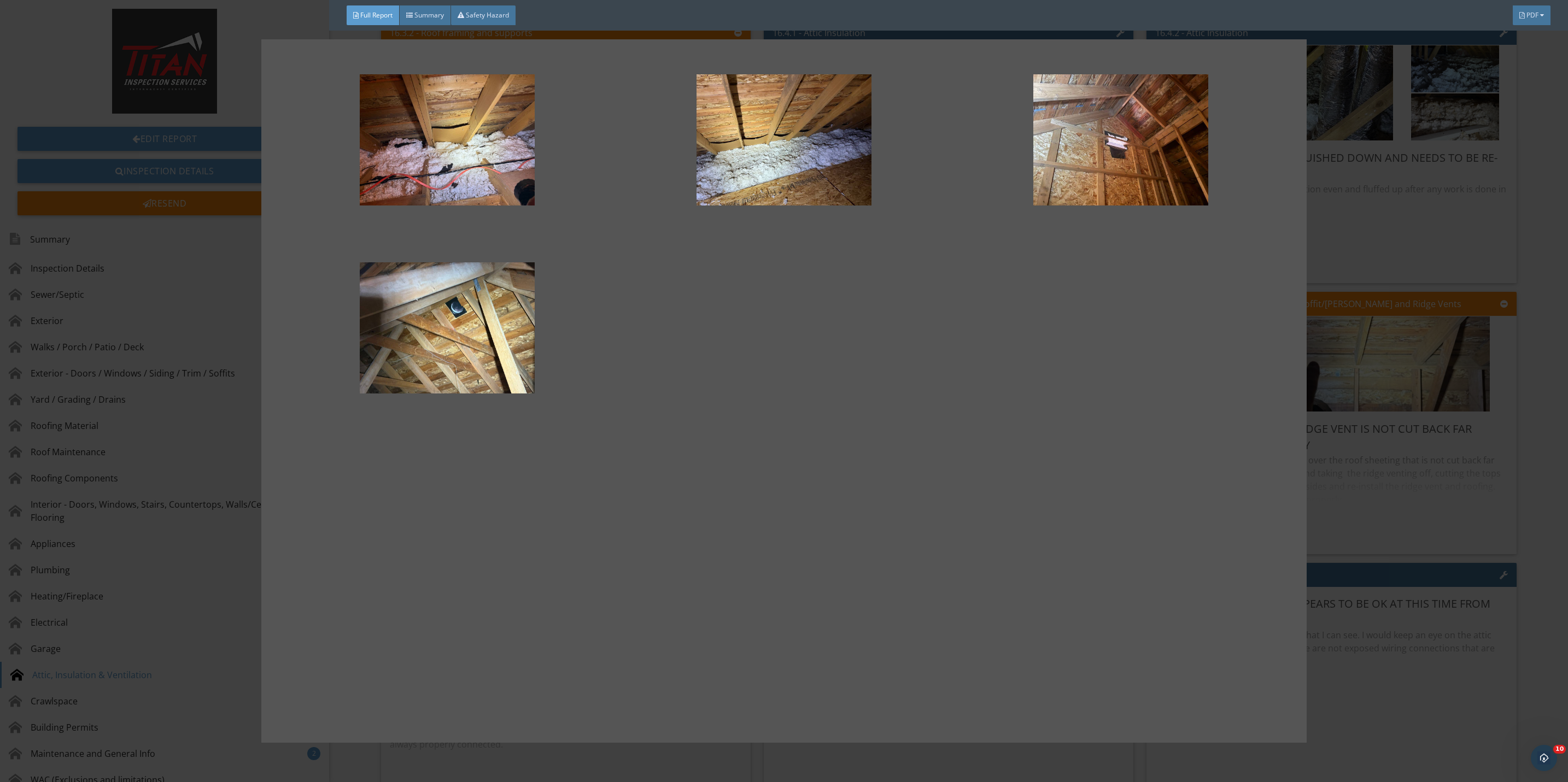
click at [1343, 562] on div at bounding box center [784, 391] width 1568 height 782
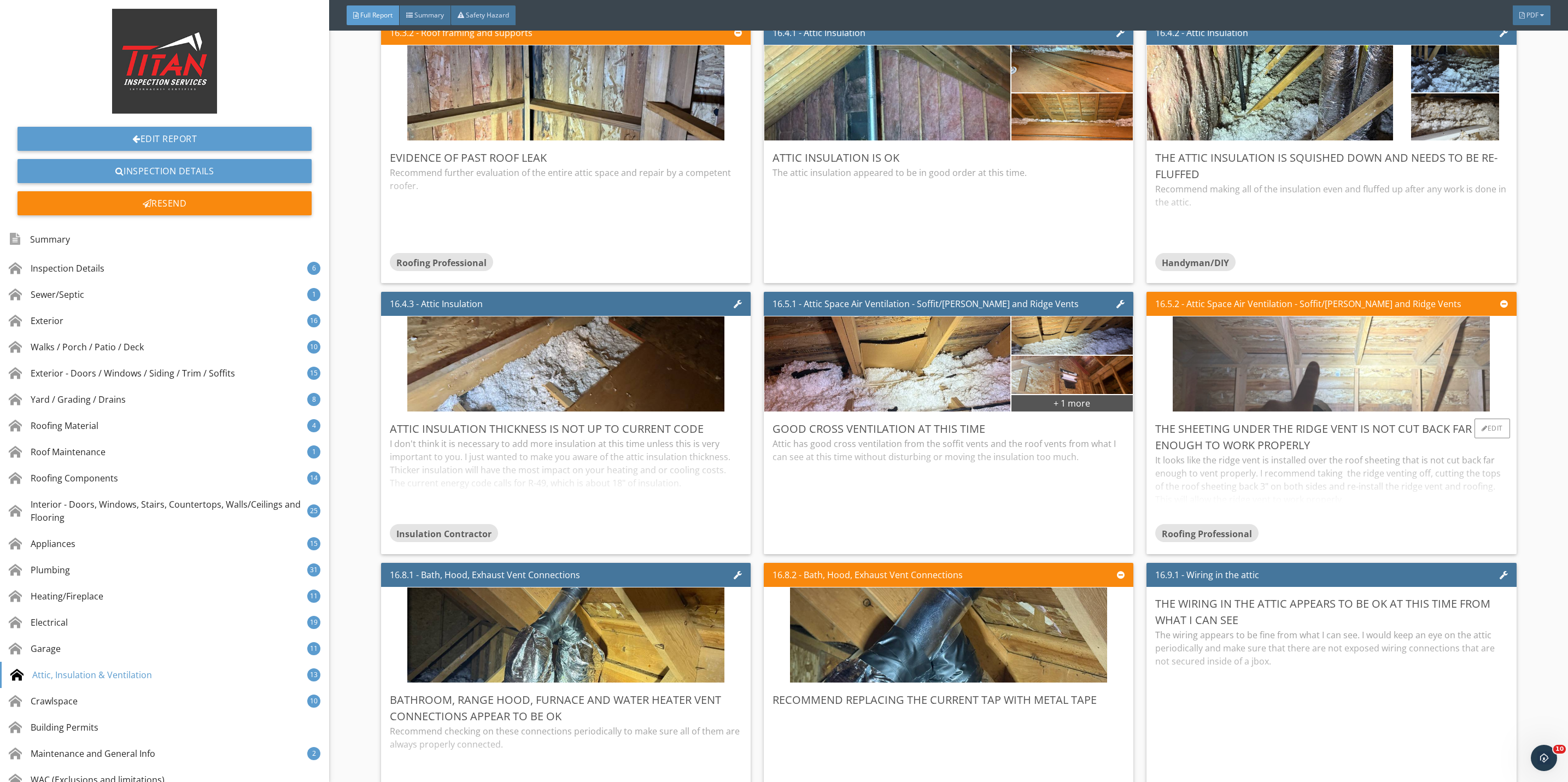
click at [1306, 428] on img at bounding box center [1331, 364] width 317 height 238
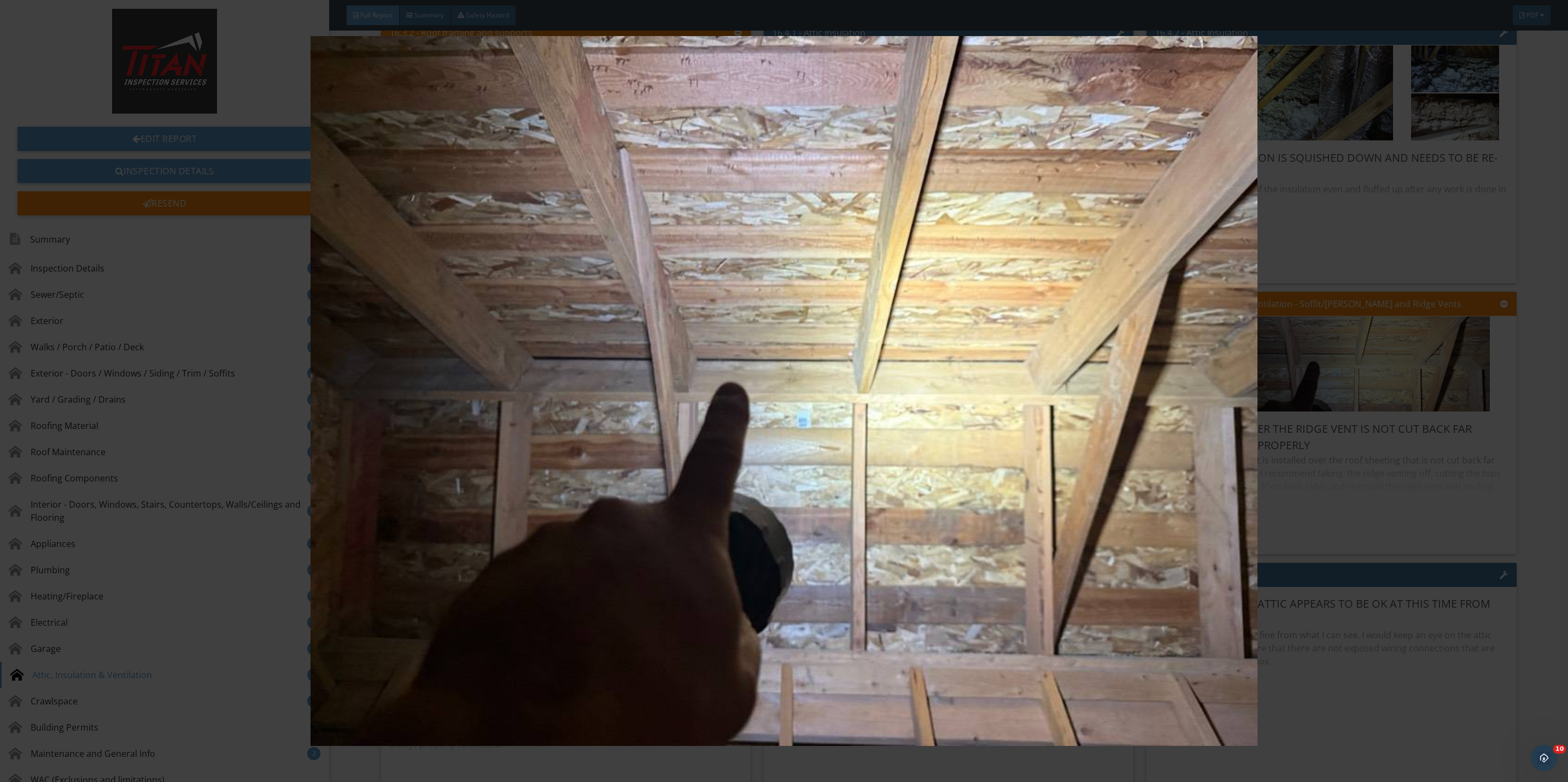
click at [1386, 566] on img at bounding box center [784, 391] width 1457 height 710
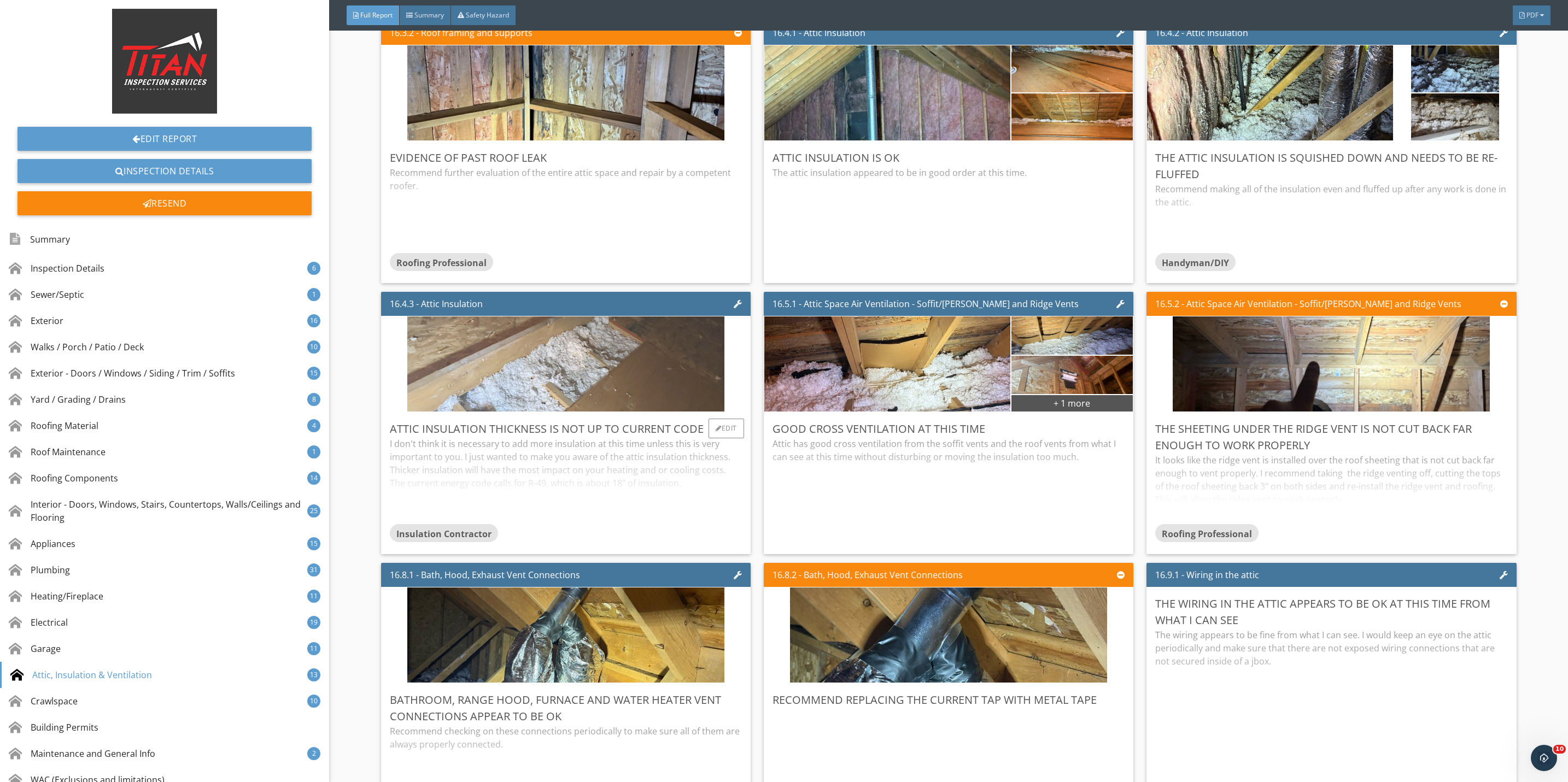
click at [591, 411] on img at bounding box center [565, 364] width 317 height 238
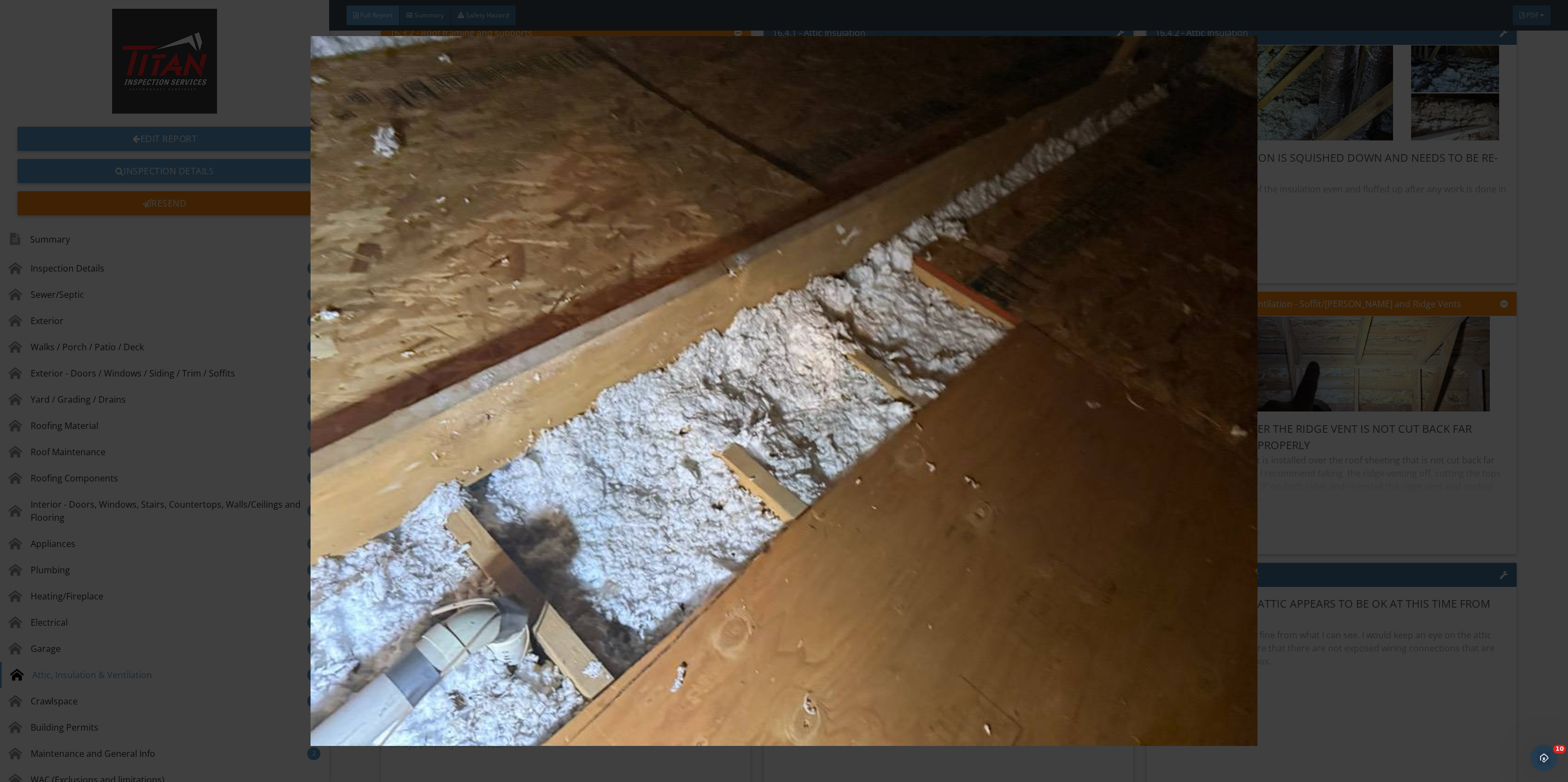
click at [1329, 566] on img at bounding box center [784, 391] width 1457 height 710
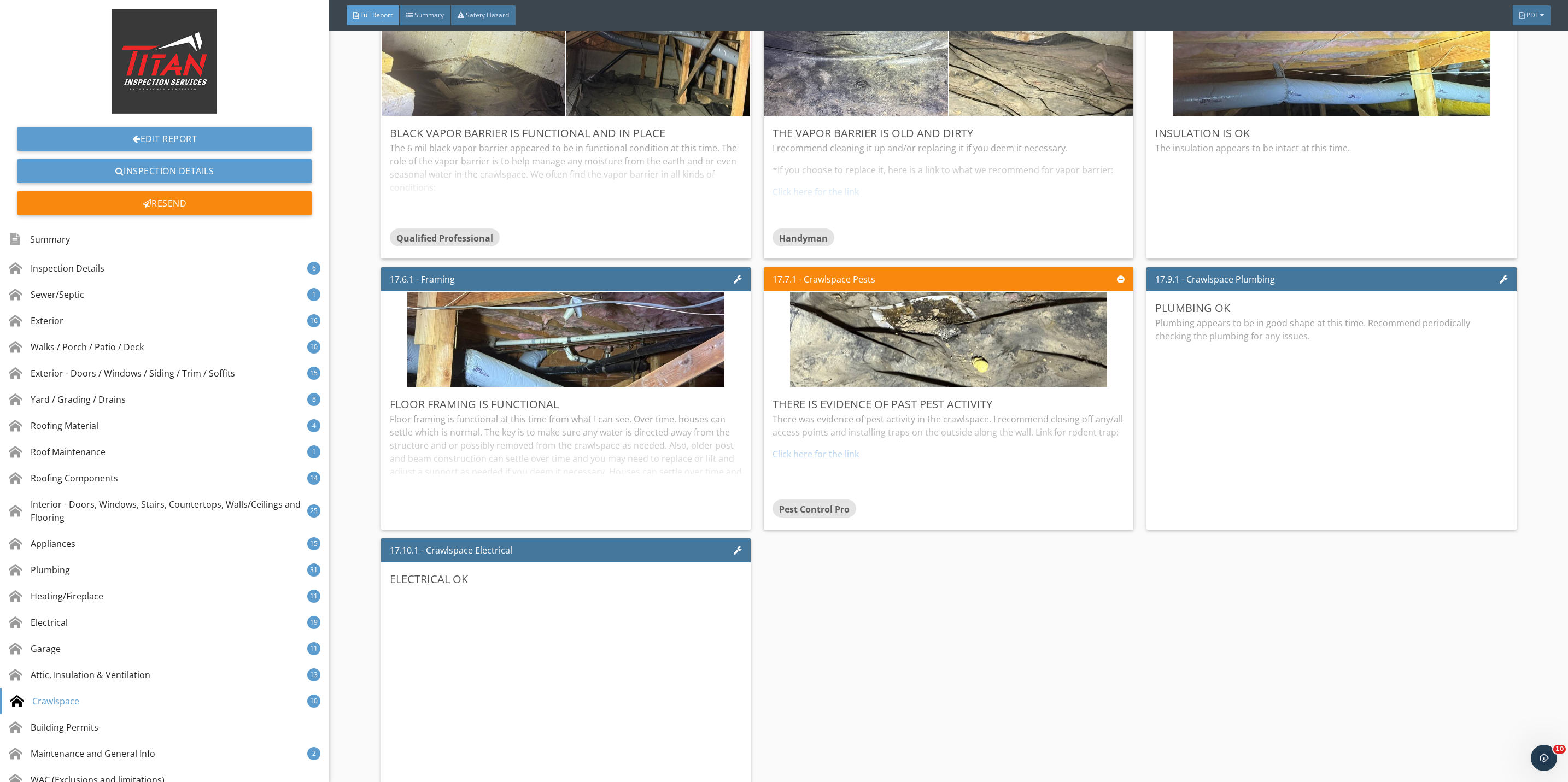
scroll to position [25089, 0]
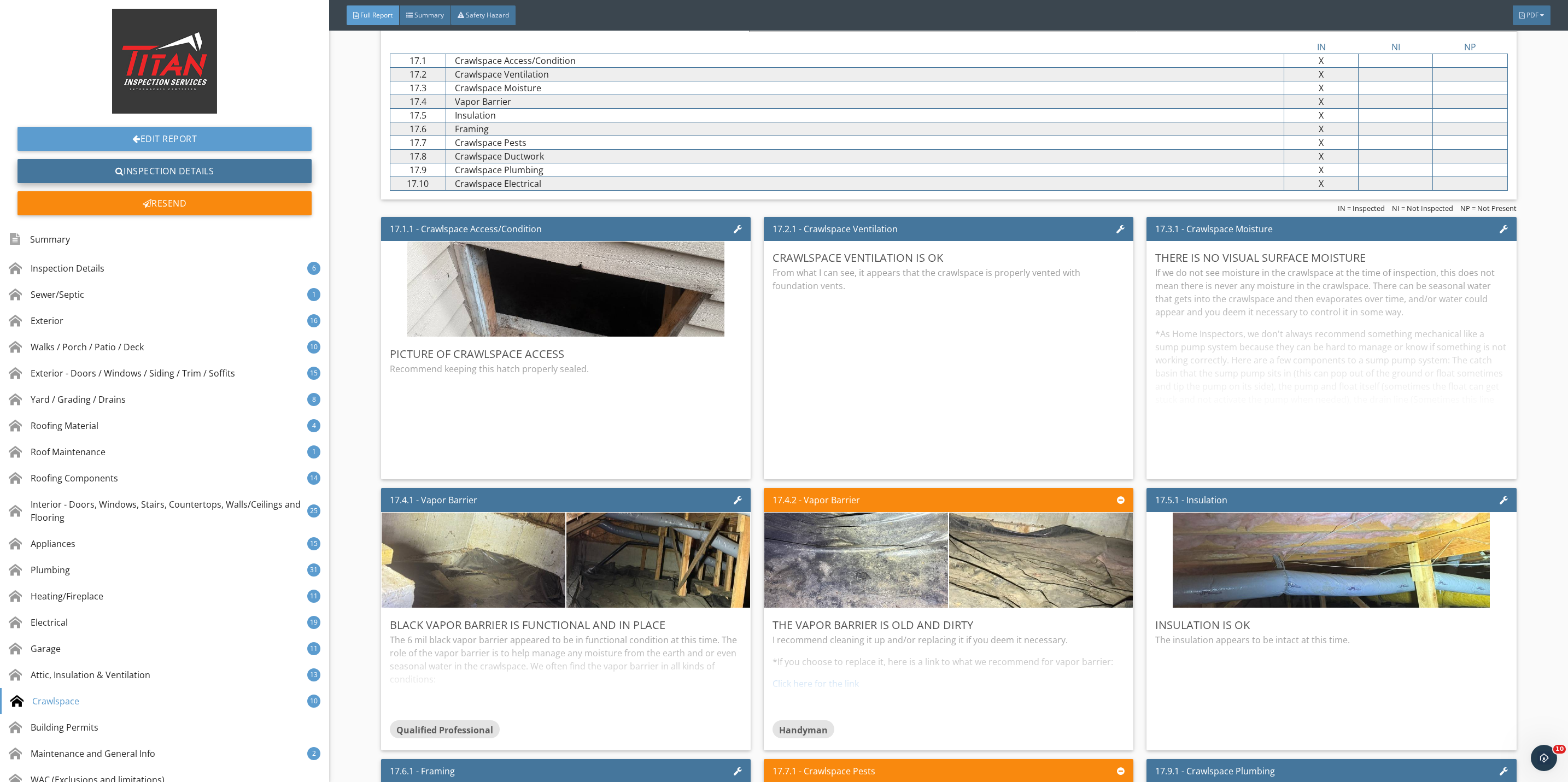
click at [189, 164] on link "Inspection Details" at bounding box center [164, 171] width 294 height 24
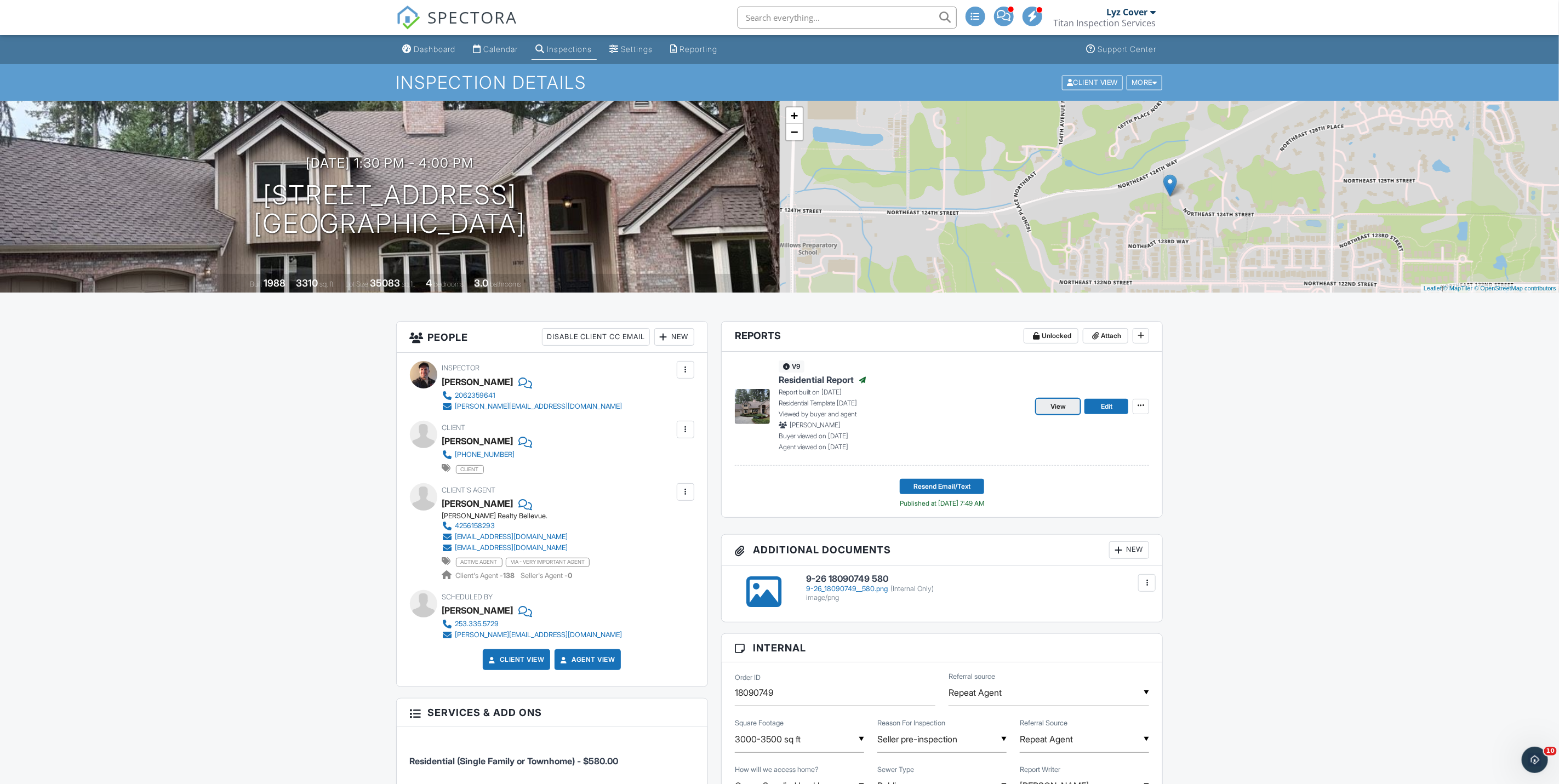
click at [1060, 408] on span "View" at bounding box center [1058, 406] width 15 height 11
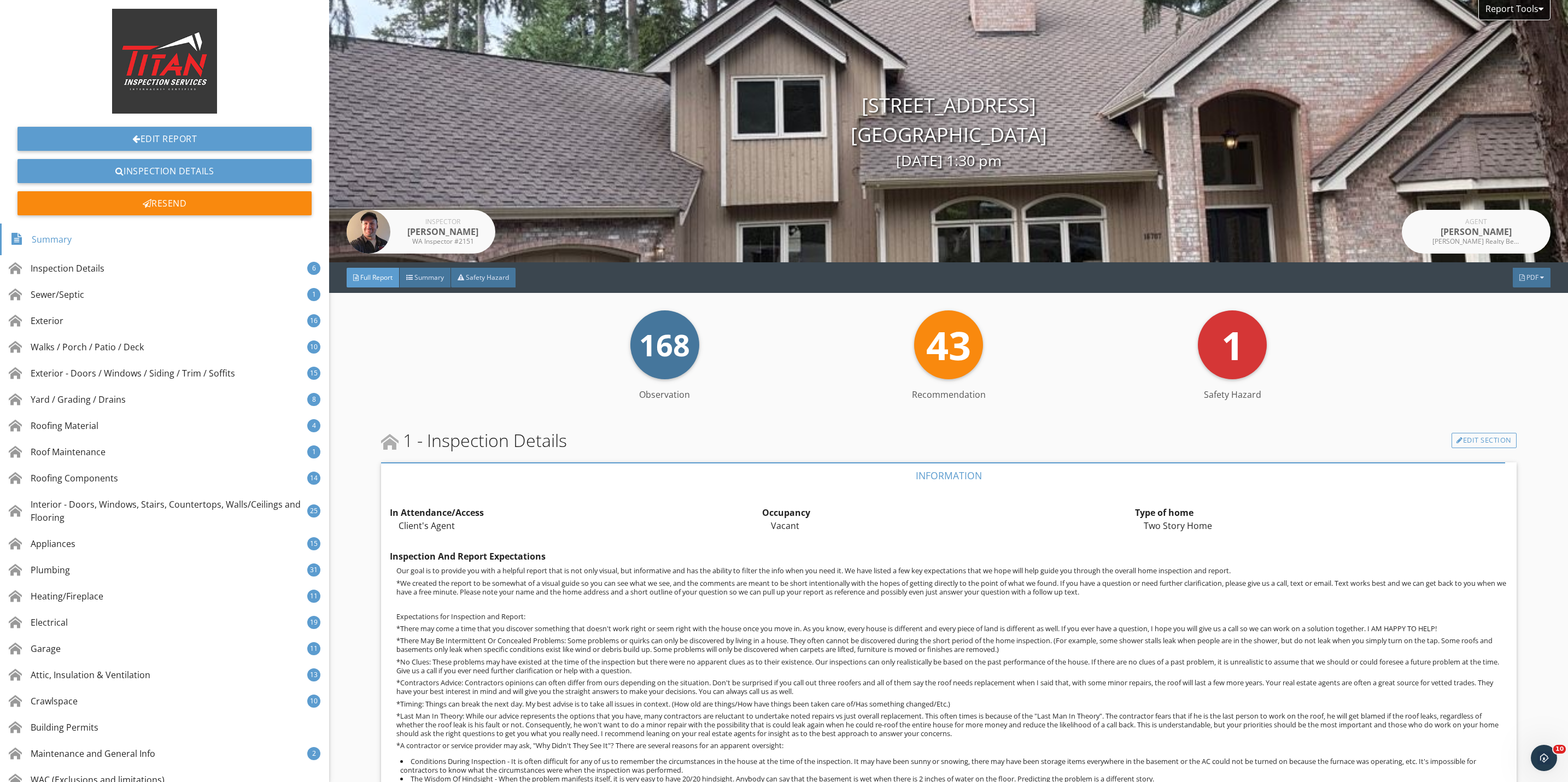
click at [410, 403] on div "168 Observation 43 Recommendation 1 Safety Hazard Observation Recommendation Sa…" at bounding box center [949, 360] width 1136 height 99
